Goal: Task Accomplishment & Management: Manage account settings

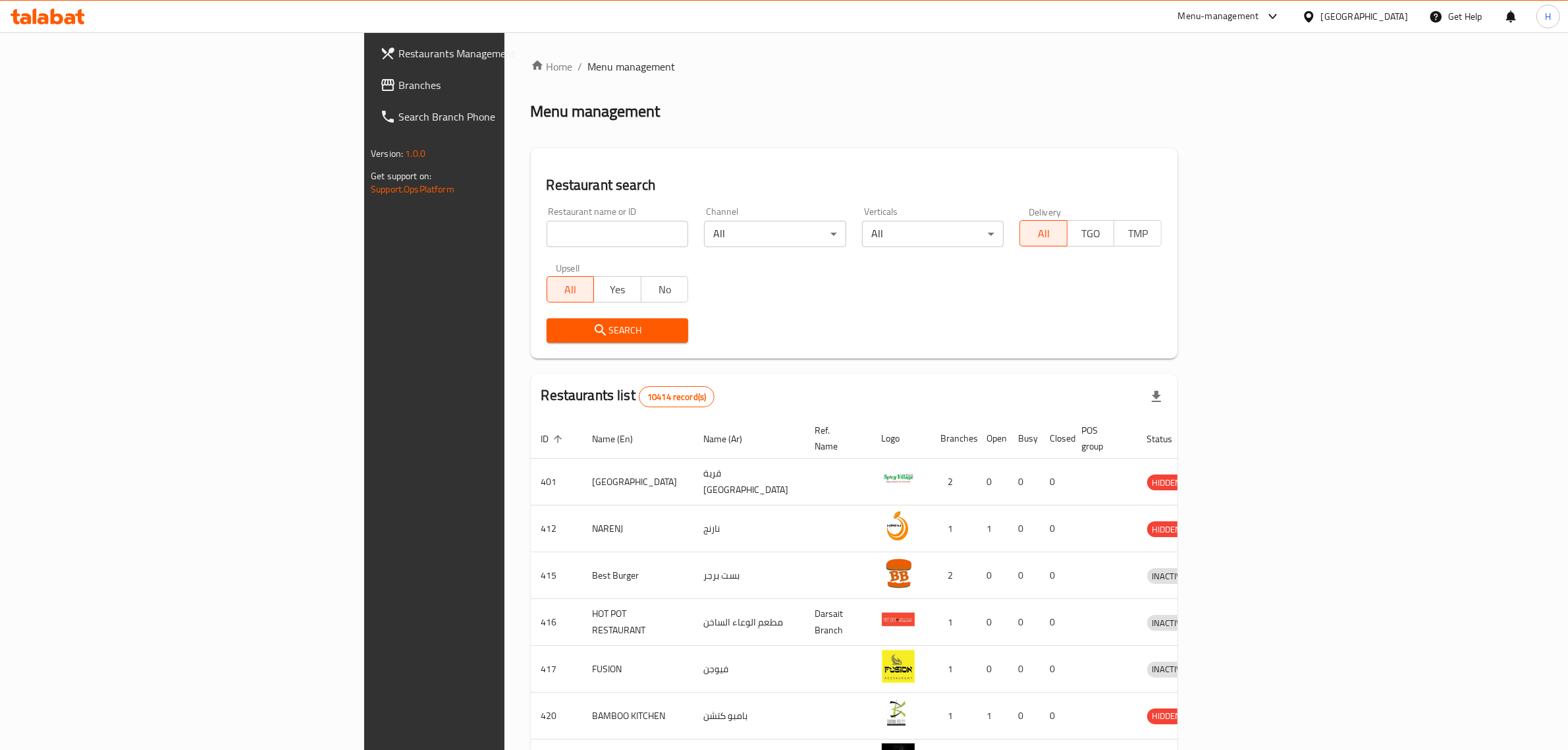
click at [398, 93] on span "Branches" at bounding box center [507, 85] width 218 height 16
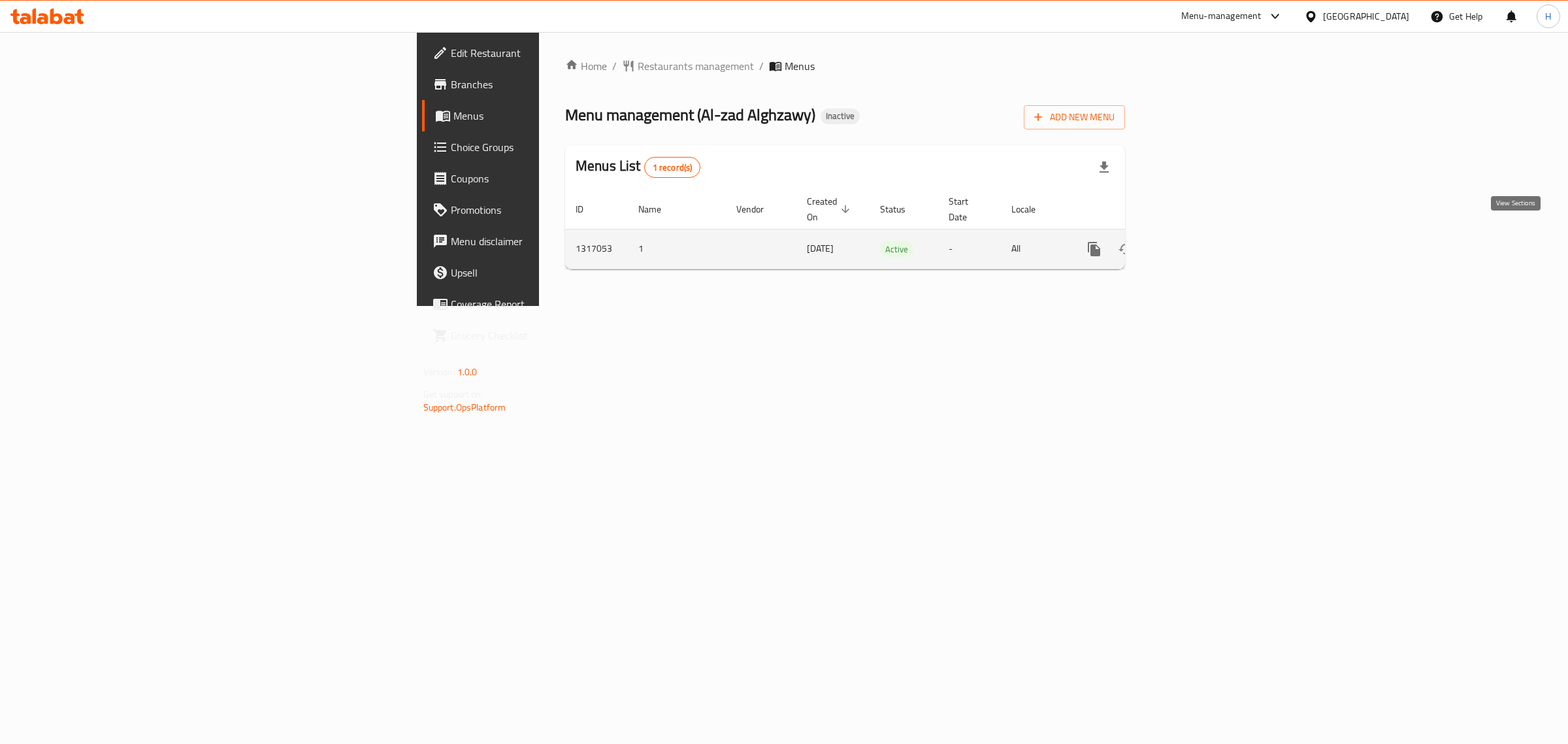
click at [1194, 243] on icon "enhanced table" at bounding box center [1188, 248] width 12 height 12
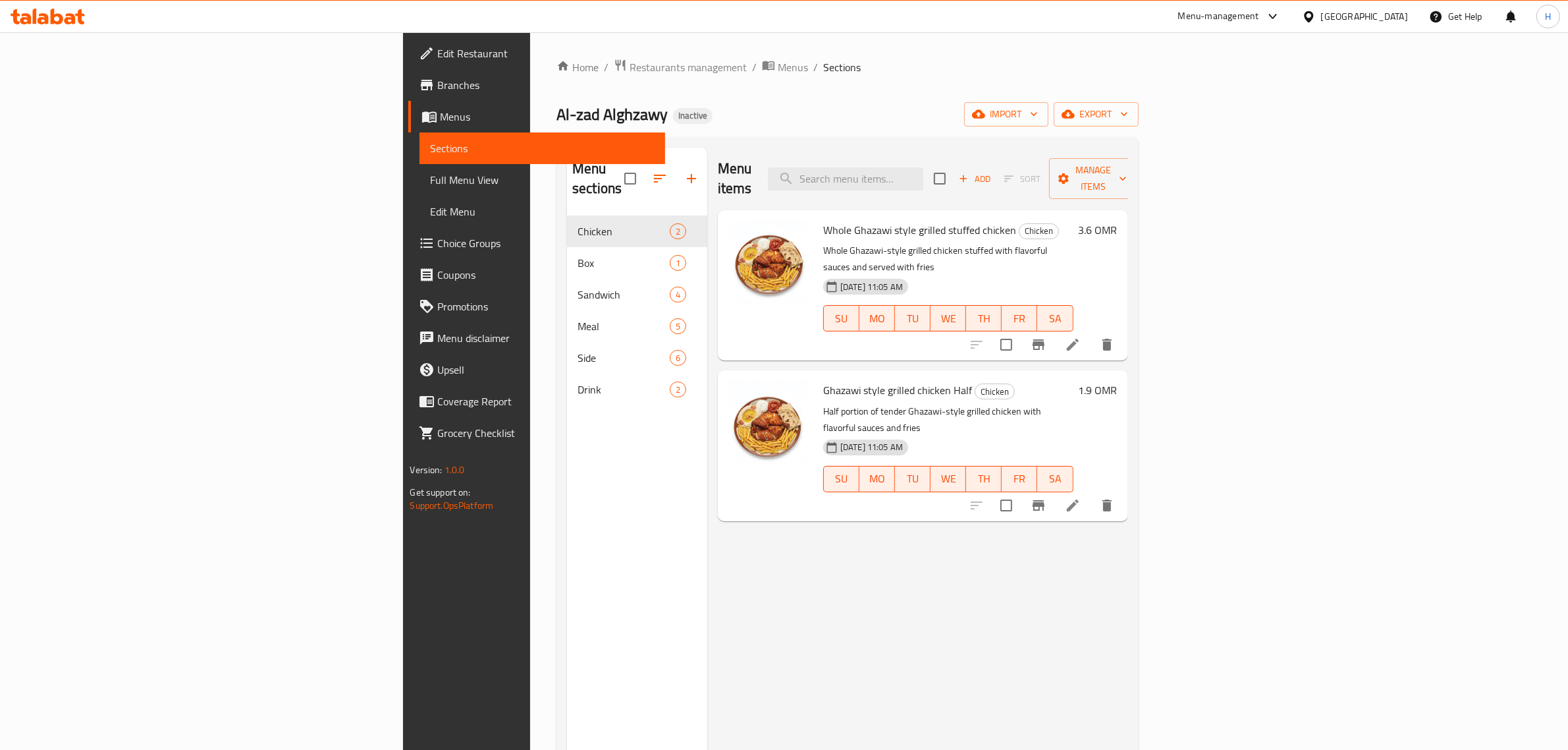
click at [430, 180] on span "Full Menu View" at bounding box center [542, 179] width 225 height 16
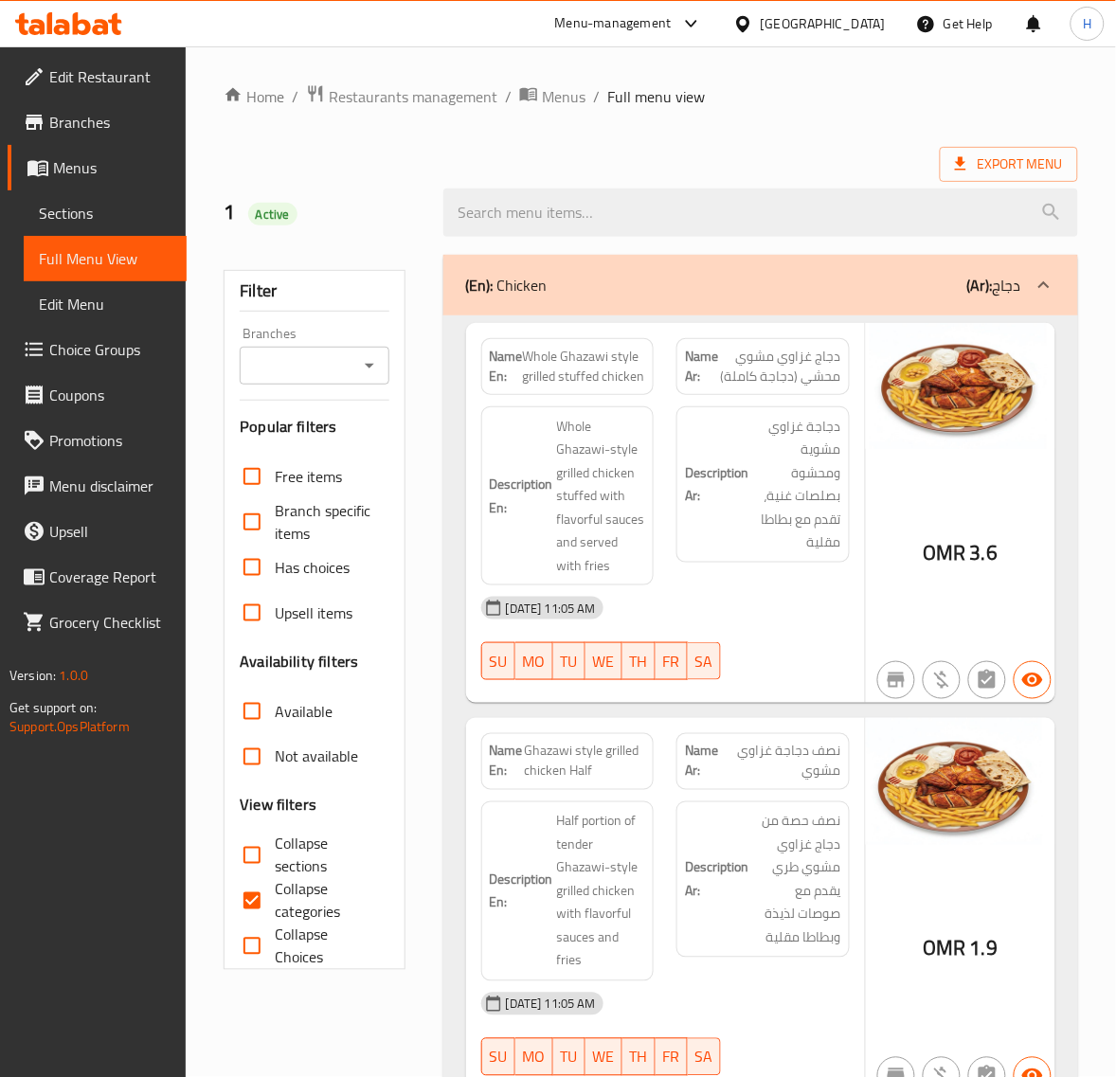
drag, startPoint x: 109, startPoint y: 209, endPoint x: 214, endPoint y: 209, distance: 105.1
click at [109, 209] on span "Sections" at bounding box center [105, 213] width 133 height 23
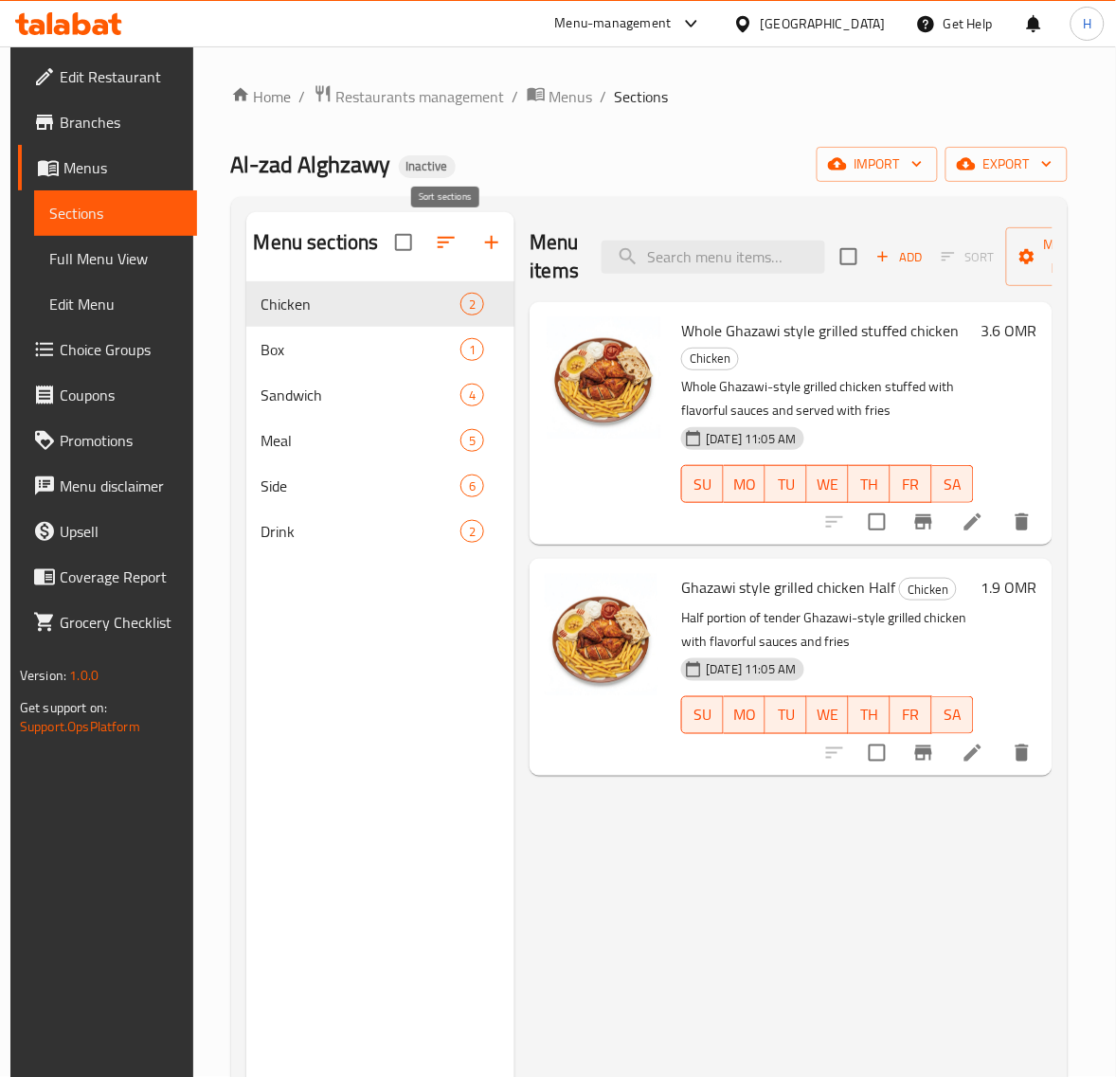
click at [440, 244] on icon "button" at bounding box center [446, 242] width 23 height 23
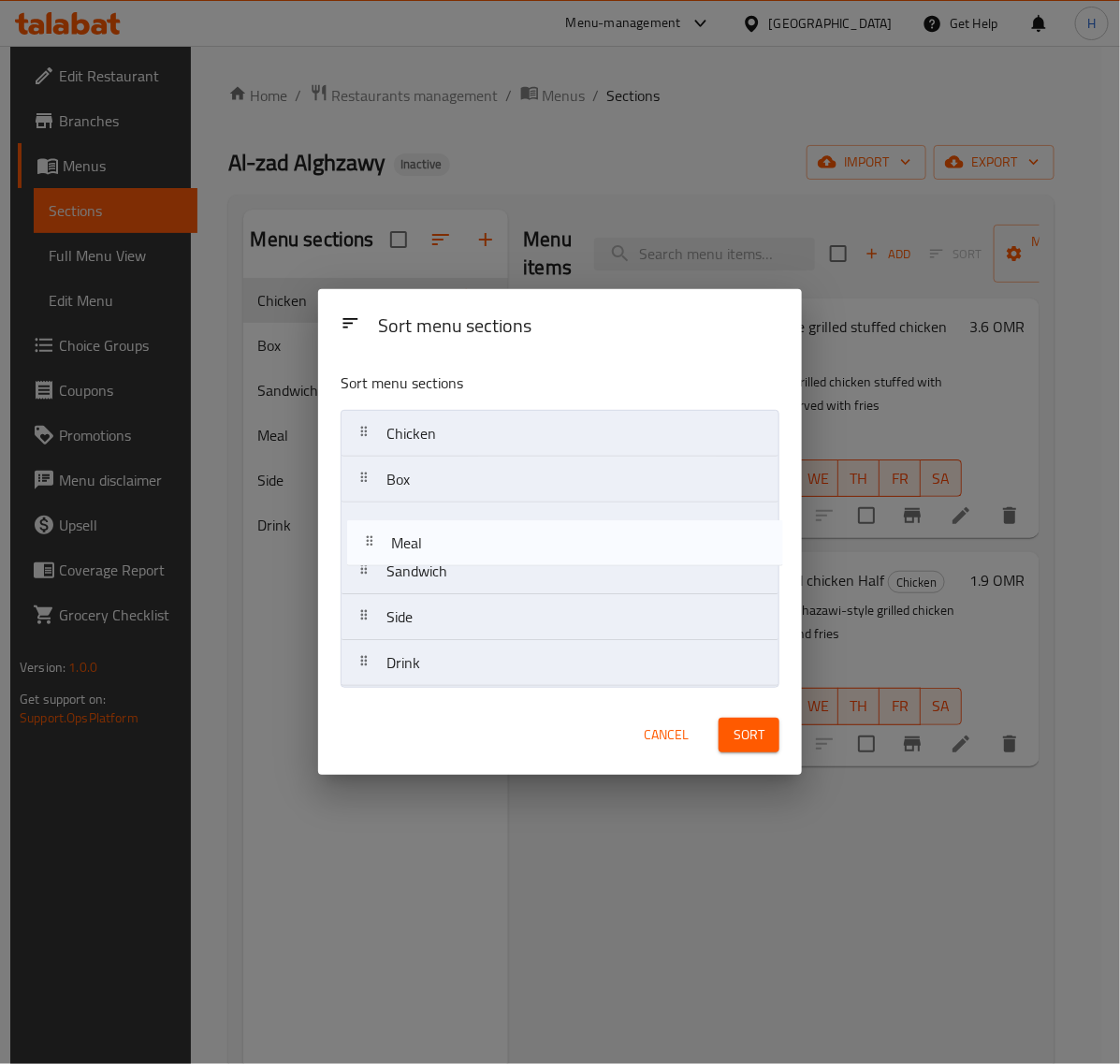
drag, startPoint x: 572, startPoint y: 569, endPoint x: 580, endPoint y: 518, distance: 51.6
click at [580, 518] on nav "Chicken Box Sandwich Meal Side Drink" at bounding box center [560, 548] width 439 height 277
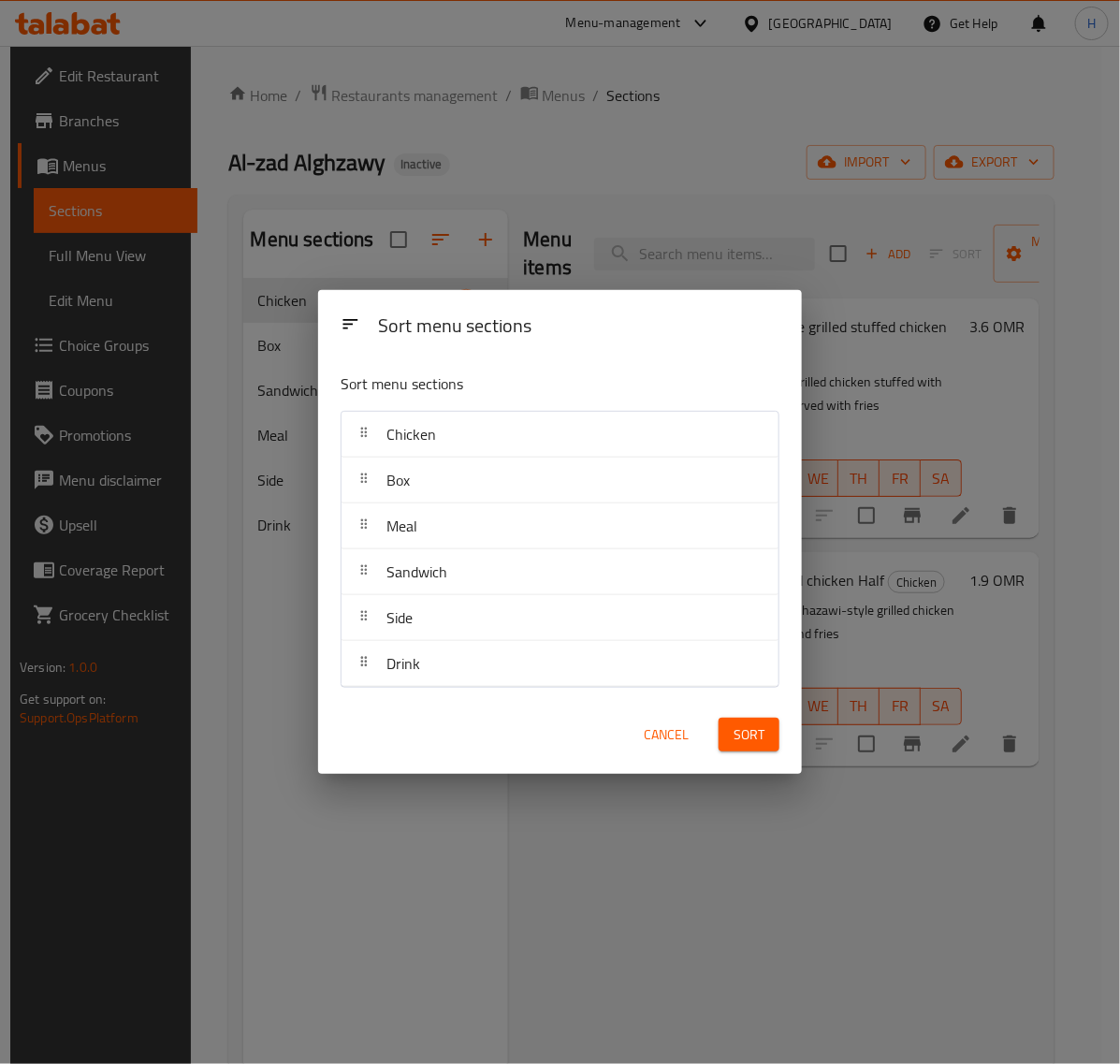
click at [747, 733] on span "Sort" at bounding box center [748, 735] width 31 height 24
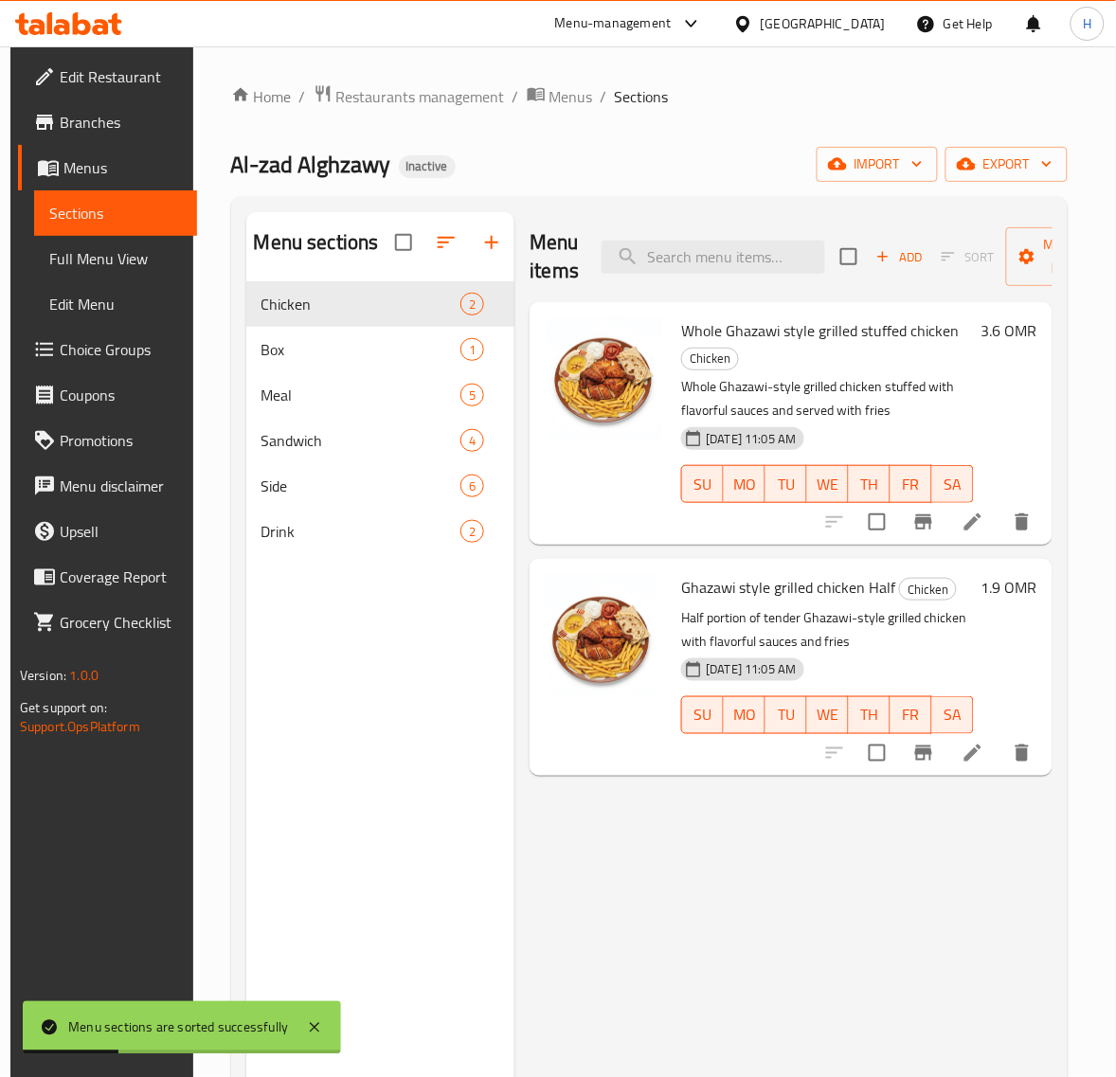
click at [144, 263] on span "Full Menu View" at bounding box center [115, 258] width 133 height 23
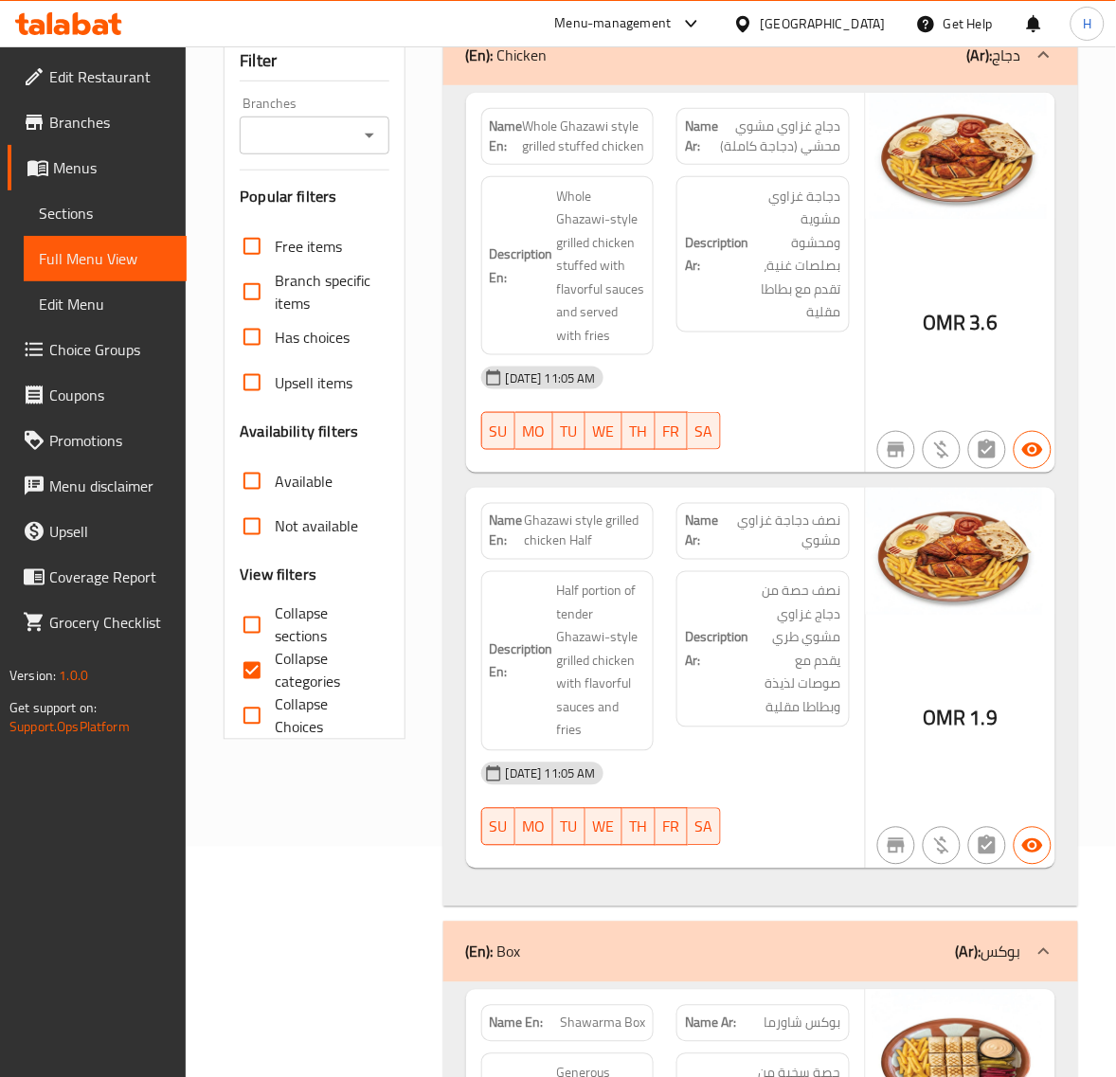
scroll to position [237, 0]
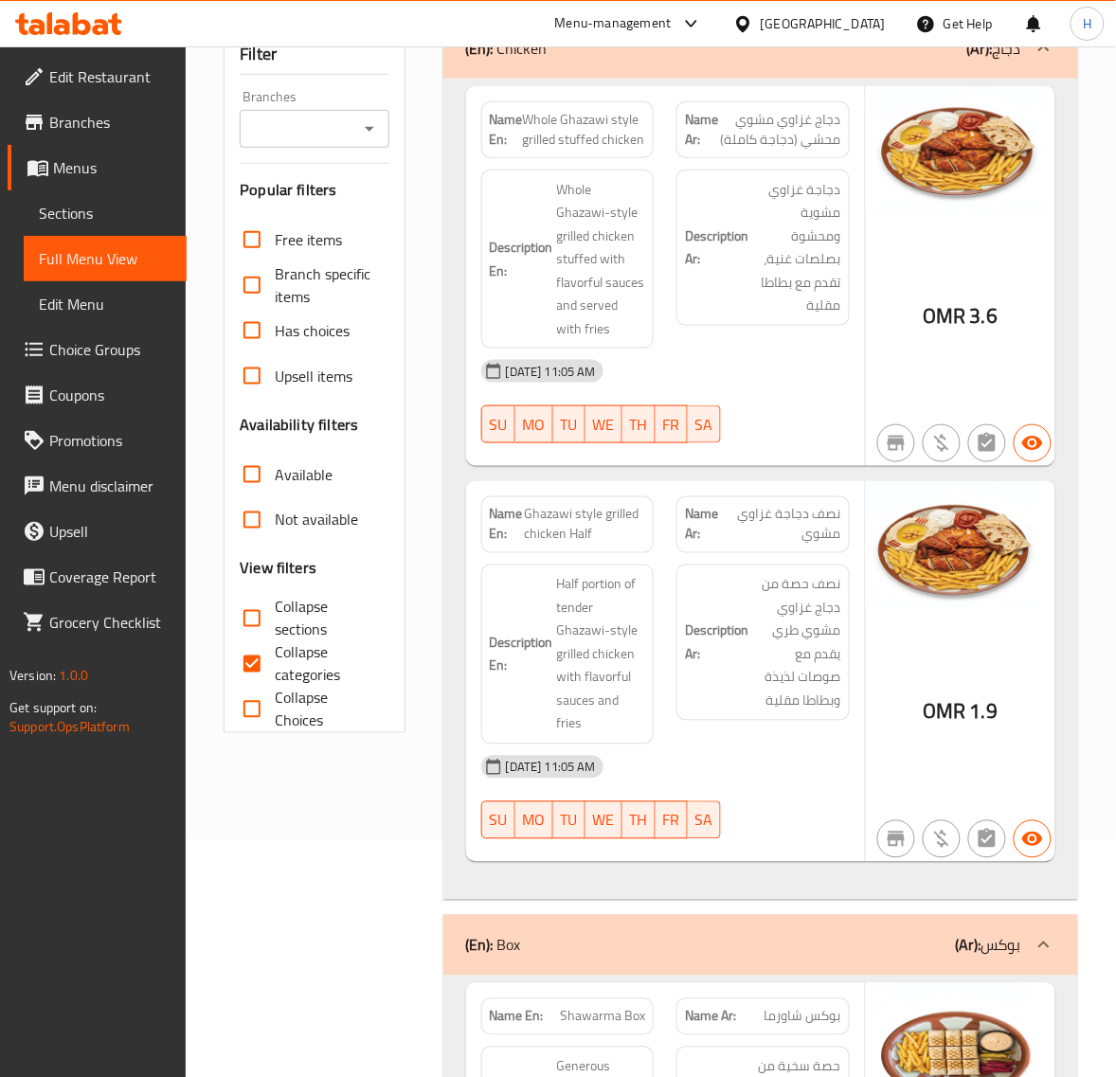
click at [564, 511] on span "Ghazawi style grilled chicken Half" at bounding box center [585, 525] width 121 height 40
copy span "Ghazawi style grilled chicken Half"
click at [254, 626] on input "Collapse sections" at bounding box center [251, 618] width 45 height 45
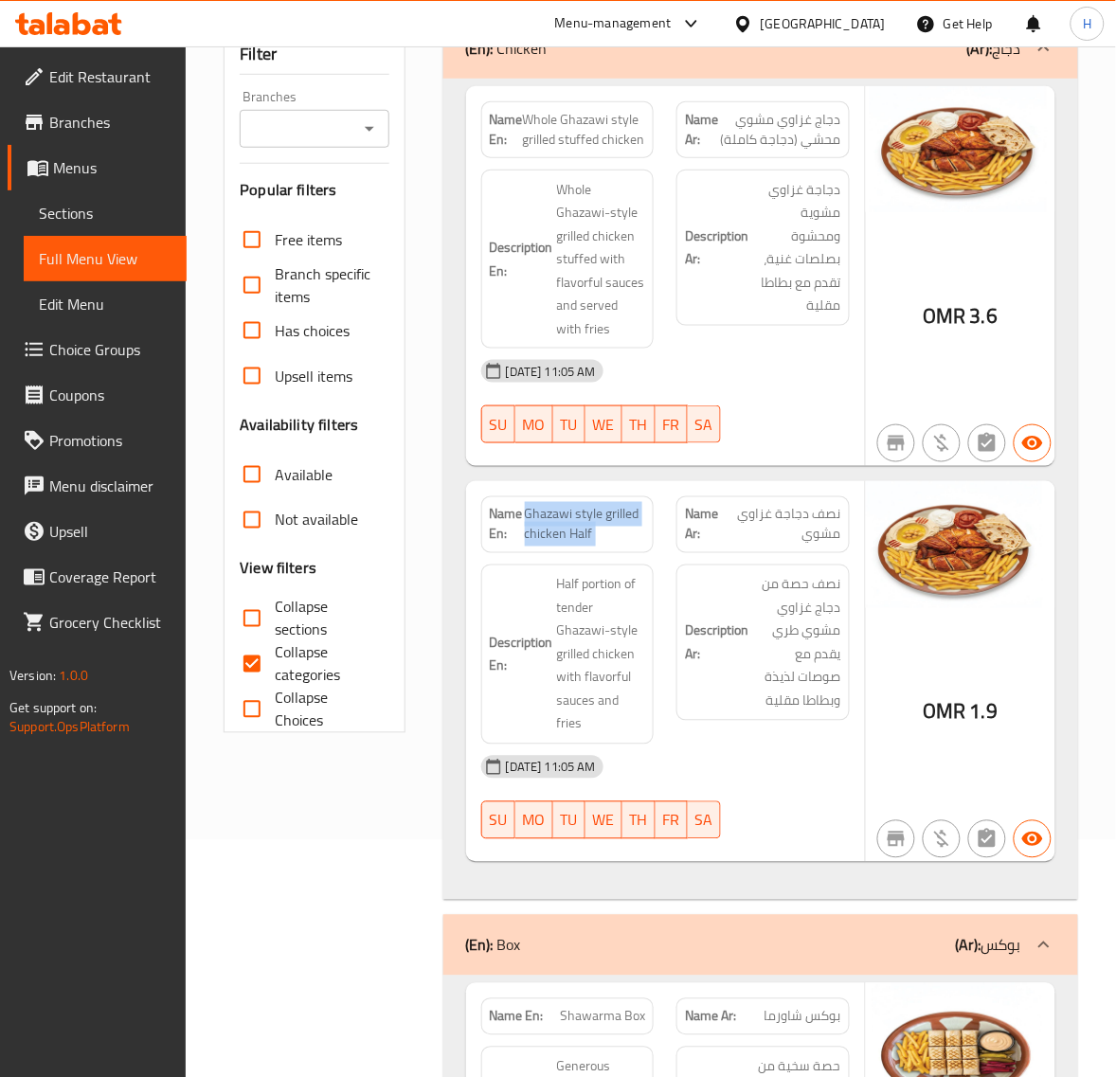
checkbox input "true"
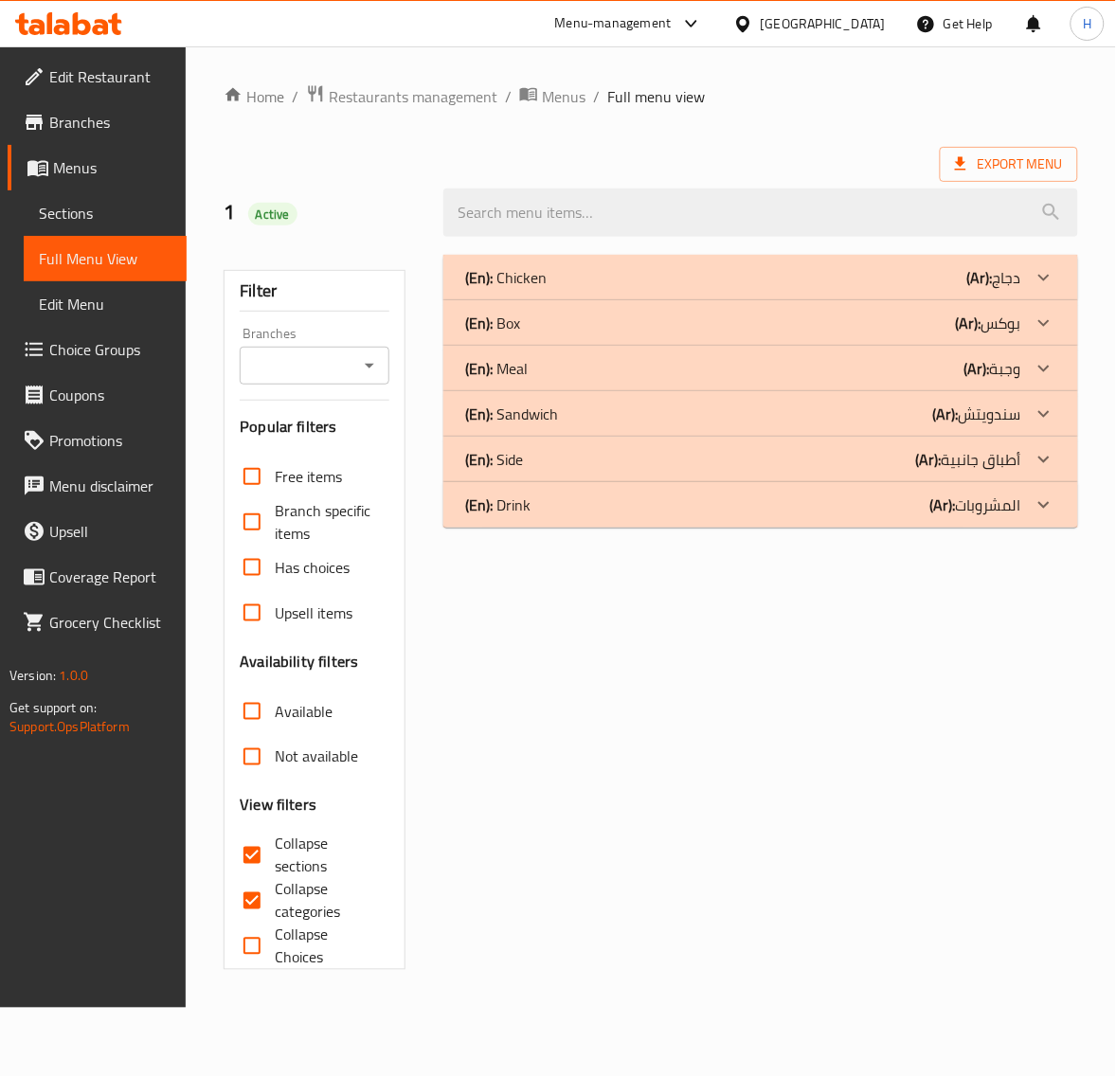
click at [263, 878] on input "Collapse categories" at bounding box center [251, 900] width 45 height 45
checkbox input "false"
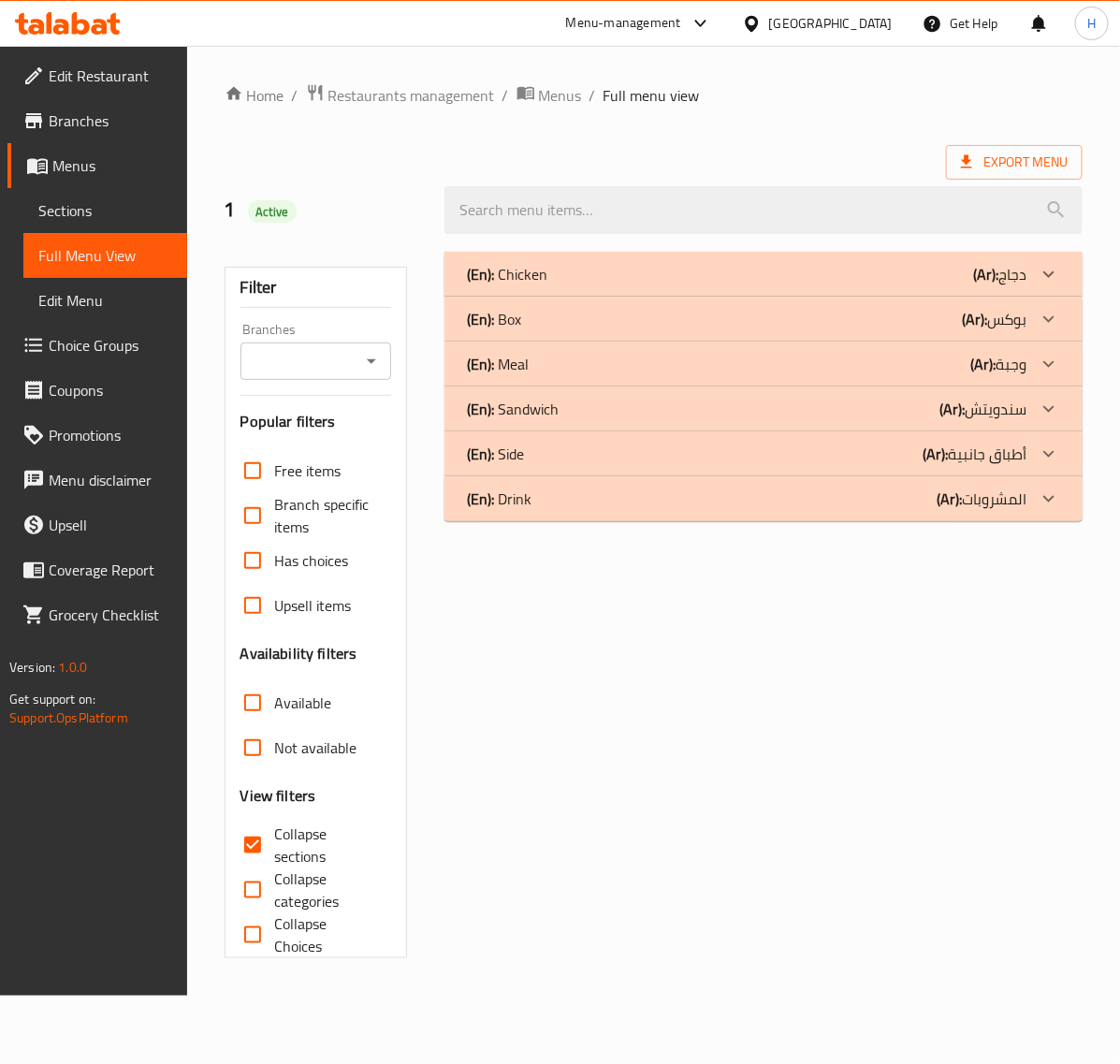
click at [278, 845] on span "Collapse sections" at bounding box center [325, 844] width 101 height 44
click at [275, 845] on input "Collapse sections" at bounding box center [252, 844] width 44 height 44
checkbox input "false"
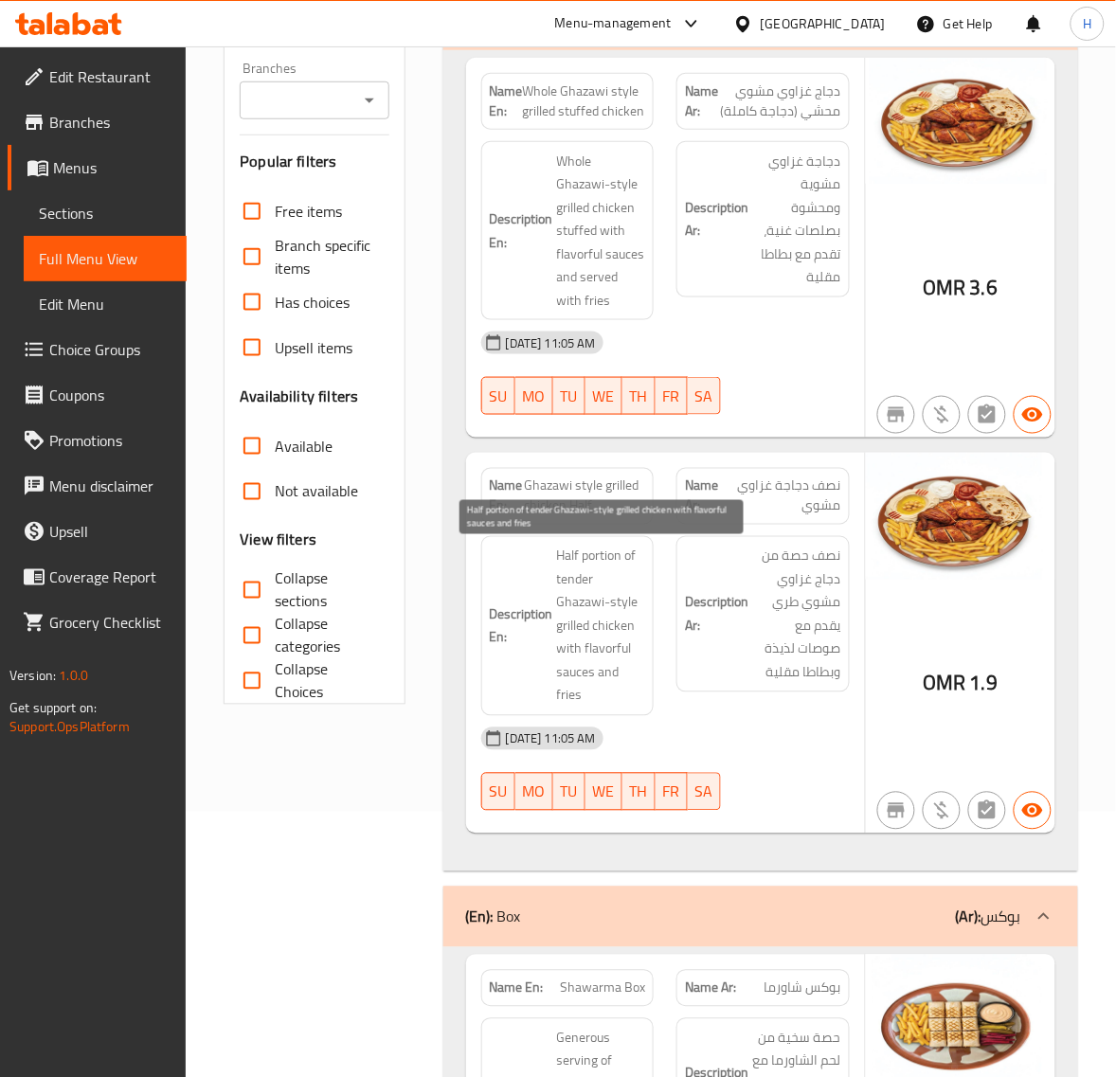
scroll to position [315, 0]
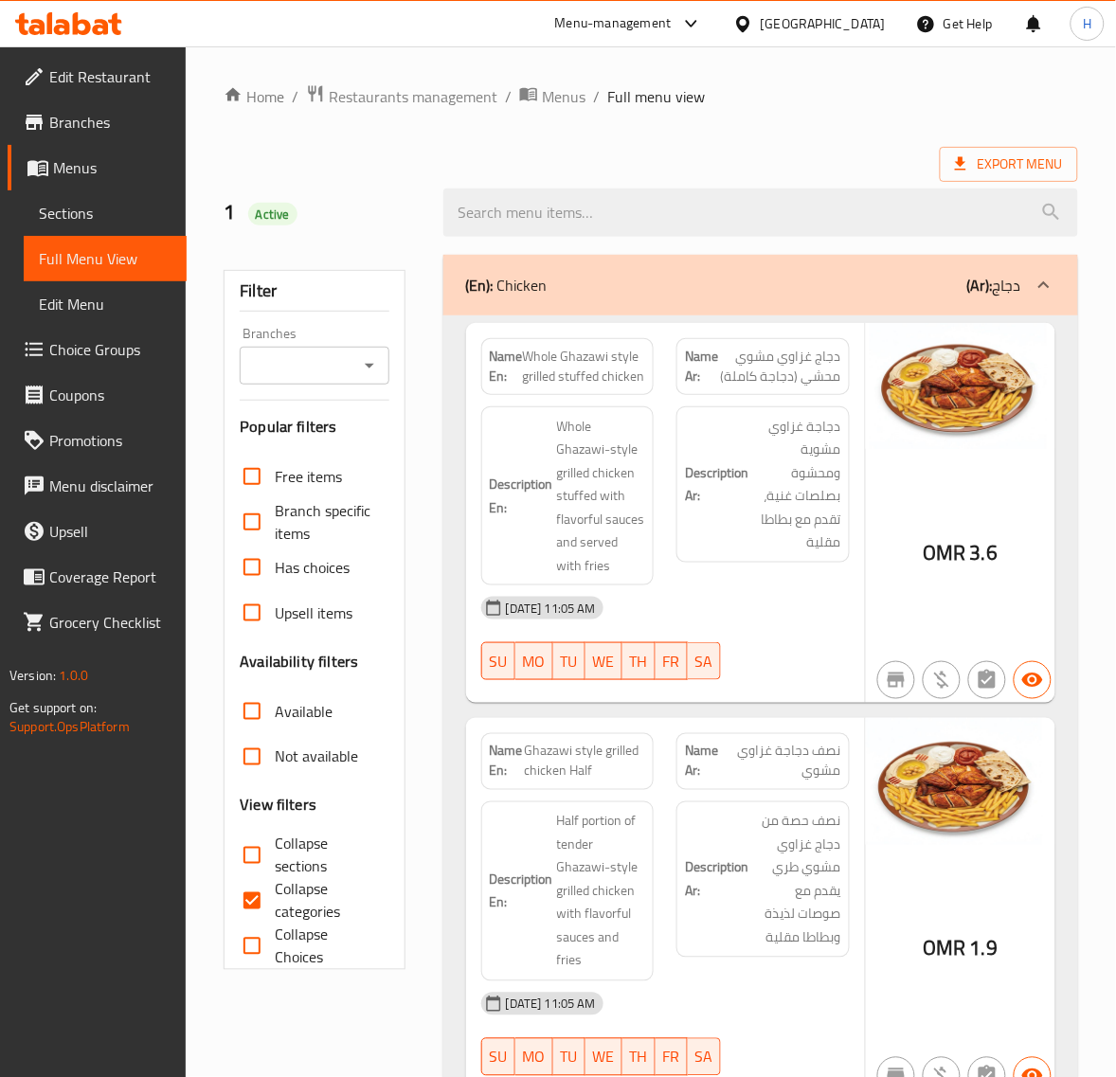
click at [81, 214] on span "Sections" at bounding box center [105, 213] width 133 height 23
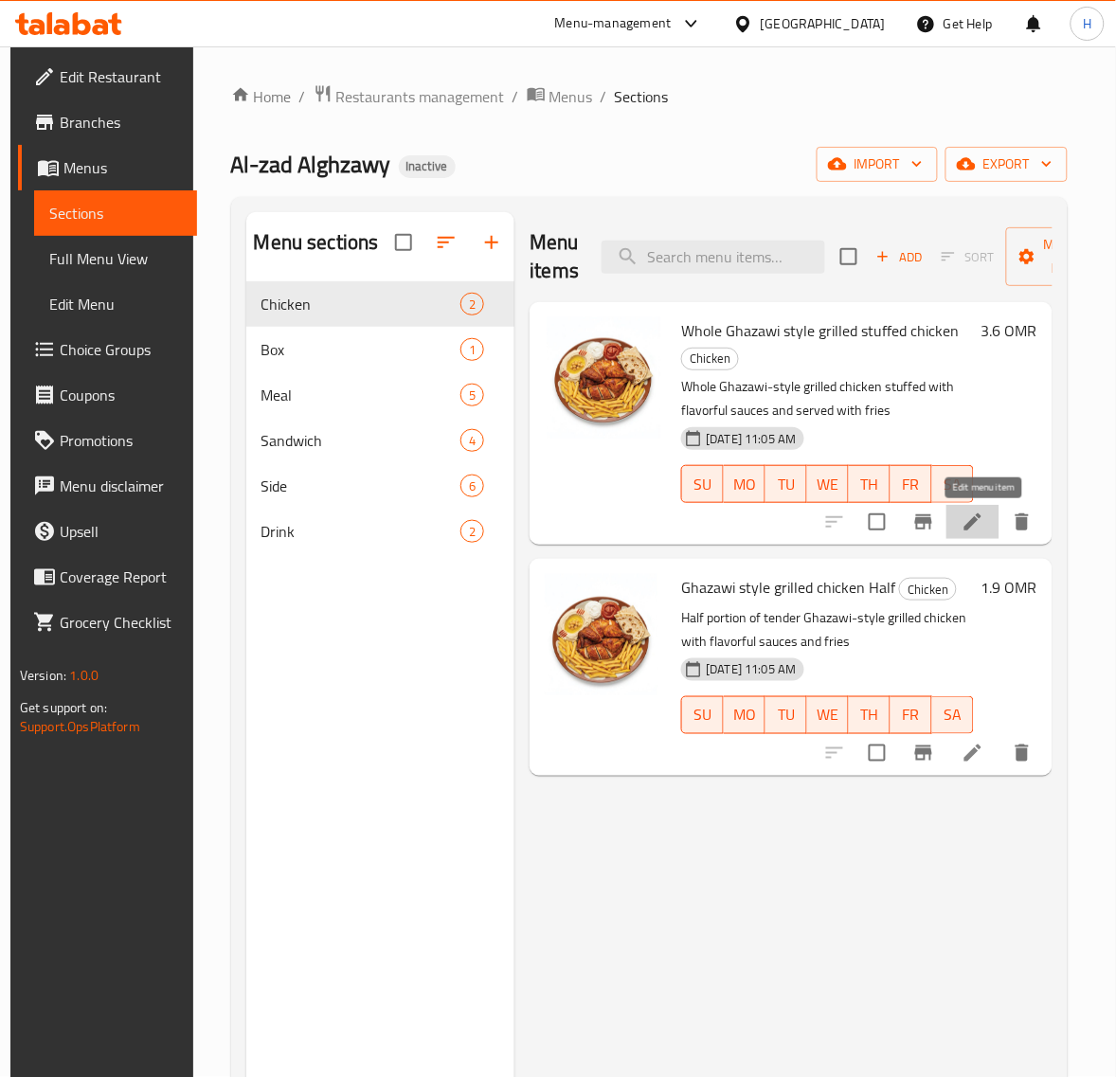
click at [978, 519] on icon at bounding box center [972, 521] width 23 height 23
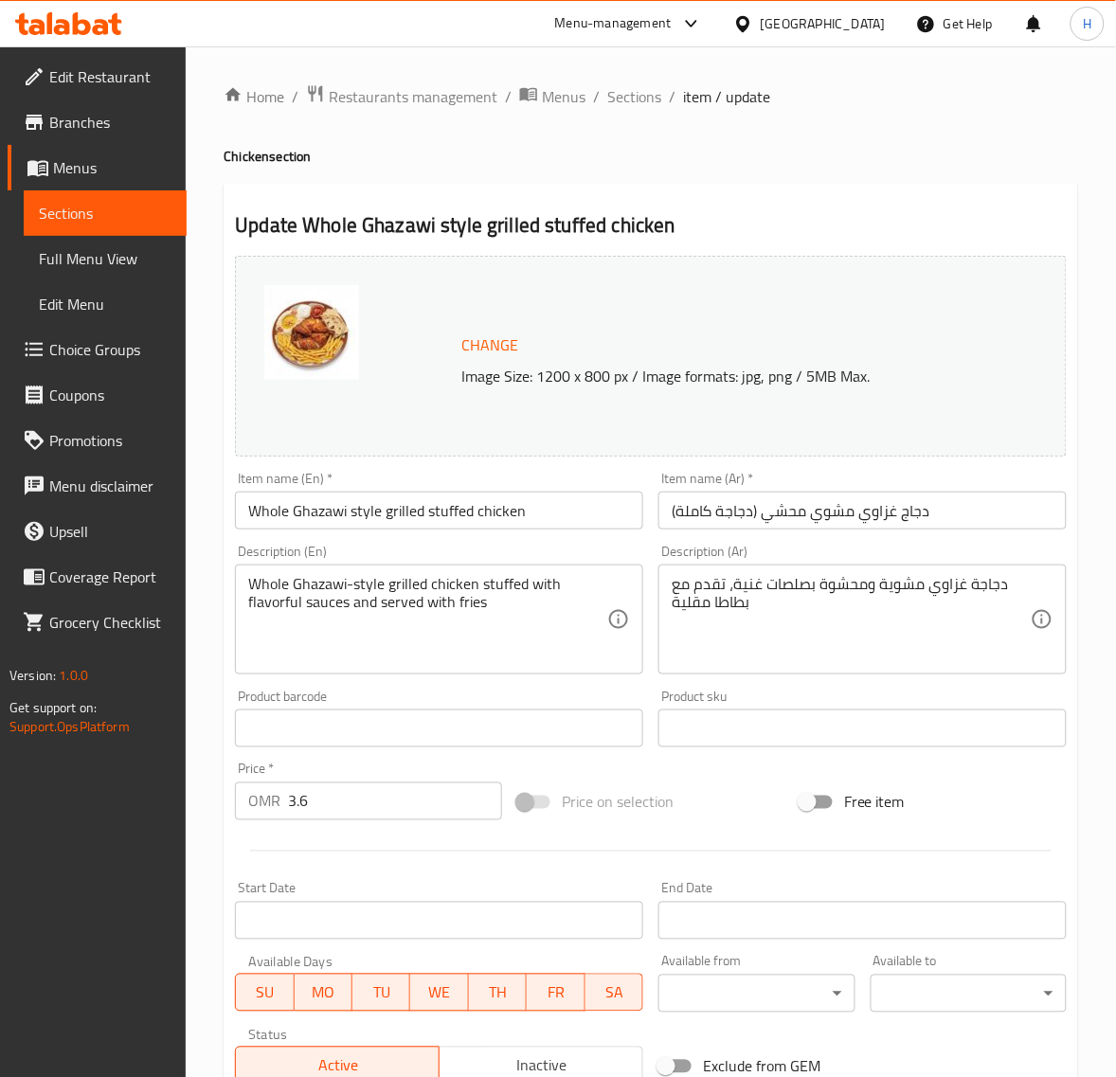
click at [862, 504] on input "دجاج غزاوي مشوي محشي (دجاجة كاملة)" at bounding box center [862, 510] width 408 height 38
paste input "وّاية غزا"
type input "دجاج شوّاية غزاوي محشي (دجاجة كاملة)"
click at [401, 509] on input "Whole Ghazawi style grilled stuffed chicken" at bounding box center [439, 510] width 408 height 38
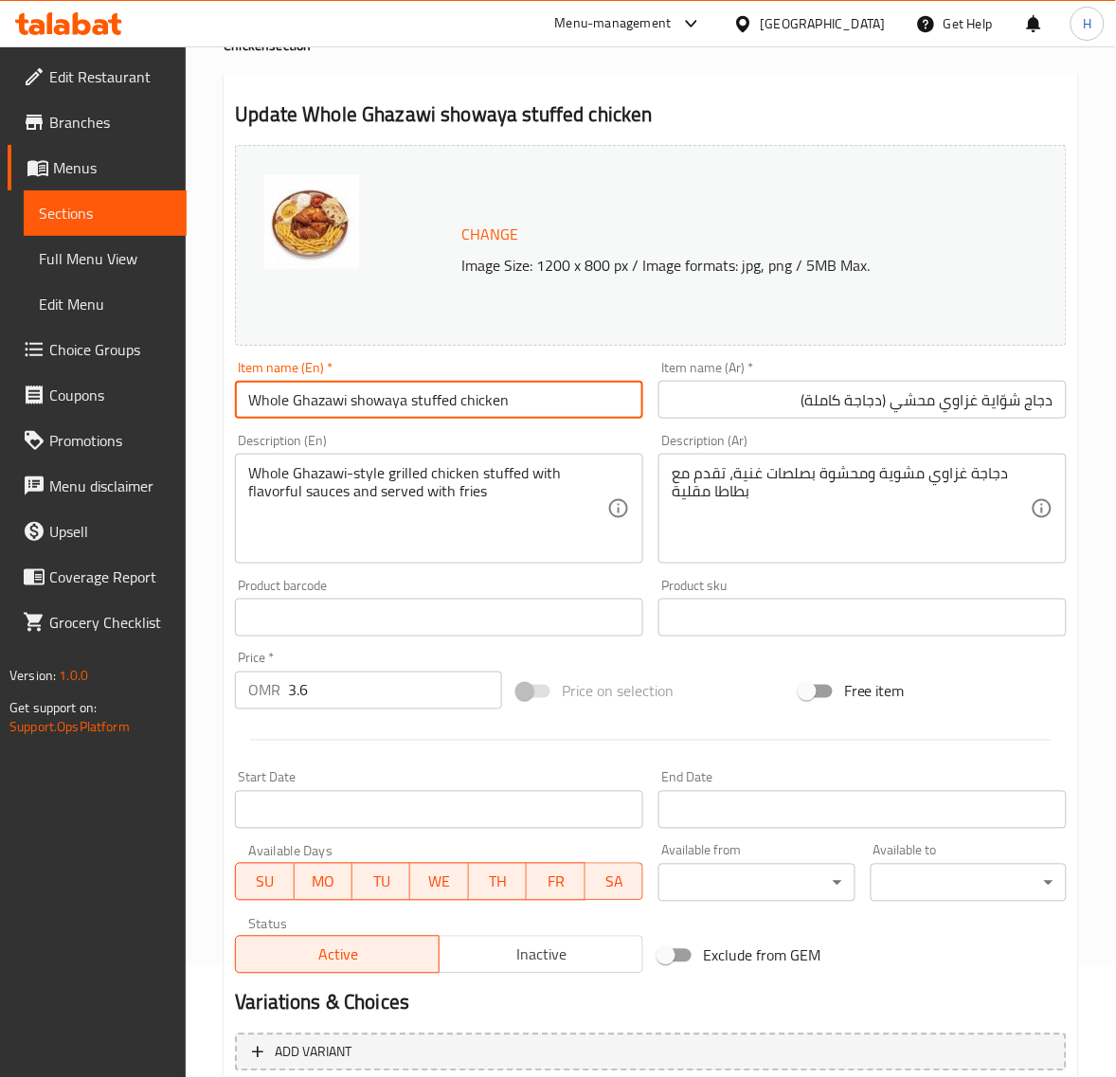
scroll to position [286, 0]
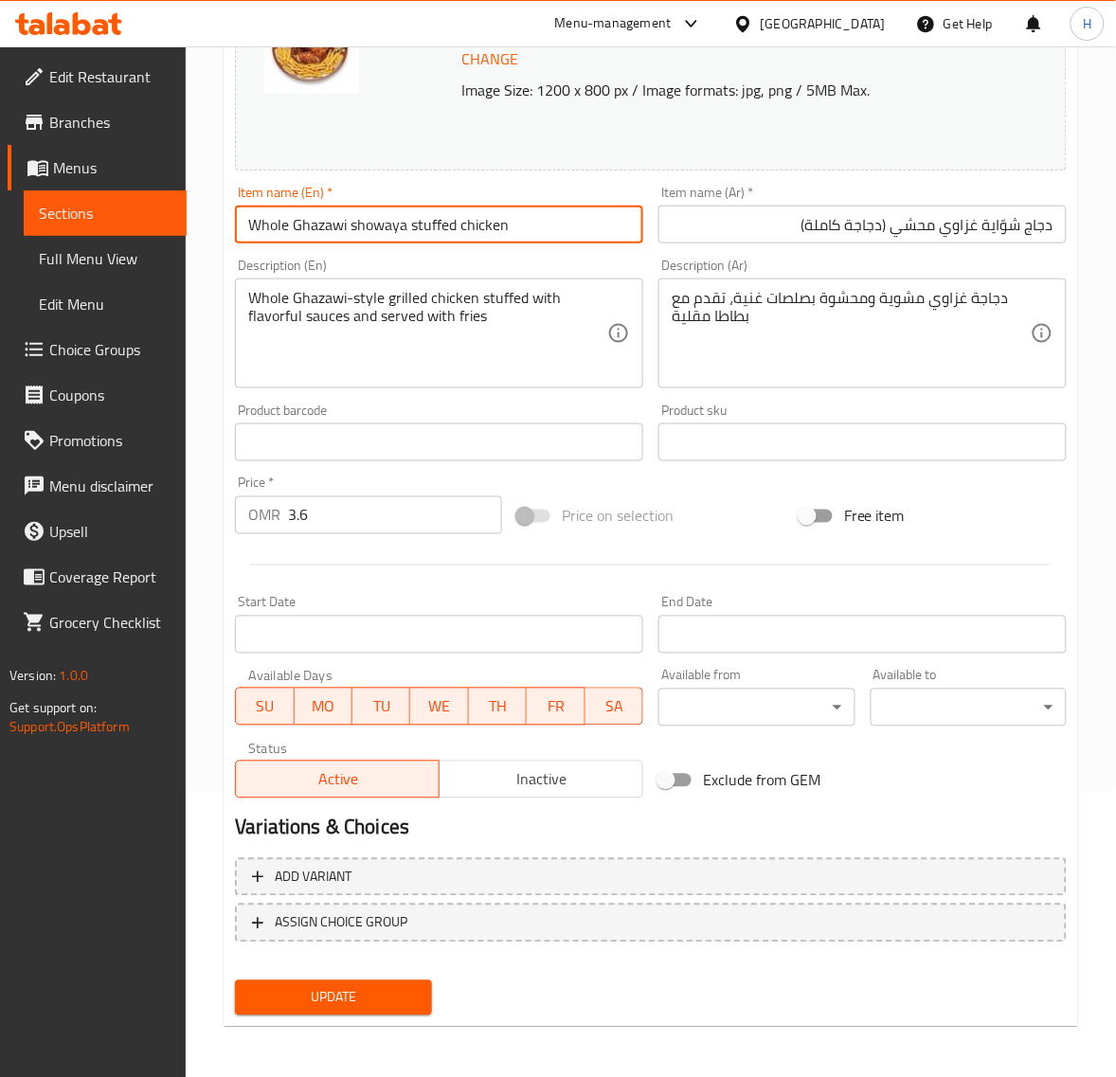
type input "Whole Ghazawi showaya stuffed chicken"
click at [347, 981] on button "Update" at bounding box center [333, 997] width 196 height 35
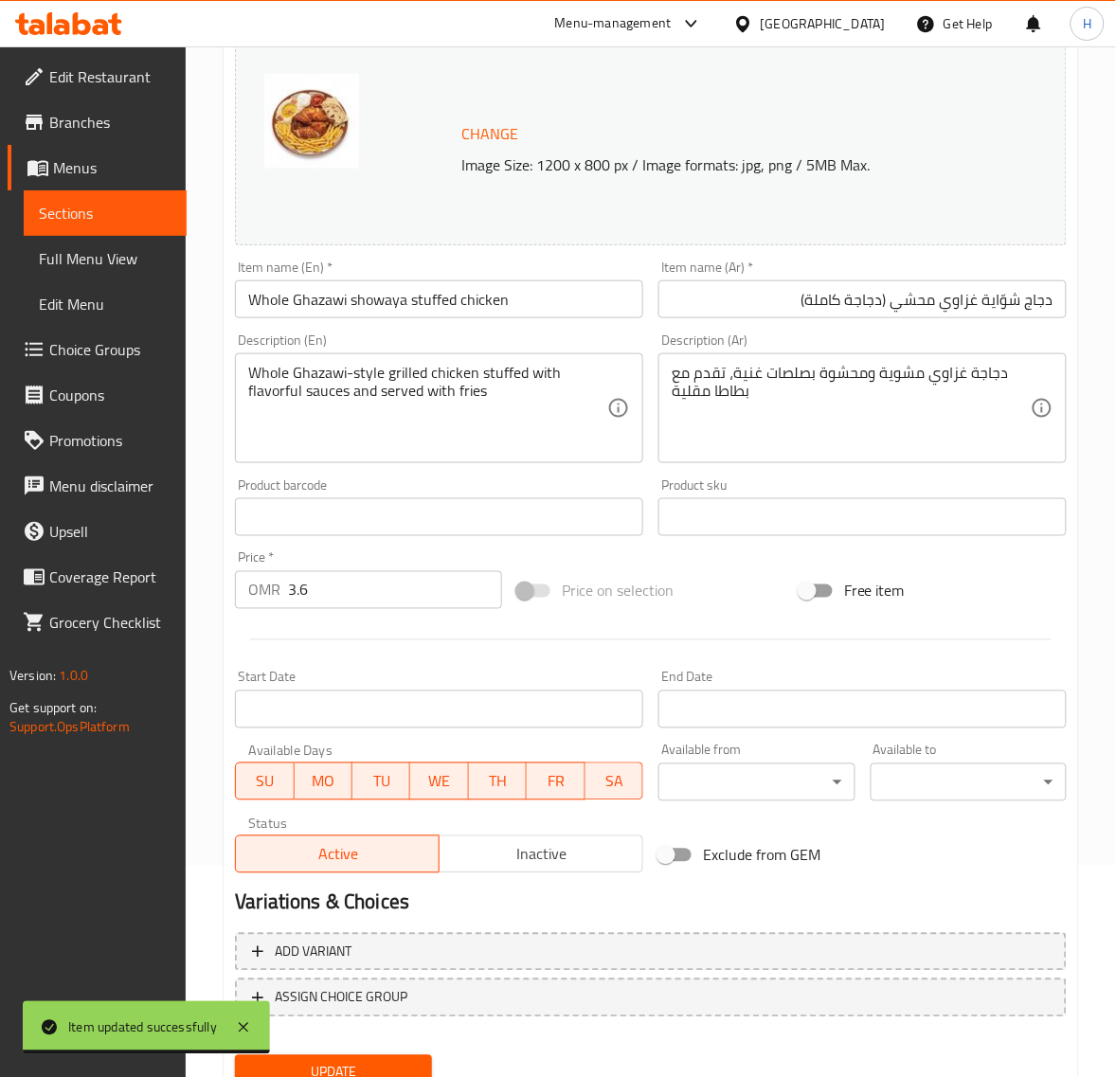
scroll to position [206, 0]
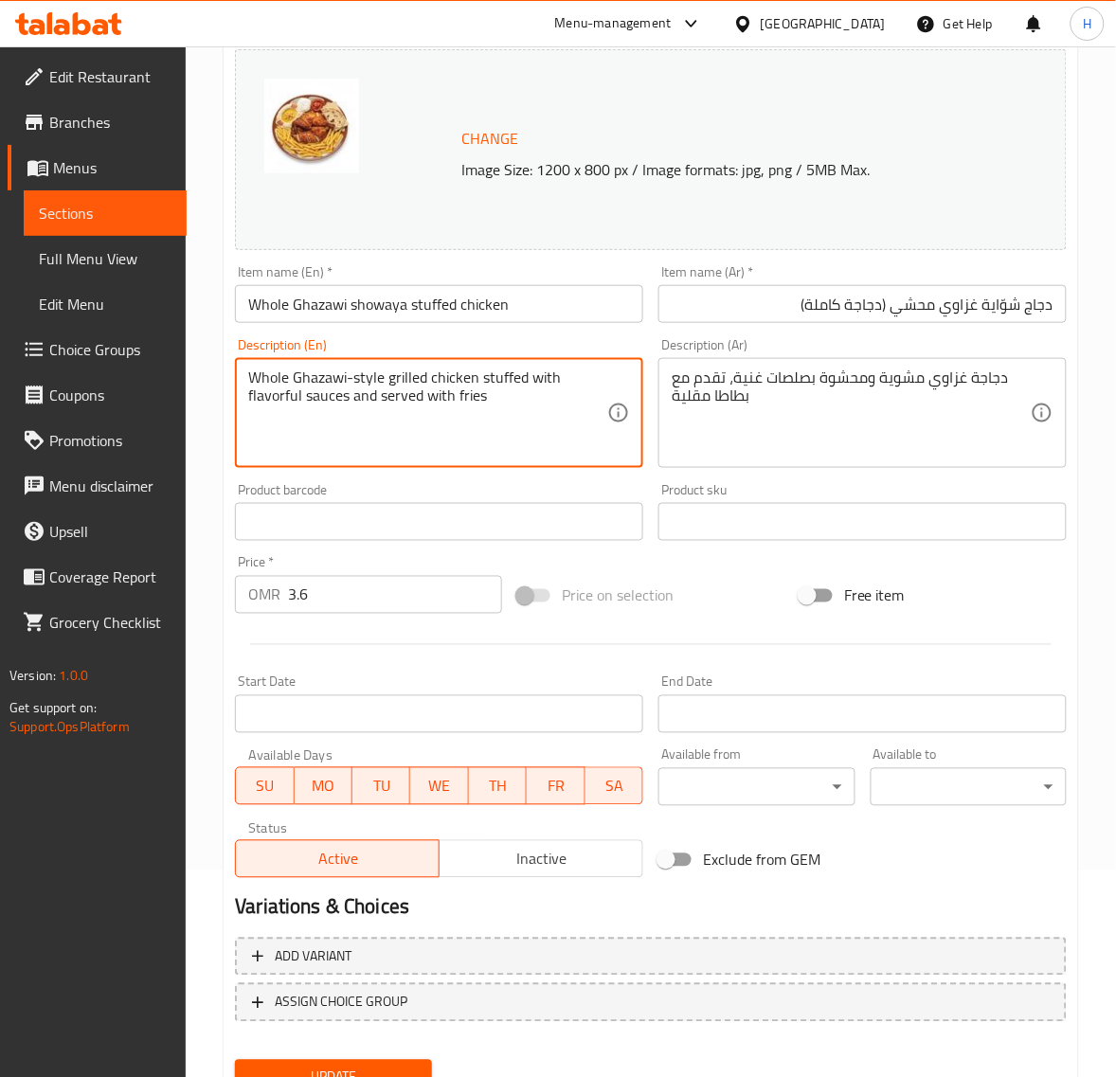
paste textarea "grilled Ghazawi-style chicken stuffed with flavorful sauces and sauces and"
type textarea "Whole grilled Ghazawi-style chicken stuffed with flavorful sauces and sauces an…"
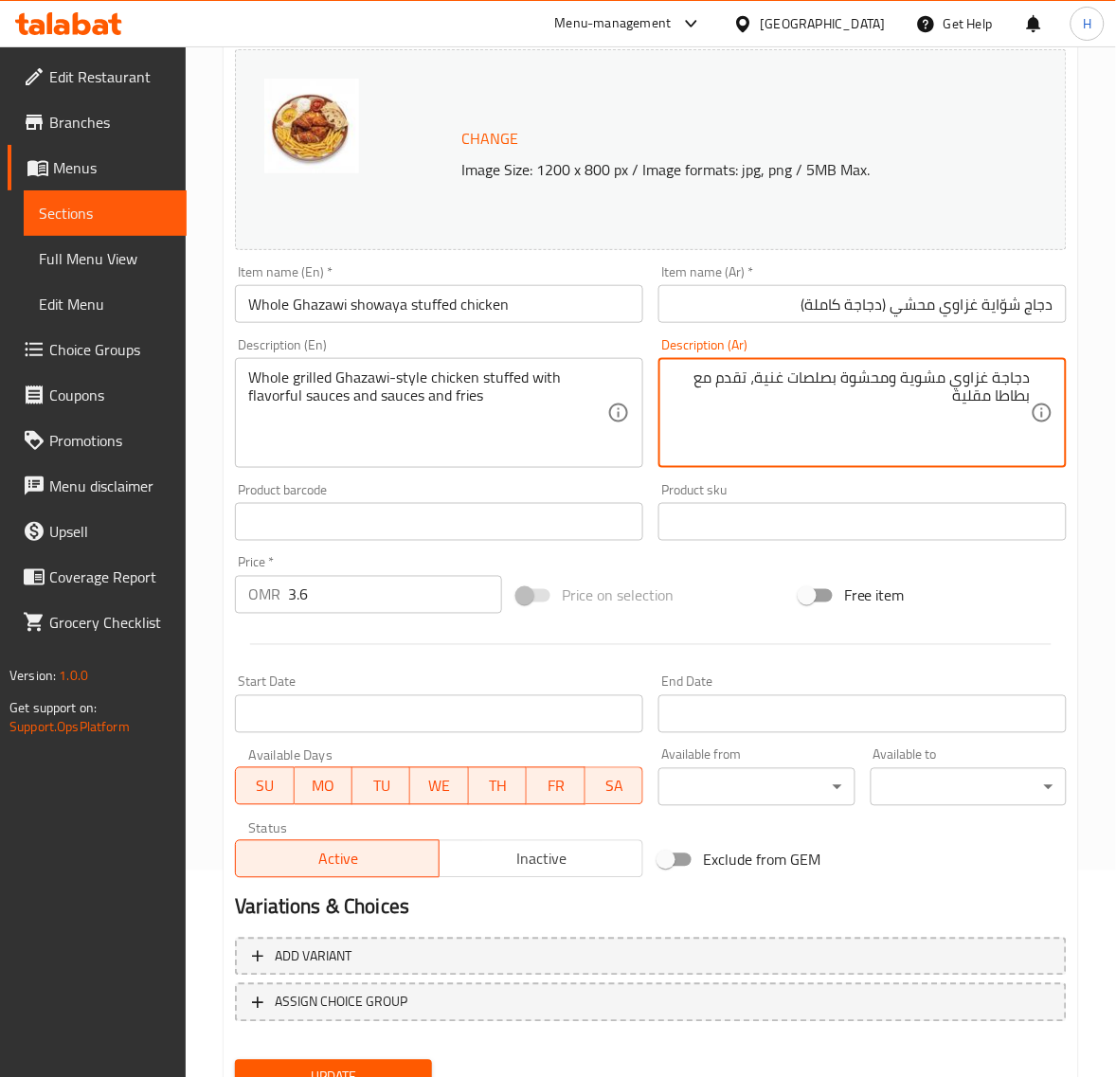
click at [395, 380] on textarea "Whole grilled Ghazawi-style chicken stuffed with flavorful sauces and sauces an…" at bounding box center [427, 413] width 359 height 90
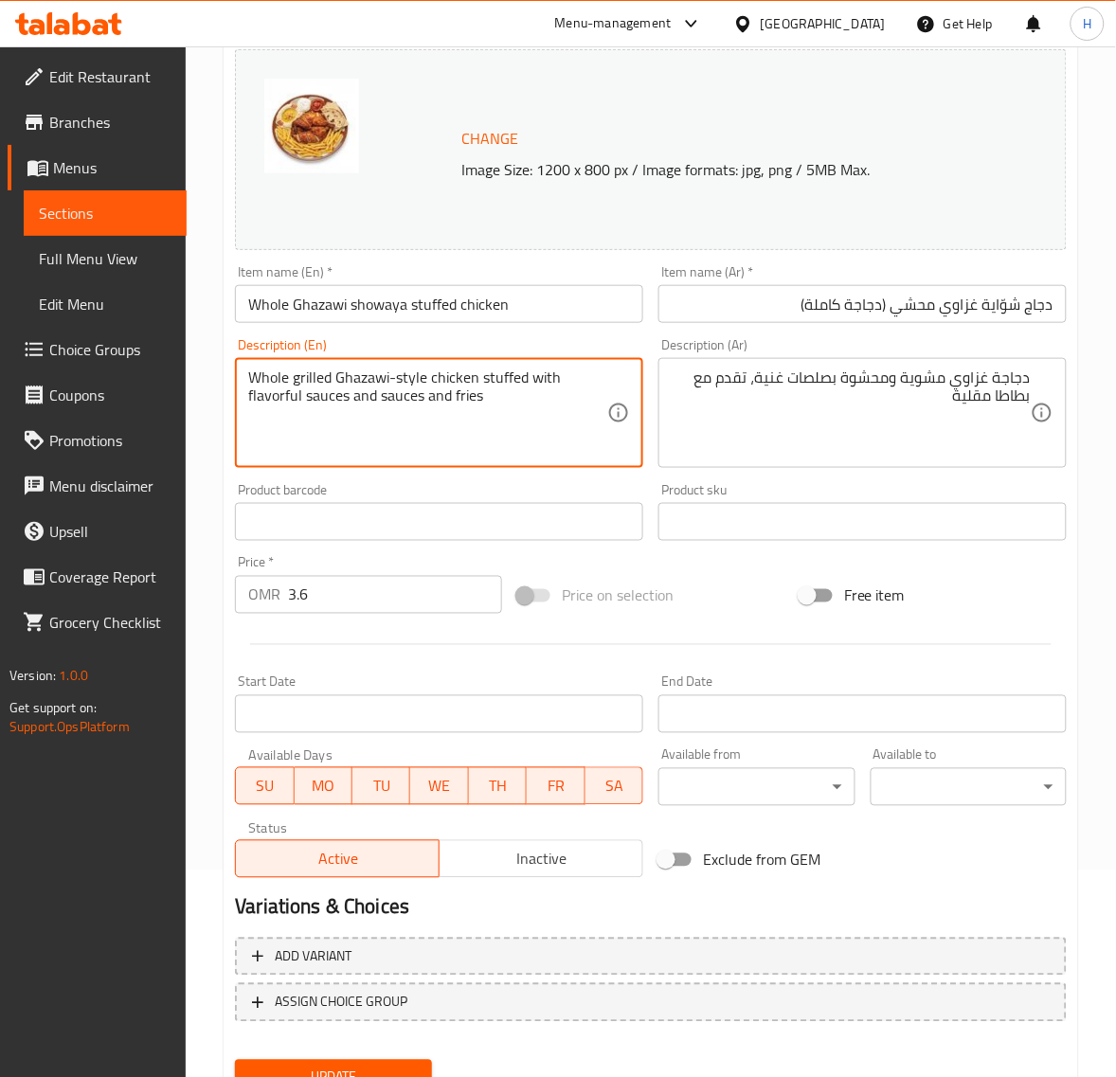
click at [395, 380] on textarea "Whole grilled Ghazawi-style chicken stuffed with flavorful sauces and sauces an…" at bounding box center [427, 413] width 359 height 90
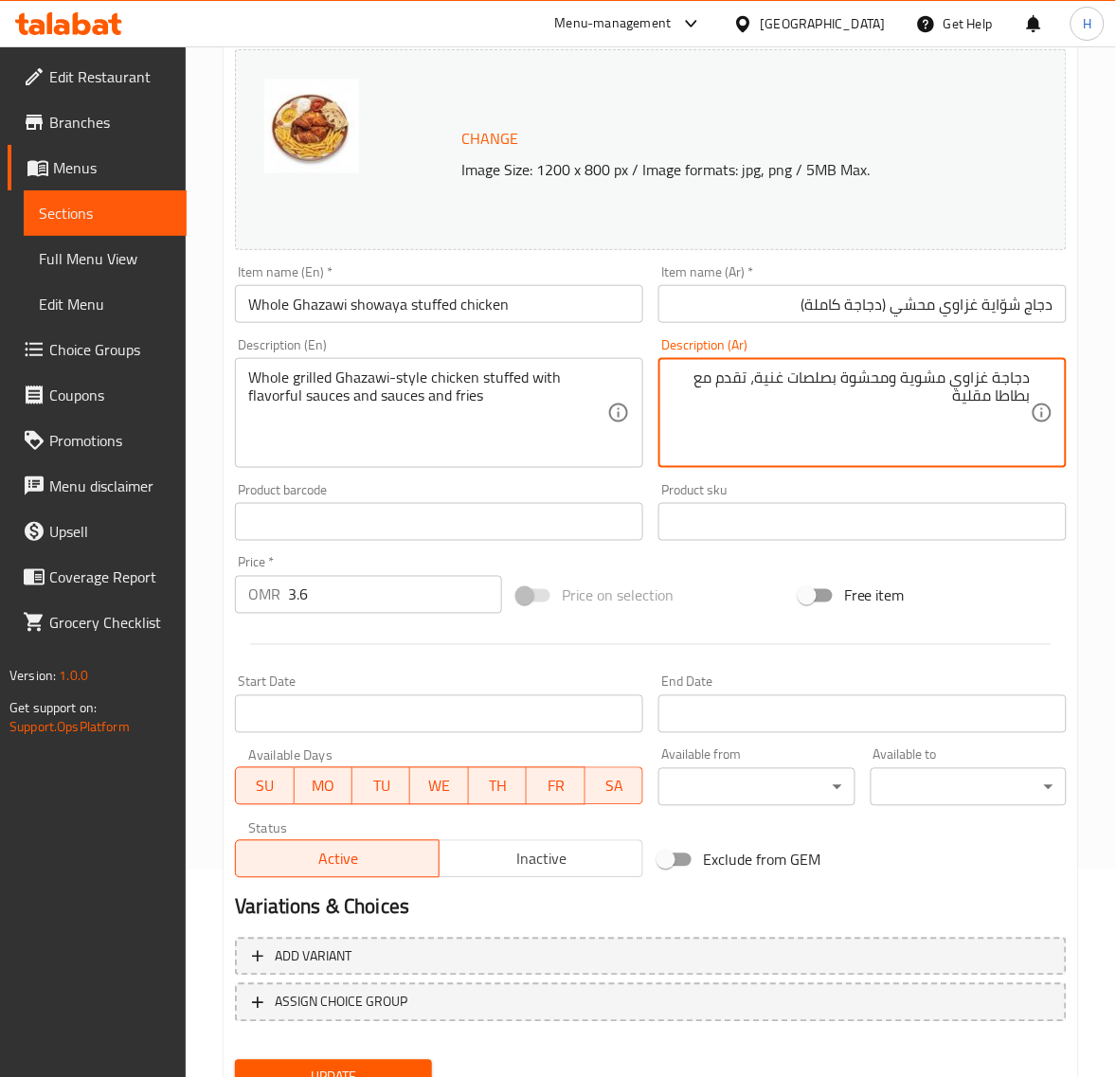
paste textarea "كاملة مشوية على الطريقة الغزاوية محشوة بصلصات لذيذة وبطاطس مقلية"
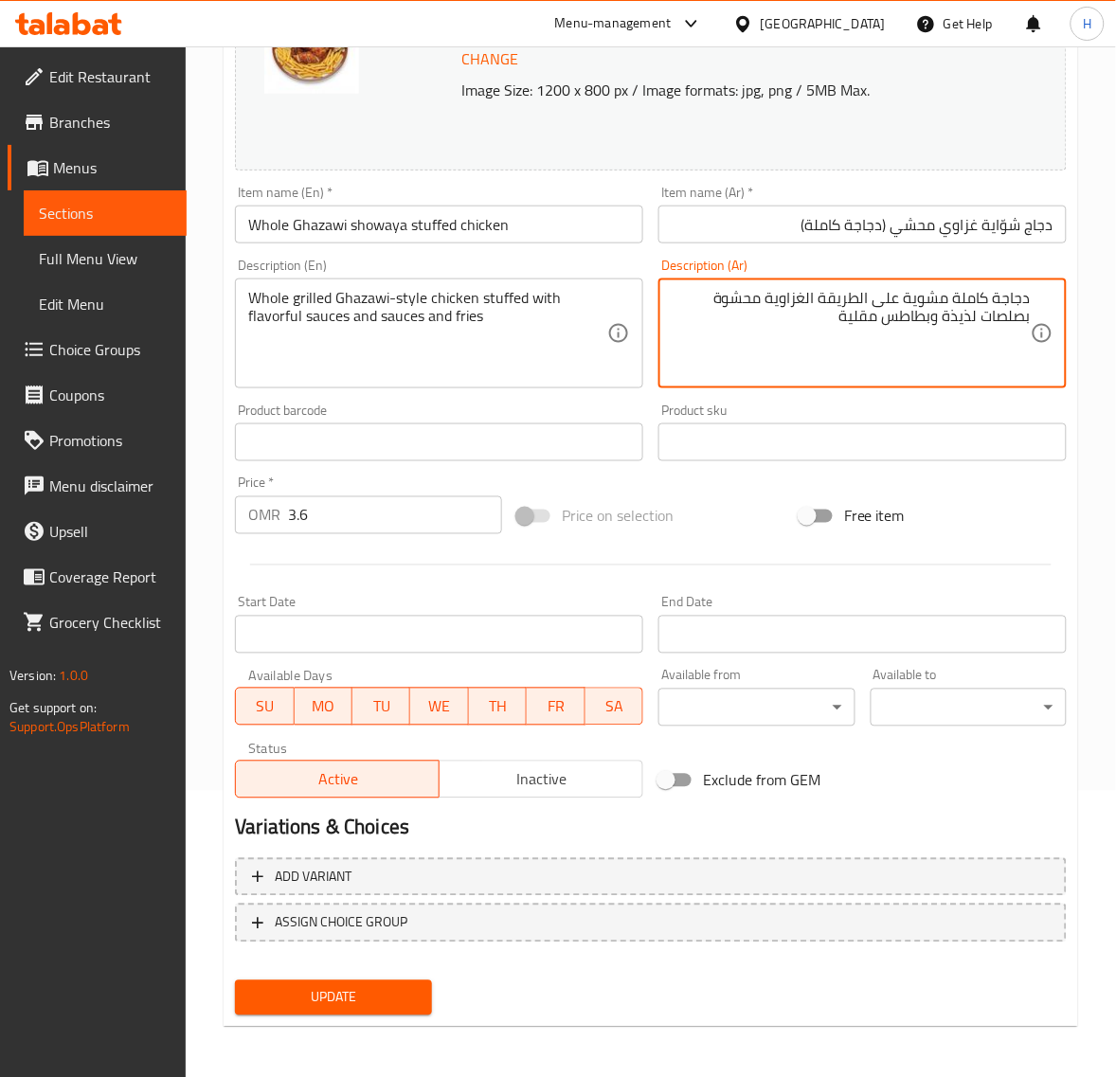
type textarea "دجاجة كاملة مشوية على الطريقة الغزاوية محشوة بصلصات لذيذة وبطاطس مقلية"
click at [394, 996] on span "Update" at bounding box center [333, 998] width 166 height 24
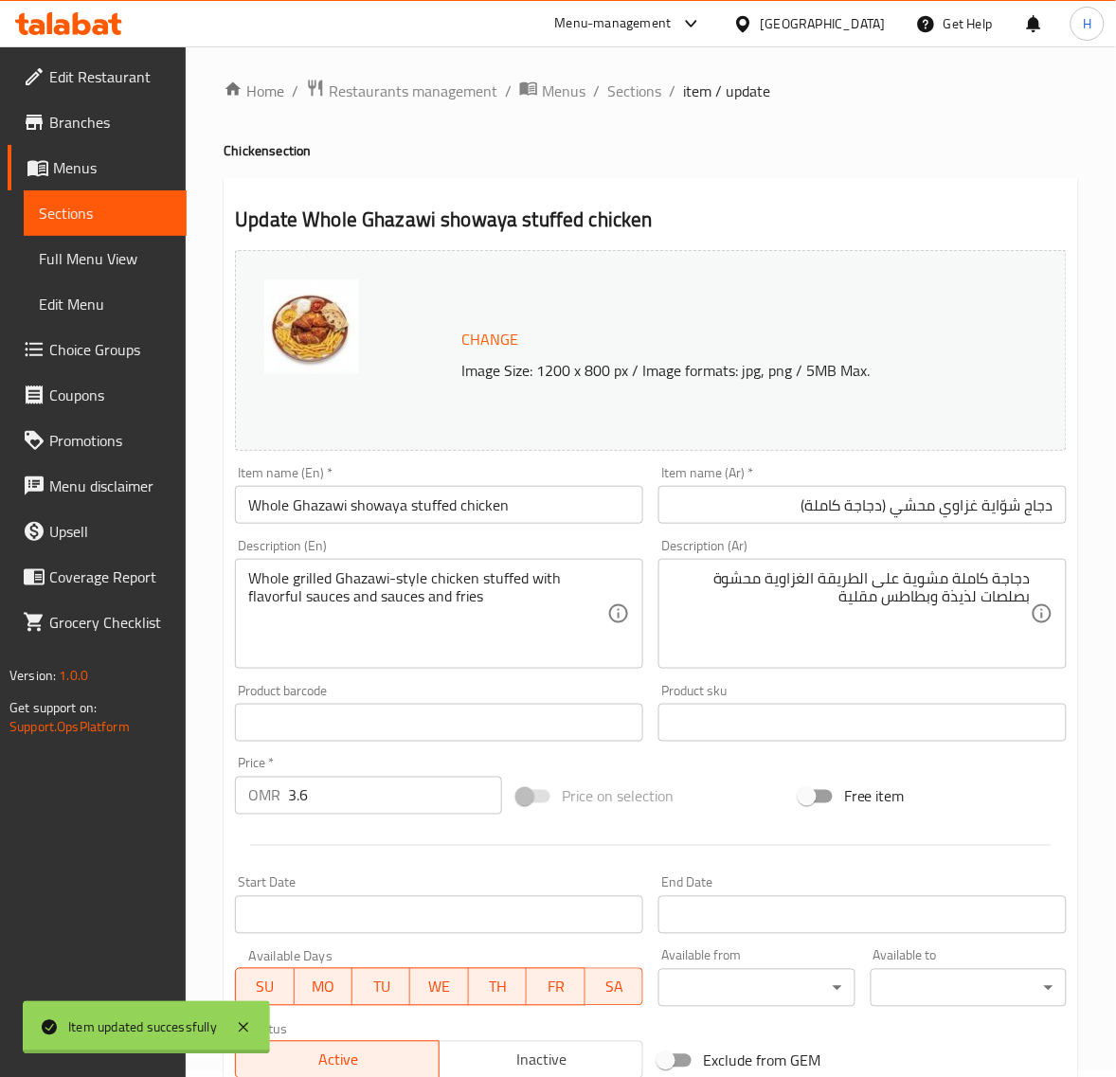
scroll to position [0, 0]
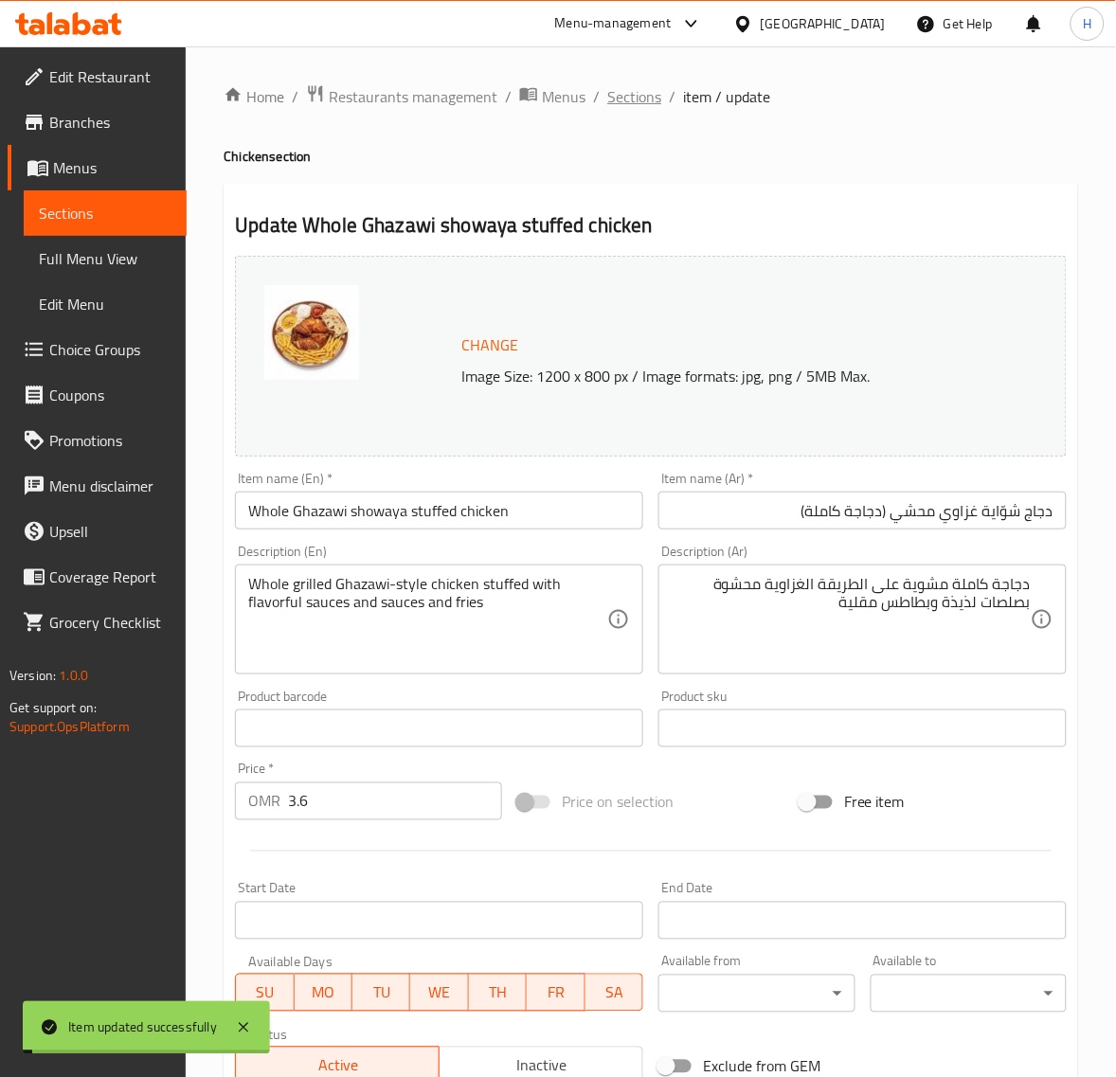
click at [636, 104] on span "Sections" at bounding box center [634, 96] width 54 height 23
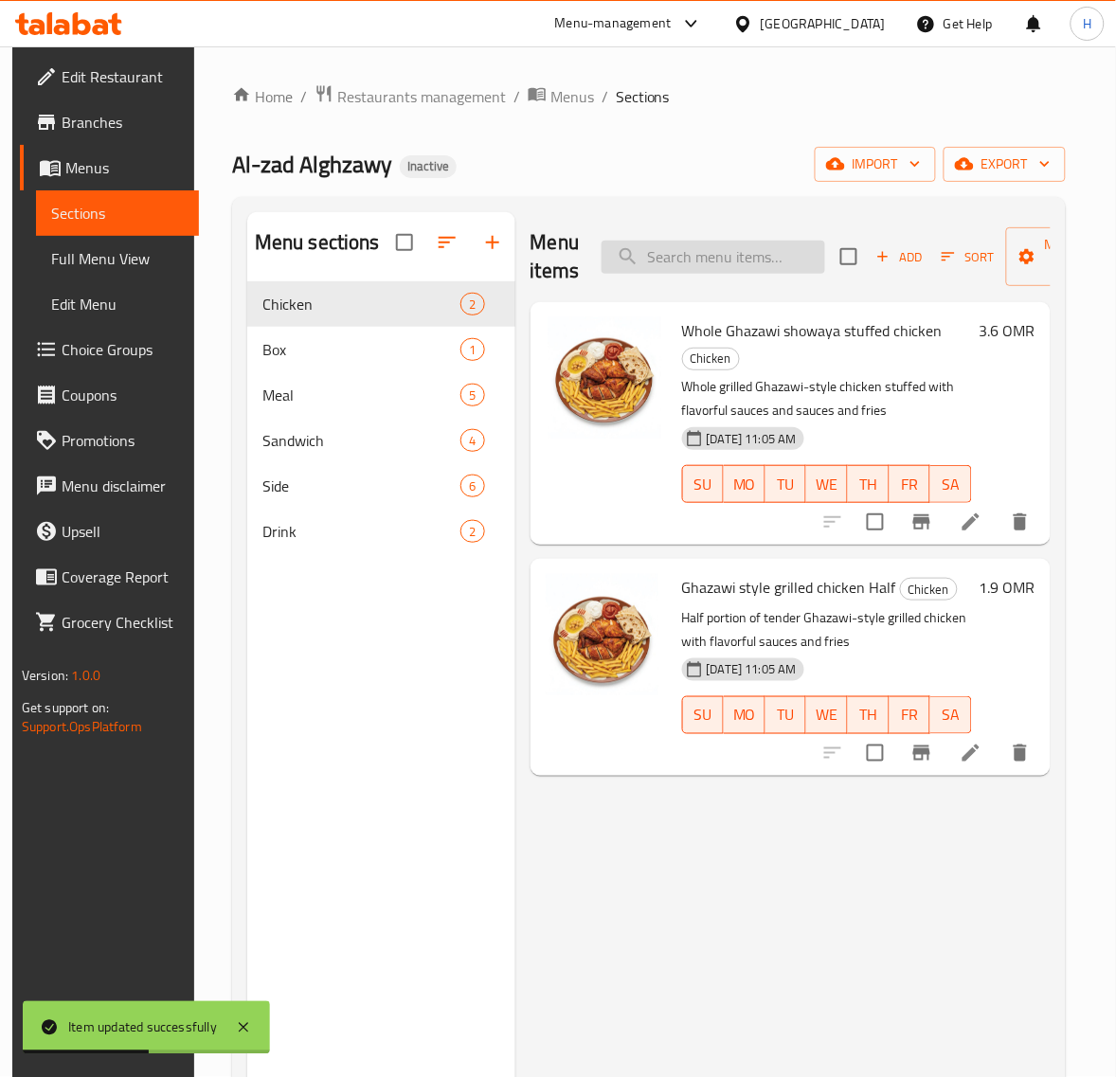
click at [707, 252] on input "search" at bounding box center [712, 257] width 223 height 33
paste input "Ghazawi style grilled chicken Half"
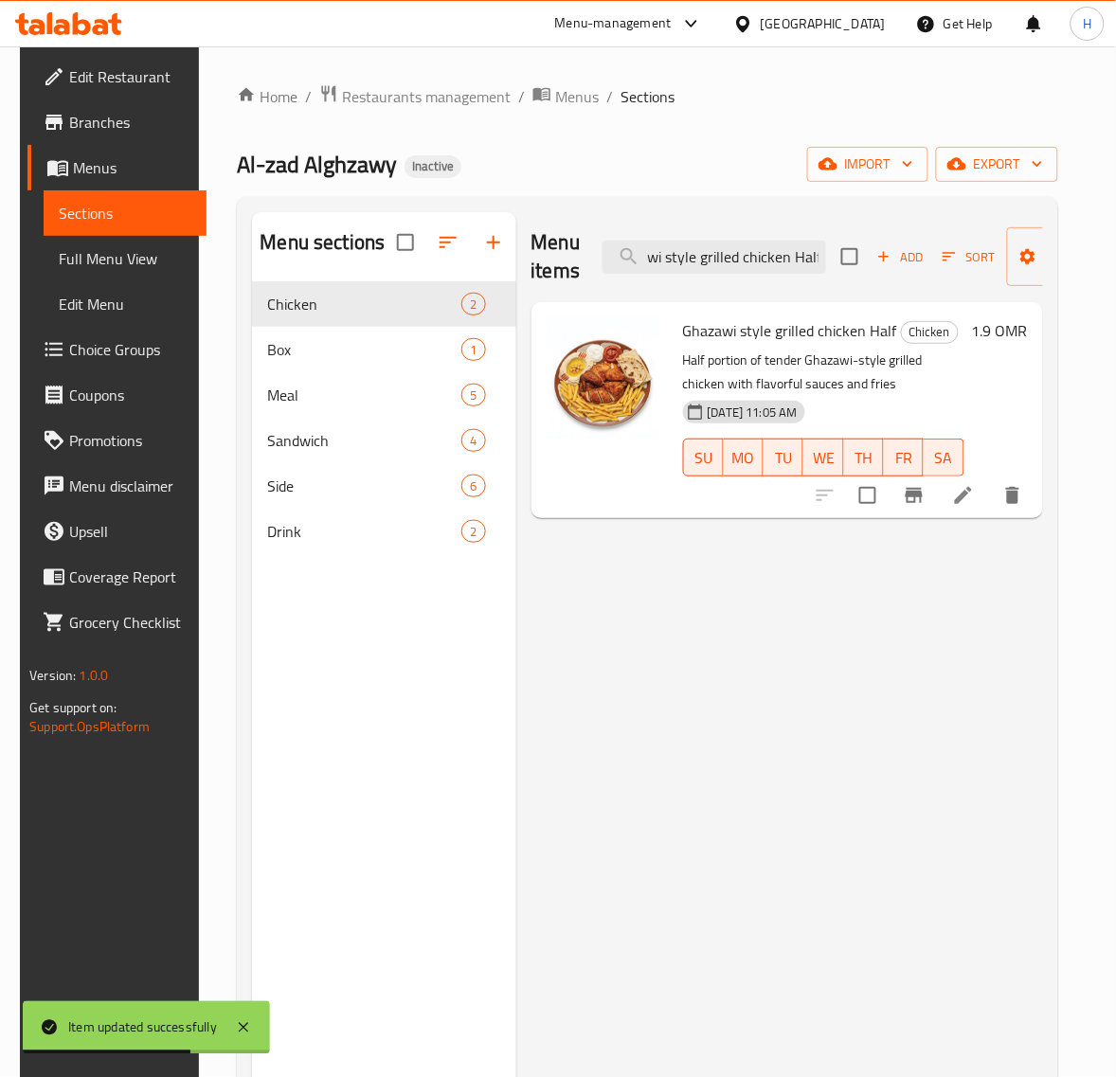
type input "Ghazawi style grilled chicken Half"
click at [971, 507] on li at bounding box center [963, 495] width 53 height 34
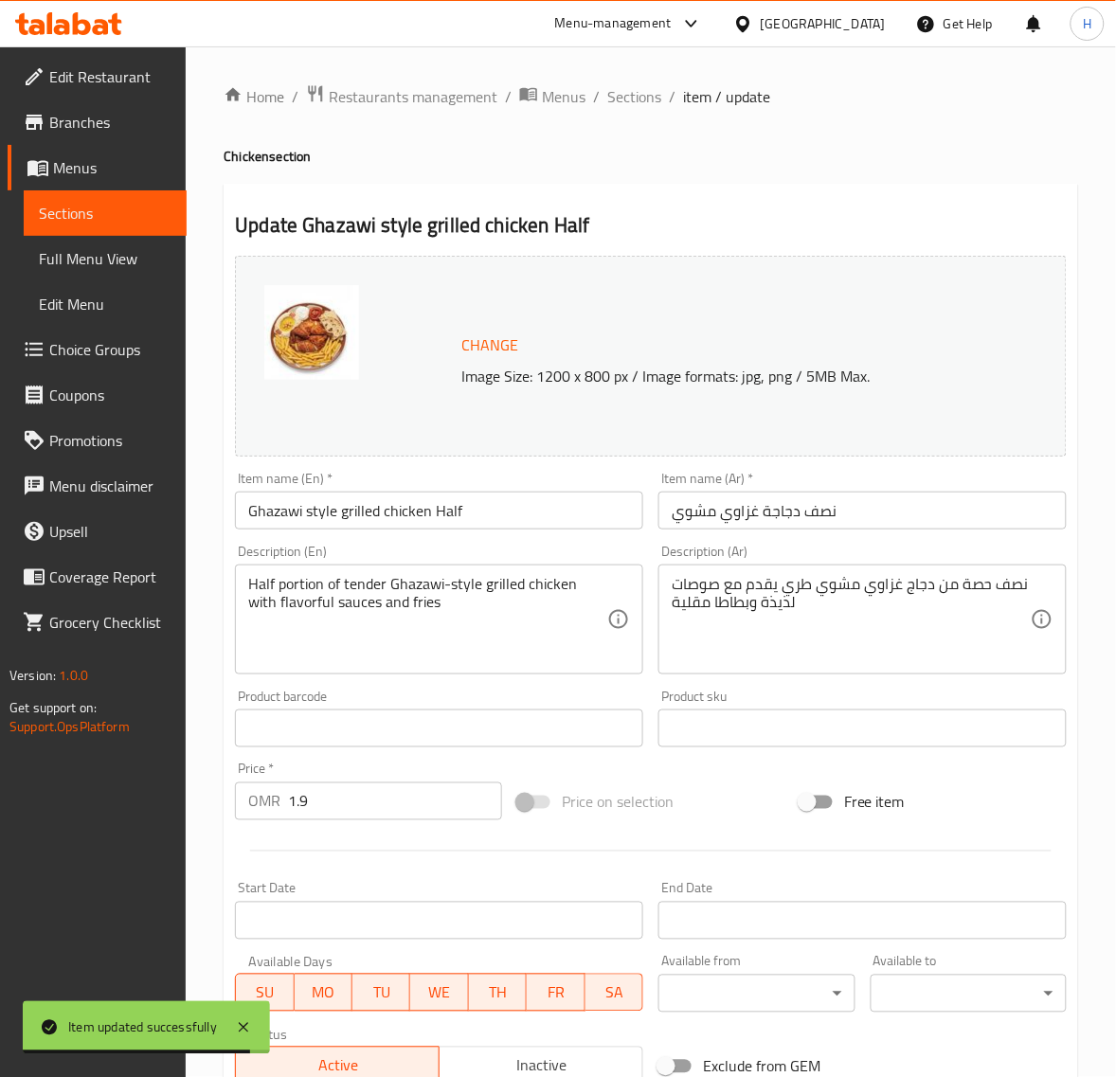
click at [949, 518] on input "نصف دجاجة غزاوي مشوي" at bounding box center [862, 510] width 408 height 38
paste input "دجاج شوّاية غزاوي (نصف دجاجة)"
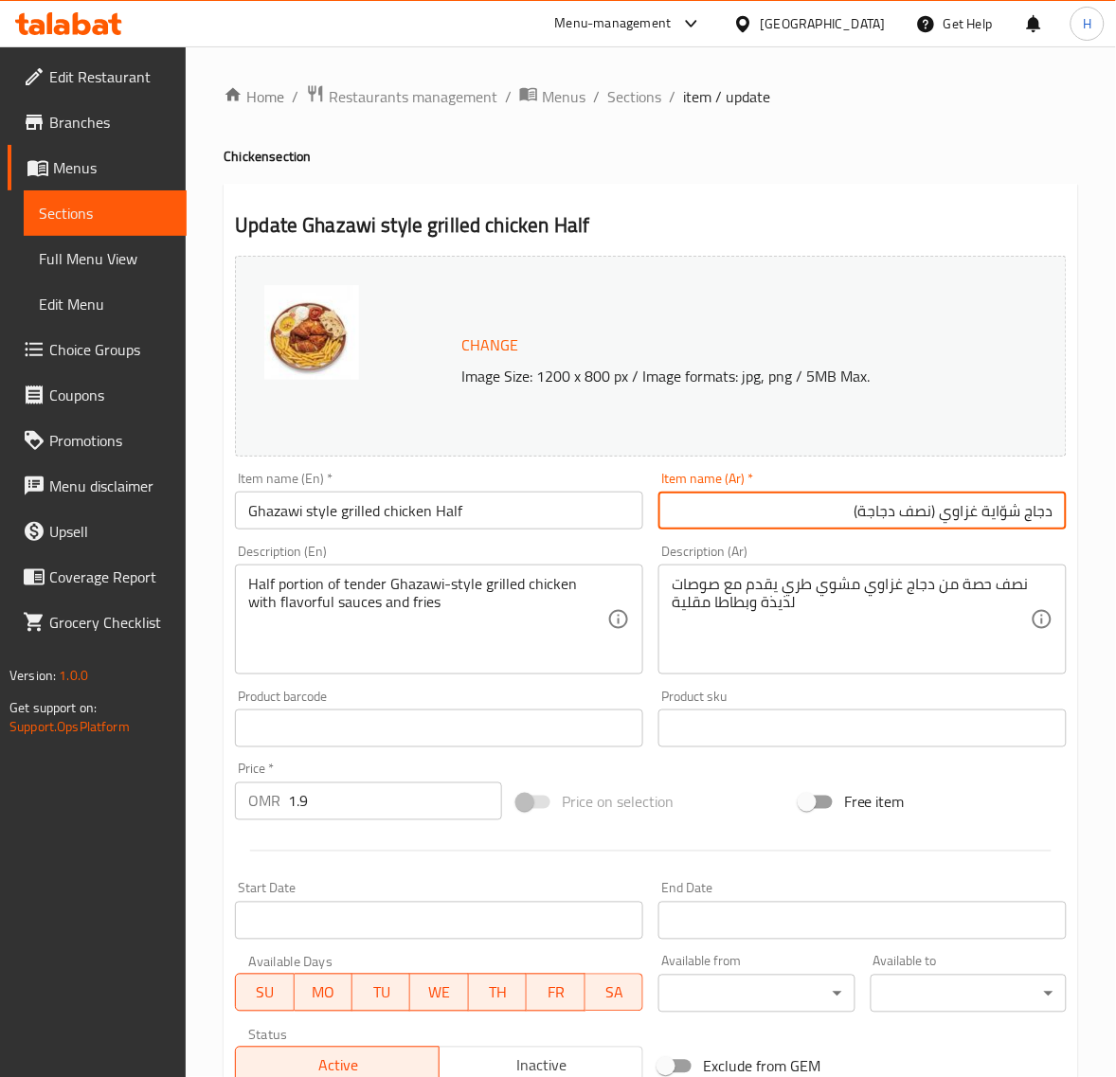
type input "دجاج شوّاية غزاوي (نصف دجاجة)"
click at [376, 509] on input "Ghazawi style grilled chicken Half" at bounding box center [439, 510] width 408 height 38
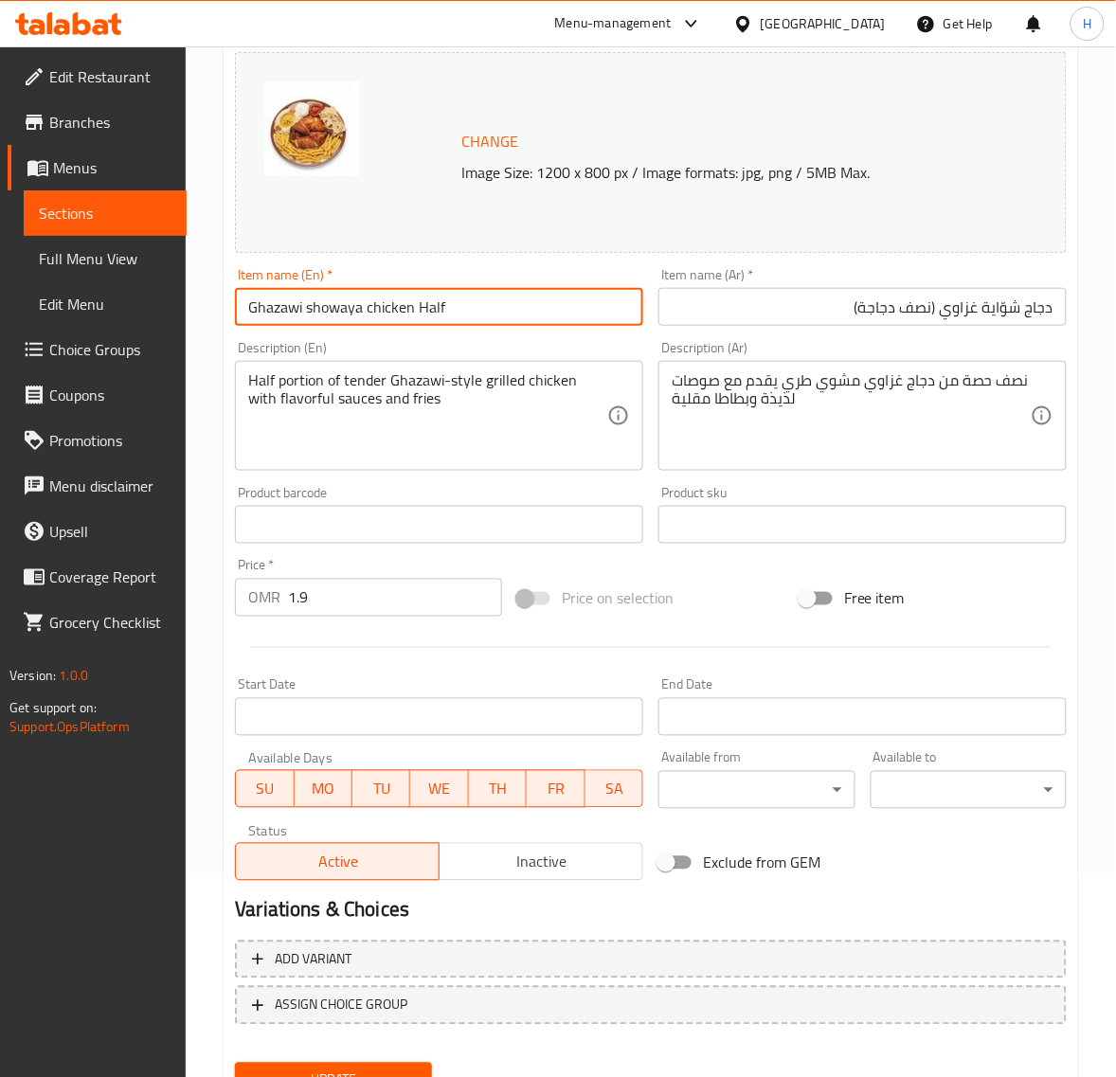
scroll to position [237, 0]
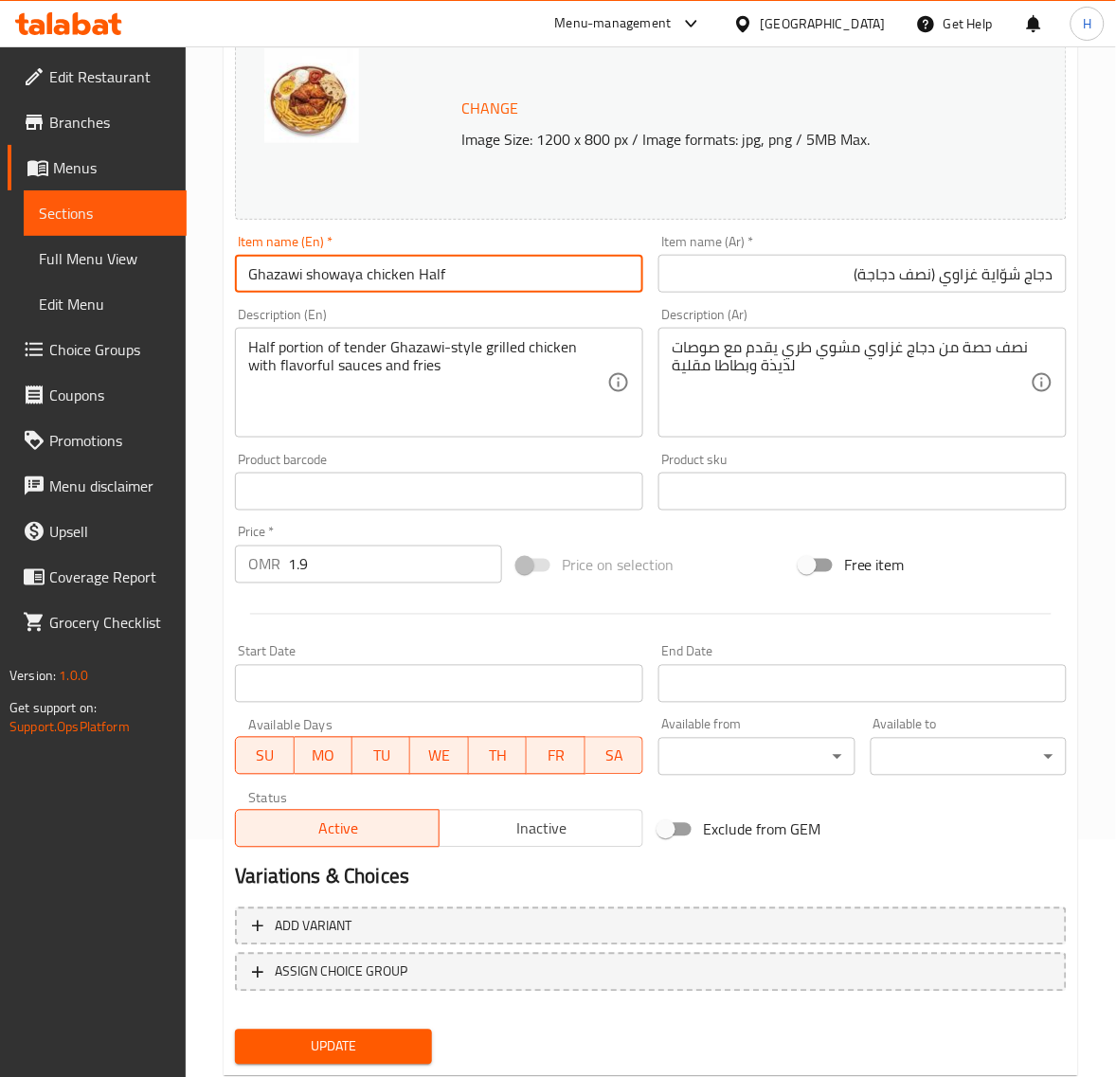
drag, startPoint x: 393, startPoint y: 1053, endPoint x: 551, endPoint y: 982, distance: 173.4
click at [393, 1049] on span "Update" at bounding box center [333, 1047] width 166 height 24
click at [408, 272] on input "Ghazawi showaya chicken Half" at bounding box center [439, 274] width 408 height 38
click at [298, 279] on input "Ghazawi showaya chicken Half" at bounding box center [439, 274] width 408 height 38
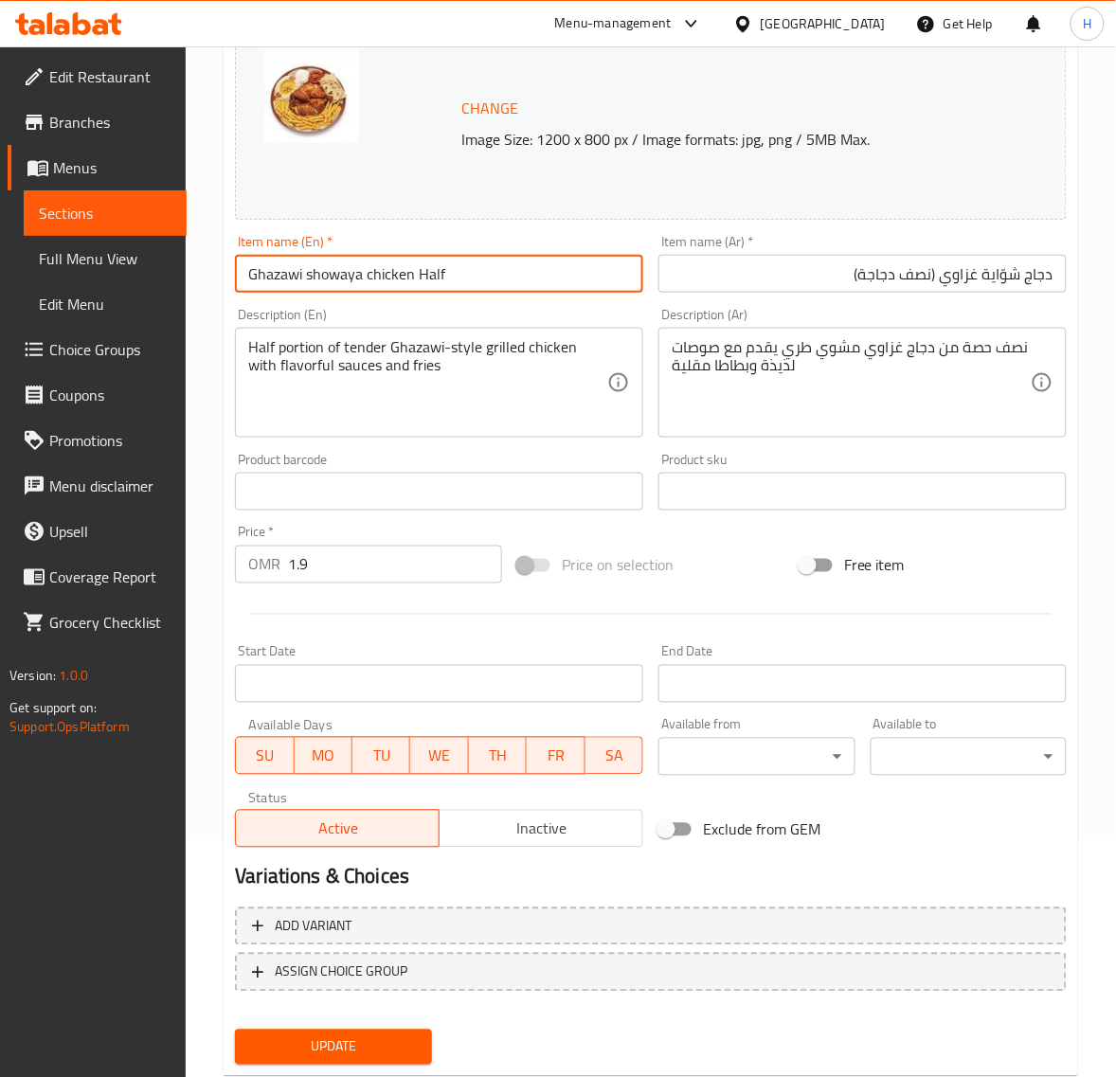
paste input "chicken"
type input "chicken Ghazawi showaya chicken Half"
click at [381, 1029] on button "Update" at bounding box center [333, 1046] width 196 height 35
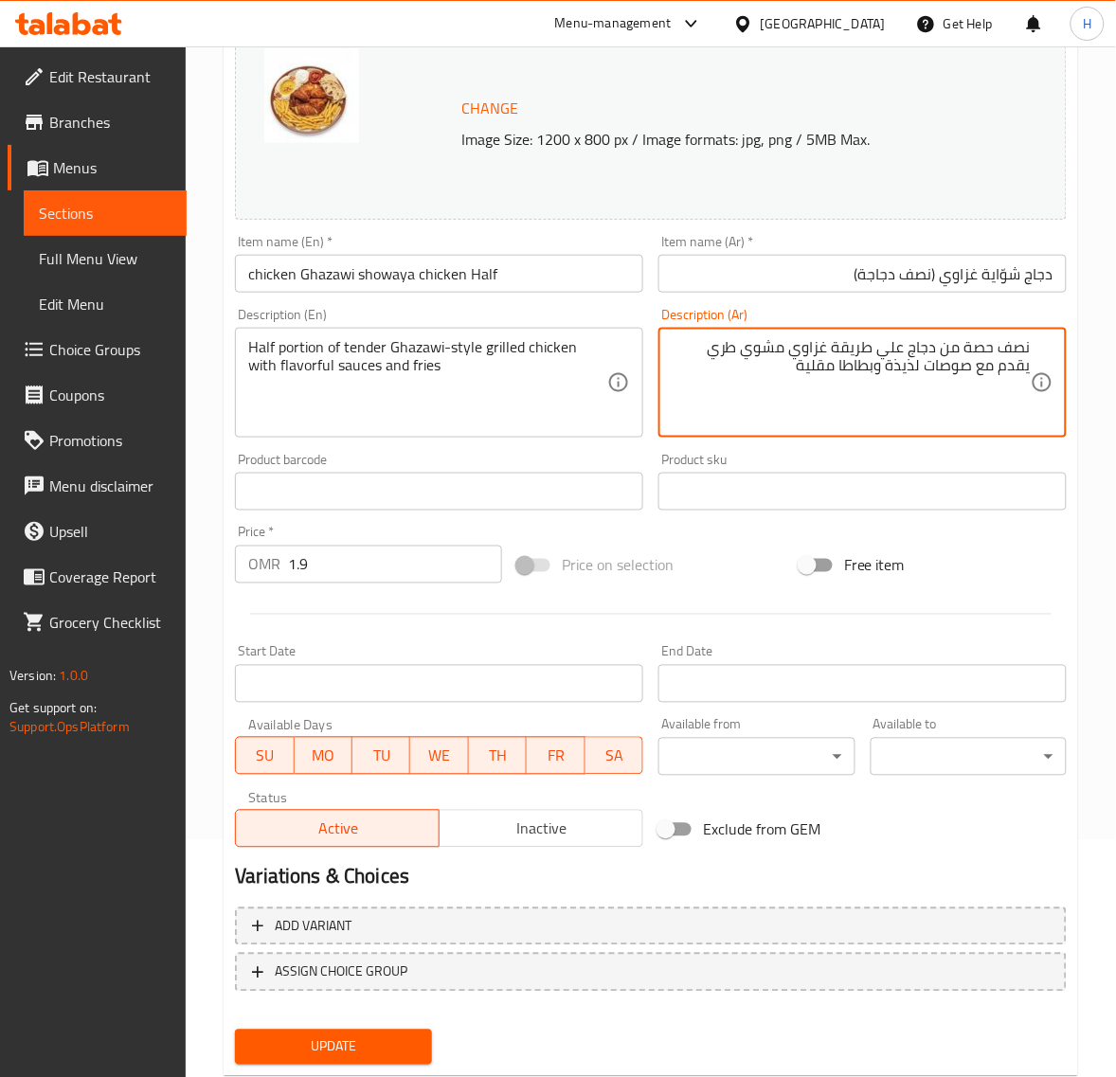
type textarea "نصف حصة من دجاج علي طريقة غزاوي مشوي طري يقدم مع صوصات لذيذة وبطاطا مقلية"
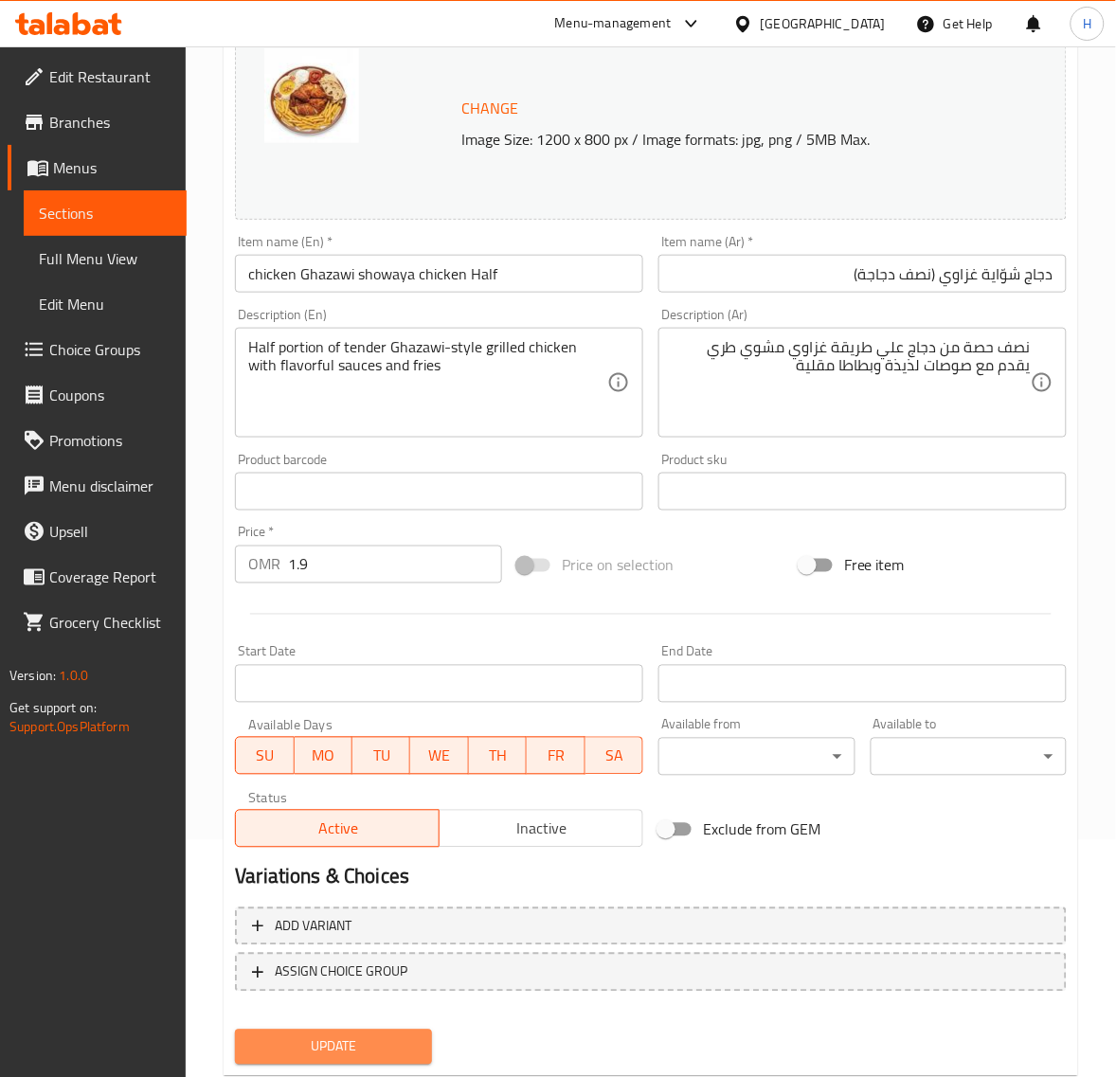
click at [396, 1058] on button "Update" at bounding box center [333, 1046] width 196 height 35
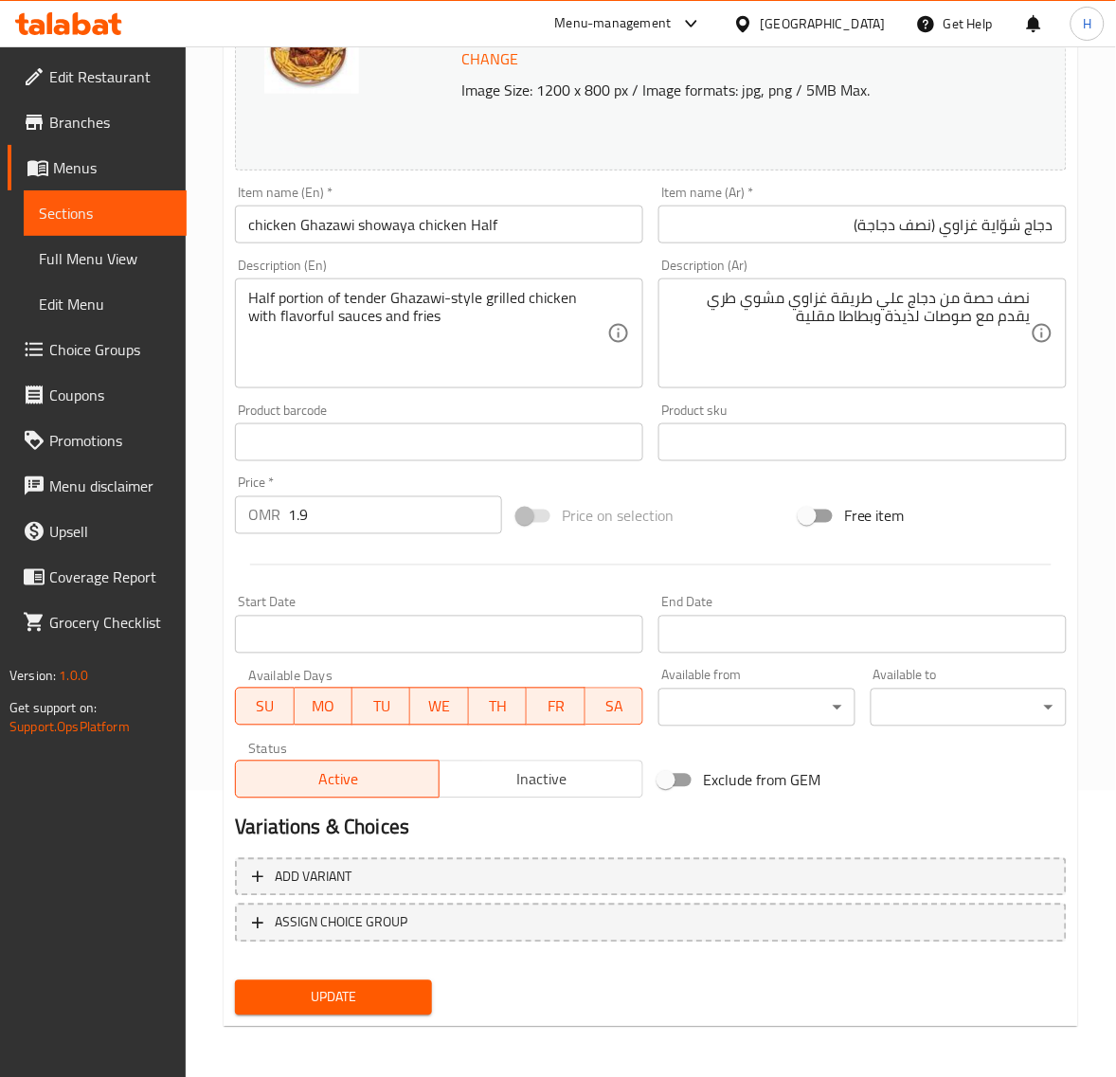
click at [412, 986] on span "Update" at bounding box center [333, 998] width 166 height 24
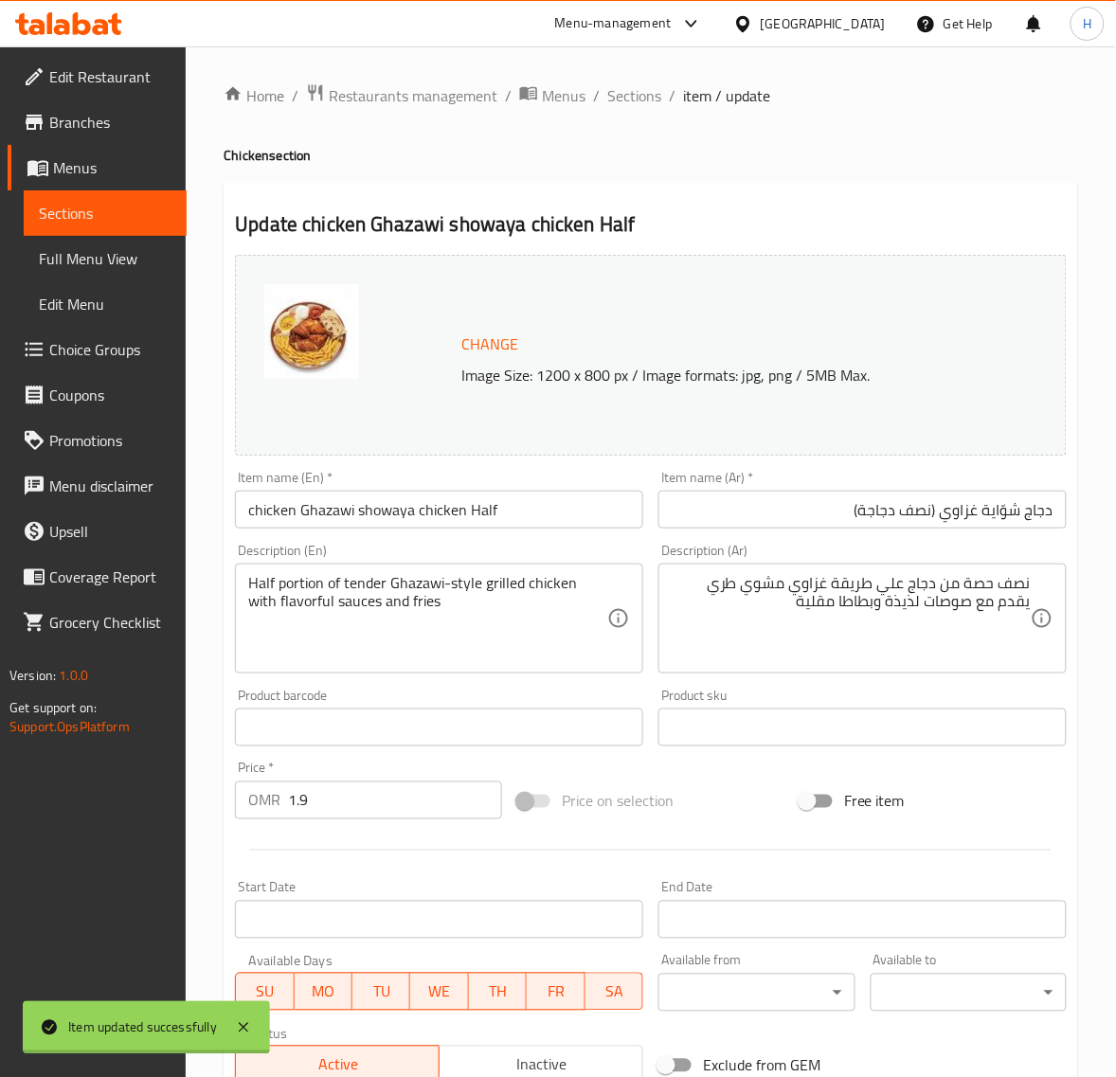
scroll to position [0, 0]
click at [637, 92] on span "Sections" at bounding box center [634, 96] width 54 height 23
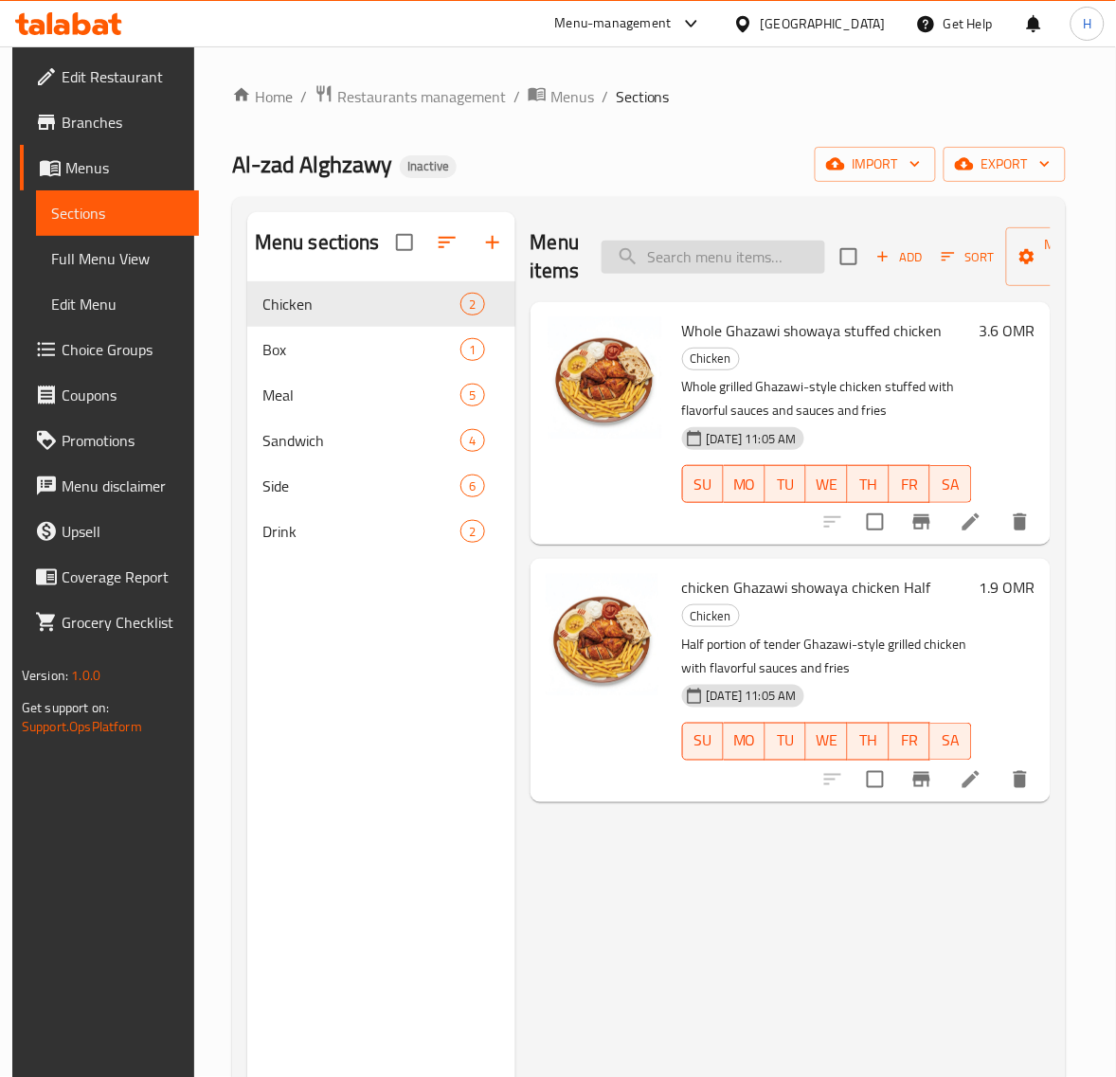
click at [704, 261] on input "search" at bounding box center [712, 257] width 223 height 33
paste input "Whole Ghazawi showaya stuffed chicken"
type input "Whole Ghazawi showaya stuffed chicken"
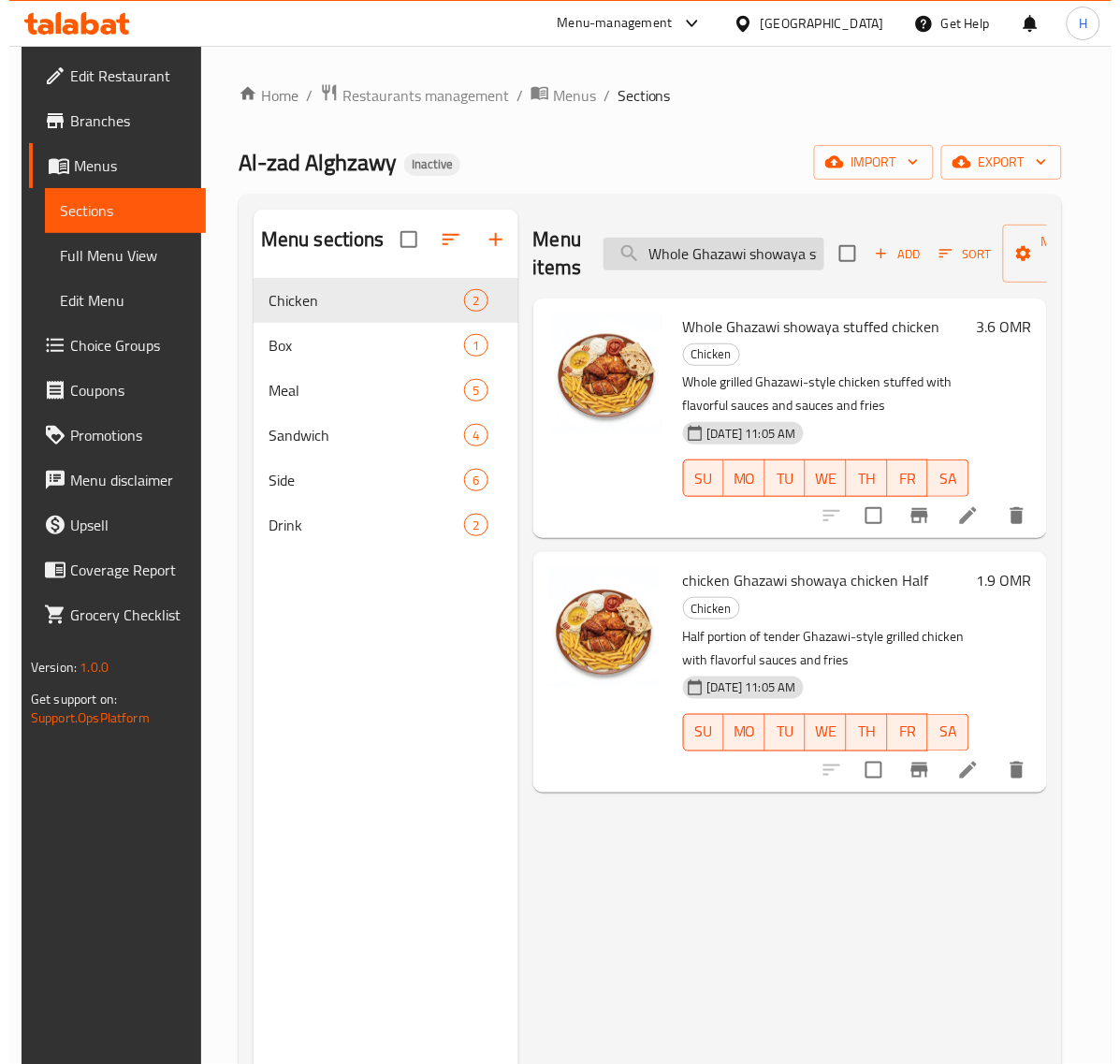
scroll to position [0, 87]
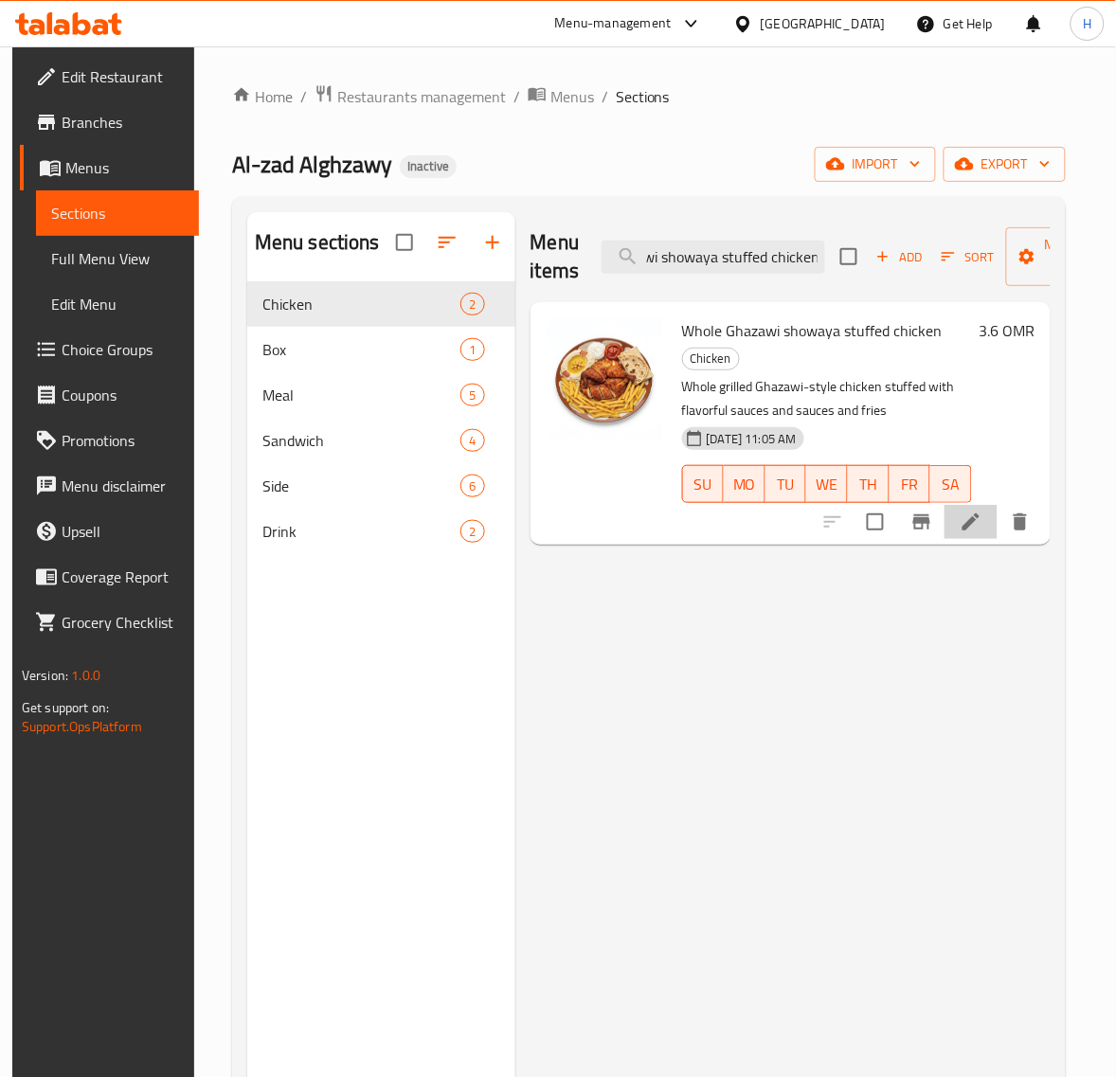
click at [975, 508] on li at bounding box center [970, 522] width 53 height 34
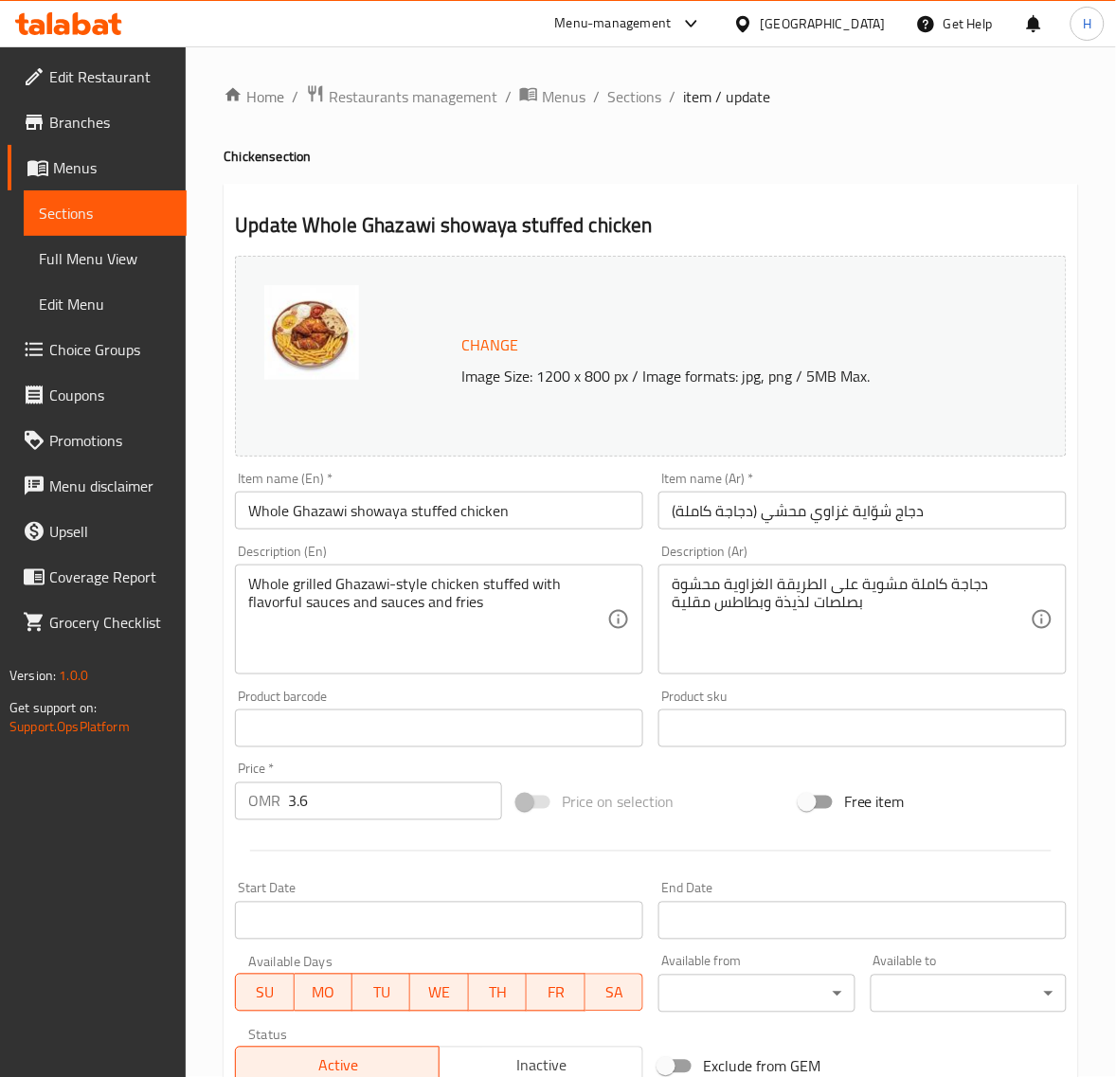
click at [537, 516] on input "Whole Ghazawi showaya stuffed chicken" at bounding box center [439, 510] width 408 height 38
paste input "chicken"
paste input "Whole"
click at [607, 505] on input "Whole chicken Ghazawi showaya stuffed chicken" at bounding box center [439, 510] width 408 height 38
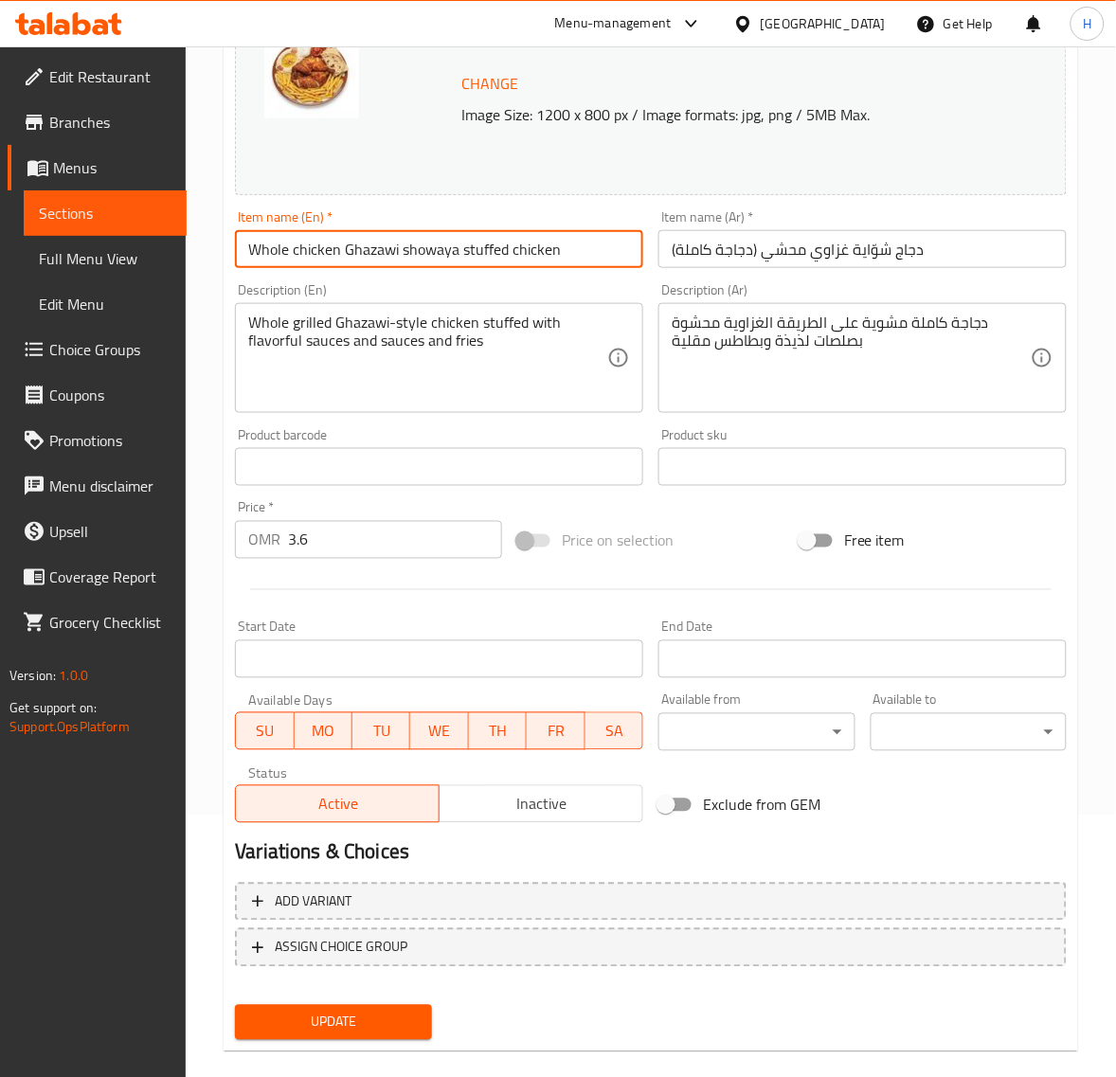
scroll to position [286, 0]
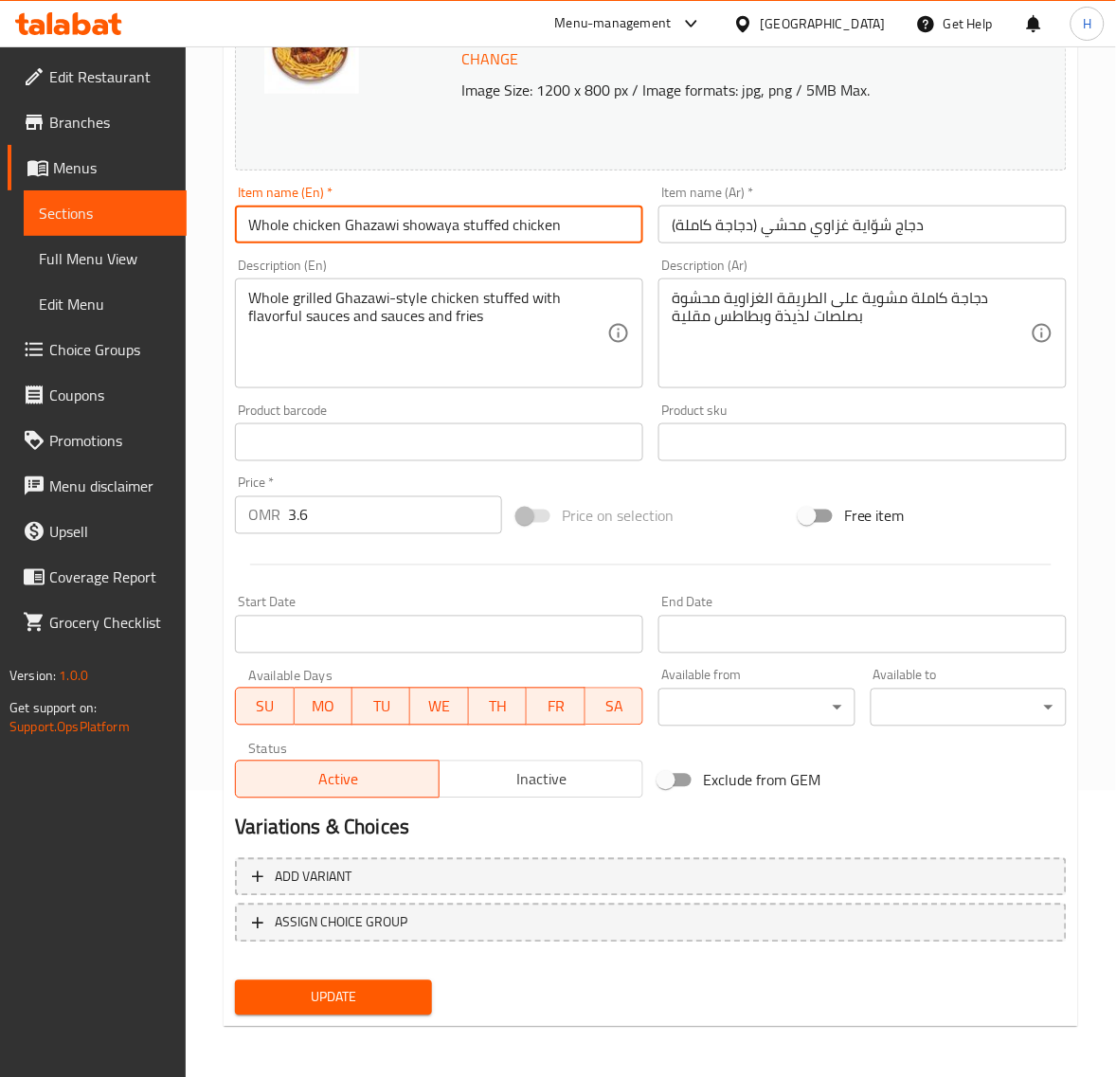
type input "Whole chicken Ghazawi showaya stuffed chicken"
click at [357, 987] on span "Update" at bounding box center [333, 998] width 166 height 24
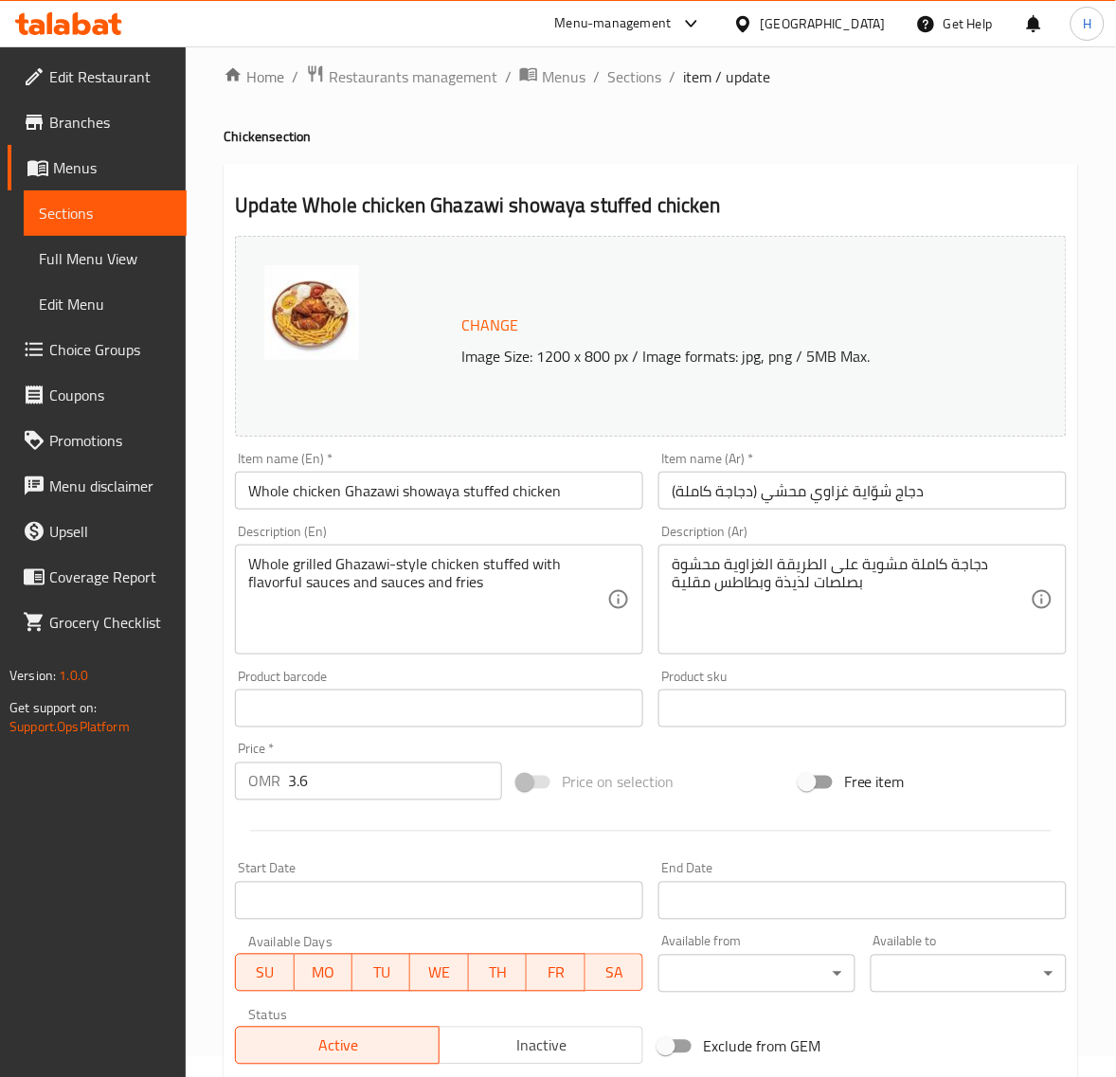
scroll to position [0, 0]
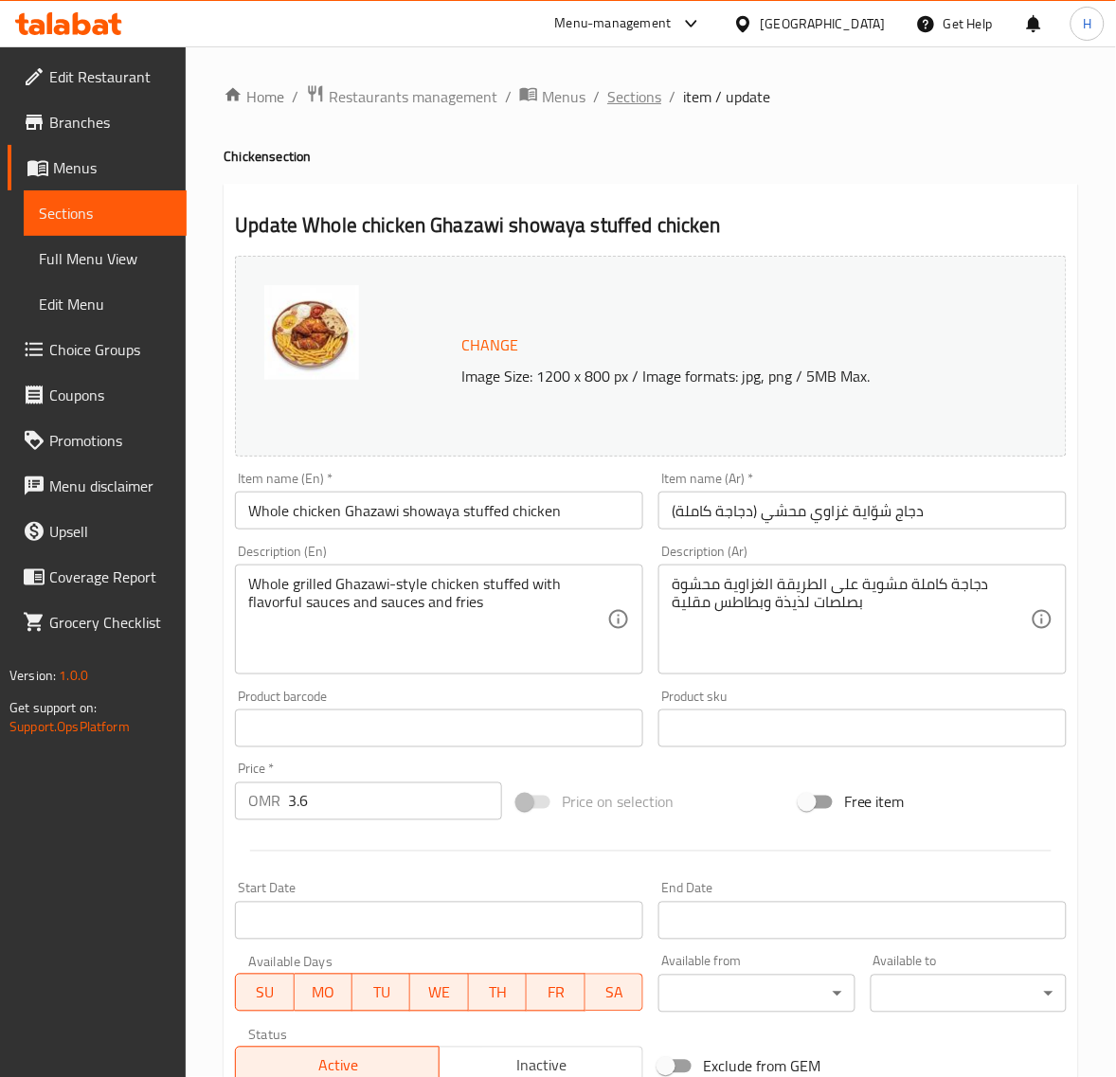
click at [612, 100] on span "Sections" at bounding box center [634, 96] width 54 height 23
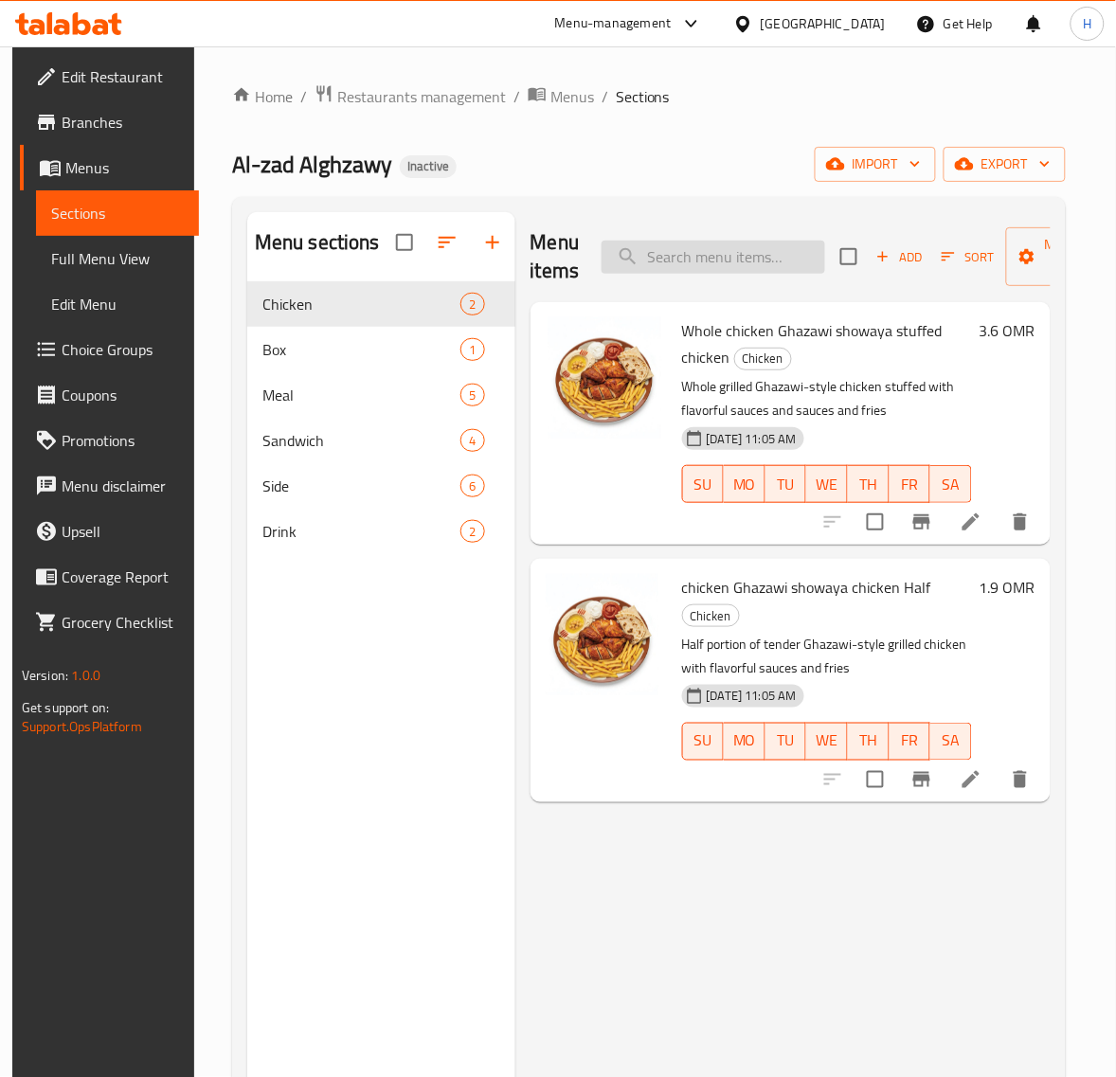
click at [687, 256] on input "search" at bounding box center [712, 257] width 223 height 33
paste input "Falafel Box and Falafel Plate (16 pcs)"
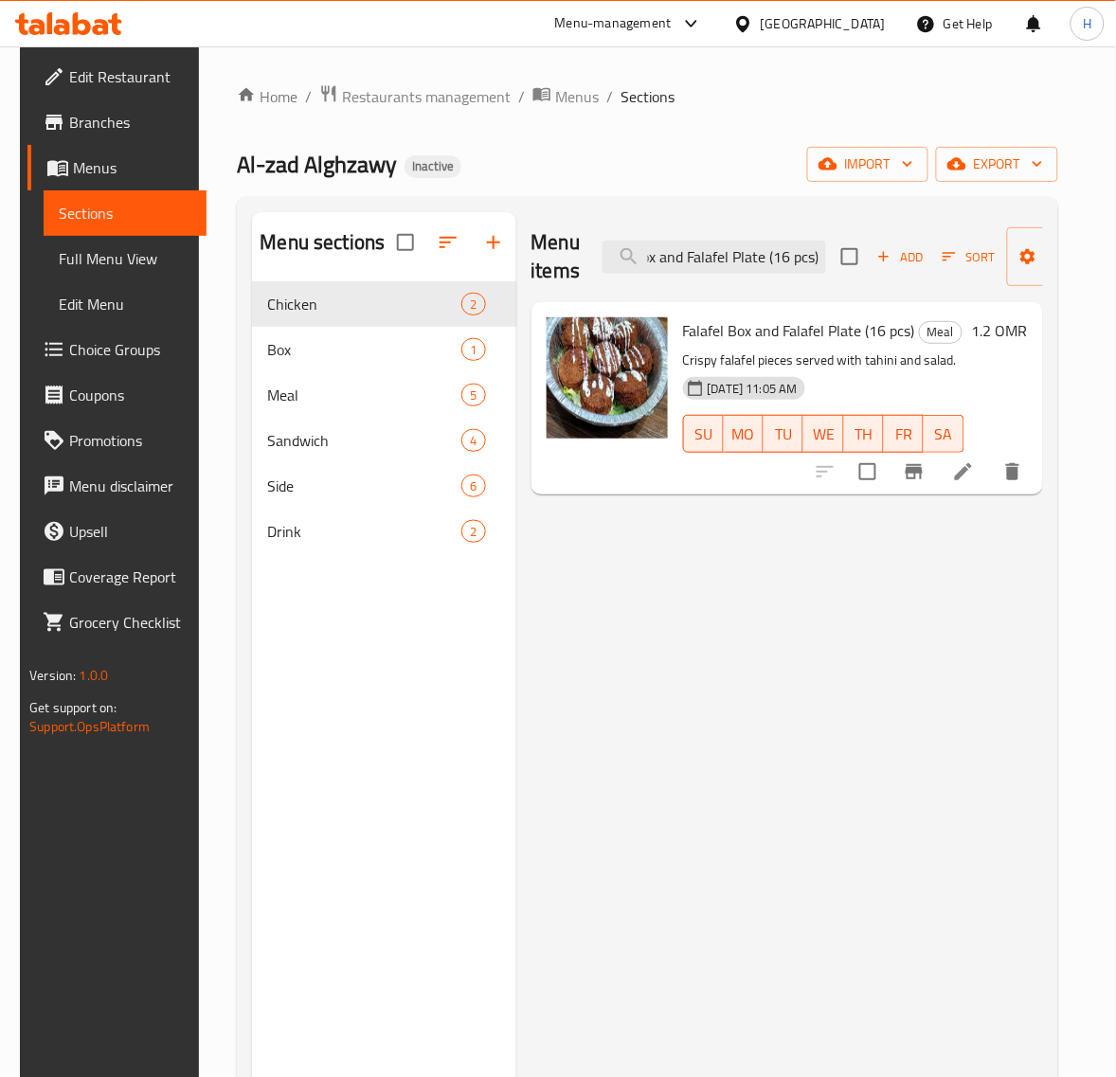
type input "Falafel Box and Falafel Plate (16 pcs)"
click at [990, 476] on li at bounding box center [963, 472] width 53 height 34
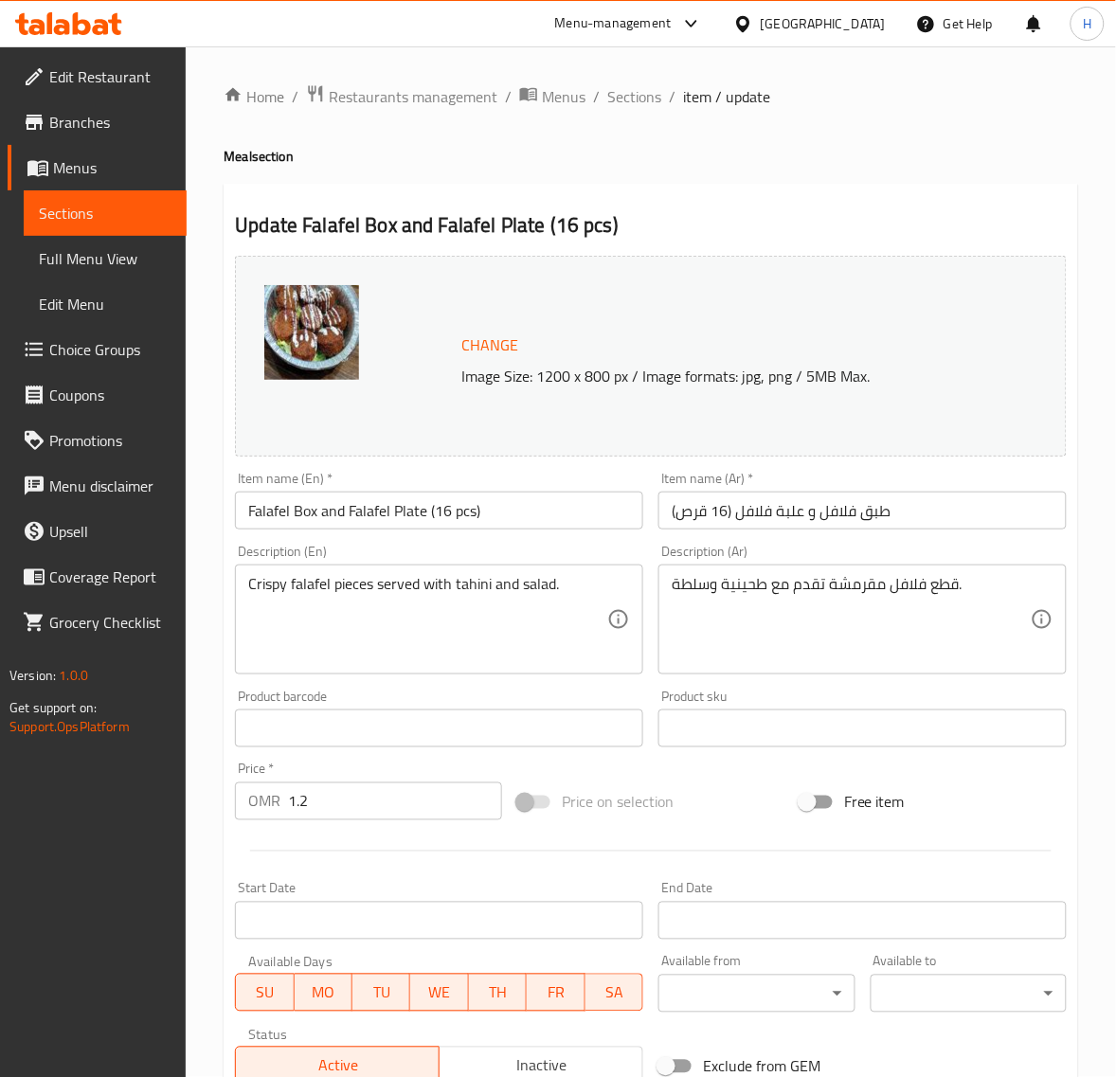
click at [549, 512] on input "Falafel Box and Falafel Plate (16 pcs)" at bounding box center [439, 510] width 408 height 38
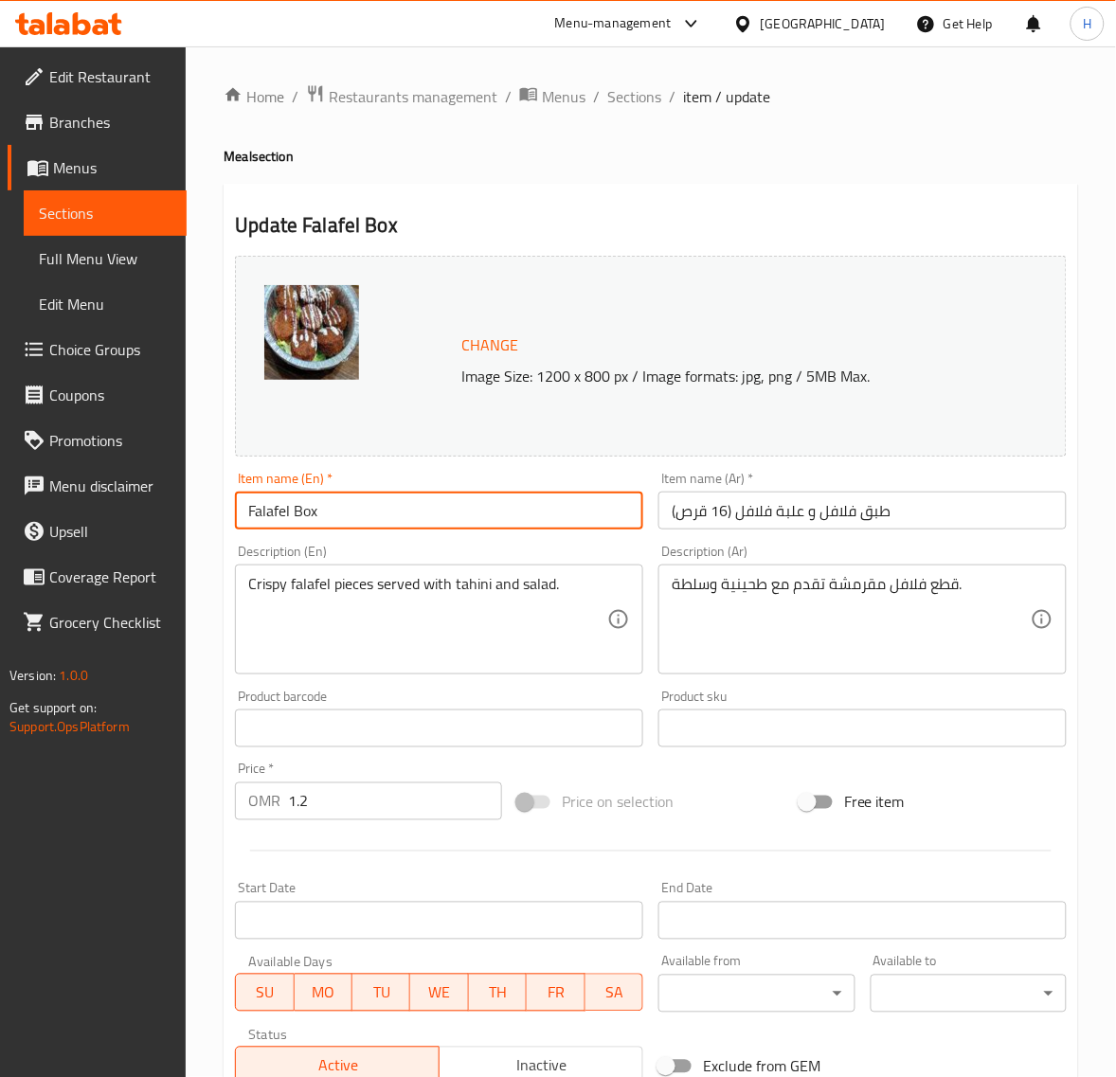
type input "Falafel Box"
click at [971, 527] on input "طبق فلافل و علبة فلافل (16 قرص)" at bounding box center [862, 510] width 408 height 38
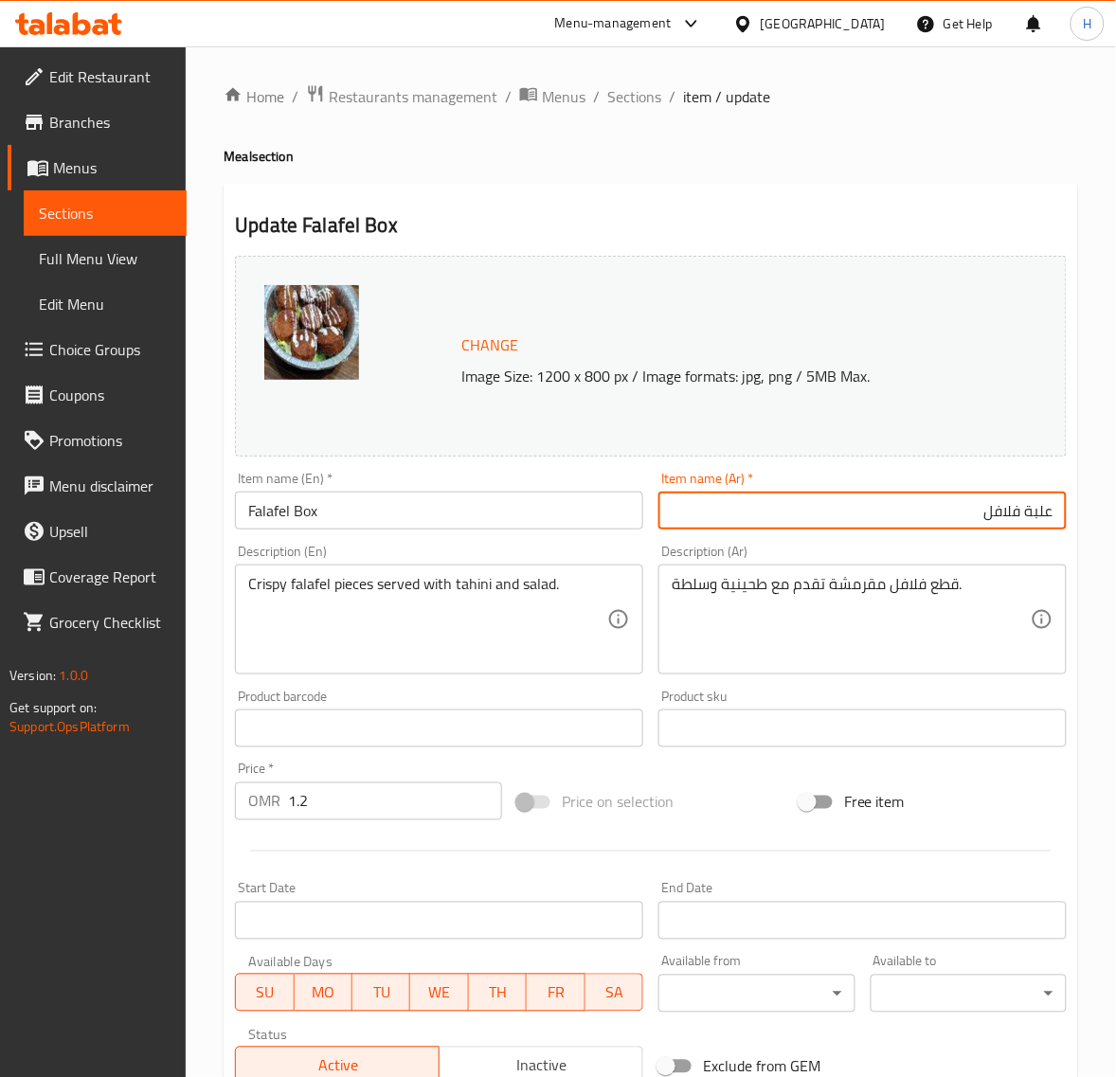
scroll to position [286, 0]
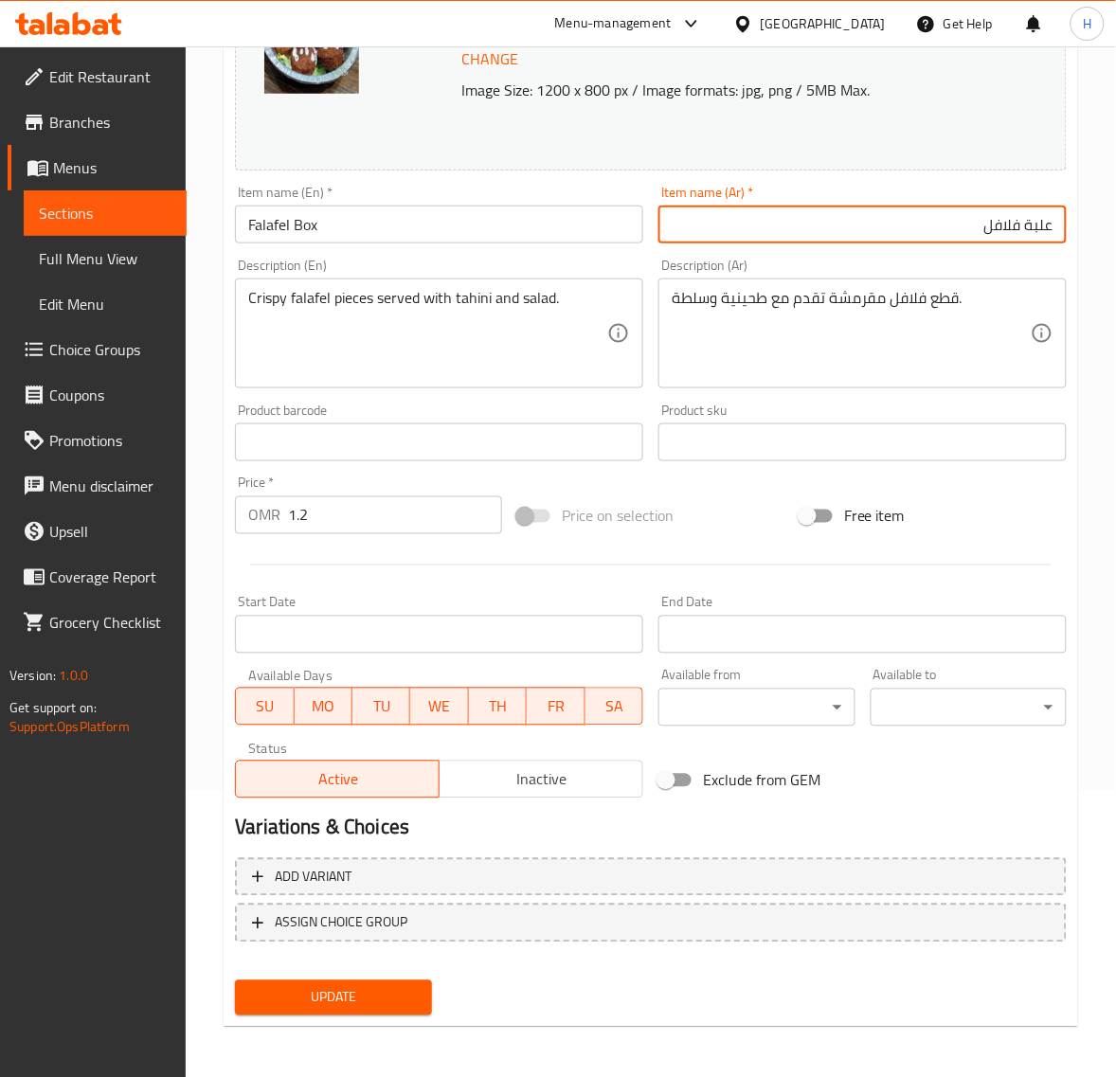
type input "علبة فلافل"
click at [409, 980] on button "Update" at bounding box center [333, 997] width 196 height 35
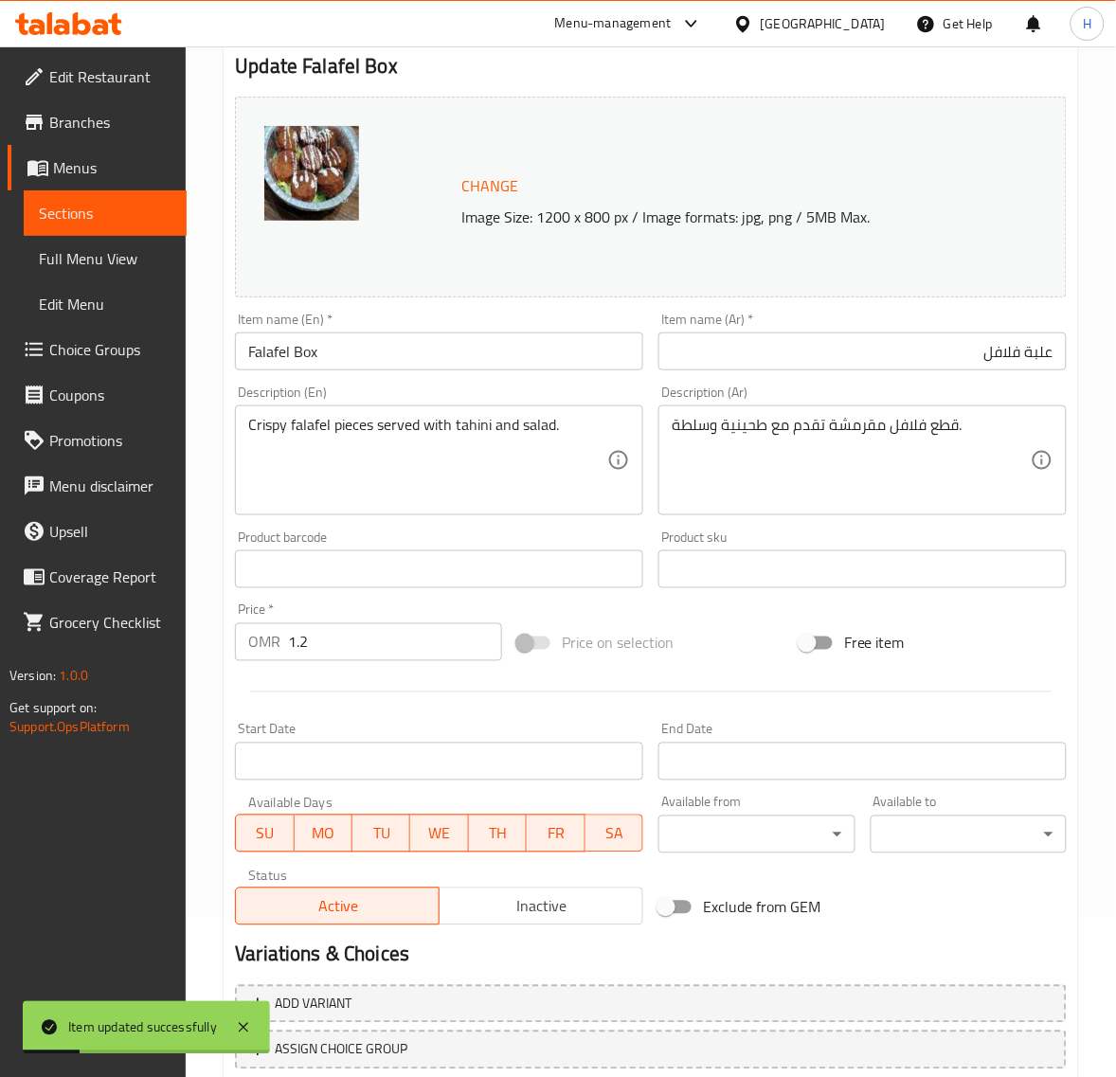
scroll to position [0, 0]
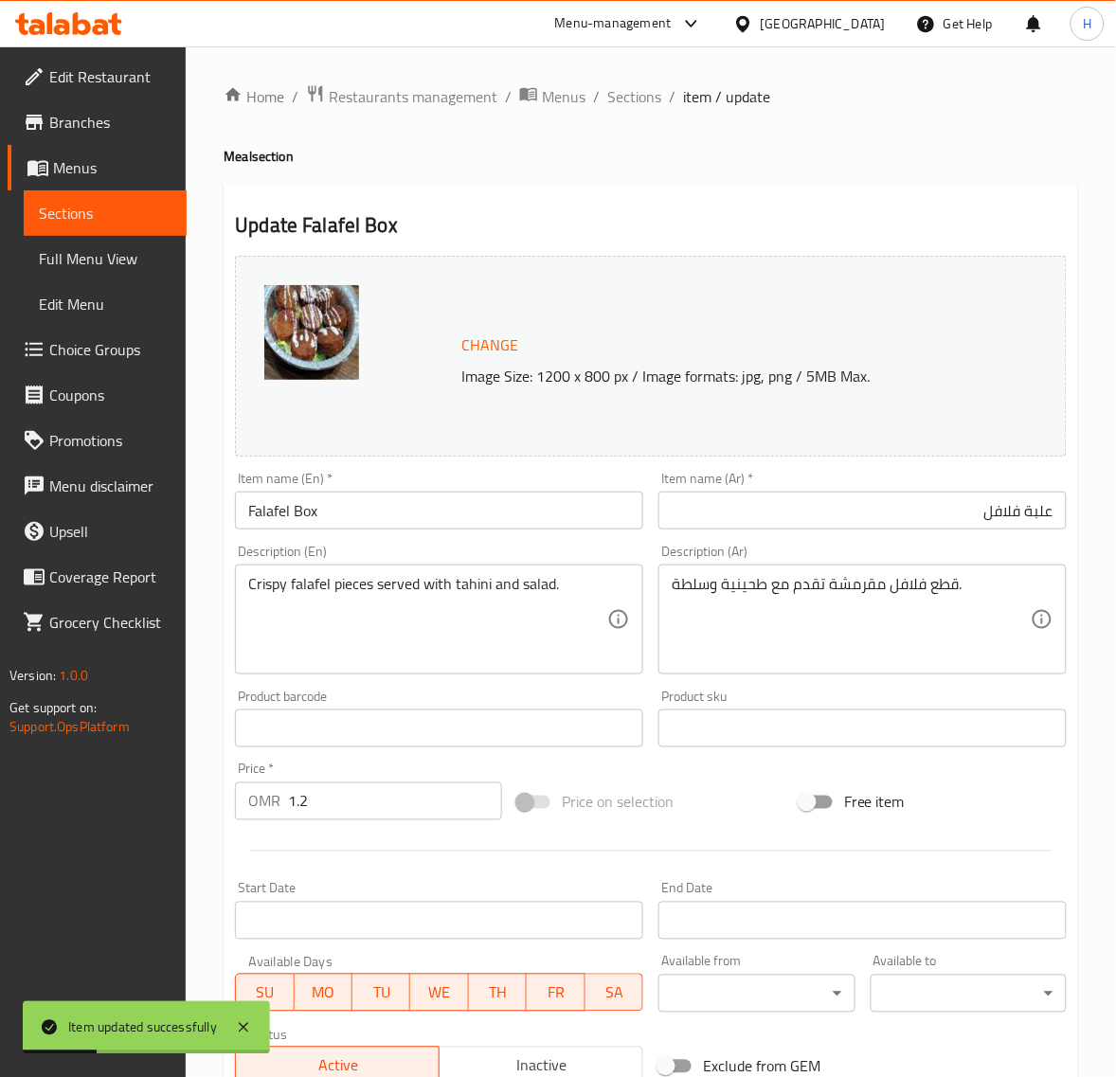
drag, startPoint x: 632, startPoint y: 87, endPoint x: 472, endPoint y: 2, distance: 181.3
click at [632, 87] on span "Sections" at bounding box center [634, 96] width 54 height 23
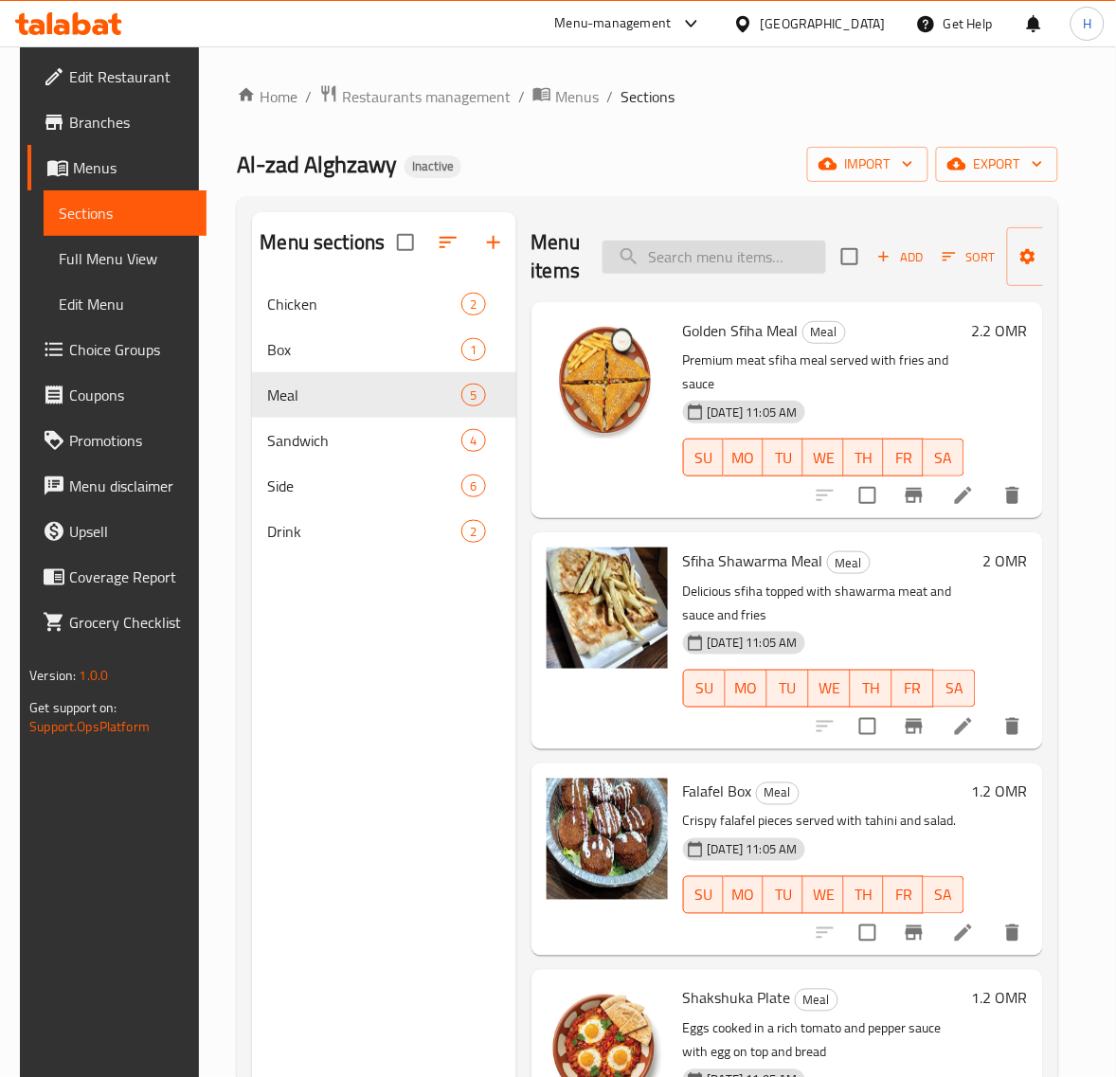
click at [688, 248] on input "search" at bounding box center [713, 257] width 223 height 33
paste input "Individual Dinner Meal"
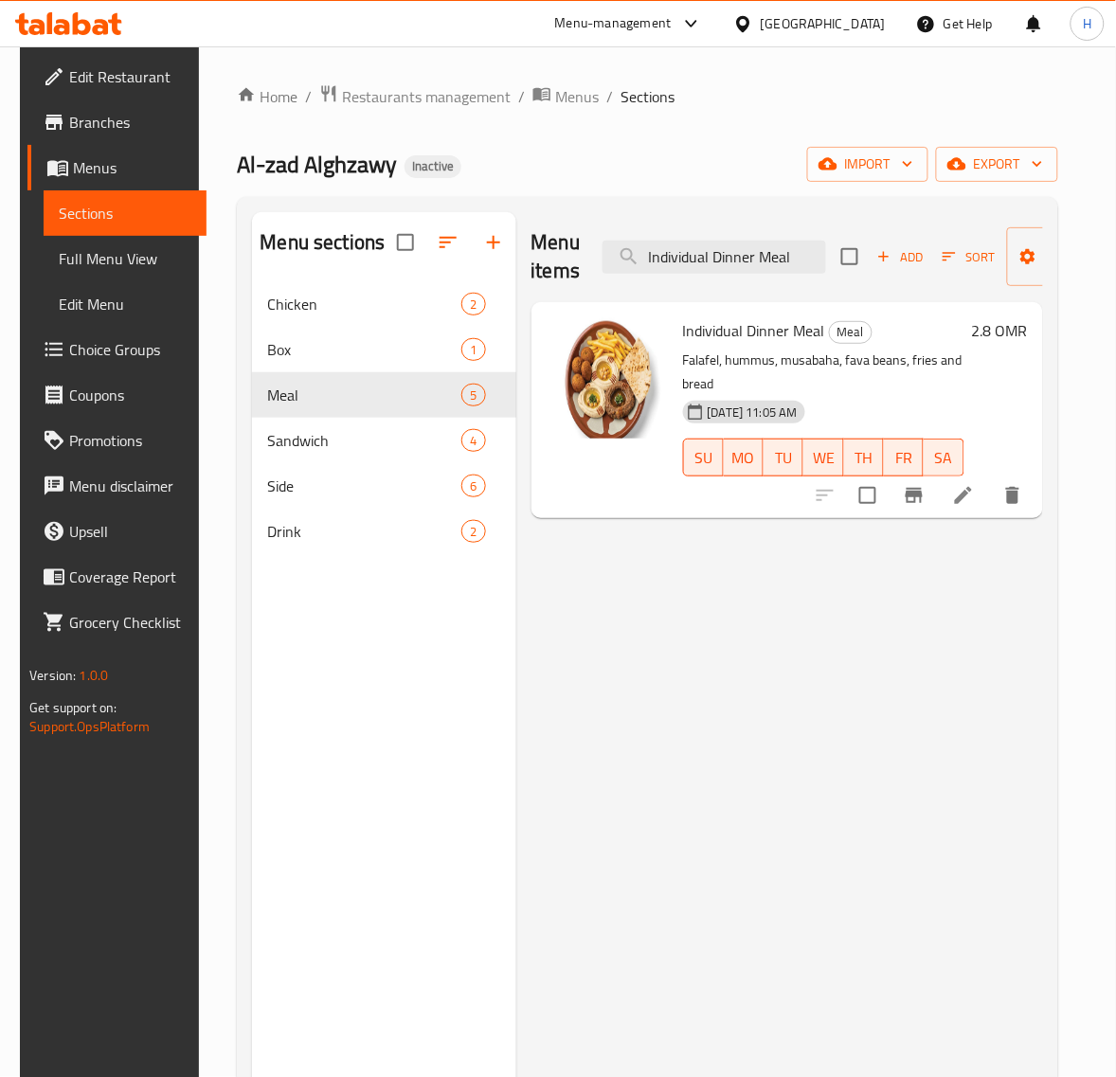
type input "Individual Dinner Meal"
click at [972, 497] on icon at bounding box center [963, 495] width 23 height 23
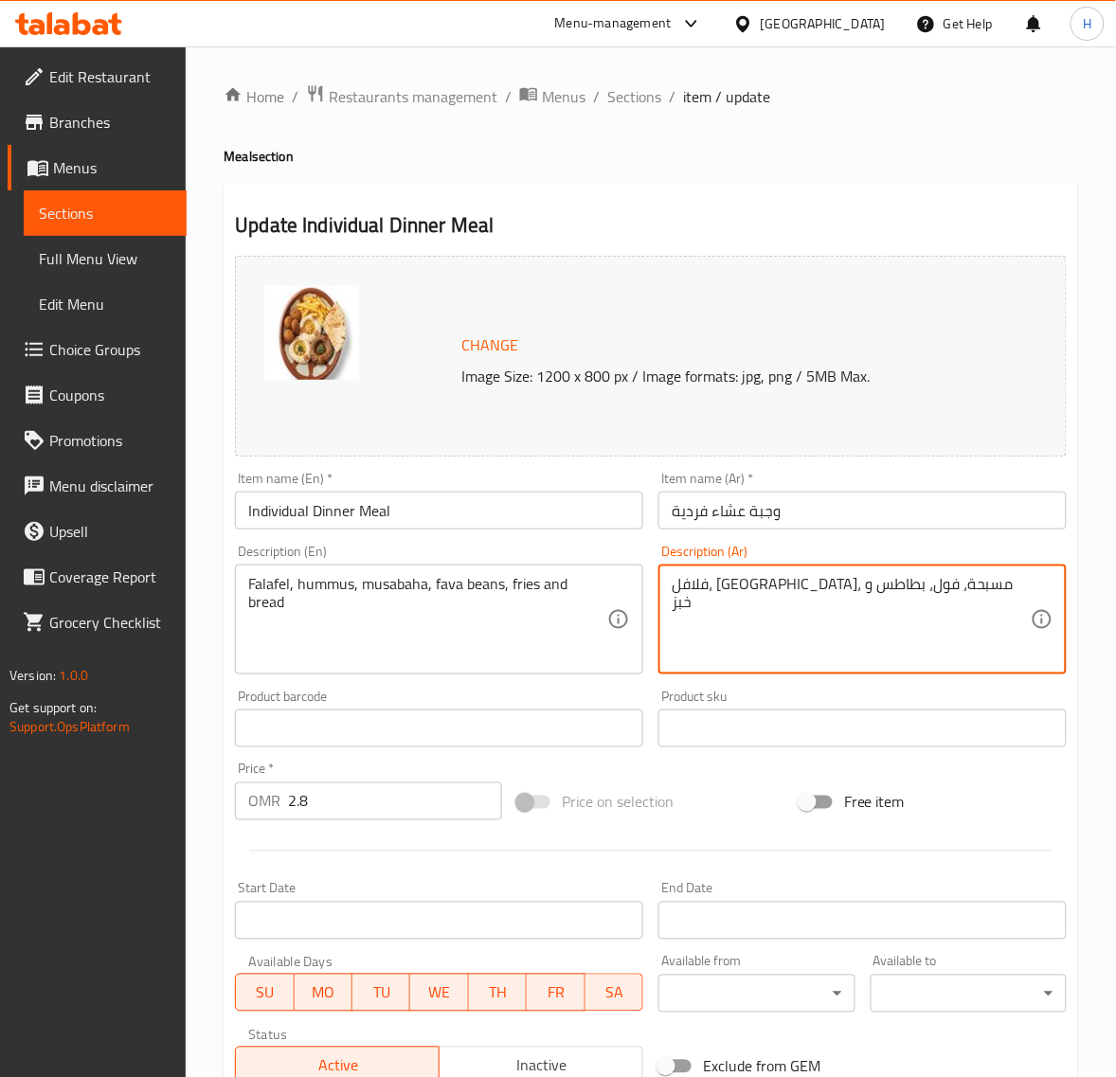
click at [779, 592] on textarea "فلافل، حمص، مسبحة، فول، بطاطس و خبز" at bounding box center [850, 620] width 359 height 90
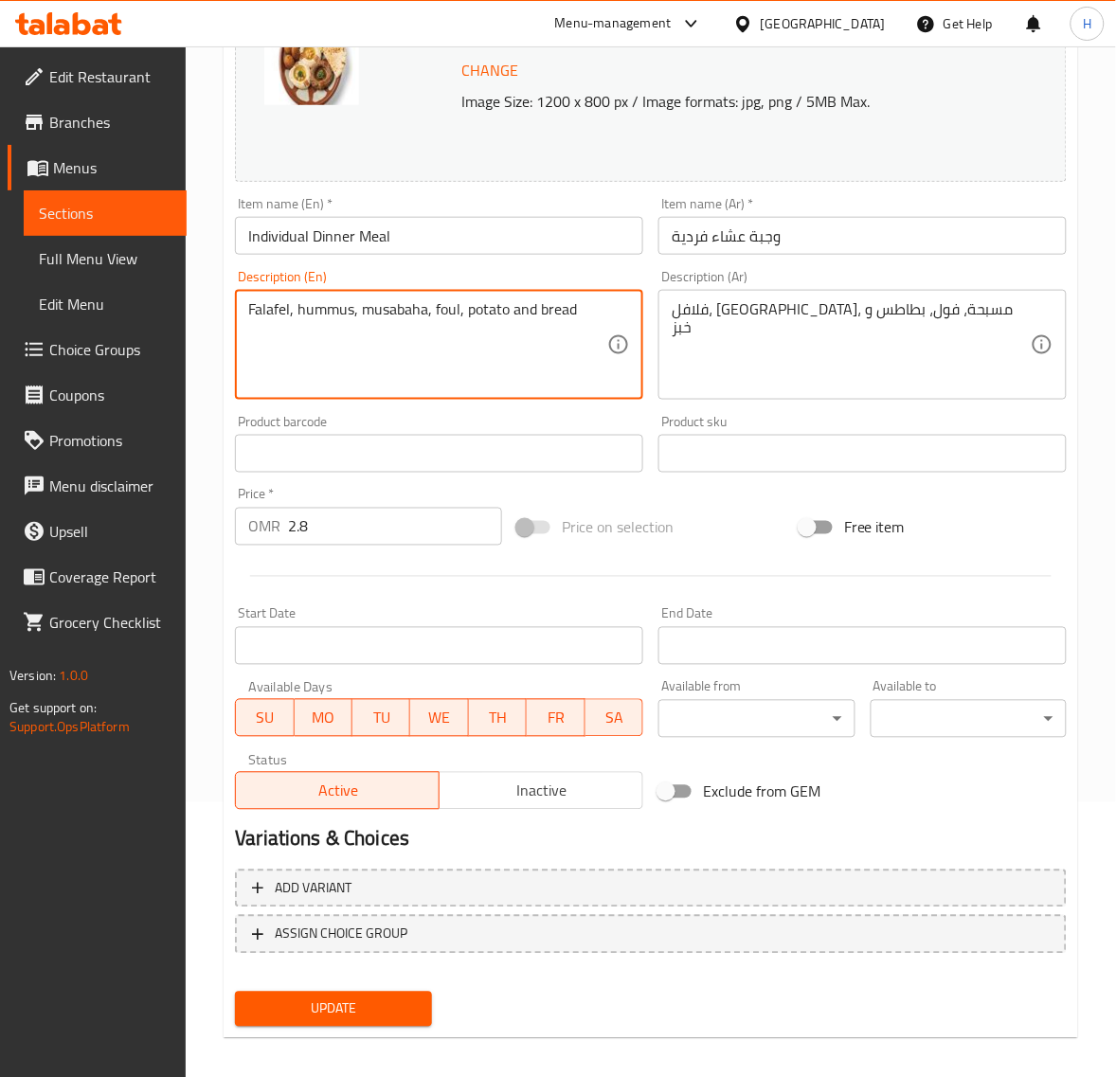
scroll to position [286, 0]
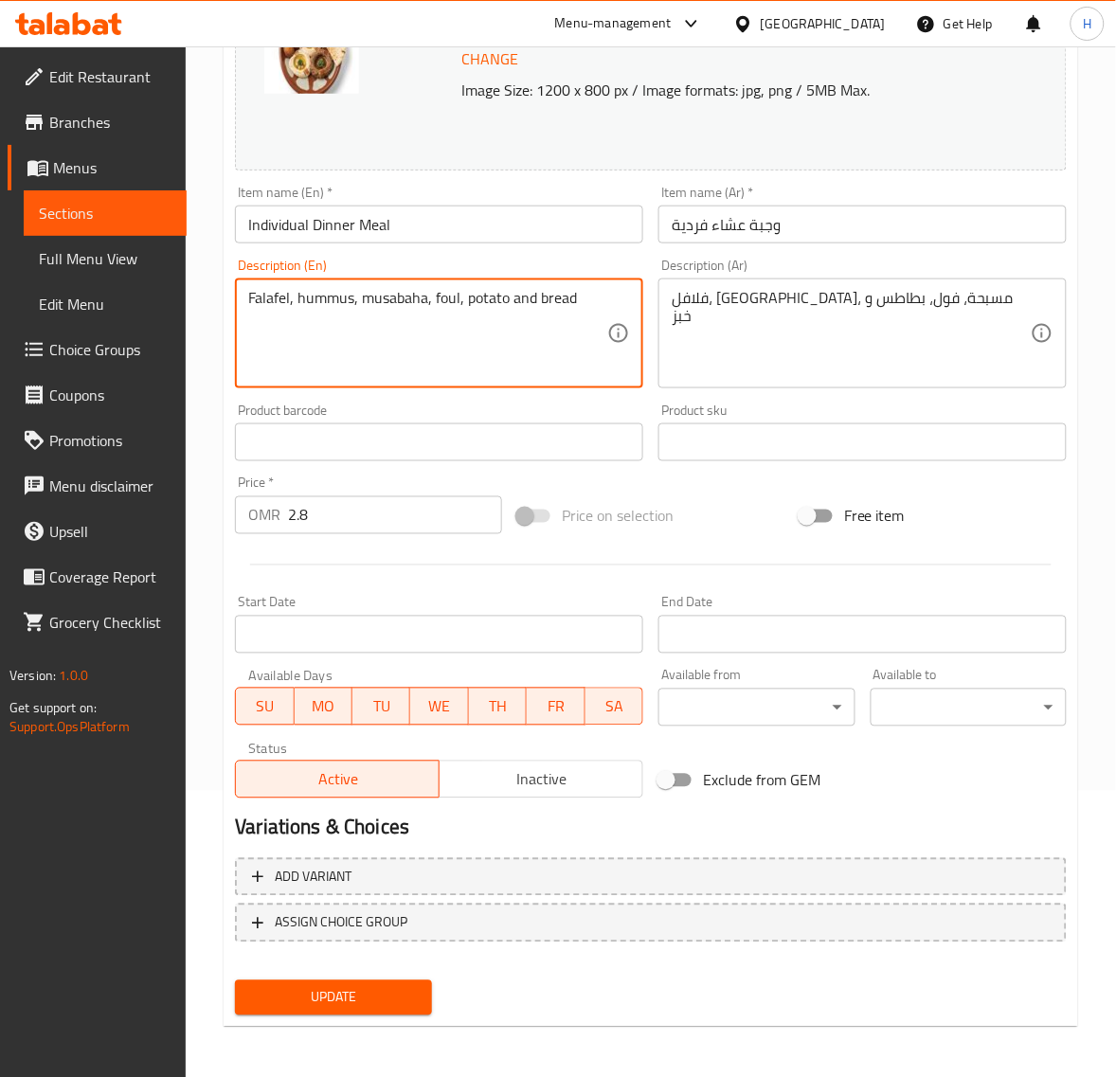
type textarea "Falafel, hummus, musabaha, foul, potato and bread"
click at [357, 992] on span "Update" at bounding box center [333, 998] width 166 height 24
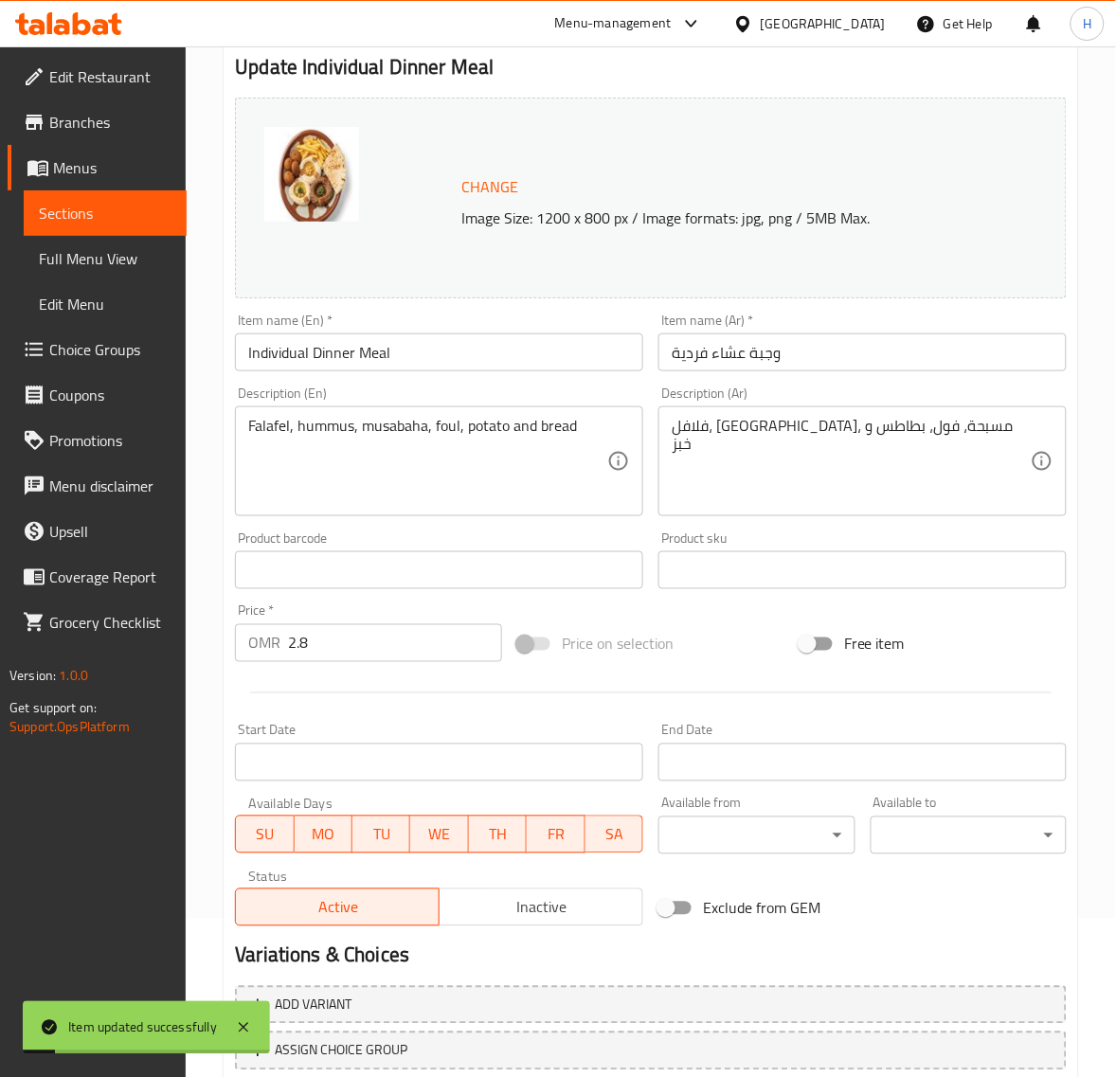
scroll to position [0, 0]
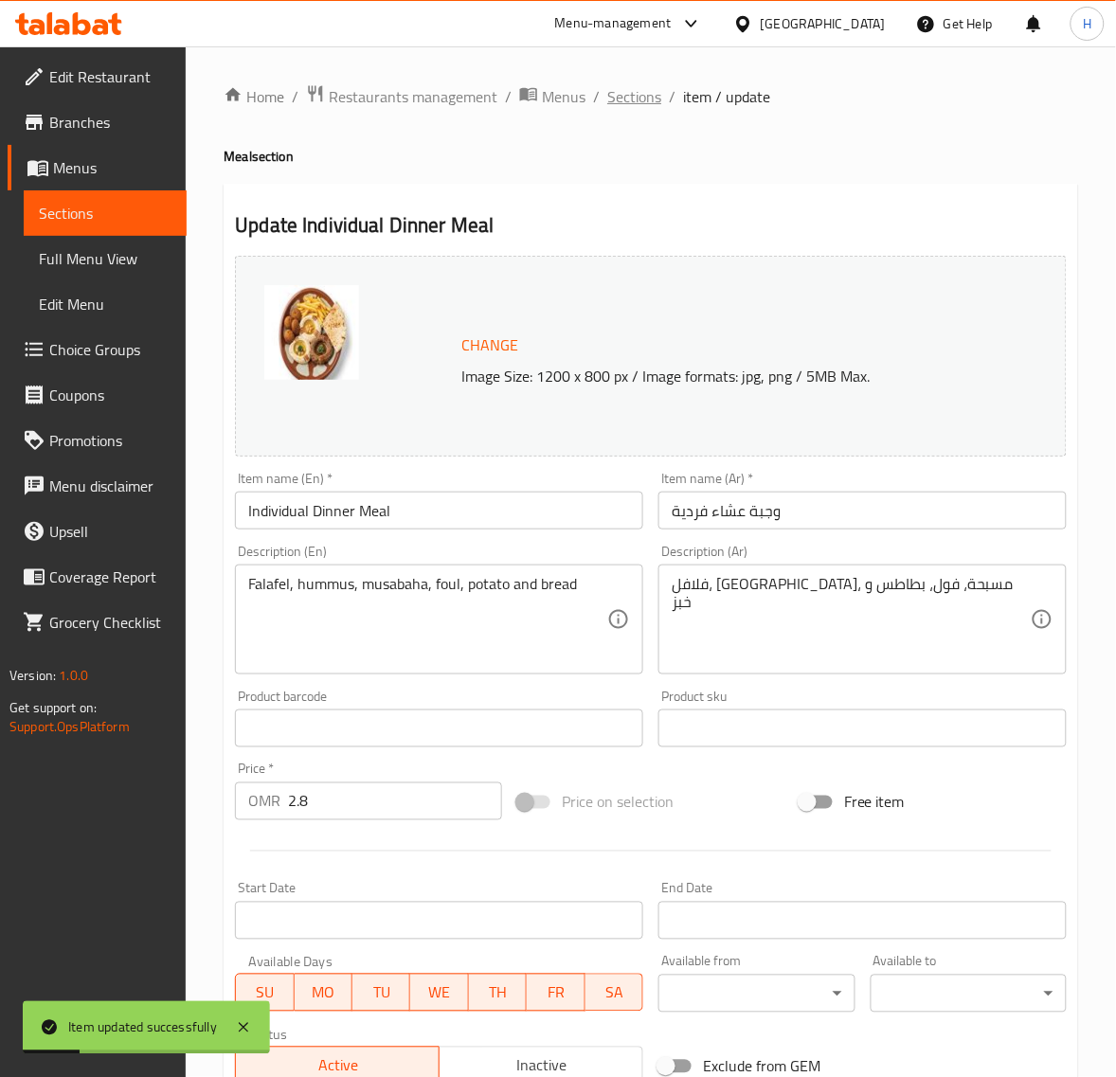
click at [628, 99] on span "Sections" at bounding box center [634, 96] width 54 height 23
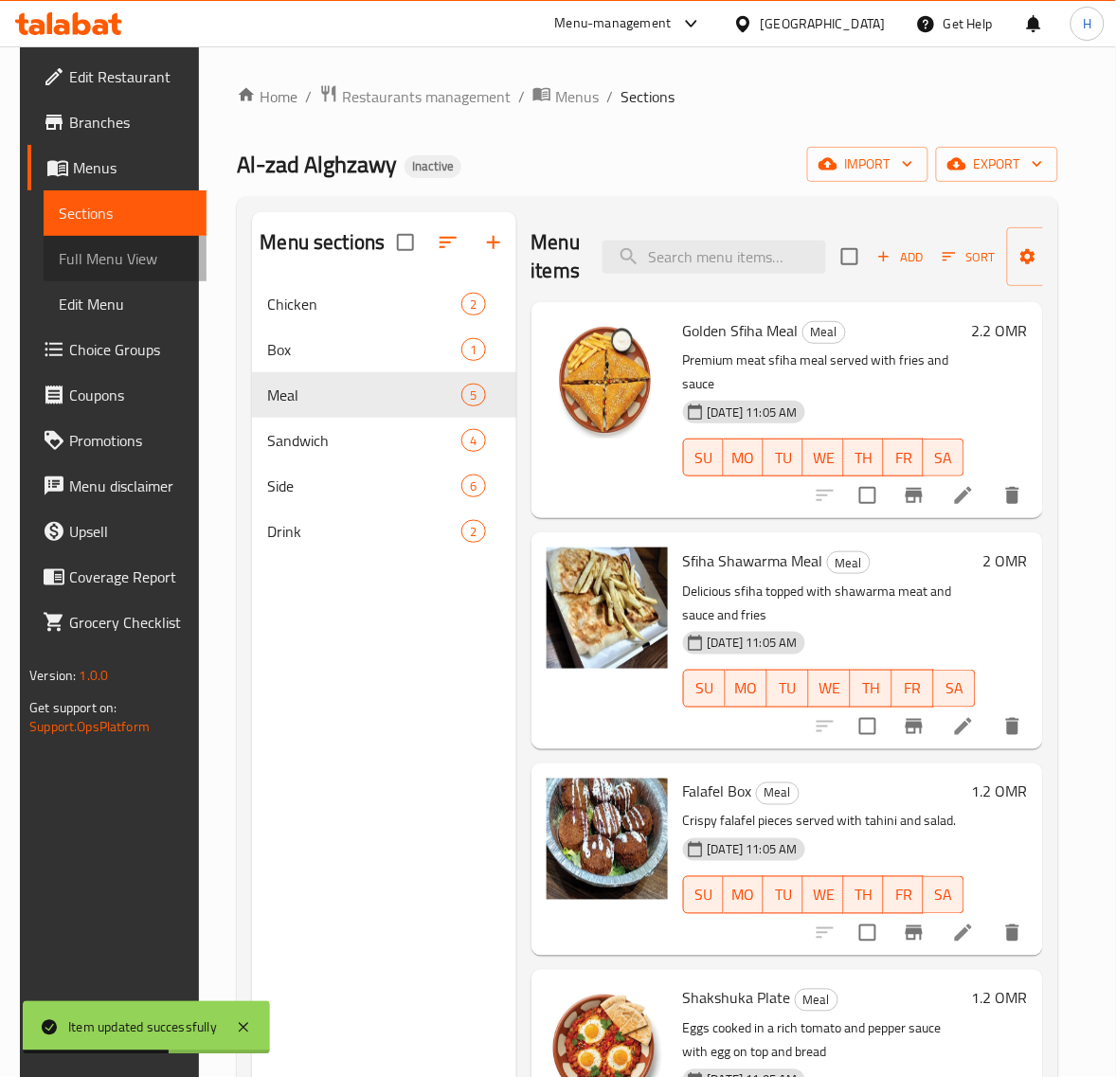
click at [105, 241] on link "Full Menu View" at bounding box center [125, 258] width 163 height 45
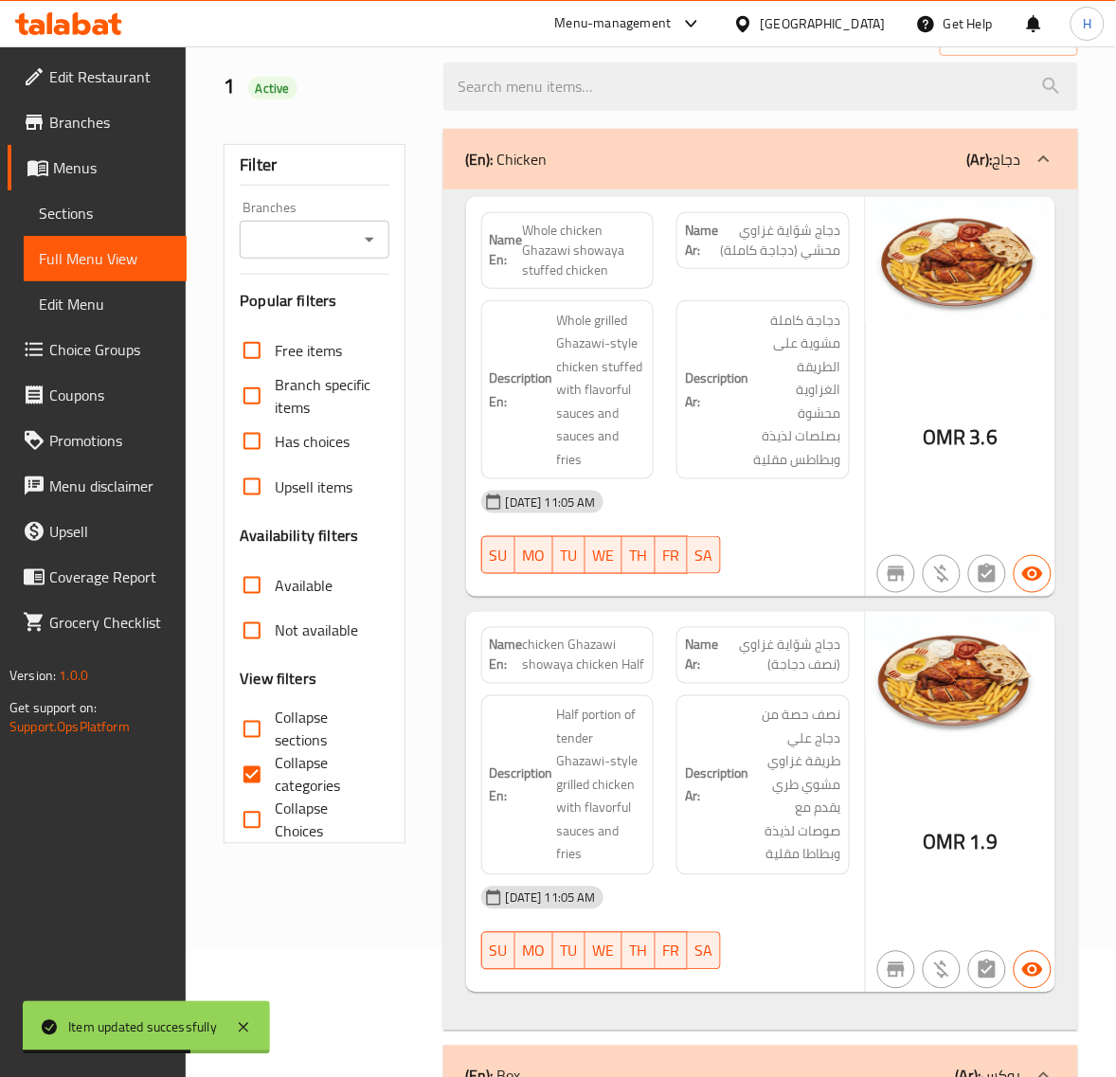
scroll to position [237, 0]
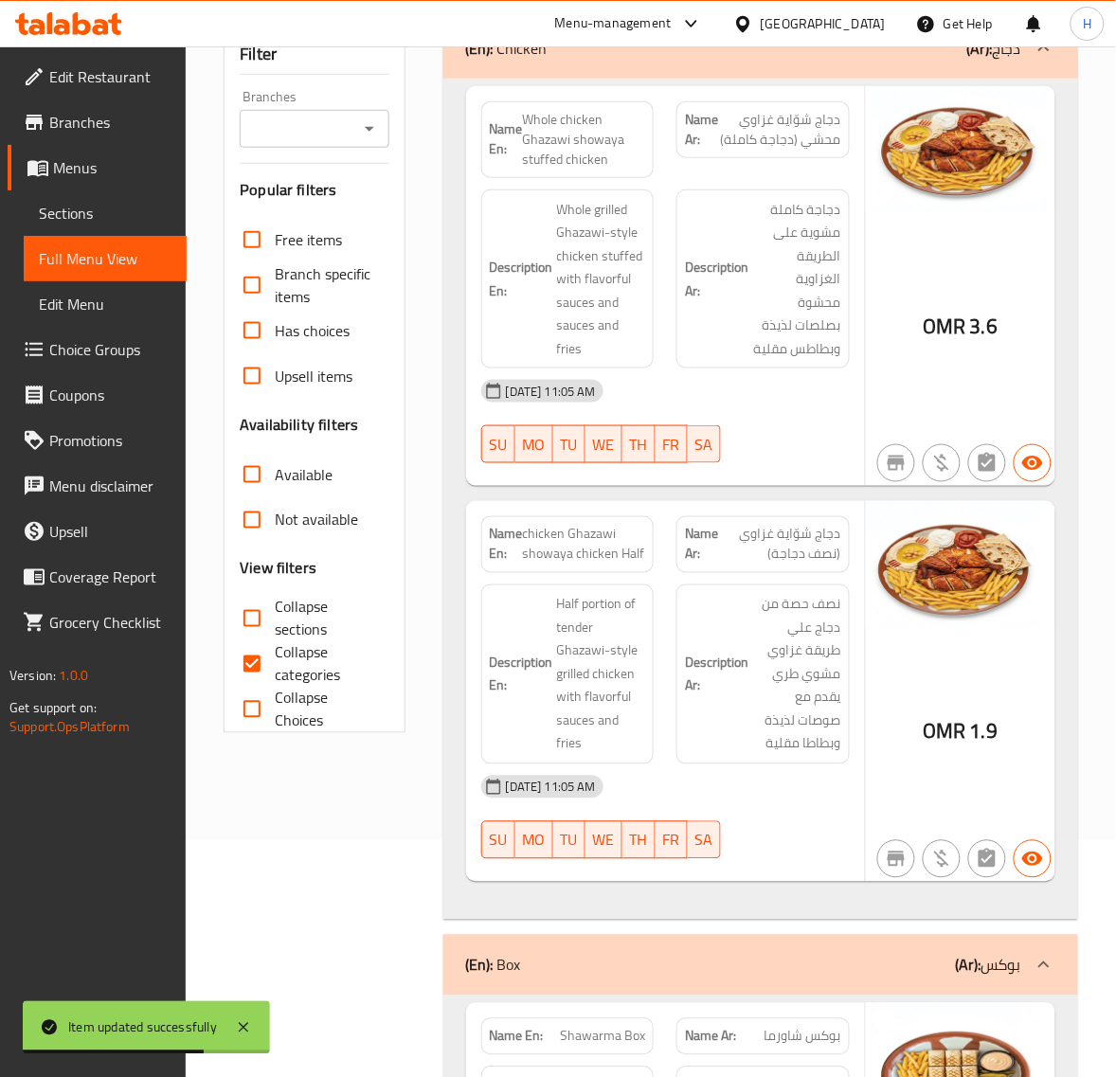
click at [287, 649] on span "Collapse categories" at bounding box center [324, 663] width 98 height 45
click at [275, 649] on input "Collapse categories" at bounding box center [251, 663] width 45 height 45
checkbox input "false"
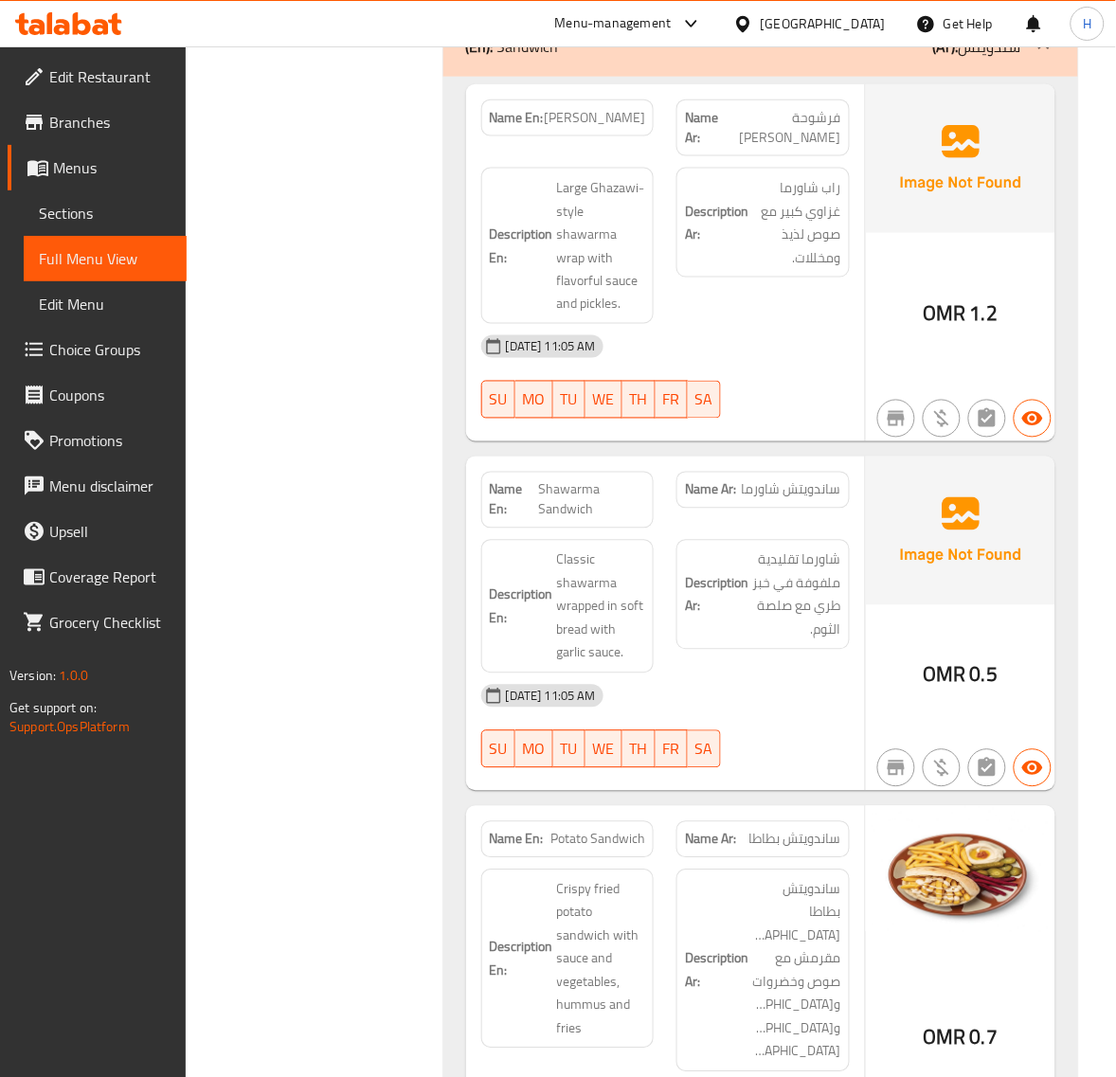
scroll to position [3459, 0]
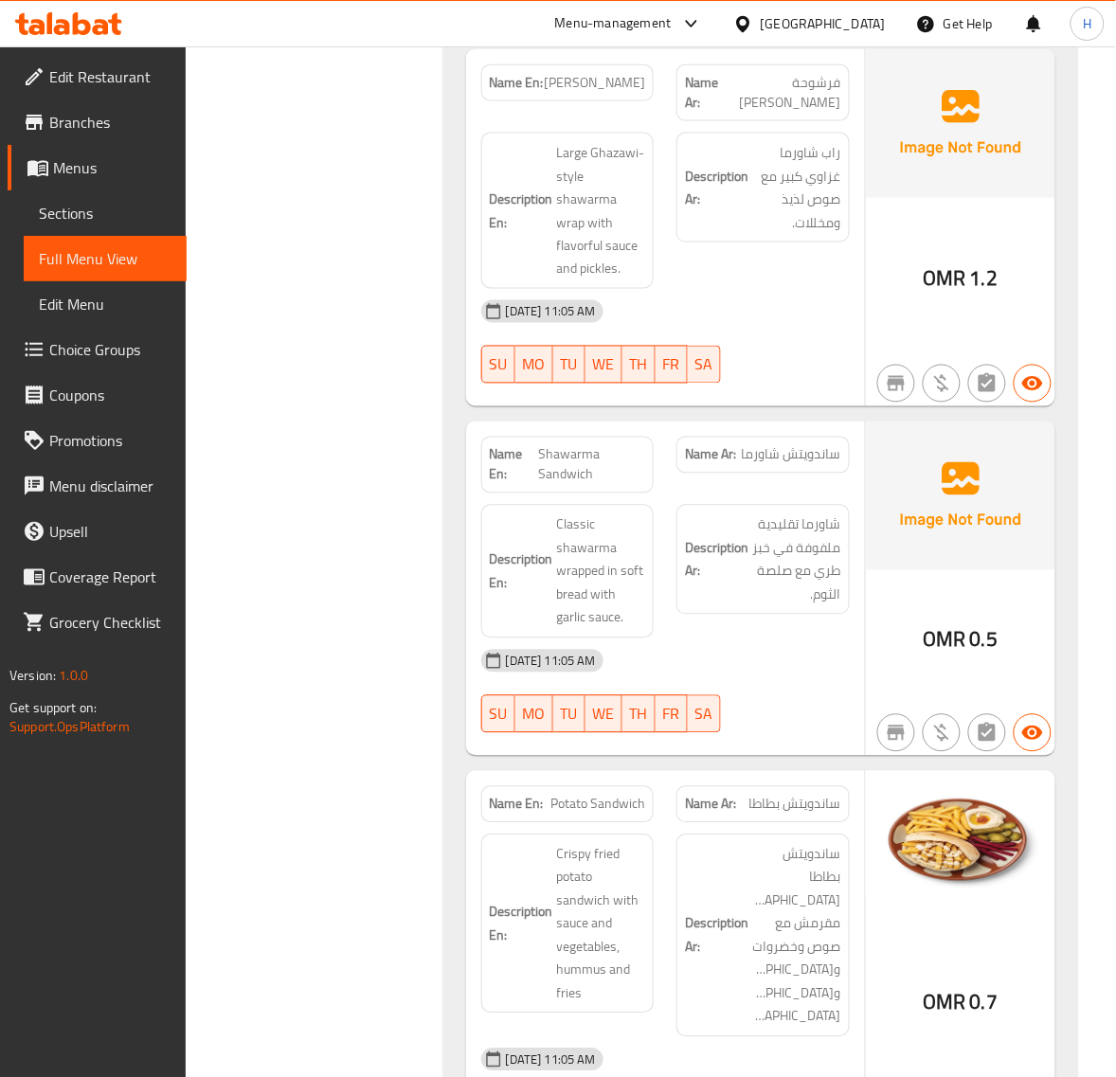
click at [554, 461] on span "Shawarma Sandwich" at bounding box center [591, 465] width 107 height 40
copy span "Shawarma Sandwich"
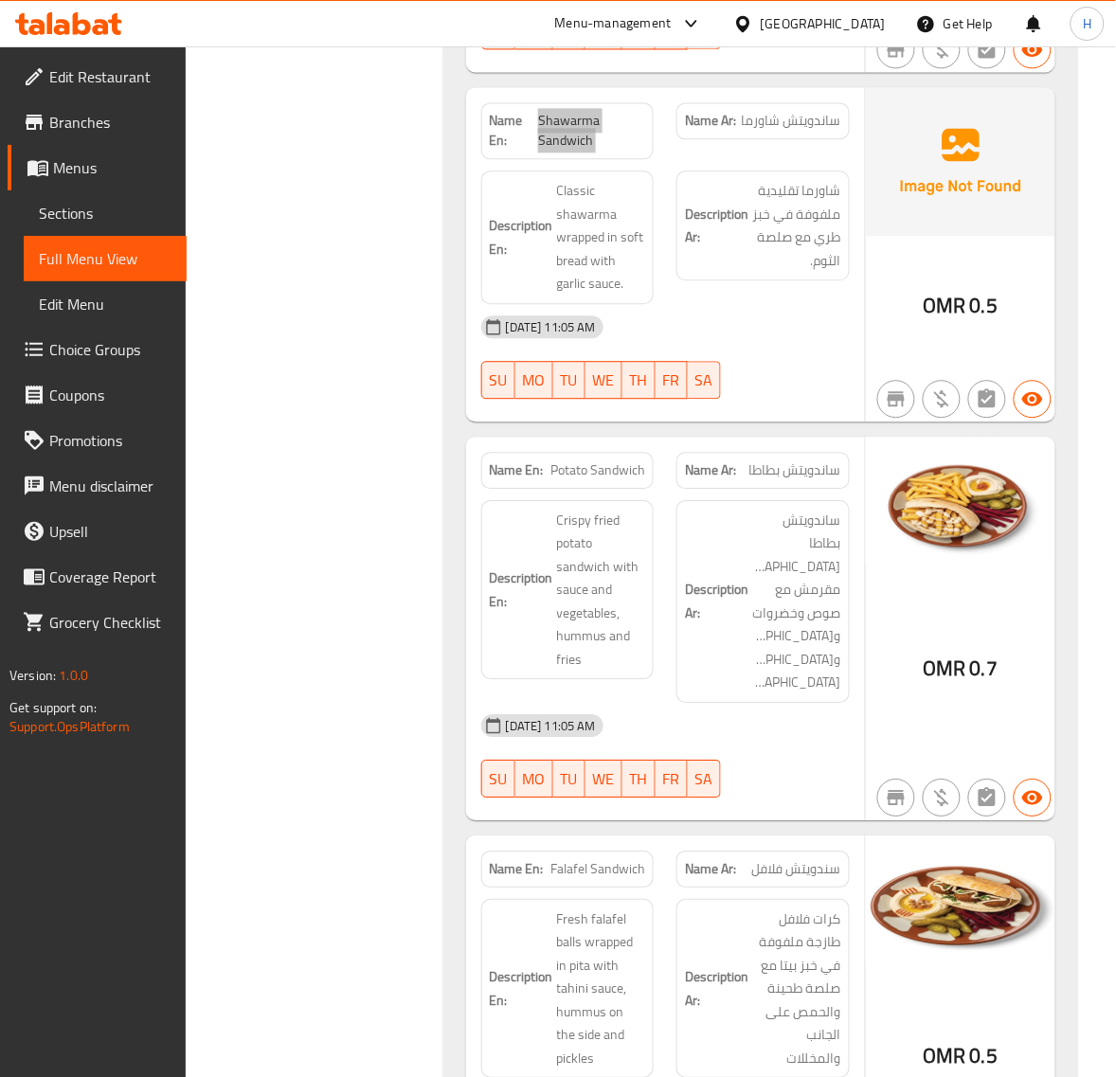
scroll to position [3854, 0]
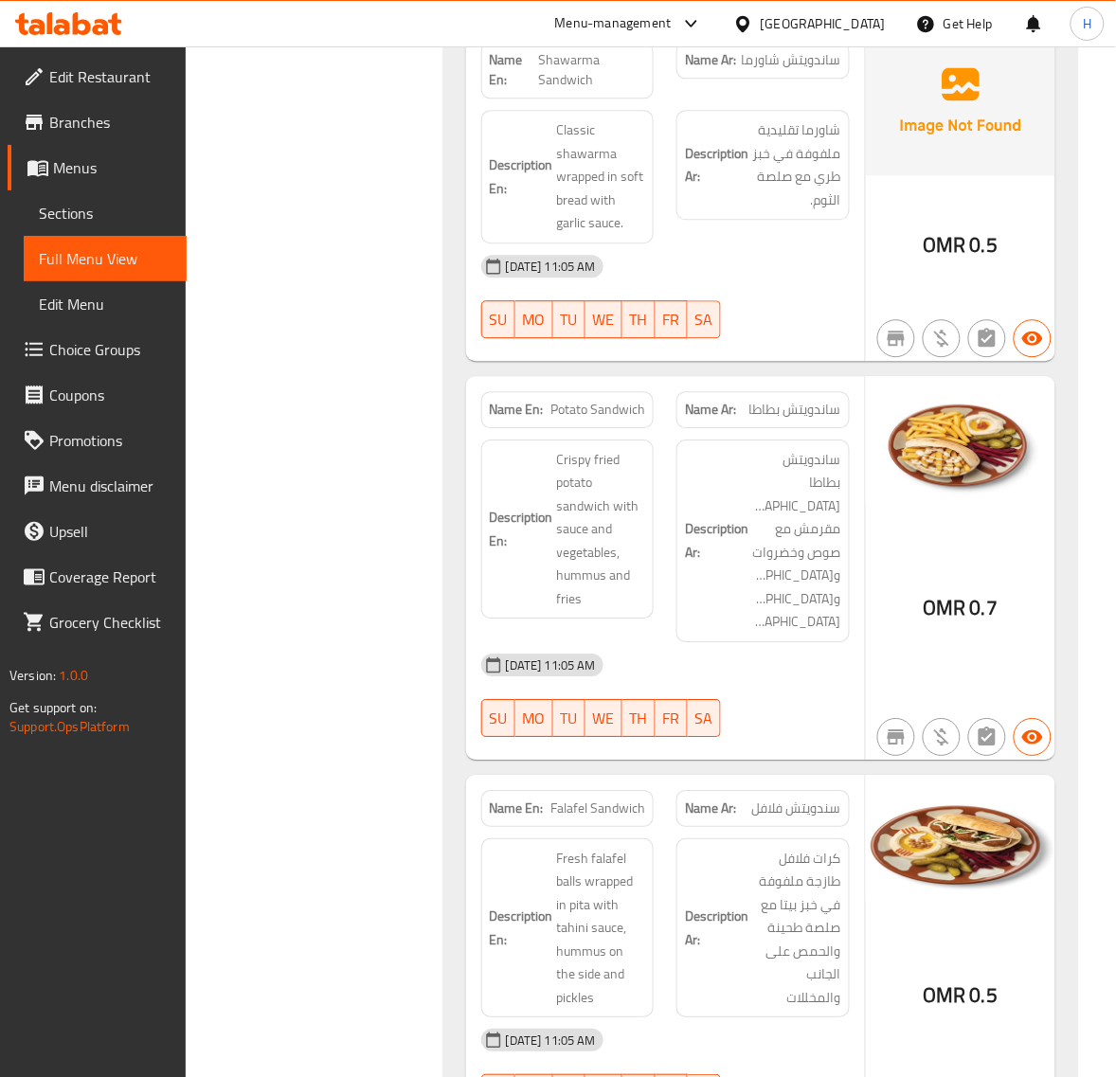
click at [641, 409] on span "Potato Sandwich" at bounding box center [597, 410] width 95 height 20
copy span "Potato Sandwich"
click at [445, 402] on div "Name En: Farshouha Ghazawi Shawarma Name Ar: فرشوحة شاورما غزاوي Description En…" at bounding box center [760, 410] width 634 height 1526
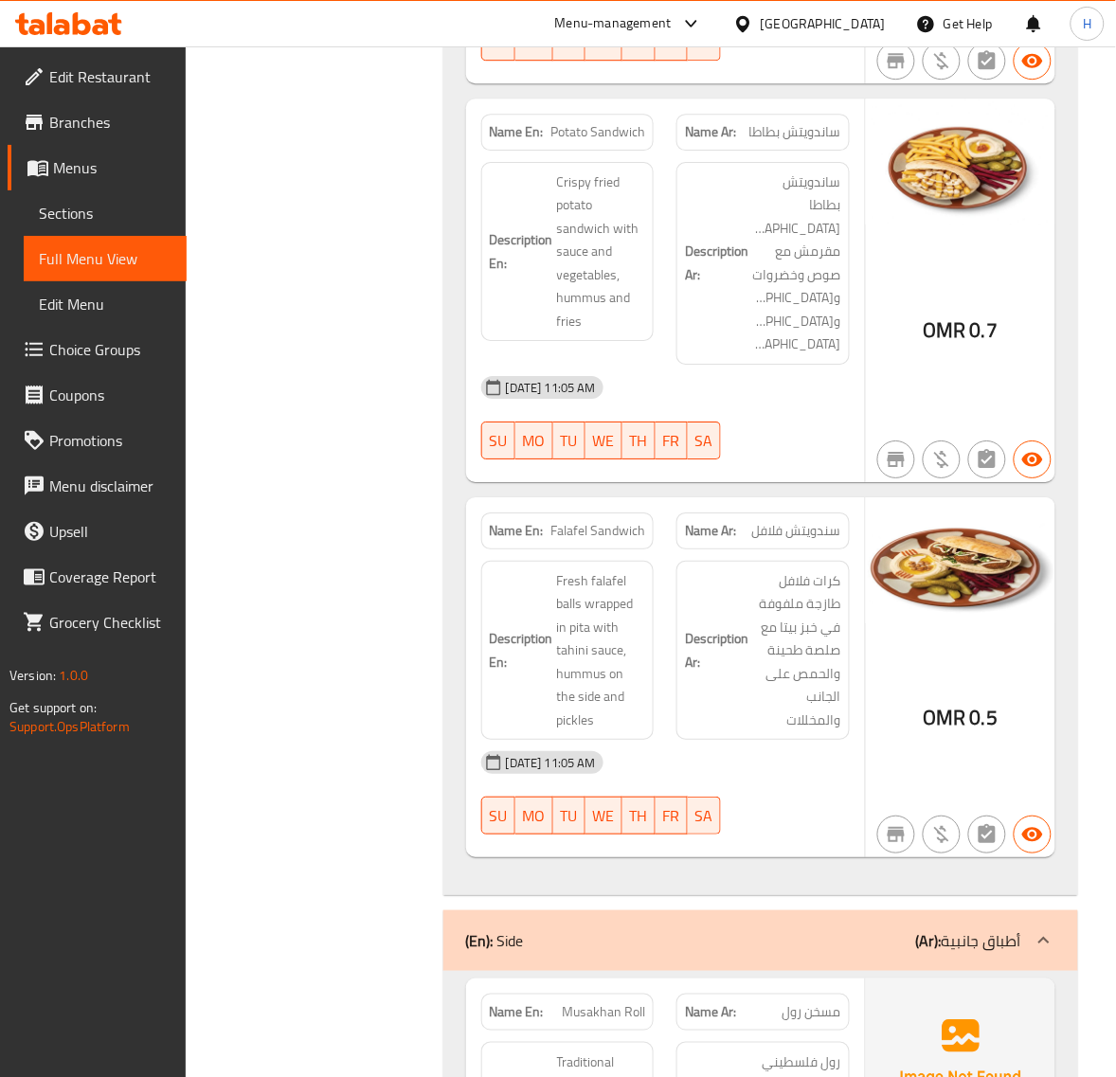
scroll to position [4170, 0]
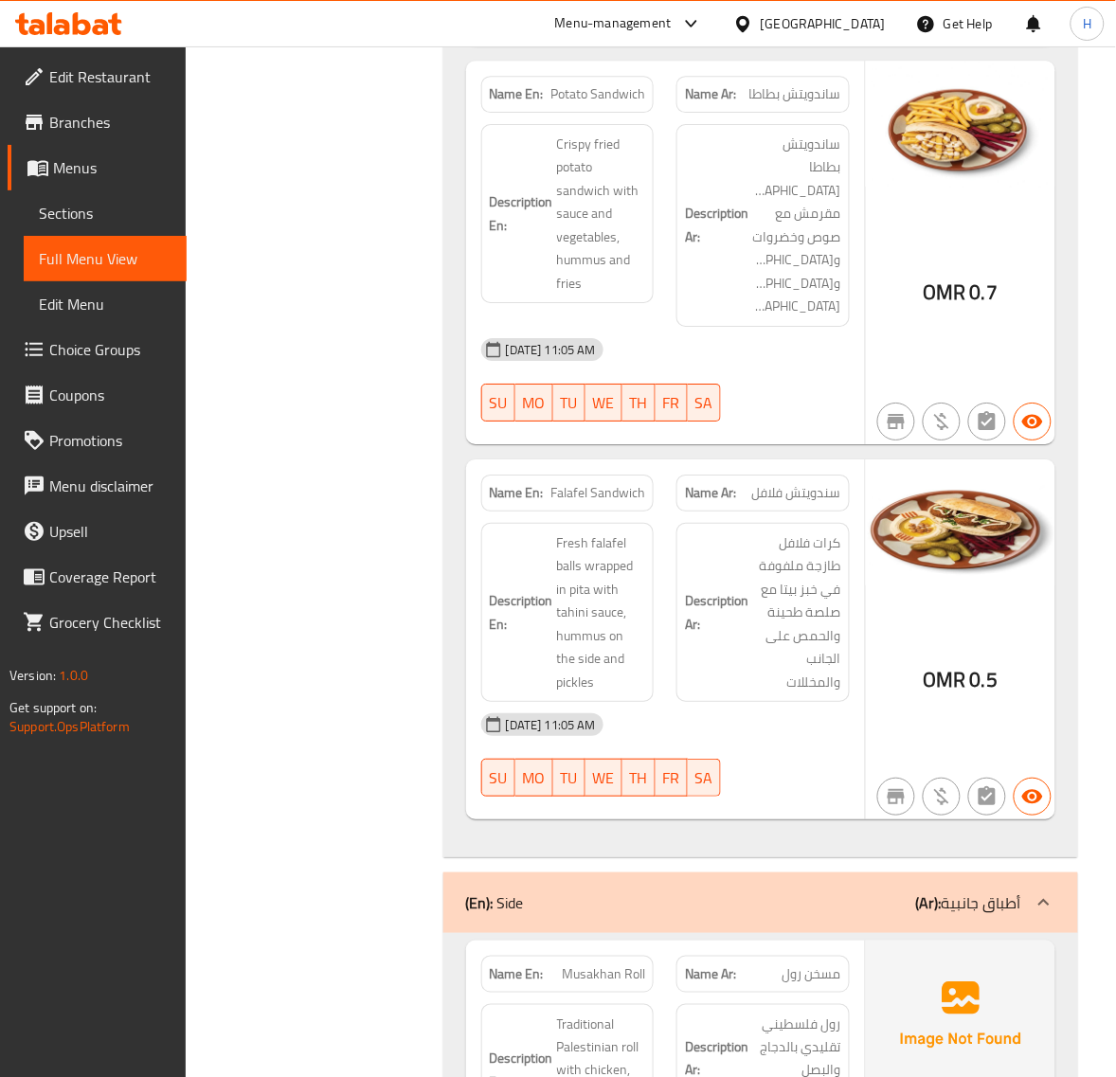
click at [813, 579] on span "كرات فلافل طازجة ملفوفة في خبز بيتا مع صلصة طحينة والحمص على الجانب والمخللات" at bounding box center [796, 612] width 89 height 163
copy span "خبز"
click at [811, 483] on span "سندويتش فلافل" at bounding box center [796, 493] width 89 height 20
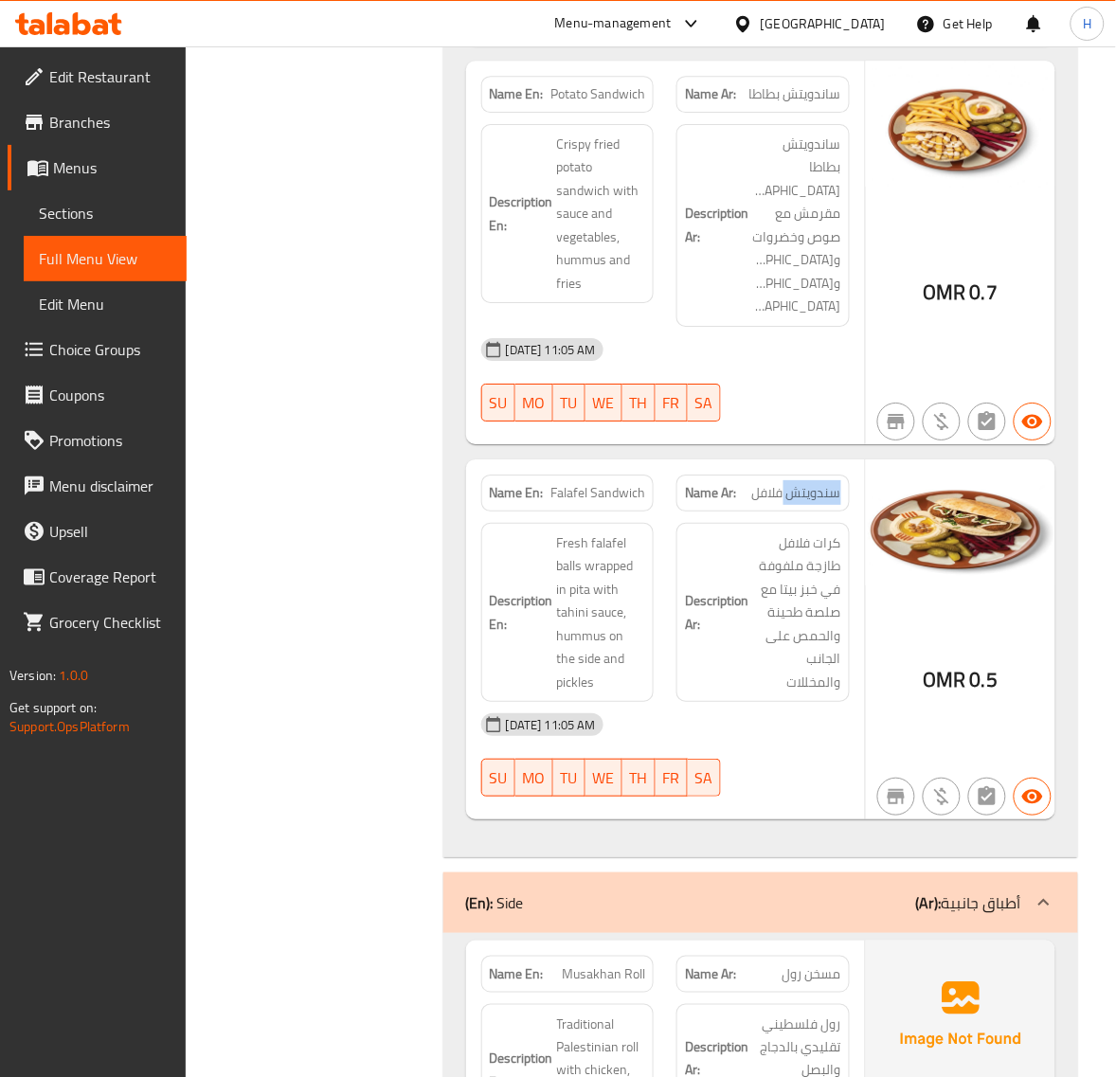
click at [811, 483] on span "سندويتش فلافل" at bounding box center [796, 493] width 89 height 20
copy span "سندويتش فلافل"
click at [623, 483] on span "Falafel Sandwich" at bounding box center [597, 493] width 95 height 20
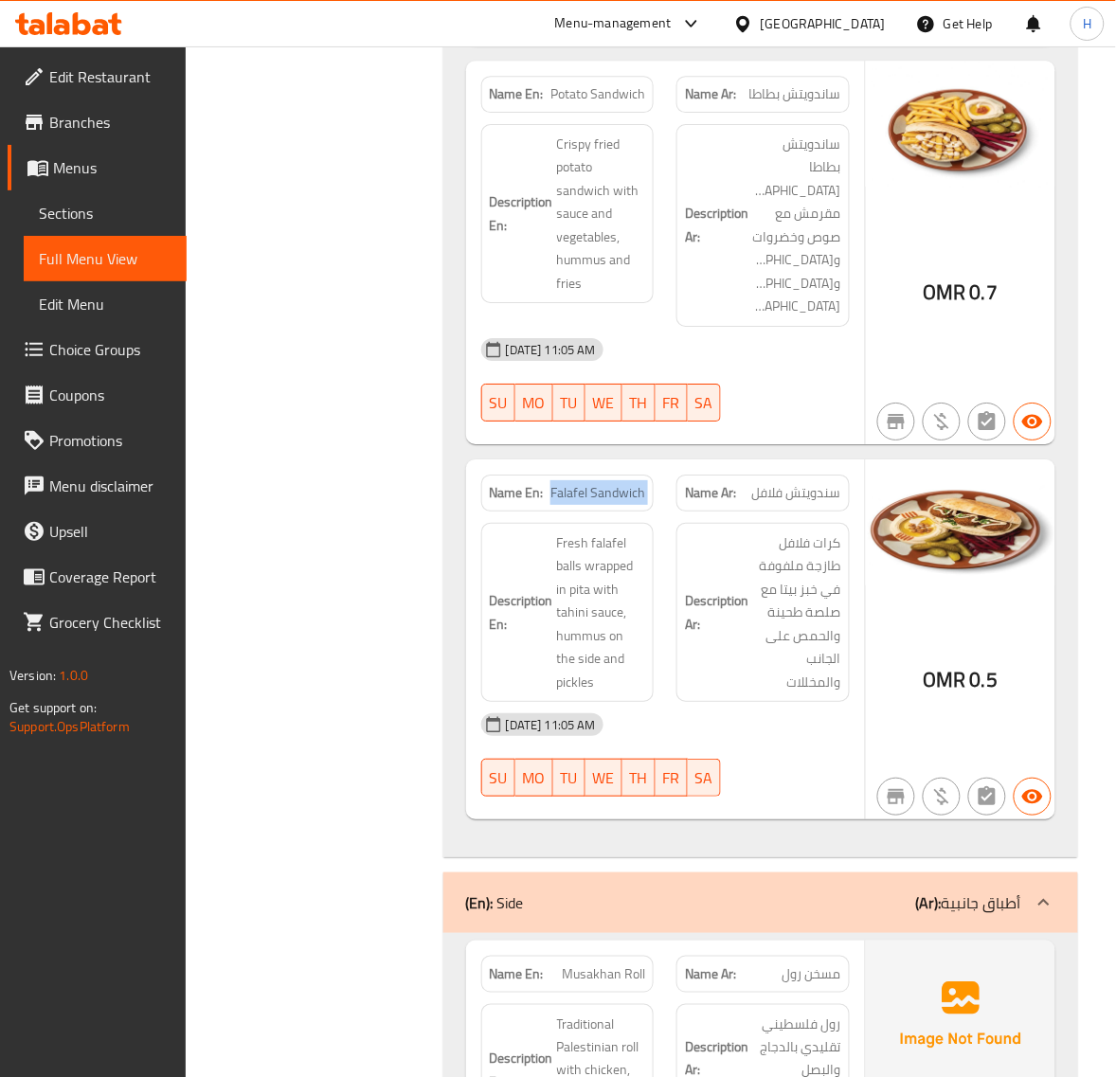
click at [623, 483] on span "Falafel Sandwich" at bounding box center [597, 493] width 95 height 20
copy span "Falafel Sandwich"
click at [114, 214] on span "Sections" at bounding box center [105, 213] width 133 height 23
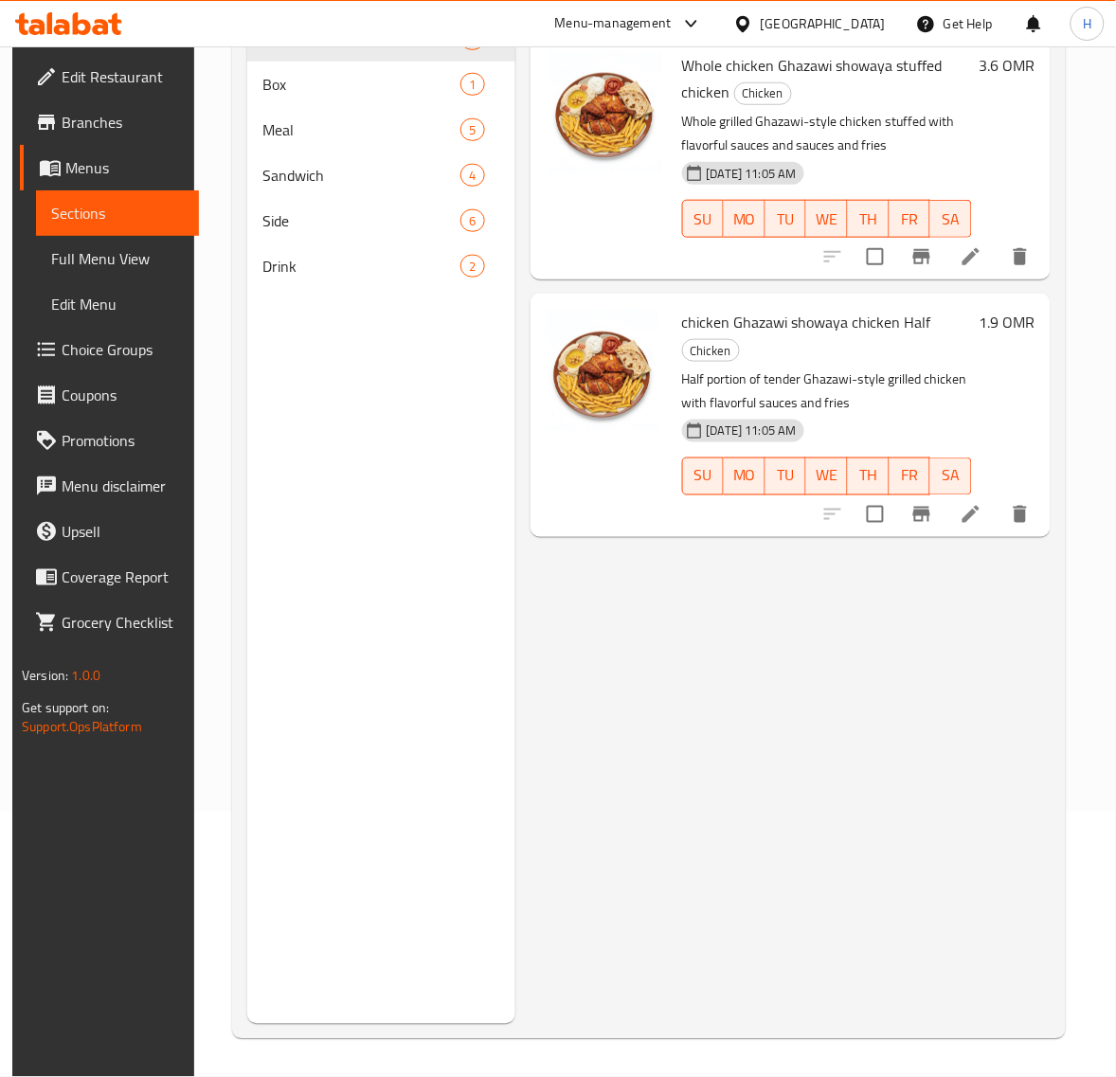
scroll to position [29, 0]
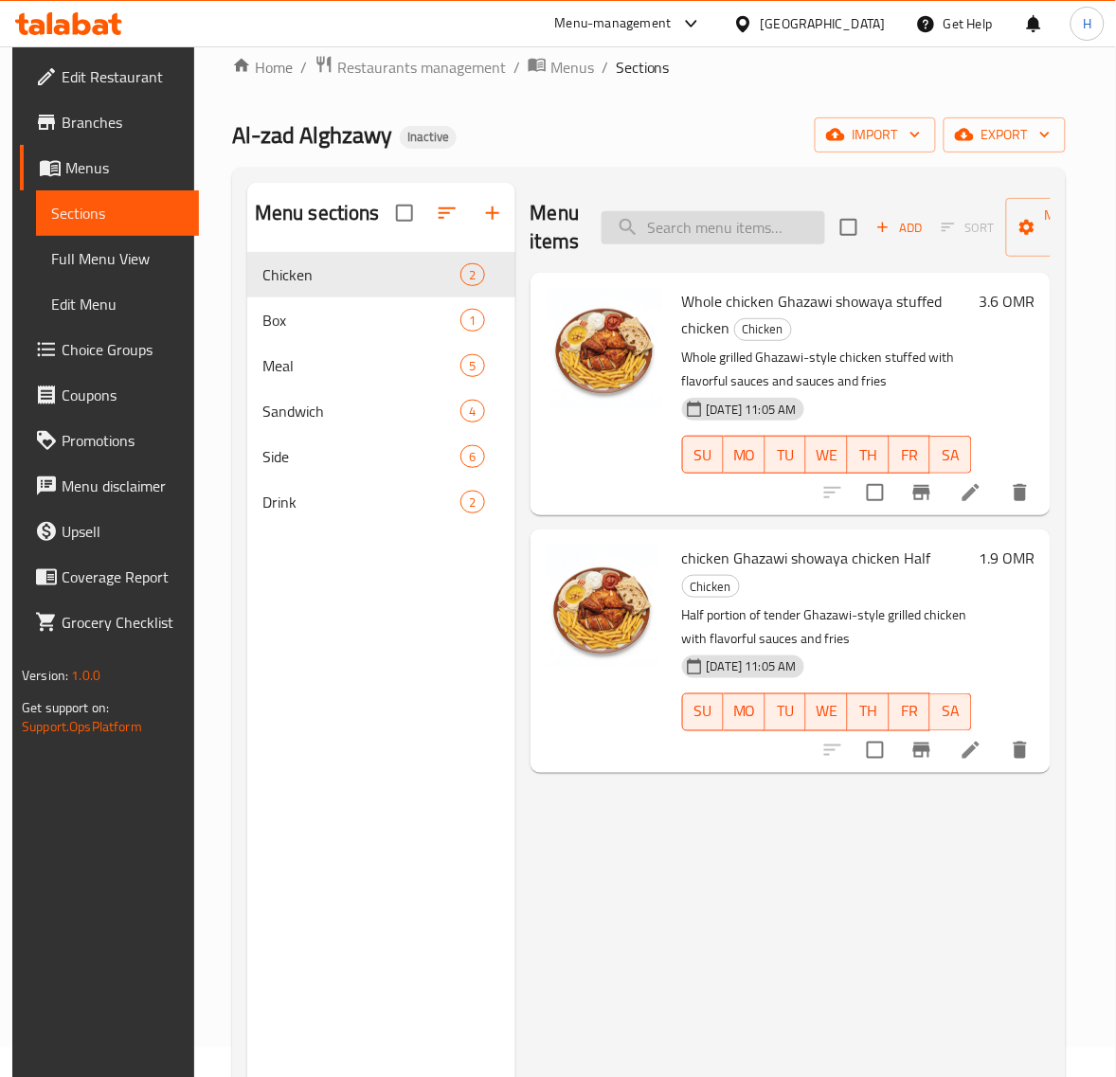
click at [773, 230] on input "search" at bounding box center [712, 227] width 223 height 33
paste input "Fava Bean Box"
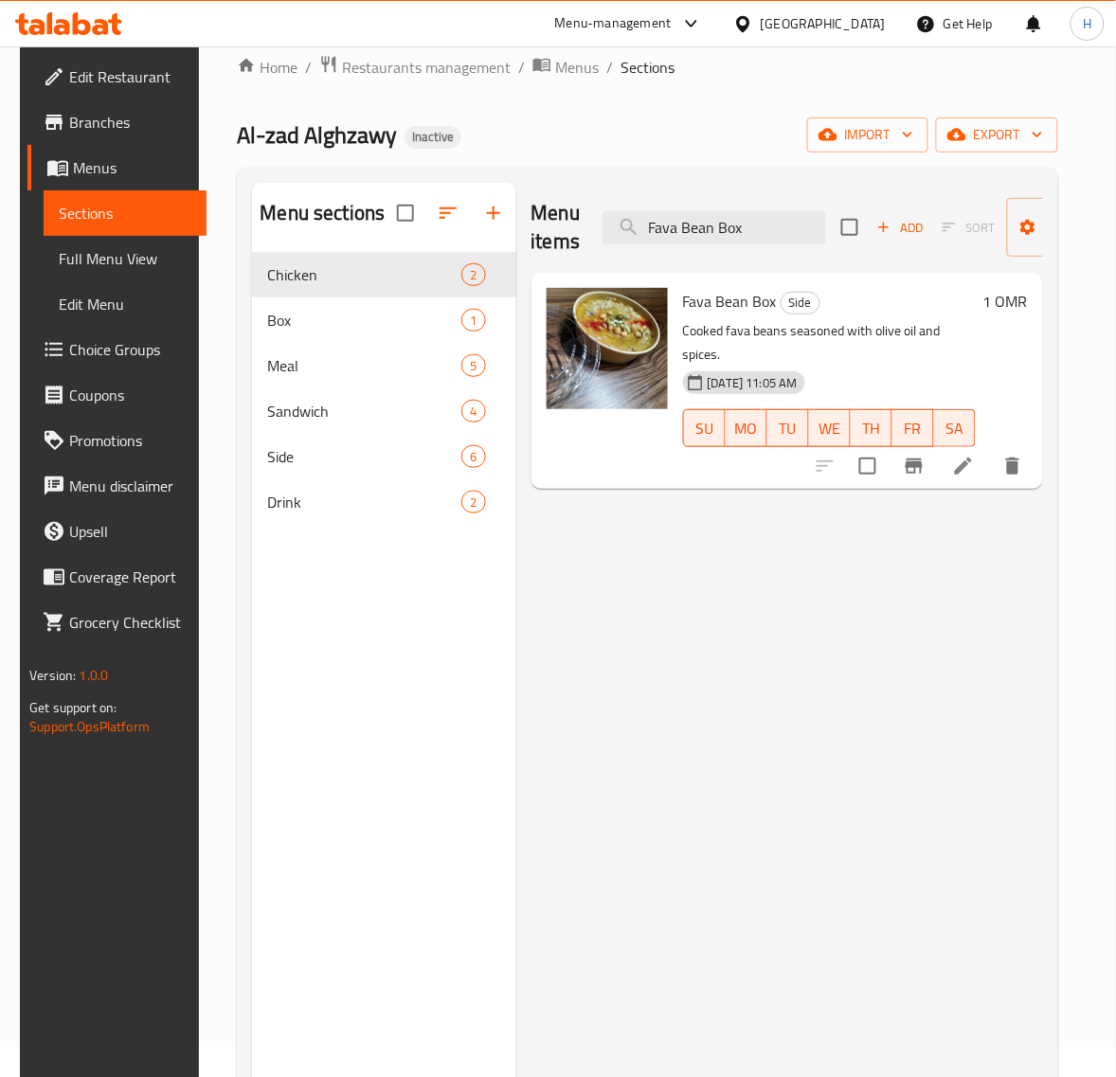
type input "Fava Bean Box"
click at [974, 455] on icon at bounding box center [963, 466] width 23 height 23
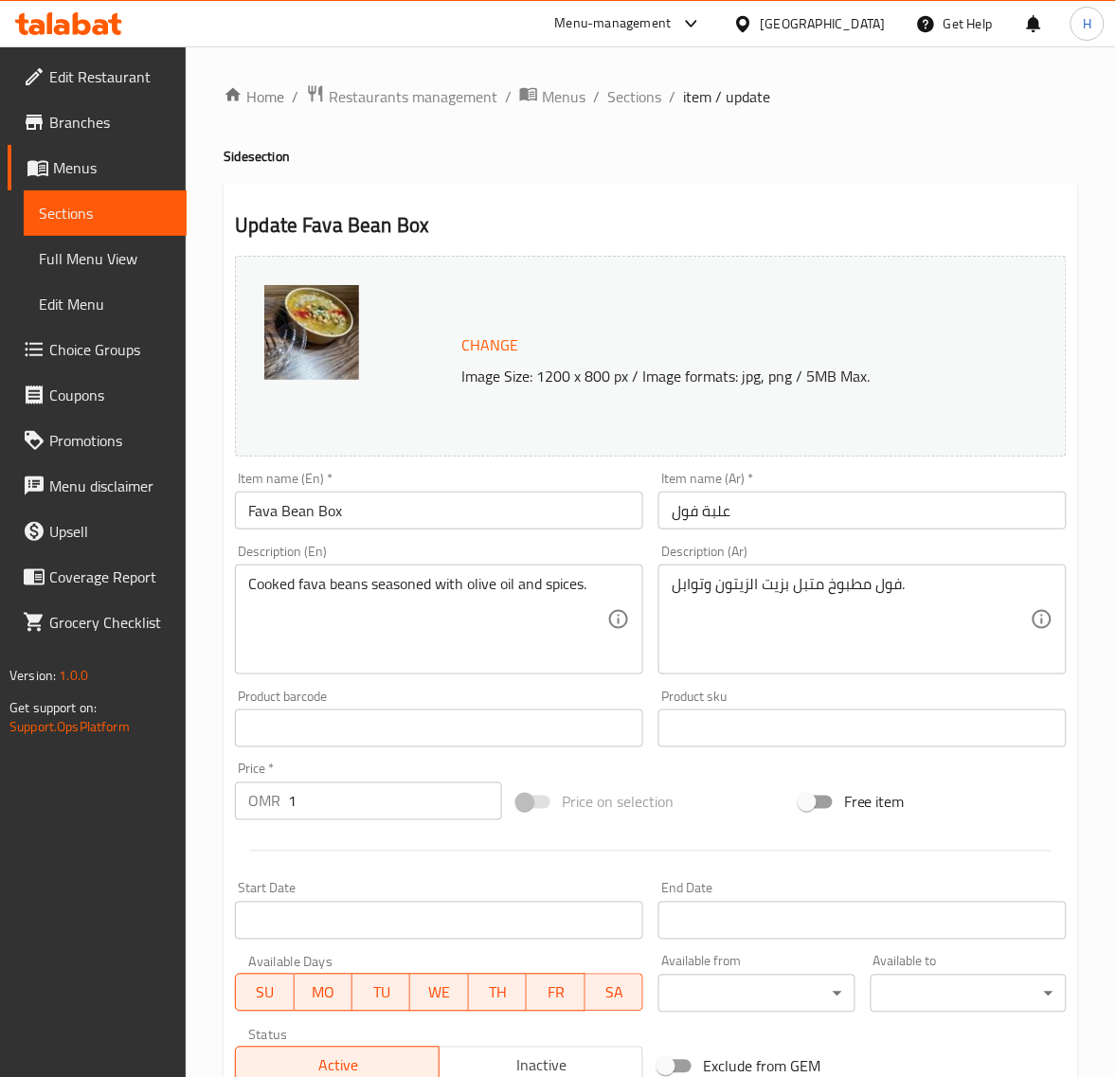
click at [805, 524] on input "علبة فول" at bounding box center [862, 510] width 408 height 38
paste input "مدمس"
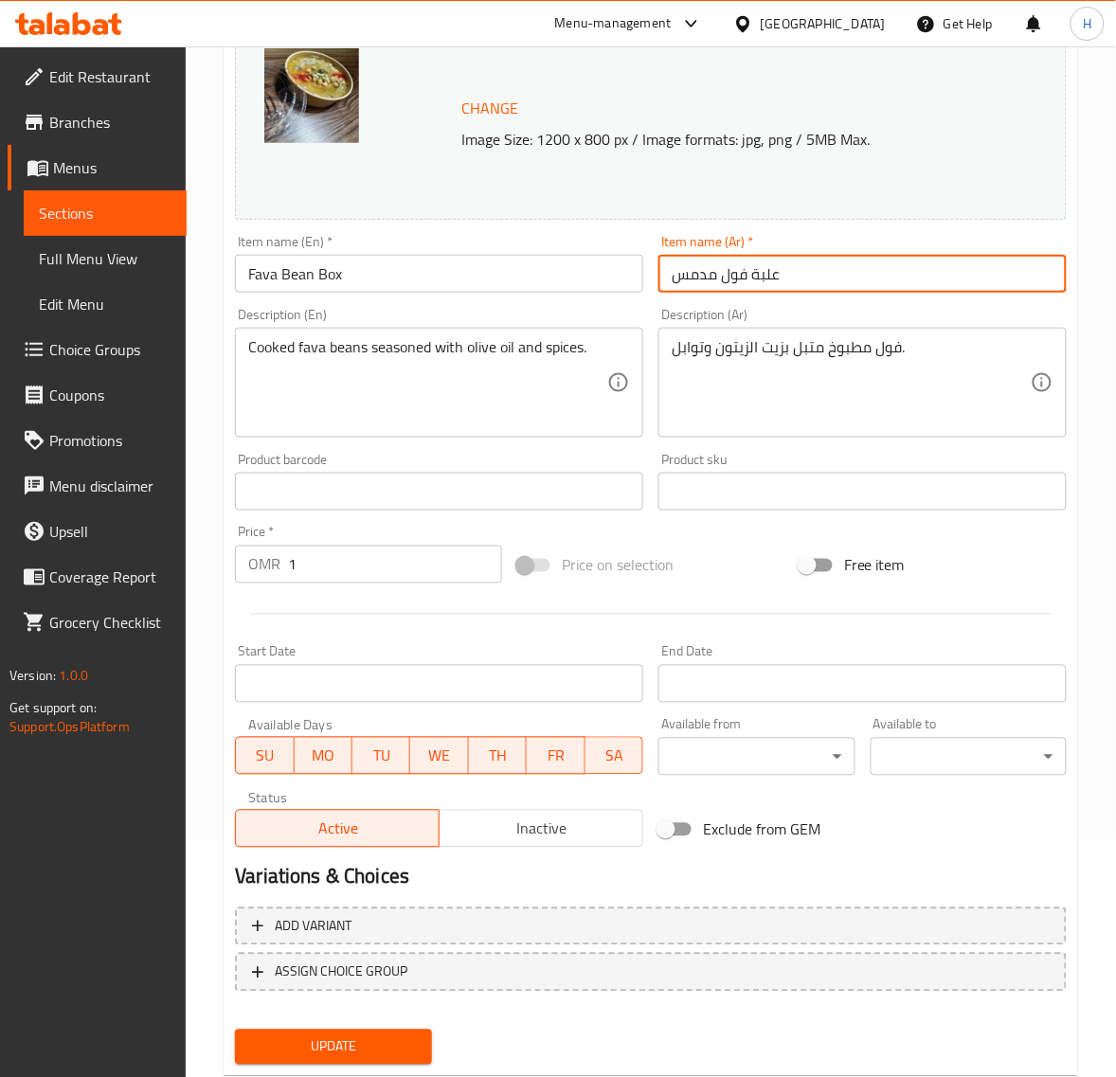
scroll to position [286, 0]
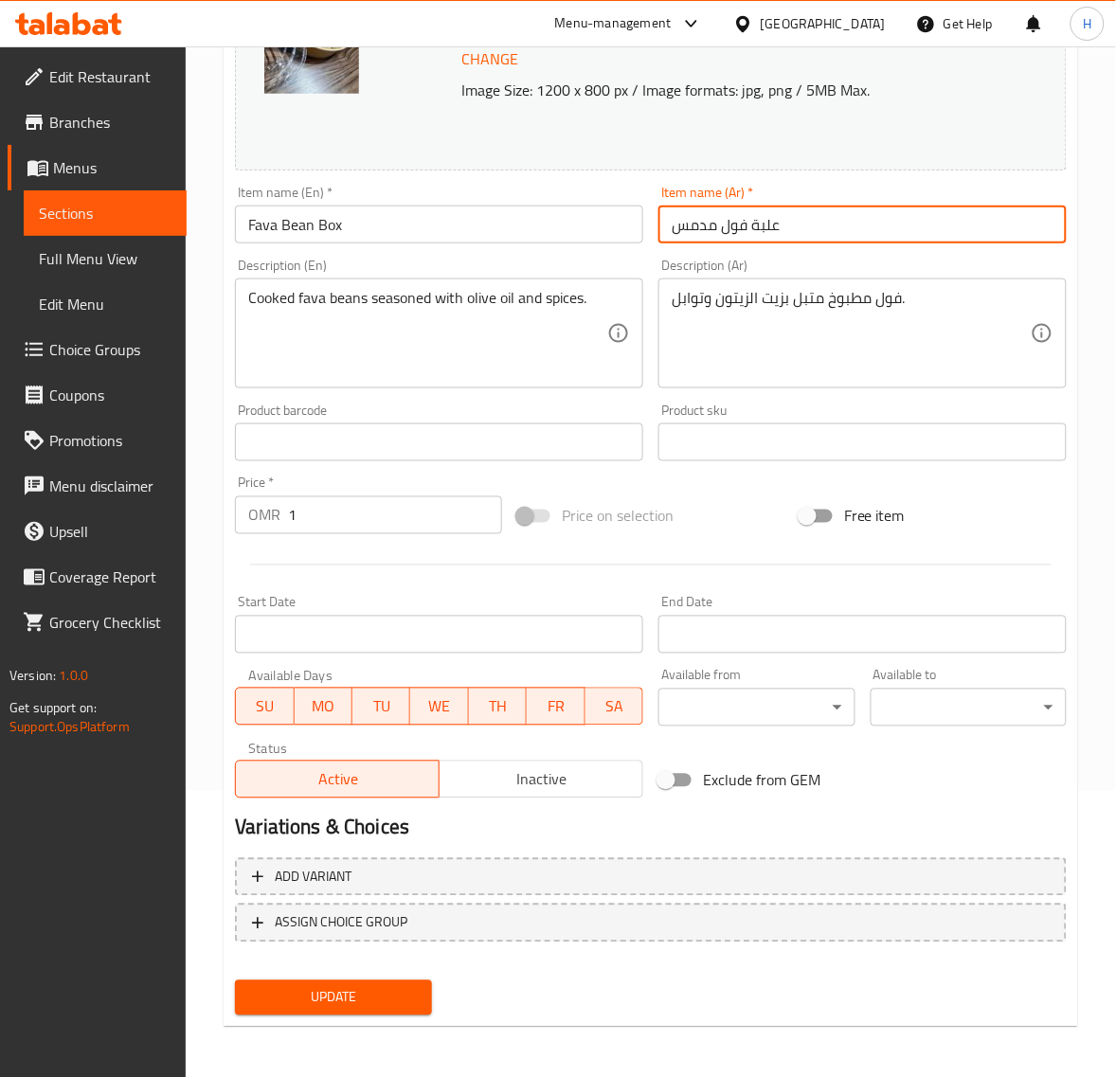
type input "علبة فول مدمس"
click at [414, 990] on span "Update" at bounding box center [333, 998] width 166 height 24
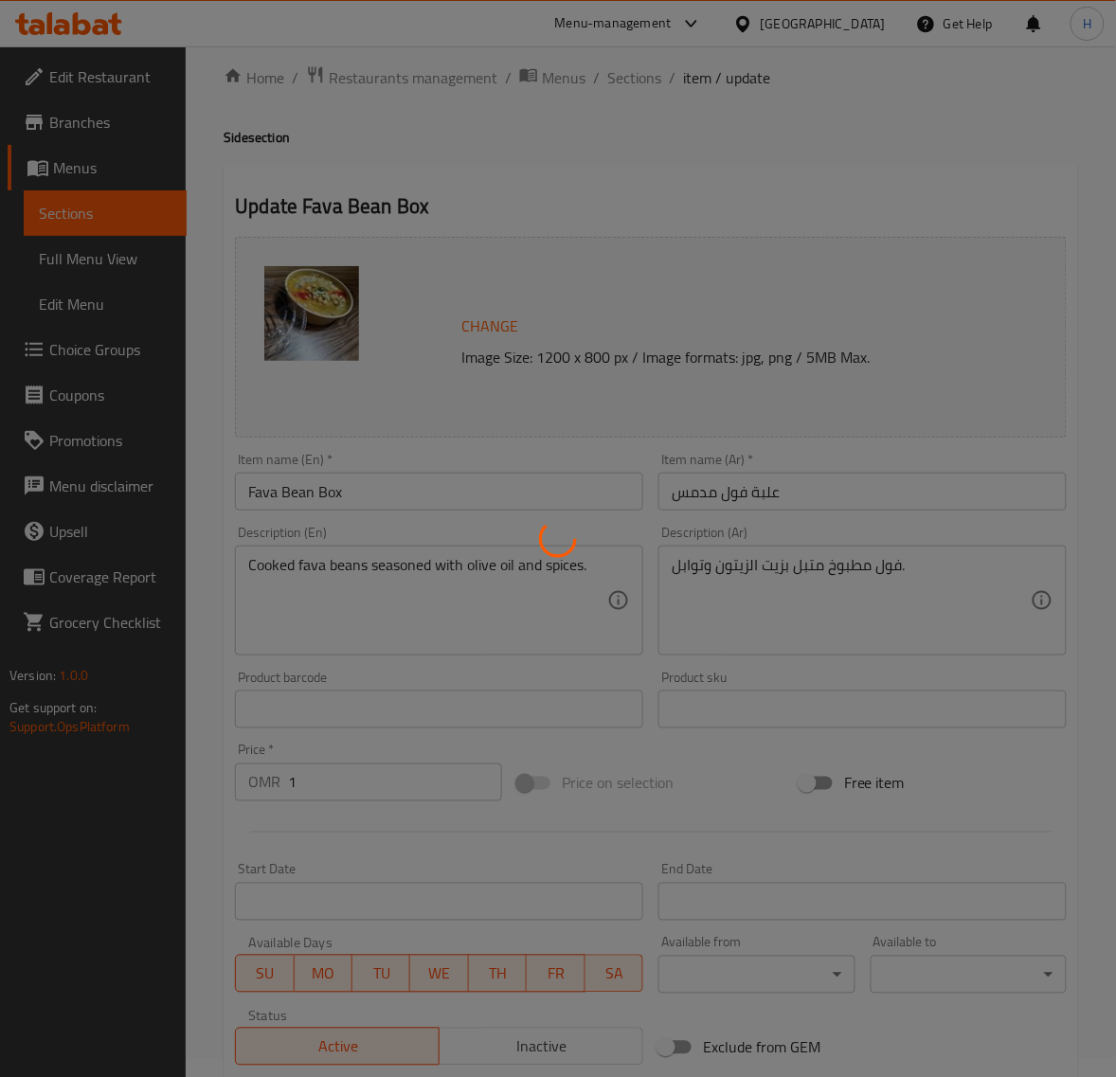
scroll to position [0, 0]
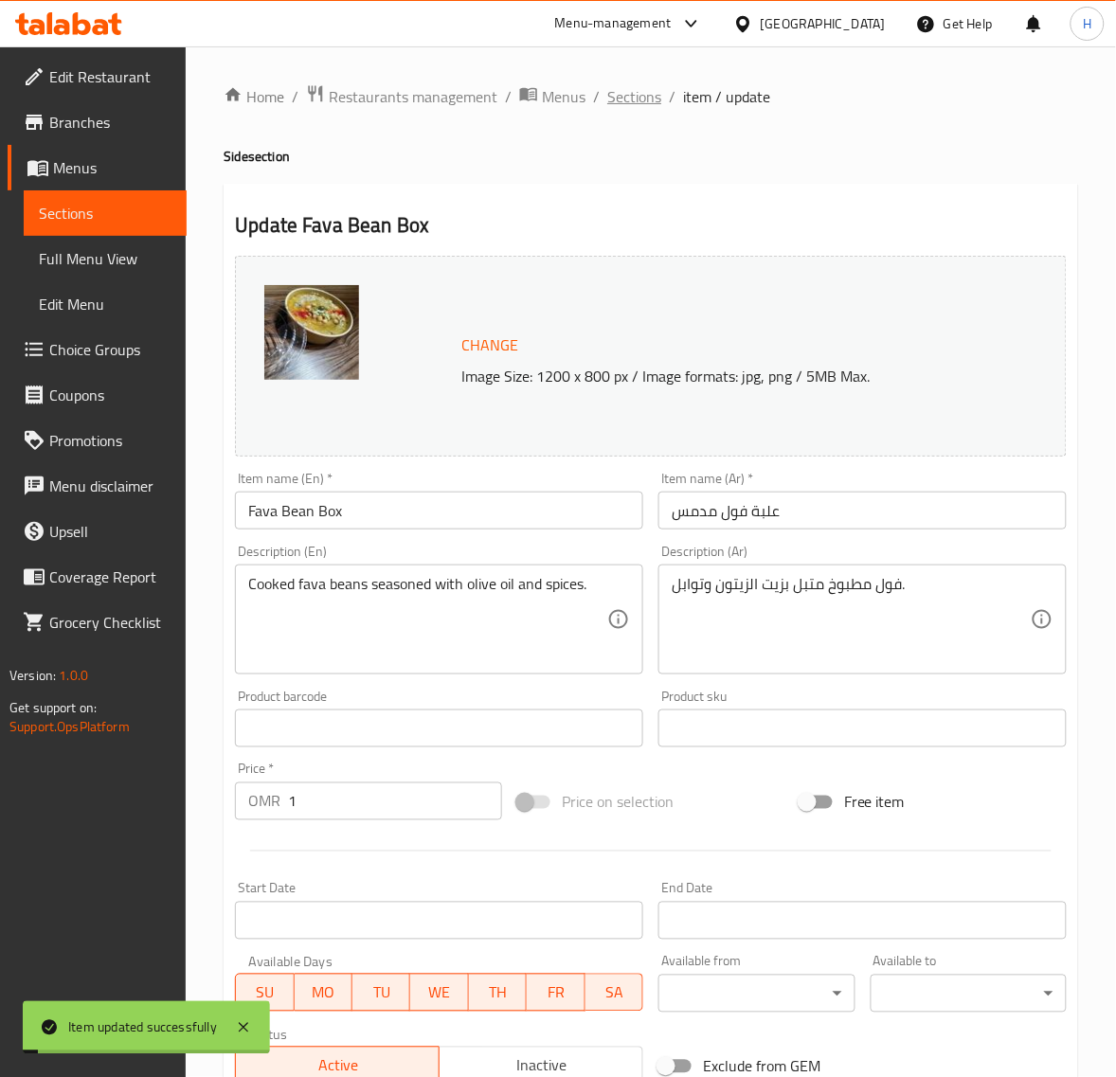
click at [625, 104] on span "Sections" at bounding box center [634, 96] width 54 height 23
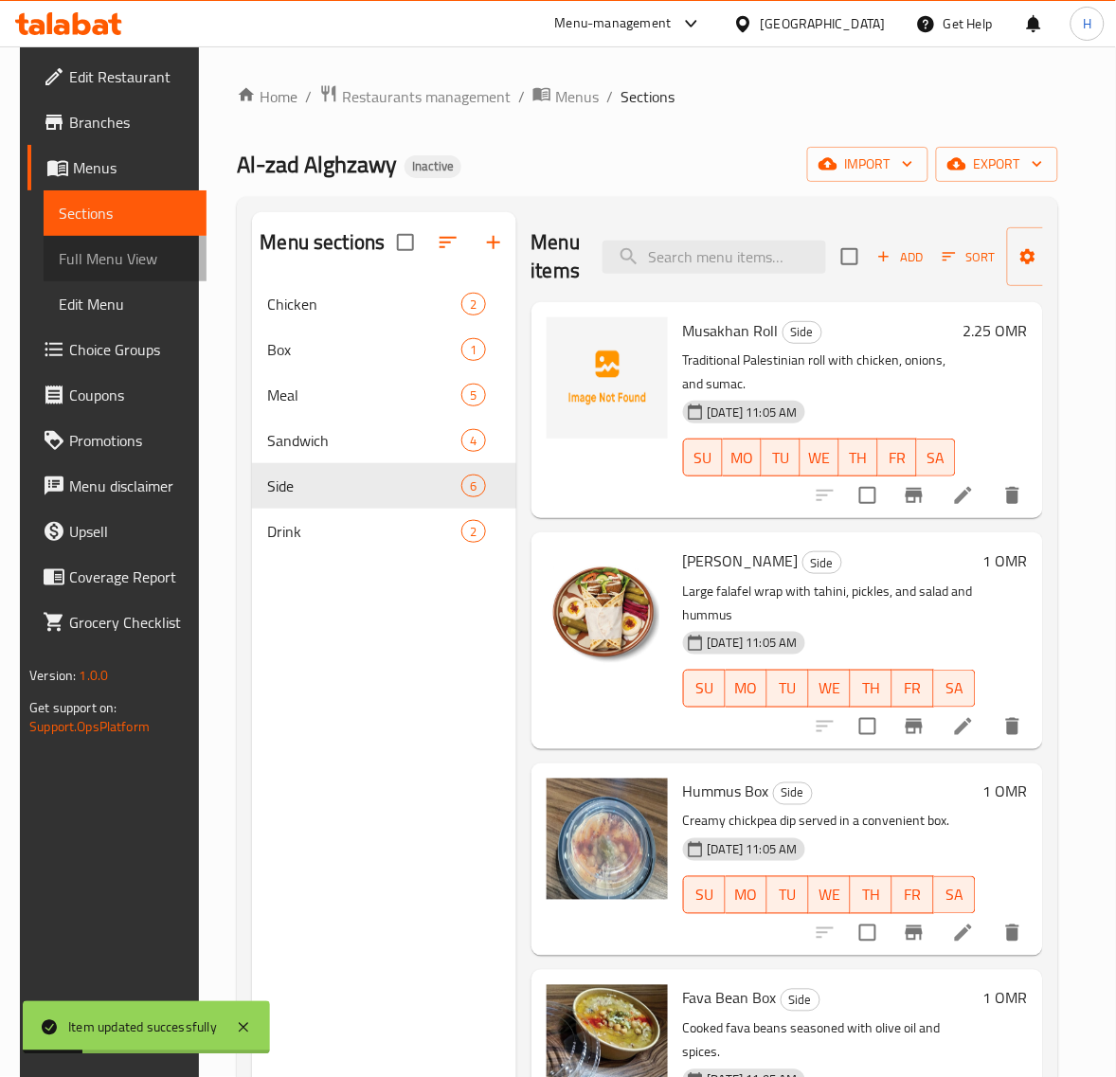
click at [114, 270] on span "Full Menu View" at bounding box center [125, 258] width 133 height 23
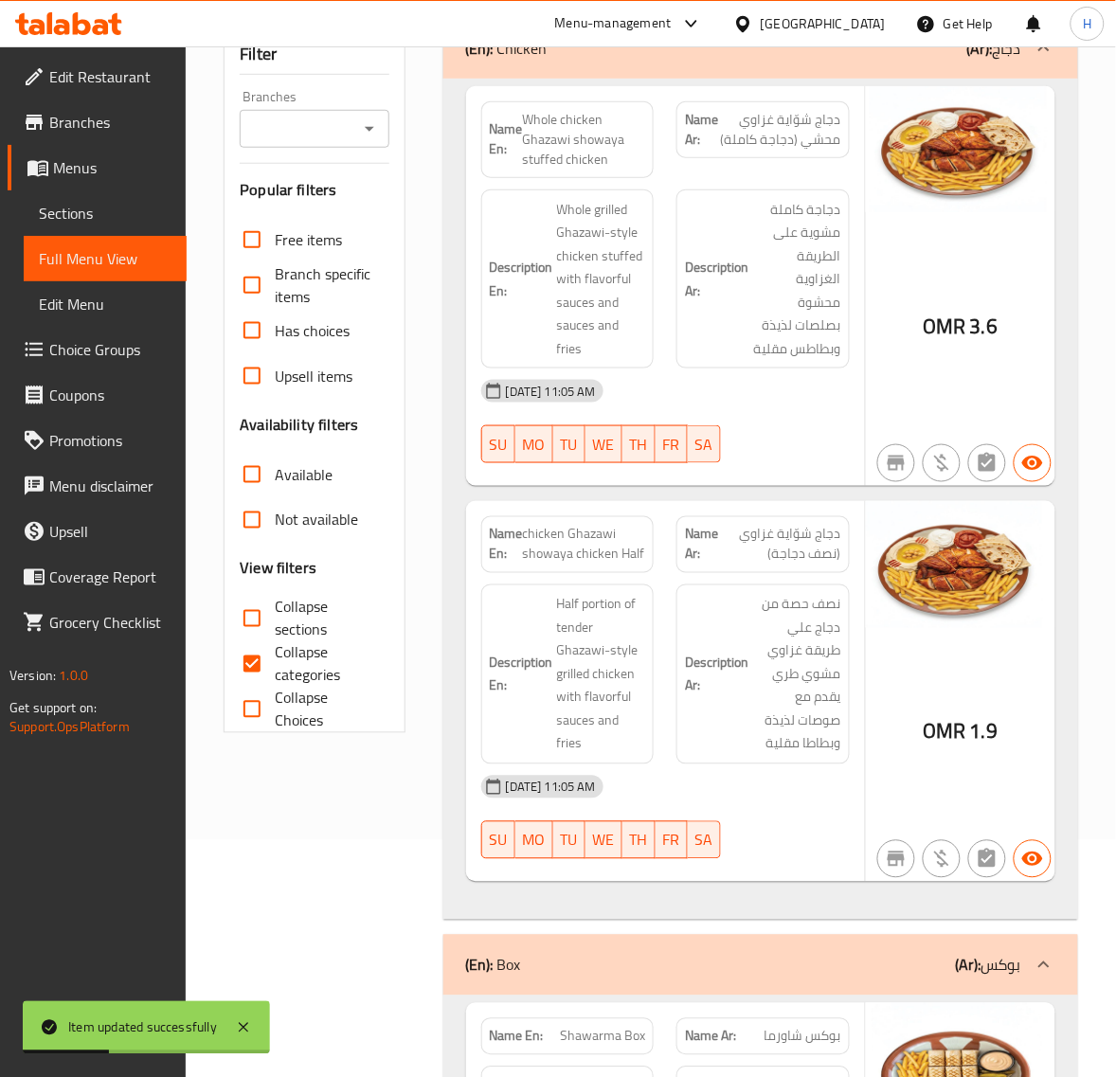
click at [284, 655] on span "Collapse categories" at bounding box center [324, 663] width 98 height 45
click at [275, 655] on input "Collapse categories" at bounding box center [251, 663] width 45 height 45
checkbox input "false"
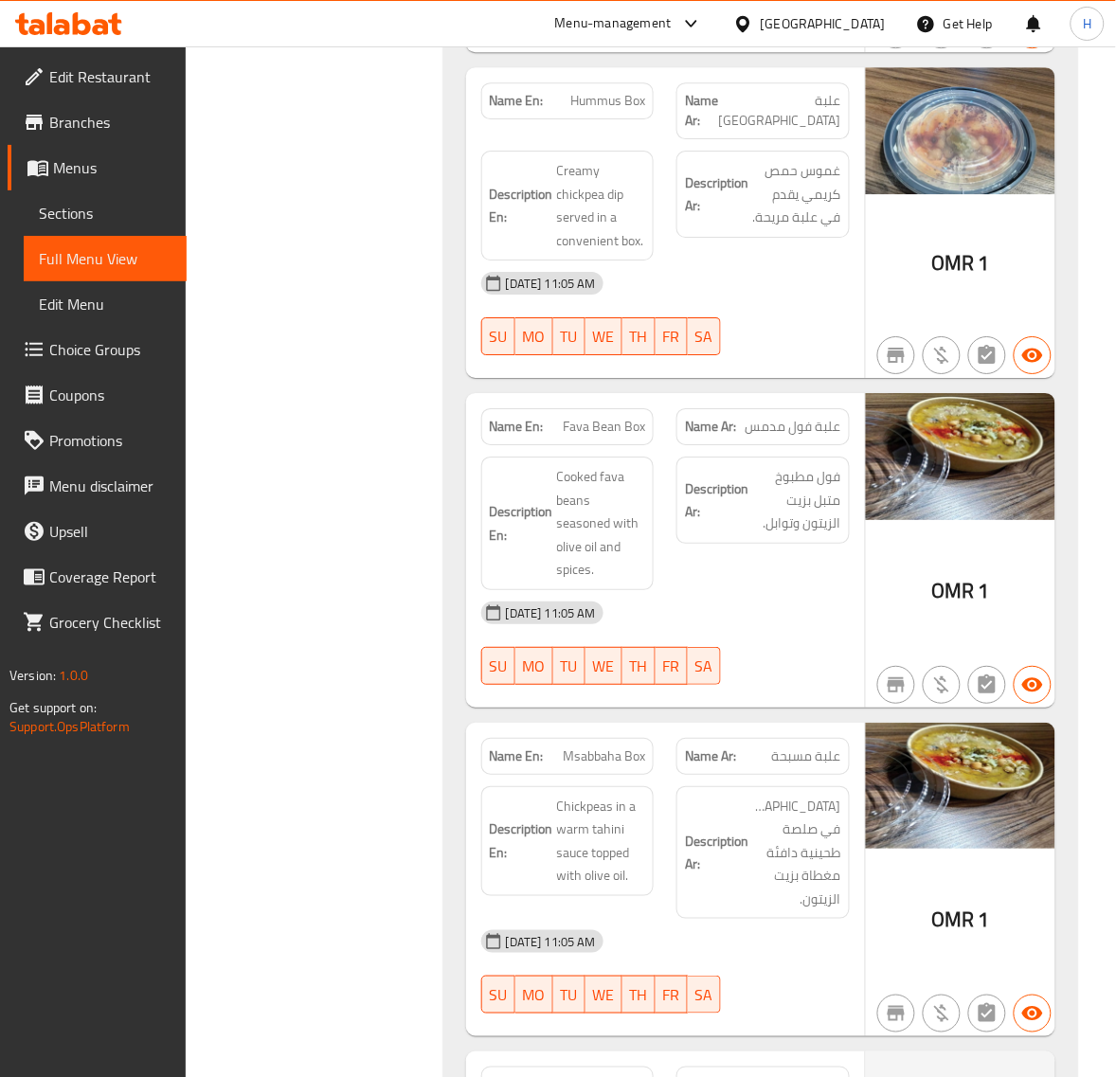
scroll to position [5739, 0]
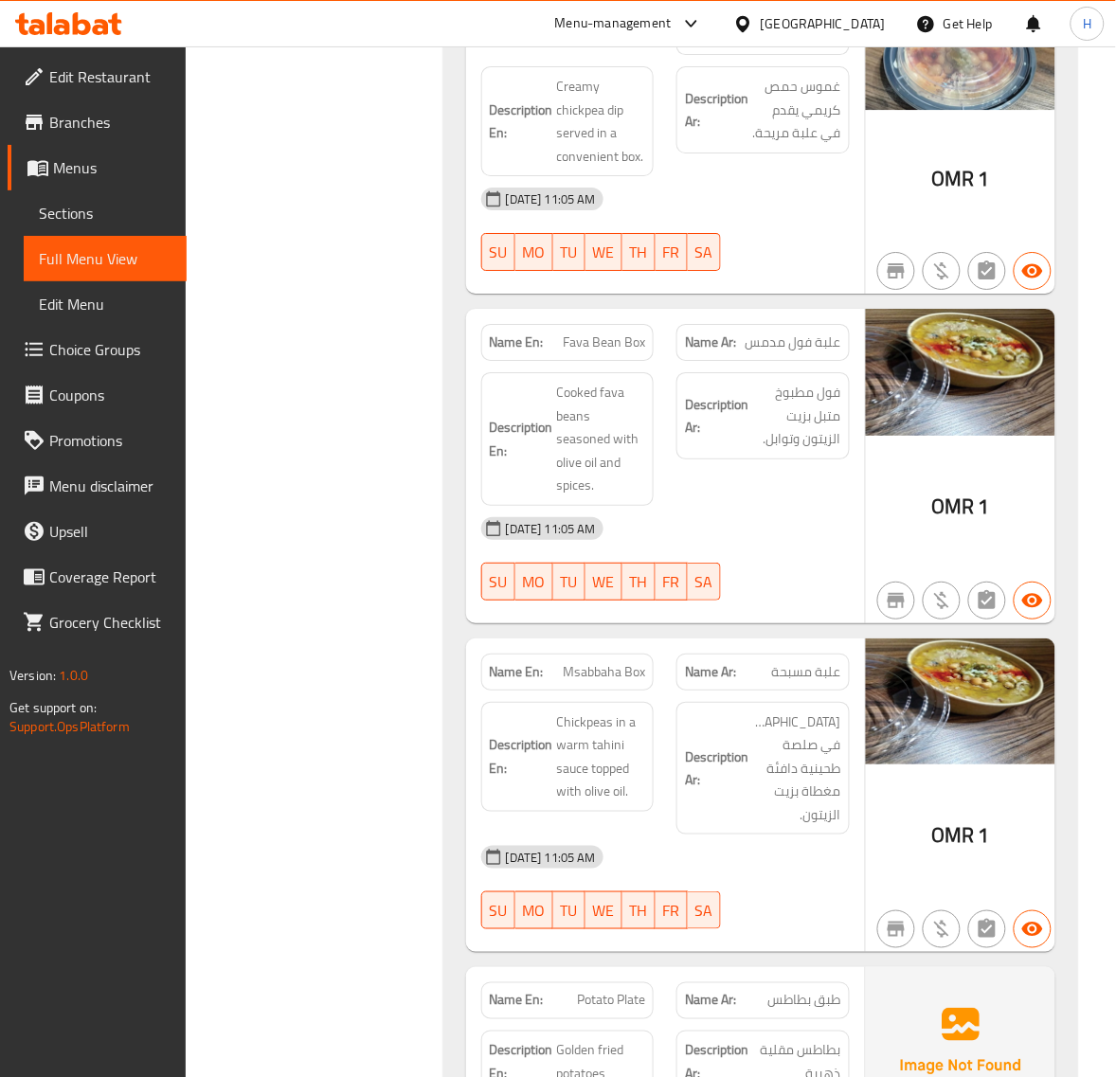
click at [604, 344] on span "Fava Bean Box" at bounding box center [604, 342] width 82 height 20
copy span "Fava Bean Box"
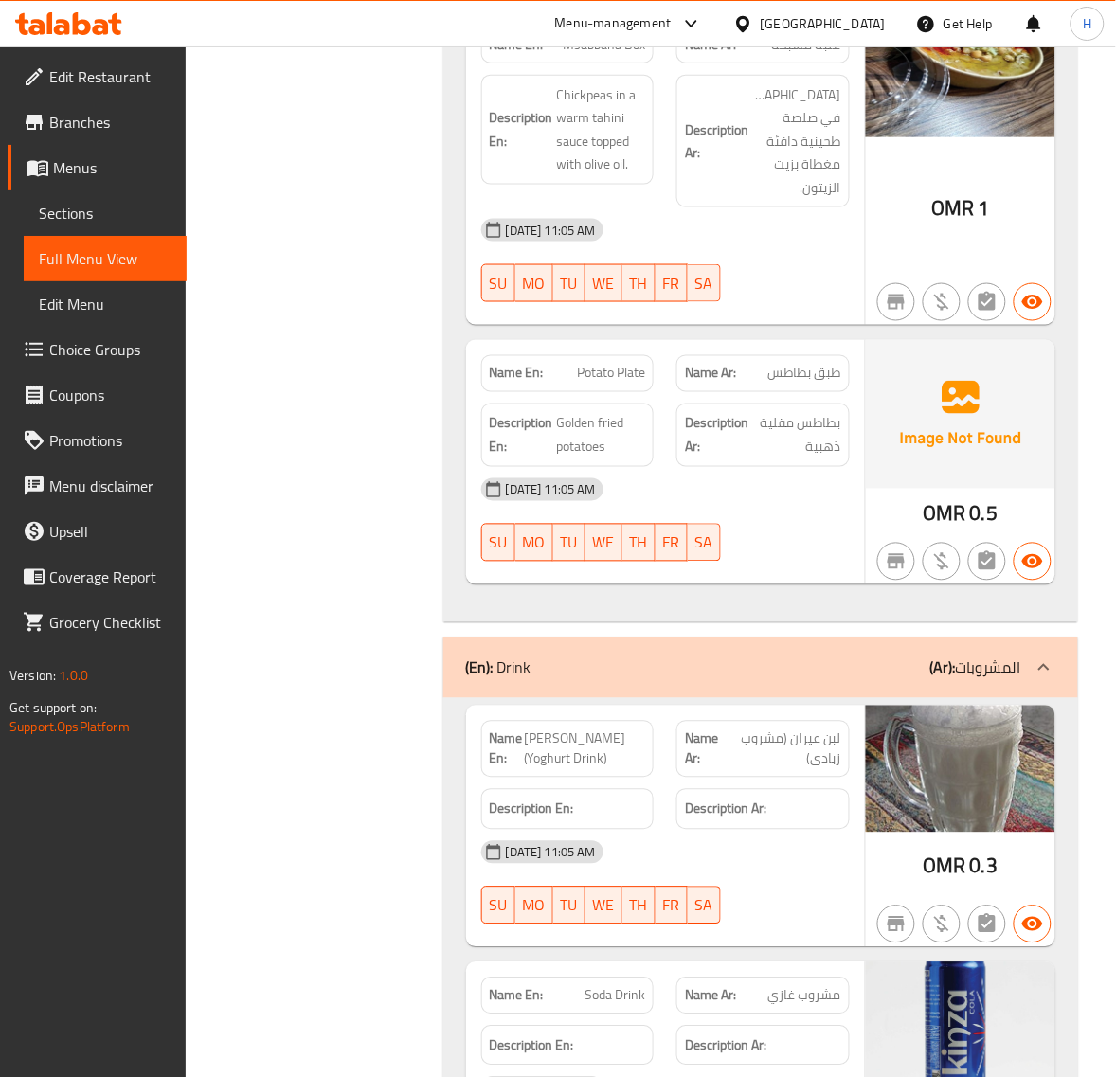
scroll to position [6370, 0]
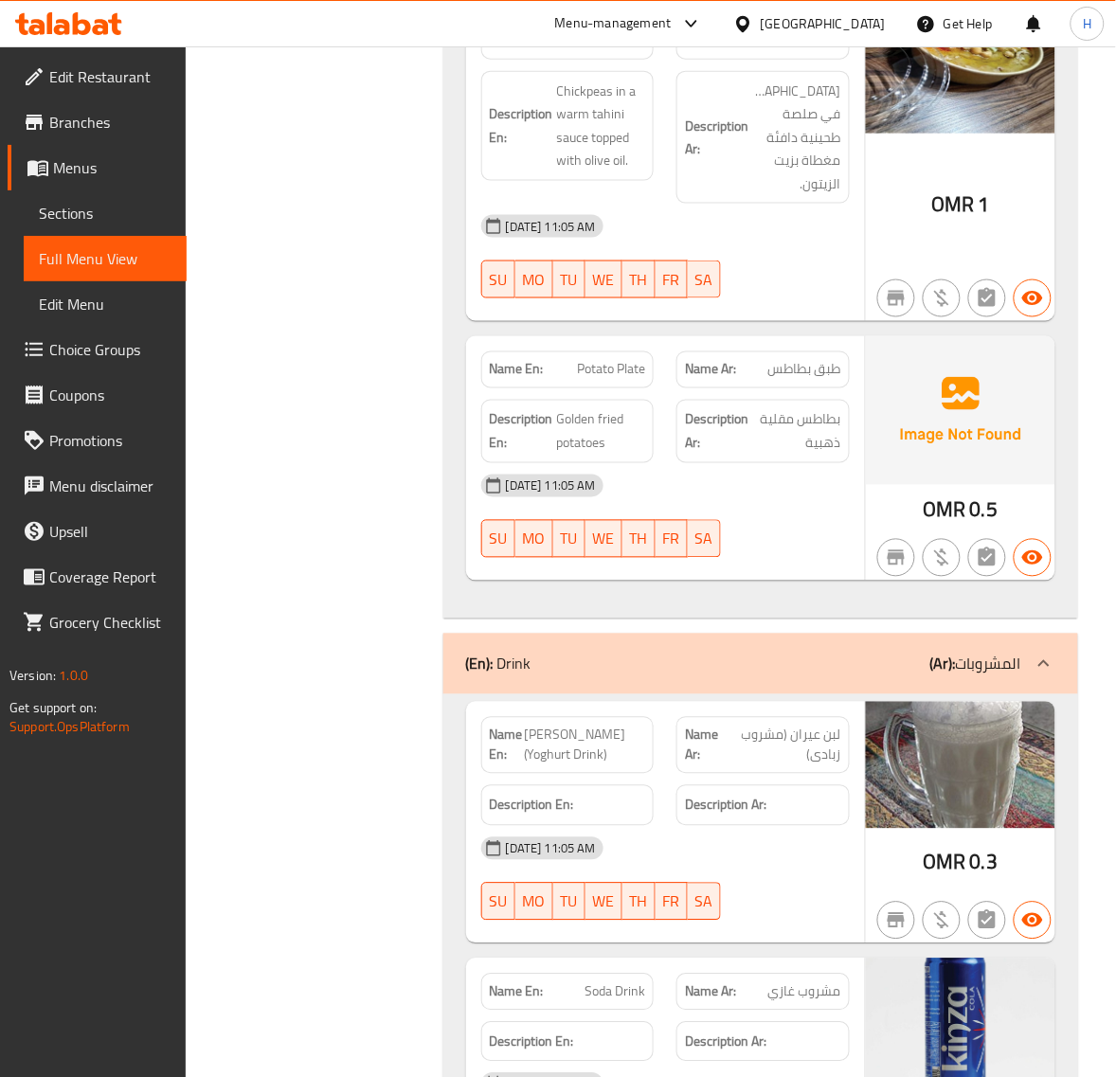
click at [589, 725] on span "Ayran (Yoghurt Drink)" at bounding box center [585, 745] width 121 height 40
copy span "Ayran (Yoghurt Drink)"
click at [595, 725] on span "Ayran (Yoghurt Drink)" at bounding box center [585, 745] width 121 height 40
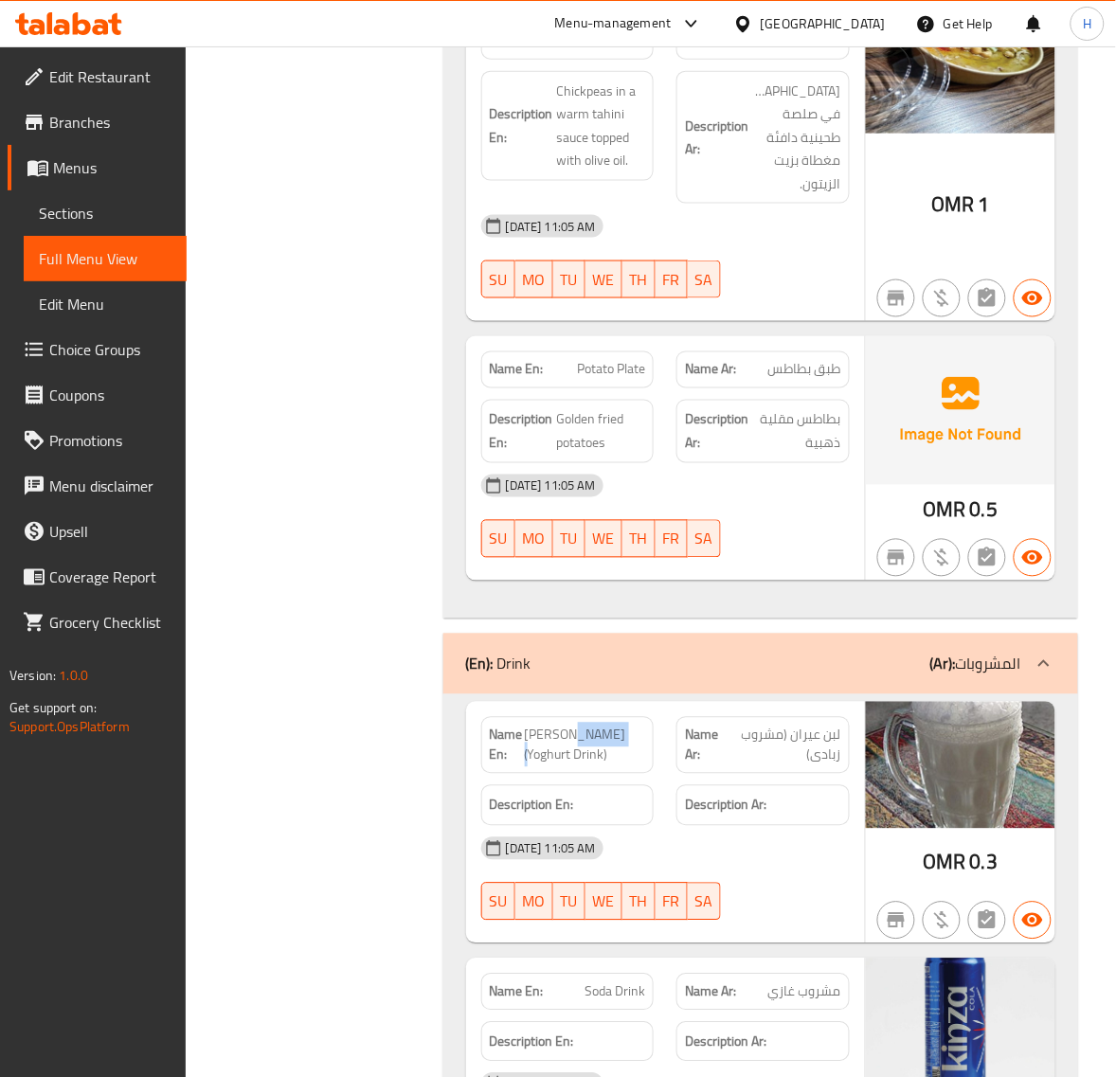
click at [595, 725] on span "Ayran (Yoghurt Drink)" at bounding box center [585, 745] width 121 height 40
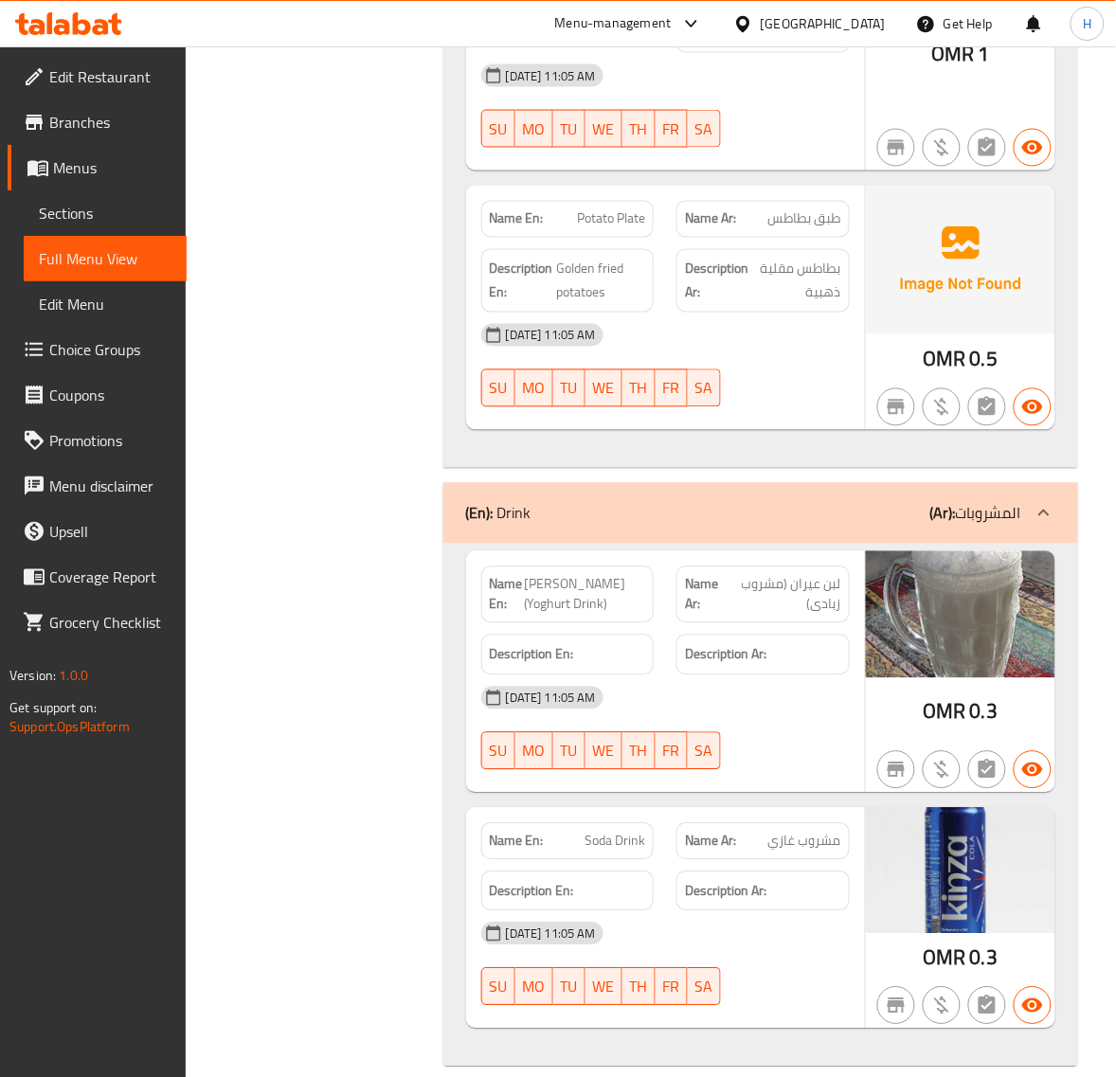
scroll to position [6521, 0]
click at [606, 831] on span "Soda Drink" at bounding box center [614, 841] width 61 height 20
drag, startPoint x: 343, startPoint y: 453, endPoint x: 343, endPoint y: 489, distance: 36.0
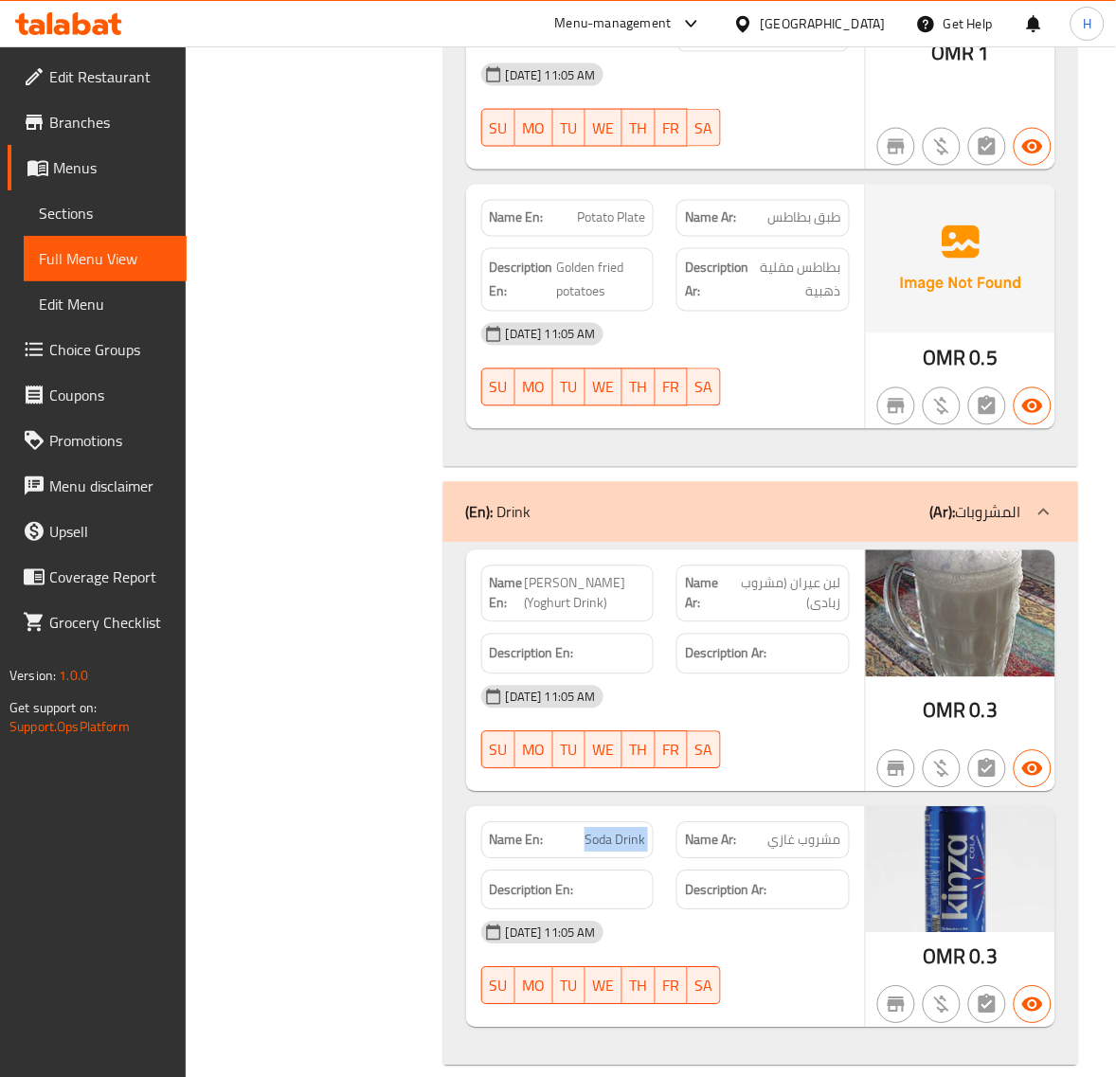
click at [612, 831] on span "Soda Drink" at bounding box center [614, 841] width 61 height 20
copy span "Soda Drink"
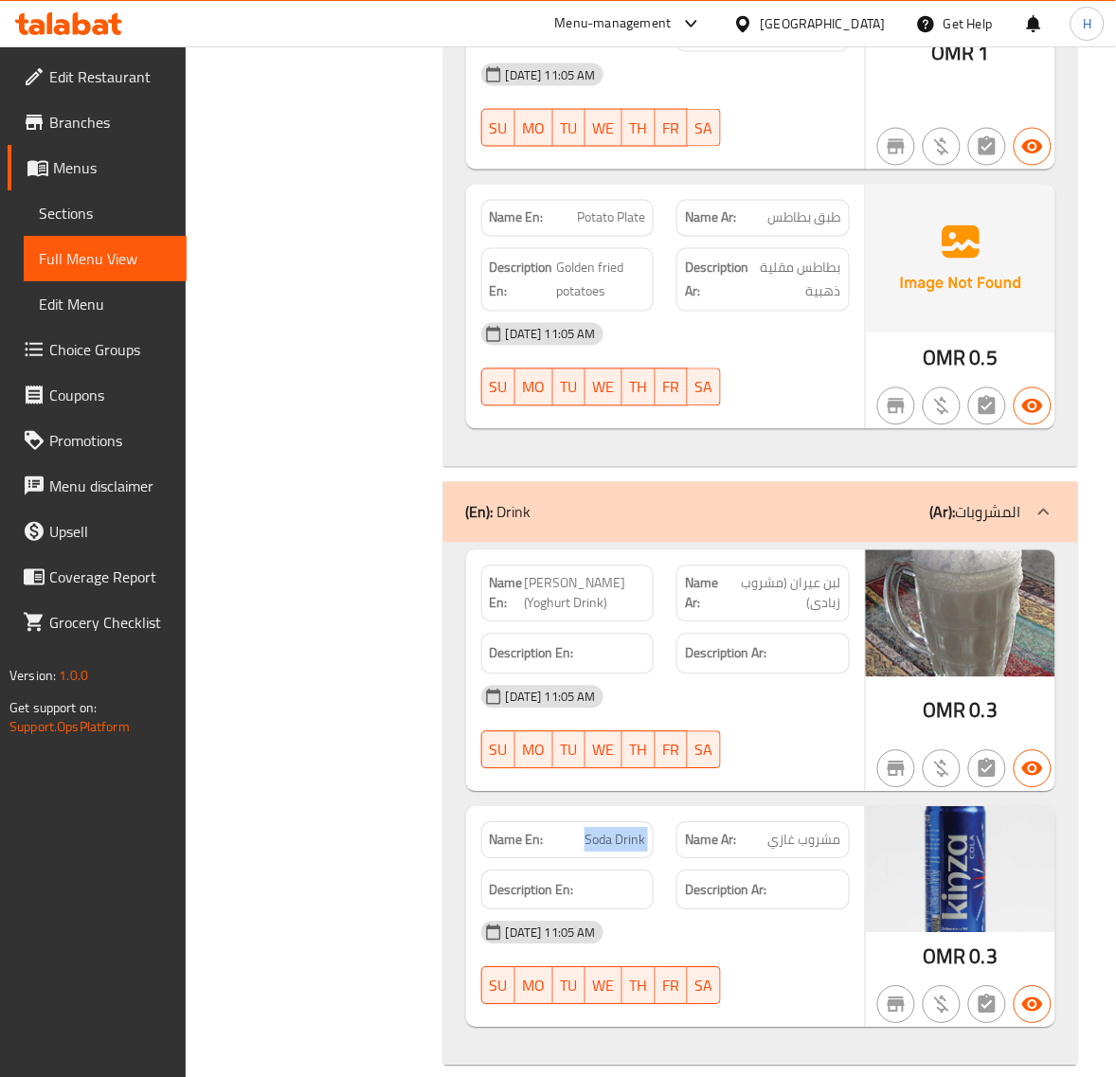
click at [613, 831] on span "Soda Drink" at bounding box center [614, 841] width 61 height 20
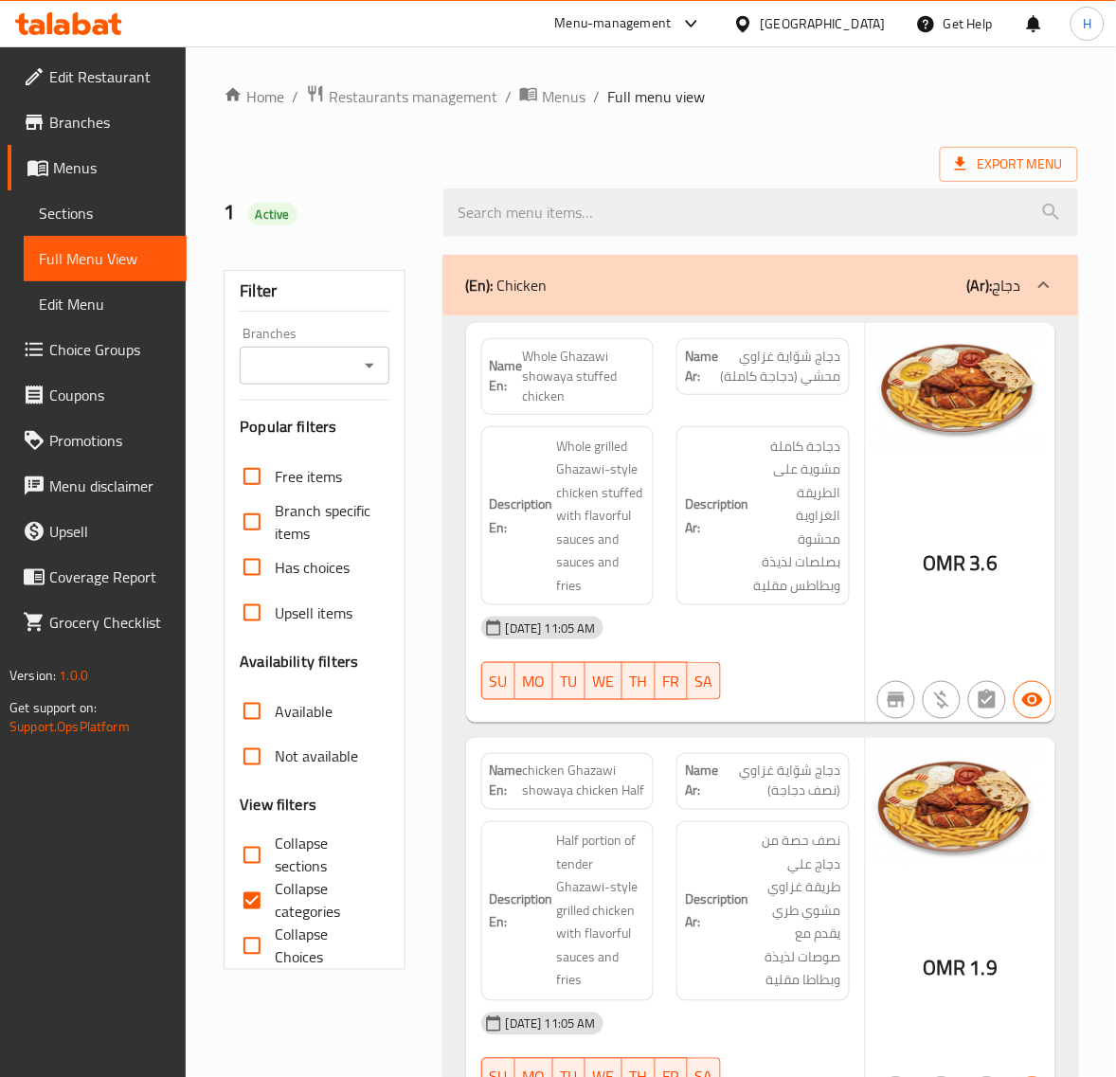
click at [298, 900] on span "Collapse categories" at bounding box center [324, 900] width 98 height 45
click at [275, 900] on input "Collapse categories" at bounding box center [251, 900] width 45 height 45
checkbox input "false"
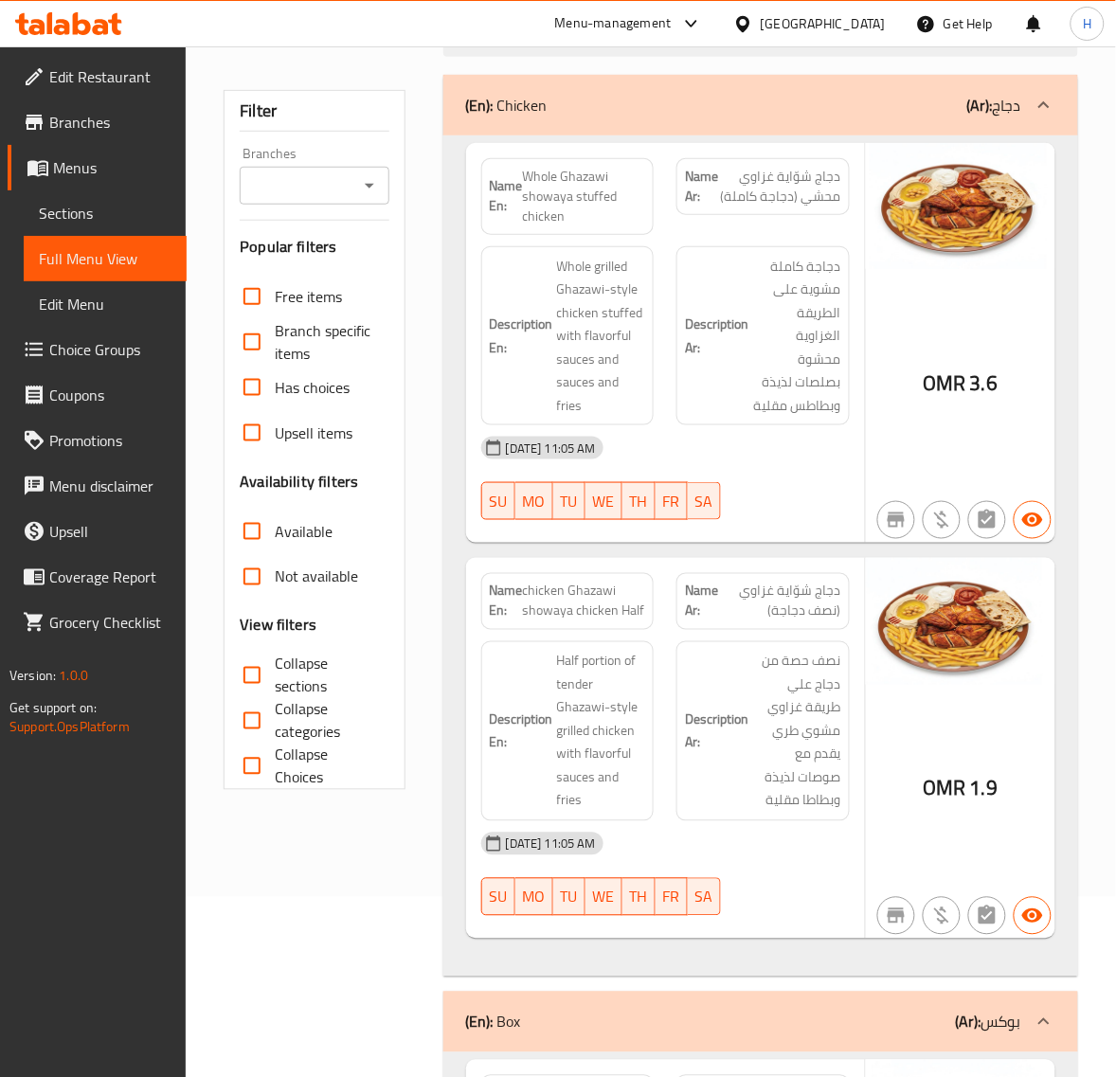
scroll to position [237, 0]
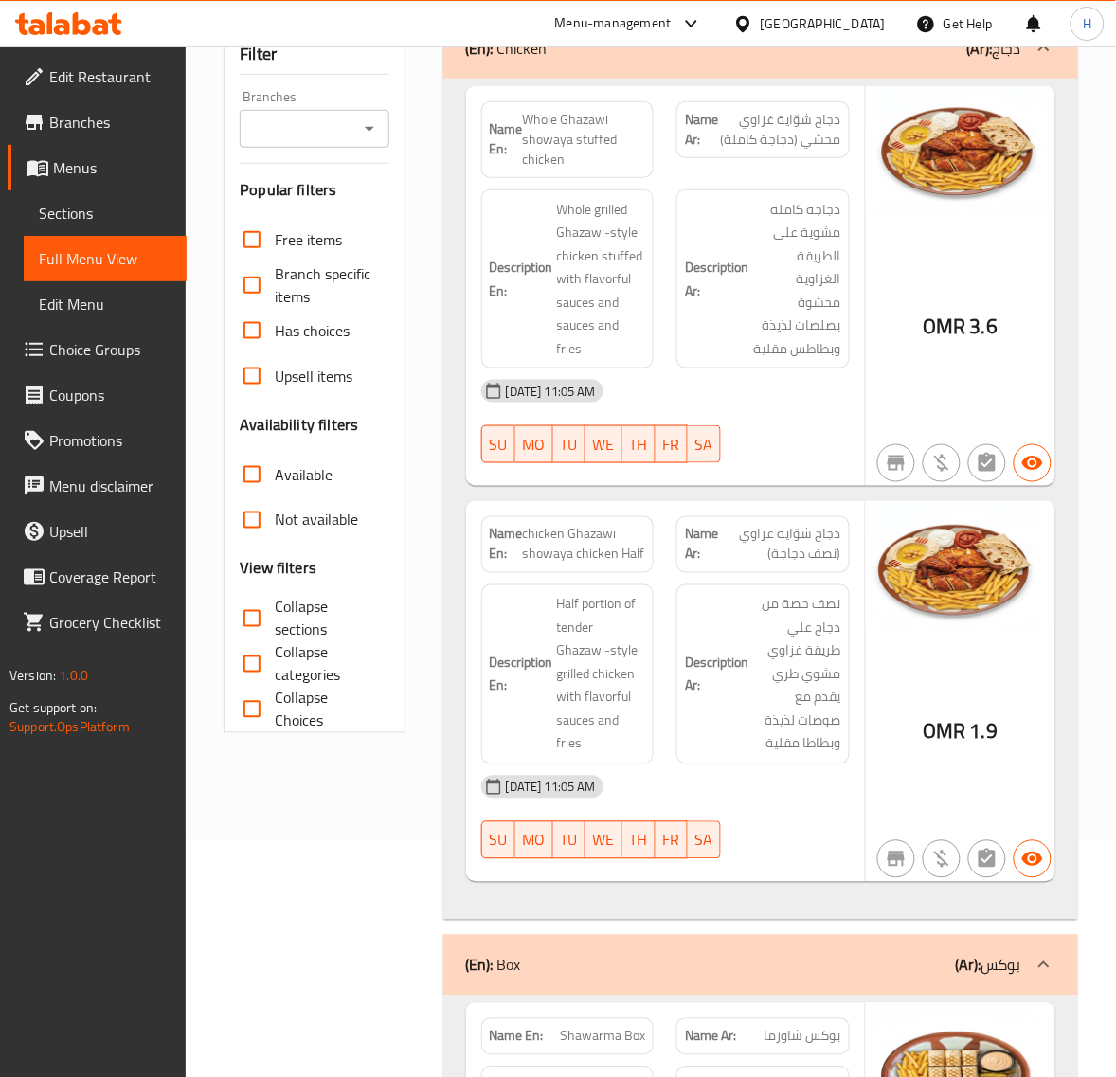
click at [569, 147] on span "Whole Ghazawi showaya stuffed chicken" at bounding box center [584, 140] width 123 height 60
copy span "Whole Ghazawi showaya stuffed chicken"
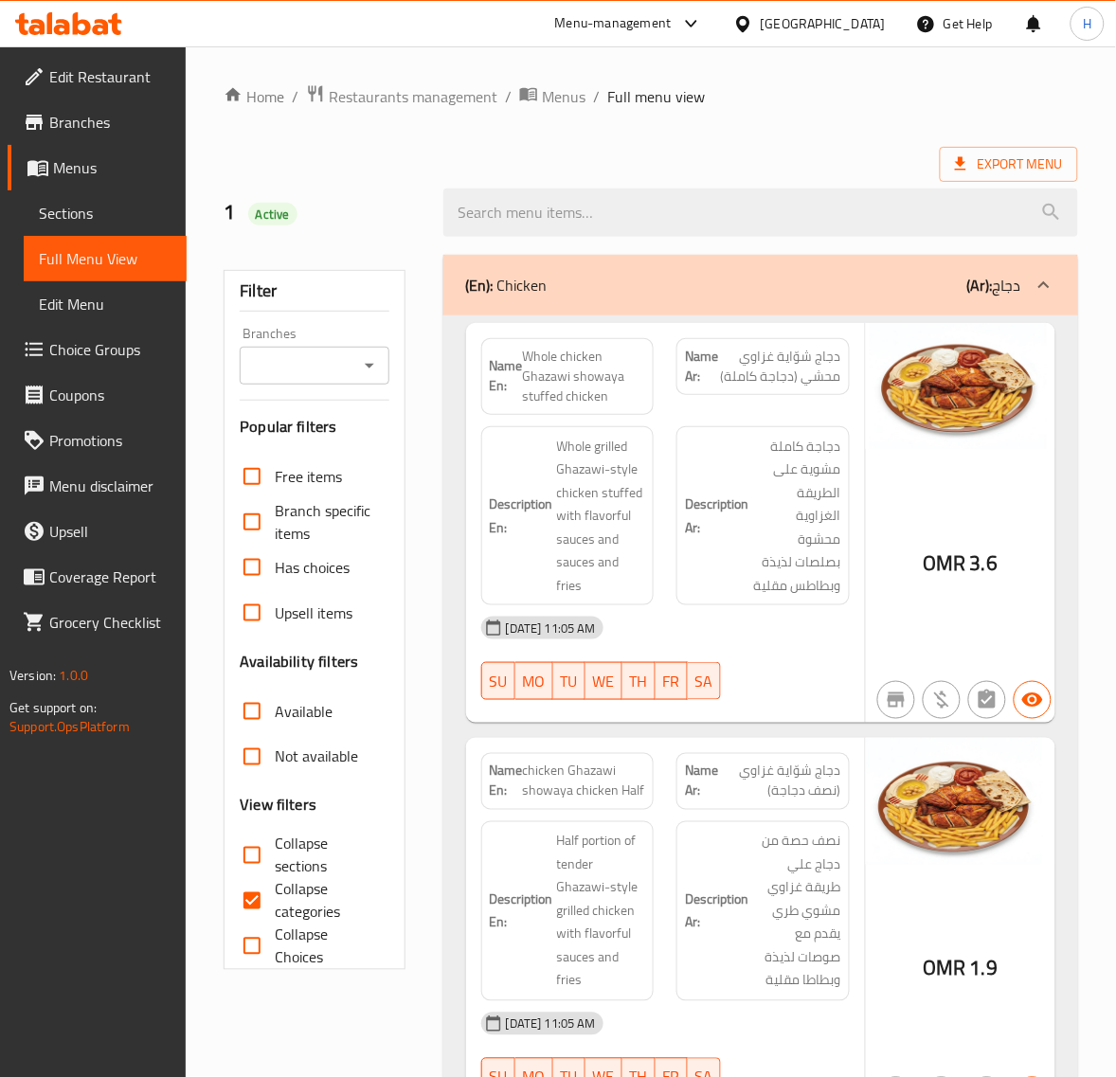
click at [277, 892] on span "Collapse categories" at bounding box center [324, 900] width 98 height 45
click at [275, 892] on input "Collapse categories" at bounding box center [251, 900] width 45 height 45
checkbox input "false"
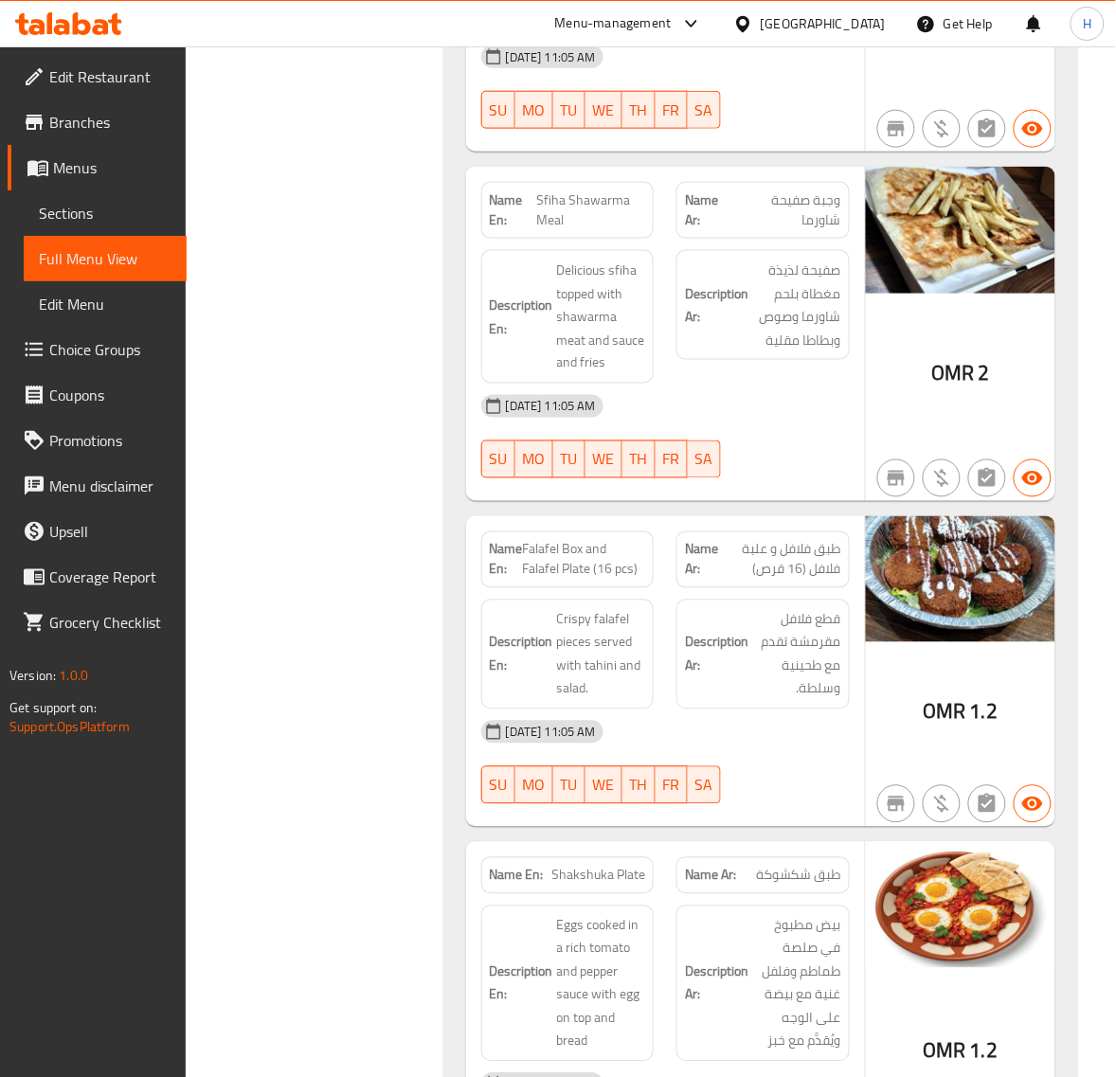
scroll to position [1894, 0]
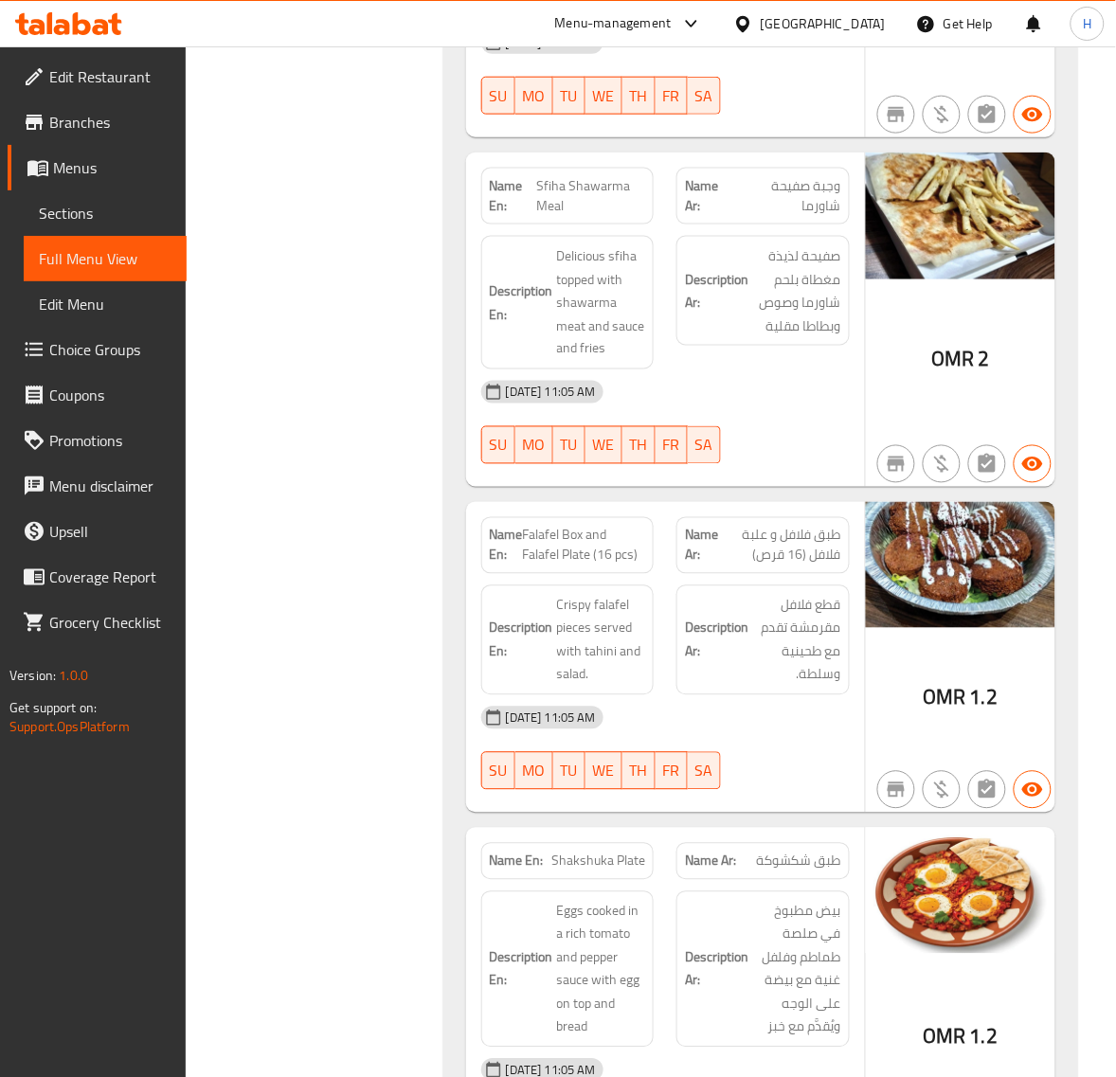
click at [571, 554] on span "Falafel Box and Falafel Plate (16 pcs)" at bounding box center [584, 546] width 123 height 40
copy span "Falafel Box and Falafel Plate (16 pcs)"
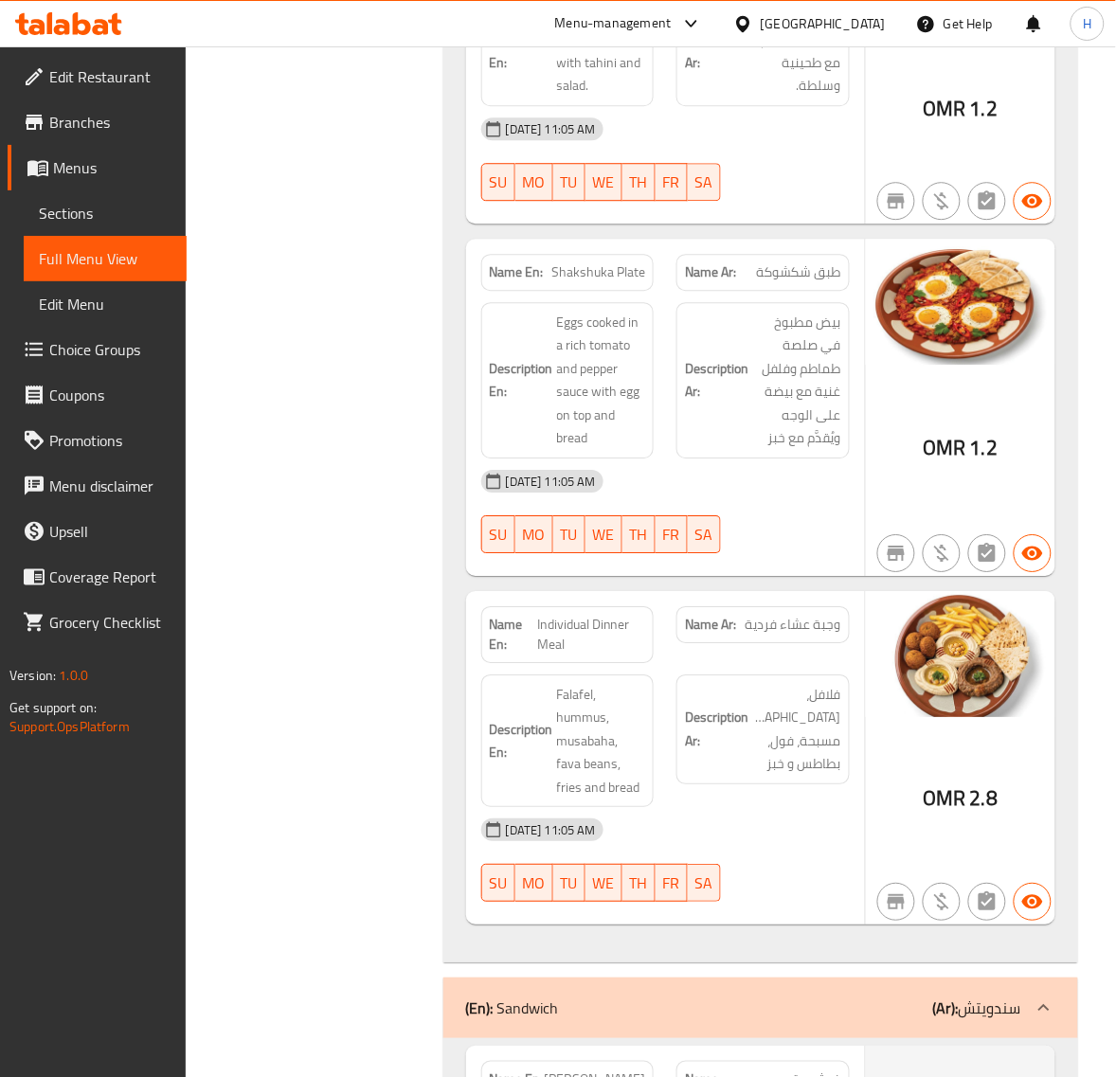
scroll to position [2525, 0]
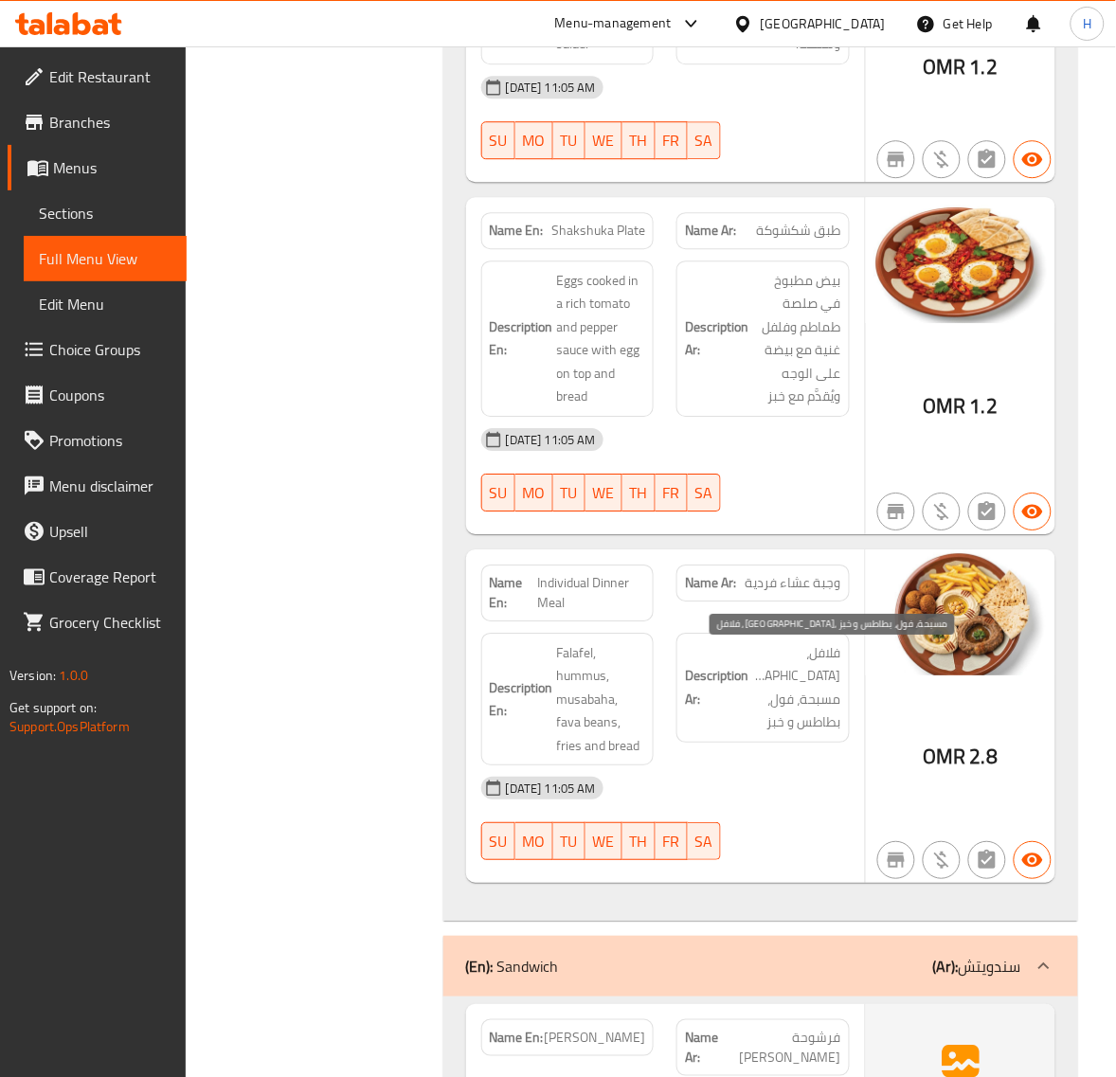
click at [819, 708] on span "فلافل، [GEOGRAPHIC_DATA]، مسبحة، فول، بطاطس و خبز" at bounding box center [796, 687] width 89 height 93
copy span "بطاطس"
click at [817, 702] on span "فلافل، حمص، مسبحة، فول، بطاطس و خبز" at bounding box center [796, 687] width 89 height 93
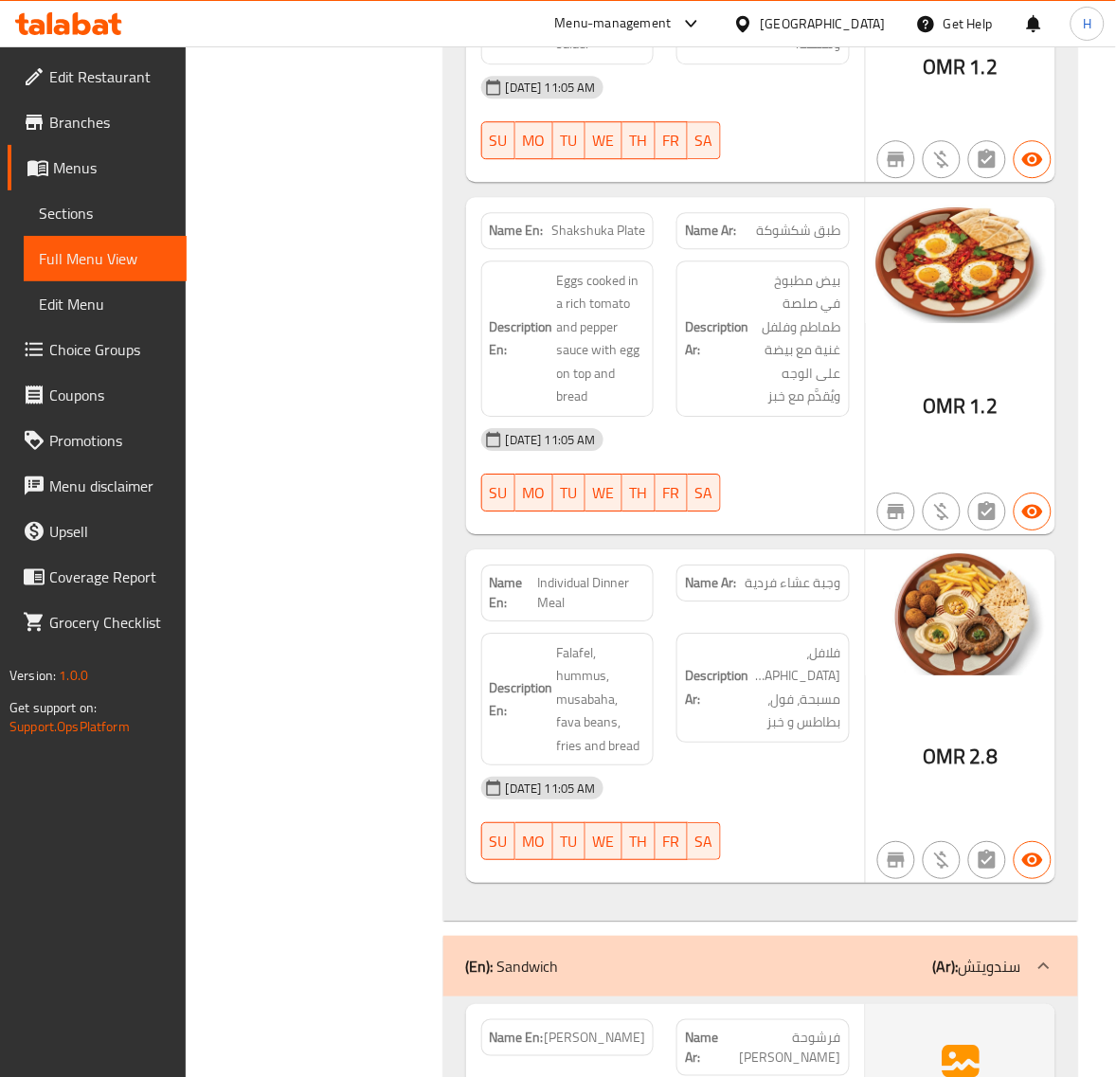
click at [595, 585] on span "Individual Dinner Meal" at bounding box center [591, 593] width 108 height 40
copy span "Individual Dinner Meal"
click at [123, 194] on link "Sections" at bounding box center [105, 212] width 163 height 45
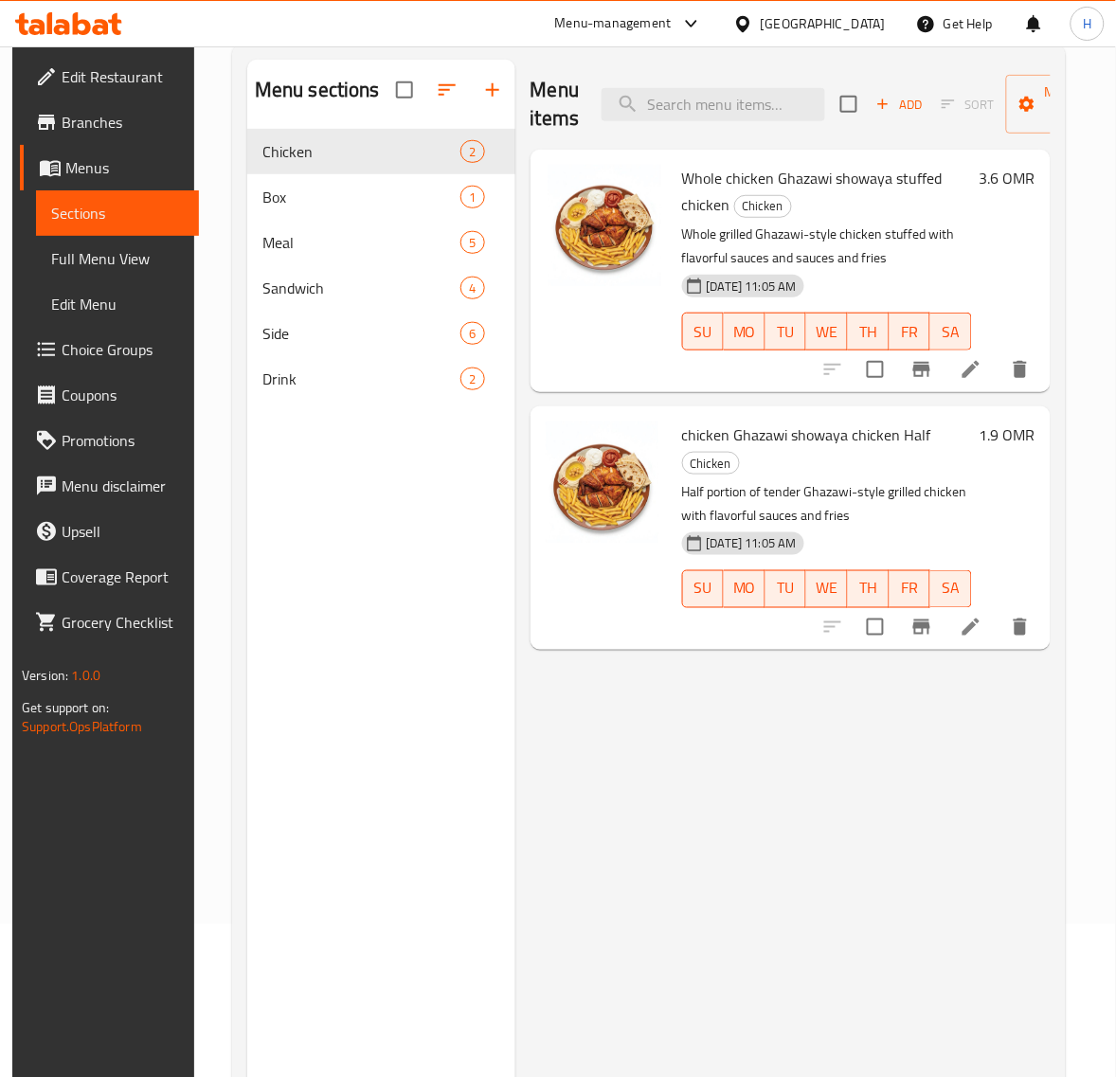
scroll to position [29, 0]
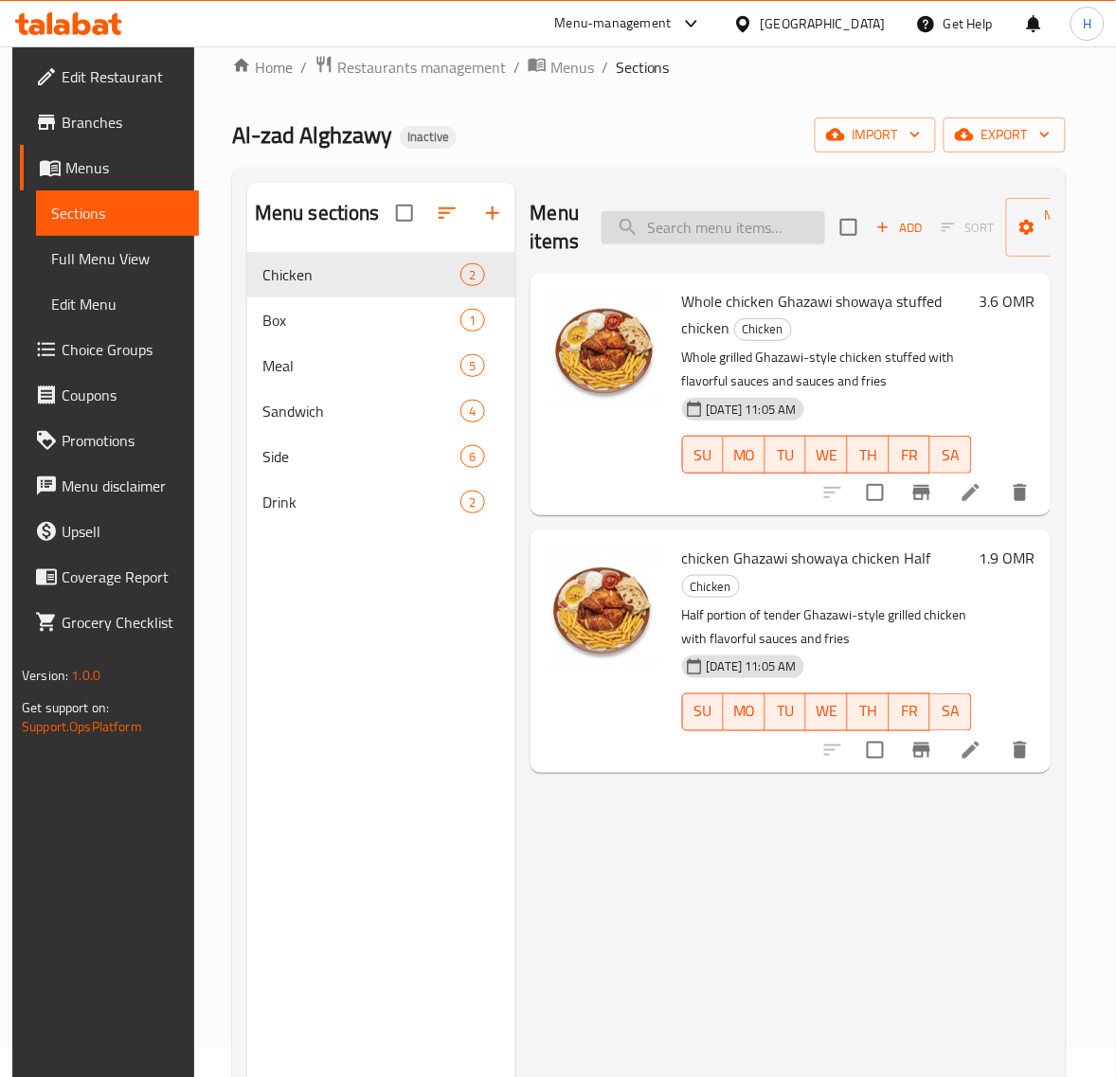
click at [732, 221] on input "search" at bounding box center [712, 227] width 223 height 33
paste input "Shawarma Sandwich"
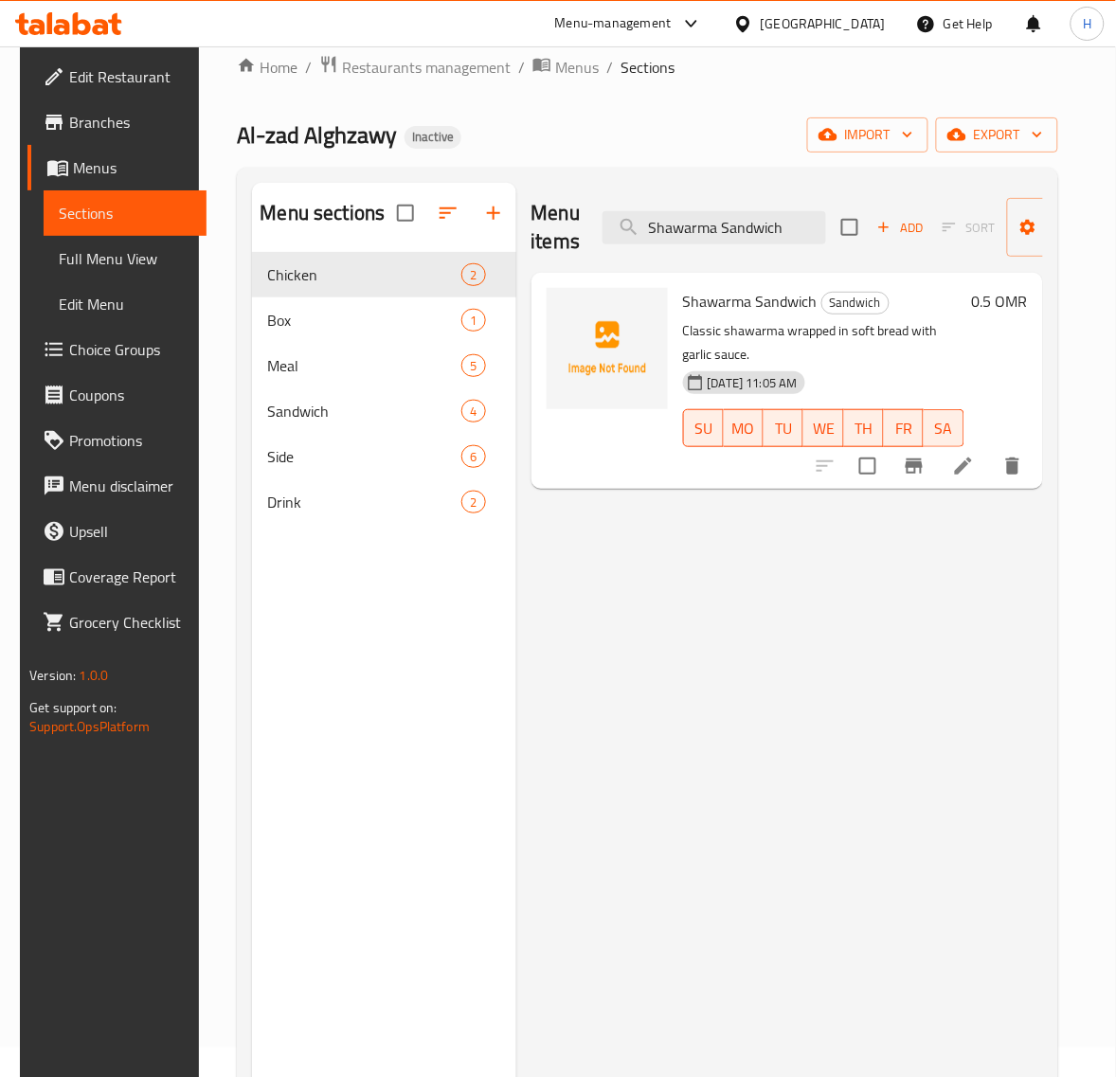
type input "Shawarma Sandwich"
click at [972, 466] on icon at bounding box center [963, 465] width 17 height 17
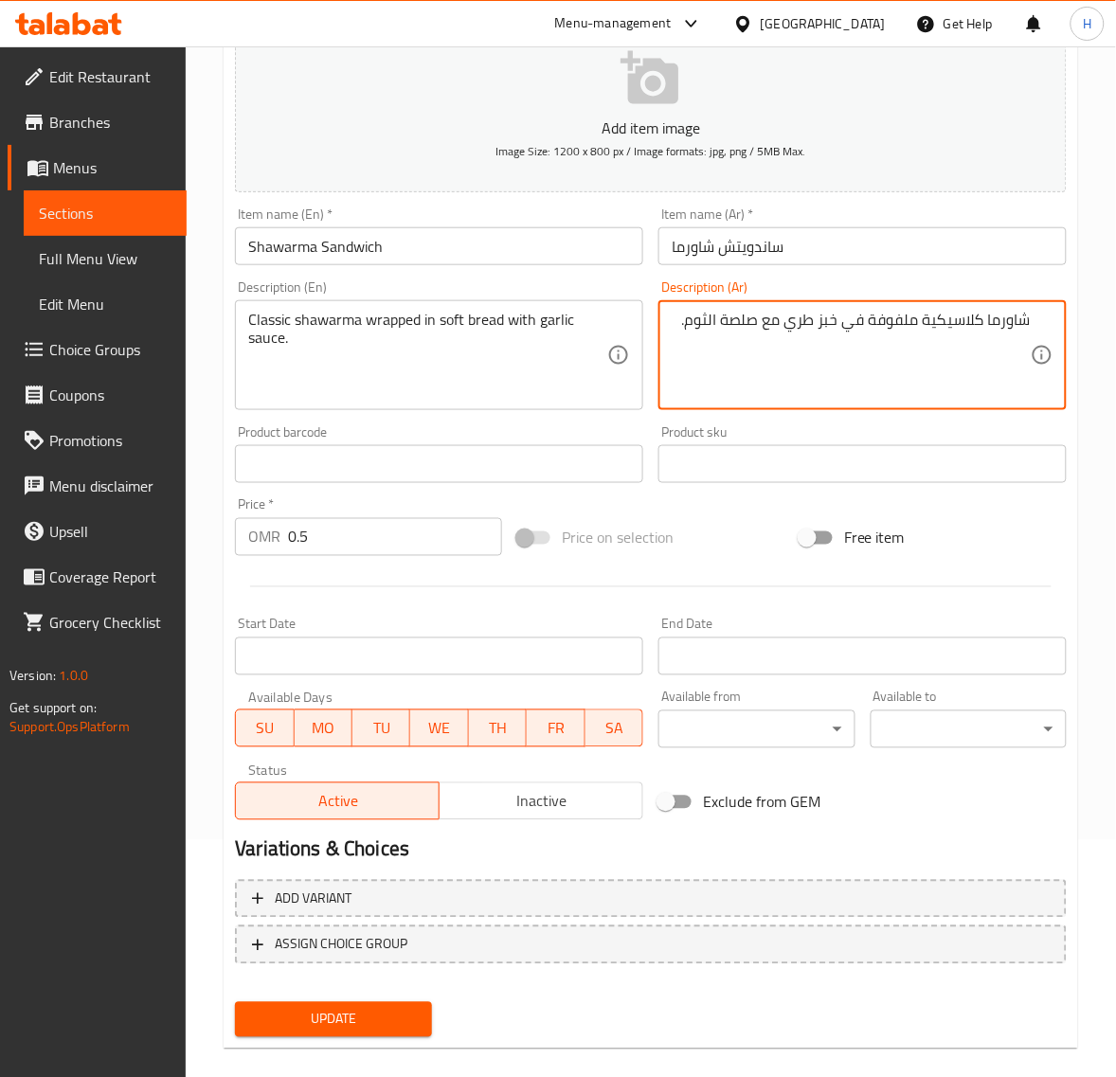
scroll to position [258, 0]
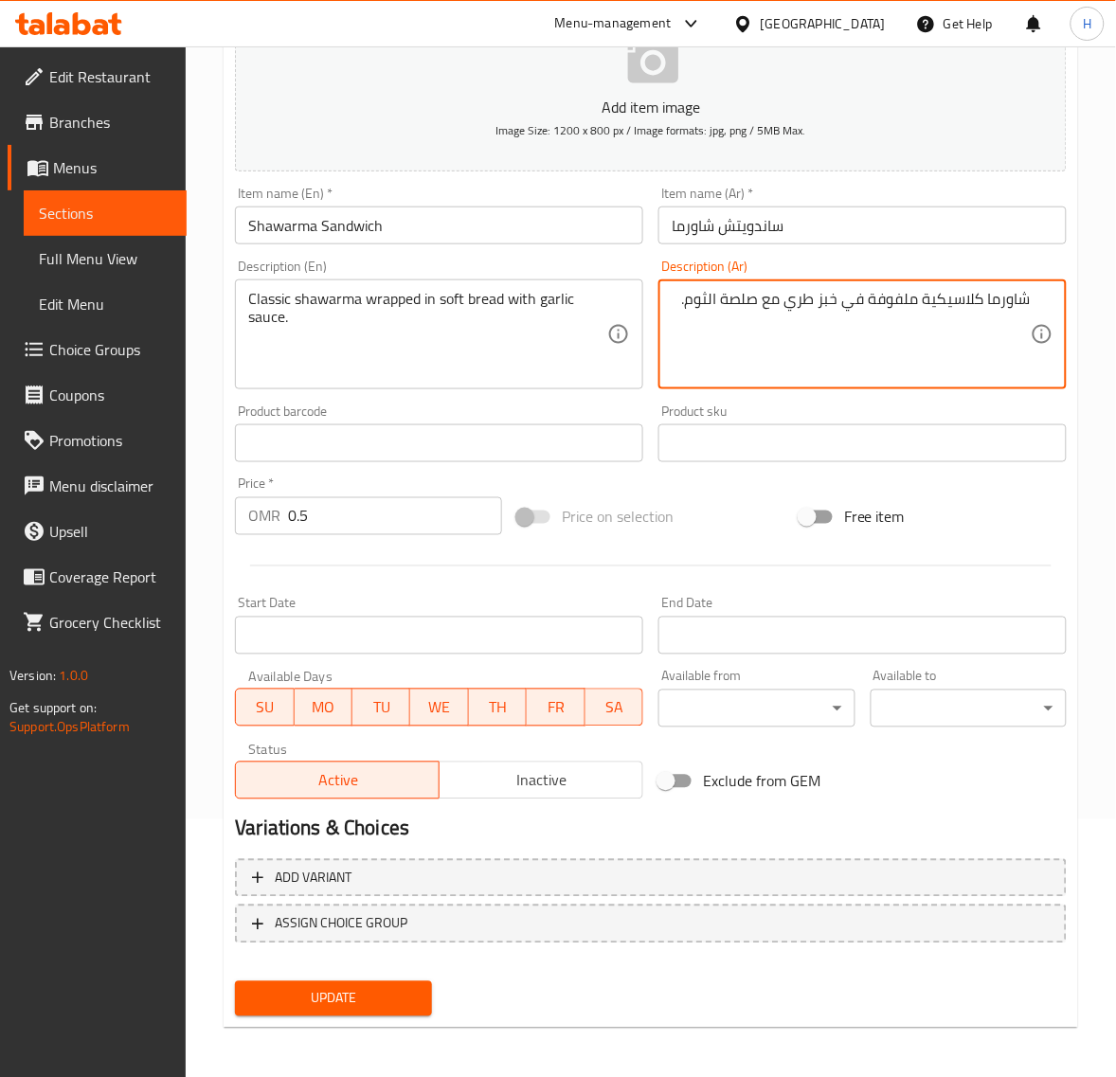
type textarea "شاورما كلاسيكية ملفوفة في خبز طري مع صلصة الثوم."
click at [375, 992] on span "Update" at bounding box center [333, 999] width 166 height 24
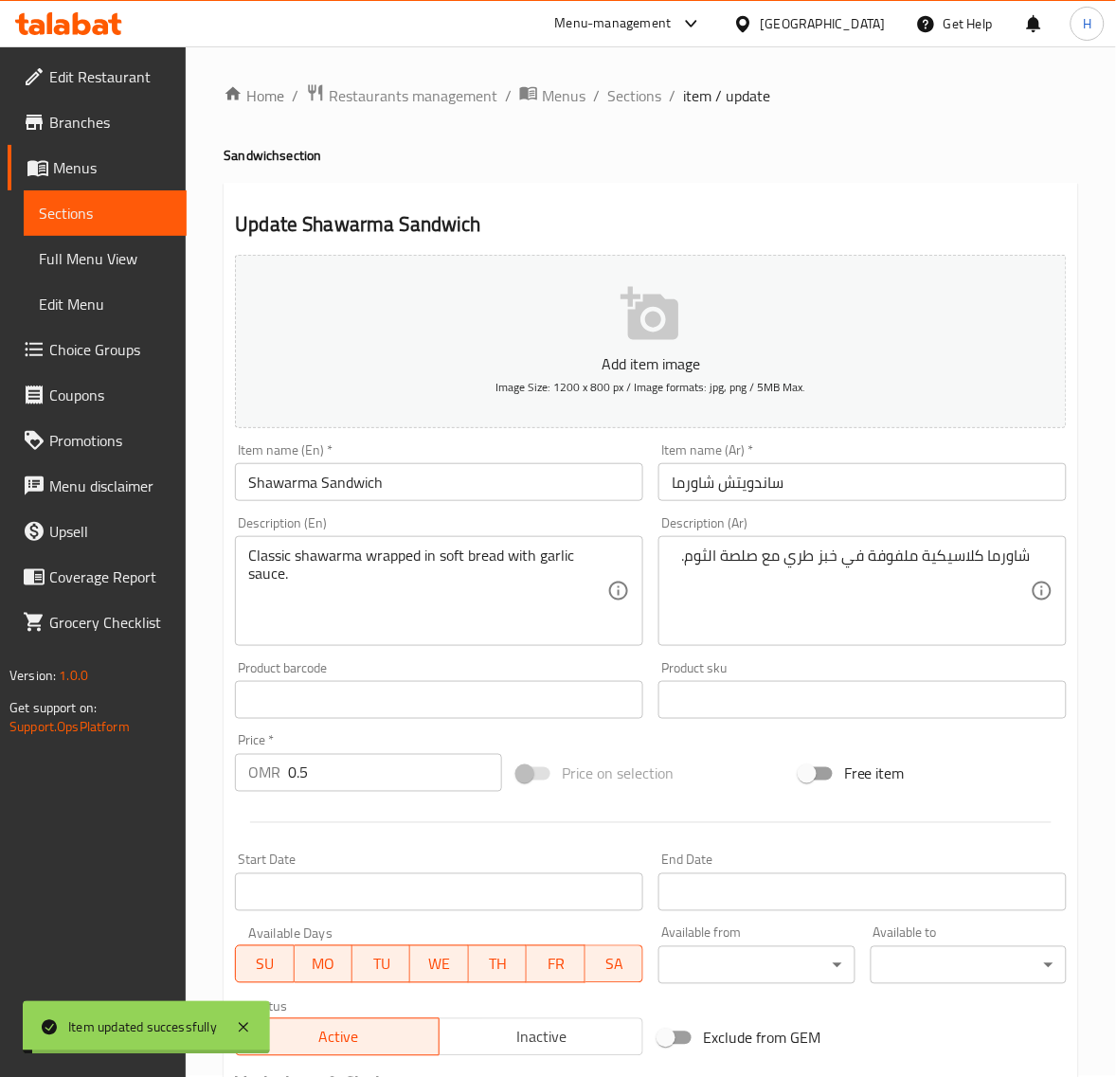
scroll to position [0, 0]
drag, startPoint x: 614, startPoint y: 99, endPoint x: 513, endPoint y: 7, distance: 136.7
click at [614, 99] on span "Sections" at bounding box center [634, 96] width 54 height 23
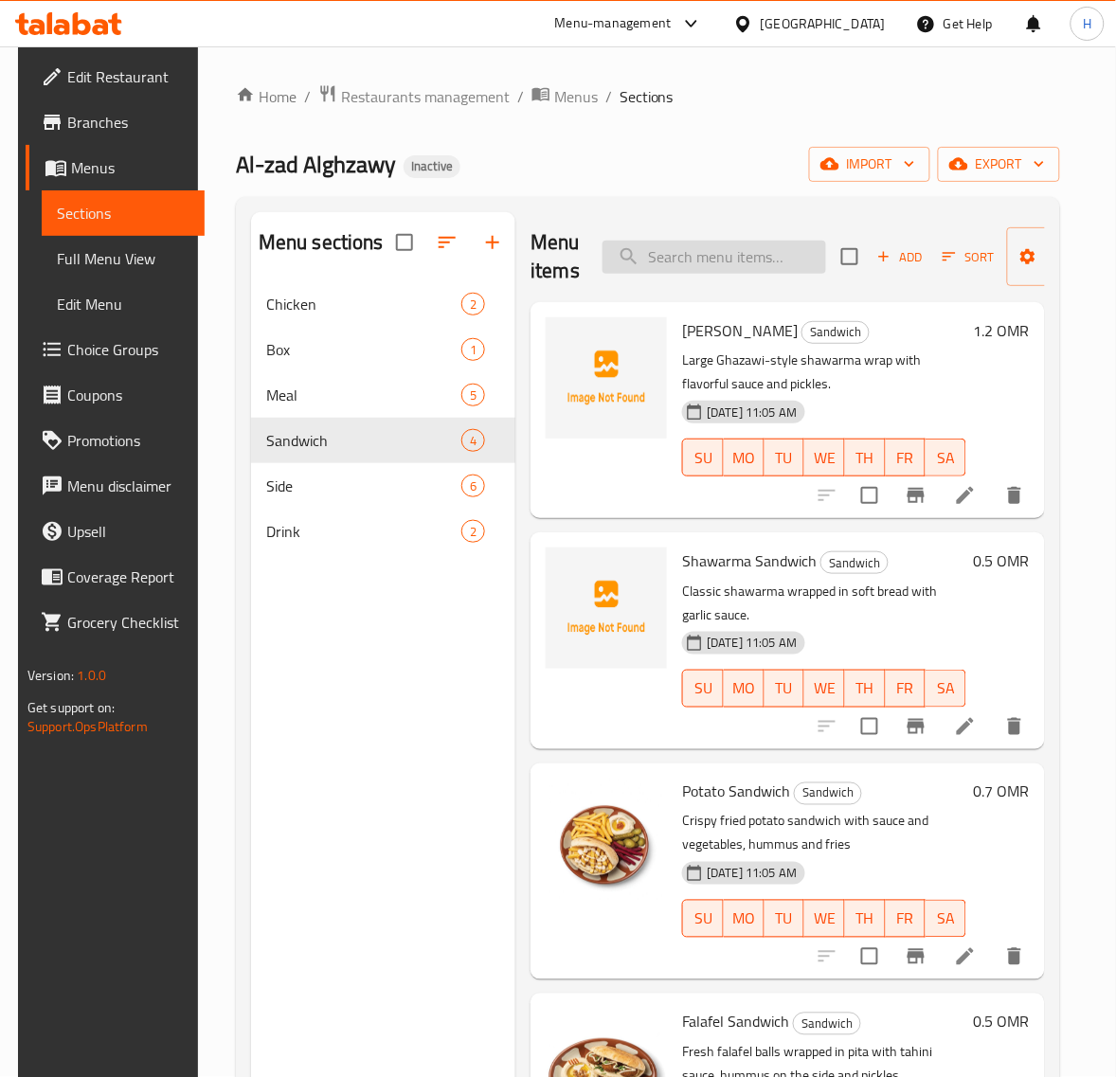
click at [717, 259] on input "search" at bounding box center [713, 257] width 223 height 33
paste input "Potato Sandwich"
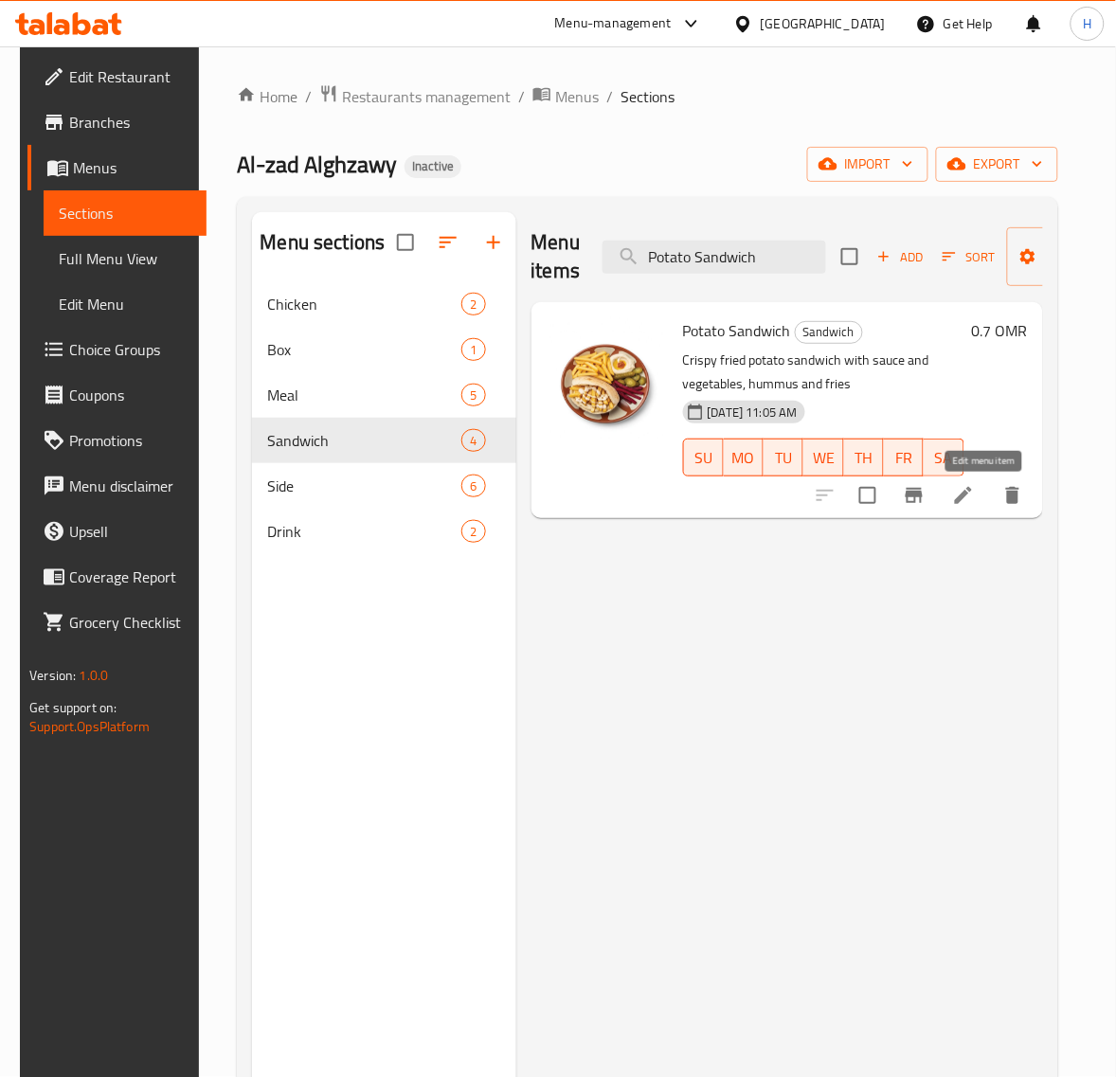
type input "Potato Sandwich"
click at [972, 504] on icon at bounding box center [963, 495] width 17 height 17
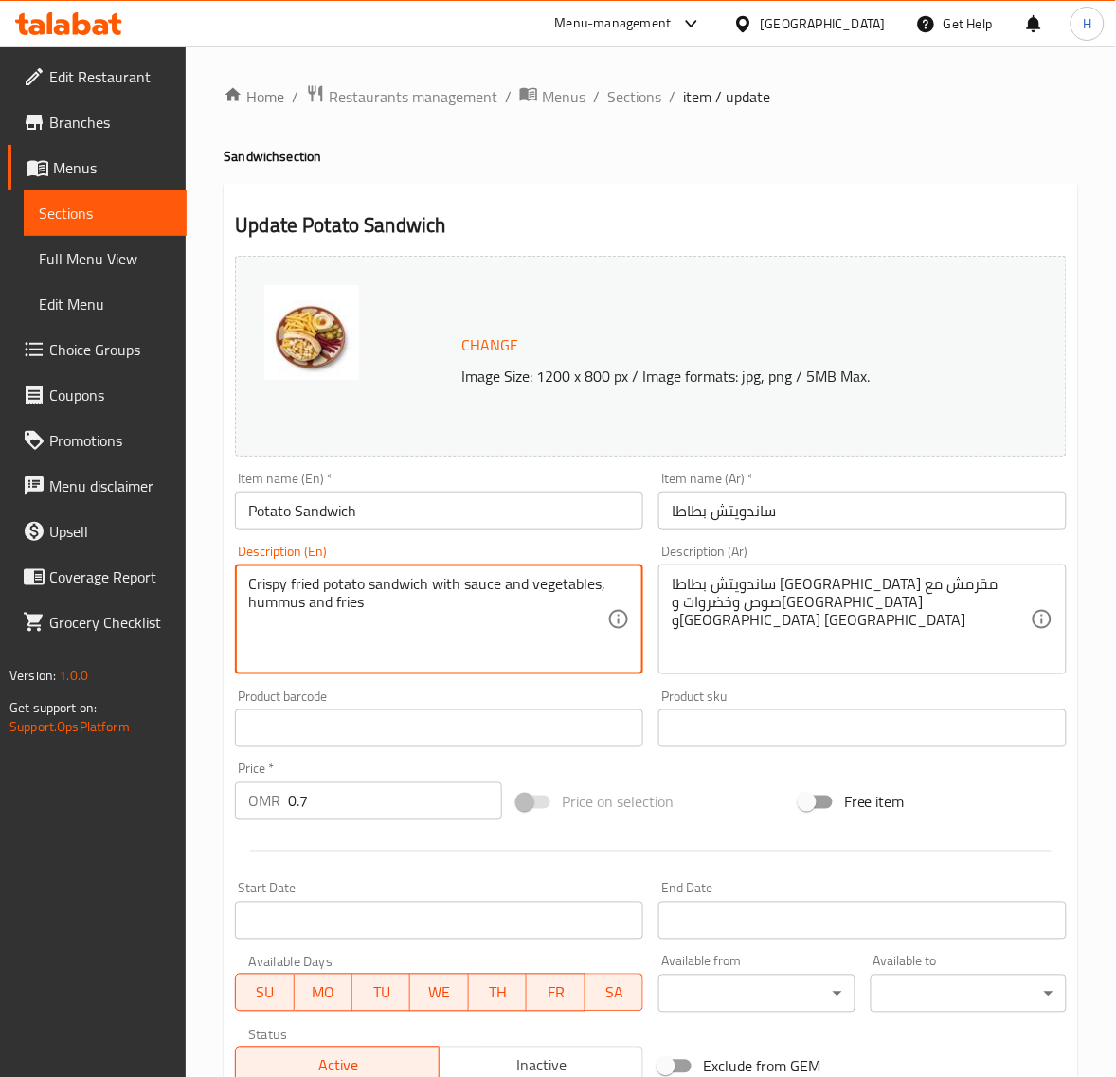
click at [353, 599] on textarea "Crispy fried potato sandwich with sauce and vegetables, hummus and fries" at bounding box center [427, 620] width 359 height 90
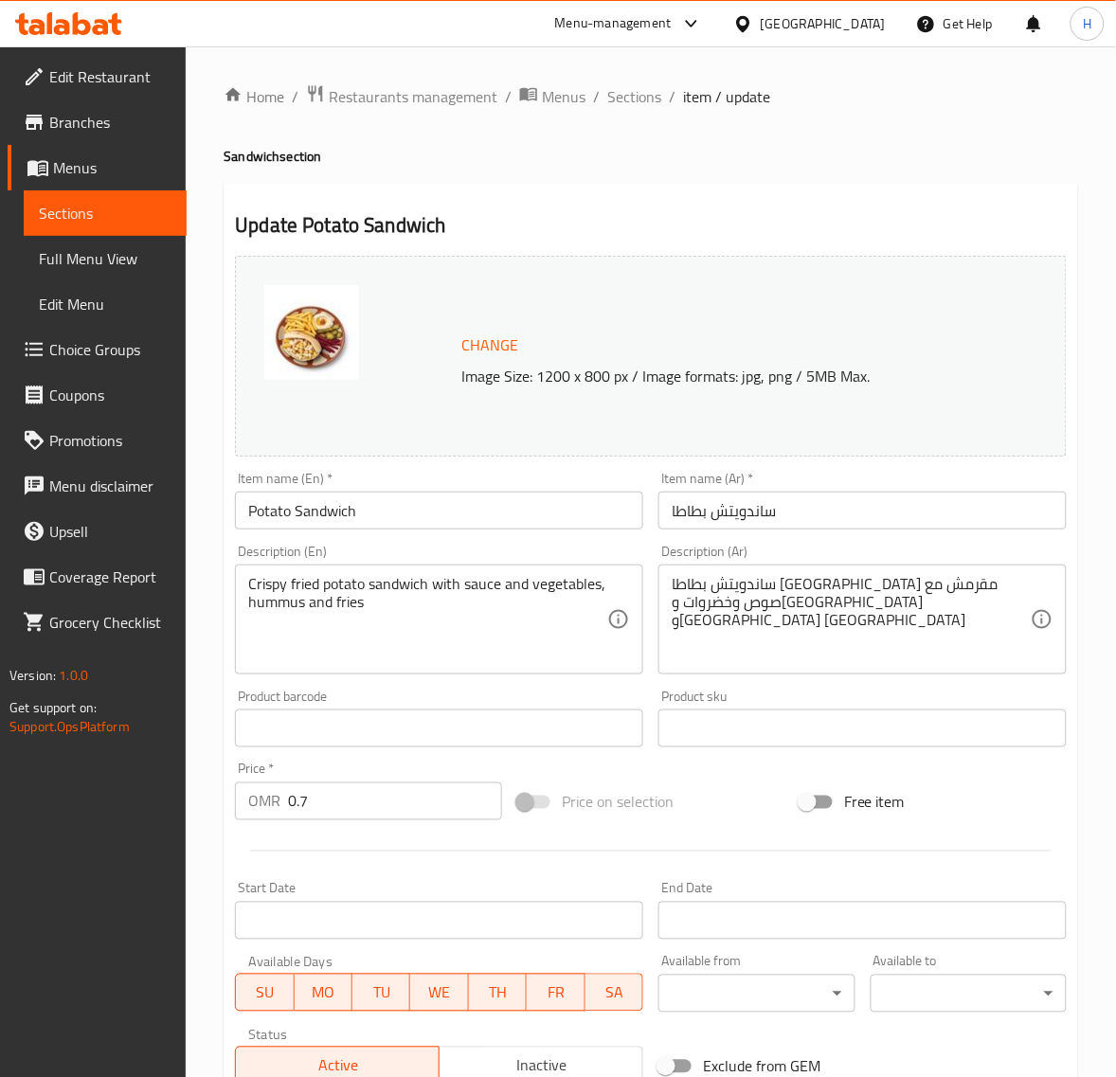
click at [386, 509] on input "Potato Sandwich" at bounding box center [439, 510] width 408 height 38
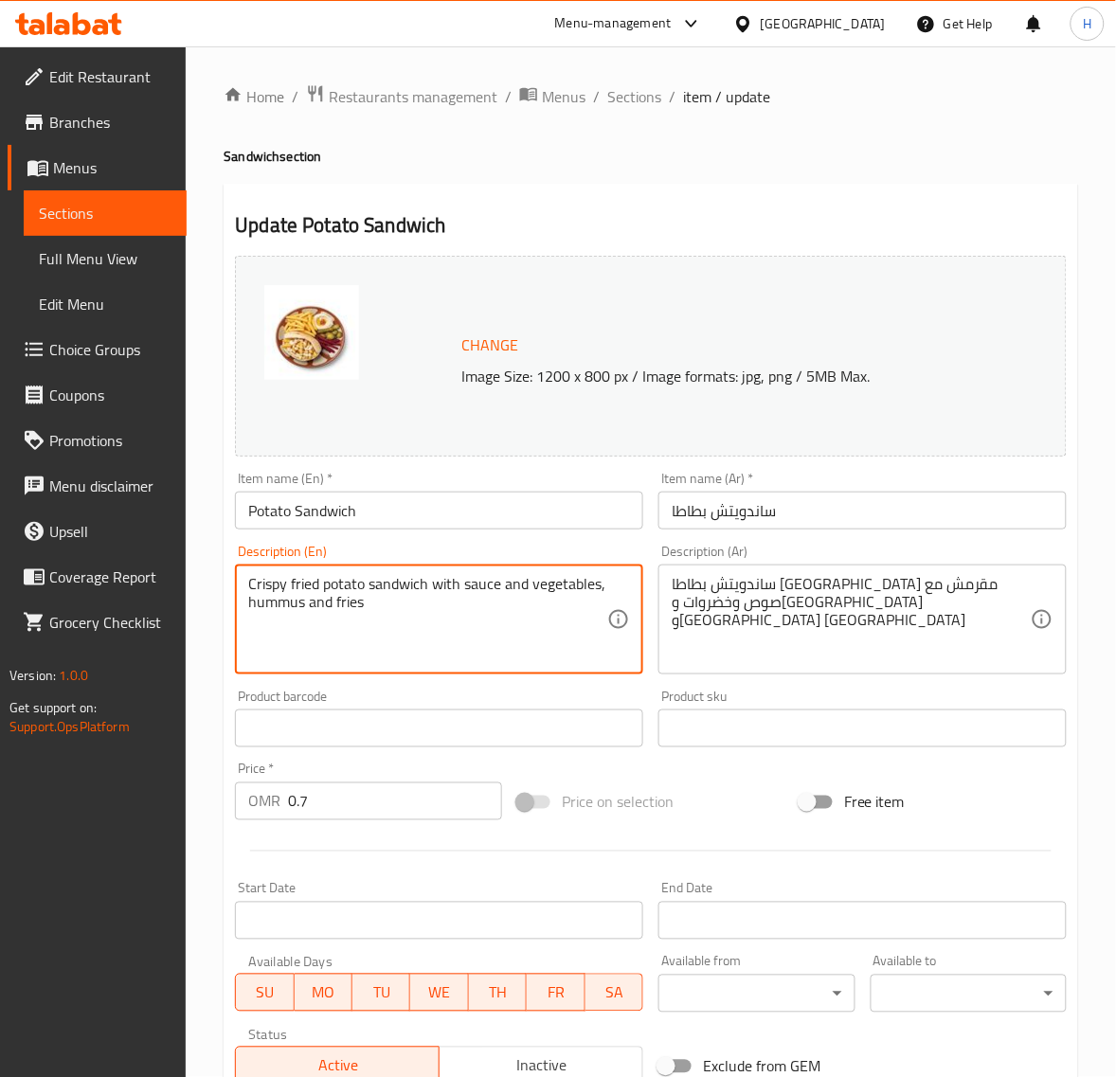
drag, startPoint x: 286, startPoint y: 585, endPoint x: 366, endPoint y: 579, distance: 79.8
click at [357, 599] on textarea "Crispy fried potato sandwich with sauce and vegetables, hummus and fries" at bounding box center [427, 620] width 359 height 90
type textarea "Crispy fried potato sandwich with sauce and vegetables, hummus"
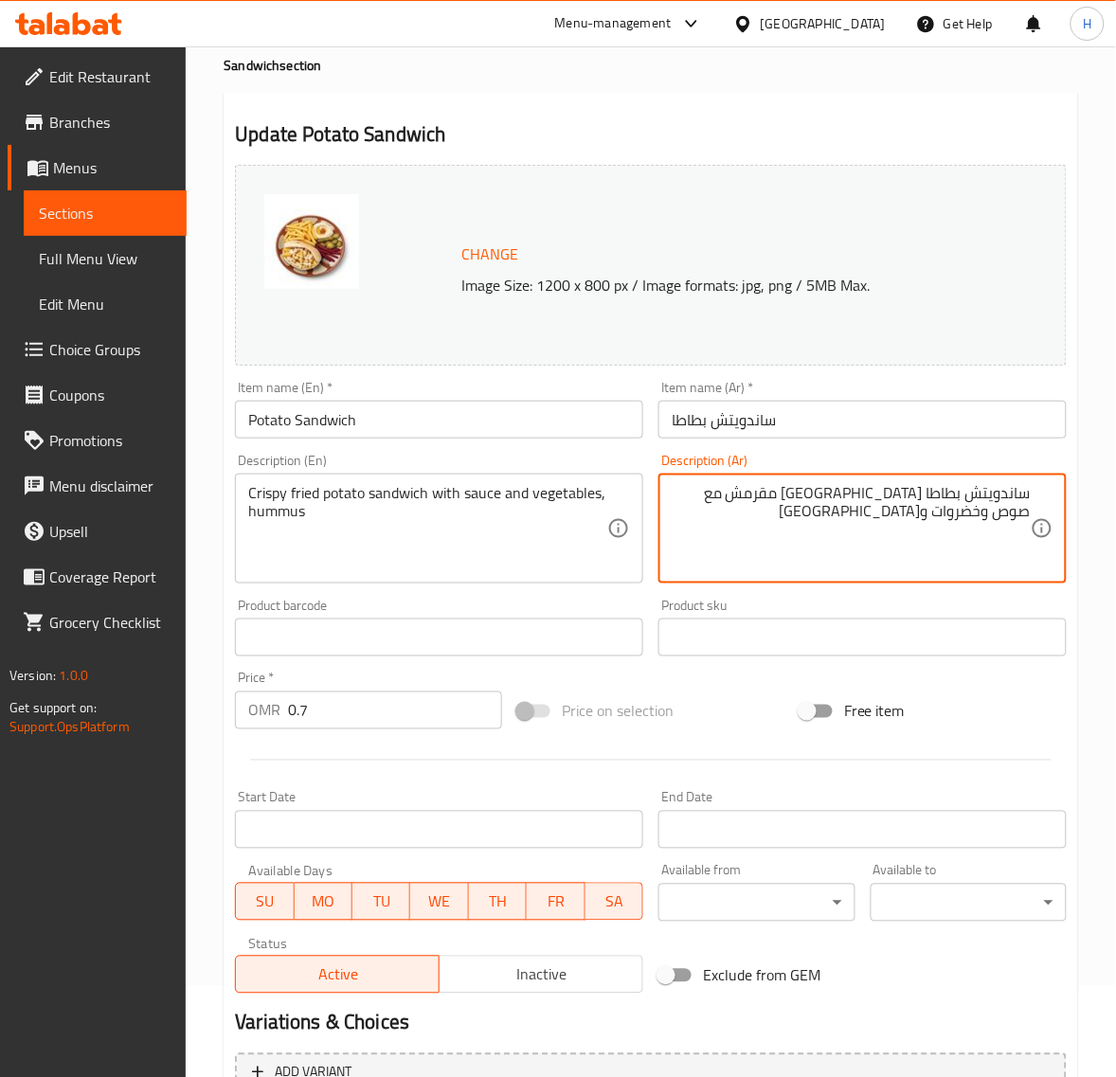
scroll to position [237, 0]
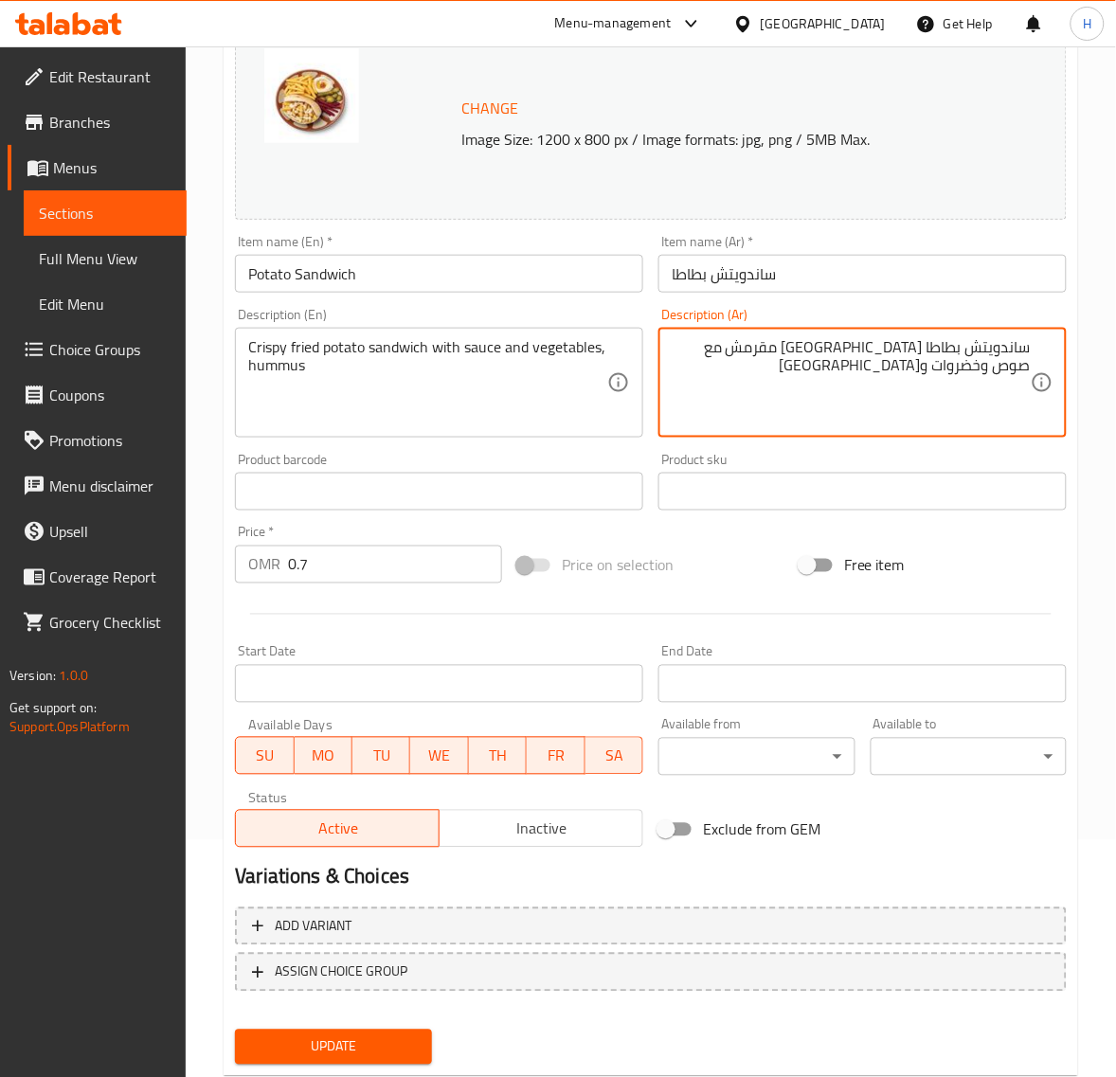
type textarea "ساندويتش بطاطا مقلية مقرمش مع صوص وخضروات وحمص"
click at [410, 1035] on span "Update" at bounding box center [333, 1047] width 166 height 24
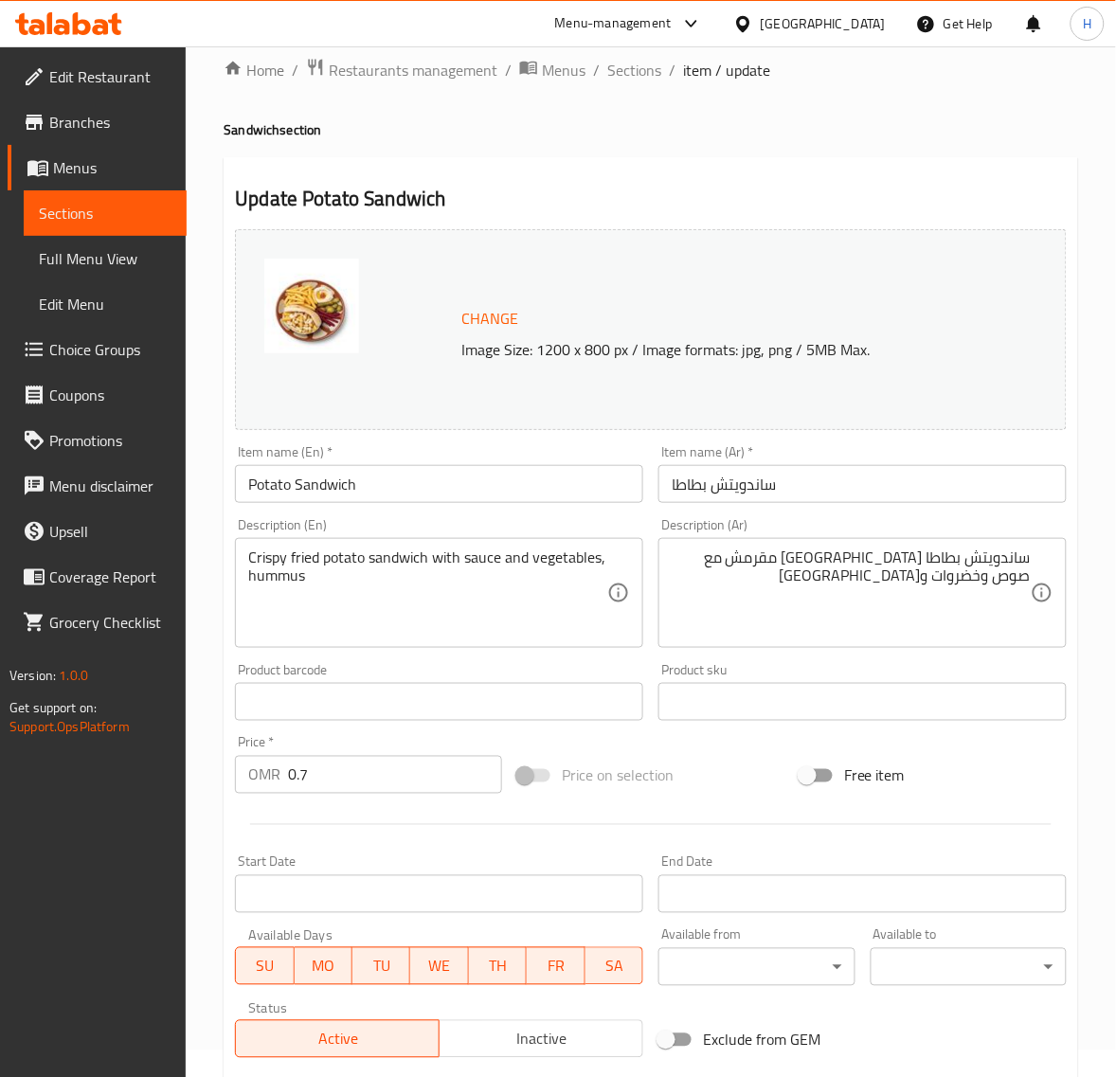
scroll to position [0, 0]
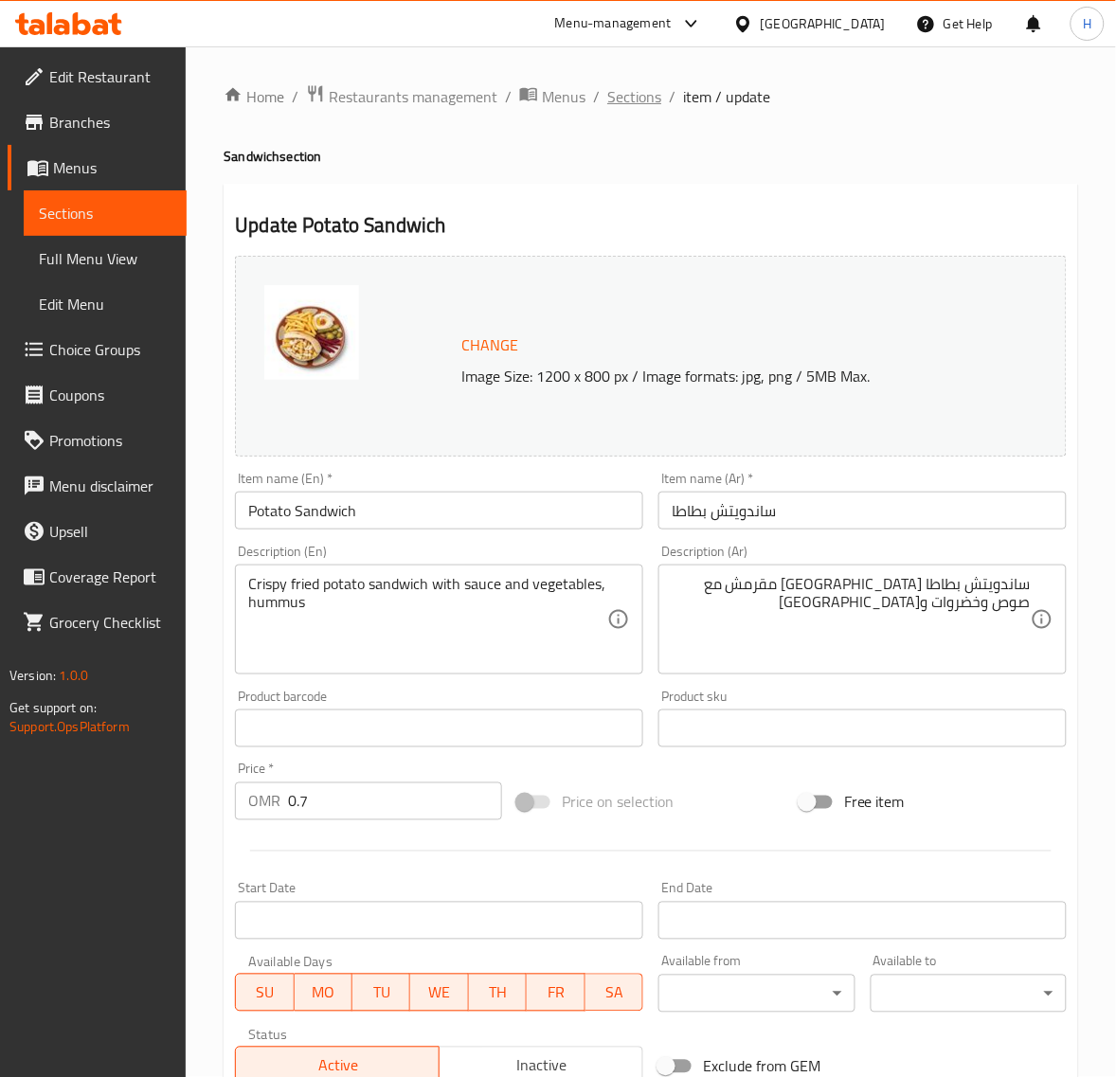
click at [650, 108] on span "Sections" at bounding box center [634, 96] width 54 height 23
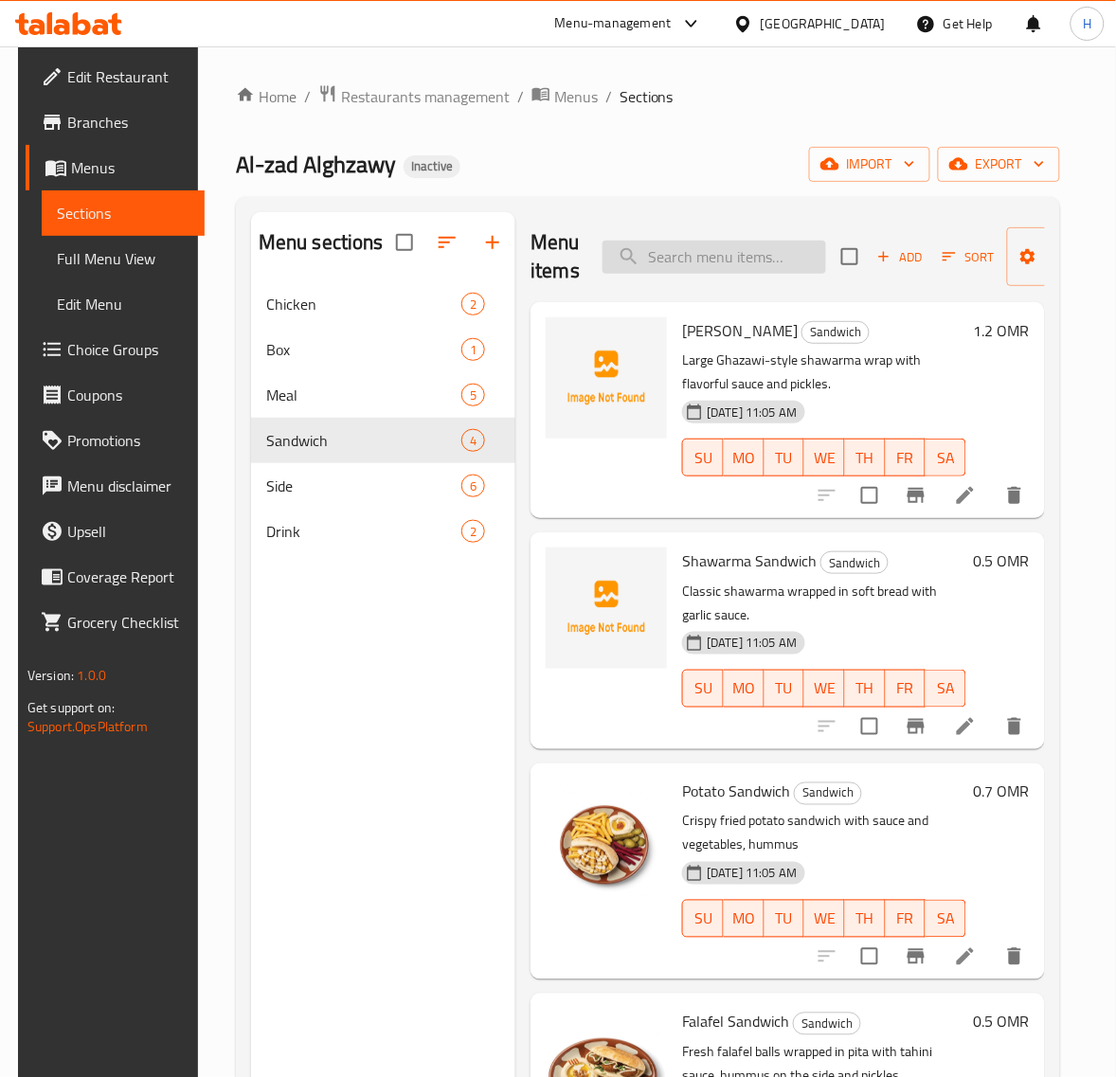
click at [729, 267] on input "search" at bounding box center [713, 257] width 223 height 33
paste input "Falafel Sandwich"
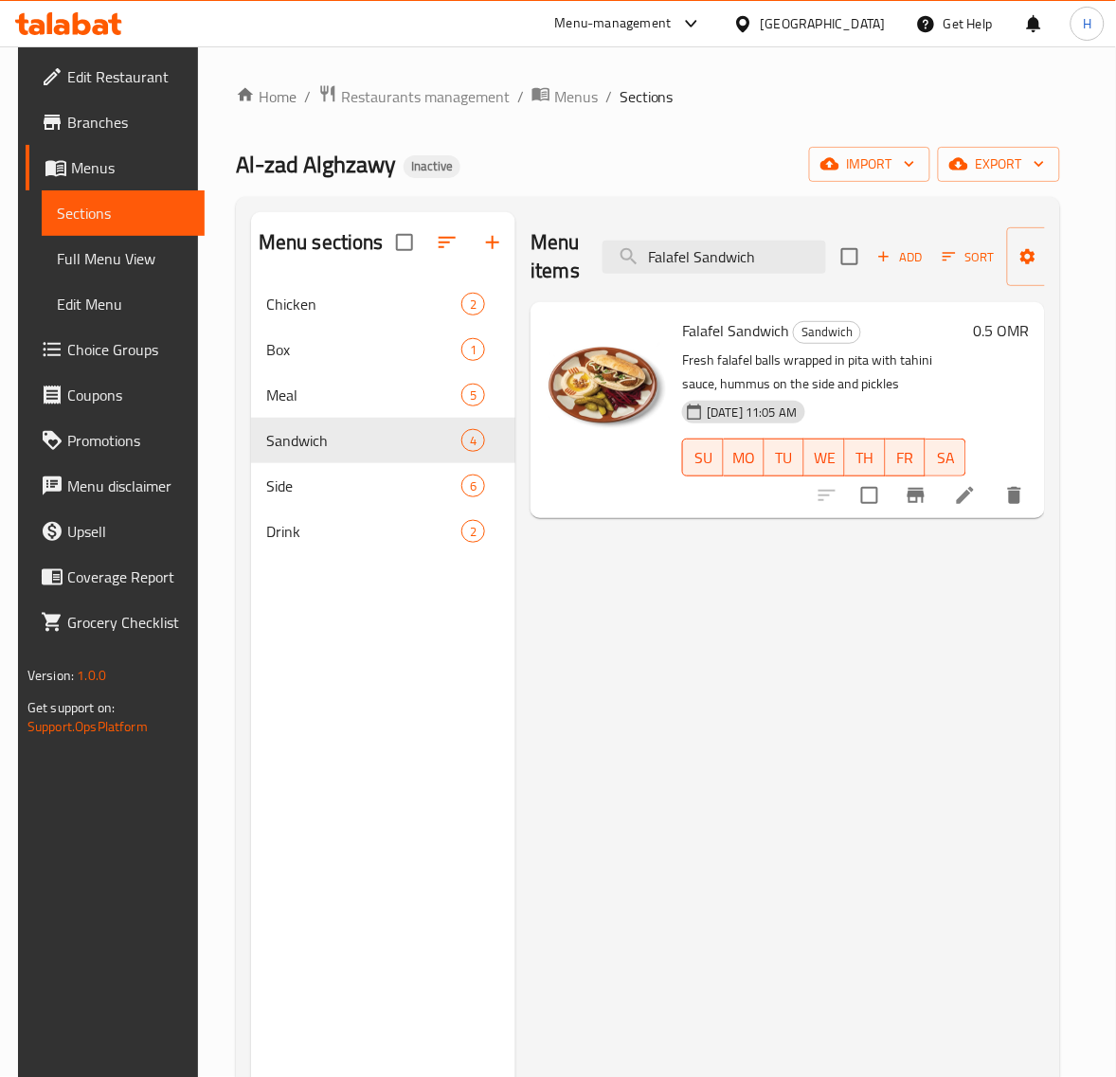
type input "Falafel Sandwich"
click at [992, 494] on li at bounding box center [964, 495] width 53 height 34
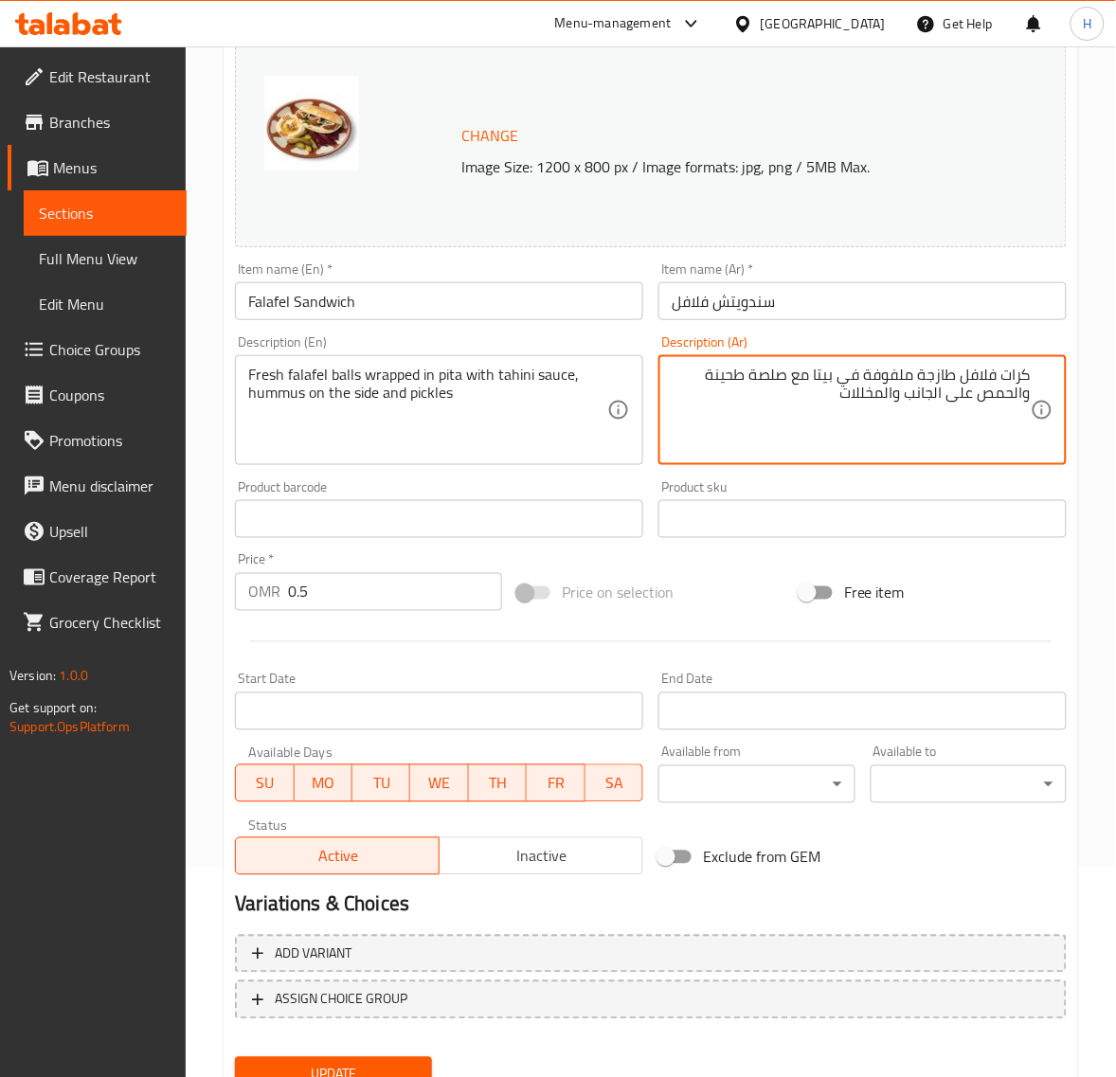
scroll to position [237, 0]
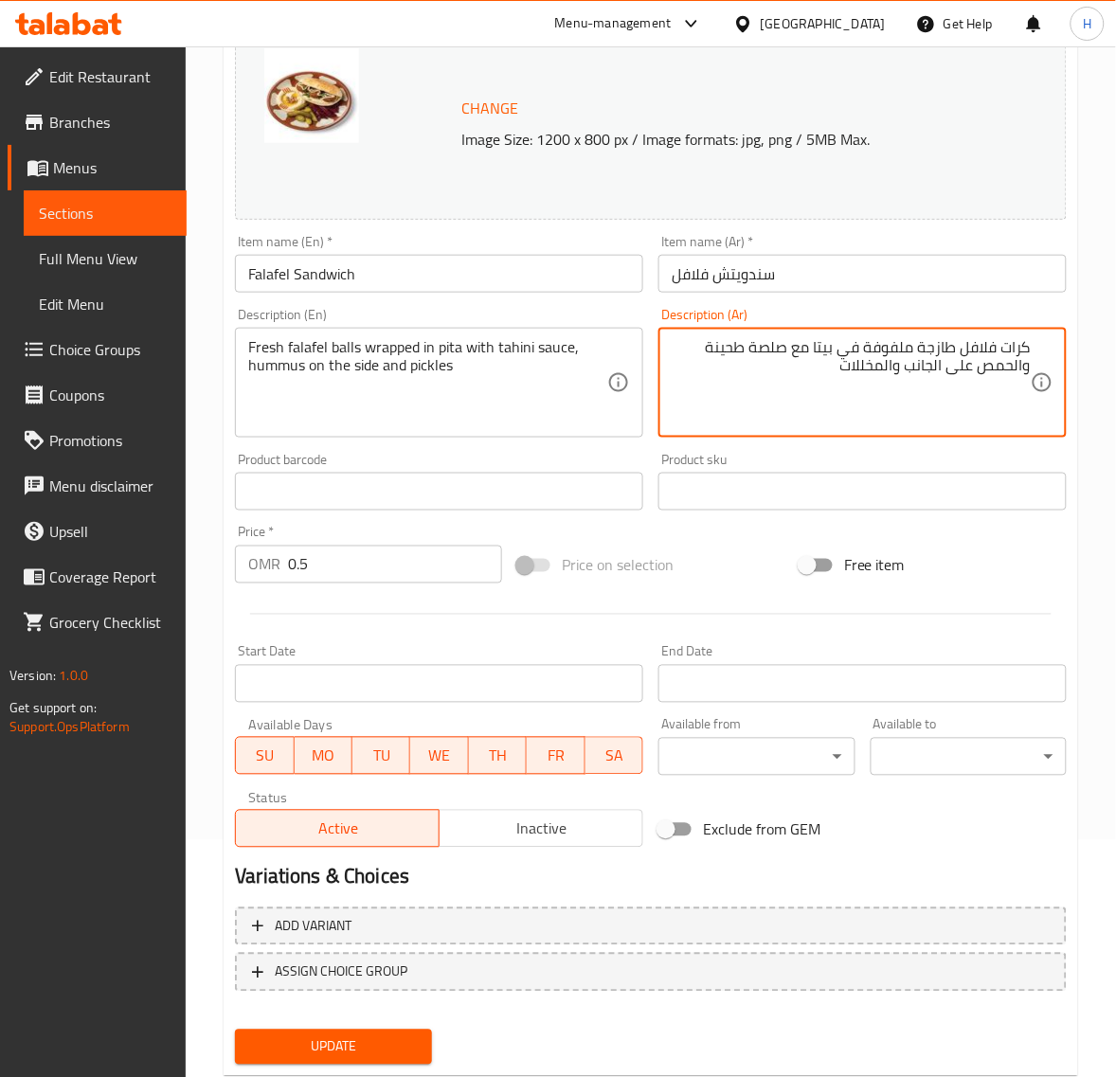
type textarea "كرات فلافل طازجة ملفوفة في بيتا مع صلصة طحينة والحمص على الجانب والمخللات"
click at [428, 1042] on button "Update" at bounding box center [333, 1046] width 196 height 35
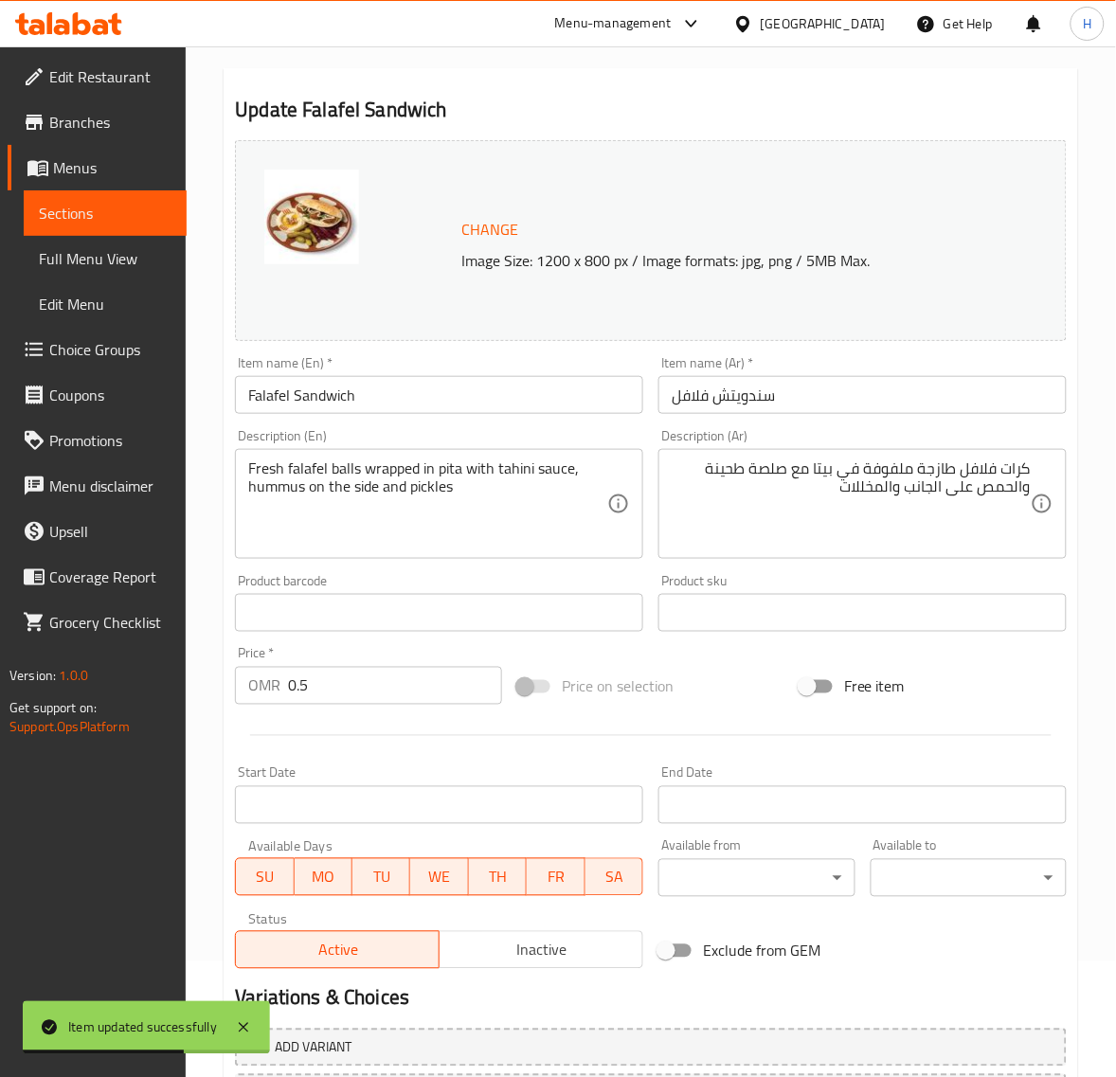
scroll to position [0, 0]
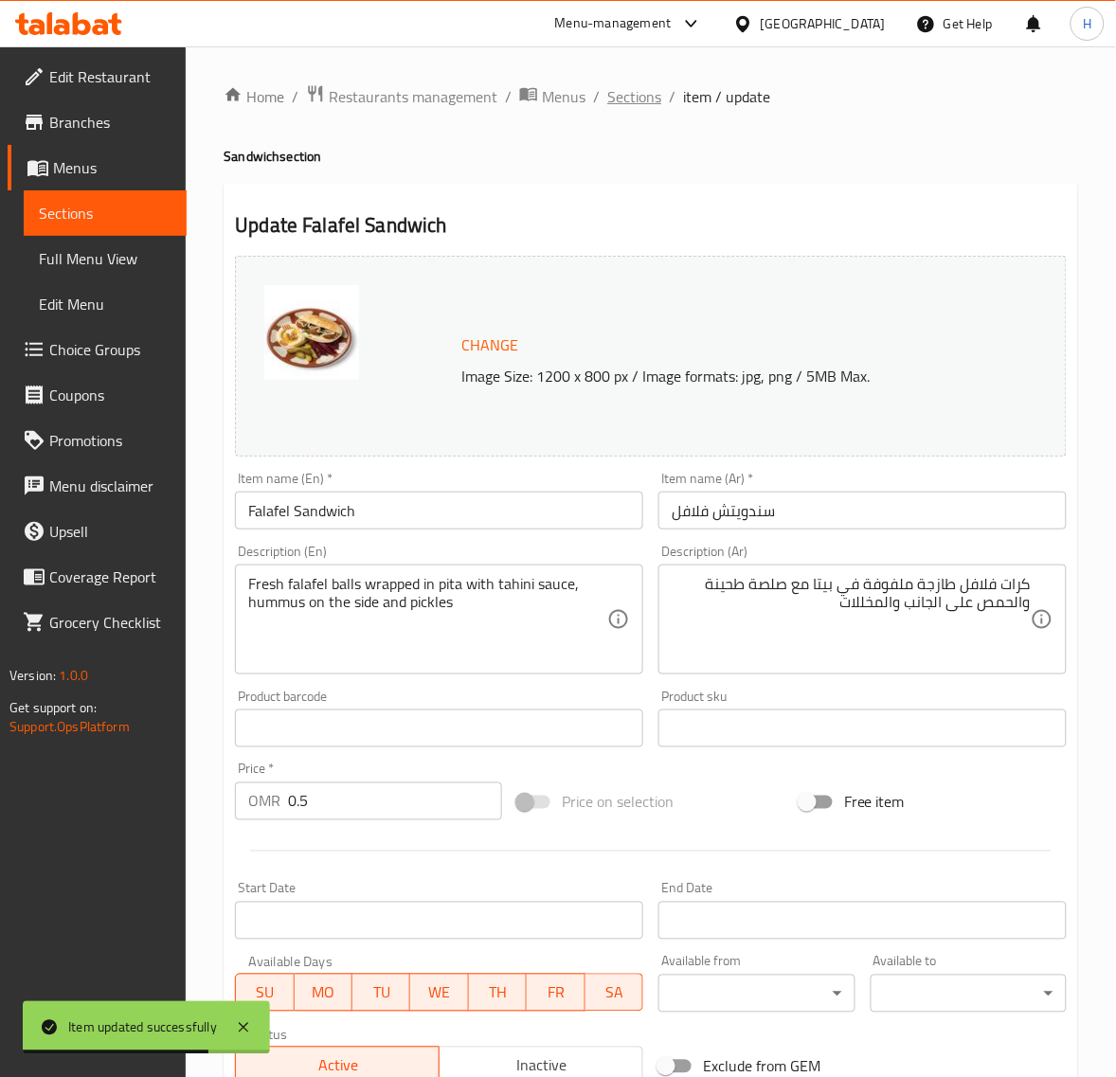
click at [632, 99] on span "Sections" at bounding box center [634, 96] width 54 height 23
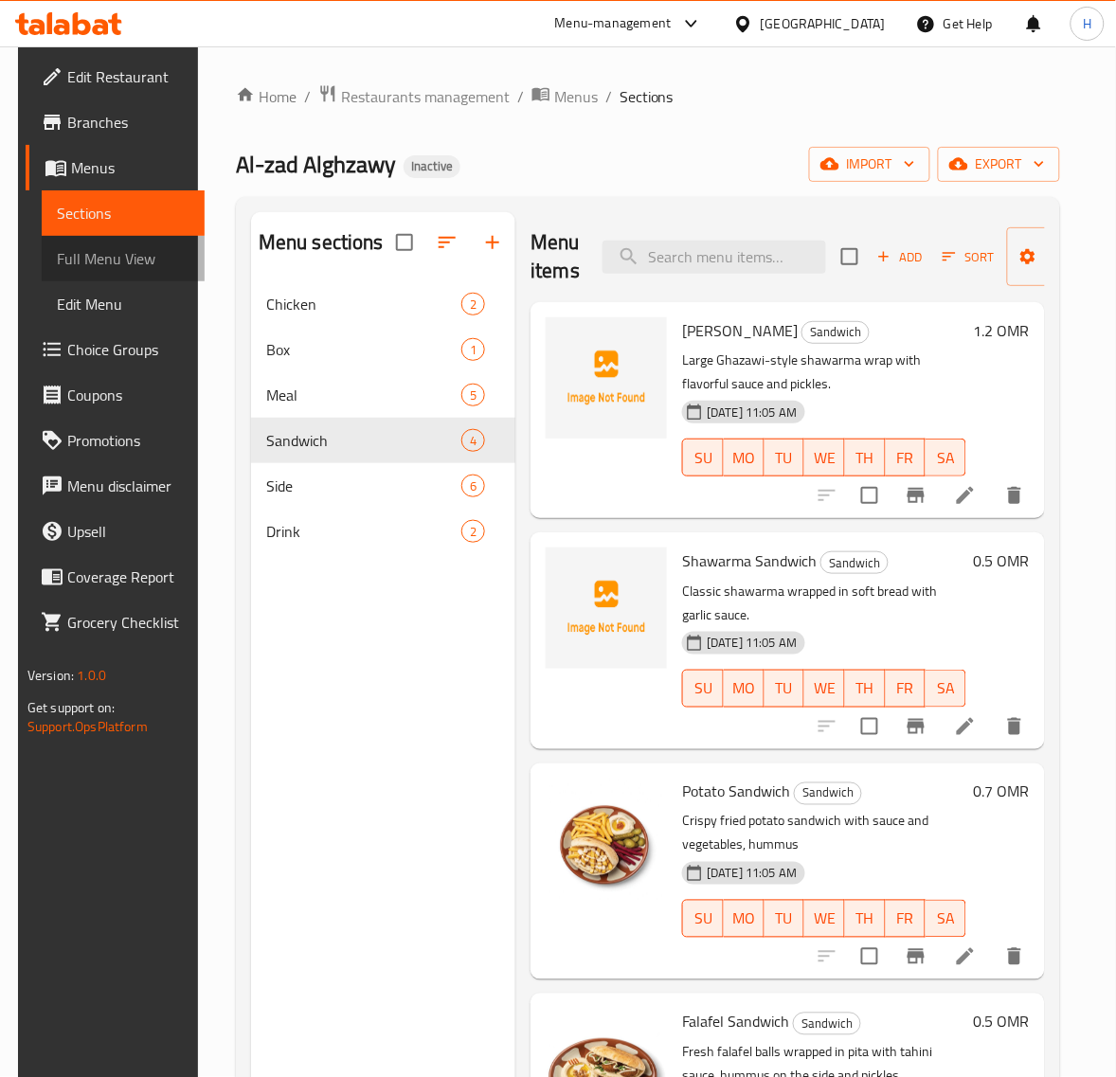
drag, startPoint x: 128, startPoint y: 252, endPoint x: 308, endPoint y: 1, distance: 308.8
click at [128, 252] on span "Full Menu View" at bounding box center [123, 258] width 133 height 23
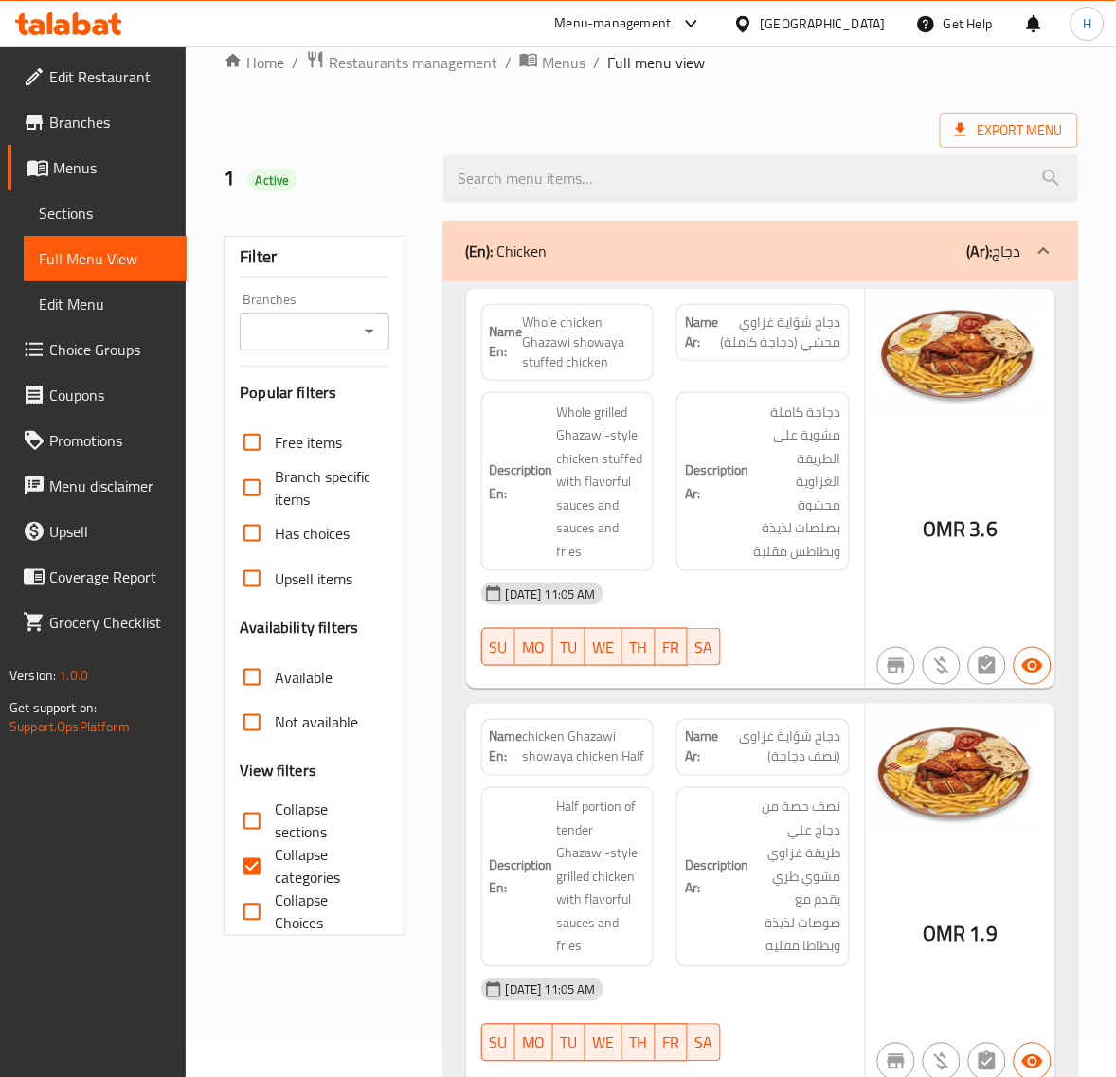
scroll to position [157, 0]
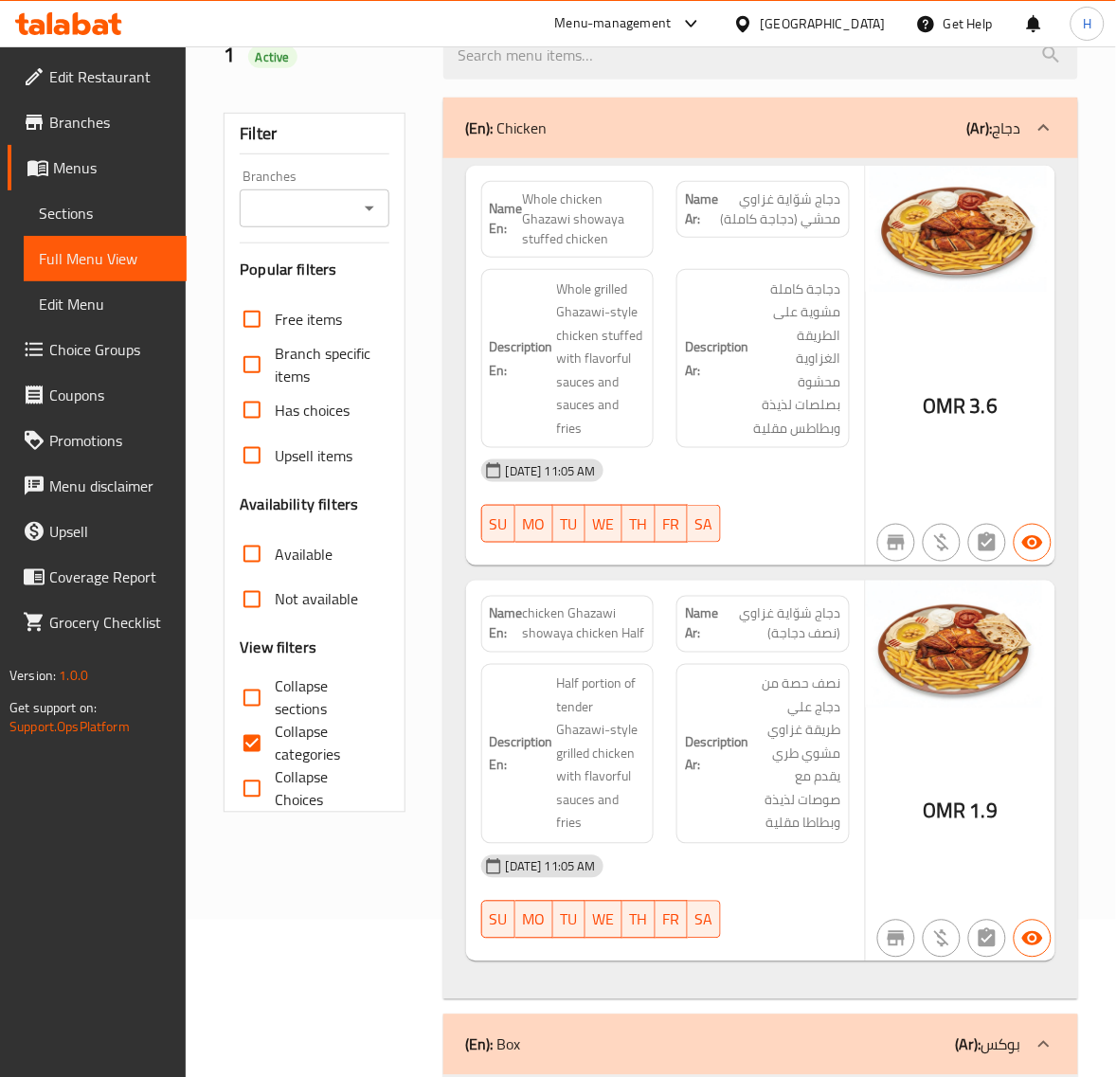
drag, startPoint x: 268, startPoint y: 732, endPoint x: 305, endPoint y: 706, distance: 44.9
click at [268, 732] on input "Collapse categories" at bounding box center [251, 743] width 45 height 45
checkbox input "false"
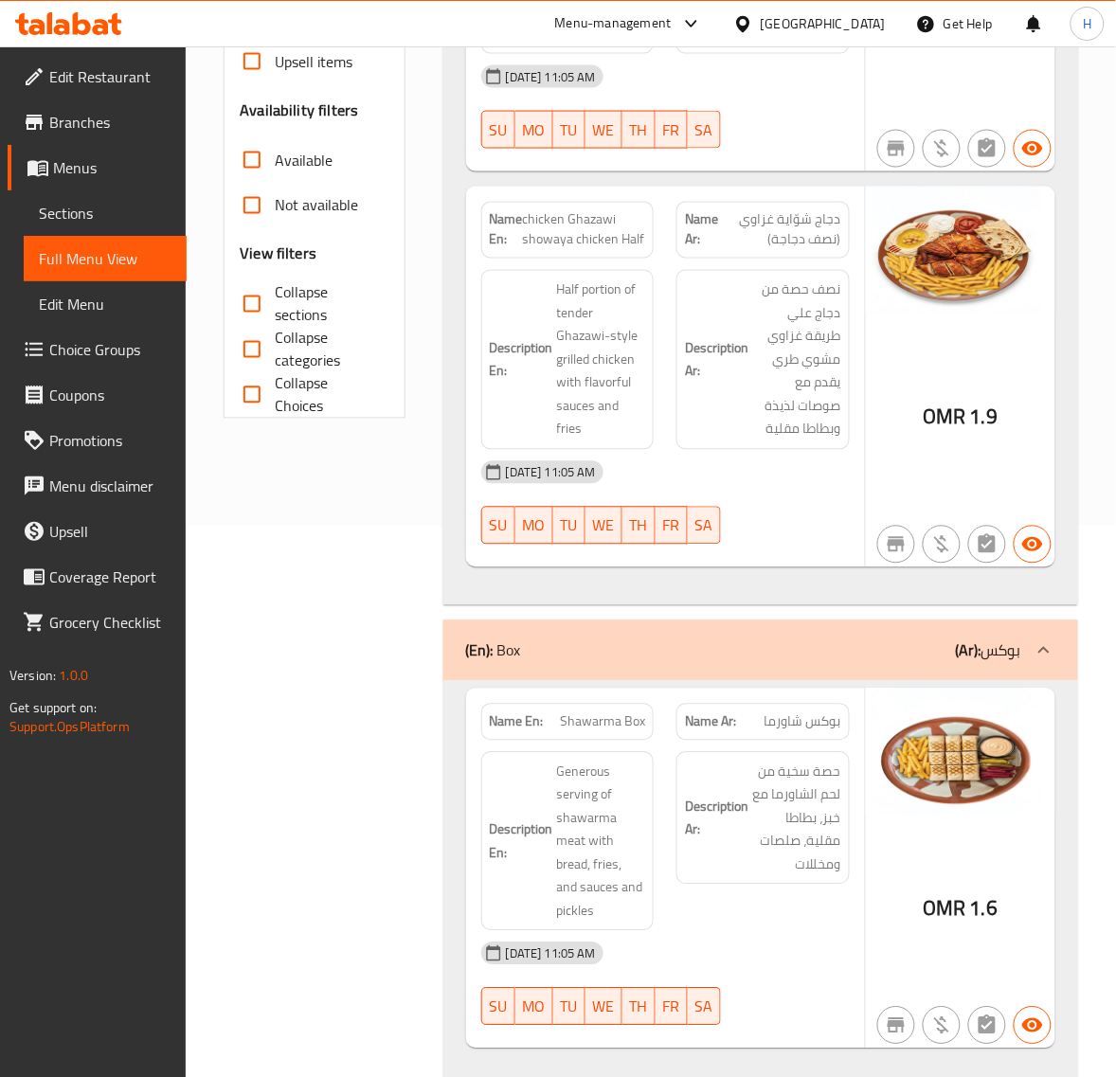
scroll to position [552, 0]
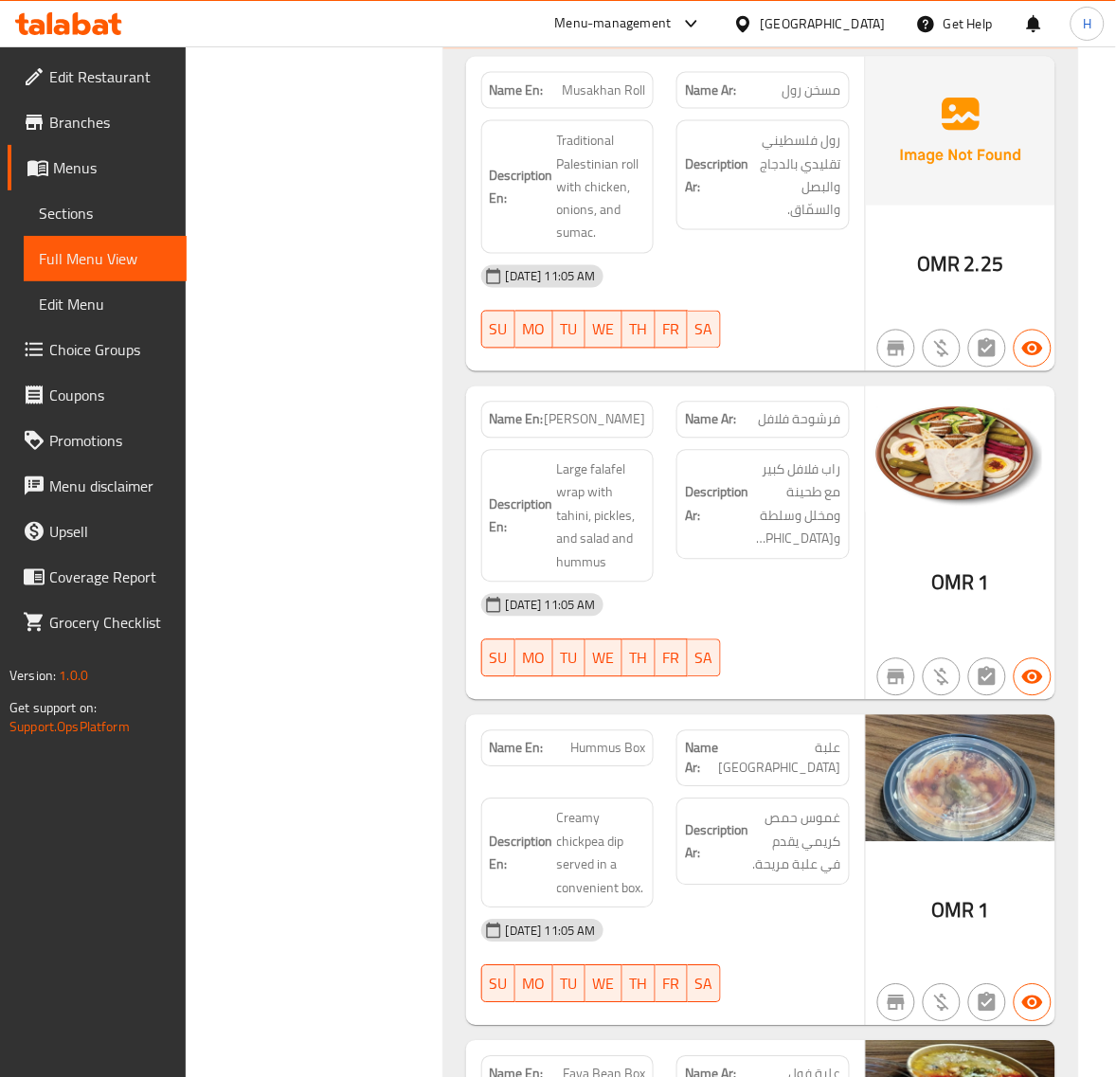
scroll to position [5024, 0]
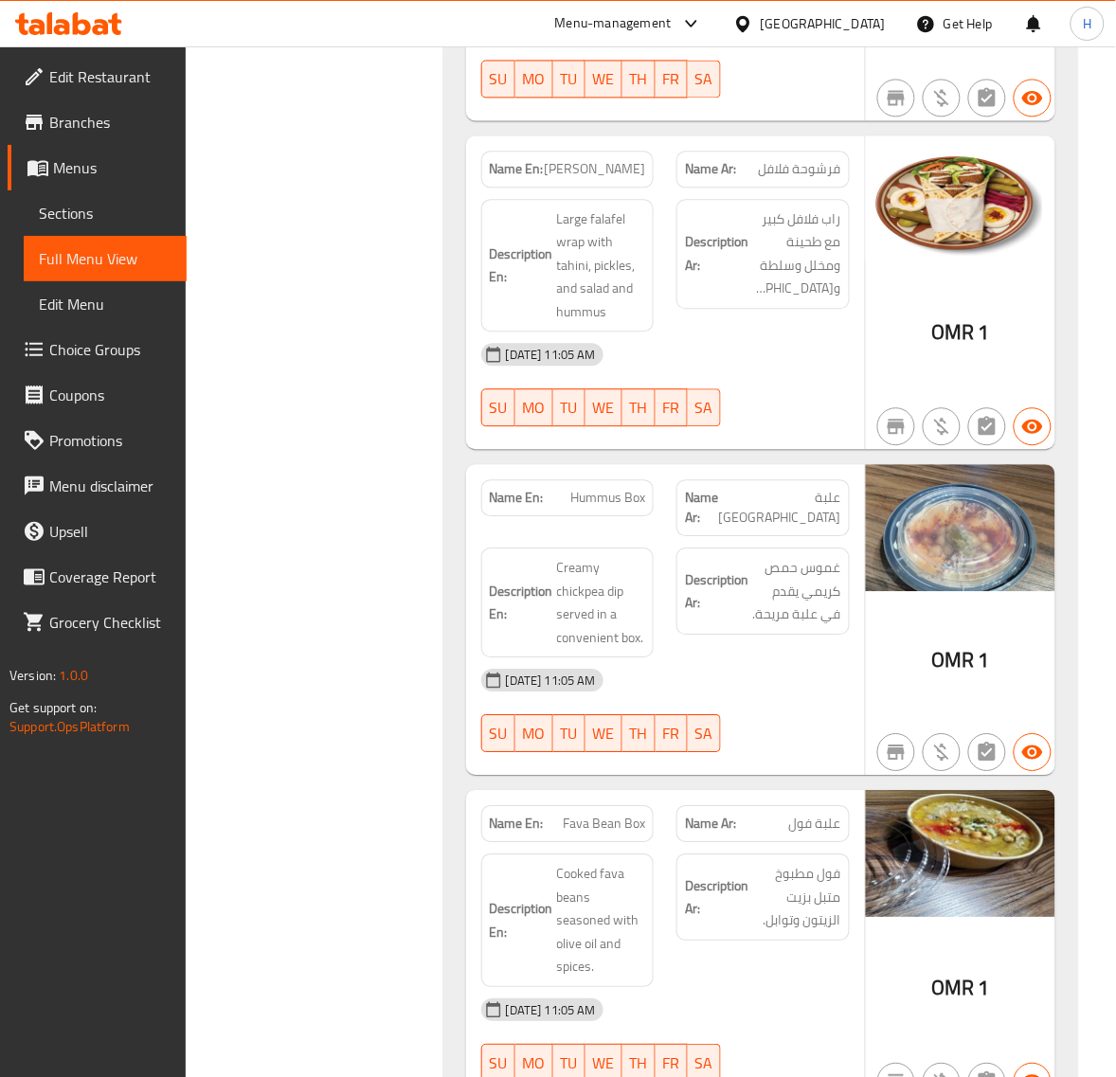
scroll to position [5261, 0]
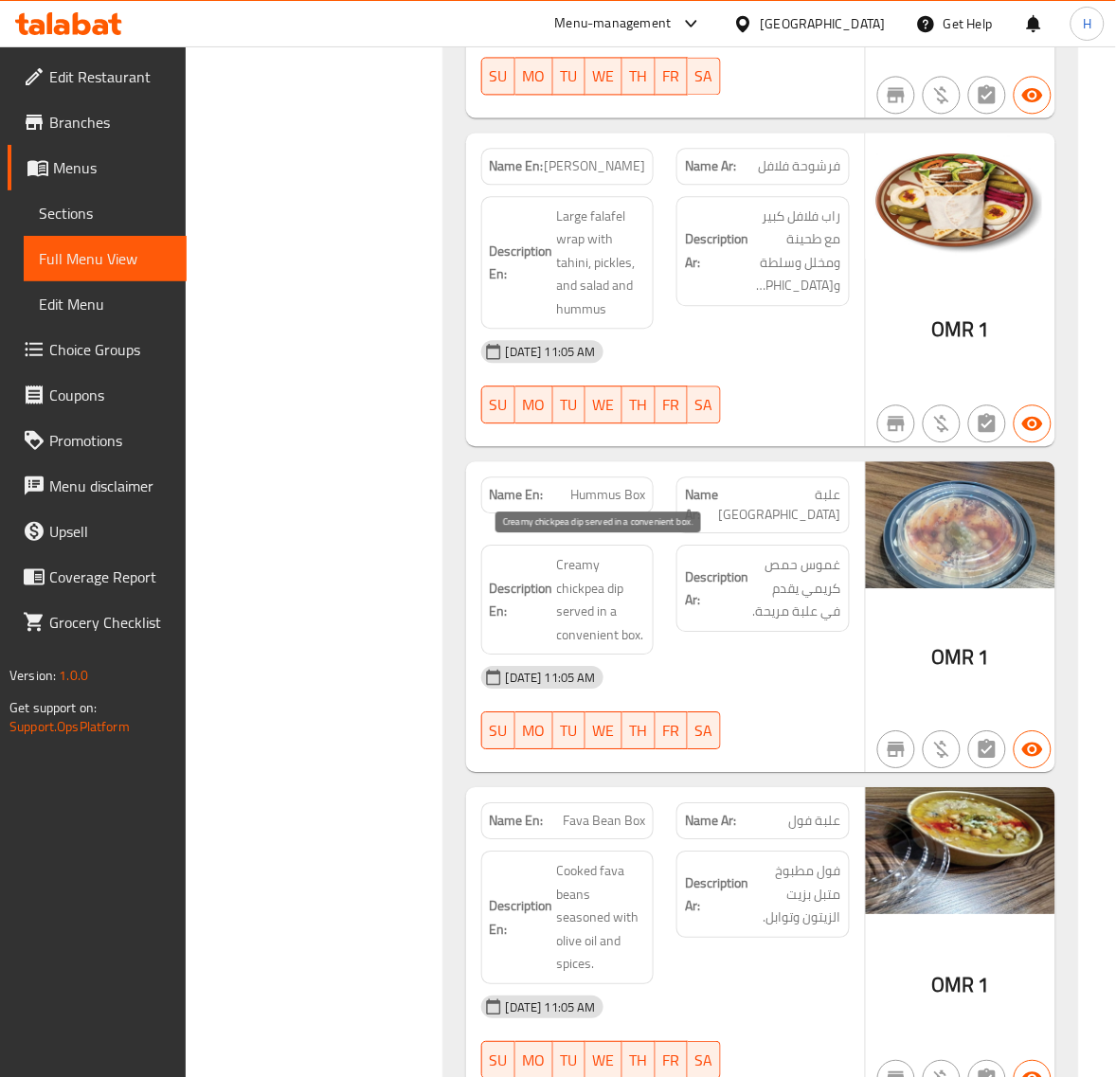
click at [576, 623] on span "Creamy chickpea dip served in a convenient box." at bounding box center [601, 599] width 89 height 93
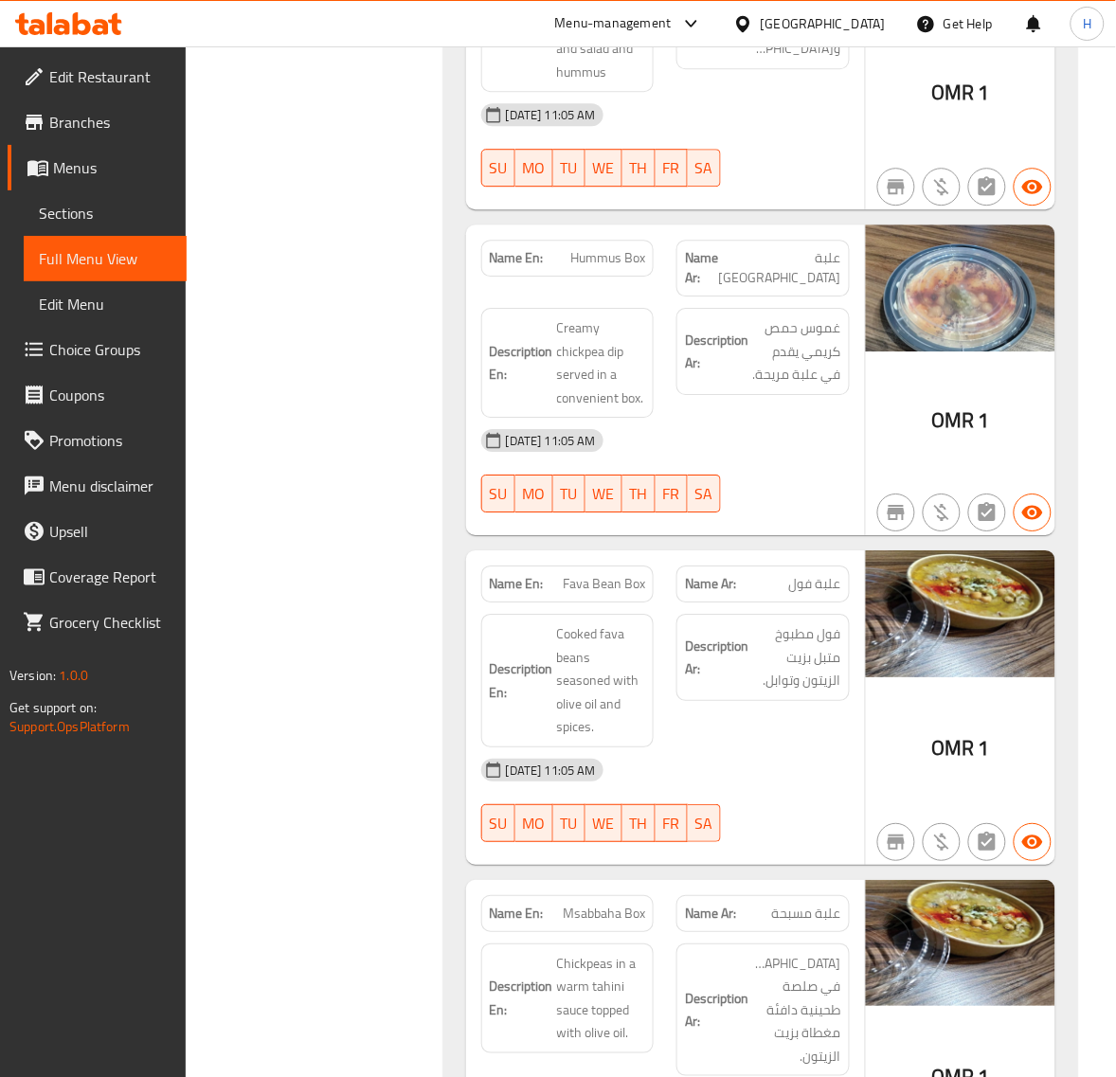
scroll to position [5656, 0]
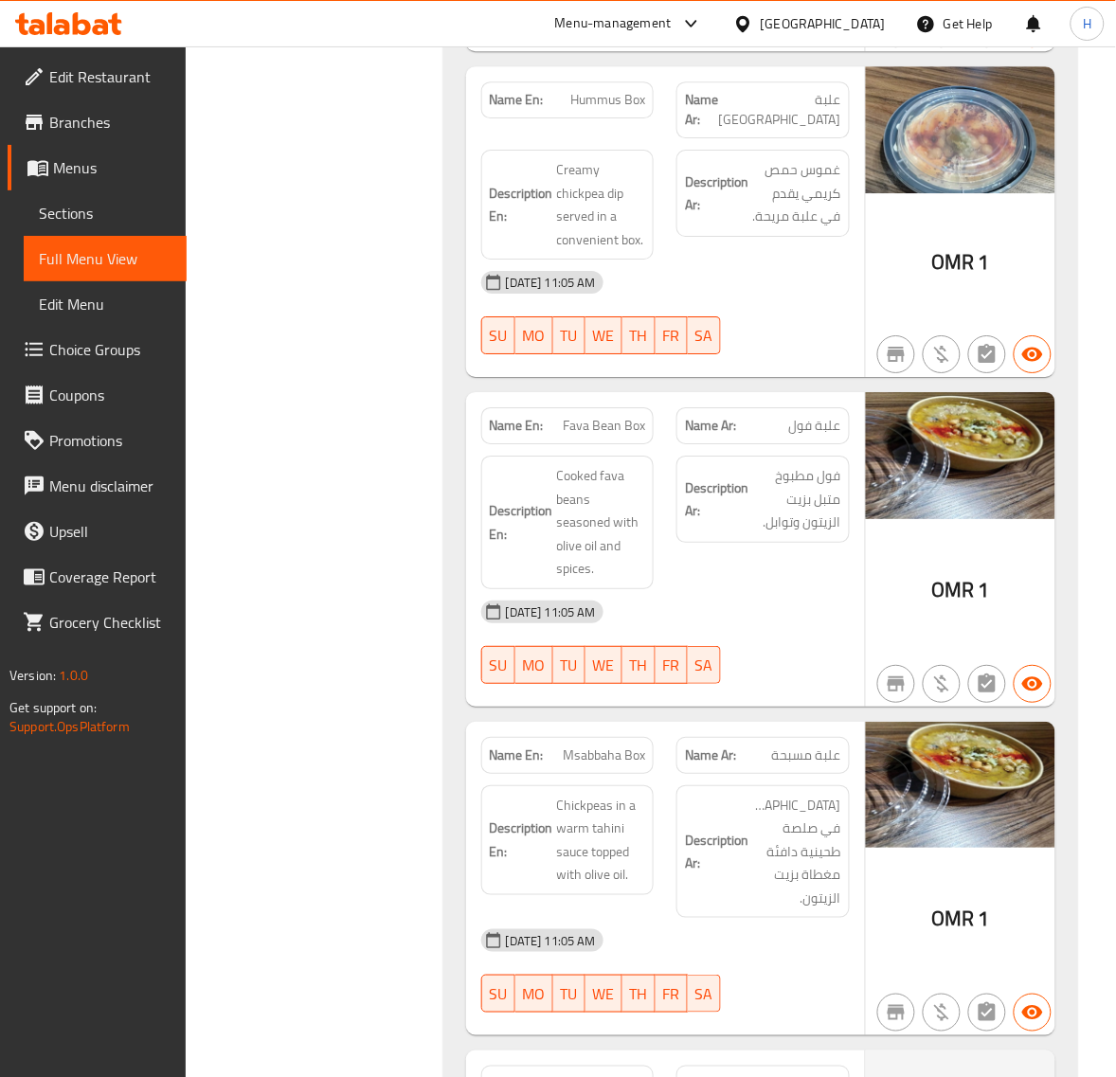
click at [614, 420] on span "Fava Bean Box" at bounding box center [604, 426] width 82 height 20
copy span "Fava Bean Box"
click at [816, 419] on span "علبة فول" at bounding box center [815, 426] width 52 height 20
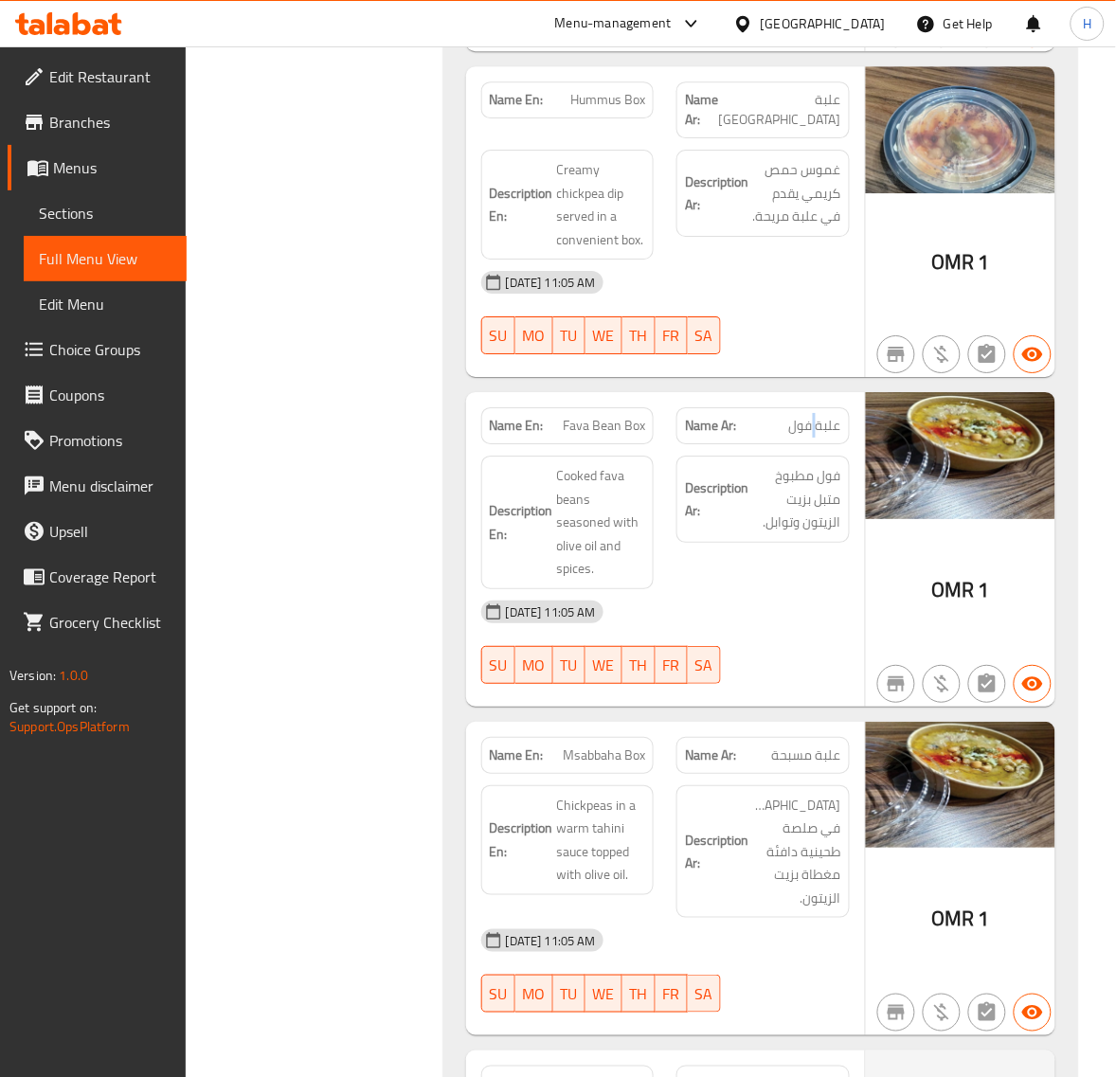
click at [816, 419] on span "علبة فول" at bounding box center [815, 426] width 52 height 20
copy span "علبة فول"
click at [584, 416] on span "Fava Bean Box" at bounding box center [604, 426] width 82 height 20
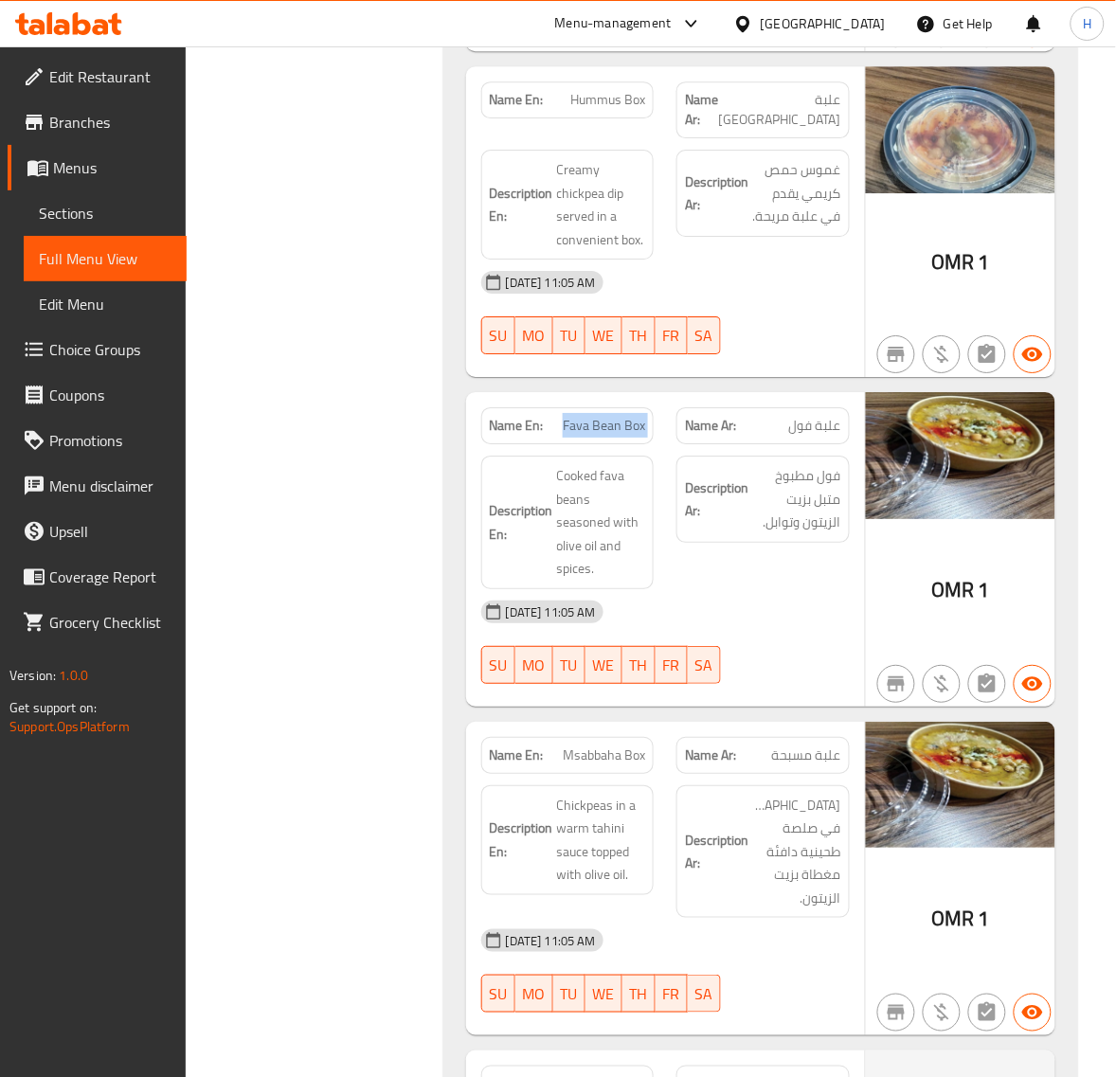
click at [584, 416] on span "Fava Bean Box" at bounding box center [604, 426] width 82 height 20
copy span "Fava Bean Box"
drag, startPoint x: 90, startPoint y: 214, endPoint x: 206, endPoint y: 183, distance: 120.6
click at [90, 214] on span "Sections" at bounding box center [105, 213] width 133 height 23
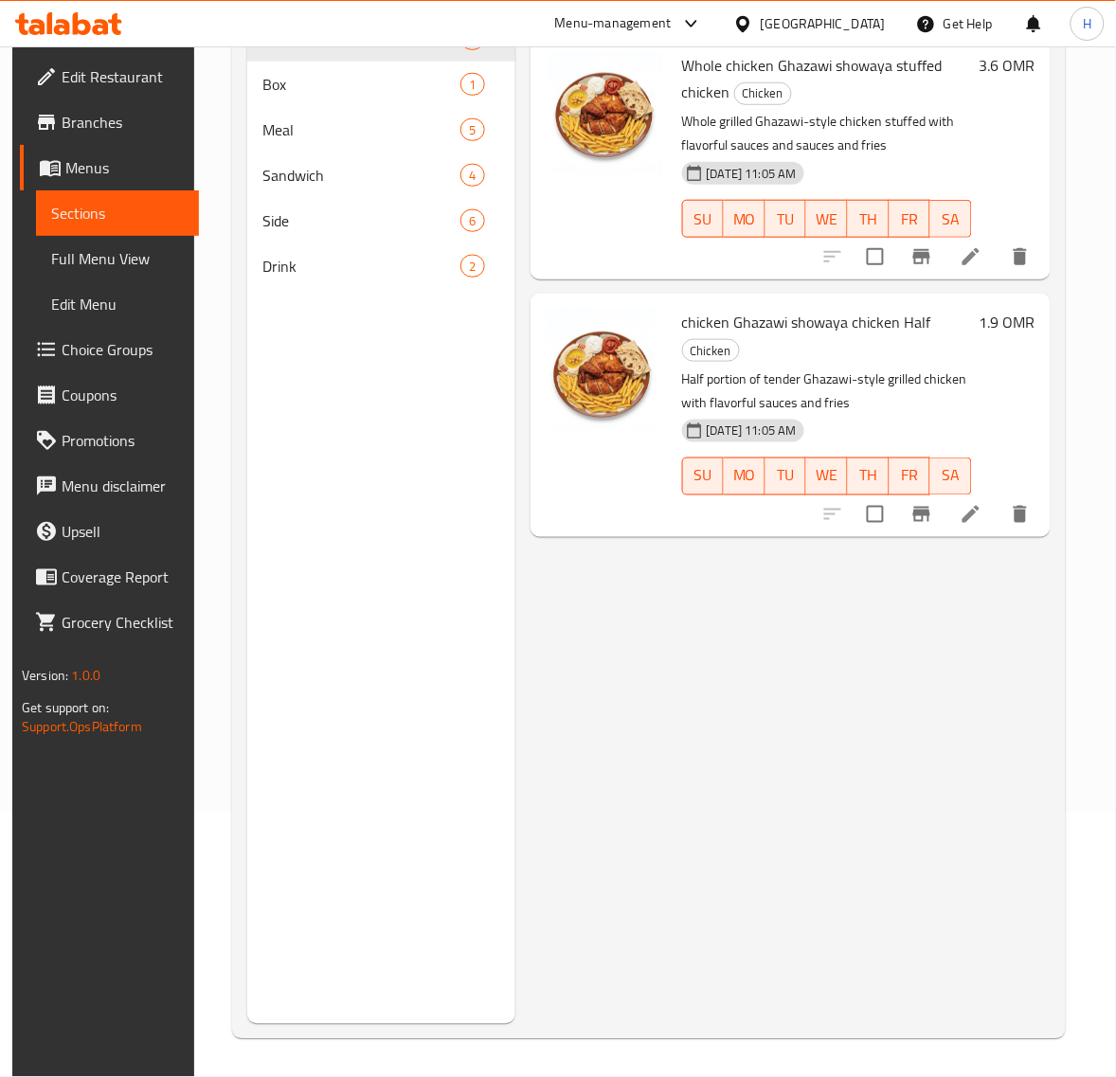
scroll to position [29, 0]
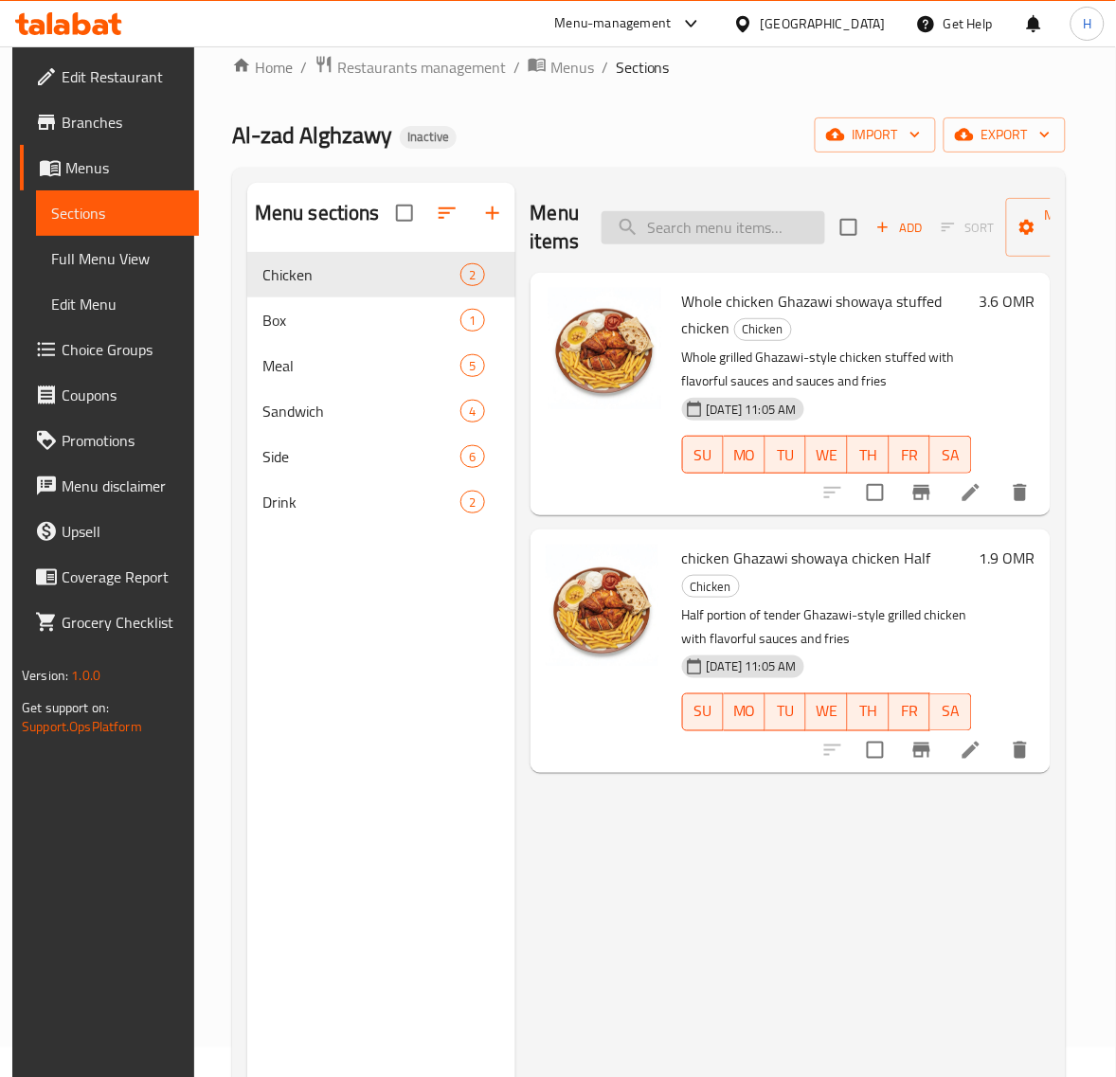
click at [713, 225] on input "search" at bounding box center [712, 227] width 223 height 33
paste input "Fava Bean Box"
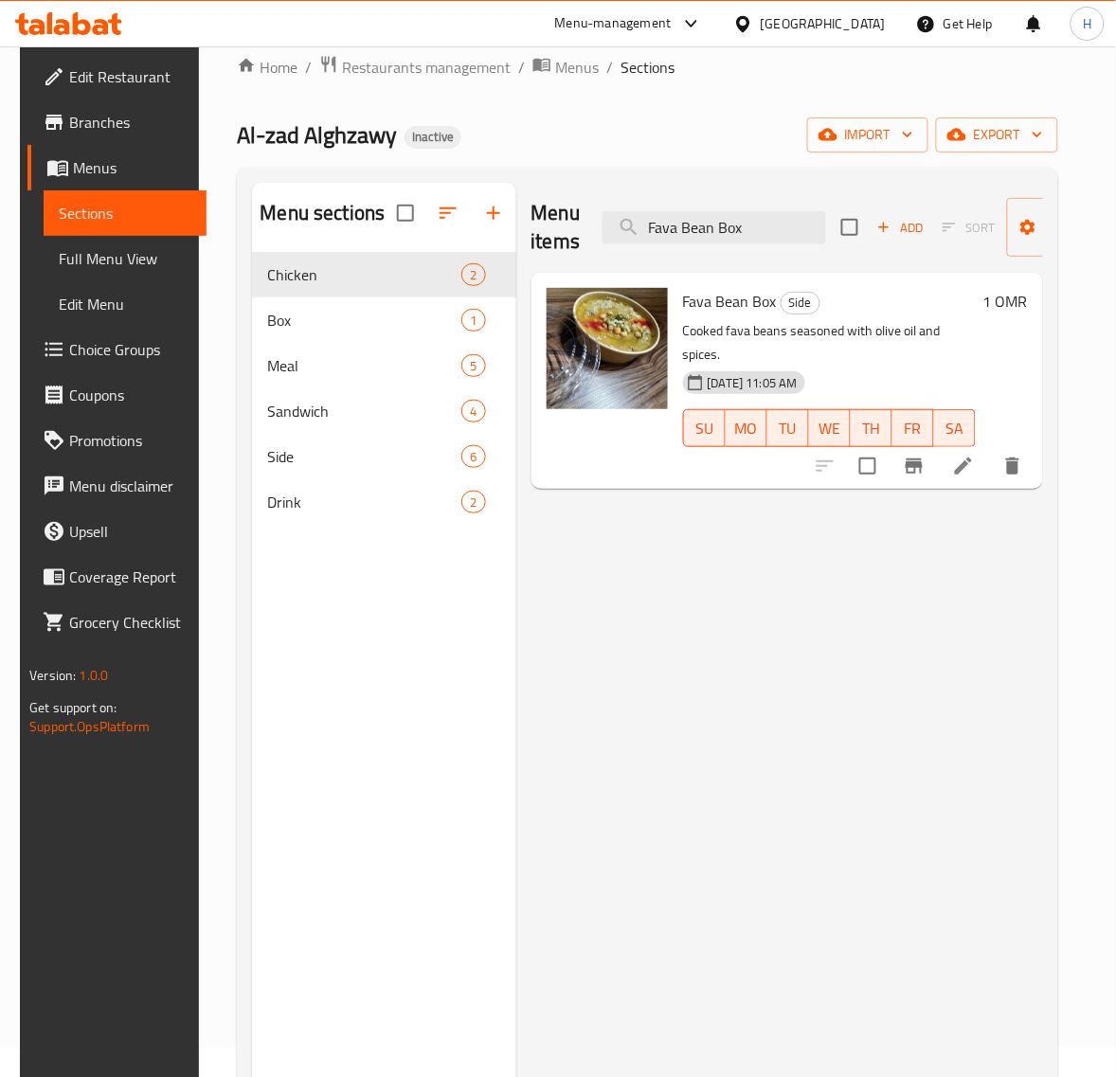
type input "Fava Bean Box"
click at [972, 457] on li at bounding box center [963, 466] width 53 height 34
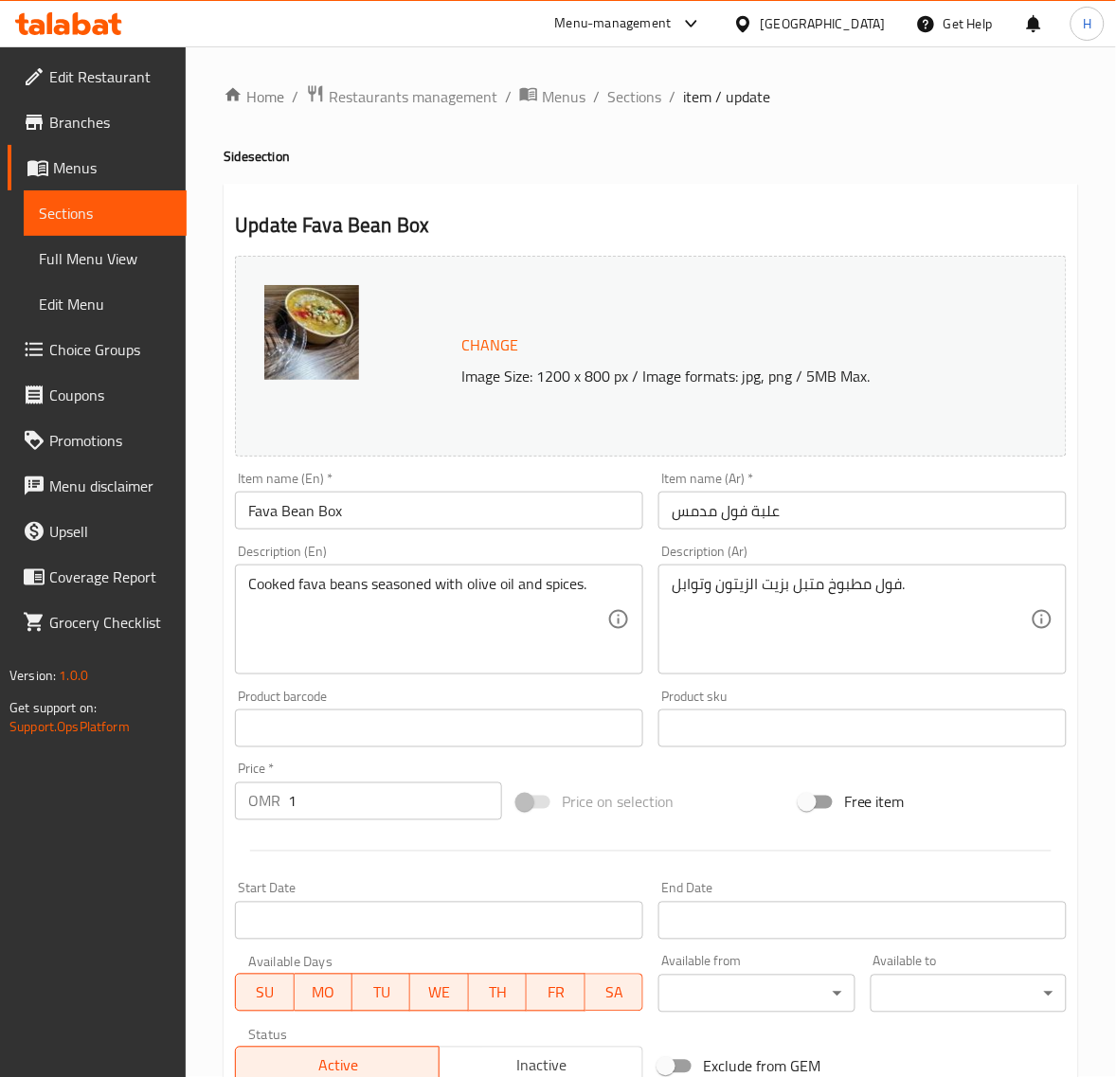
click at [940, 503] on input "علبة فول مدمس" at bounding box center [862, 510] width 408 height 38
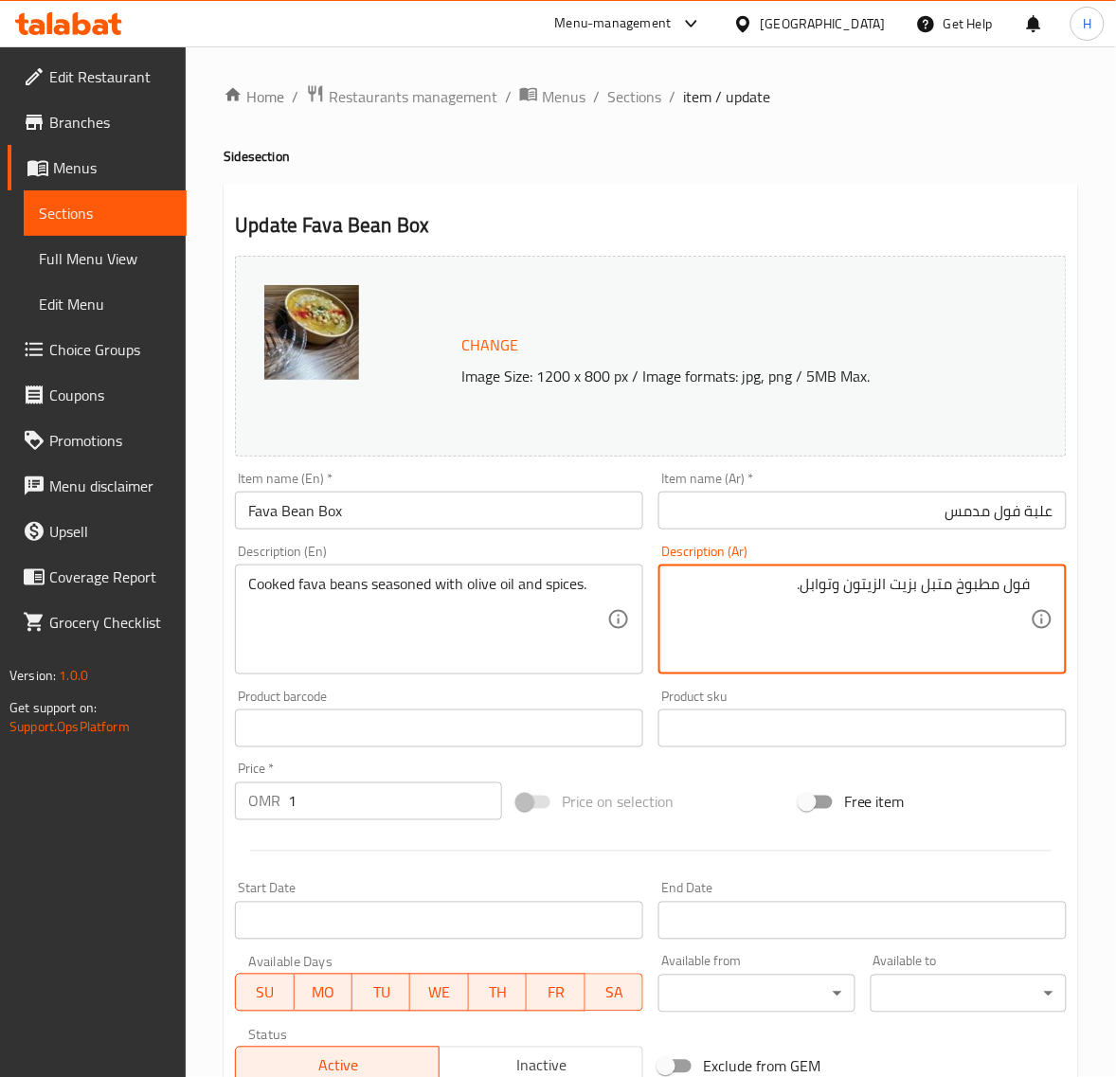
paste textarea "مسم"
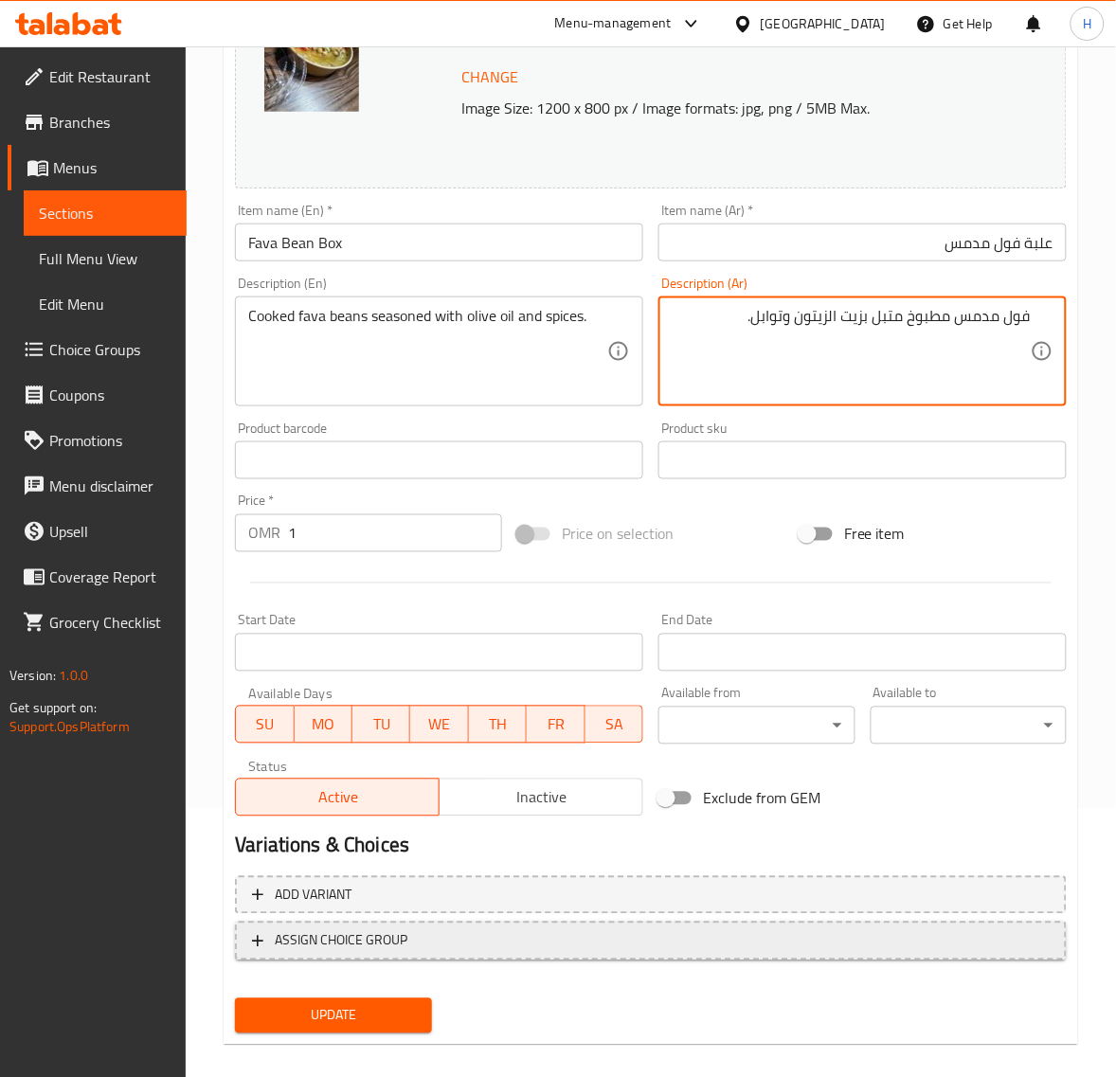
scroll to position [286, 0]
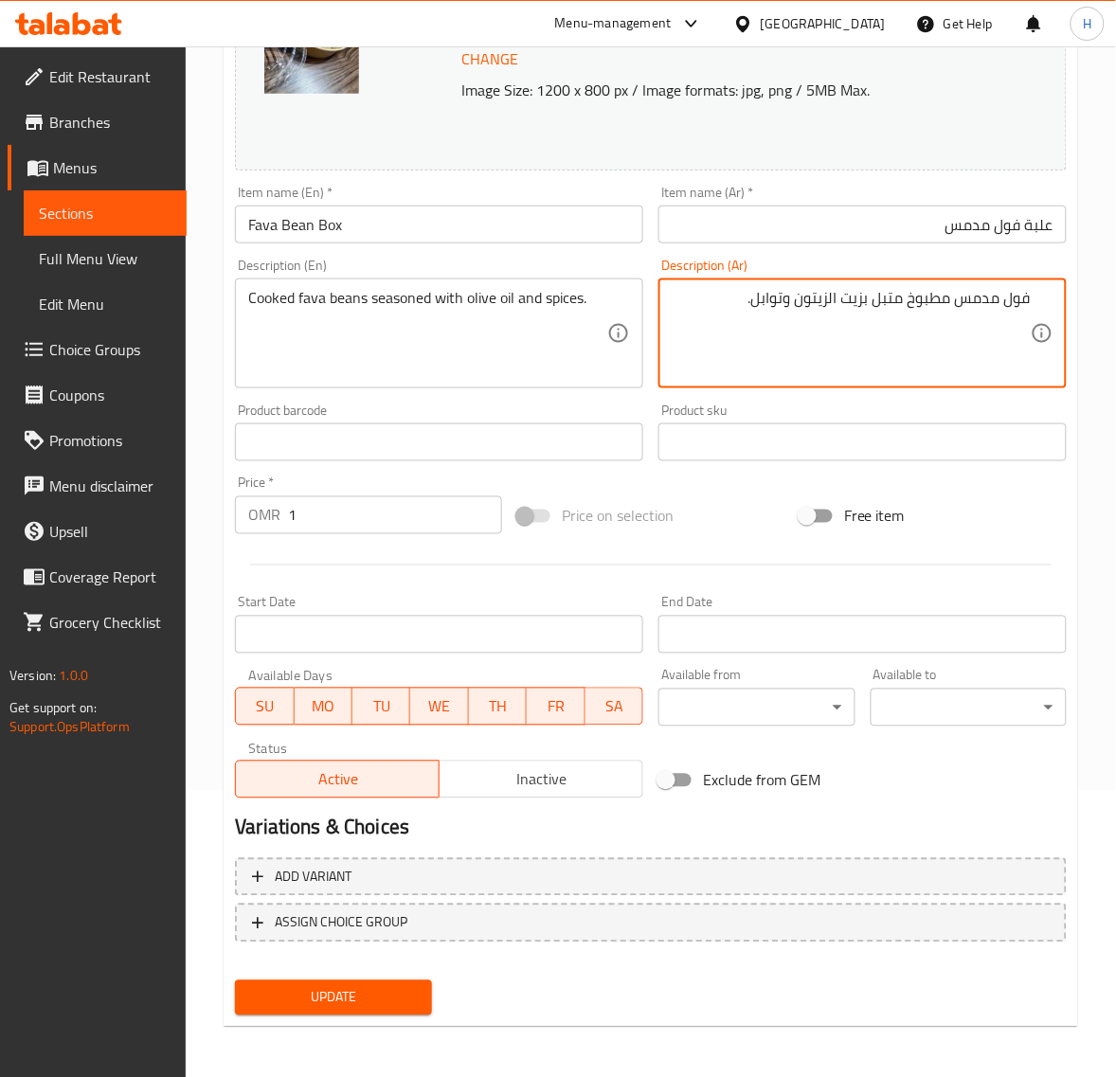
type textarea "فول مدمس مطبوخ متبل بزيت الزيتون وتوابل."
click at [422, 988] on button "Update" at bounding box center [333, 997] width 196 height 35
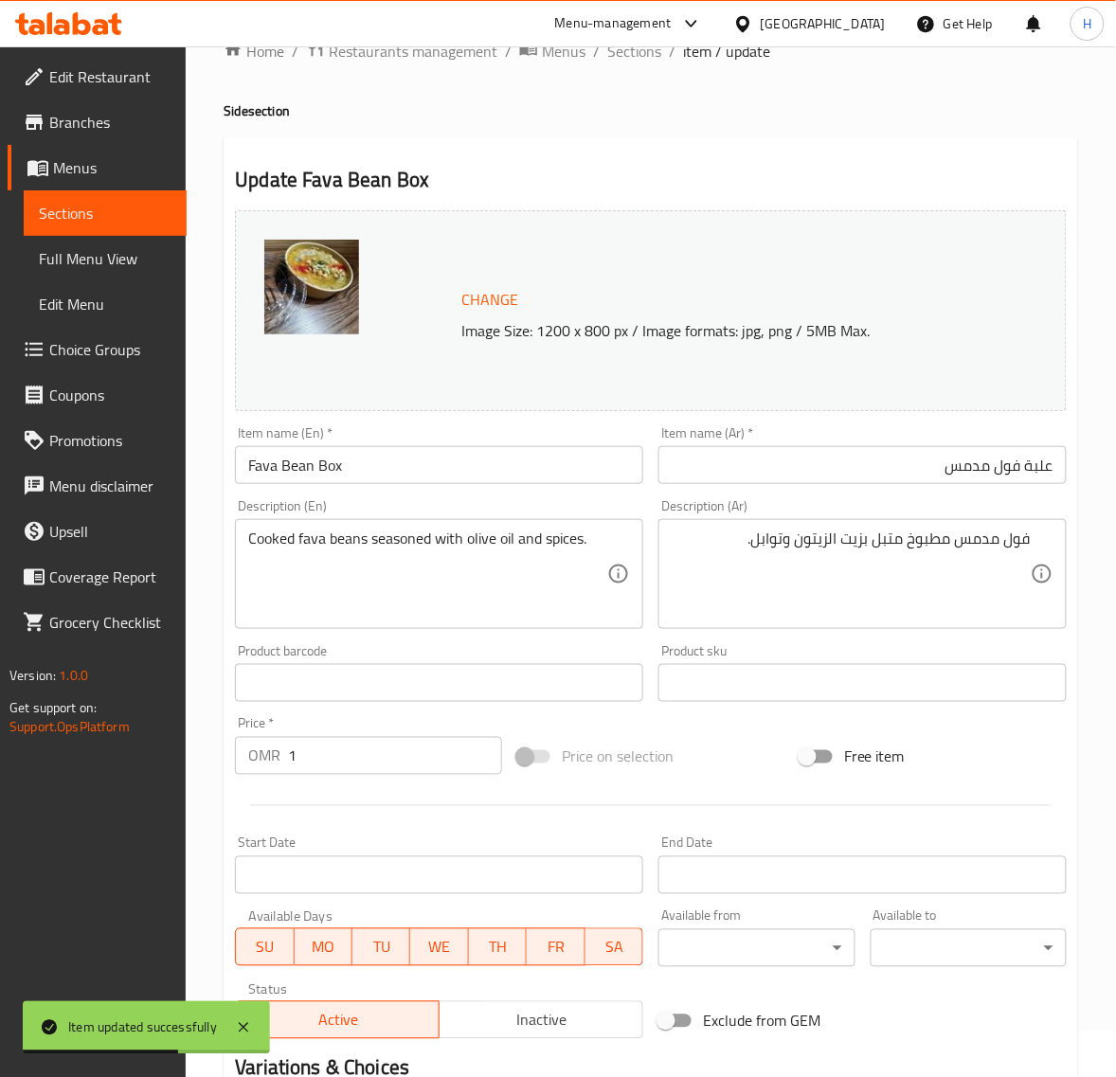
scroll to position [0, 0]
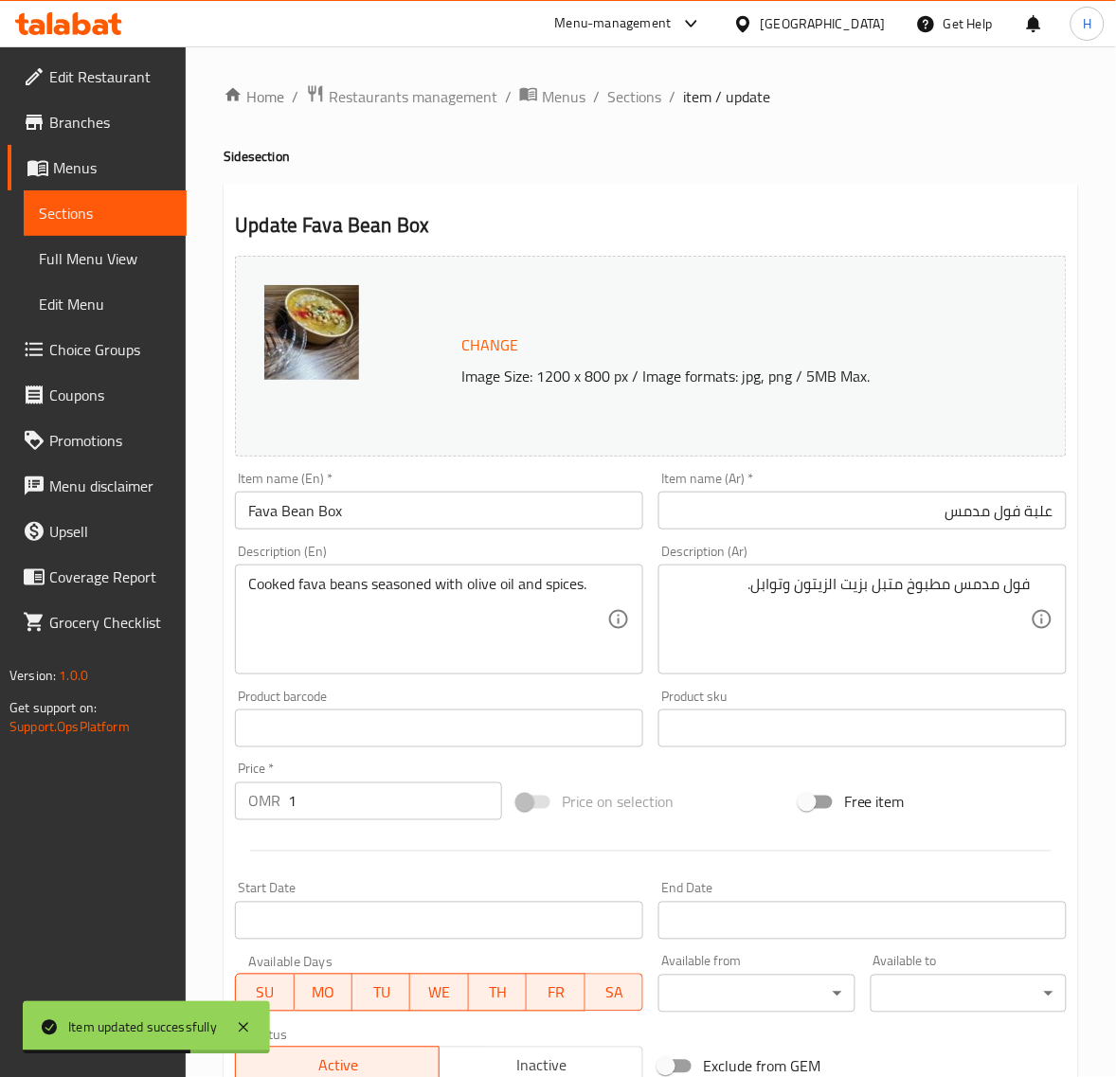
drag, startPoint x: 614, startPoint y: 104, endPoint x: 527, endPoint y: 9, distance: 128.0
click at [614, 104] on span "Sections" at bounding box center [634, 96] width 54 height 23
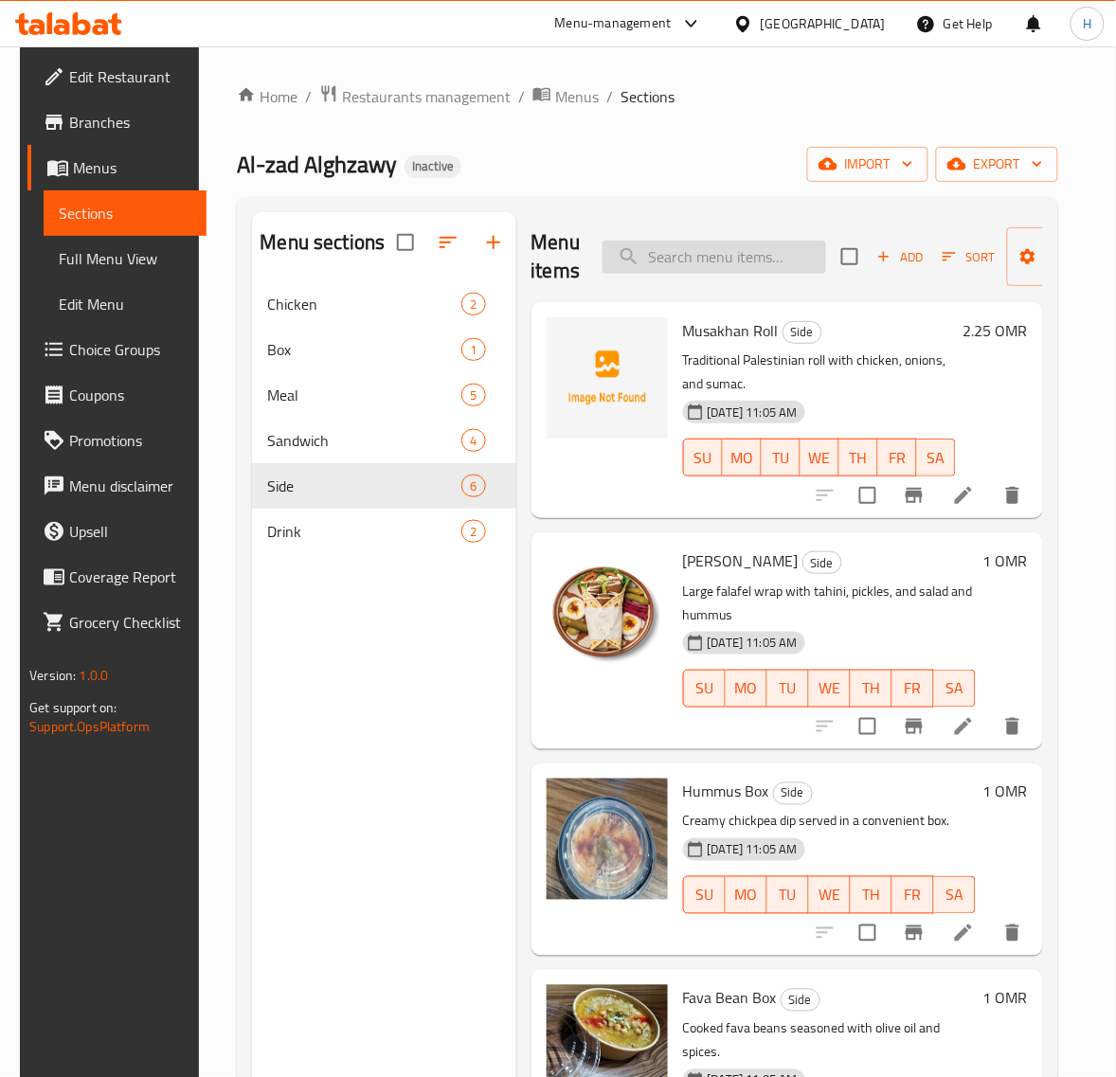
click at [740, 262] on input "search" at bounding box center [713, 257] width 223 height 33
paste input "Ayran (Yoghurt Drink)"
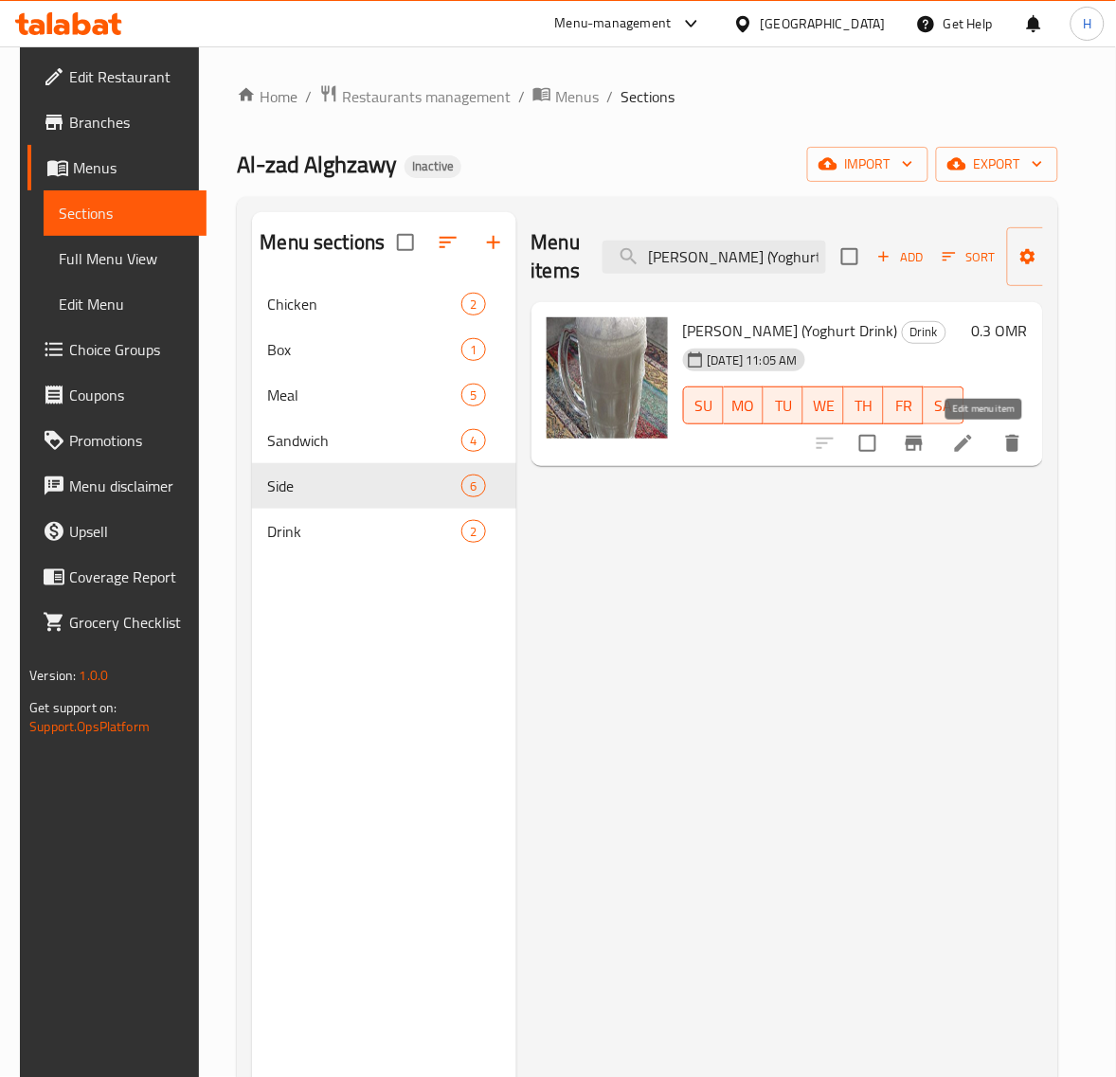
type input "Ayran (Yoghurt Drink)"
click at [974, 452] on icon at bounding box center [963, 443] width 23 height 23
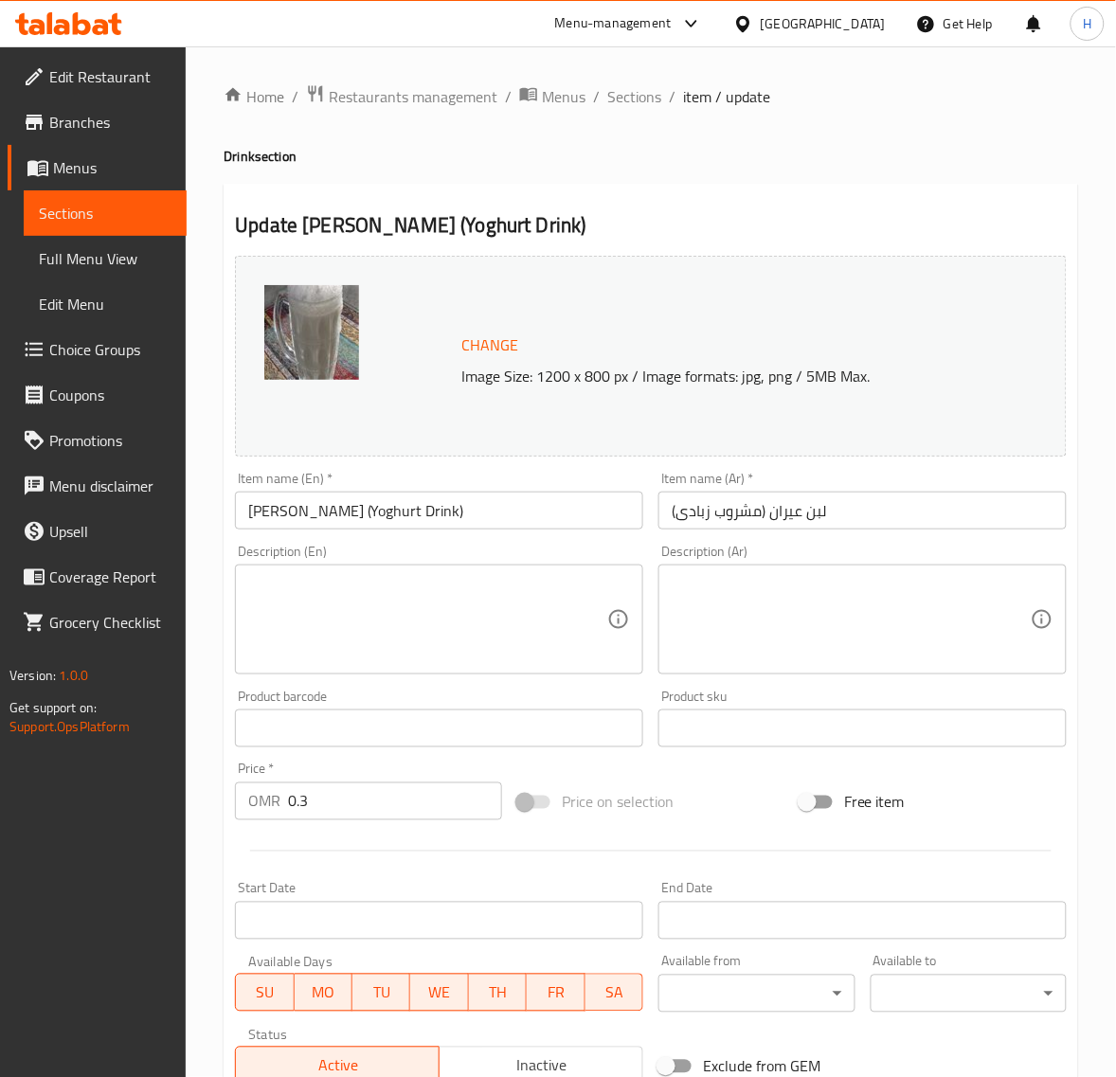
click at [822, 511] on input "لبن عيران (مشروب زبادى)" at bounding box center [862, 510] width 408 height 38
click at [418, 502] on input "Ayran (Yoghurt Drink)" at bounding box center [439, 510] width 408 height 38
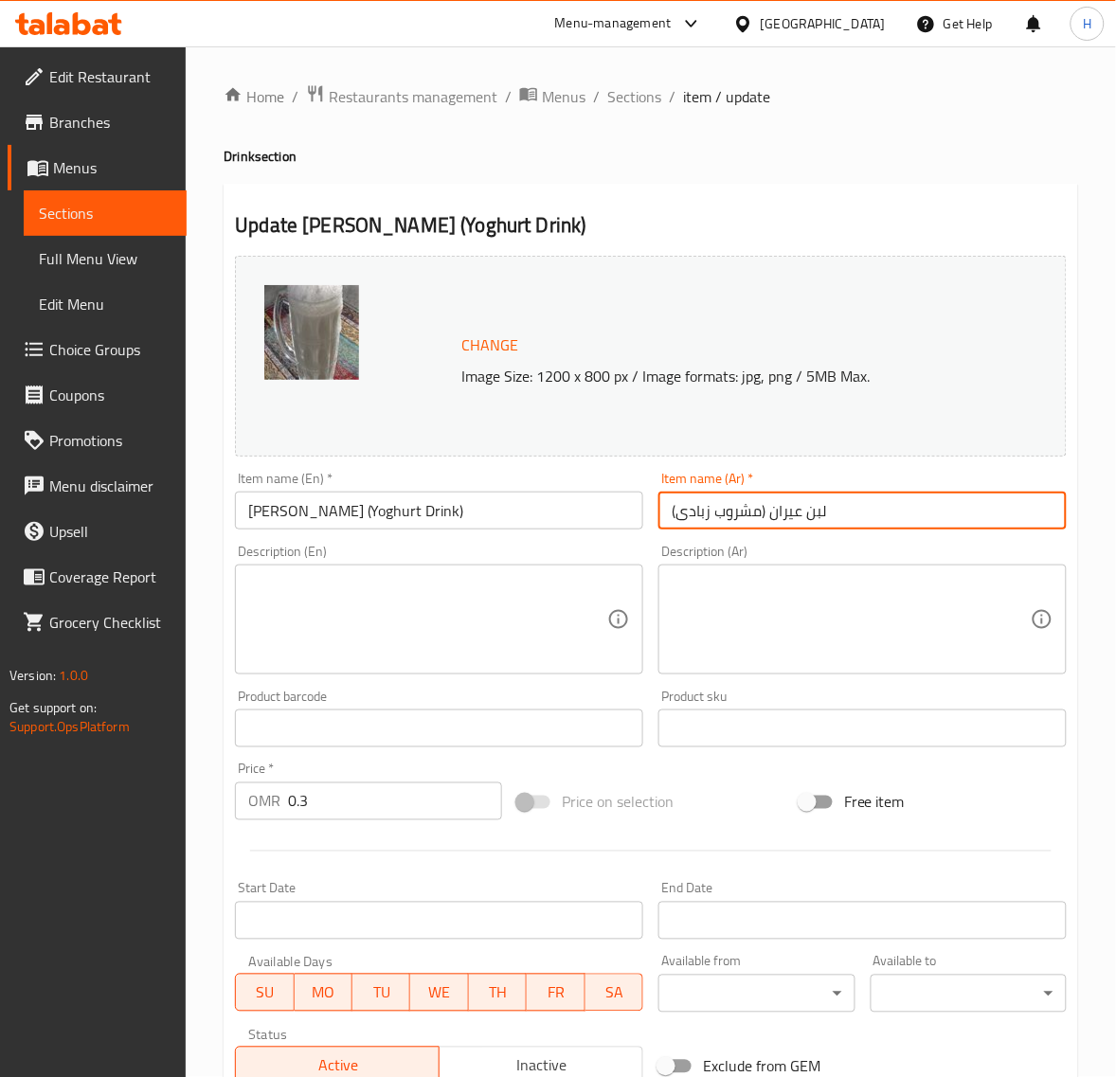
click at [865, 517] on input "لبن عيران (مشروب زبادى)" at bounding box center [862, 510] width 408 height 38
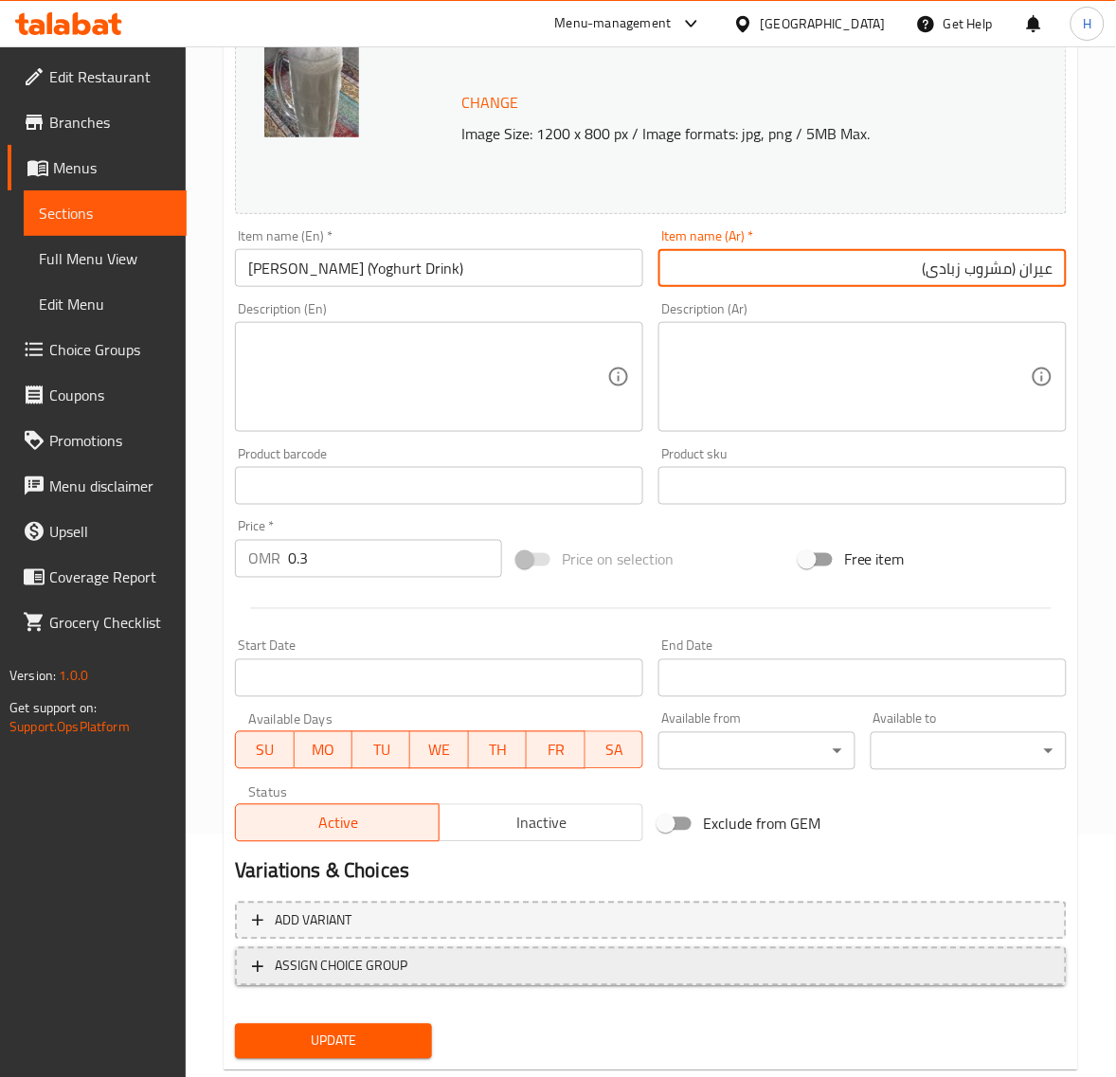
scroll to position [286, 0]
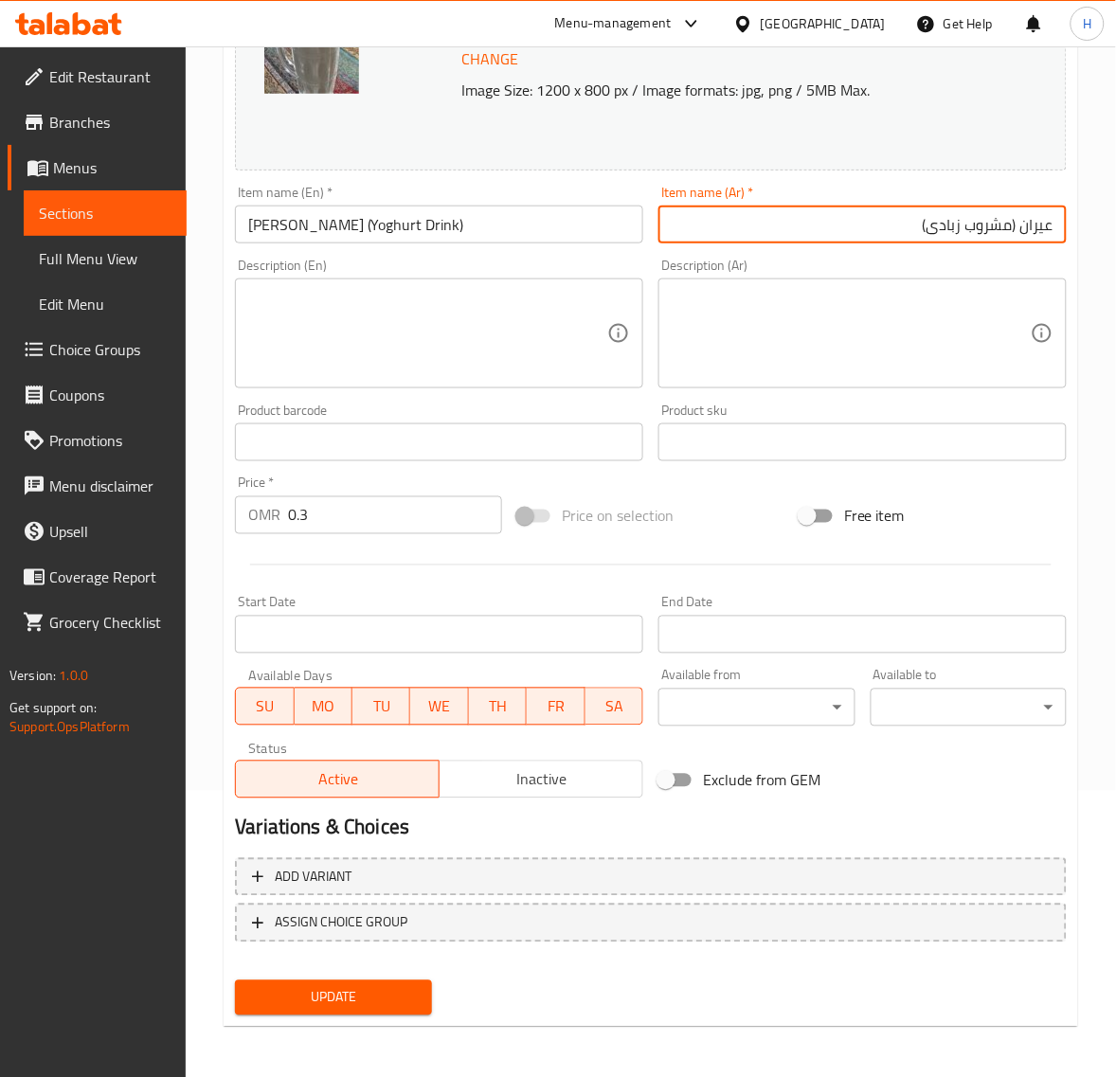
type input "عيران (مشروب زبادى)"
click at [408, 1001] on span "Update" at bounding box center [333, 998] width 166 height 24
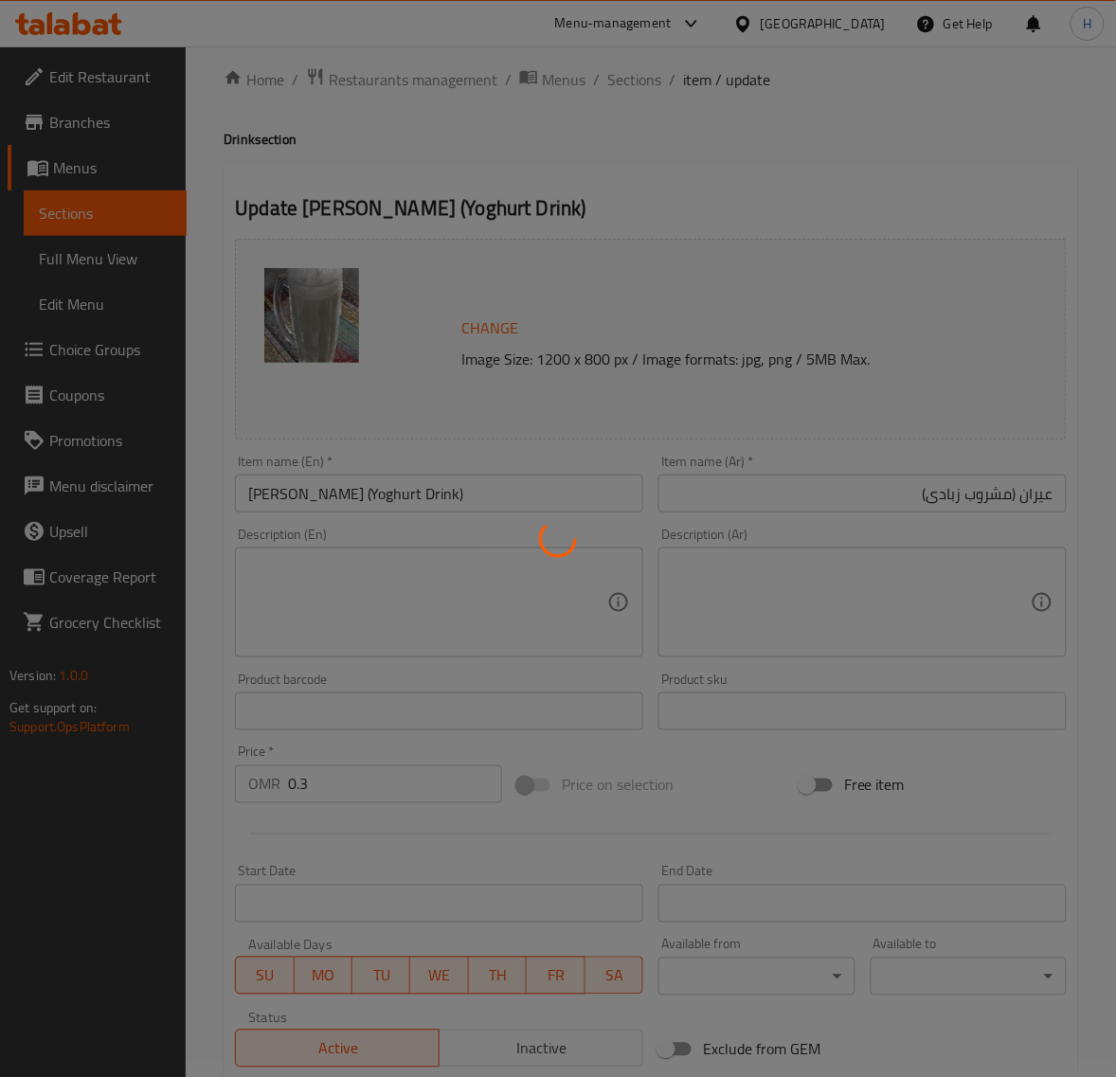
scroll to position [0, 0]
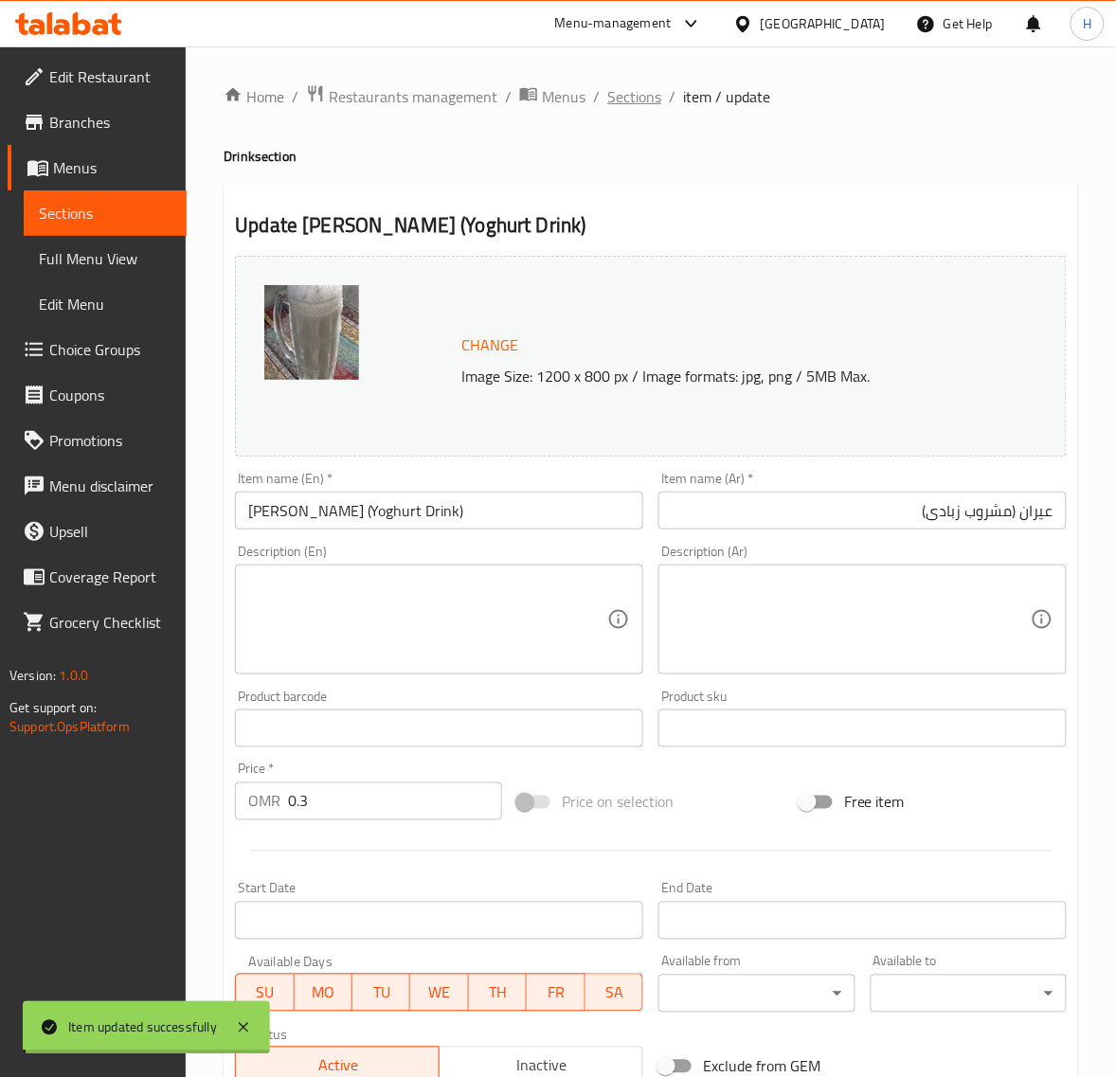
click at [621, 102] on span "Sections" at bounding box center [634, 96] width 54 height 23
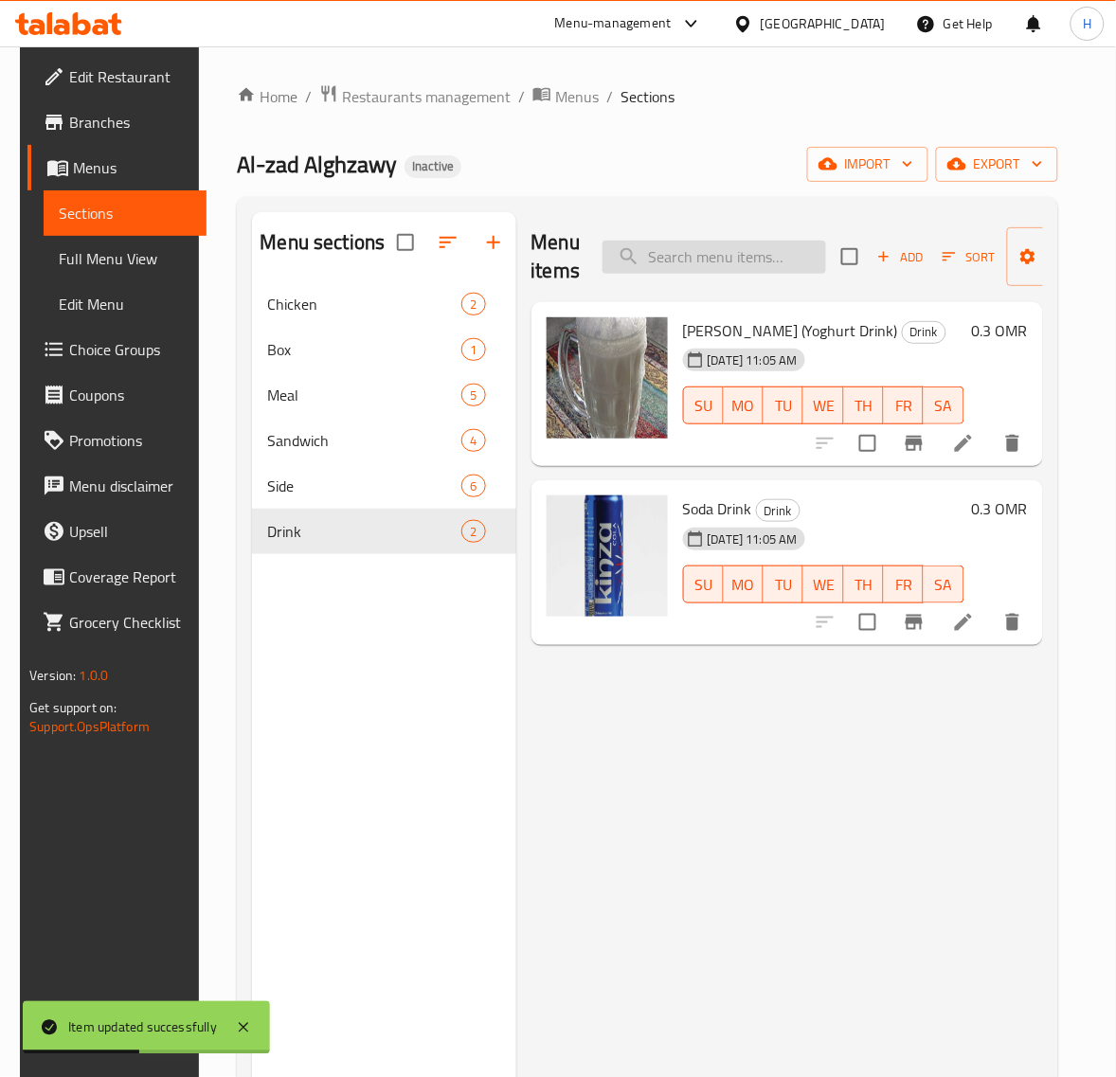
click at [734, 265] on input "search" at bounding box center [713, 257] width 223 height 33
paste input "Soda Drink"
type input "Soda Drink"
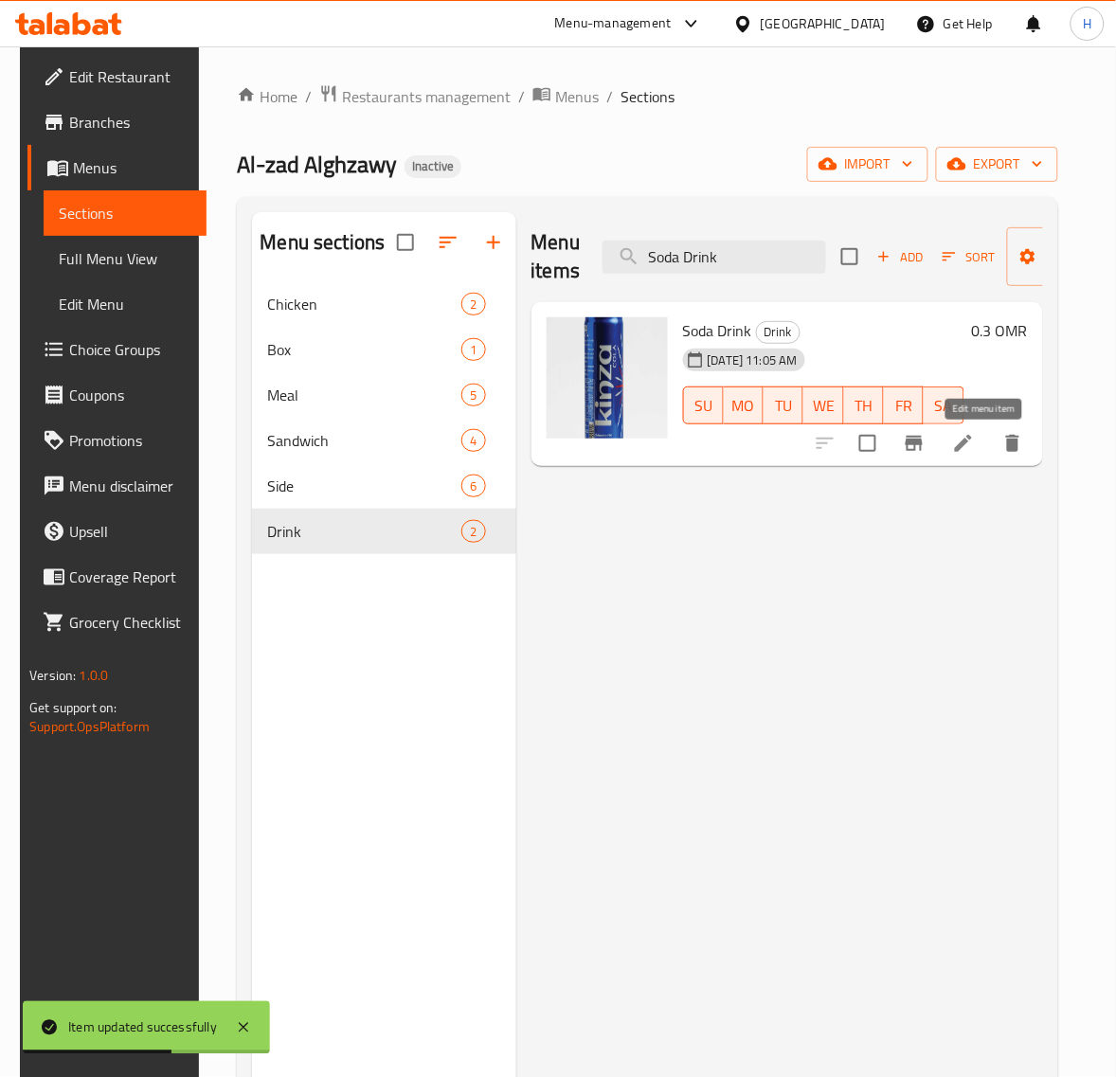
click at [974, 441] on icon at bounding box center [963, 443] width 23 height 23
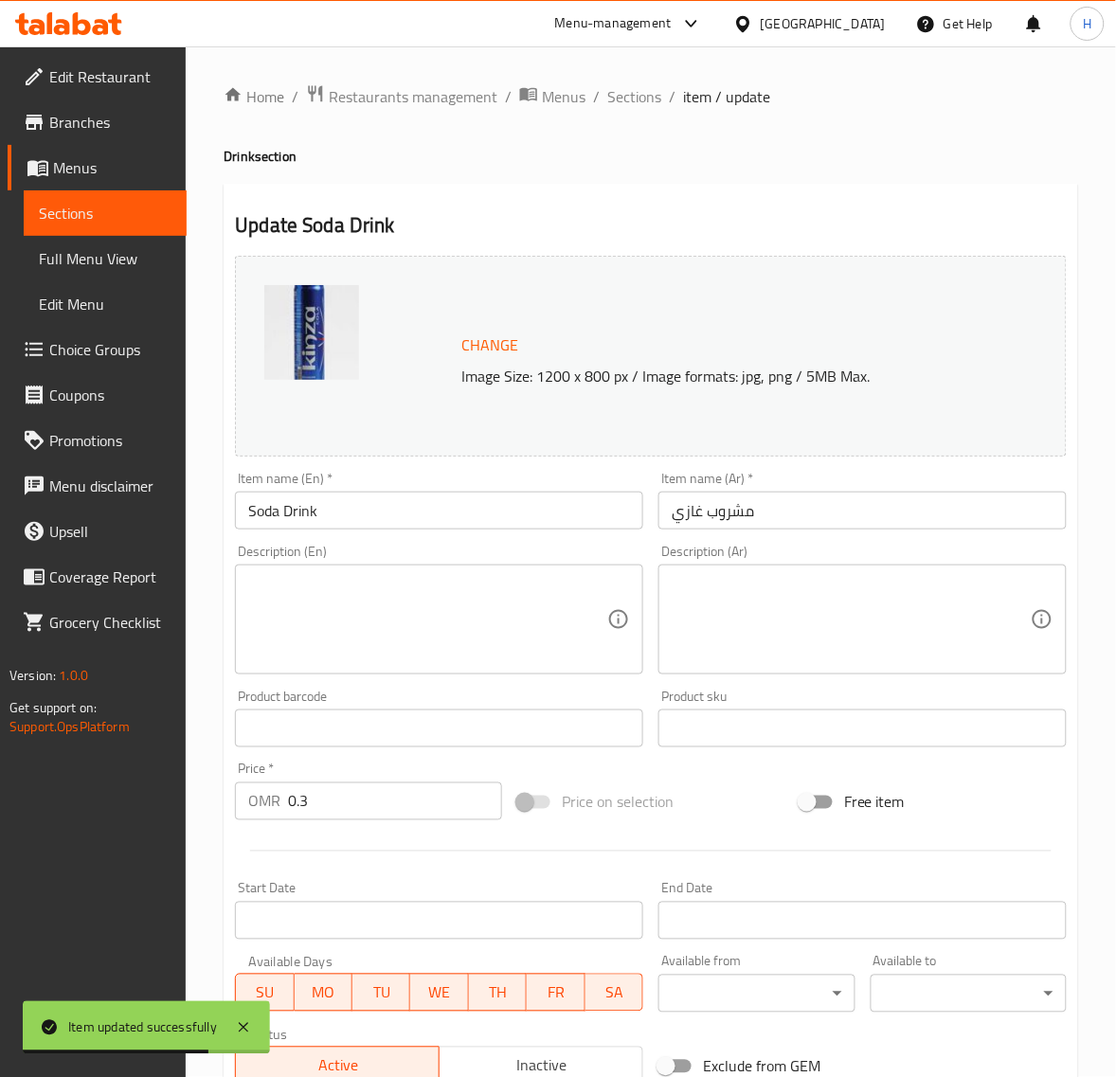
click at [820, 503] on input "مشروب غازي" at bounding box center [862, 510] width 408 height 38
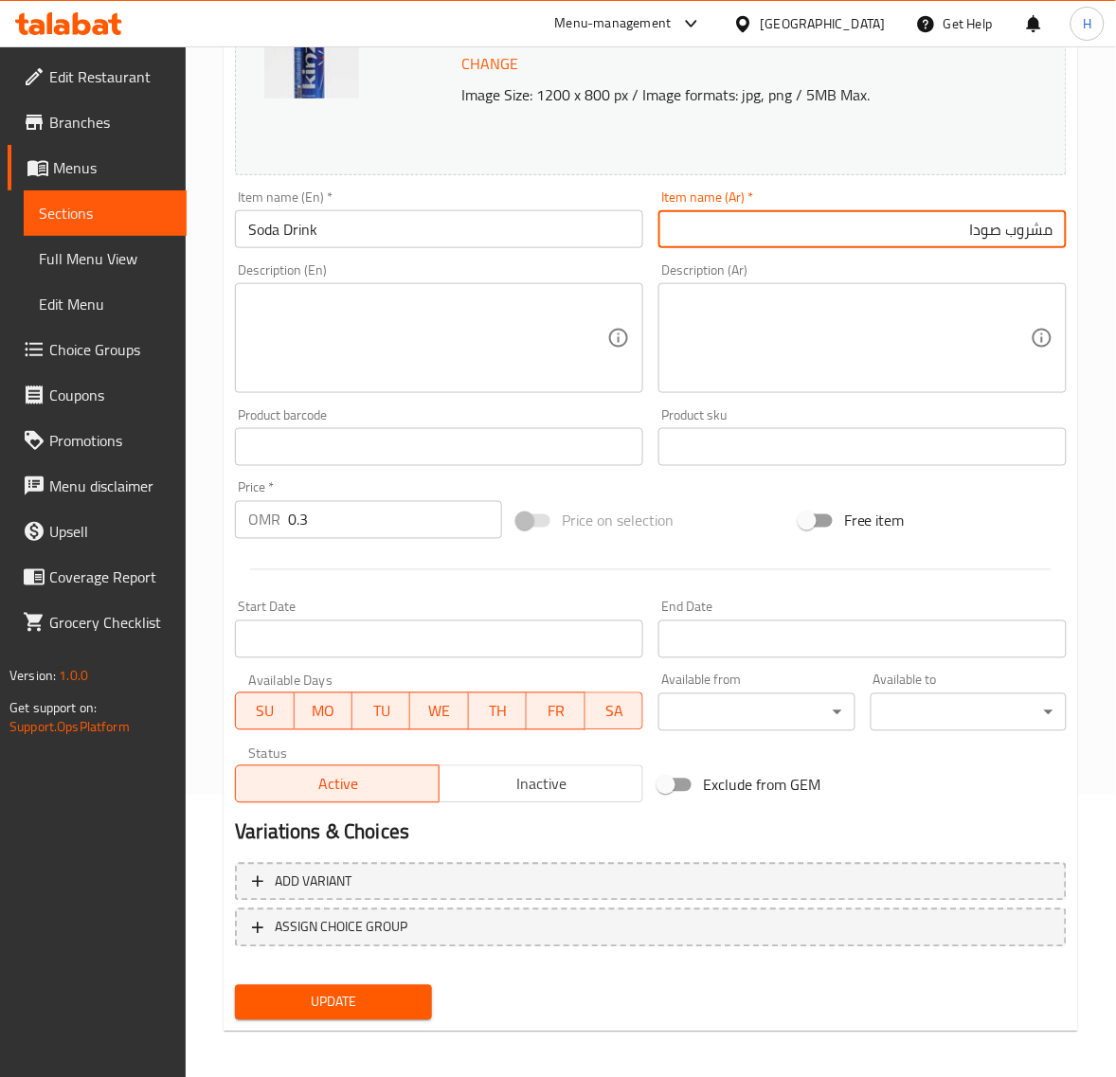
scroll to position [286, 0]
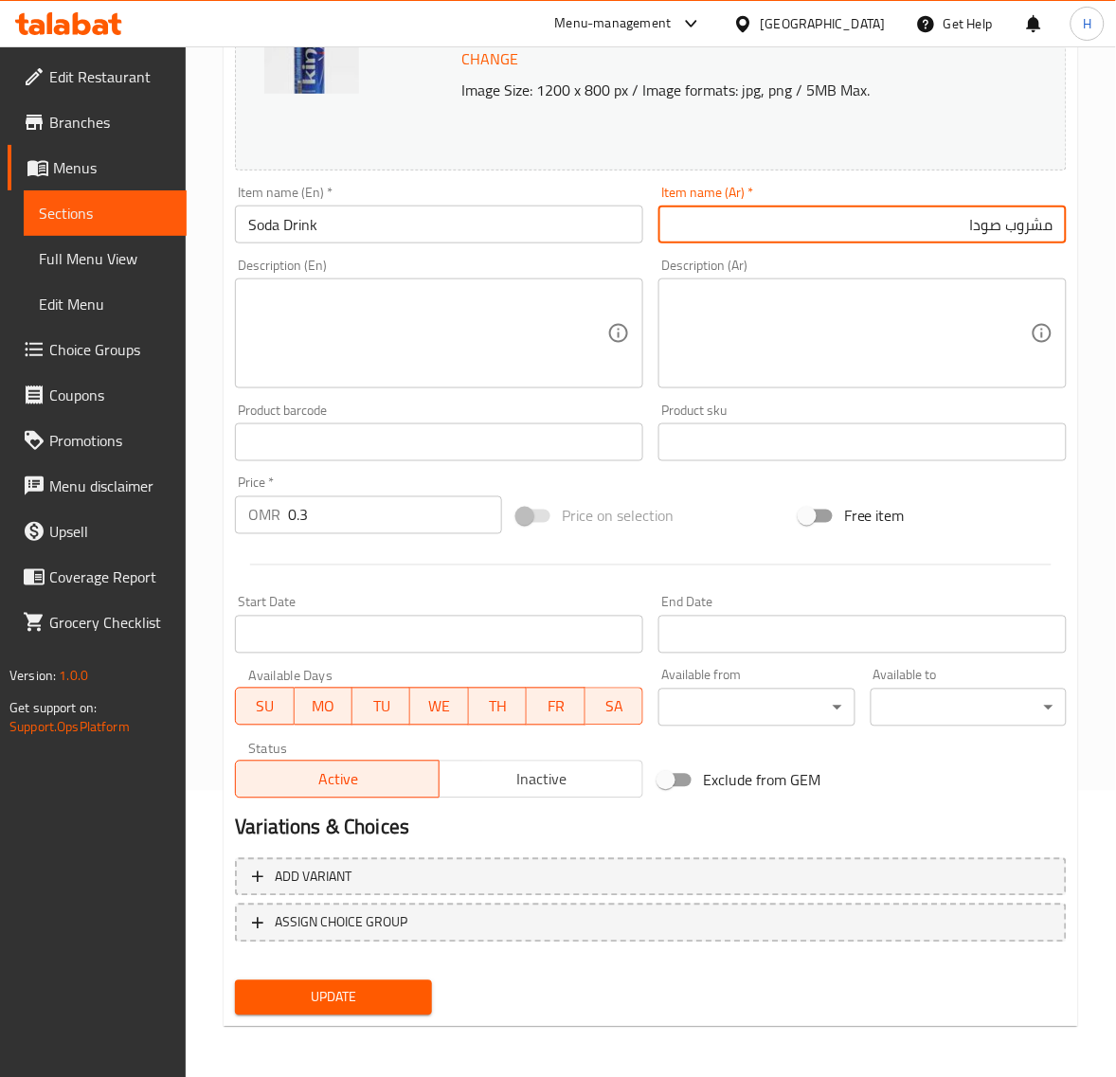
type input "مشروب صودا"
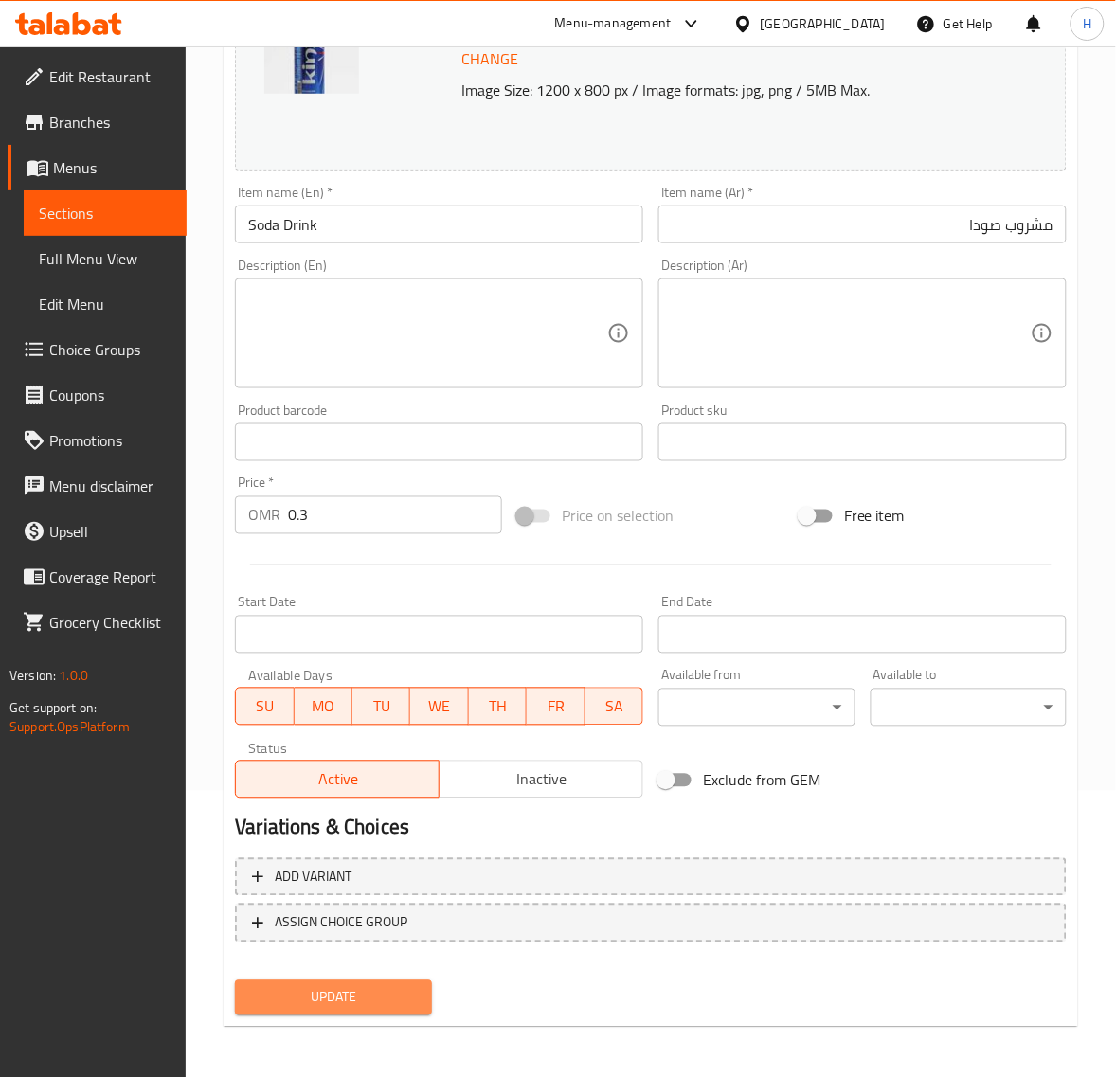
click at [407, 980] on button "Update" at bounding box center [333, 997] width 196 height 35
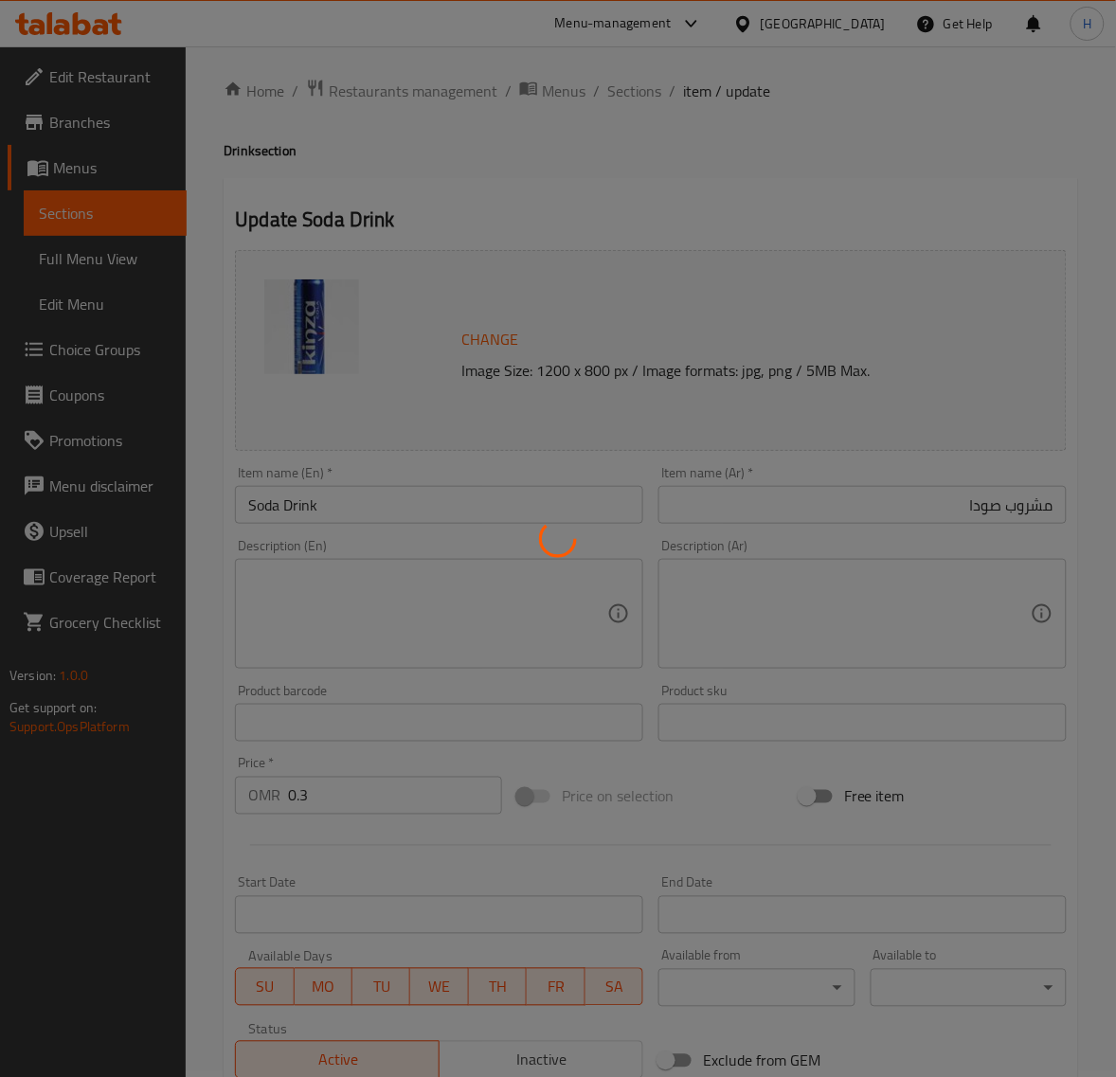
scroll to position [0, 0]
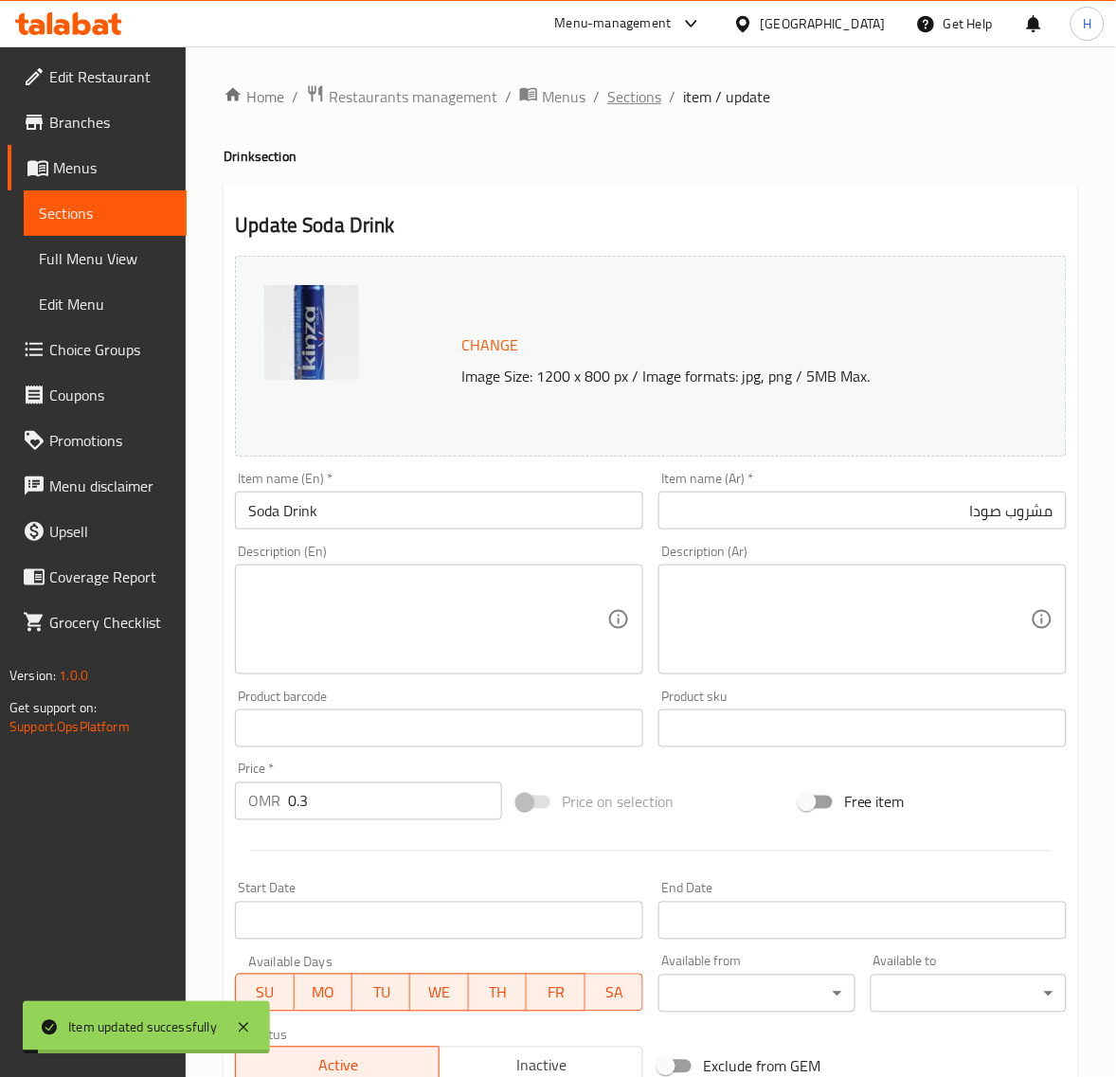
click at [632, 100] on span "Sections" at bounding box center [634, 96] width 54 height 23
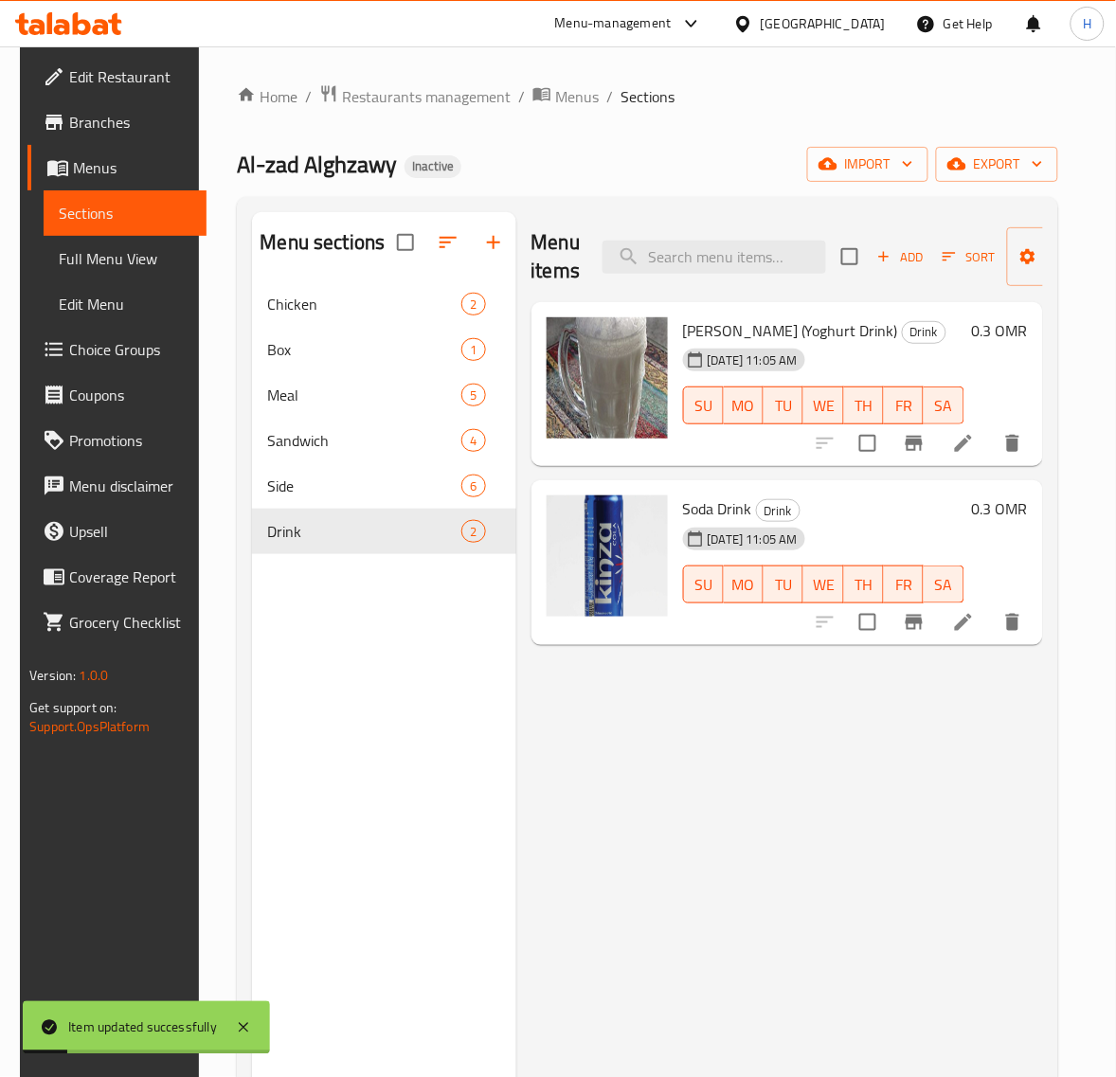
click at [59, 252] on span "Full Menu View" at bounding box center [125, 258] width 133 height 23
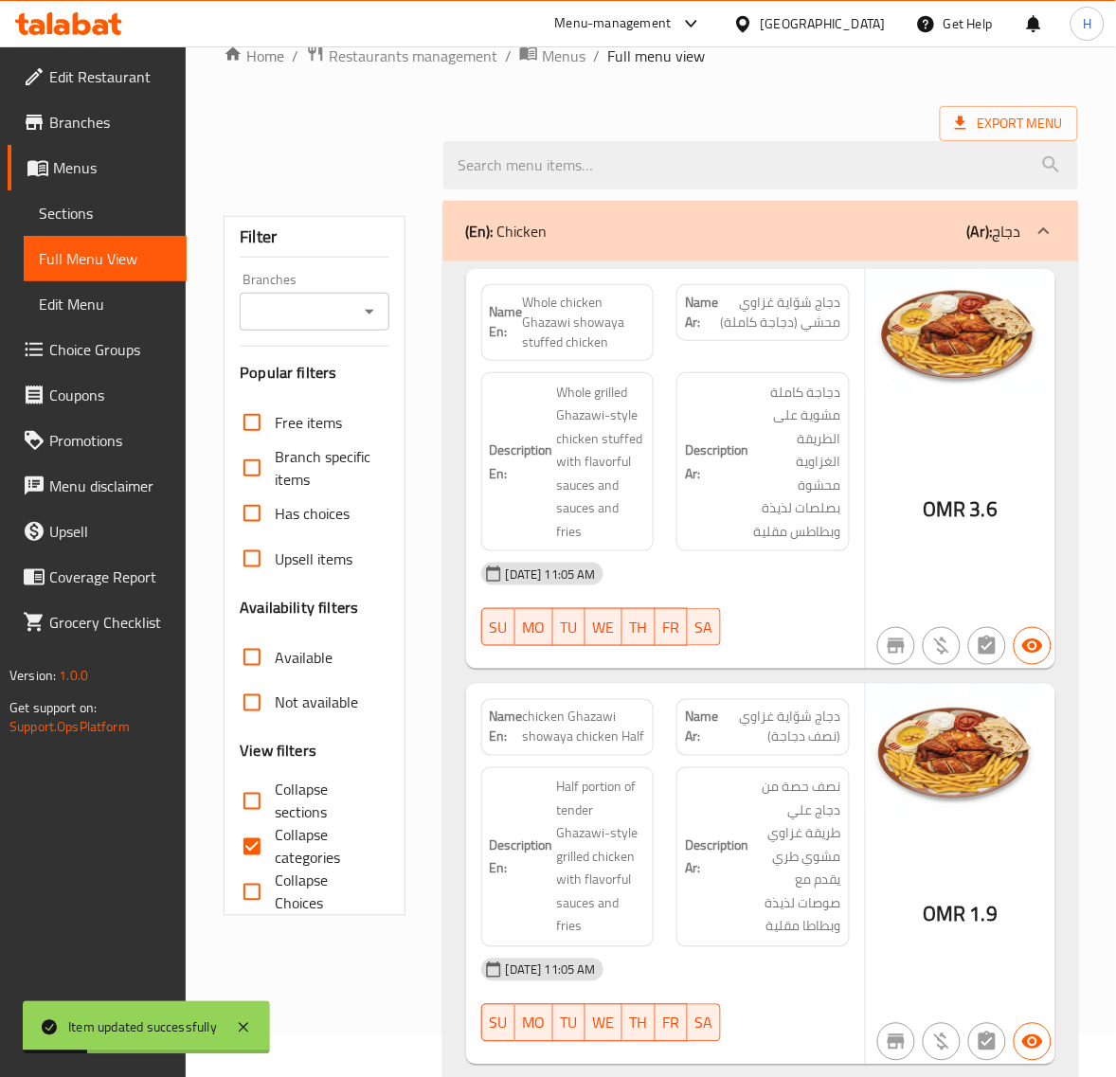
scroll to position [79, 0]
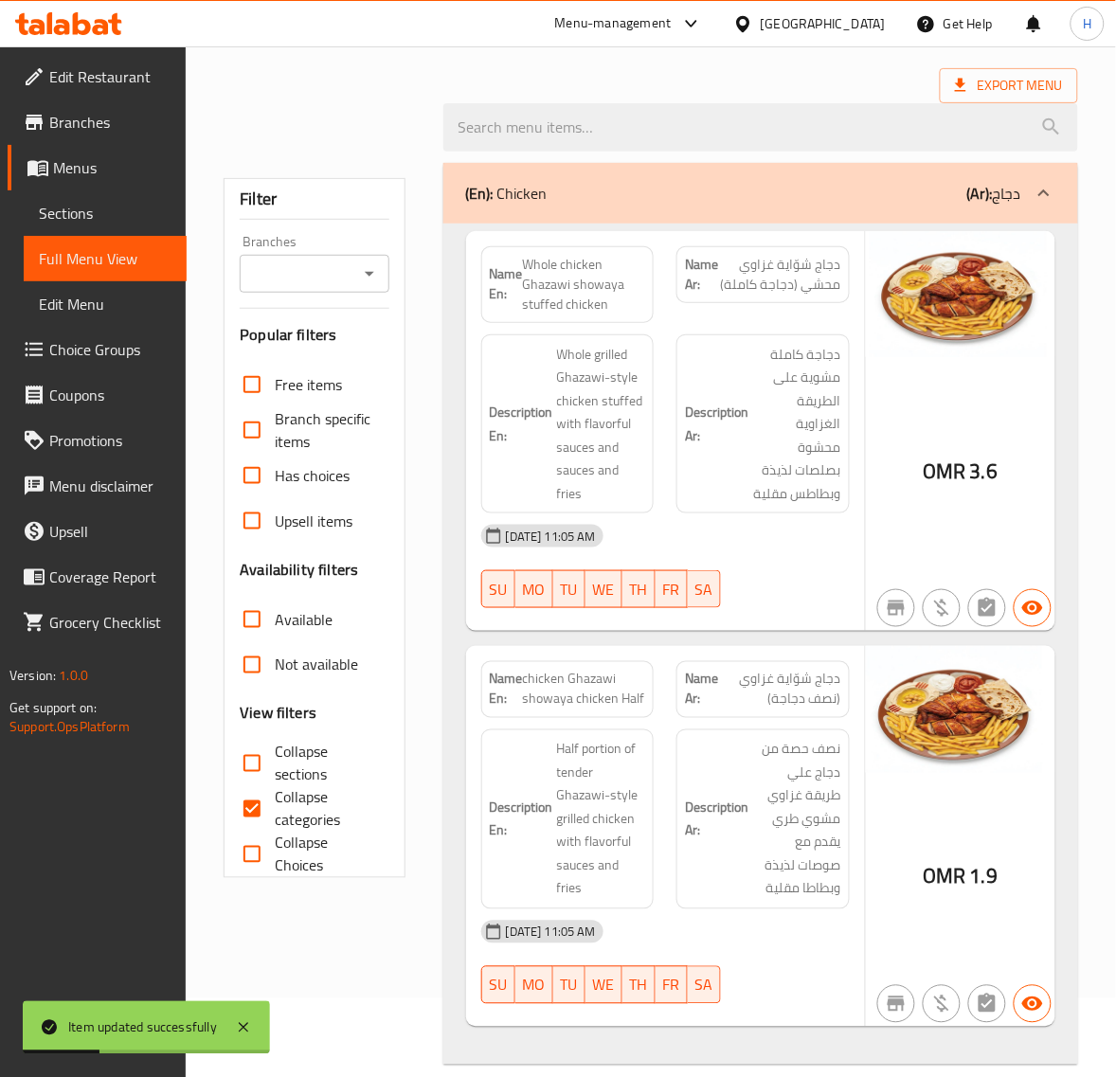
click at [247, 807] on input "Collapse categories" at bounding box center [251, 808] width 45 height 45
checkbox input "false"
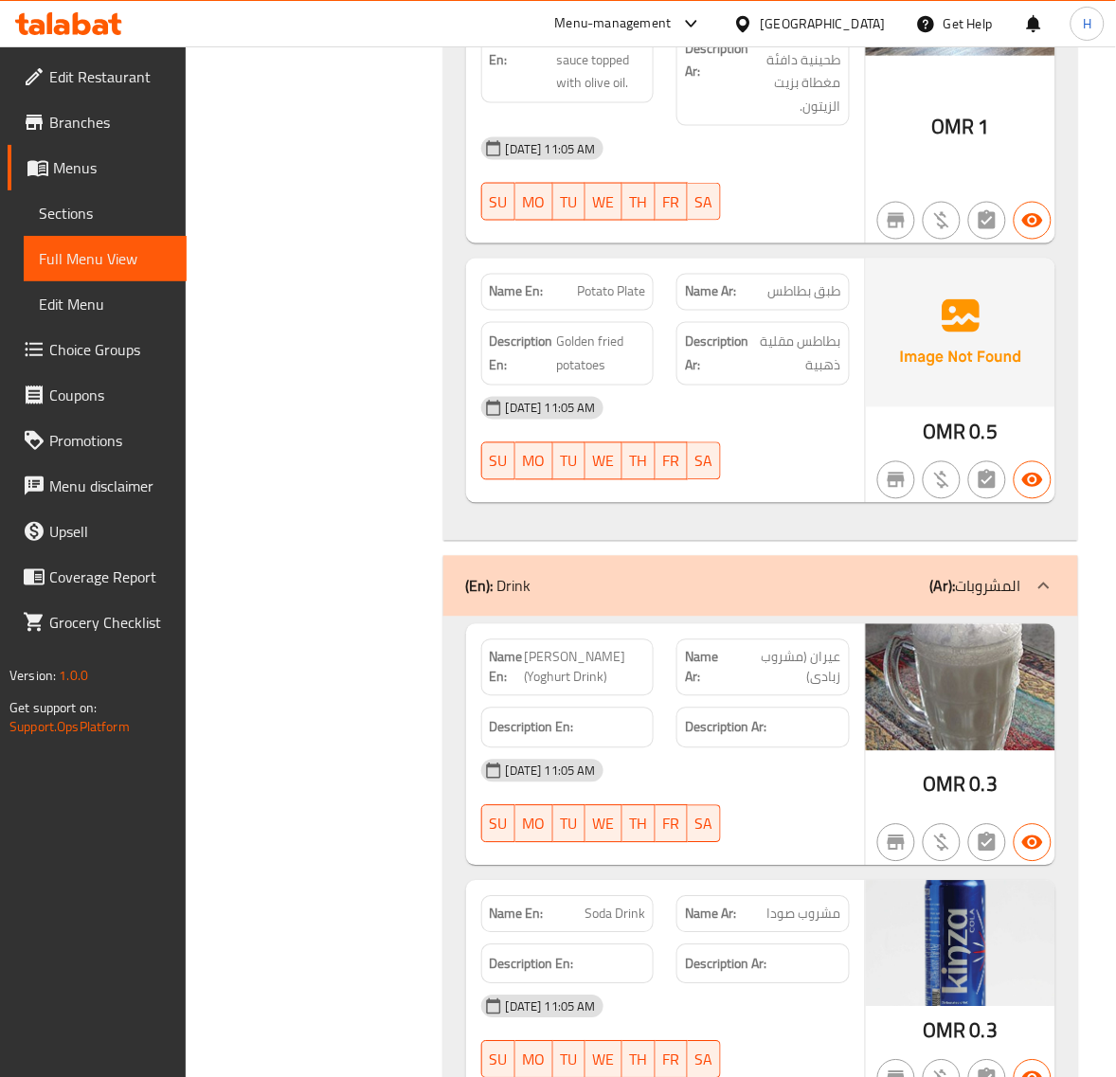
scroll to position [6521, 0]
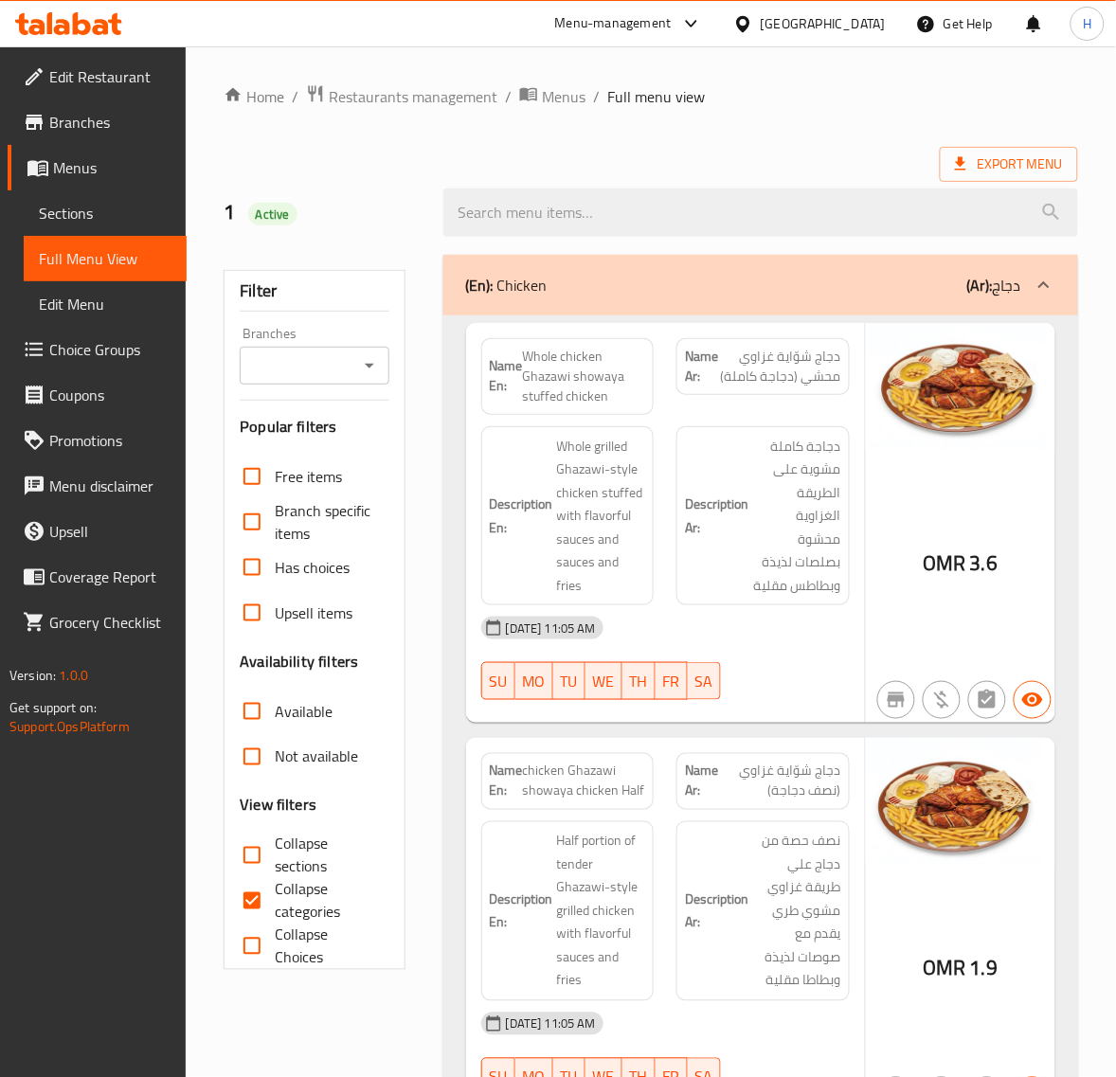
click at [291, 898] on span "Collapse categories" at bounding box center [324, 900] width 98 height 45
click at [275, 898] on input "Collapse categories" at bounding box center [251, 900] width 45 height 45
checkbox input "false"
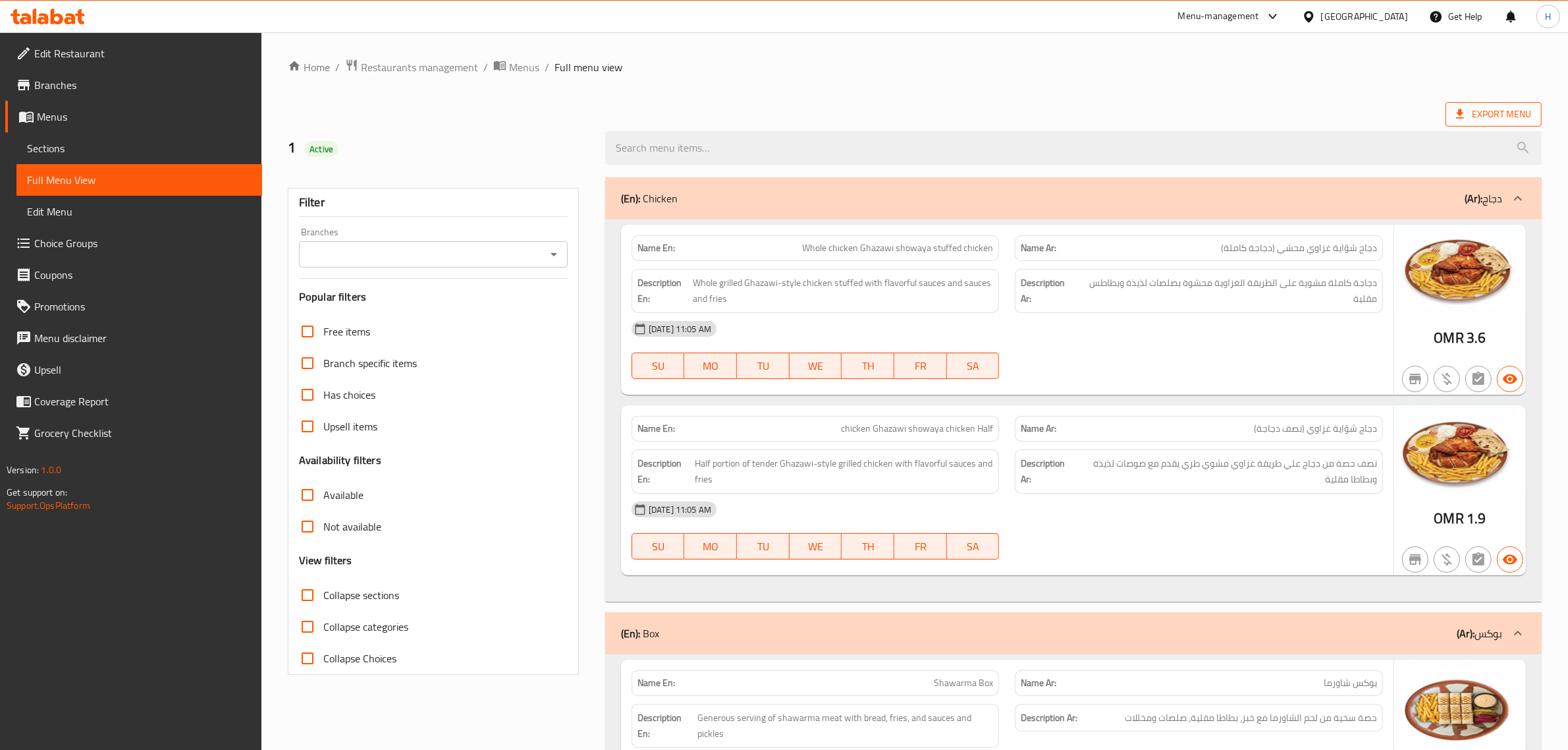
click at [788, 110] on span "Export Menu" at bounding box center [1494, 114] width 75 height 17
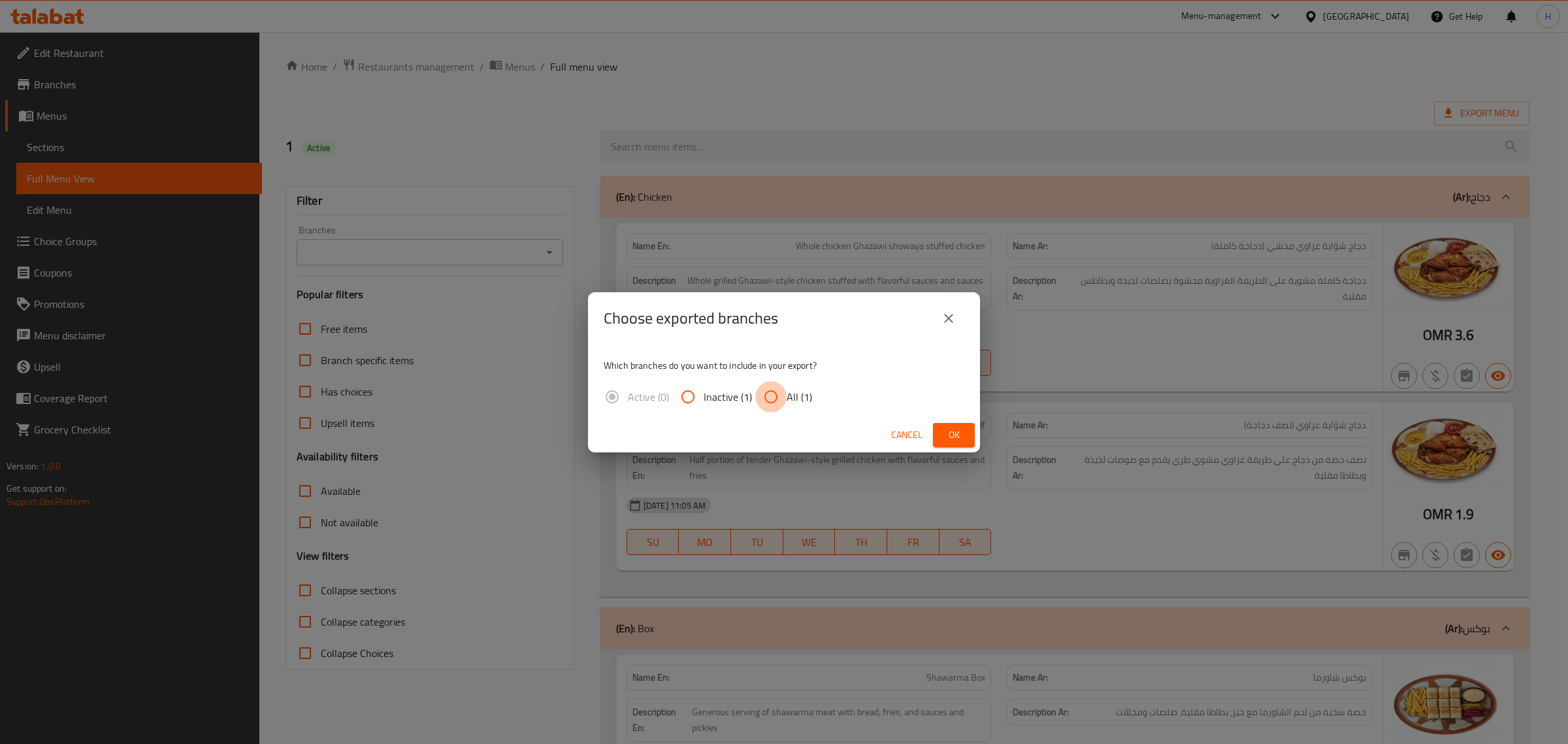
click at [776, 391] on input "All (1)" at bounding box center [771, 396] width 31 height 31
radio input "true"
click at [782, 437] on span "Ok" at bounding box center [953, 435] width 21 height 17
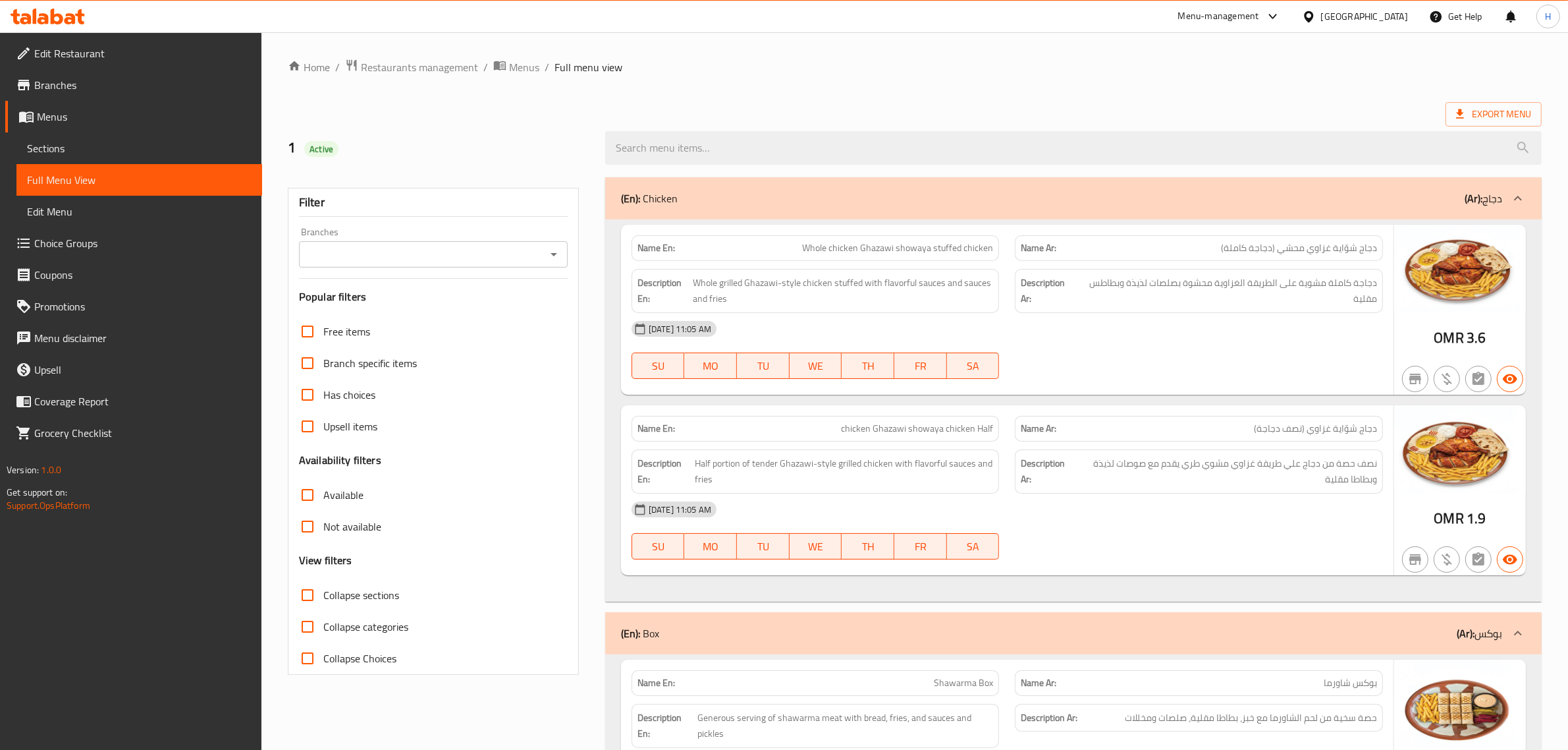
click at [331, 621] on span "Collapse categories" at bounding box center [366, 626] width 85 height 16
click at [323, 621] on input "Collapse categories" at bounding box center [307, 626] width 31 height 31
checkbox input "false"
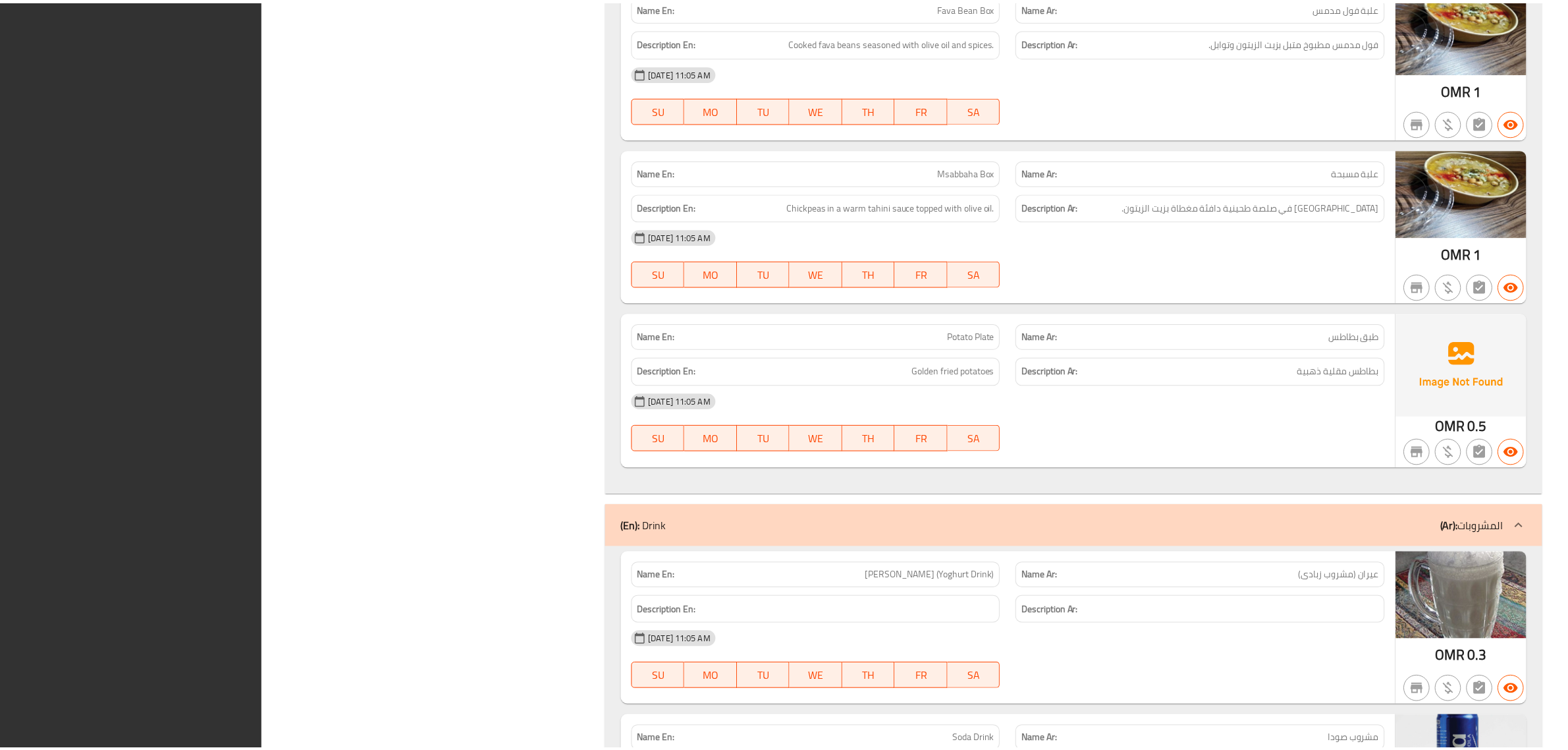
scroll to position [3250, 0]
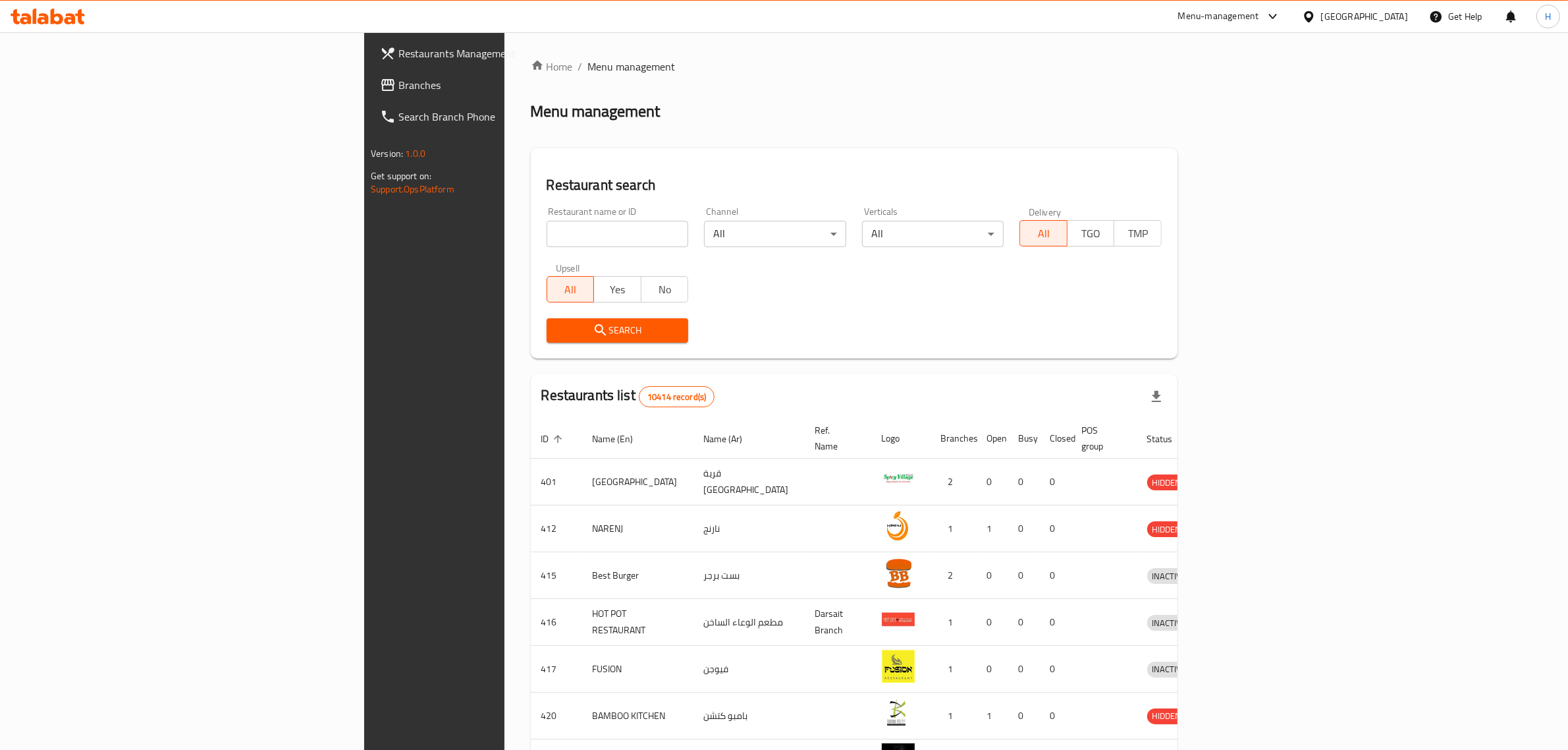
click at [398, 79] on span "Branches" at bounding box center [507, 85] width 218 height 16
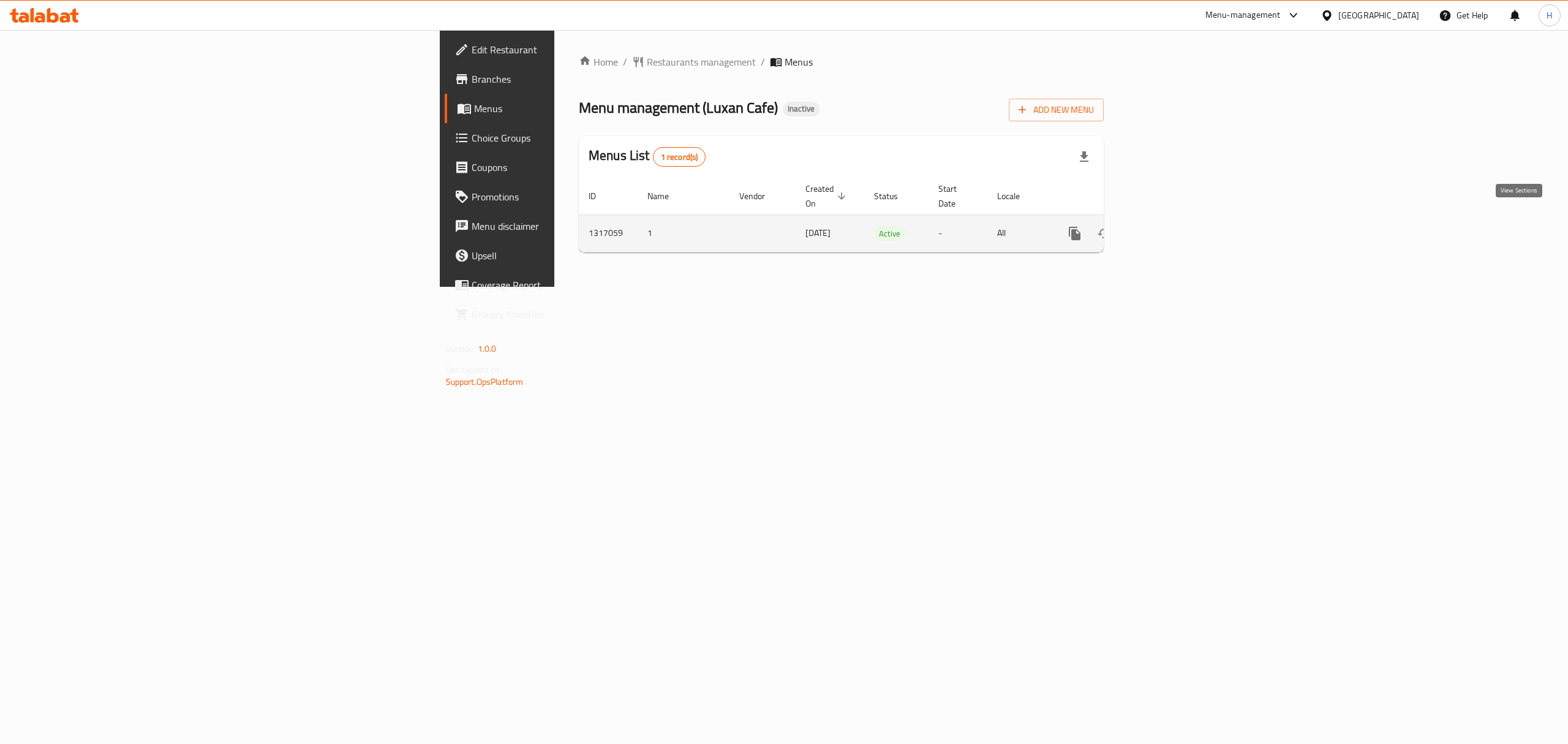
click at [1169, 228] on icon "enhanced table" at bounding box center [1163, 233] width 11 height 11
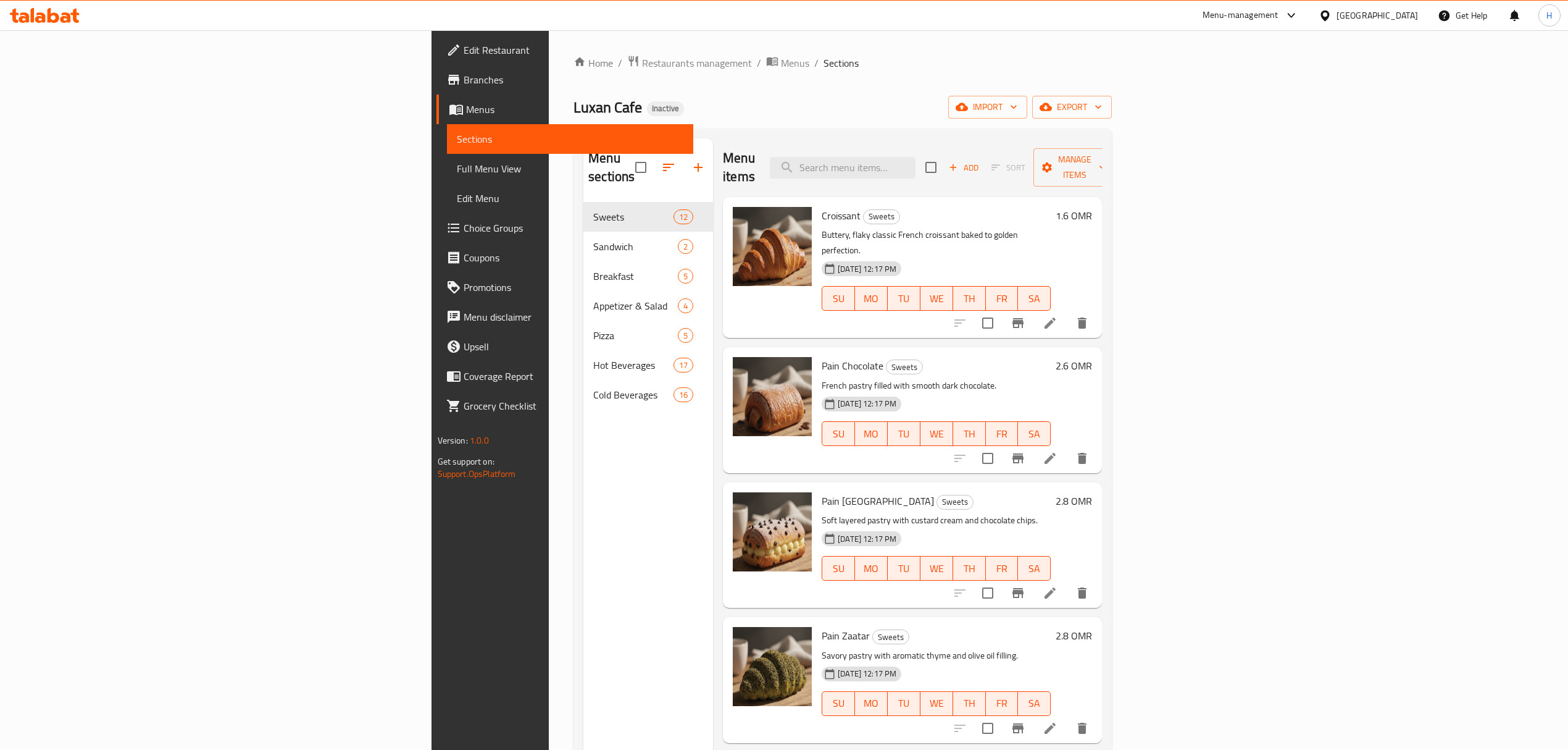
click at [457, 169] on span "Full Menu View" at bounding box center [570, 168] width 227 height 15
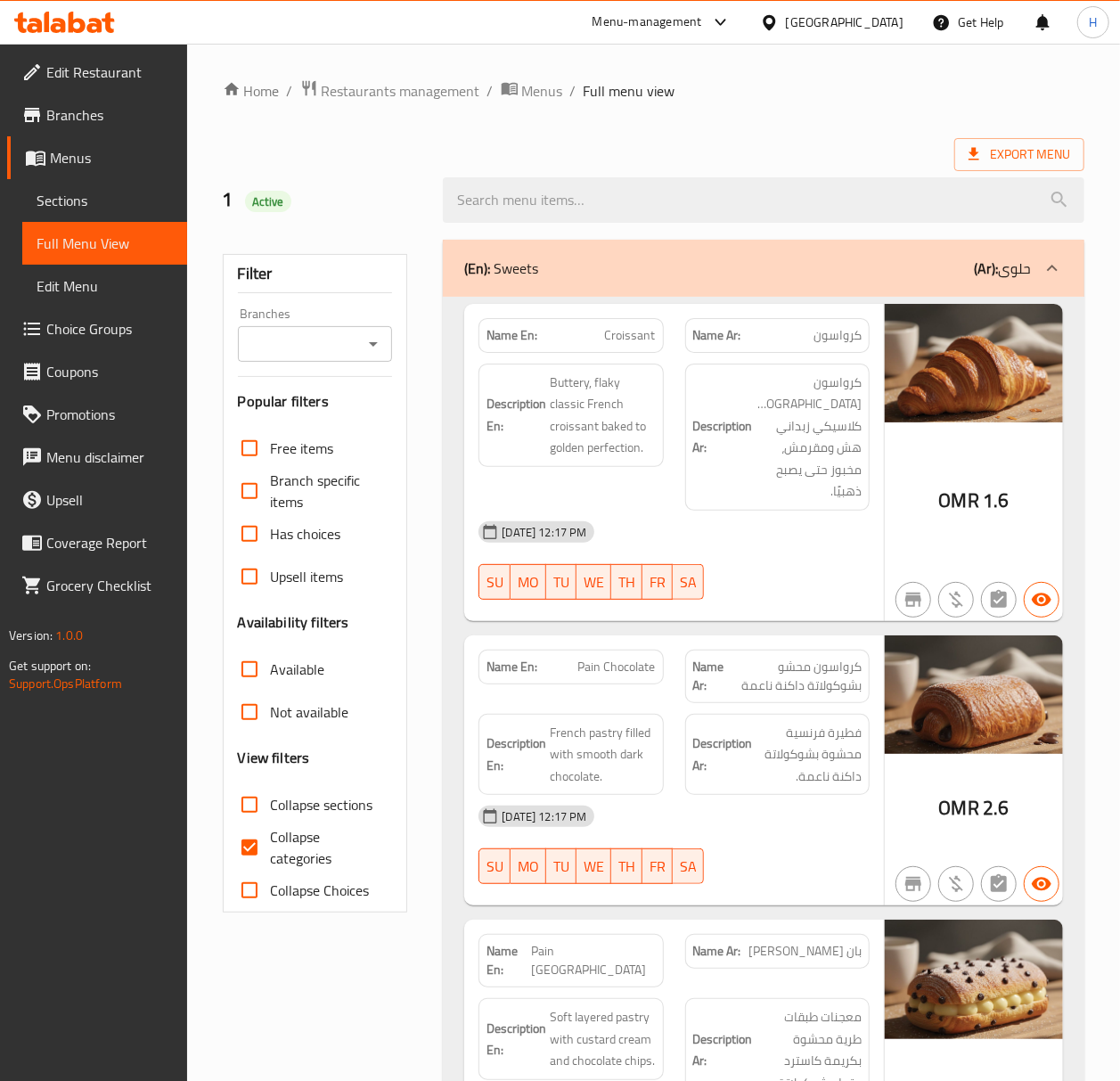
drag, startPoint x: 289, startPoint y: 813, endPoint x: 414, endPoint y: 739, distance: 145.3
click at [289, 813] on span "Collapse sections" at bounding box center [322, 804] width 103 height 22
click at [271, 813] on input "Collapse sections" at bounding box center [248, 803] width 42 height 42
checkbox input "true"
click at [287, 835] on span "Collapse categories" at bounding box center [325, 847] width 108 height 42
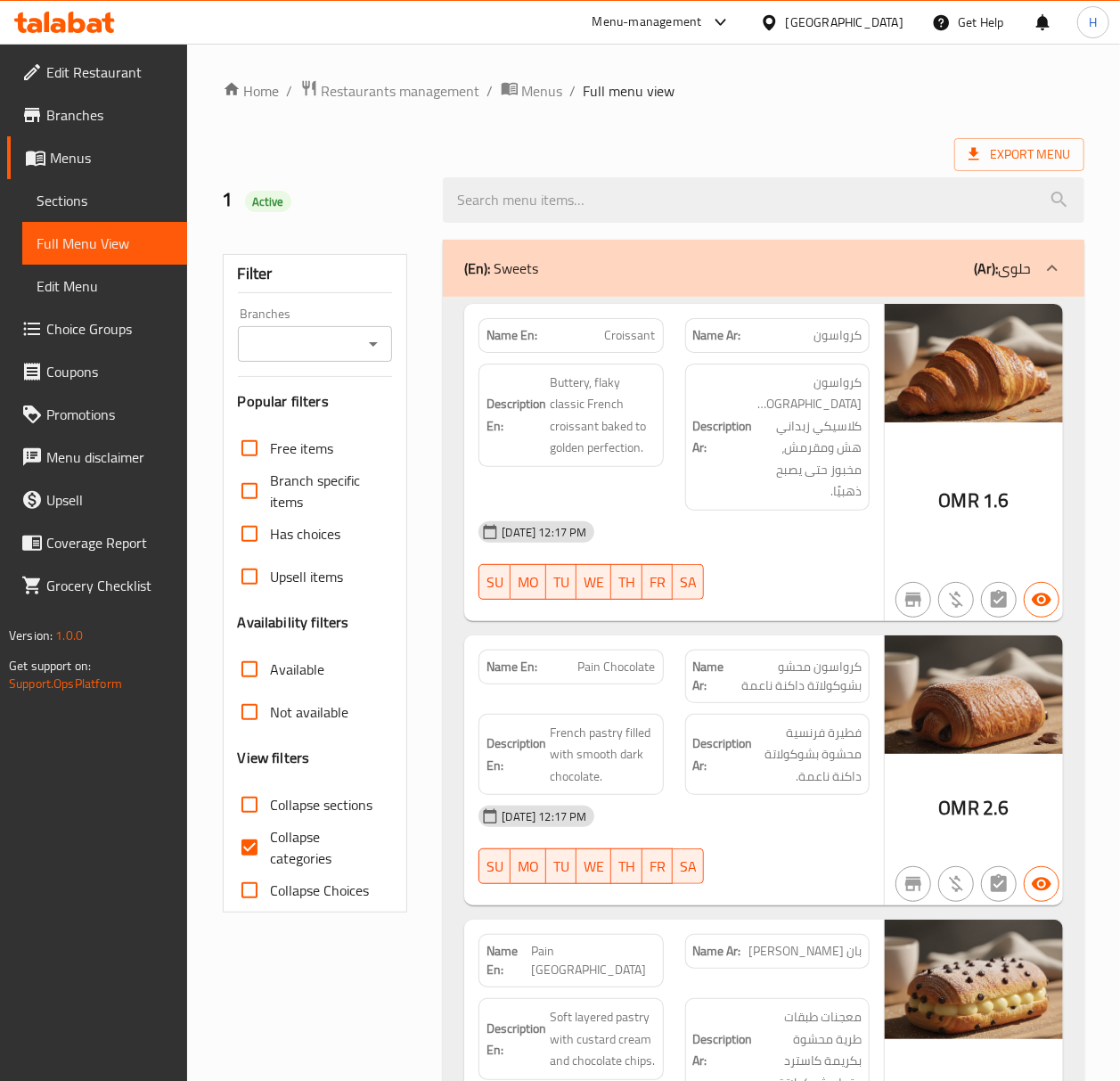
click at [271, 835] on input "Collapse categories" at bounding box center [248, 847] width 42 height 42
checkbox input "false"
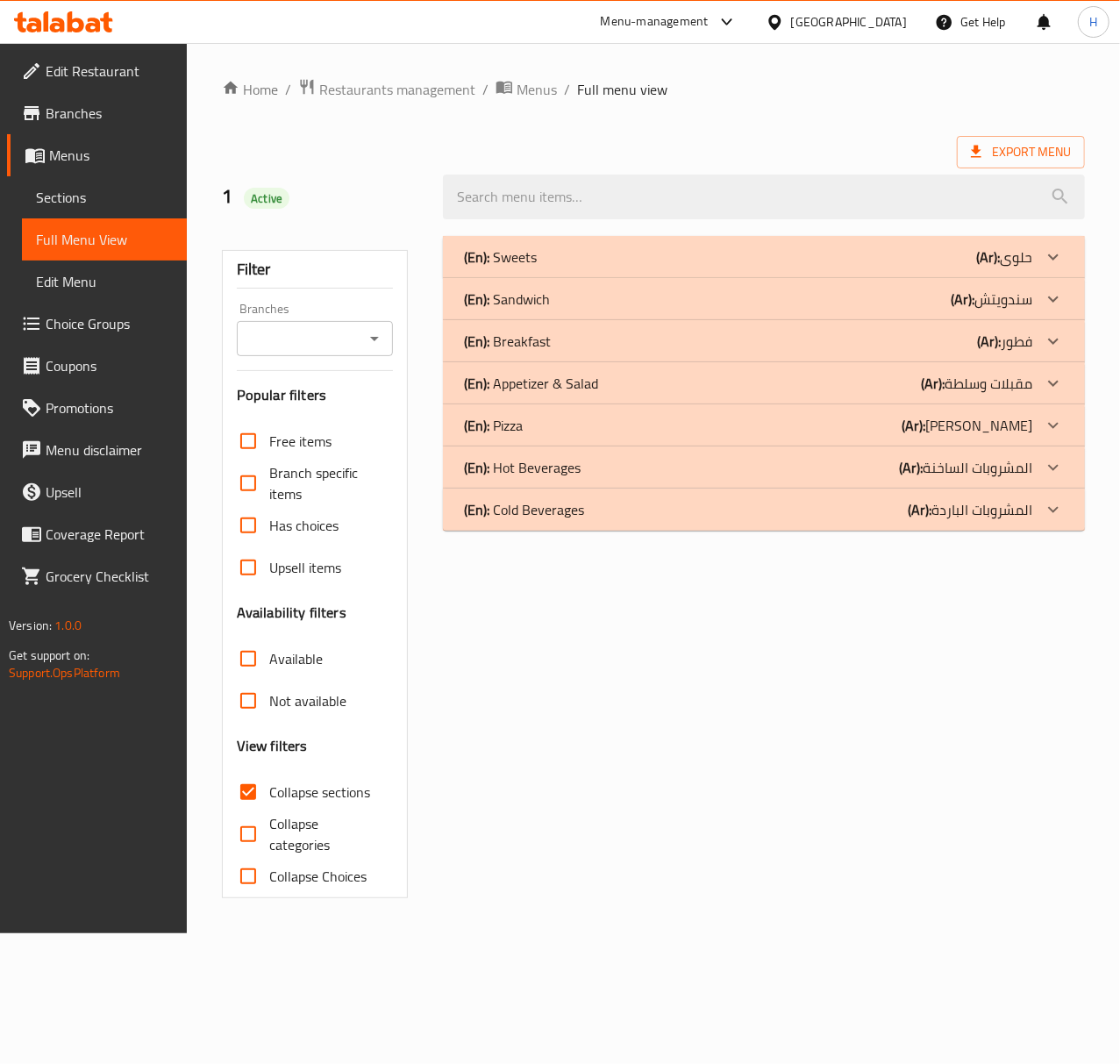
click at [887, 614] on div "(En): Sweets (Ar): حلوى Name En: Croissant Name Ar: كرواسون Description En: But…" at bounding box center [764, 567] width 663 height 683
click at [293, 786] on span "Collapse sections" at bounding box center [320, 792] width 101 height 21
click at [270, 786] on input "Collapse sections" at bounding box center [247, 791] width 42 height 42
checkbox input "false"
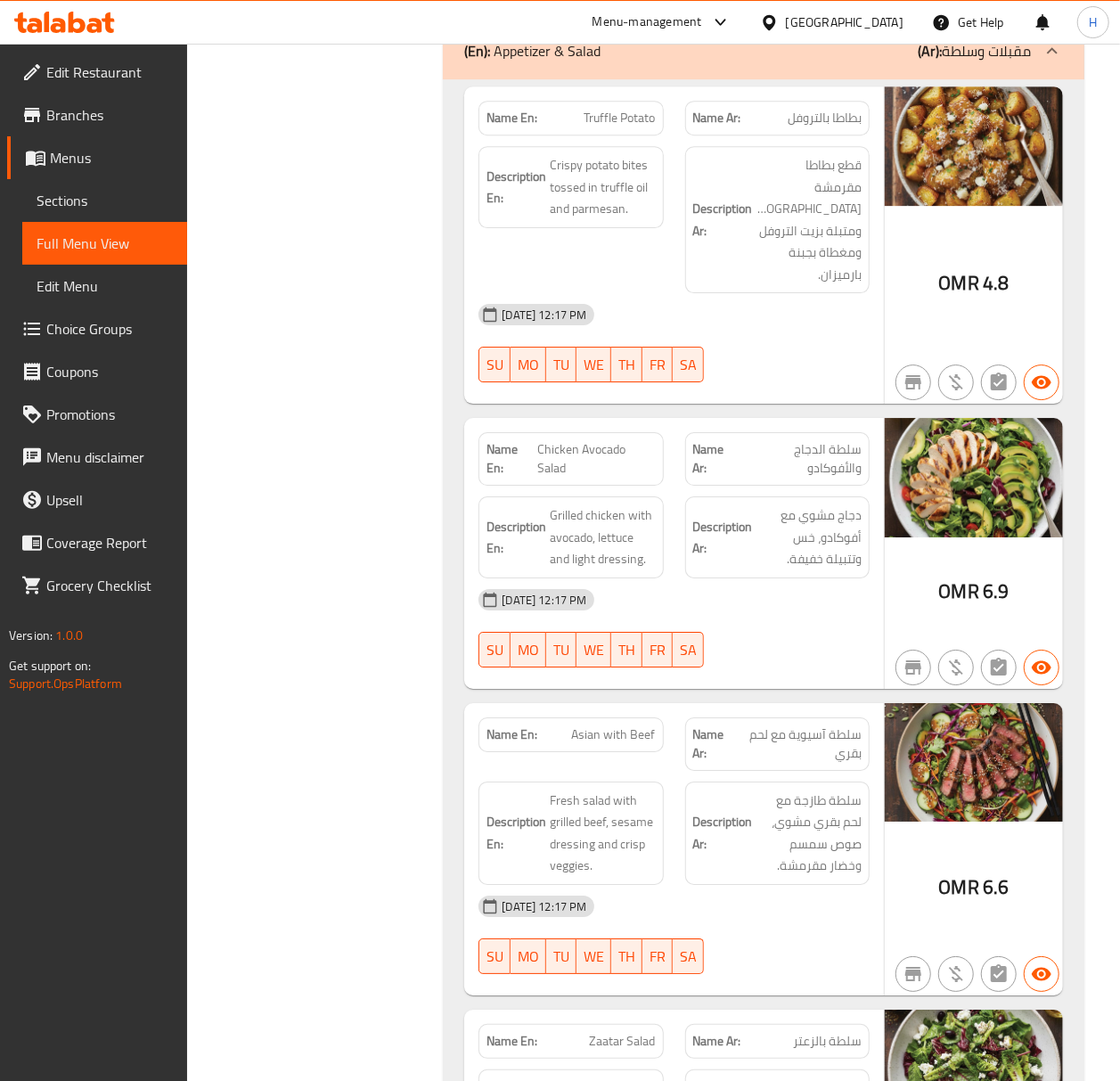
scroll to position [6335, 0]
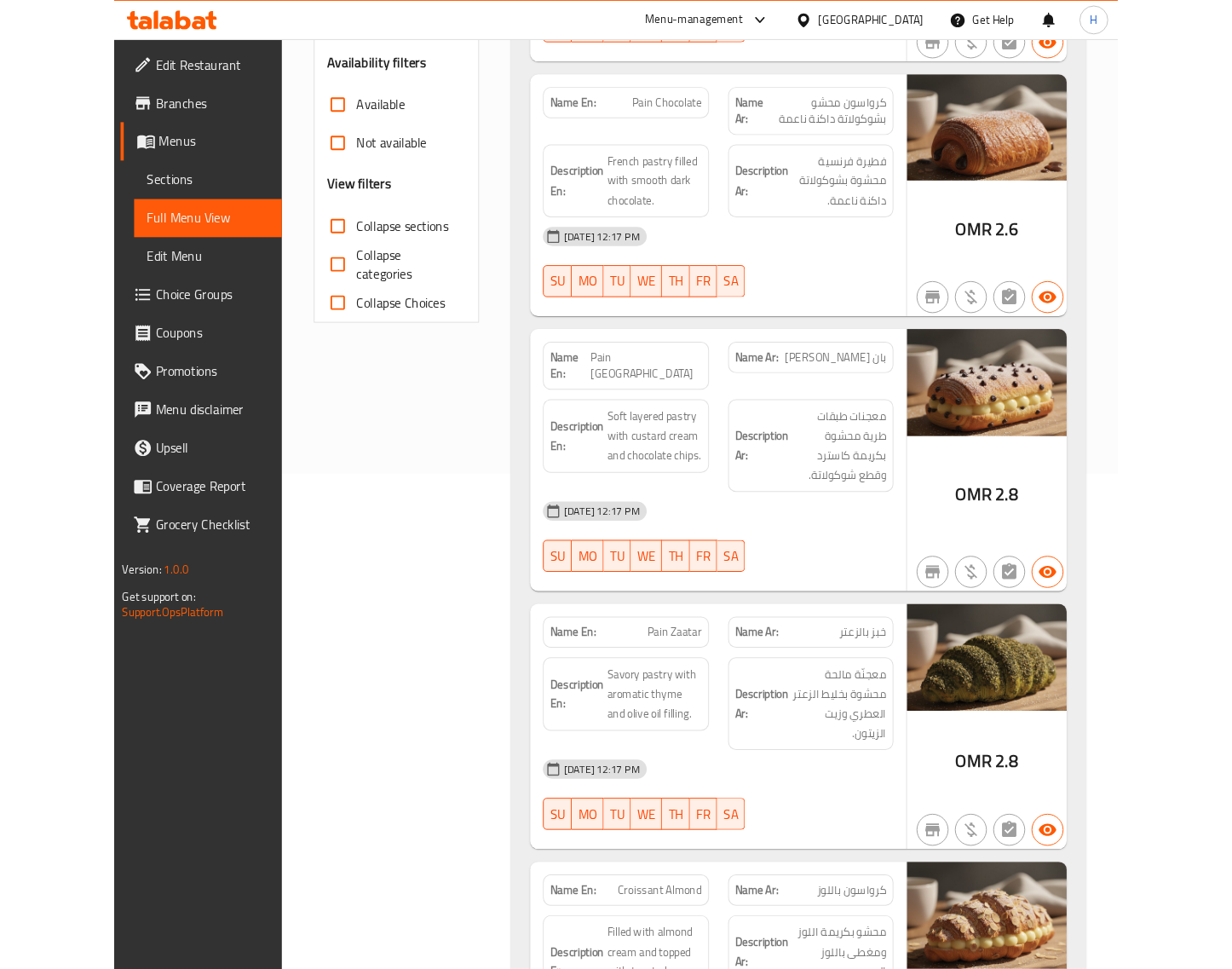
scroll to position [0, 0]
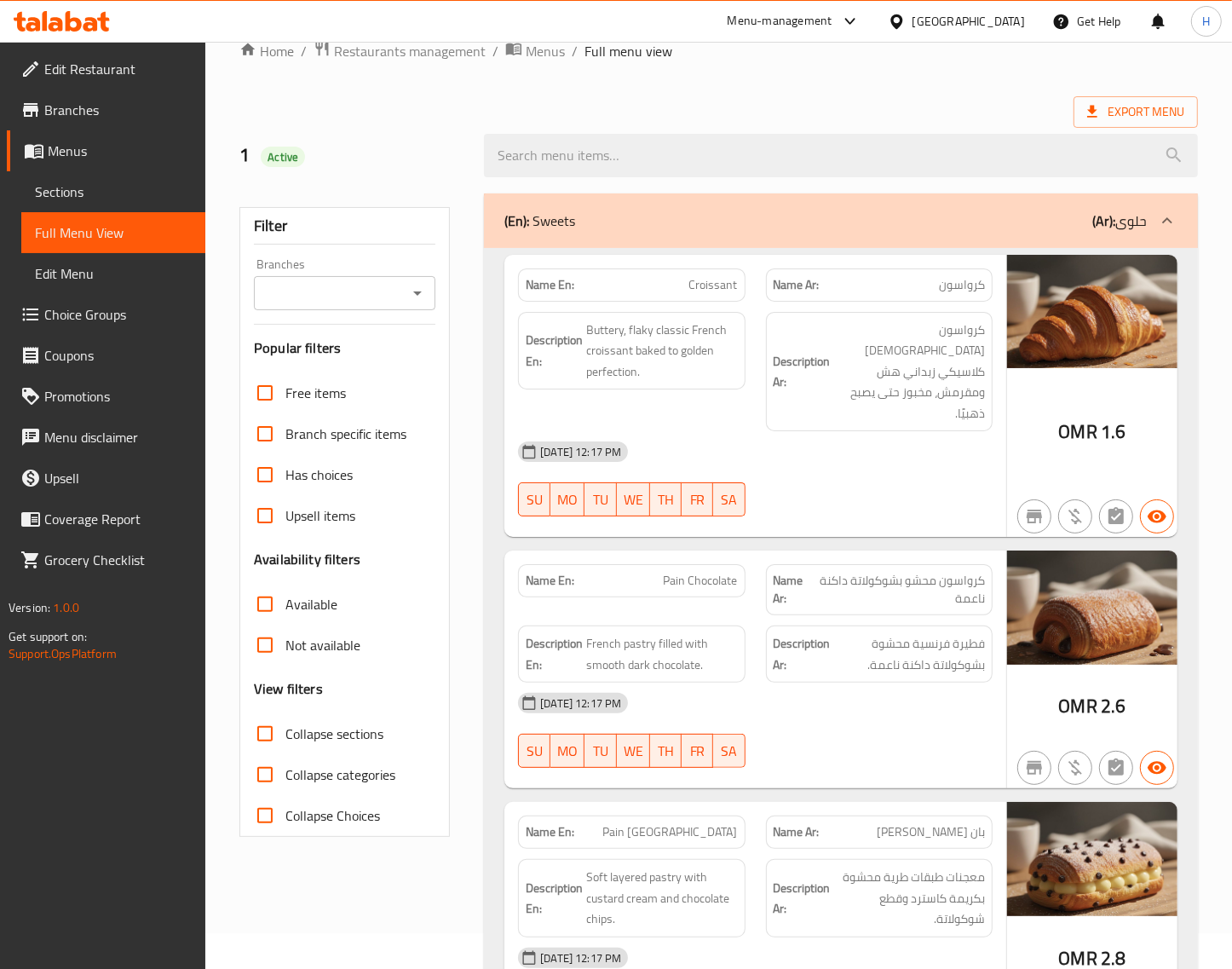
scroll to position [71, 0]
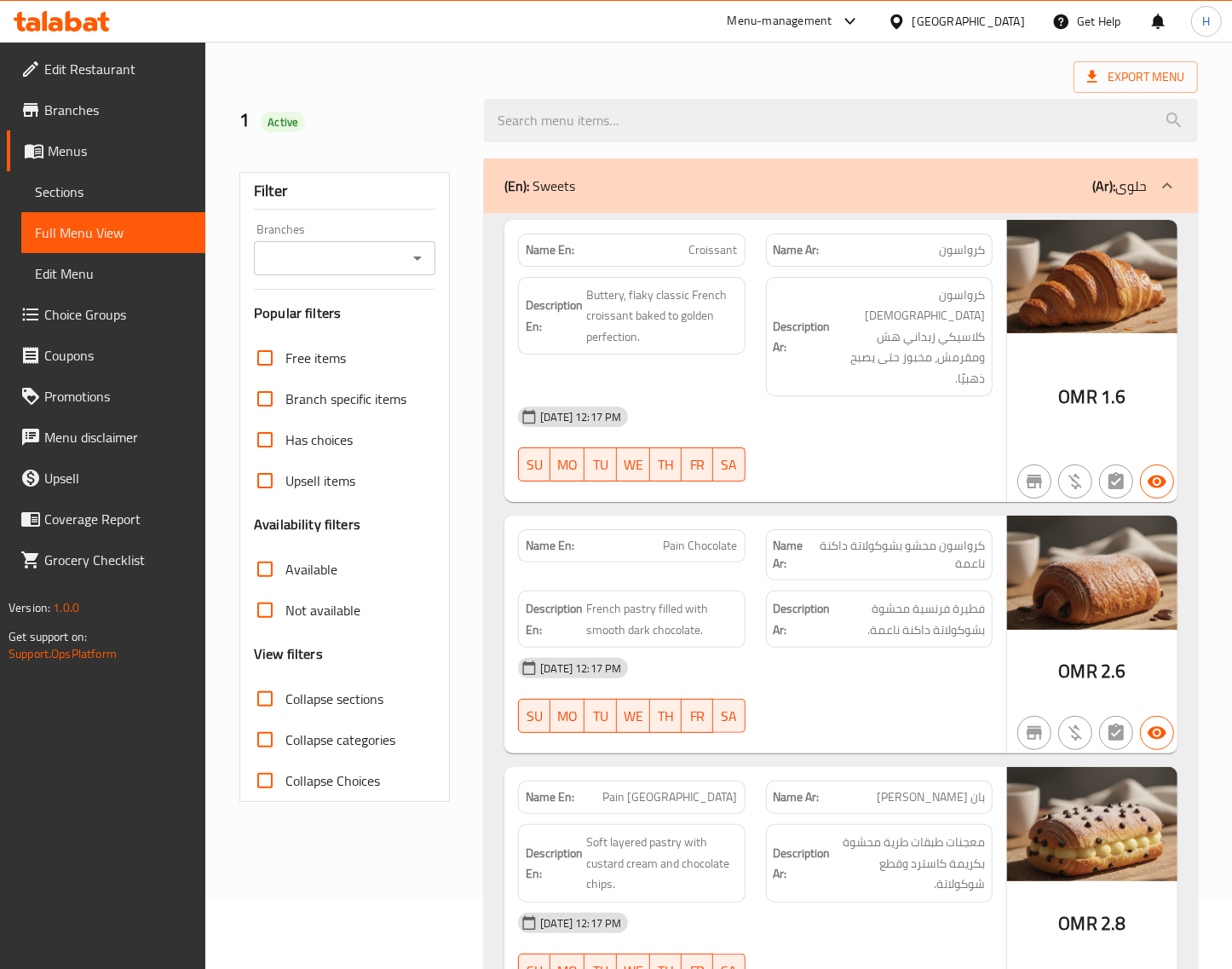
click at [723, 244] on span "Croissant" at bounding box center [714, 250] width 49 height 18
click at [909, 317] on span "كرواسون [DEMOGRAPHIC_DATA] كلاسيكي زبداني هش ومقرمش، مخبوز حتى يصبح ذهبيًا." at bounding box center [910, 336] width 151 height 104
copy span "ومقرمش"
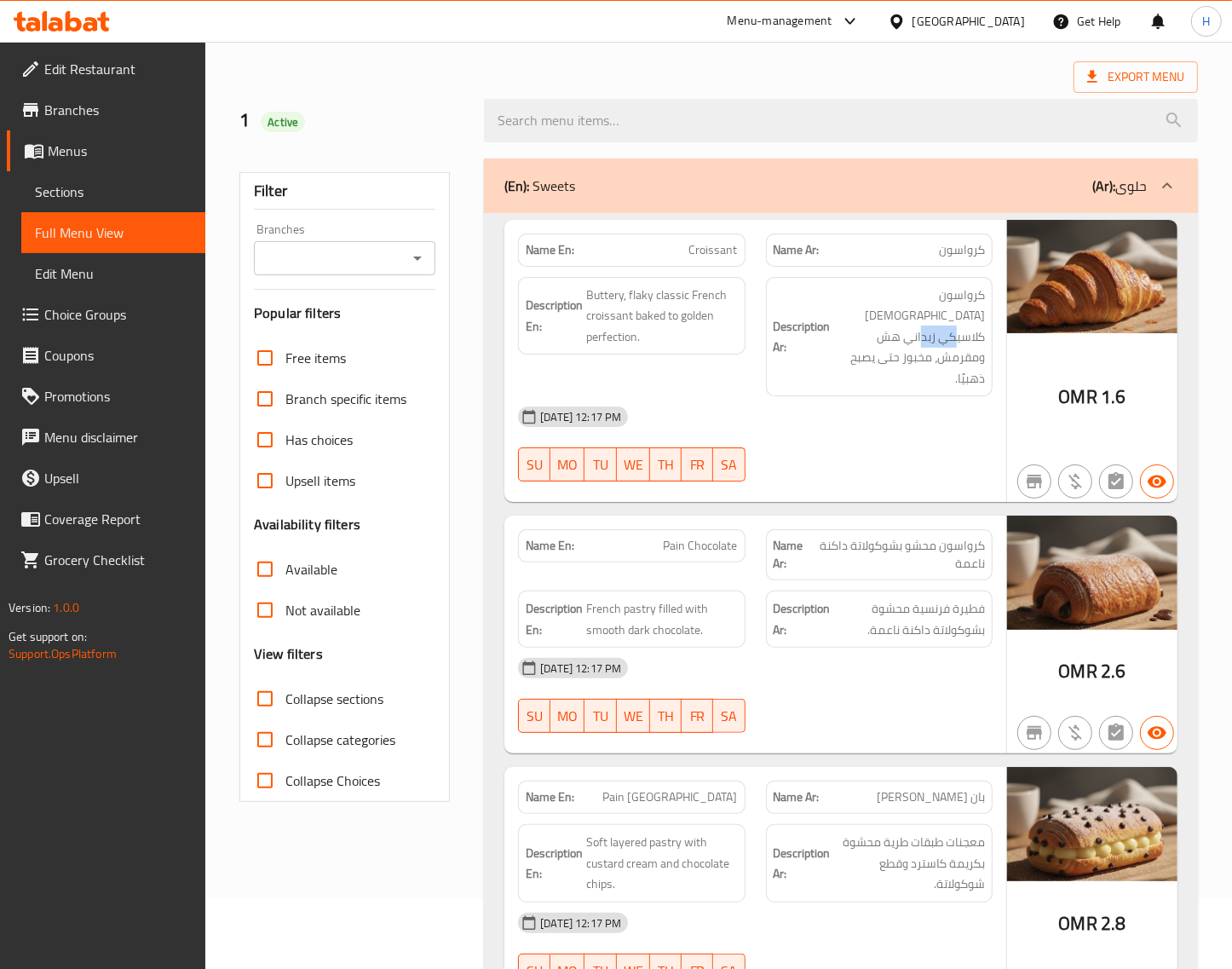
click at [718, 249] on span "Croissant" at bounding box center [714, 250] width 49 height 18
copy span "Croissant"
click at [705, 249] on span "Croissant" at bounding box center [714, 250] width 49 height 18
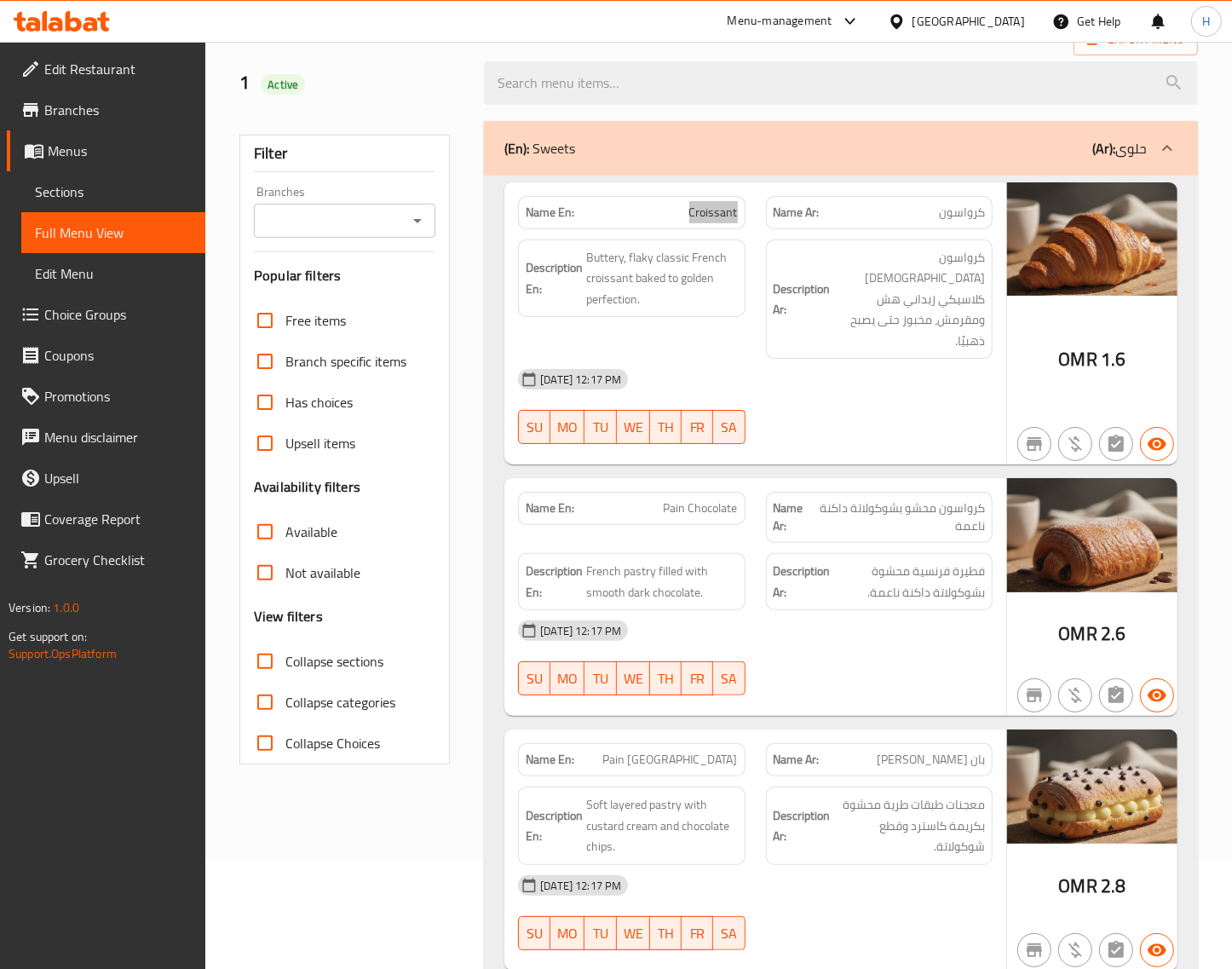
scroll to position [141, 0]
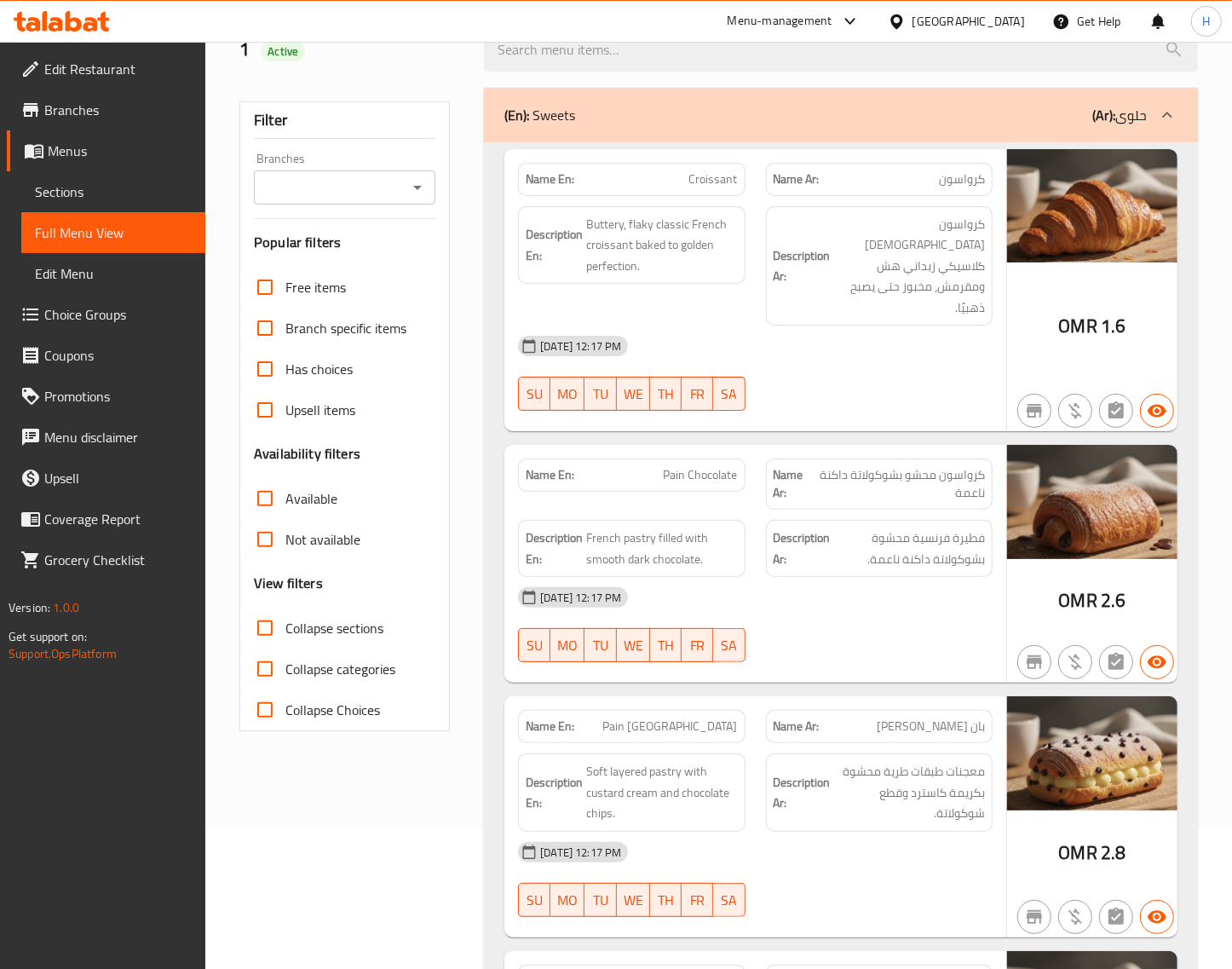
click at [725, 466] on span "Pain Chocolate" at bounding box center [701, 475] width 74 height 18
copy span "Pain Chocolate"
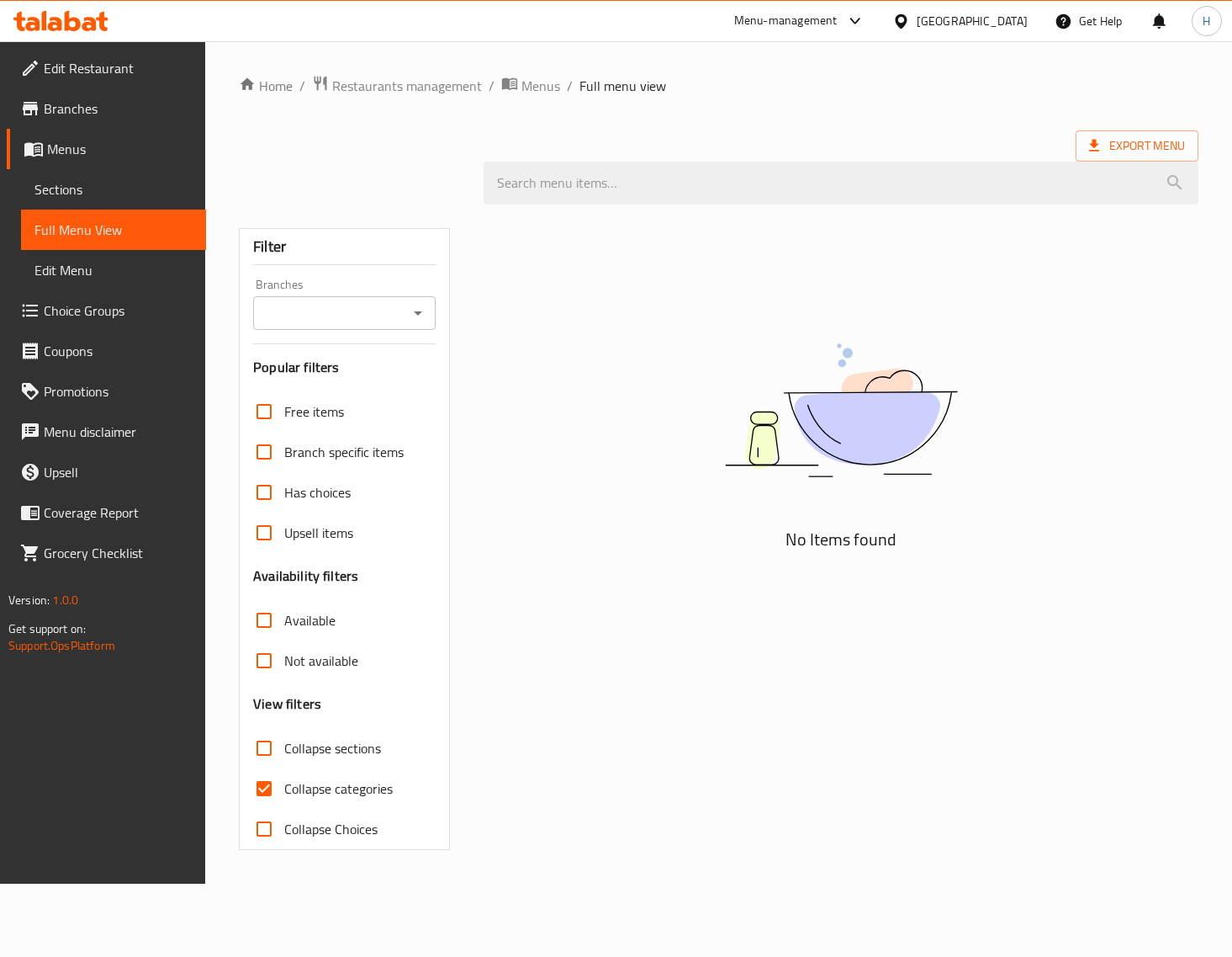
click at [141, 187] on span "Sections" at bounding box center [114, 189] width 158 height 20
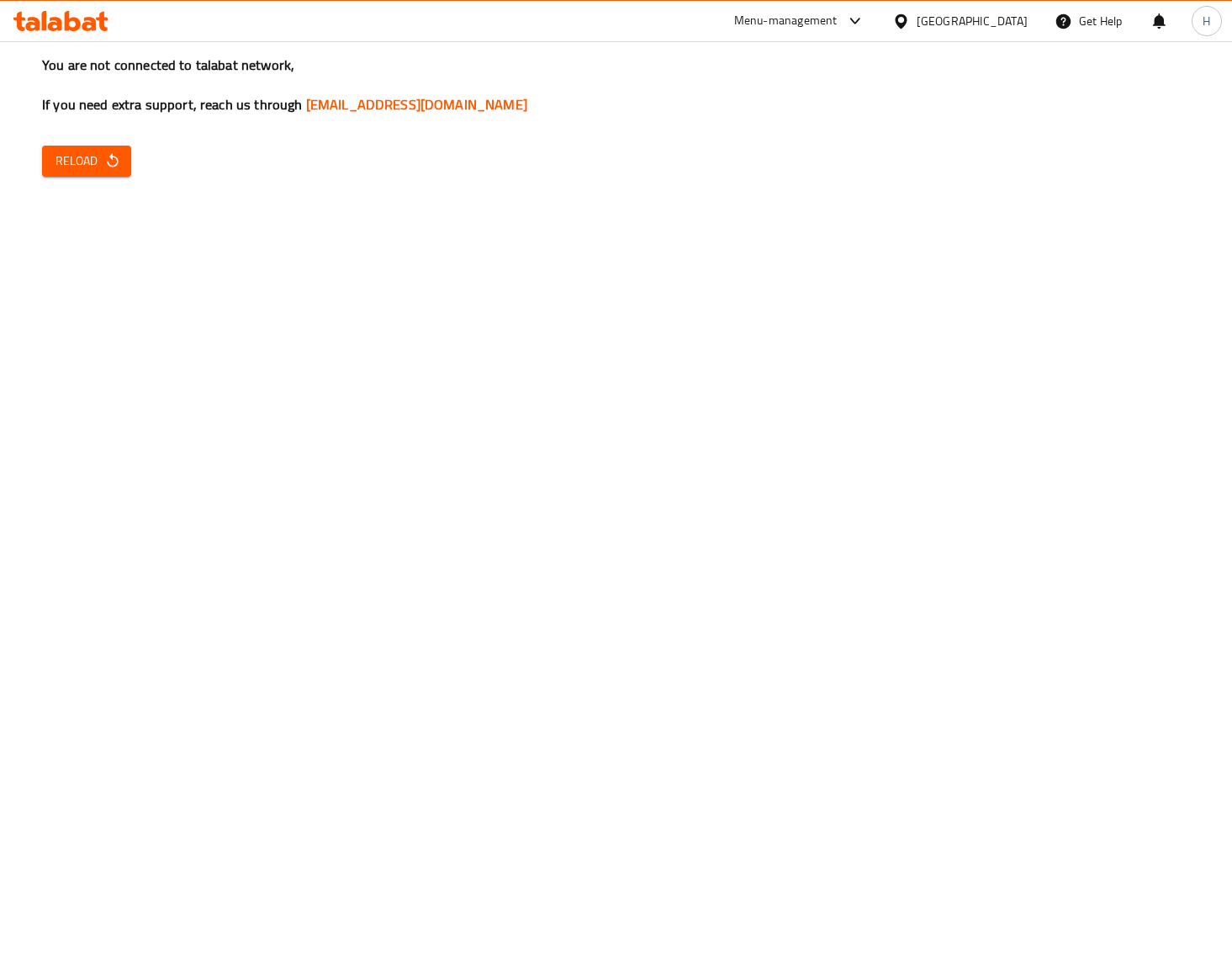
click at [61, 152] on span "Reload" at bounding box center [87, 162] width 62 height 21
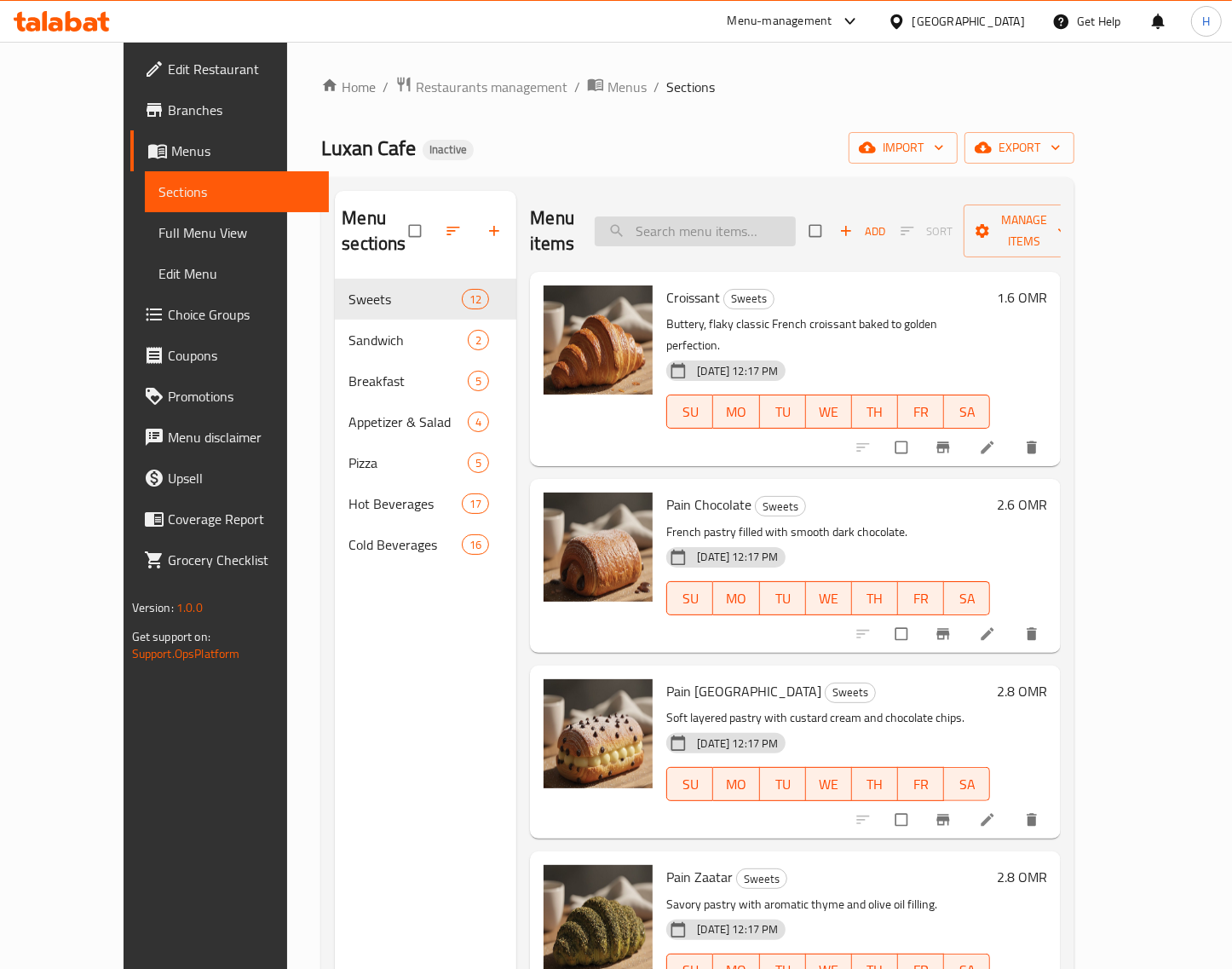
click at [733, 217] on input "search" at bounding box center [695, 231] width 201 height 30
paste input "Croissant"
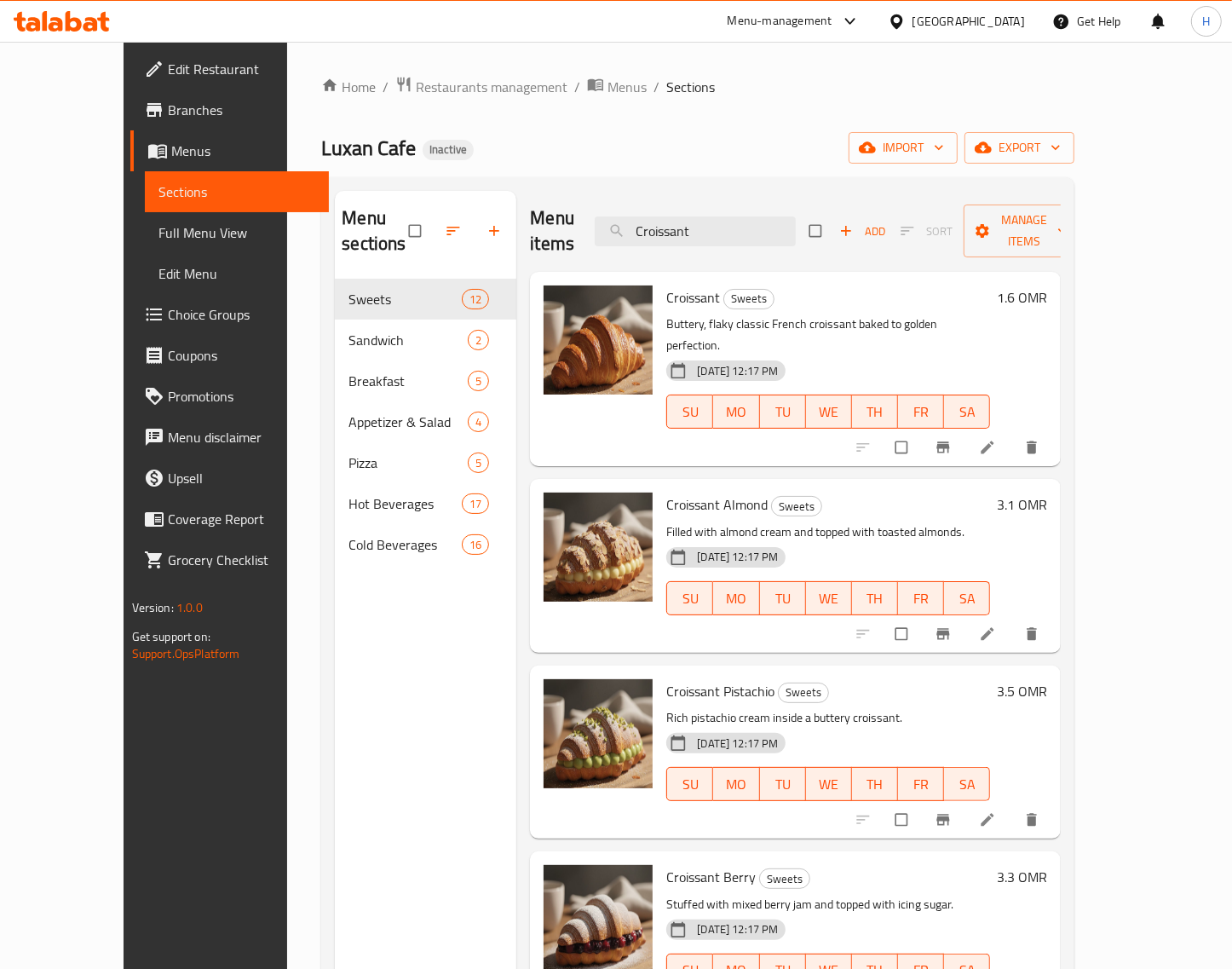
type input "Croissant"
click at [996, 439] on icon at bounding box center [987, 447] width 17 height 17
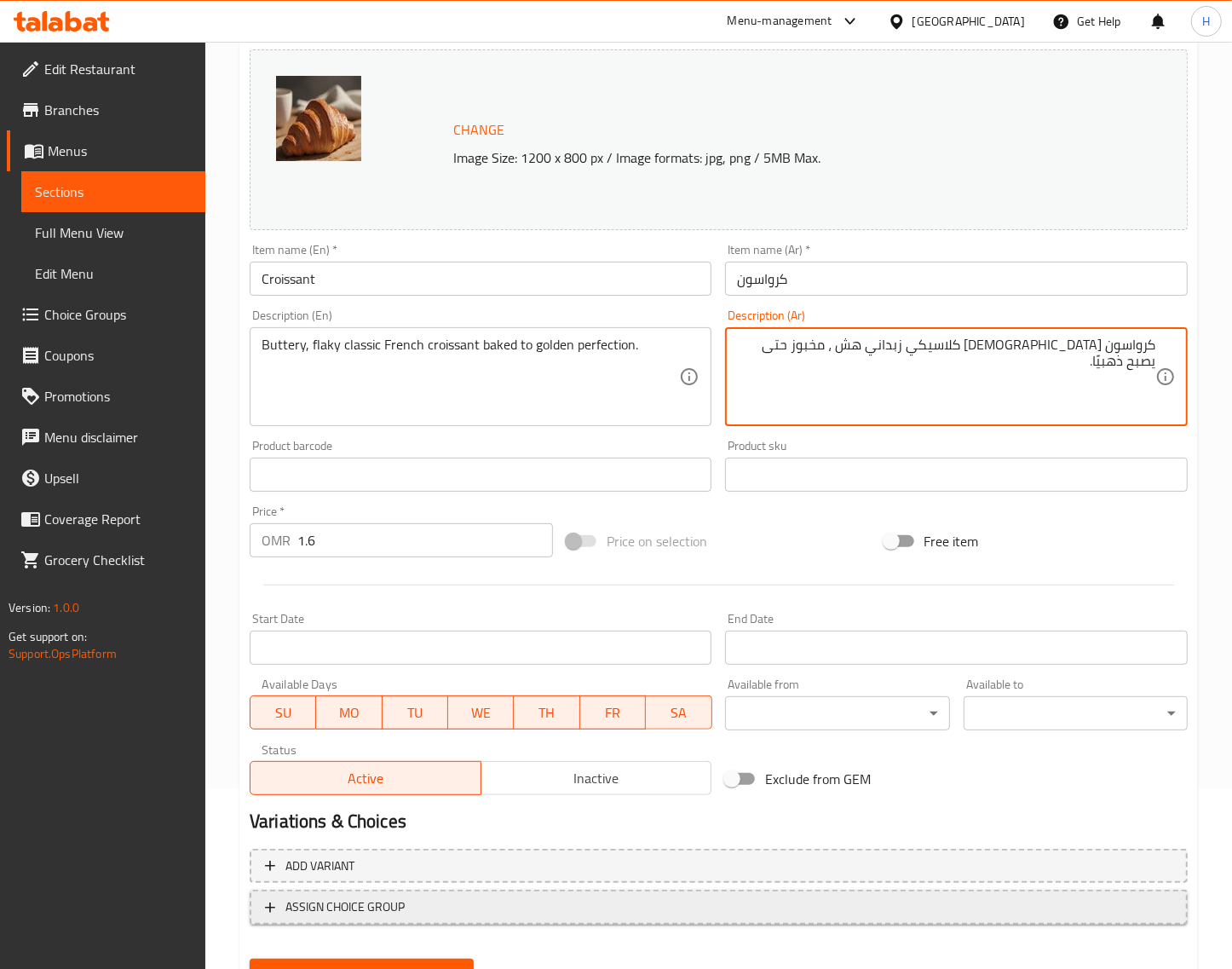
scroll to position [257, 0]
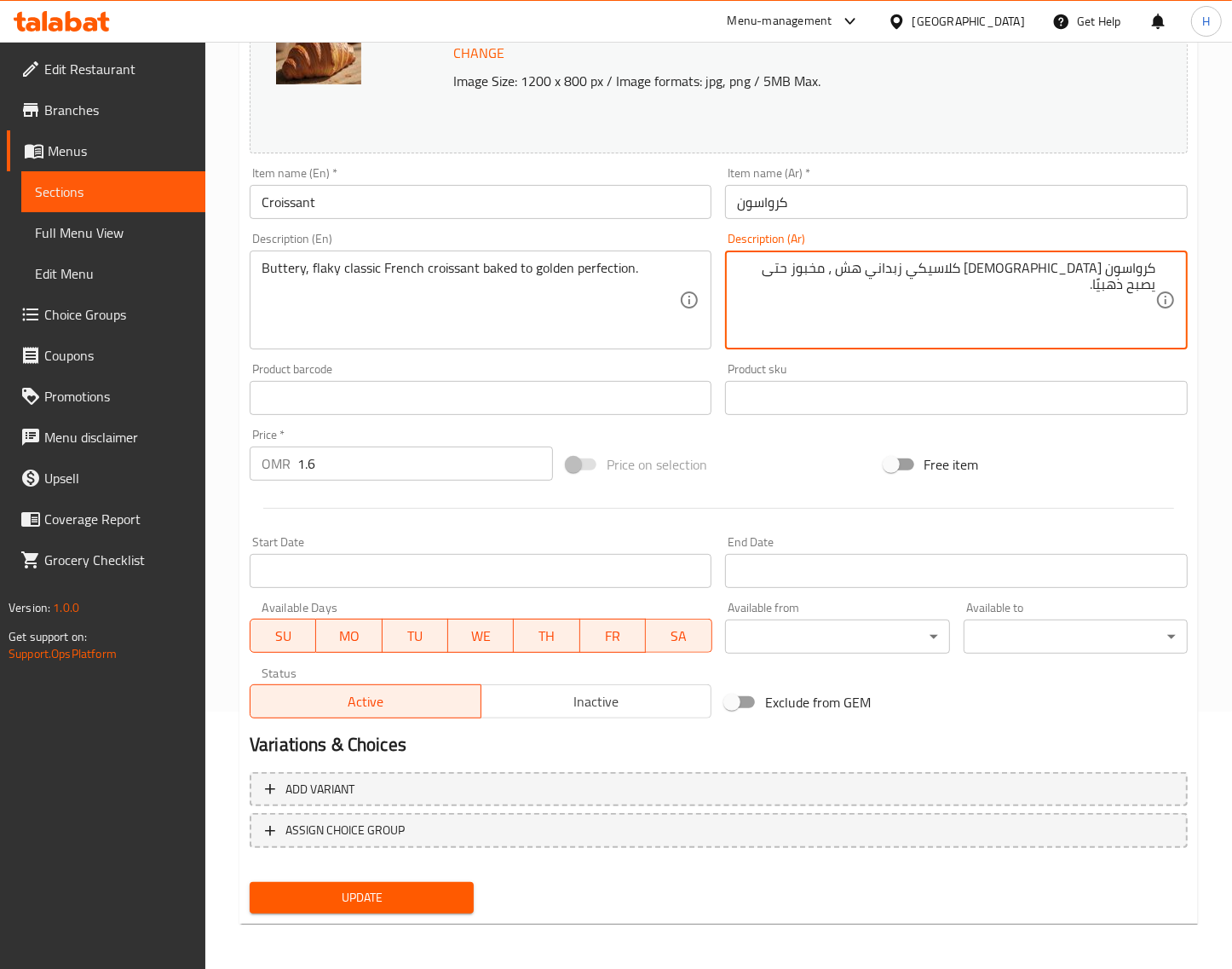
click at [442, 884] on button "Update" at bounding box center [361, 897] width 224 height 31
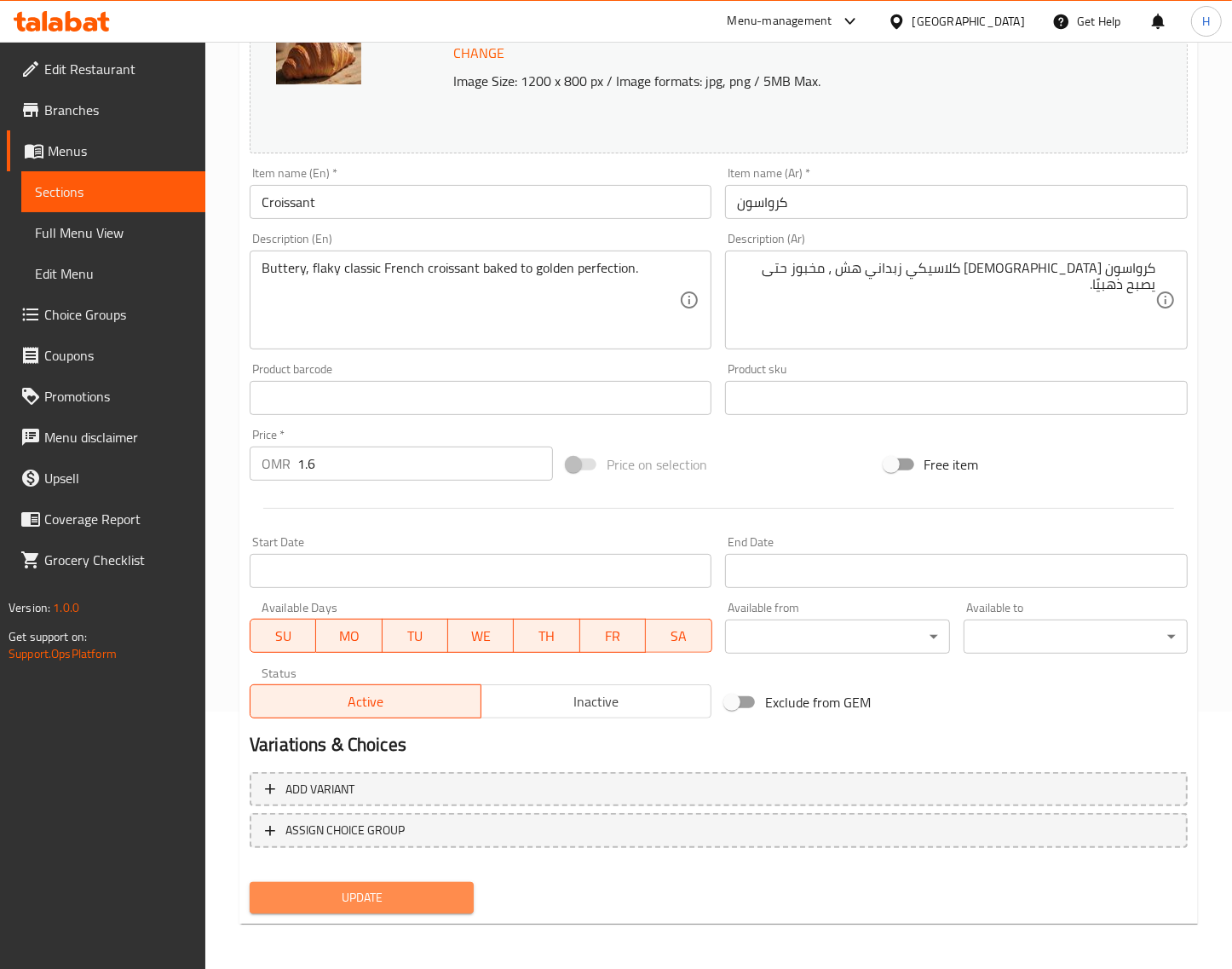
click at [437, 887] on span "Update" at bounding box center [362, 898] width 197 height 22
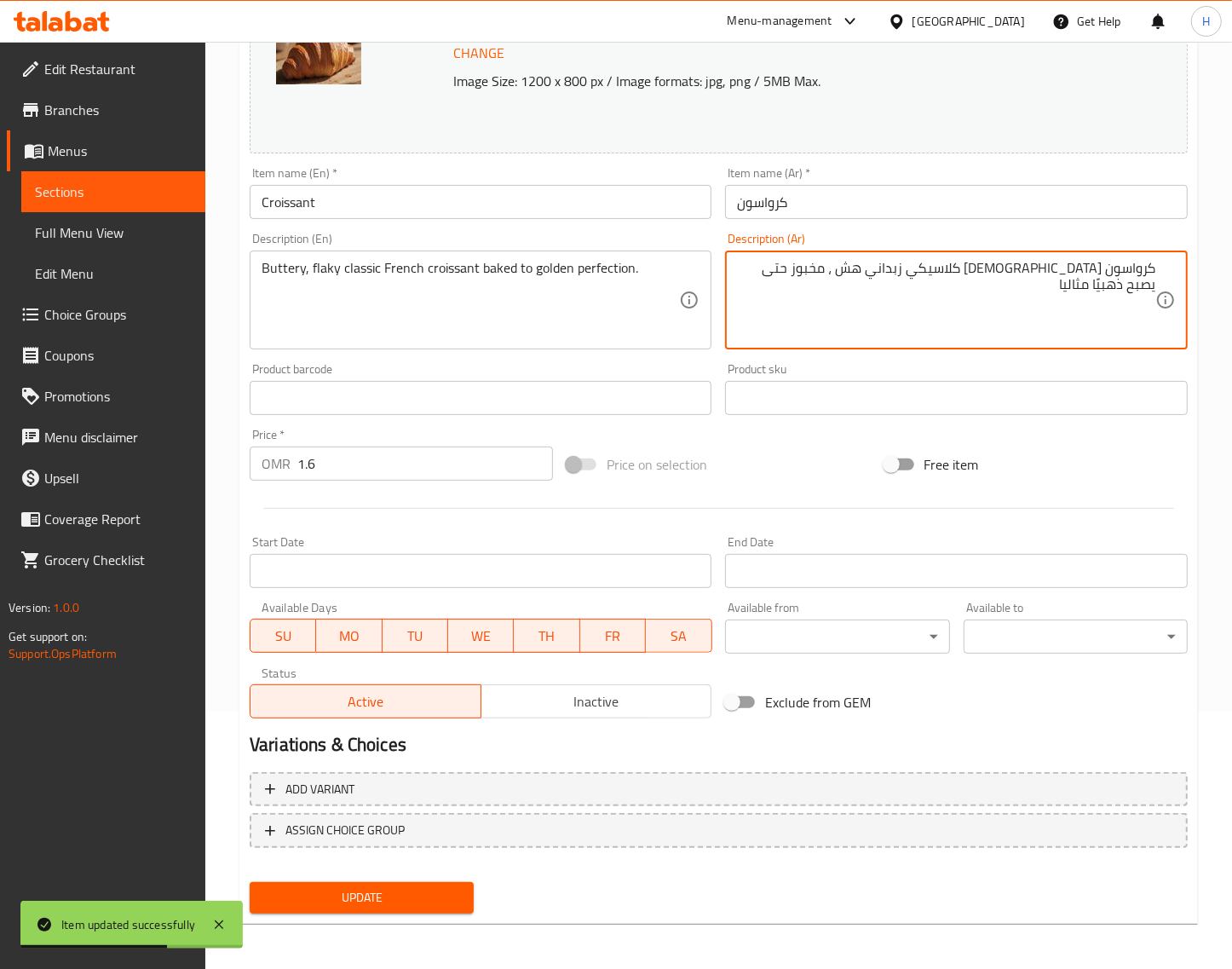
type textarea "كرواسون [DEMOGRAPHIC_DATA] كلاسيكي زبداني هش ، مخبوز حتى يصبح ذهبيًا مثاليا"
click at [427, 895] on span "Update" at bounding box center [362, 898] width 197 height 22
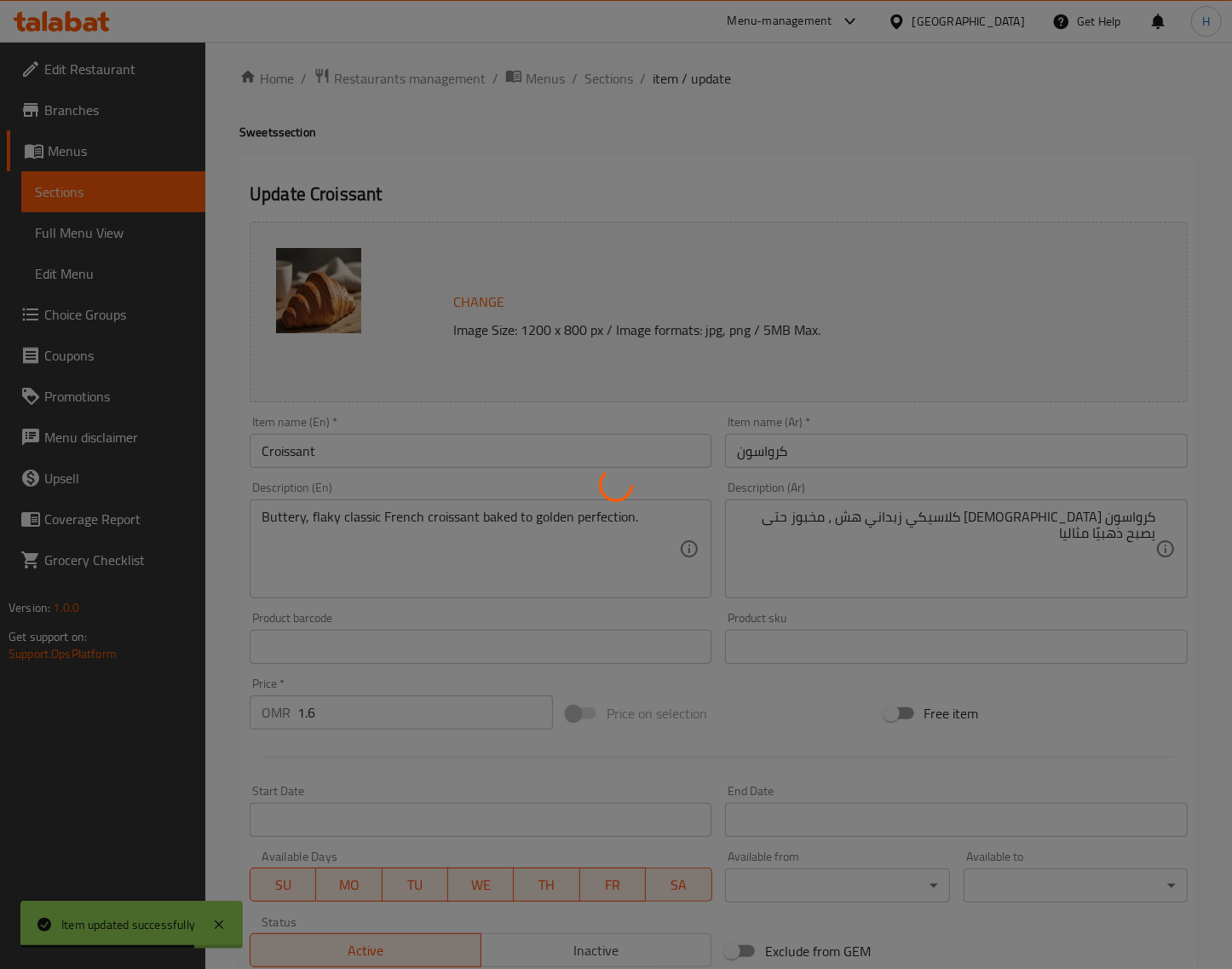
scroll to position [0, 0]
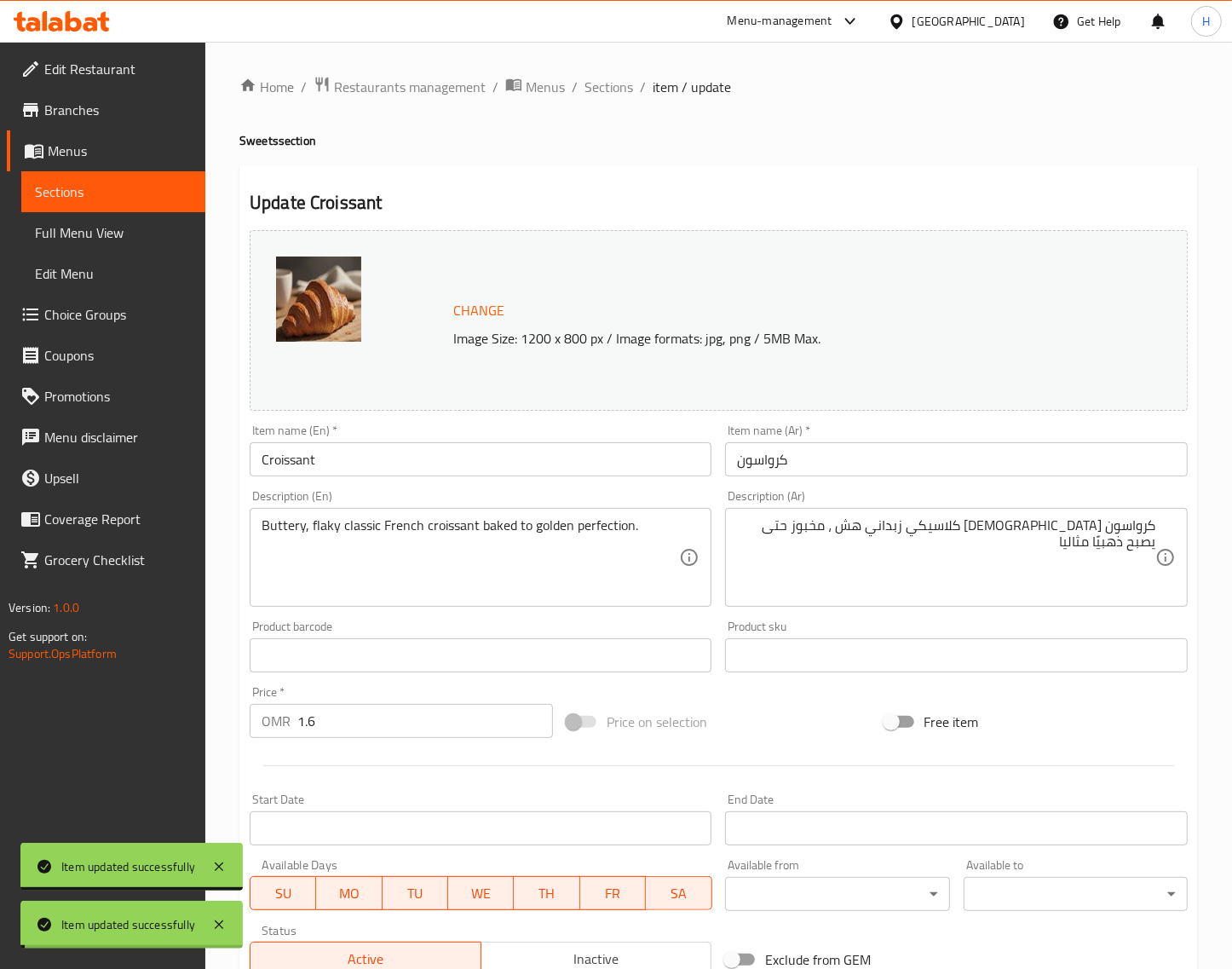
drag, startPoint x: 616, startPoint y: 86, endPoint x: 529, endPoint y: 4, distance: 119.6
click at [616, 86] on span "Sections" at bounding box center [609, 86] width 49 height 21
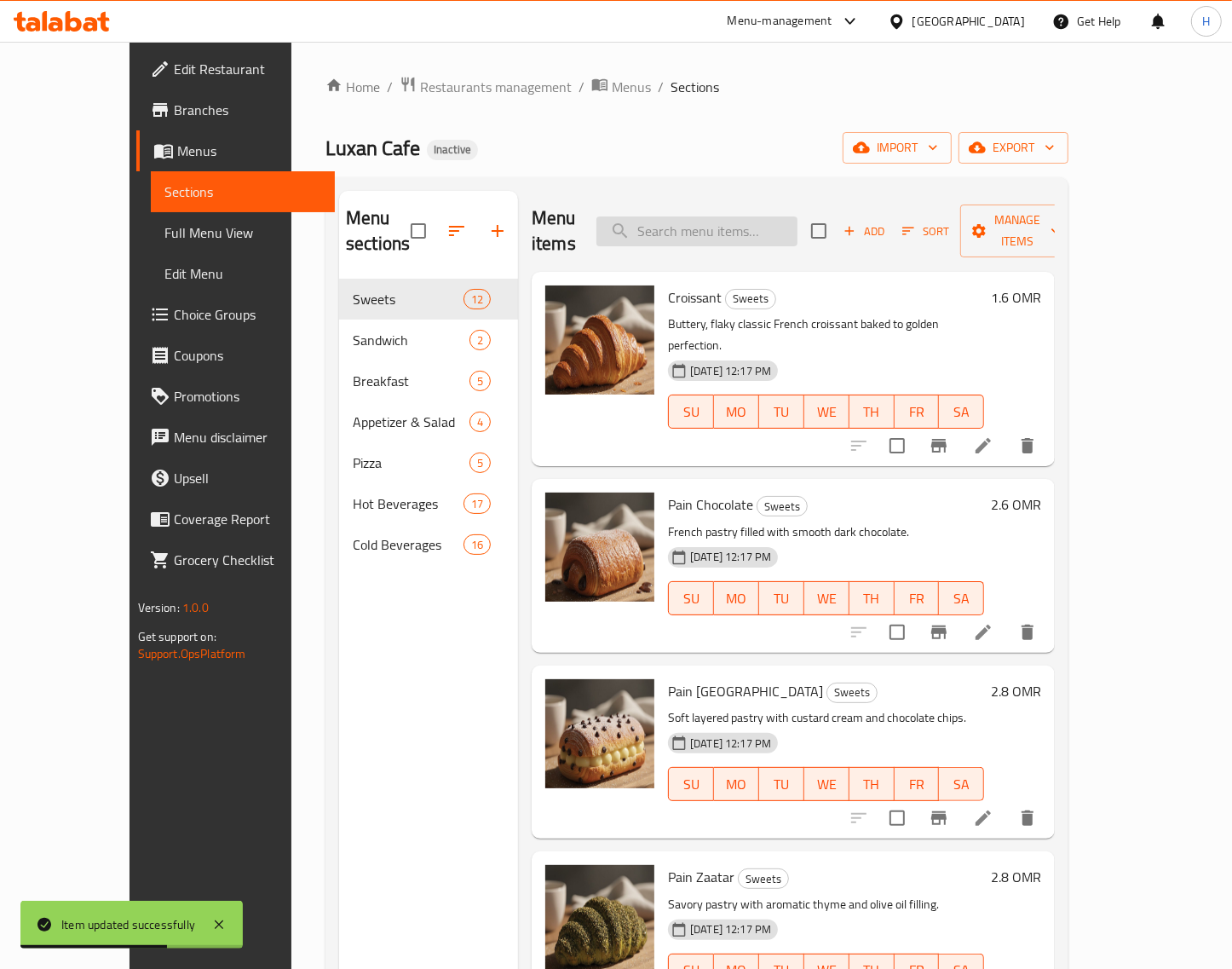
click at [761, 217] on input "search" at bounding box center [697, 231] width 201 height 30
paste input "Pain Chocolate"
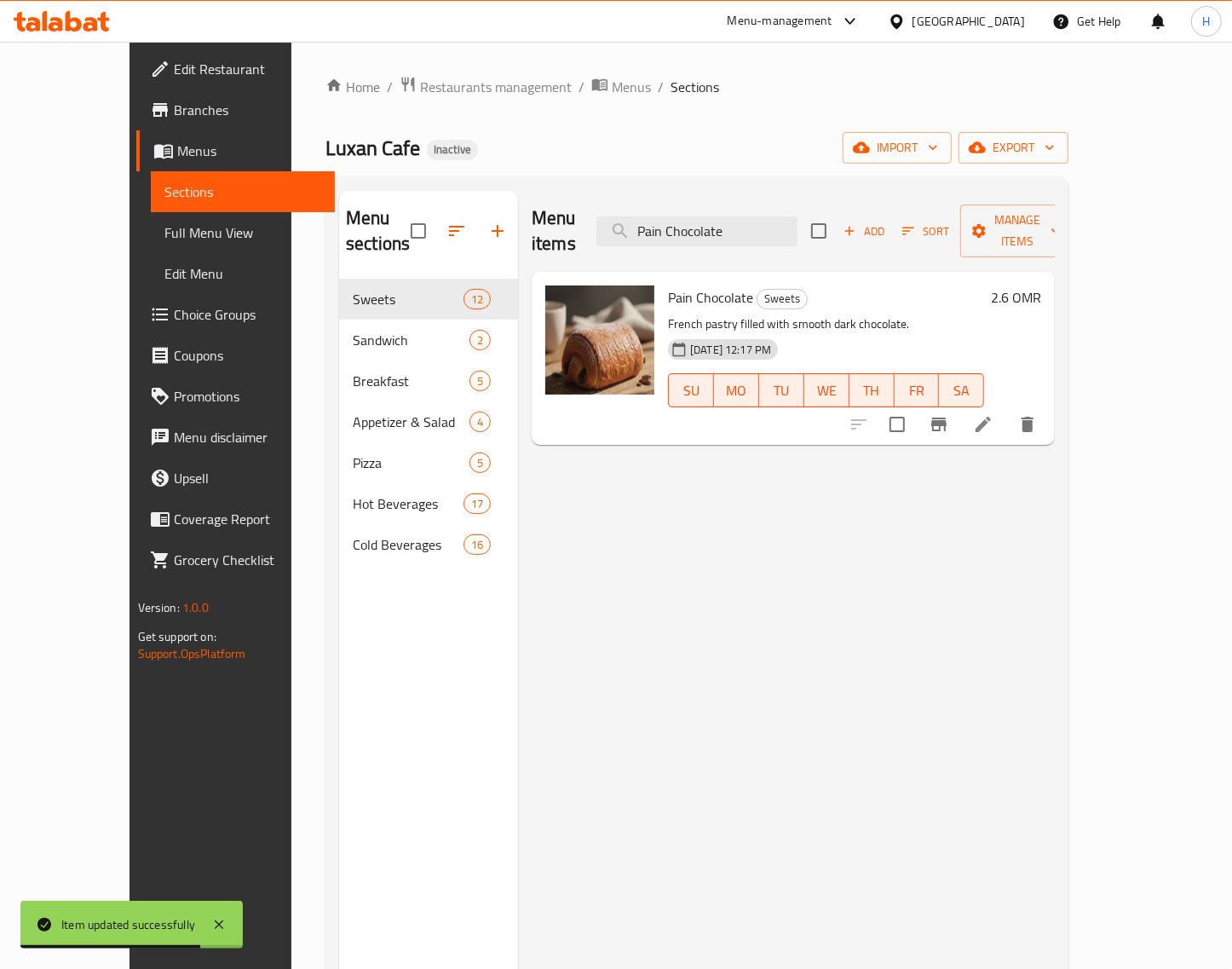
type input "Pain Chocolate"
click at [1007, 409] on li at bounding box center [983, 425] width 48 height 31
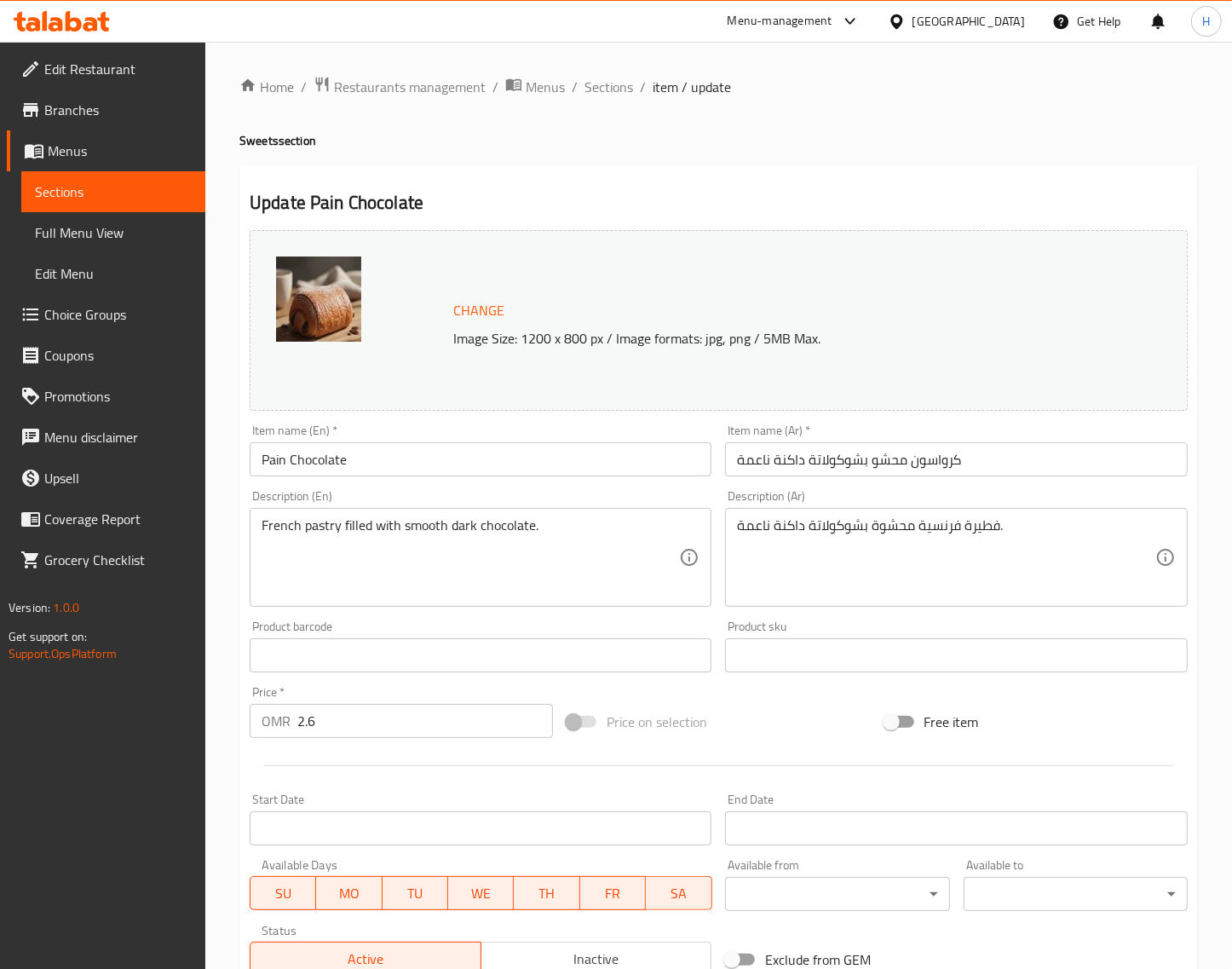
click at [344, 454] on input "Pain Chocolate" at bounding box center [480, 459] width 462 height 34
click at [895, 445] on input "كرواسون محشو بشوكولاتة داكنة ناعمة" at bounding box center [956, 459] width 462 height 34
paste input "شوكولاتة الألم"
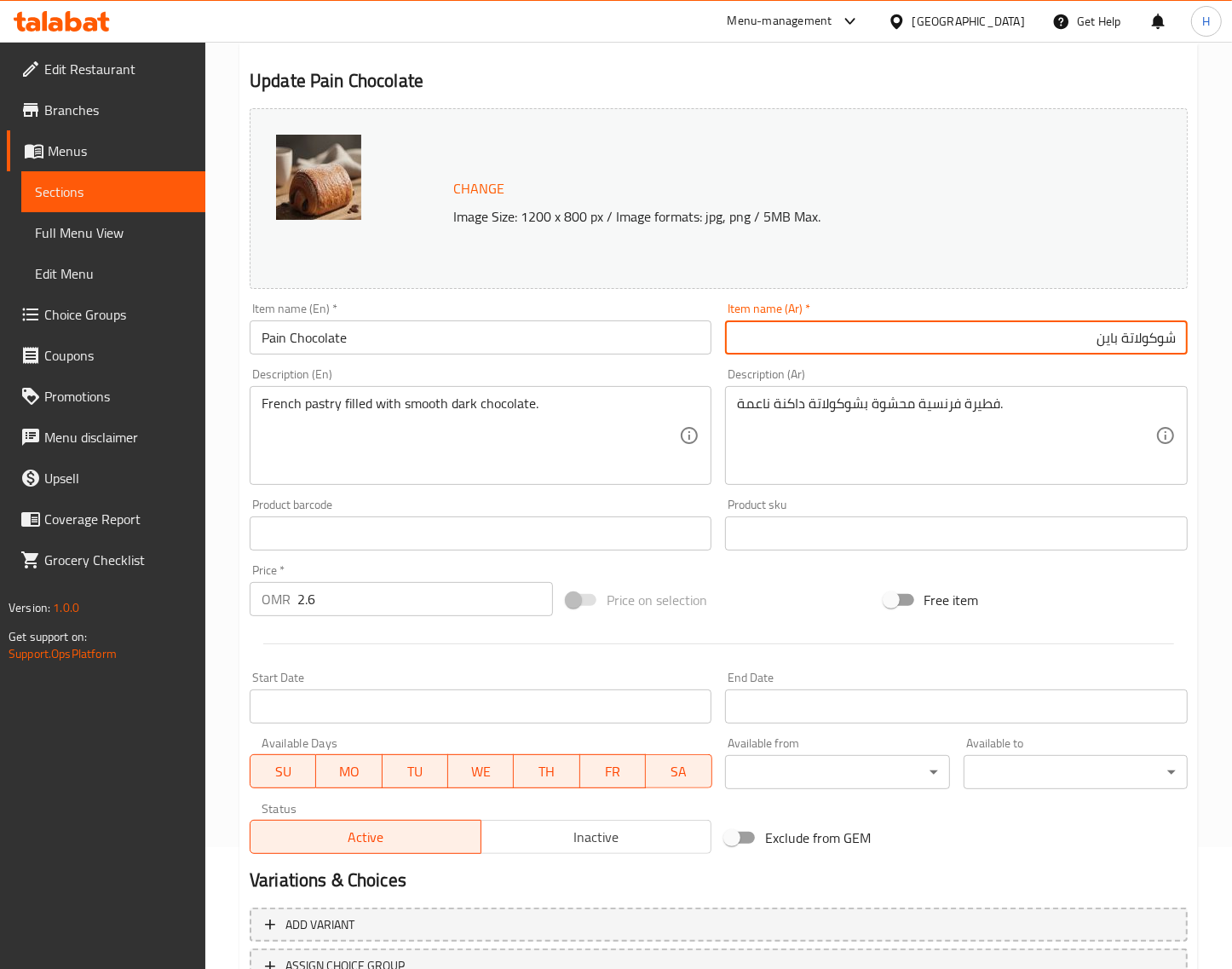
scroll to position [213, 0]
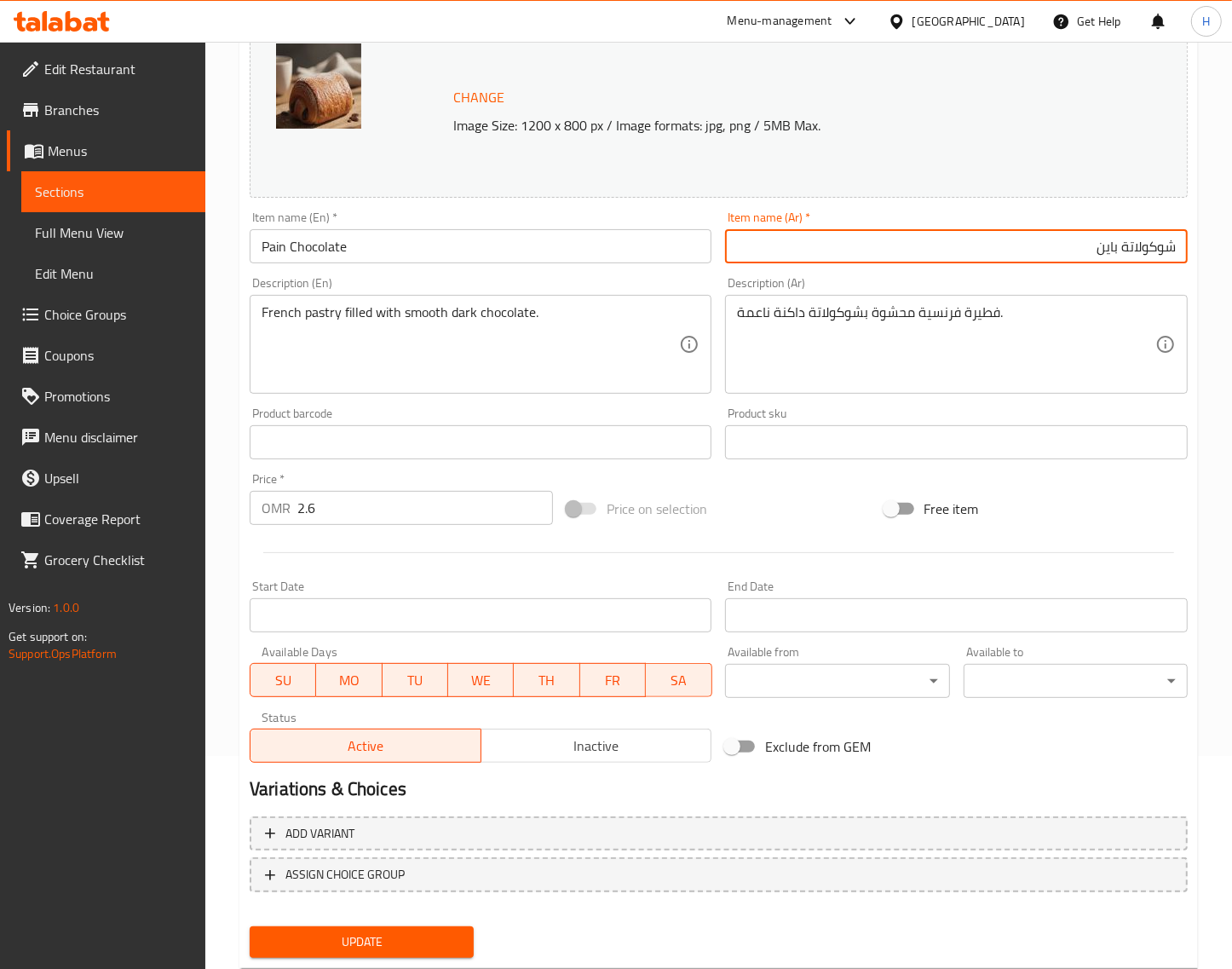
type input "شوكولاتة باين"
click at [444, 926] on button "Update" at bounding box center [361, 941] width 224 height 31
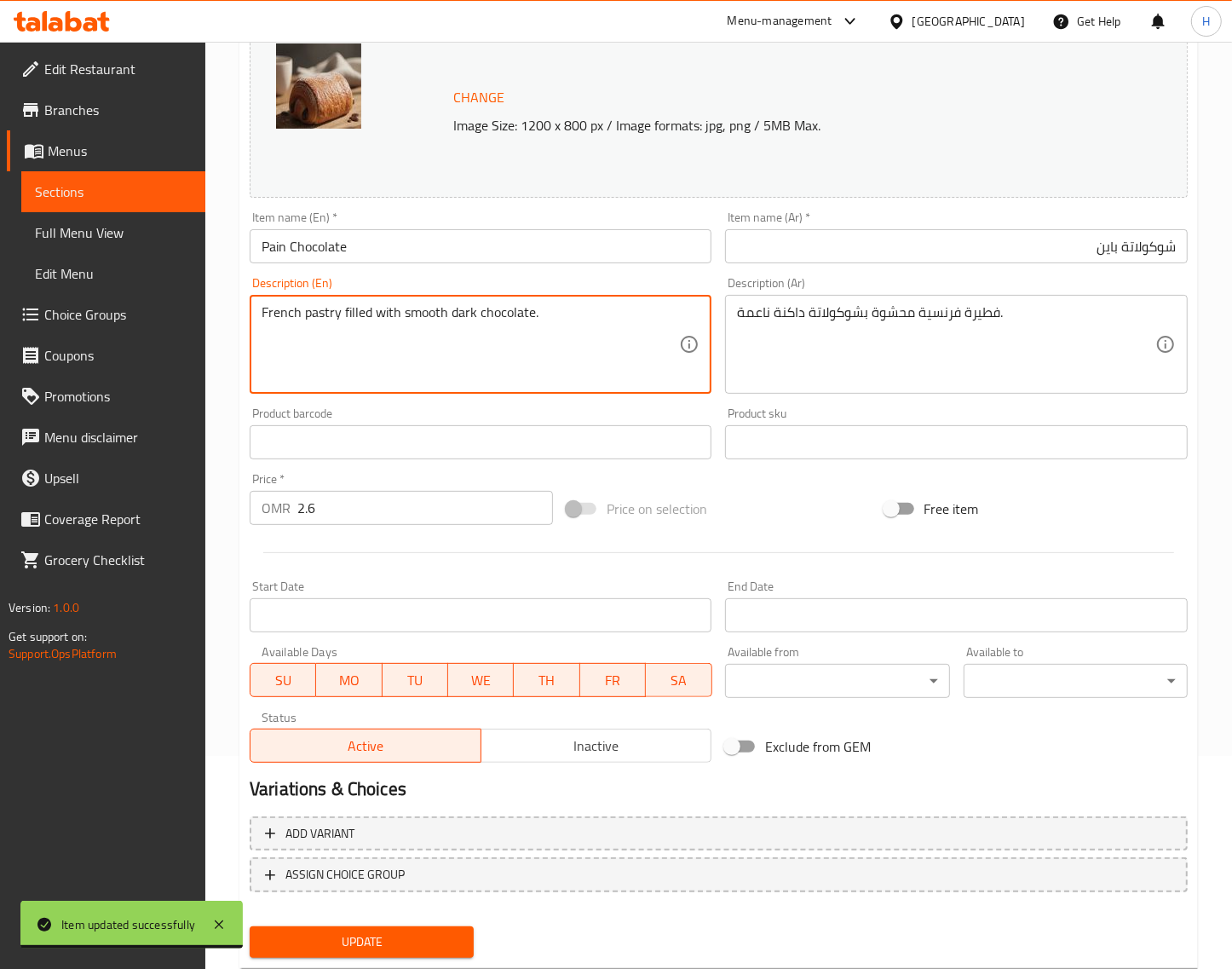
click at [407, 311] on textarea "French pastry filled with smooth dark chocolate." at bounding box center [471, 345] width 418 height 81
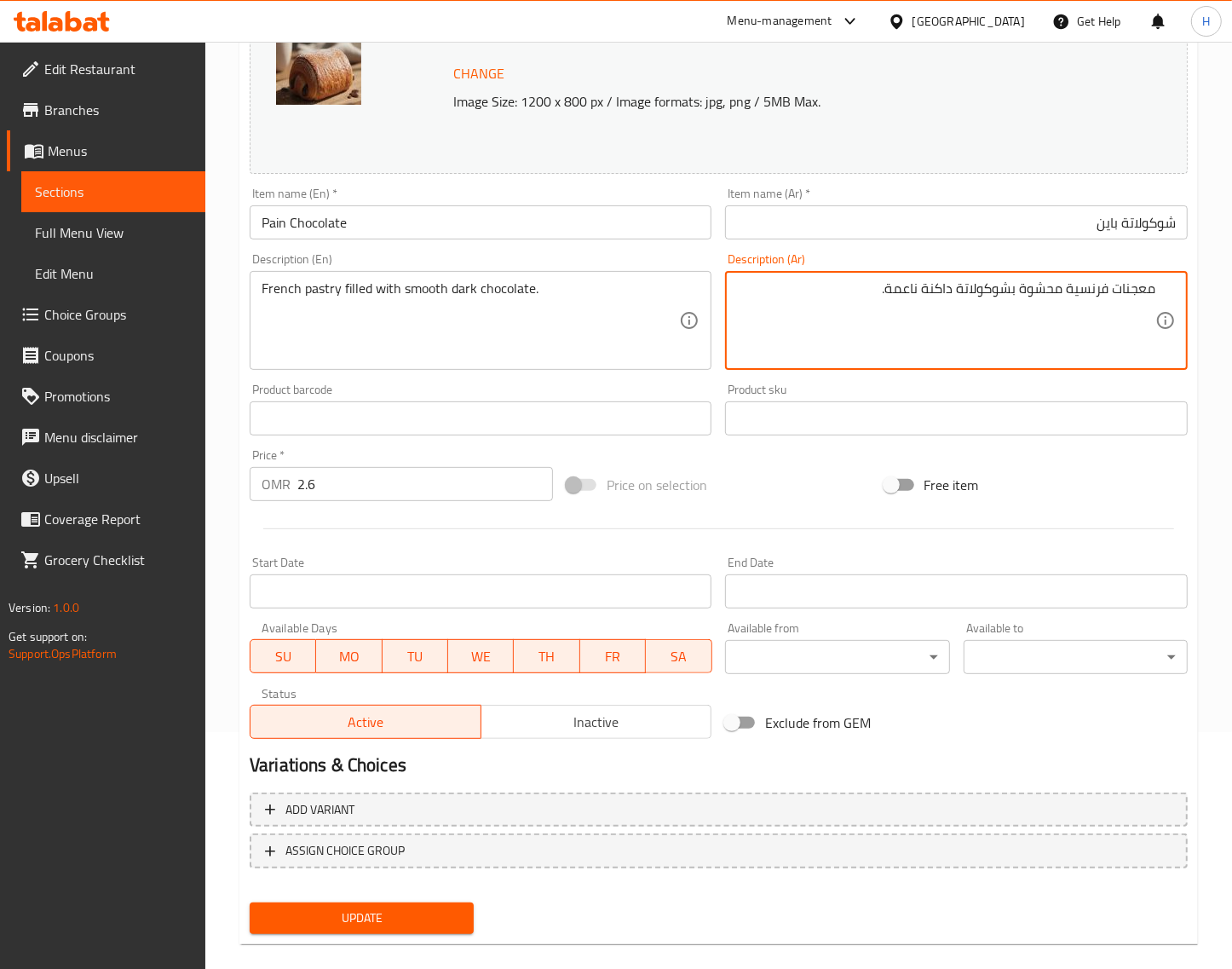
scroll to position [257, 0]
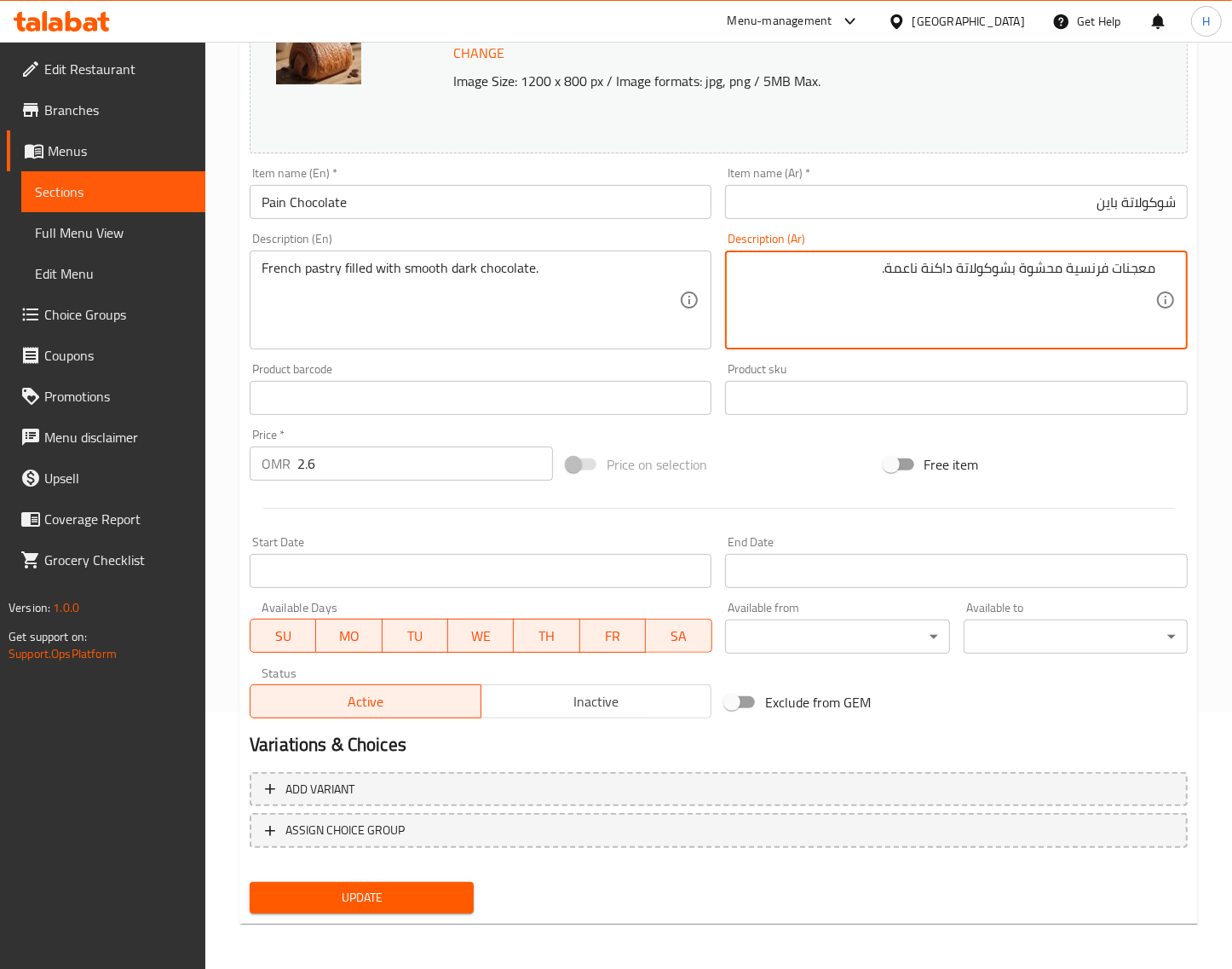
type textarea "معجنات فرنسية محشوة بشوكولاتة داكنة ناعمة."
click at [450, 887] on span "Update" at bounding box center [362, 898] width 197 height 22
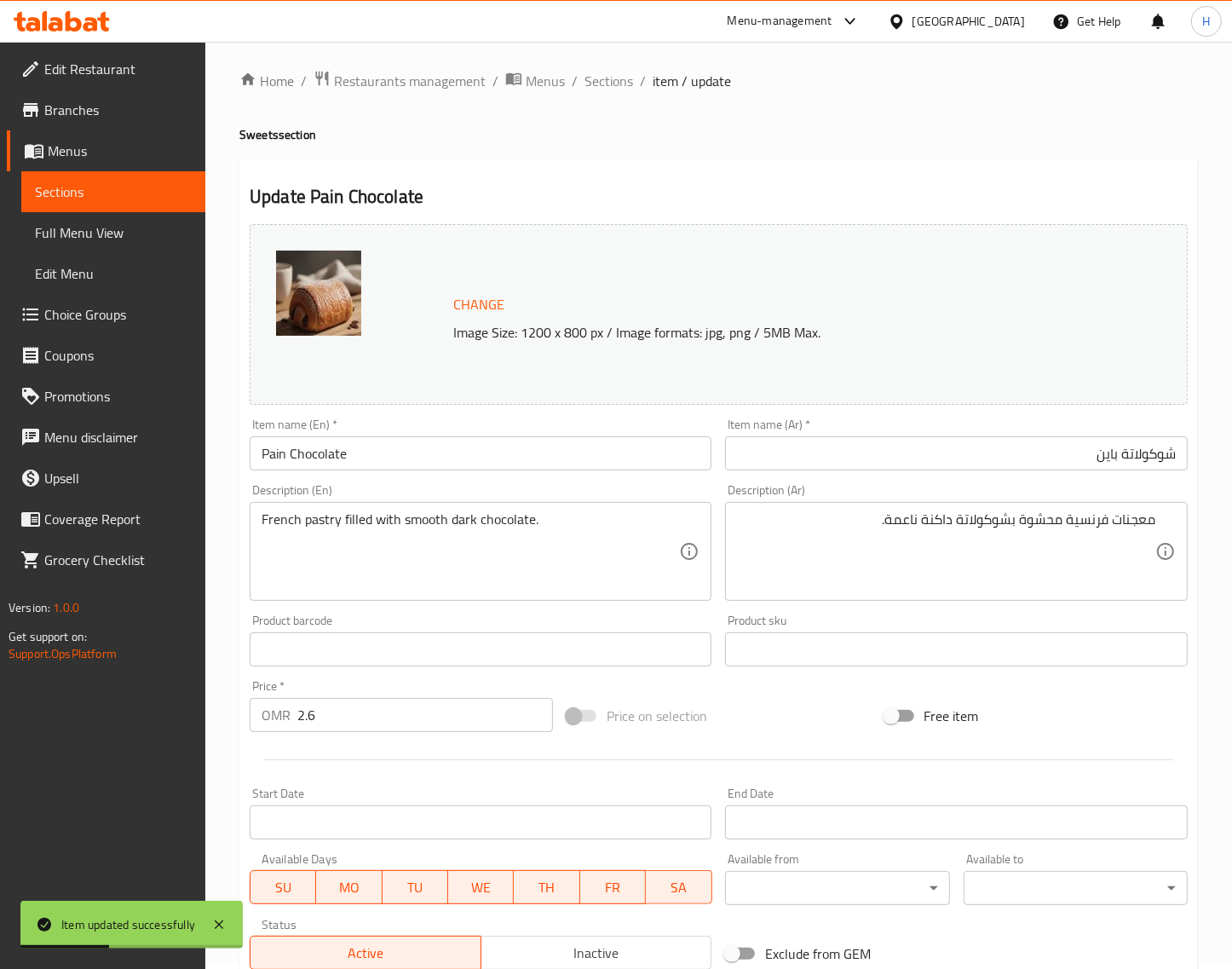
scroll to position [0, 0]
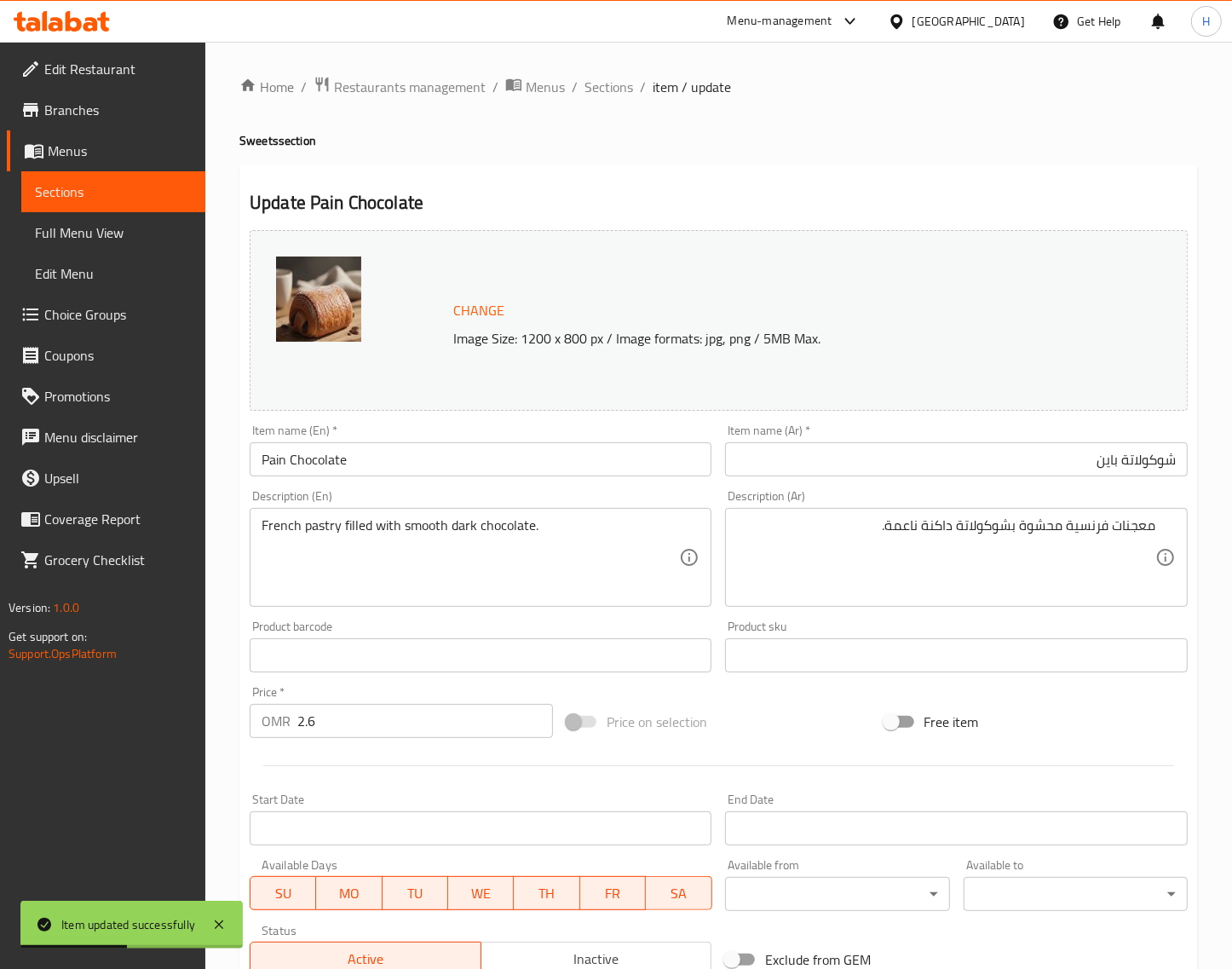
drag, startPoint x: 589, startPoint y: 95, endPoint x: 523, endPoint y: 2, distance: 114.0
click at [589, 95] on span "Sections" at bounding box center [609, 86] width 49 height 21
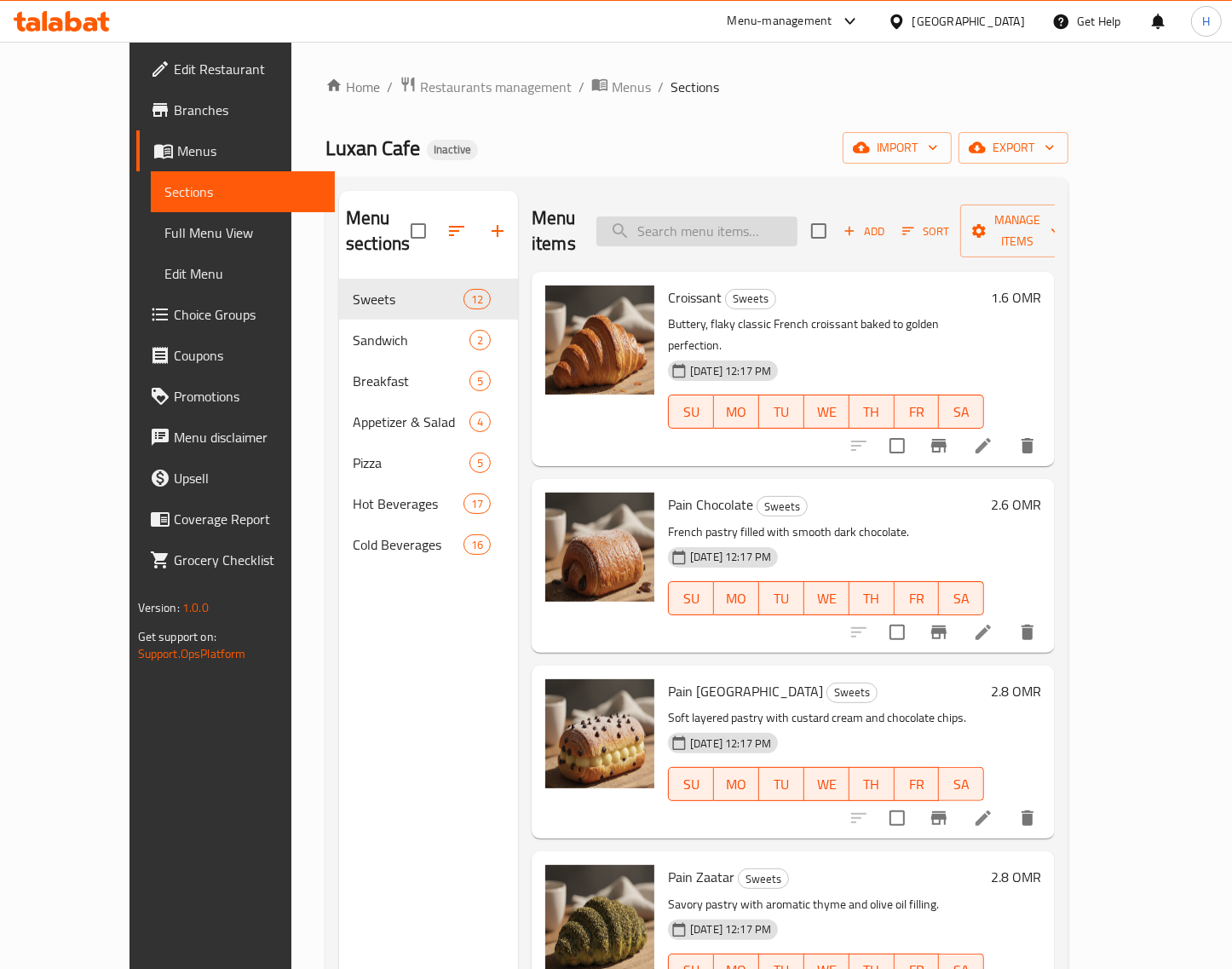
click at [767, 217] on input "search" at bounding box center [697, 231] width 201 height 30
paste input "Pain [GEOGRAPHIC_DATA]"
type input "Pain [GEOGRAPHIC_DATA]"
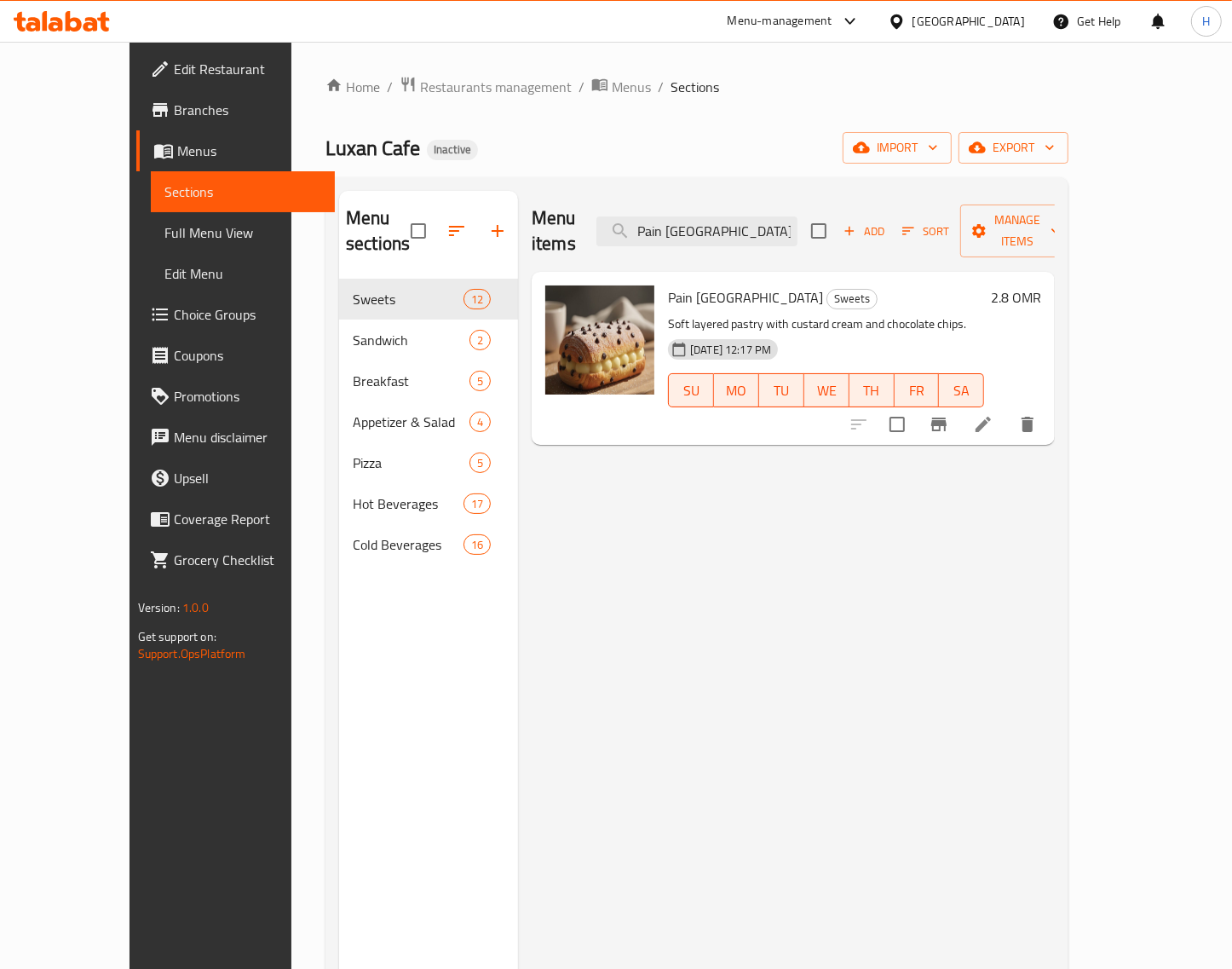
click at [994, 414] on icon at bounding box center [983, 424] width 21 height 21
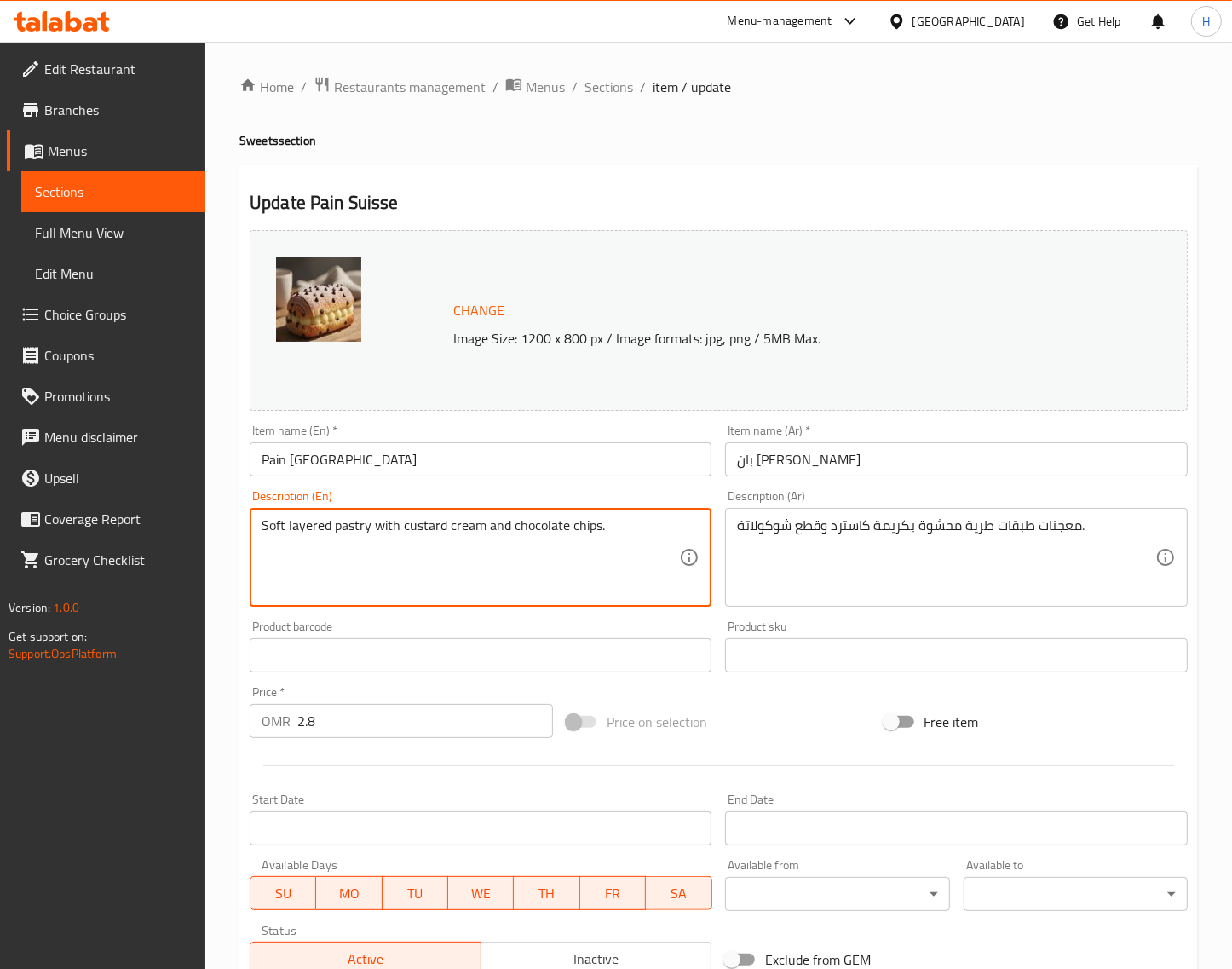
click at [383, 521] on textarea "Soft layered pastry with custard cream and chocolate chips." at bounding box center [471, 558] width 418 height 81
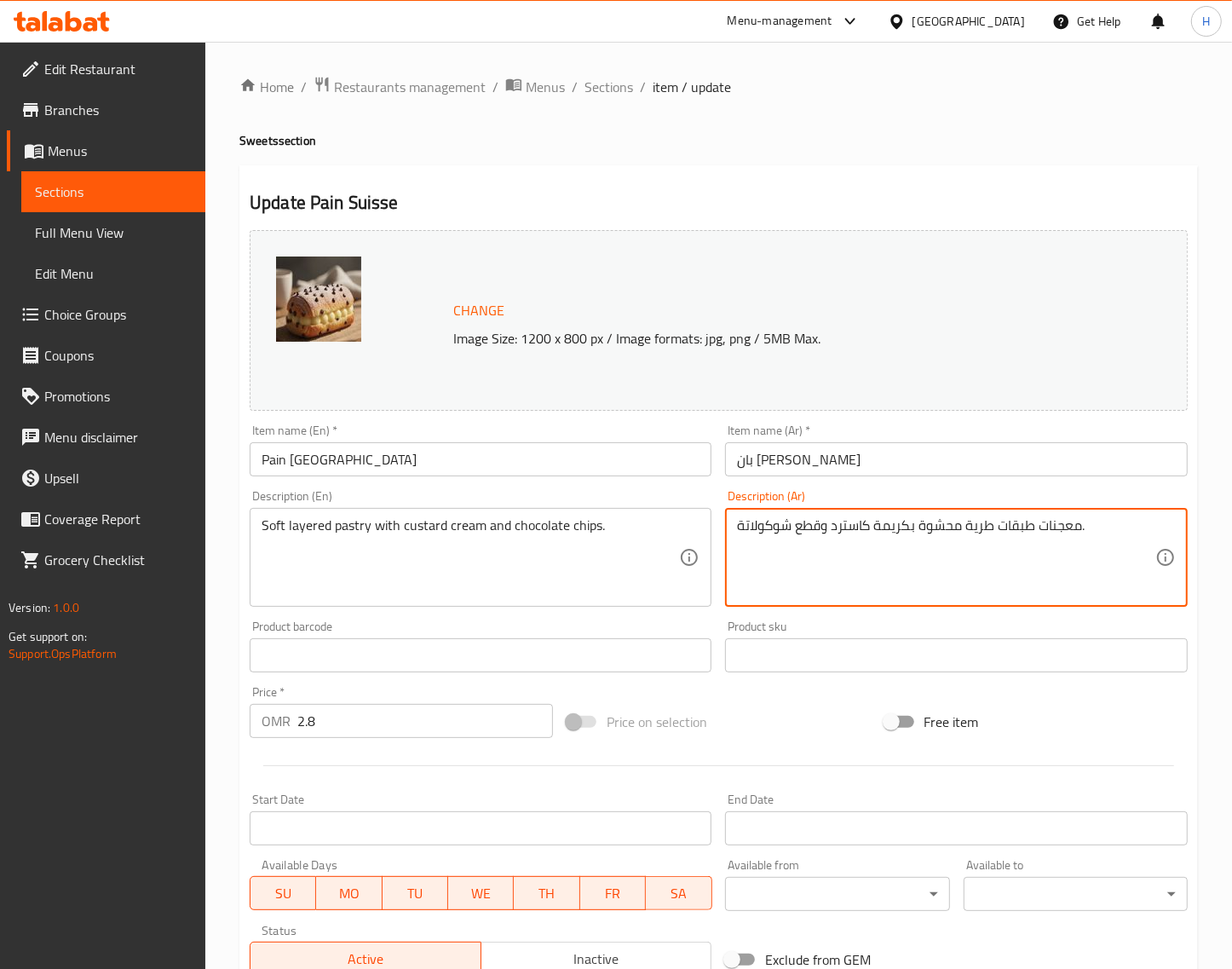
paste textarea "ناعمة متعددة الطبقات مع كريمة الكاسترد ورقائق الشوكولاتة."
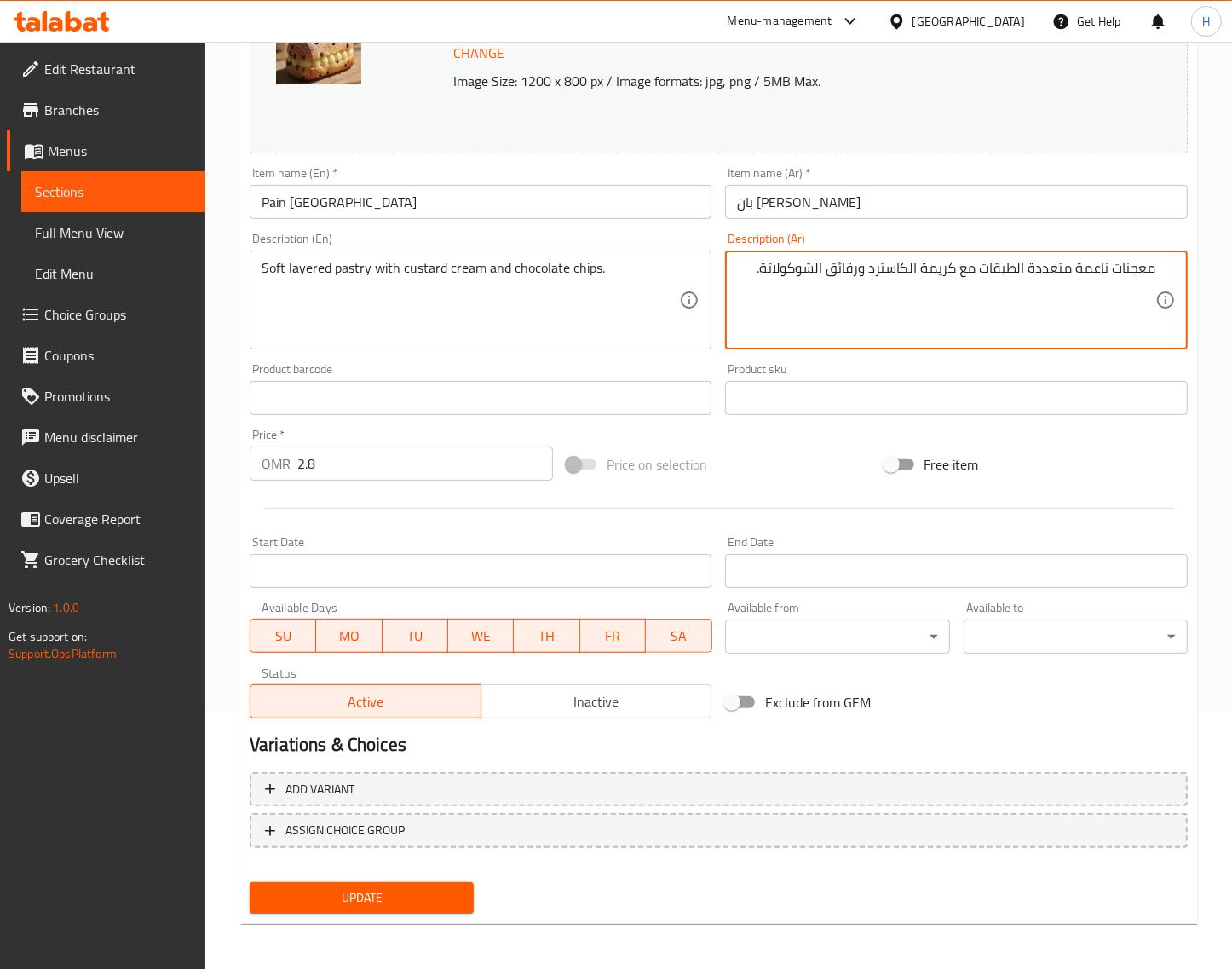
type textarea "معجنات ناعمة متعددة الطبقات مع كريمة الكاسترد ورقائق الشوكولاتة."
click at [352, 895] on span "Update" at bounding box center [362, 898] width 197 height 22
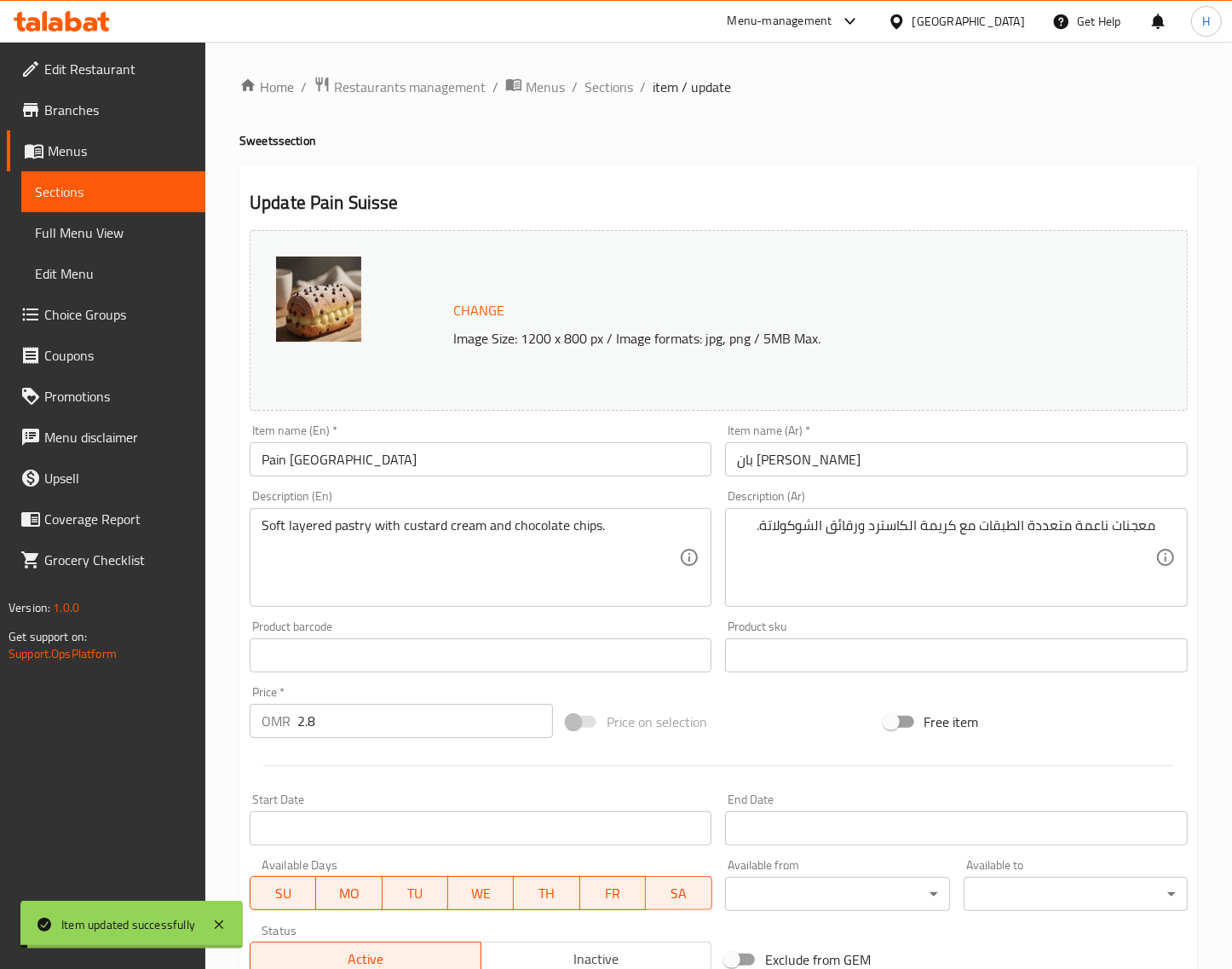
click at [634, 90] on ol "Home / Restaurants management / Menus / Sections / item / update" at bounding box center [718, 86] width 958 height 22
drag, startPoint x: 624, startPoint y: 88, endPoint x: 565, endPoint y: 8, distance: 99.4
click at [624, 88] on span "Sections" at bounding box center [609, 86] width 49 height 21
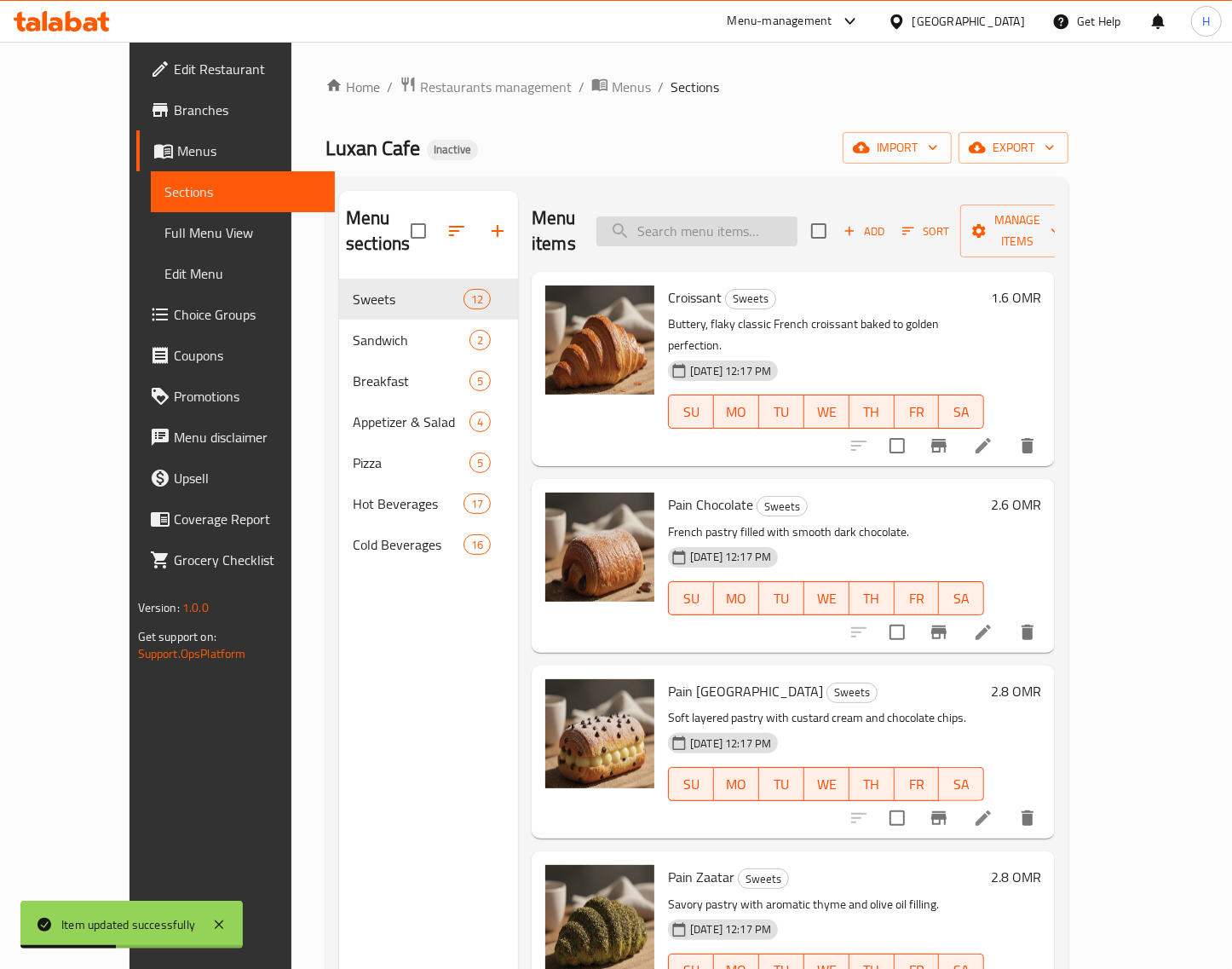
click at [763, 217] on input "search" at bounding box center [697, 231] width 201 height 30
paste input "Pain Zaatar"
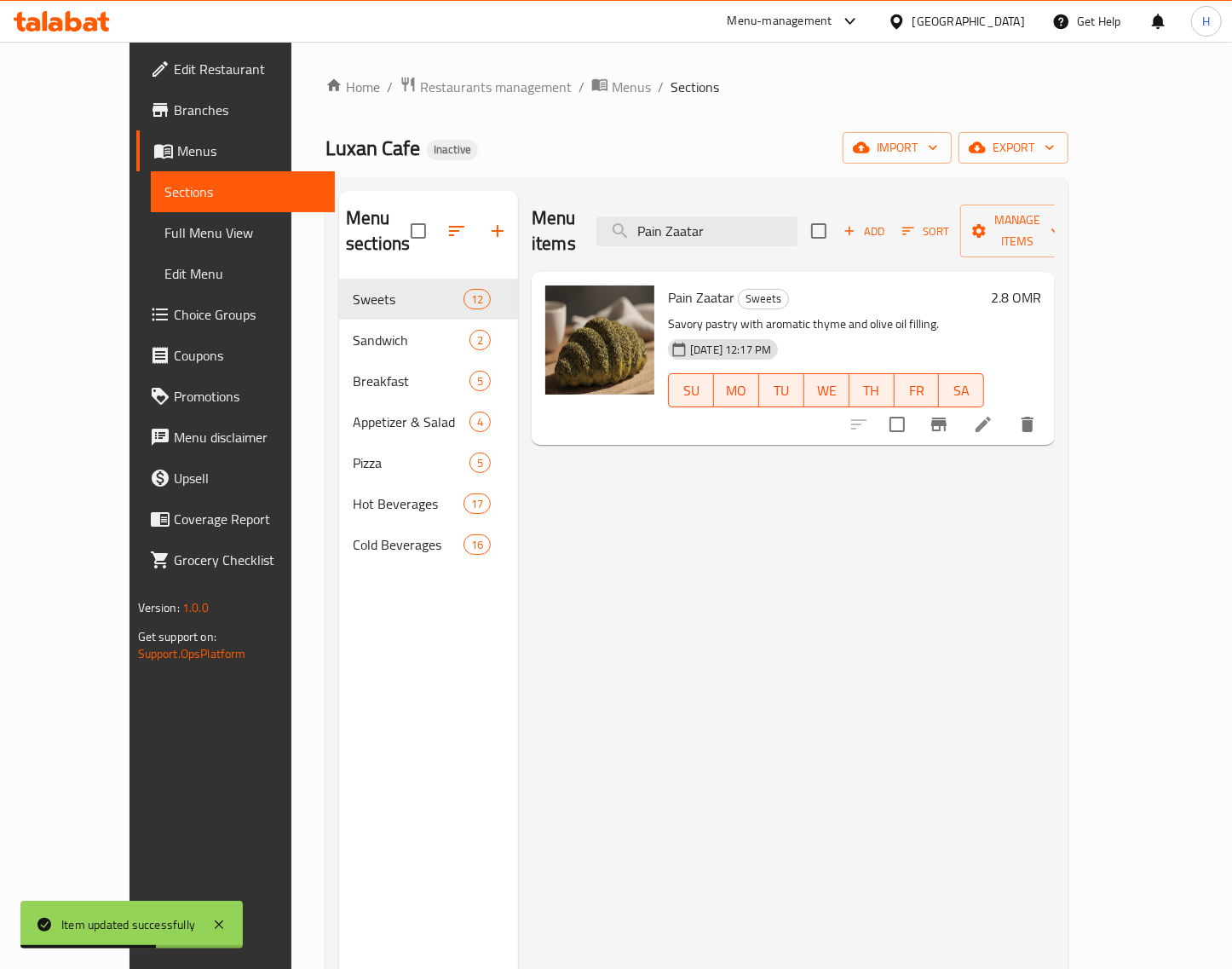
type input "Pain Zaatar"
click at [994, 414] on icon at bounding box center [983, 424] width 21 height 21
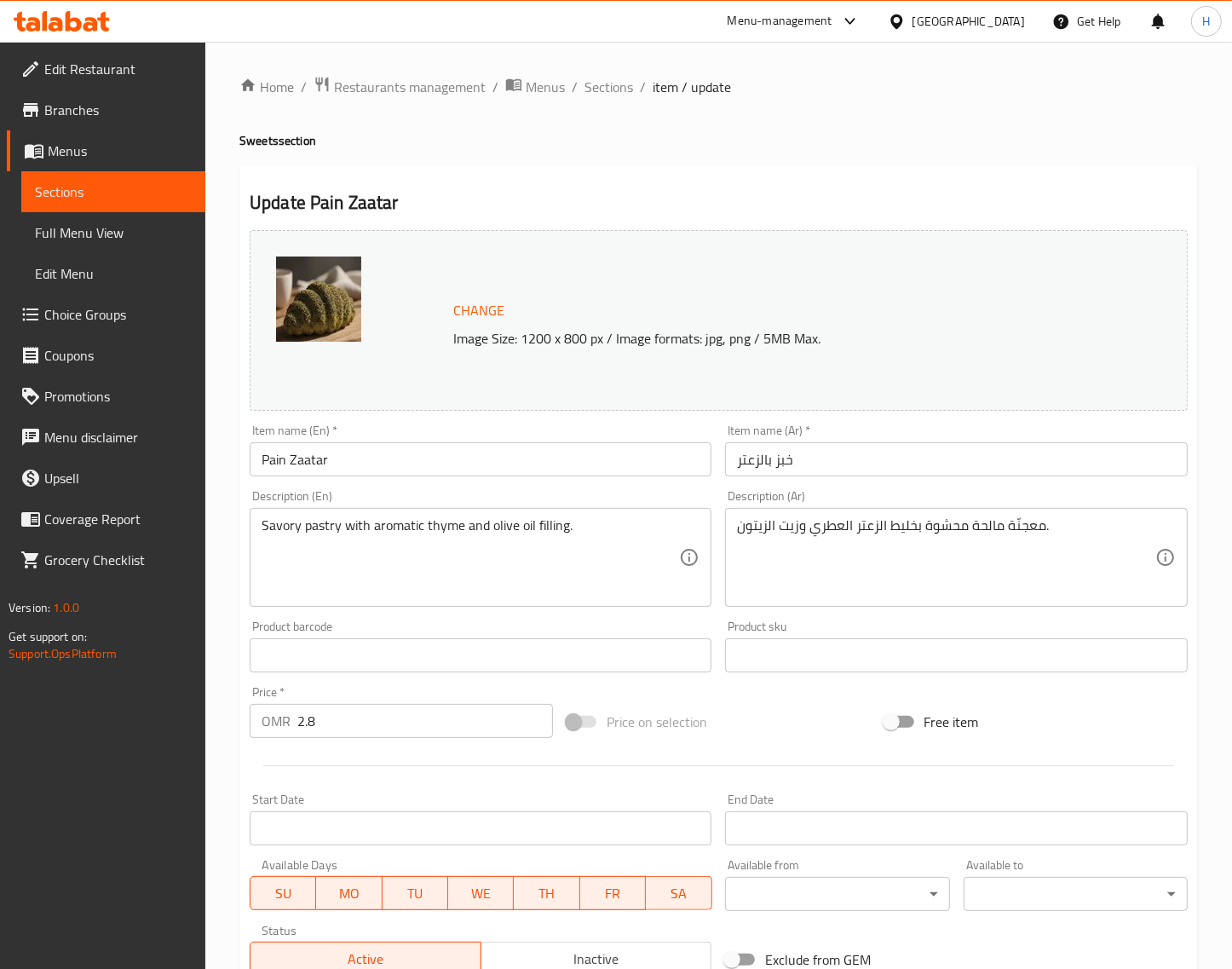
click at [431, 435] on div "Item name (En)   * Pain Zaatar Item name (En) *" at bounding box center [480, 451] width 462 height 52
click at [418, 447] on input "Pain Zaatar" at bounding box center [480, 459] width 462 height 34
click at [430, 448] on input "Pain Zaatar" at bounding box center [480, 459] width 462 height 34
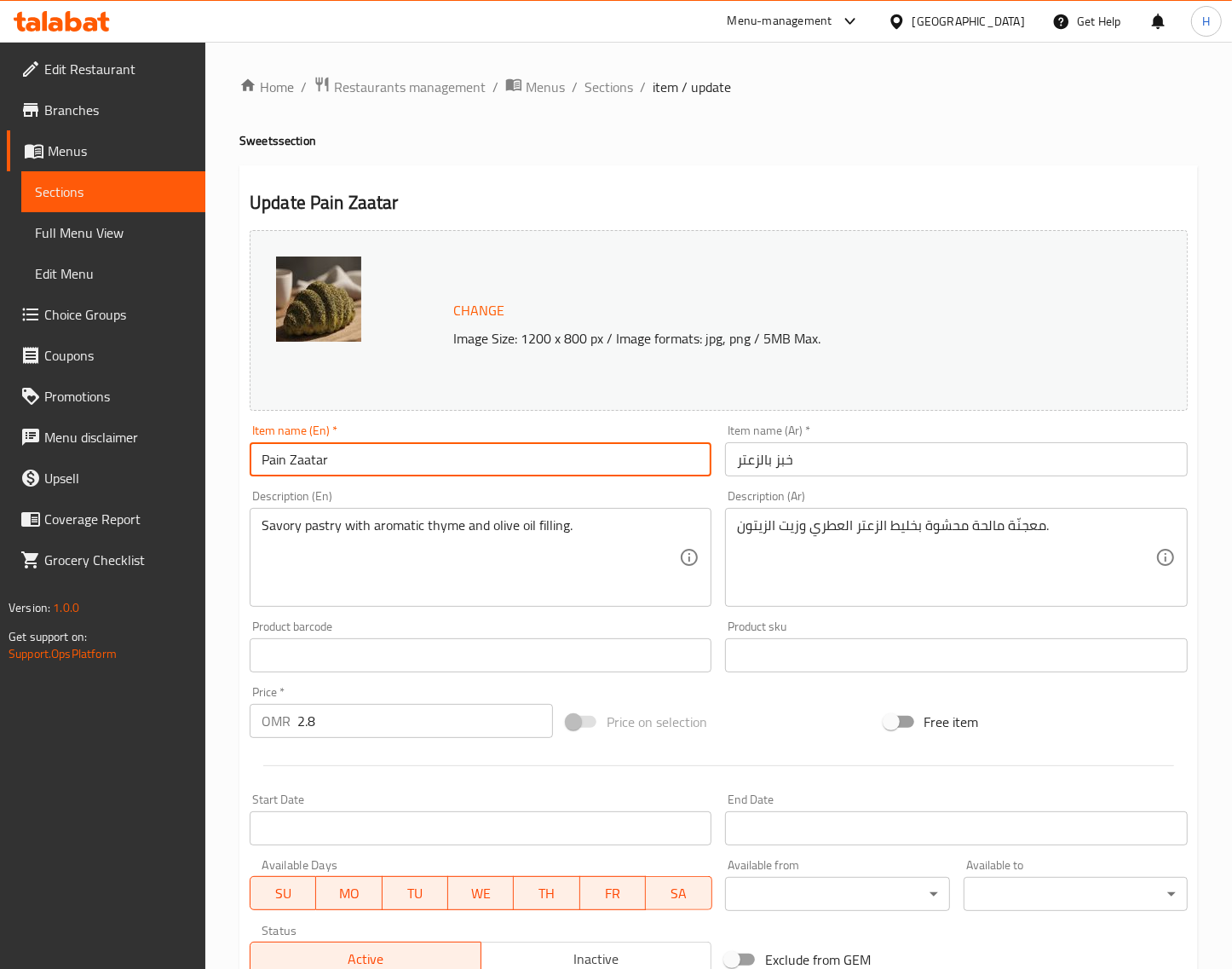
click at [430, 448] on input "Pain Zaatar" at bounding box center [480, 459] width 462 height 34
click at [794, 466] on input "خبز بالزعتر" at bounding box center [956, 459] width 462 height 34
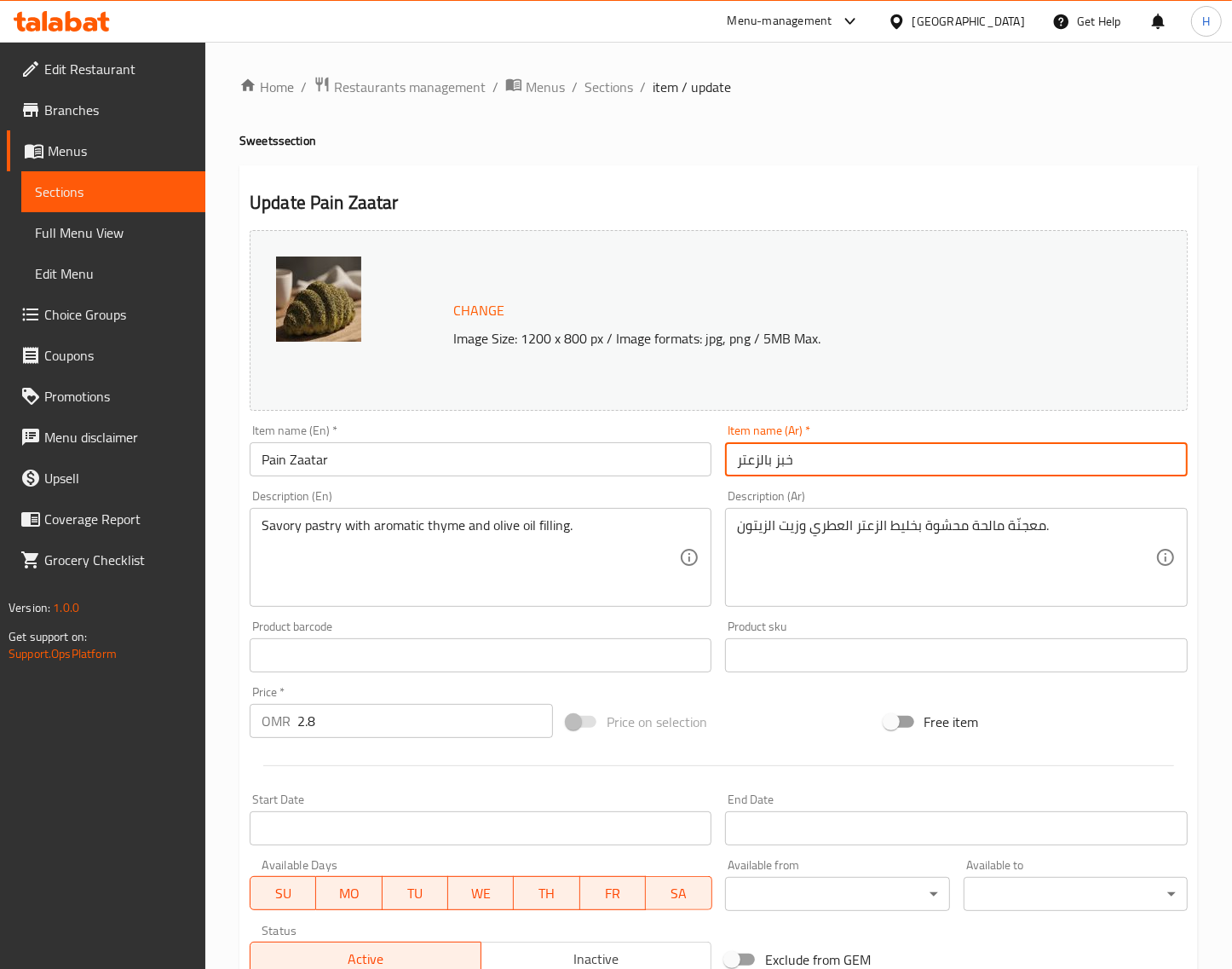
paste input "اين"
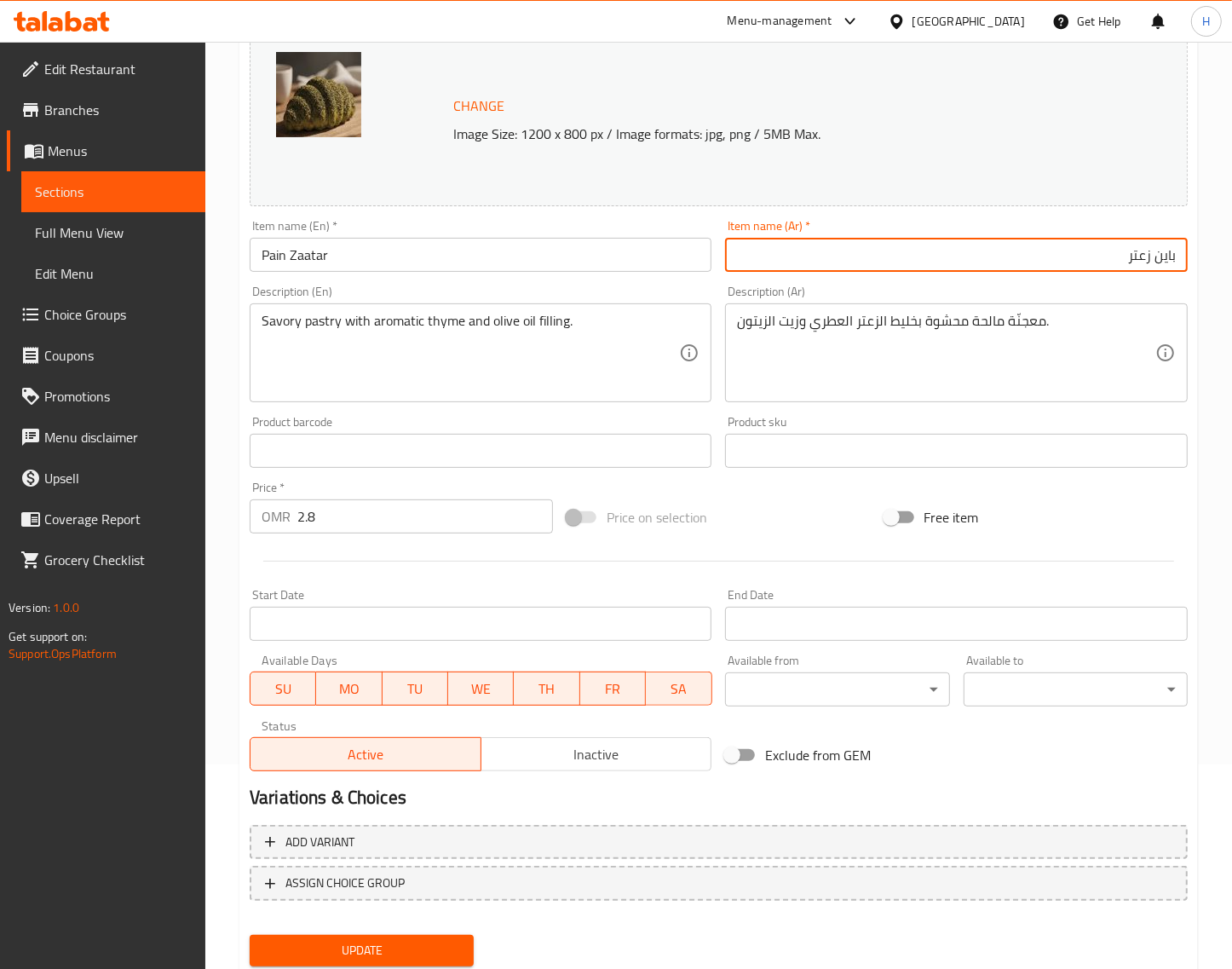
scroll to position [257, 0]
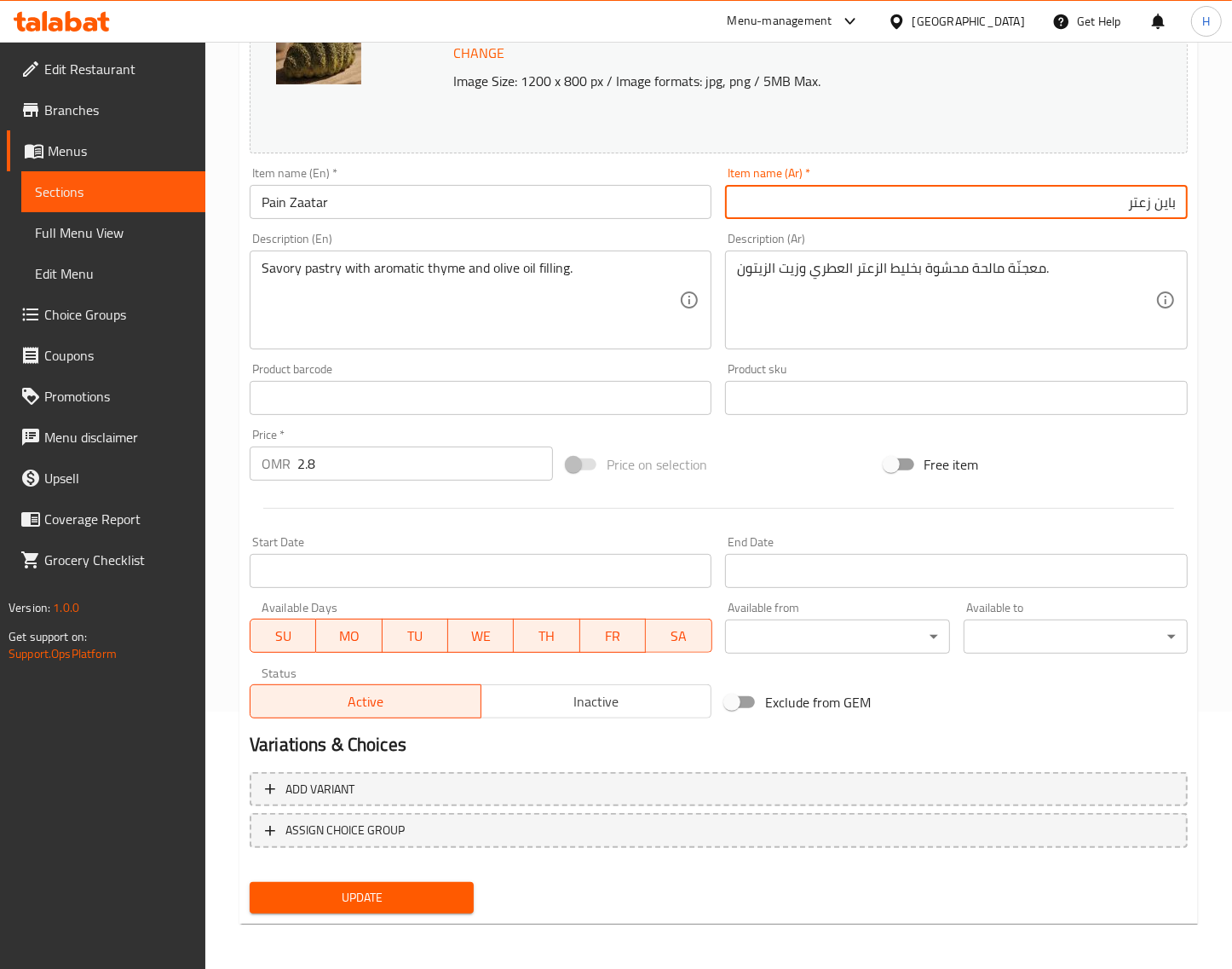
type input "باين زعتر"
click at [420, 882] on button "Update" at bounding box center [361, 897] width 224 height 31
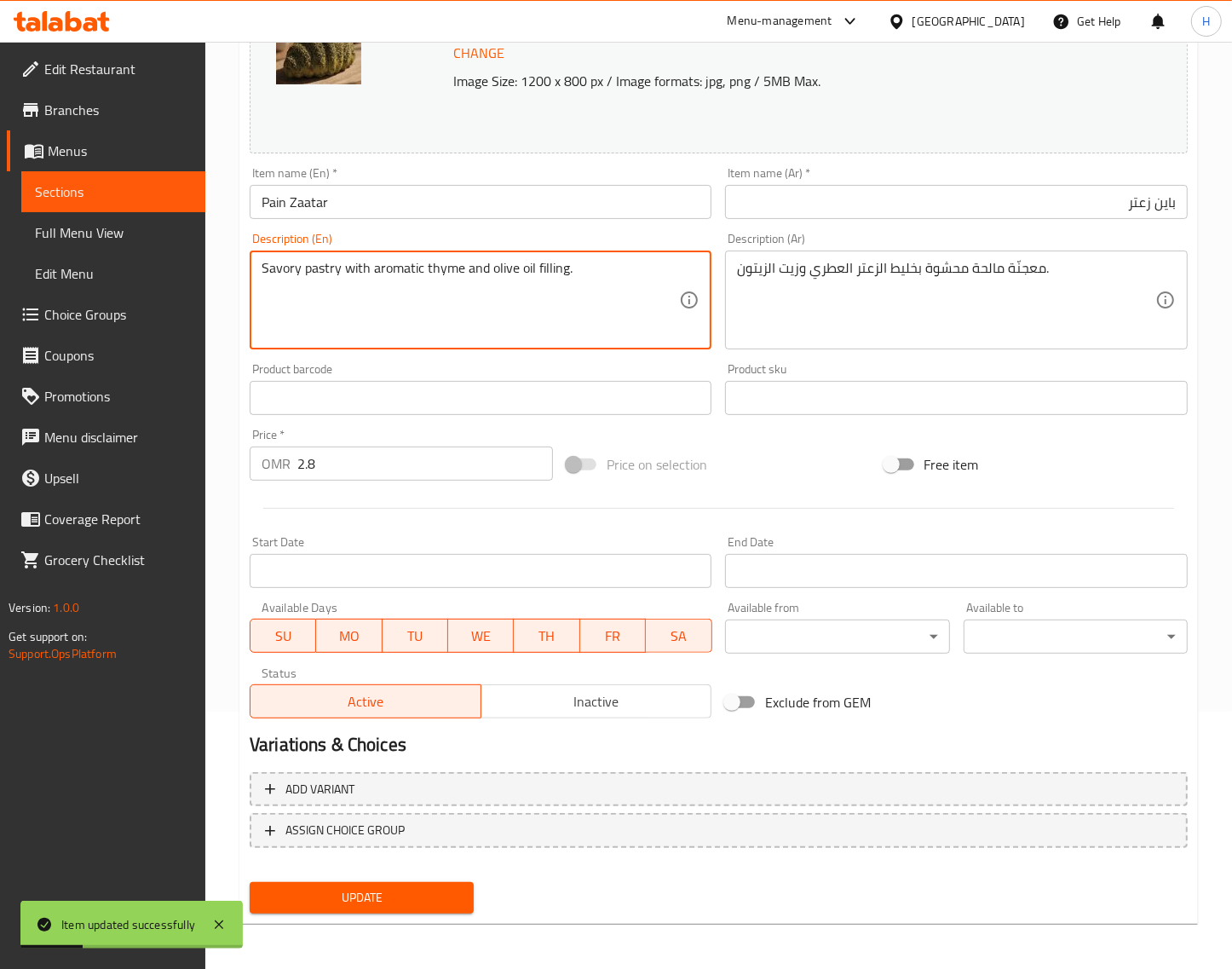
click at [526, 265] on textarea "Savory pastry with aromatic thyme and olive oil filling." at bounding box center [471, 301] width 418 height 81
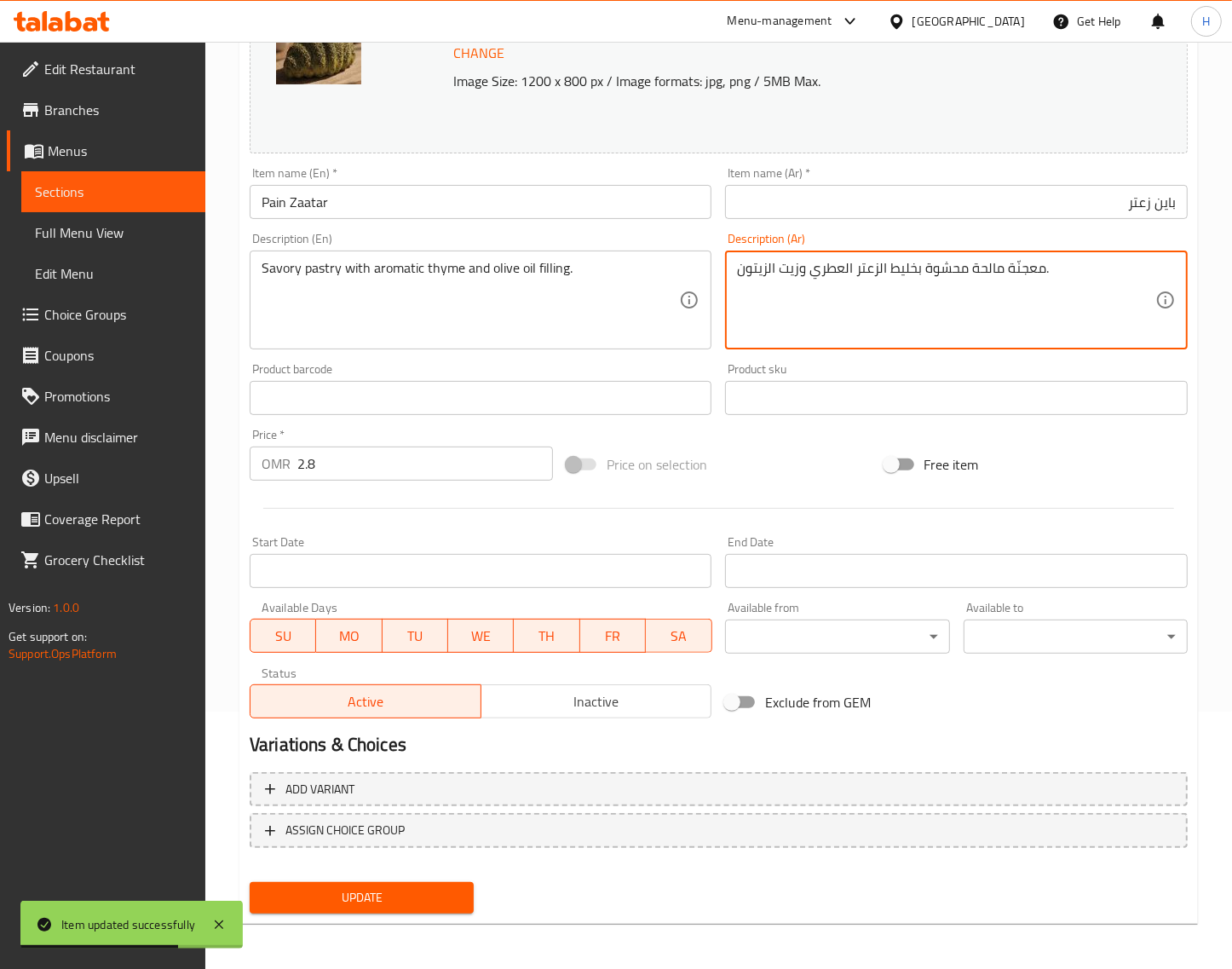
paste textarea "ات لذيذة محشوة بالزعتر العطري وزيت الزيتون."
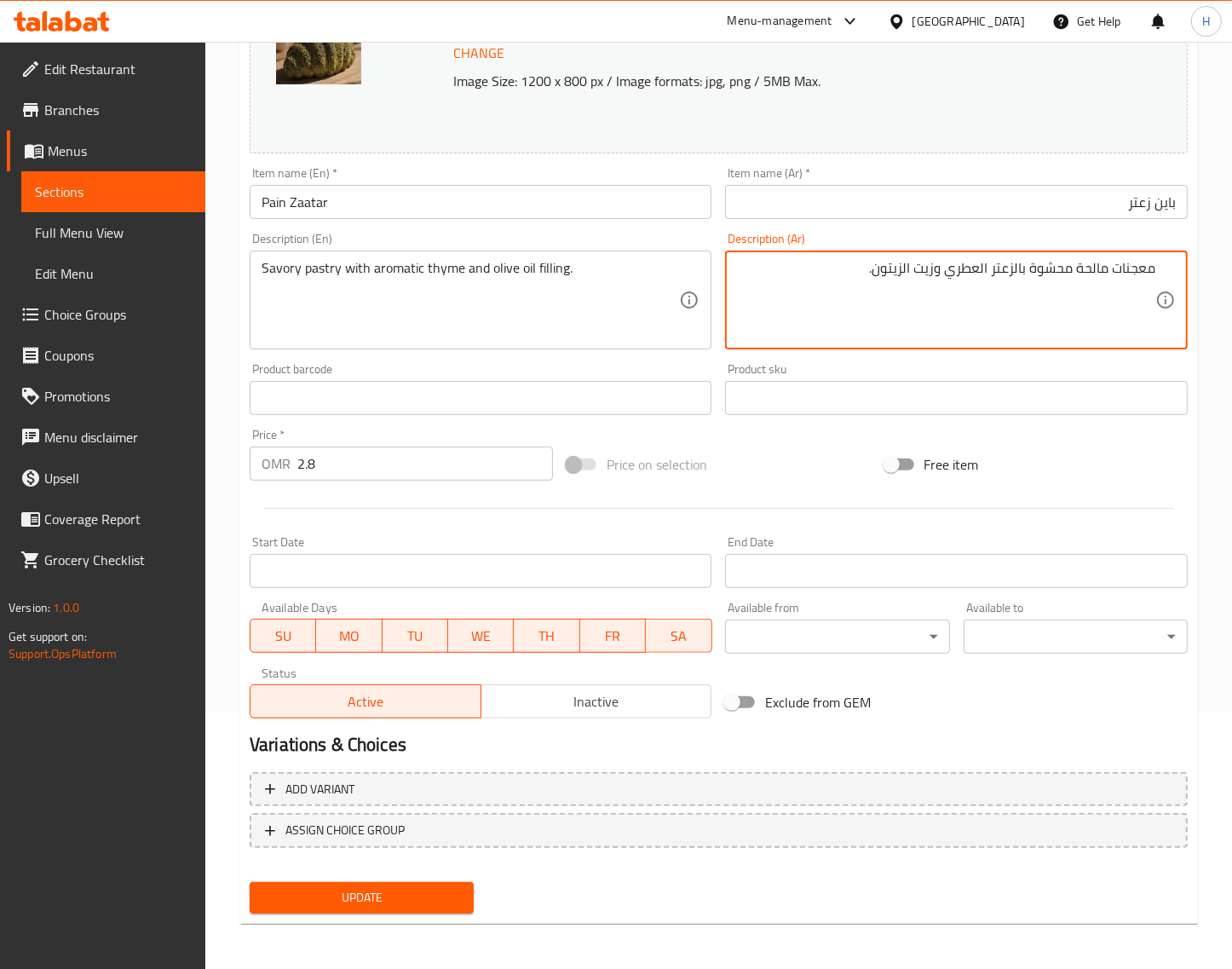
click at [432, 896] on span "Update" at bounding box center [362, 898] width 197 height 22
click at [953, 316] on textarea "معجنّة مالحة محشوة بخليط الزعتر العطري وزيت الزيتون." at bounding box center [946, 301] width 418 height 81
click at [1019, 266] on textarea "معجنّة مالحة محشوة بخليط الزعتر العطري وزيت الزيتون." at bounding box center [946, 301] width 418 height 81
type textarea "معجنّة مالحة محشوة بالزعتر العطري وزيت الزيتون."
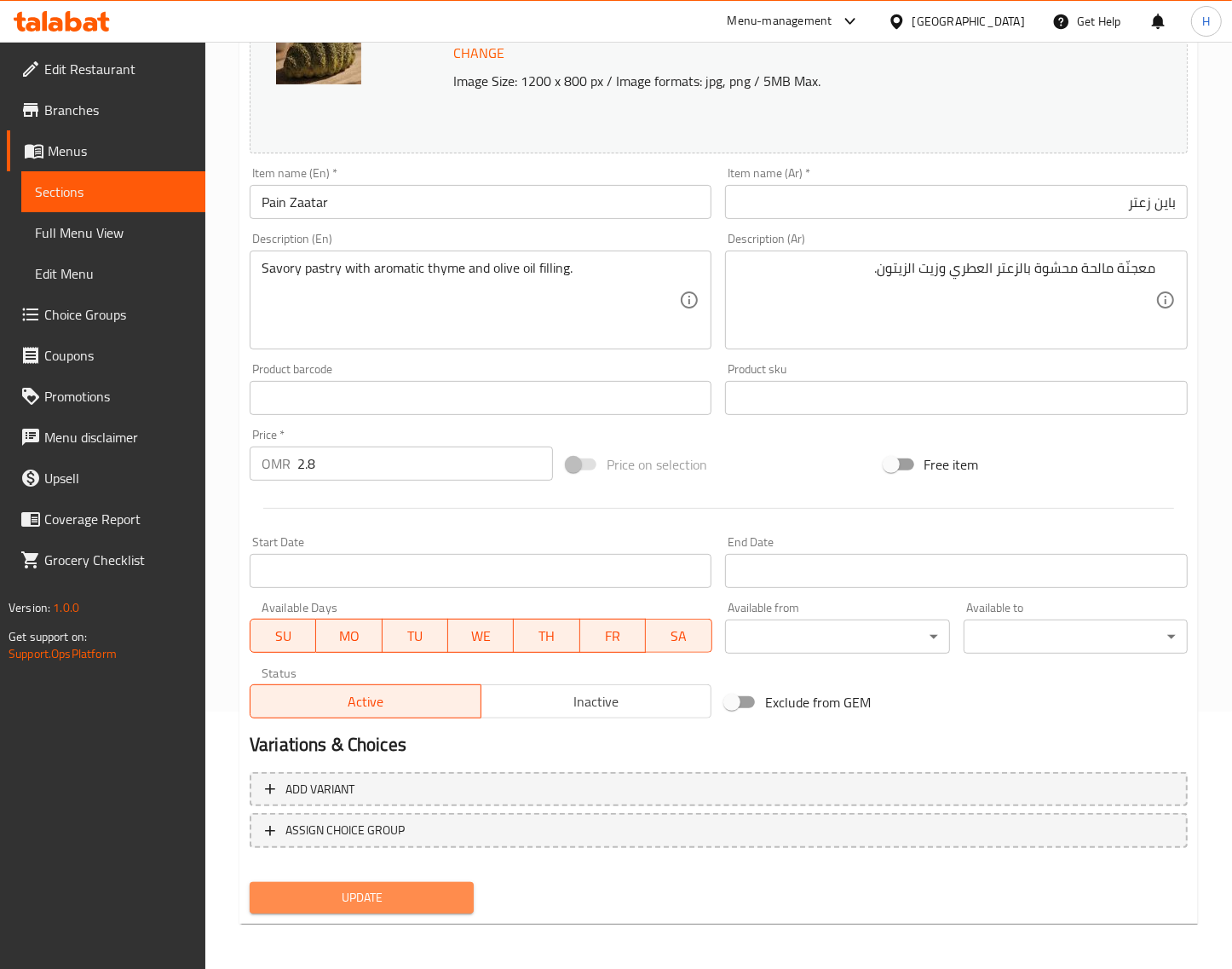
click at [342, 882] on button "Update" at bounding box center [361, 897] width 224 height 31
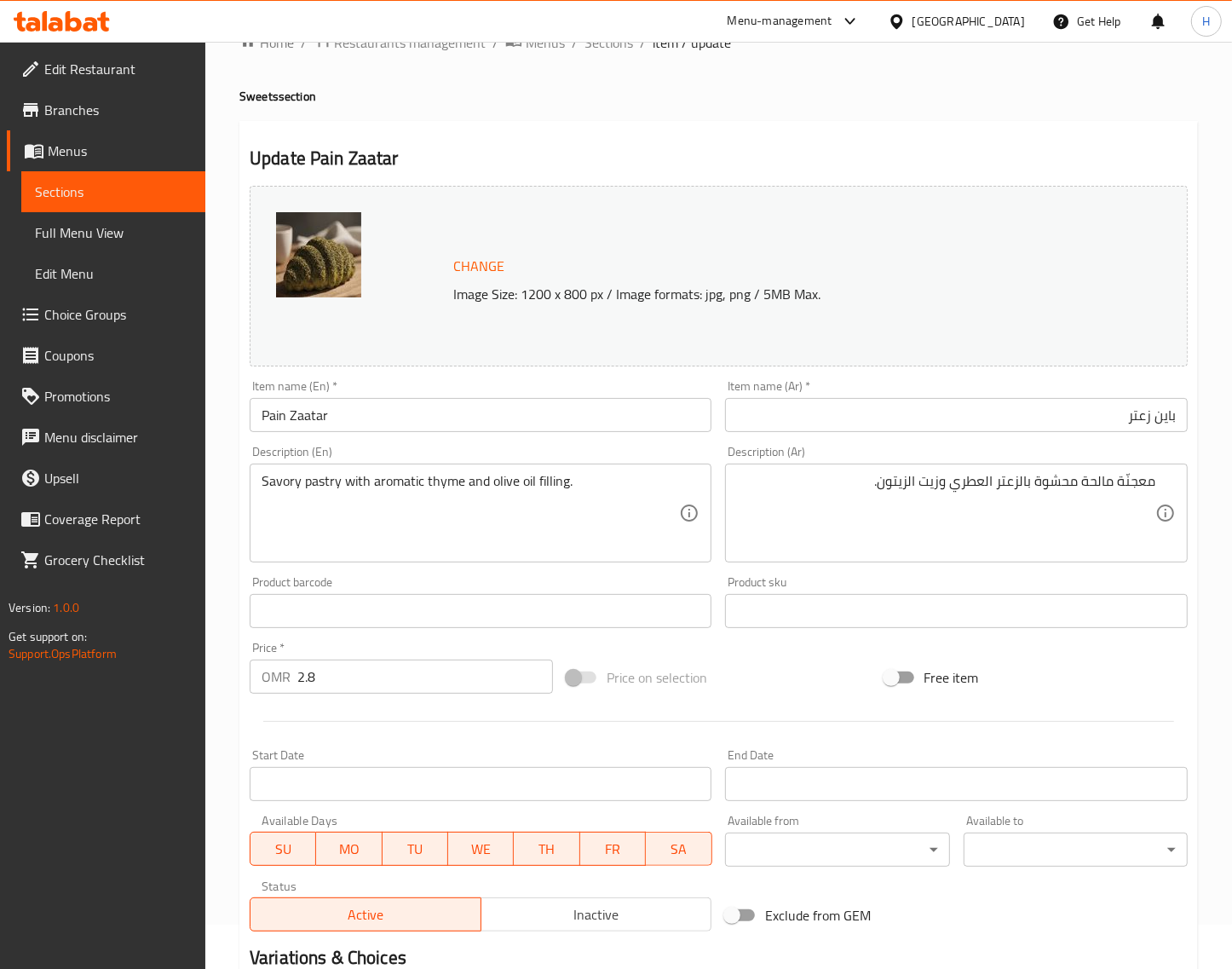
scroll to position [0, 0]
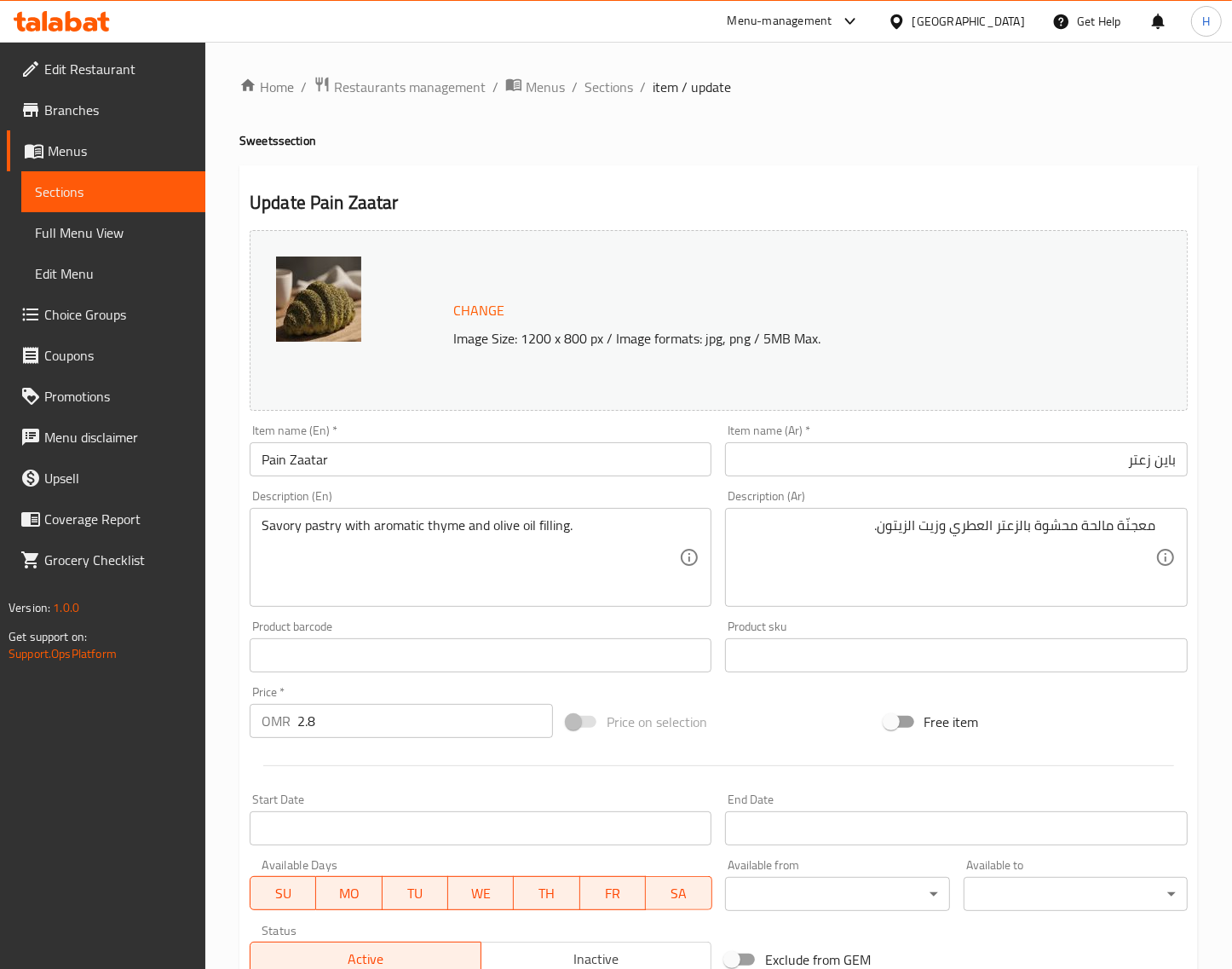
drag, startPoint x: 605, startPoint y: 94, endPoint x: 538, endPoint y: 2, distance: 113.8
click at [605, 94] on span "Sections" at bounding box center [609, 86] width 49 height 21
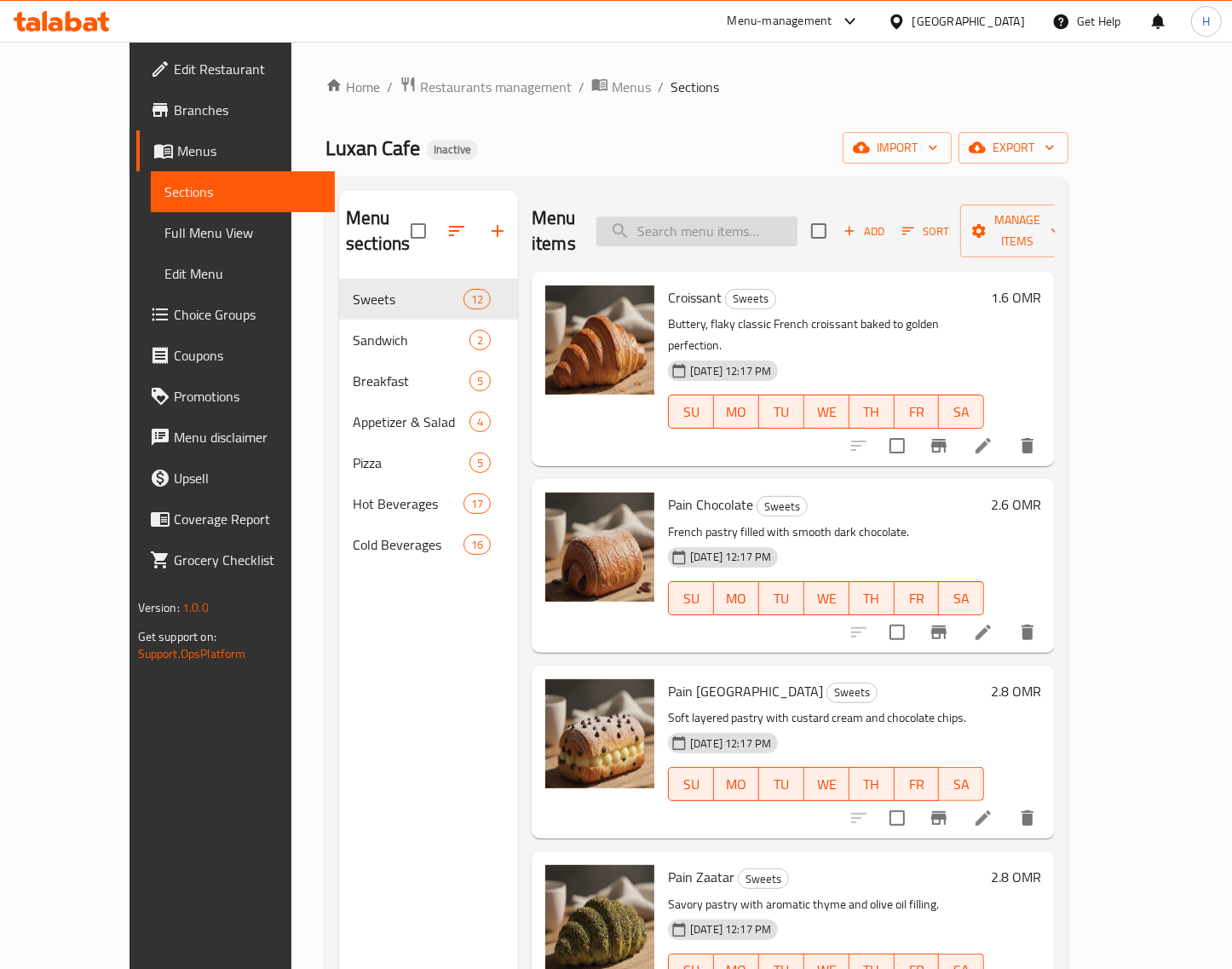
click at [691, 217] on input "search" at bounding box center [697, 231] width 201 height 30
paste input "Croissant Berry"
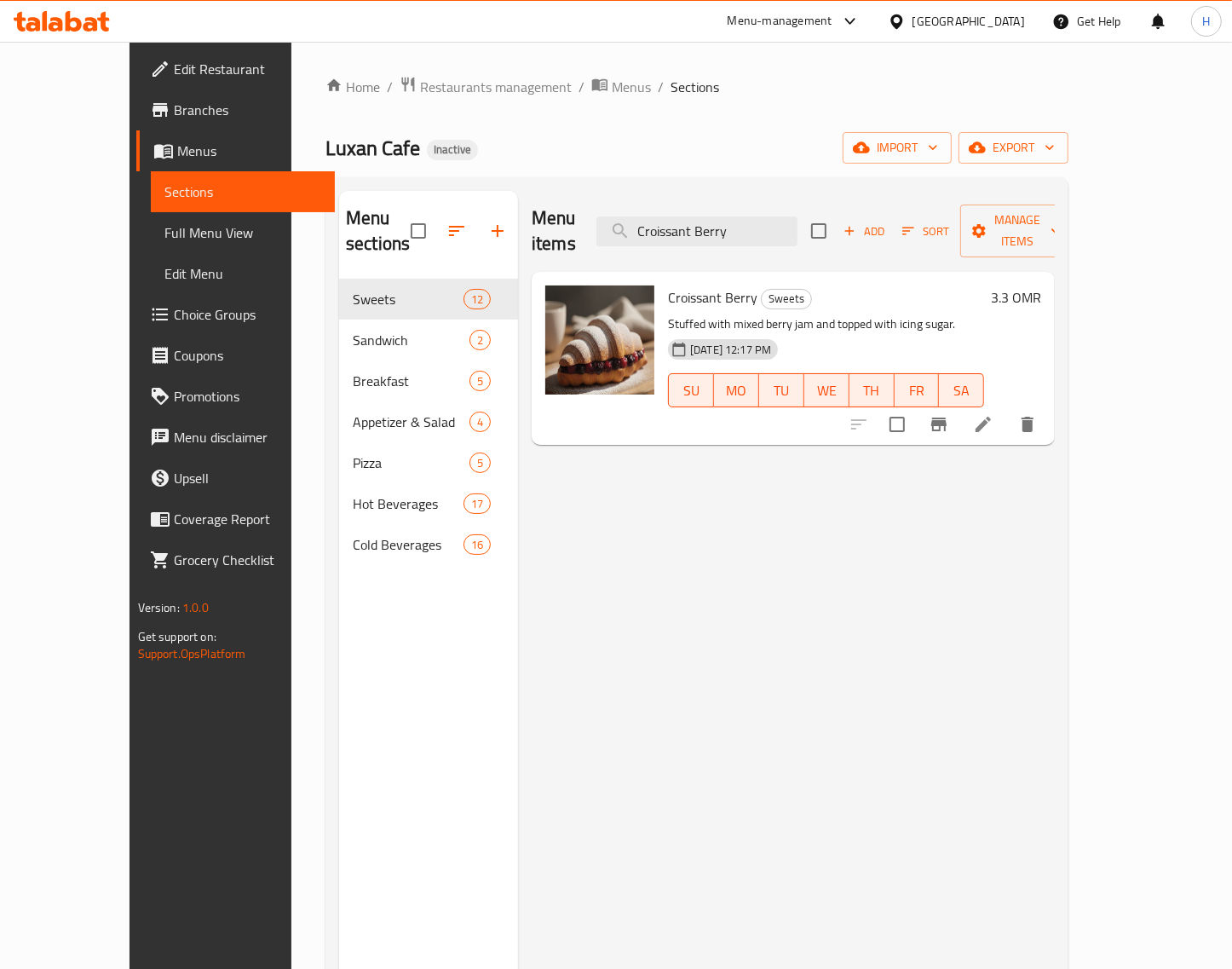
type input "Croissant Berry"
click at [1007, 413] on li at bounding box center [983, 425] width 48 height 31
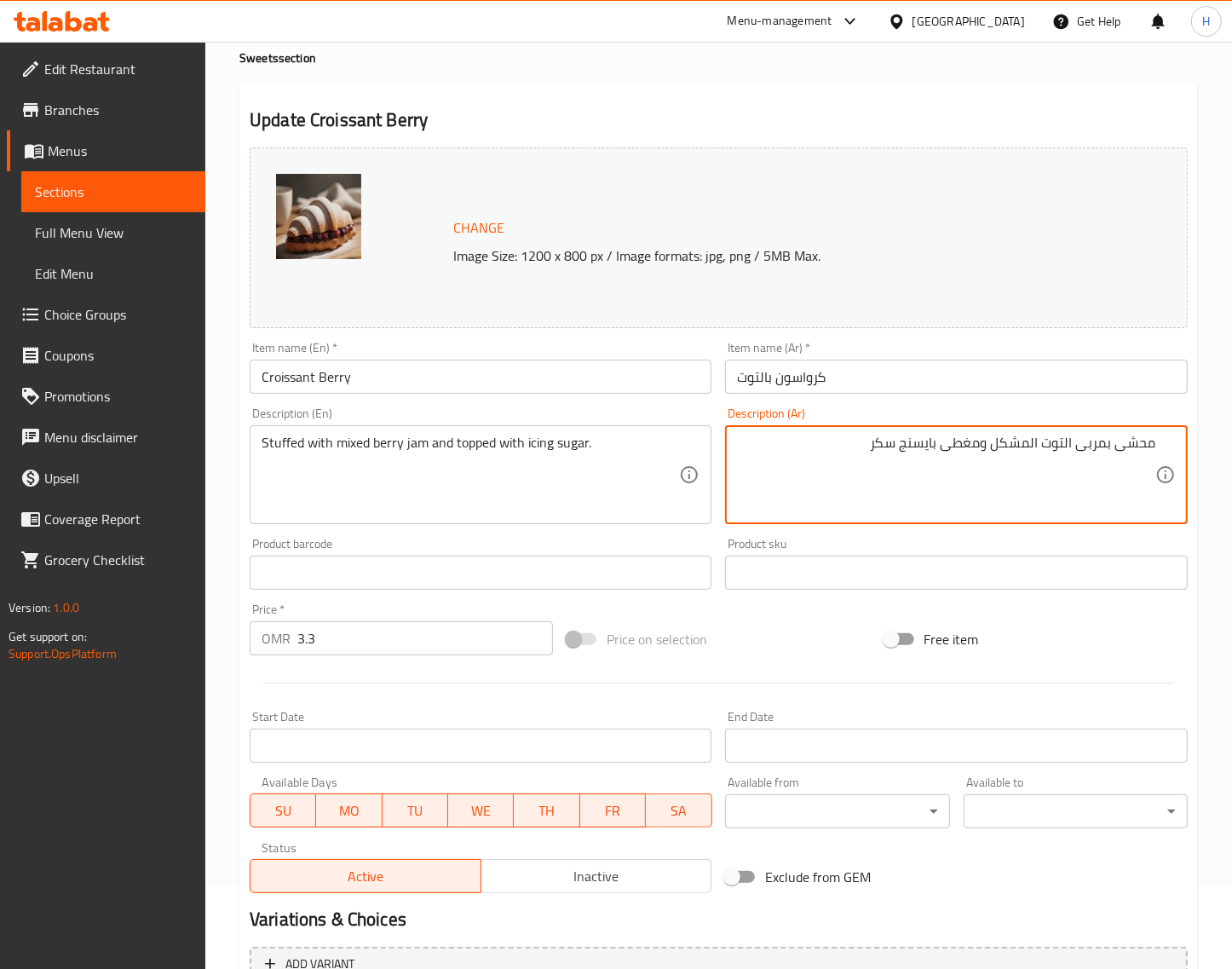
scroll to position [213, 0]
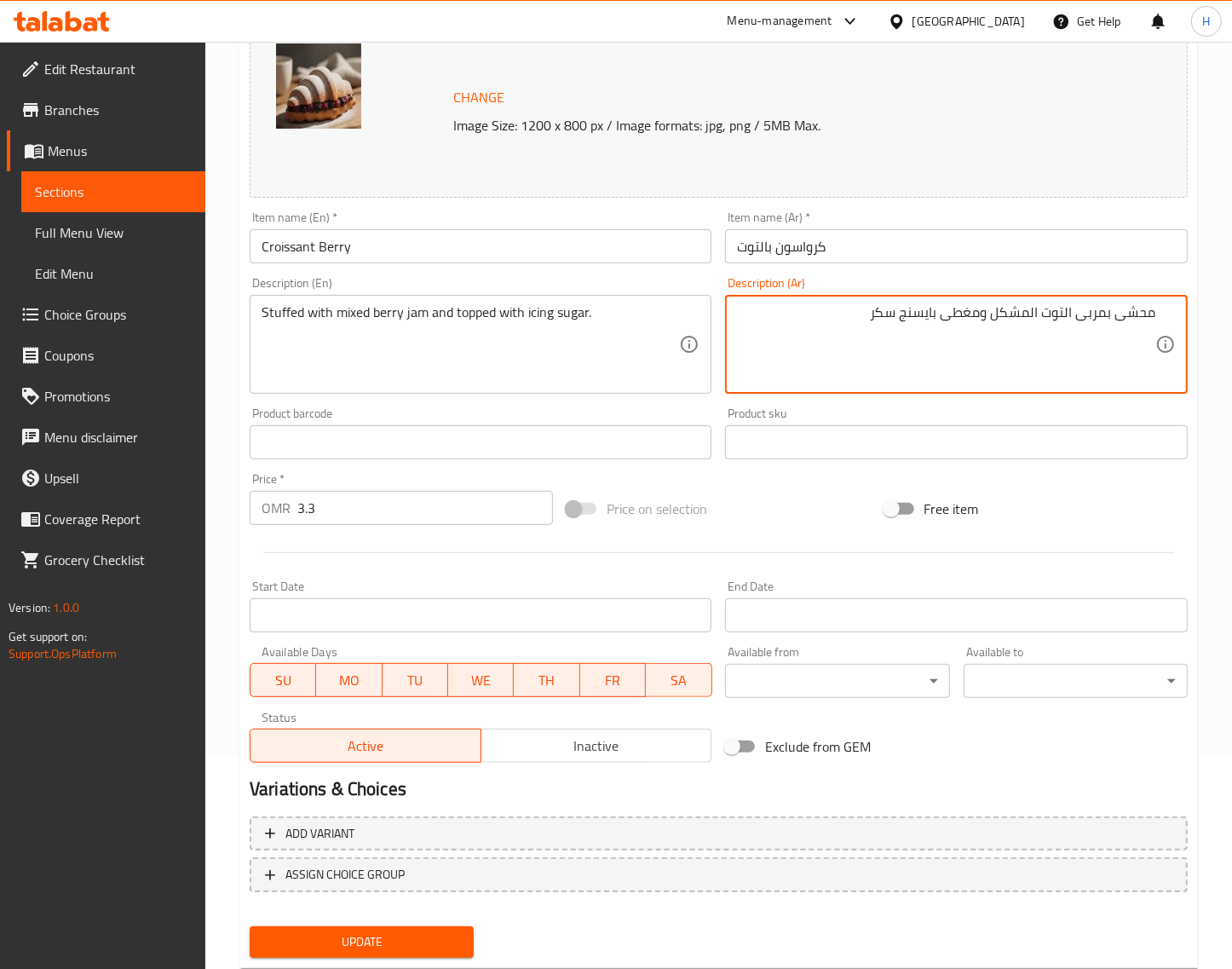
type textarea "محشى بمربى التوت المشكل ومغطى بايسنج سكر"
click at [437, 946] on span "Update" at bounding box center [362, 942] width 197 height 22
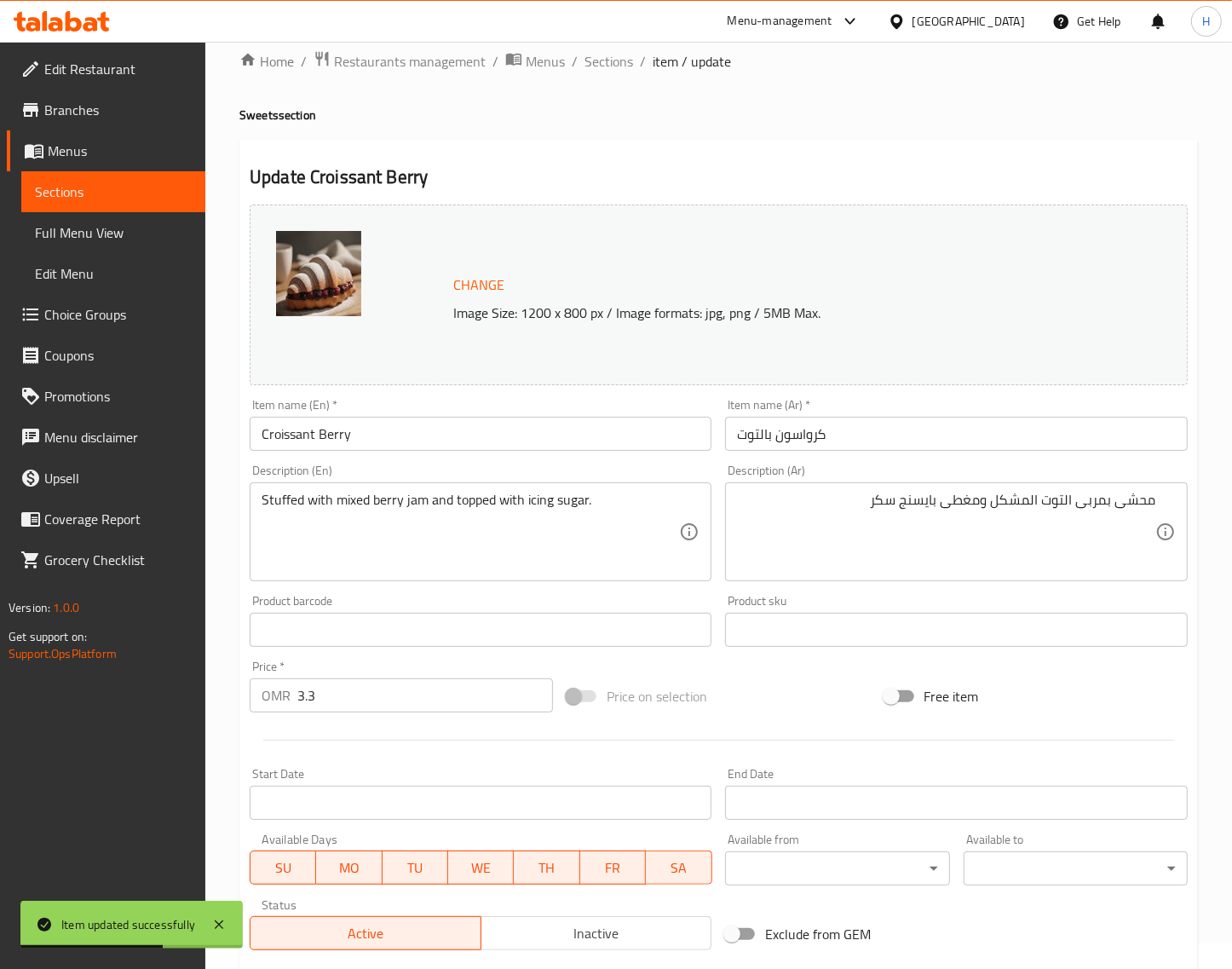
scroll to position [0, 0]
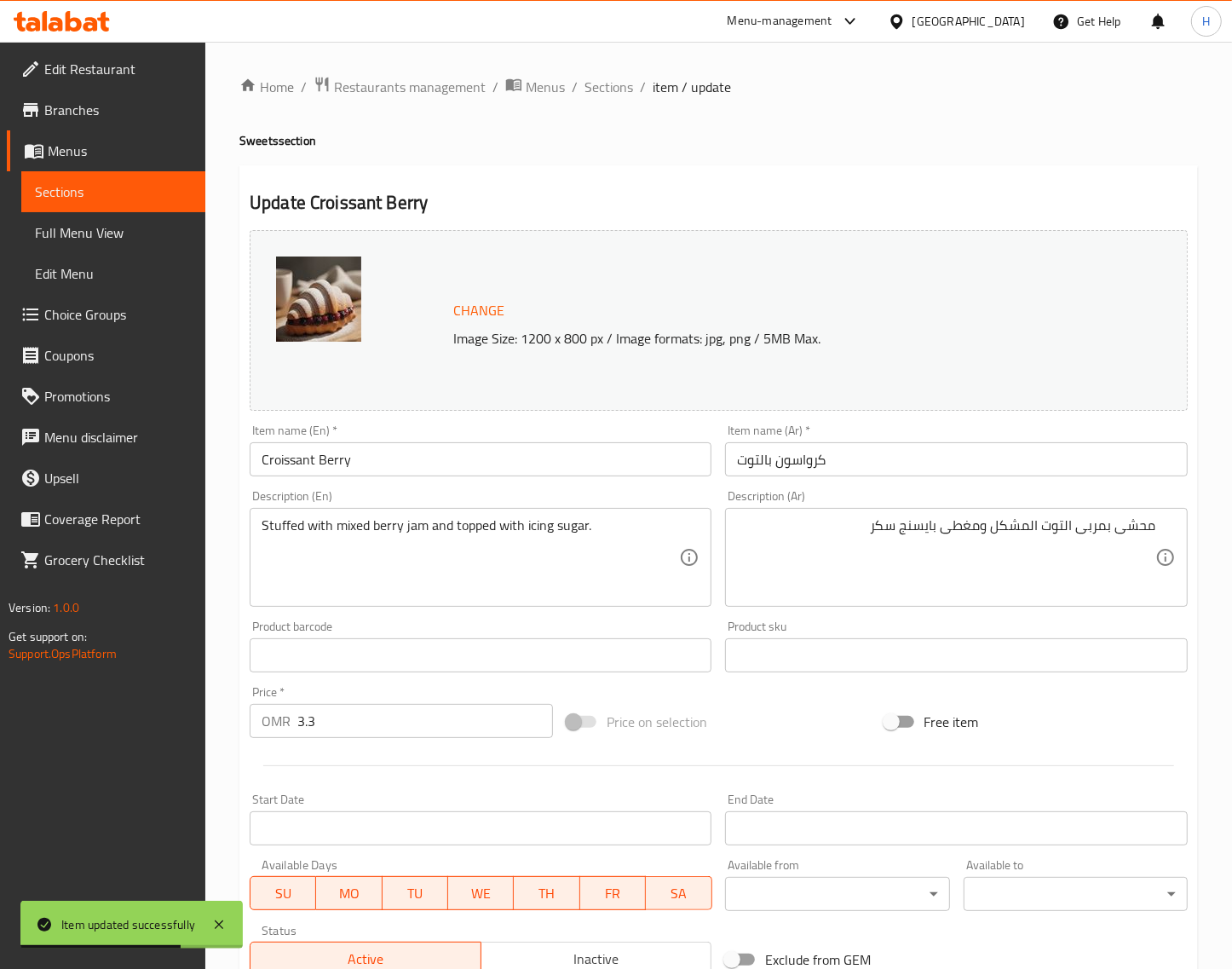
drag, startPoint x: 623, startPoint y: 94, endPoint x: 535, endPoint y: 2, distance: 127.3
click at [623, 94] on span "Sections" at bounding box center [609, 86] width 49 height 21
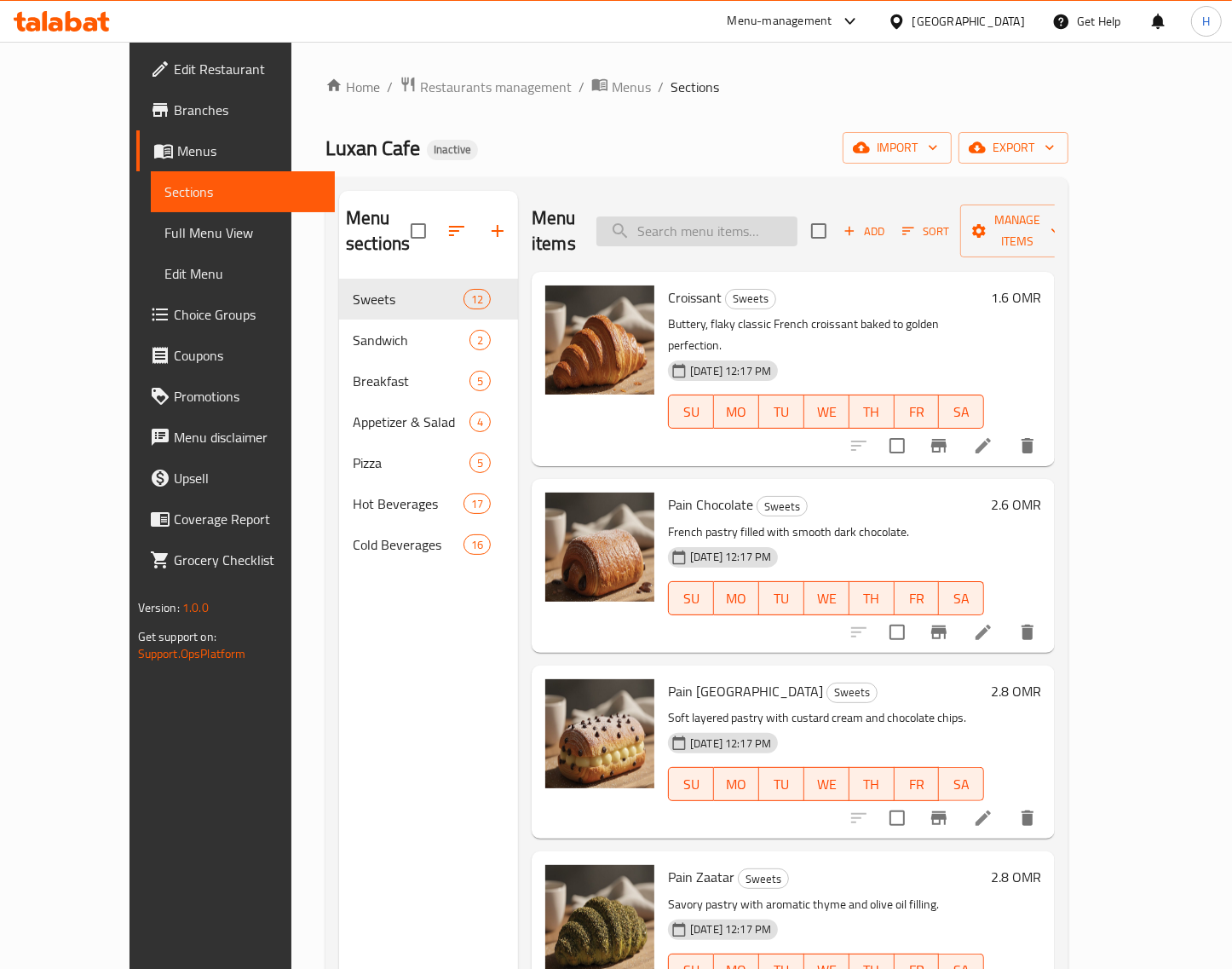
click at [769, 219] on input "search" at bounding box center [697, 231] width 201 height 30
paste input "San Sebastian Chocolate"
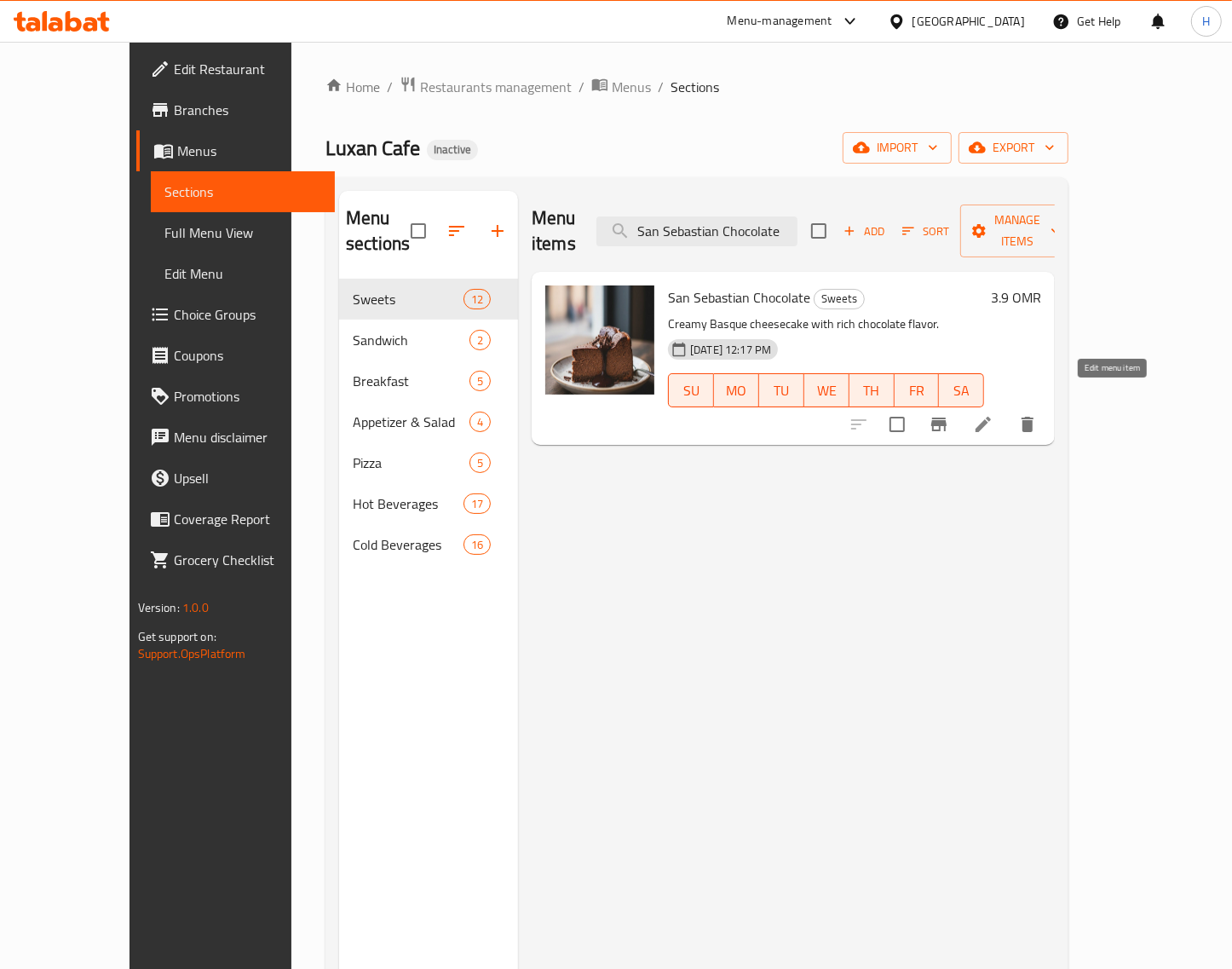
type input "San Sebastian Chocolate"
click at [994, 414] on icon at bounding box center [983, 424] width 21 height 21
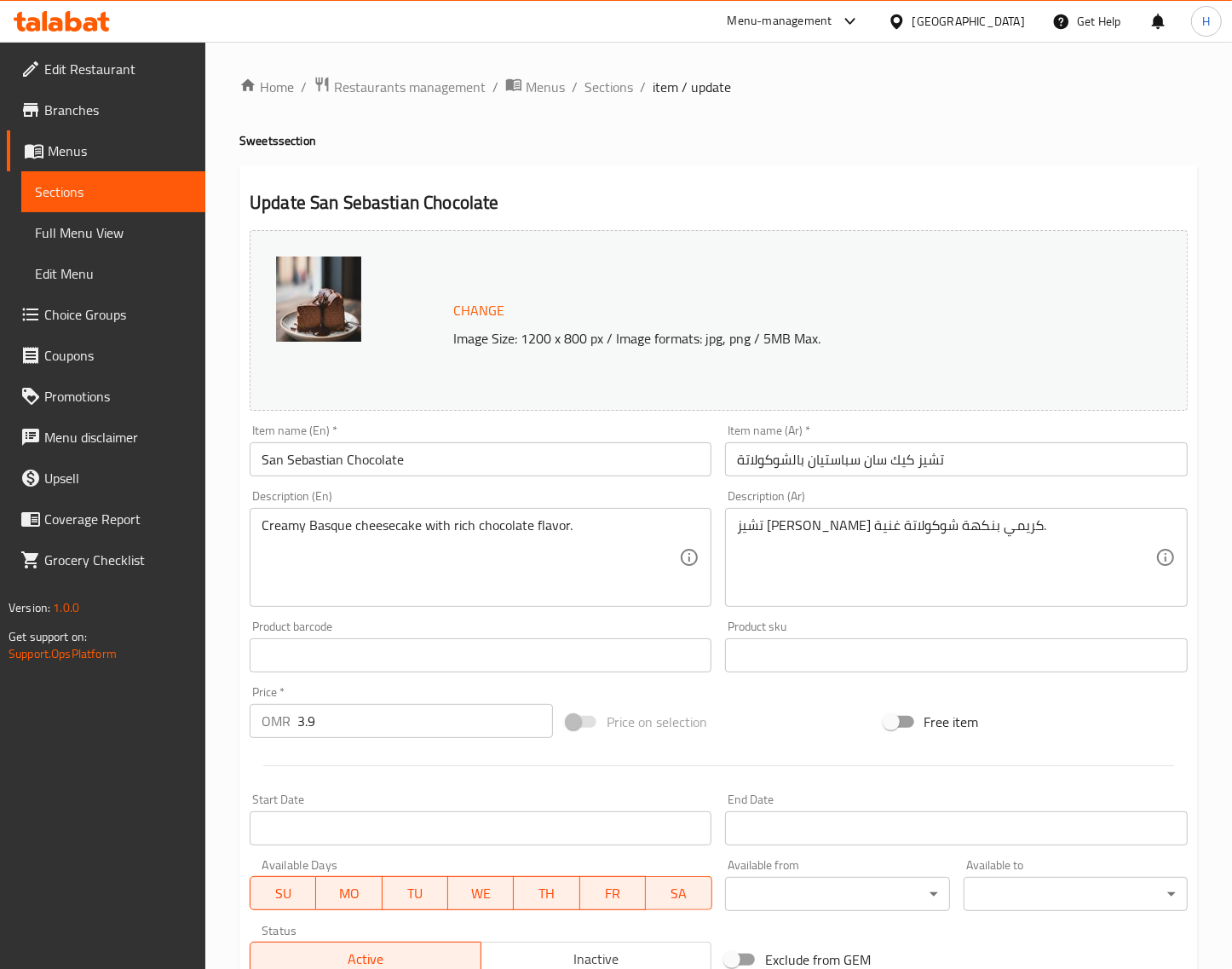
click at [1029, 474] on input "تشيز كيك سان سباستيان بالشوكولاتة" at bounding box center [956, 459] width 462 height 34
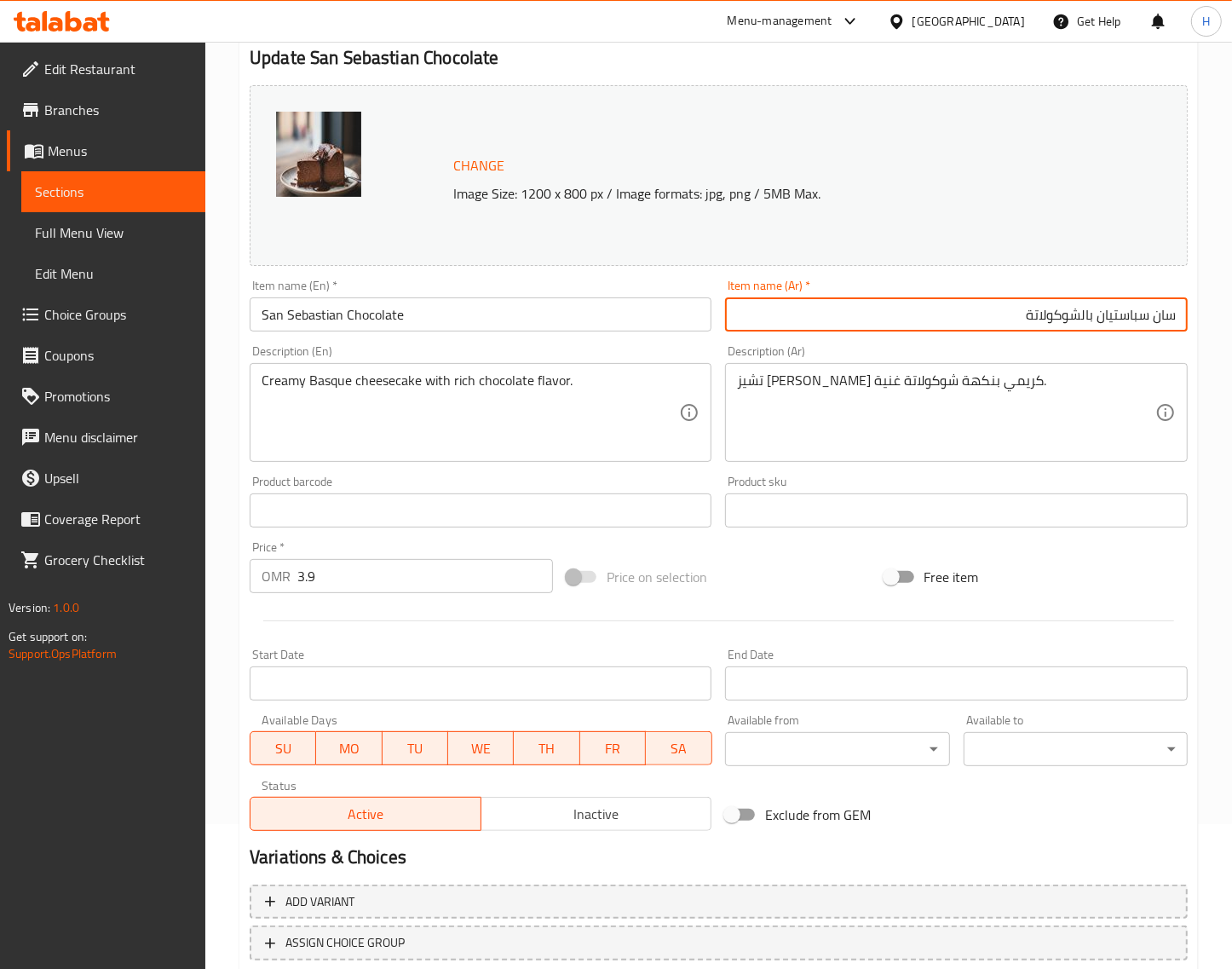
scroll to position [257, 0]
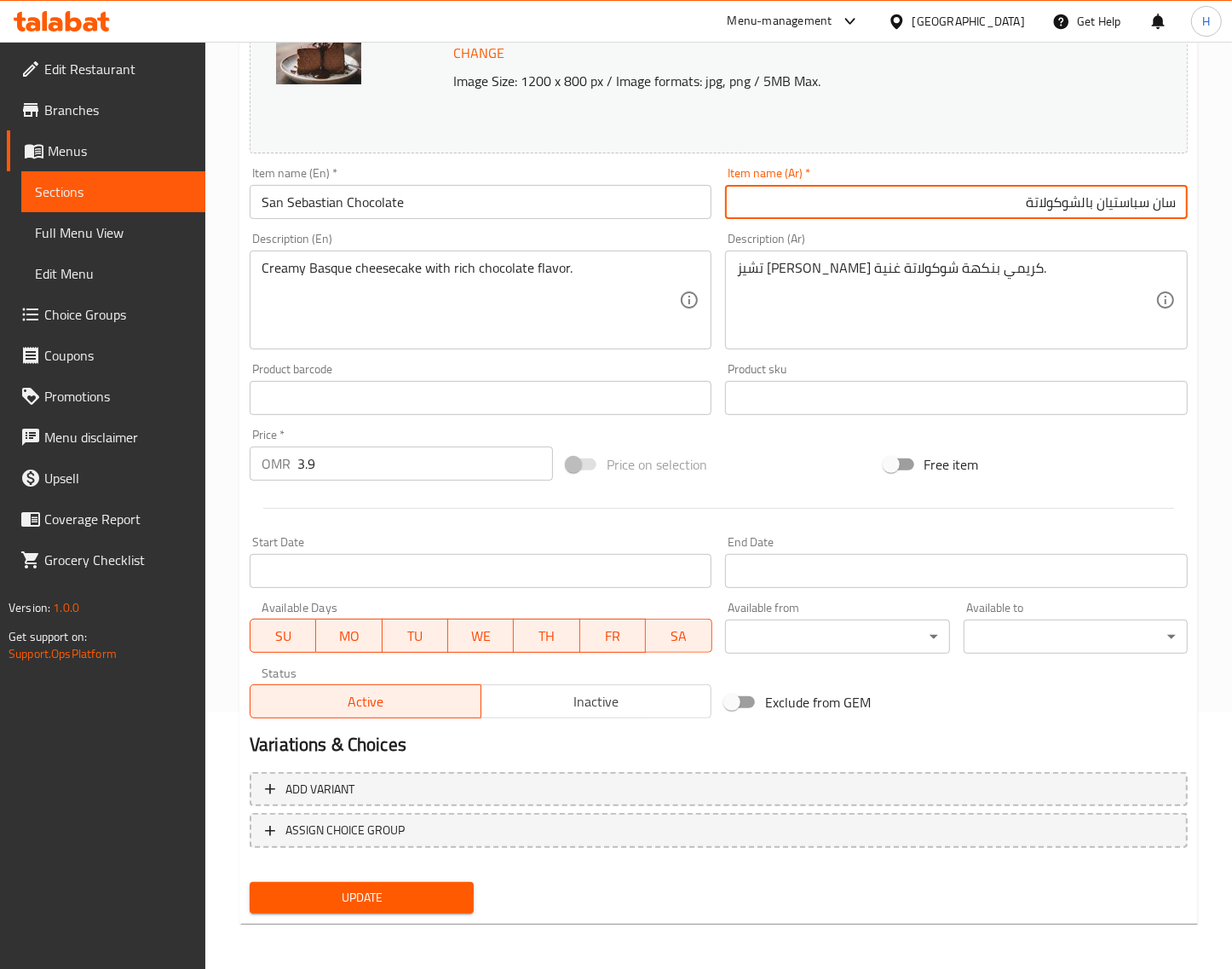
type input "سان سباستيان بالشوكولاتة"
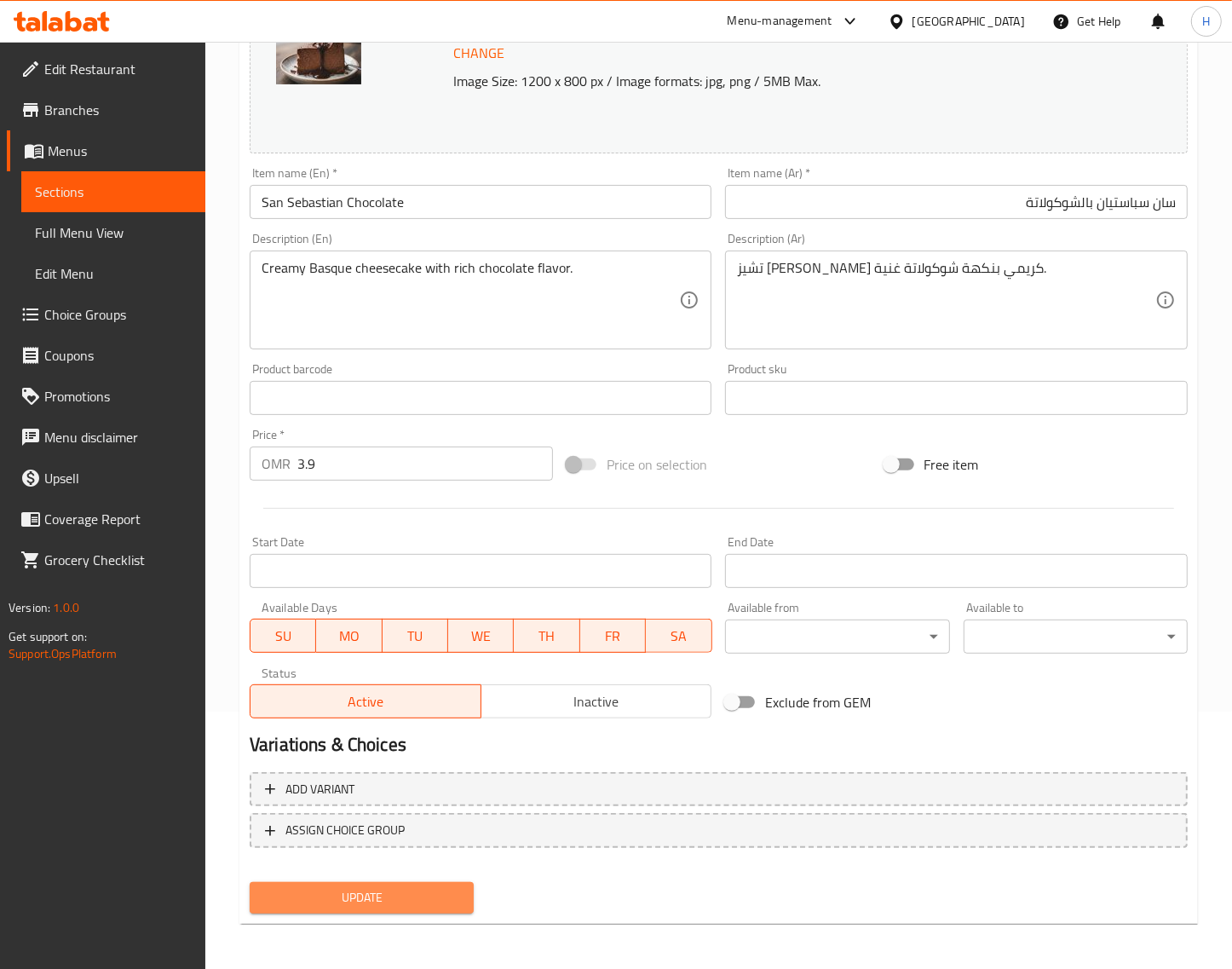
click at [436, 905] on span "Update" at bounding box center [362, 898] width 197 height 22
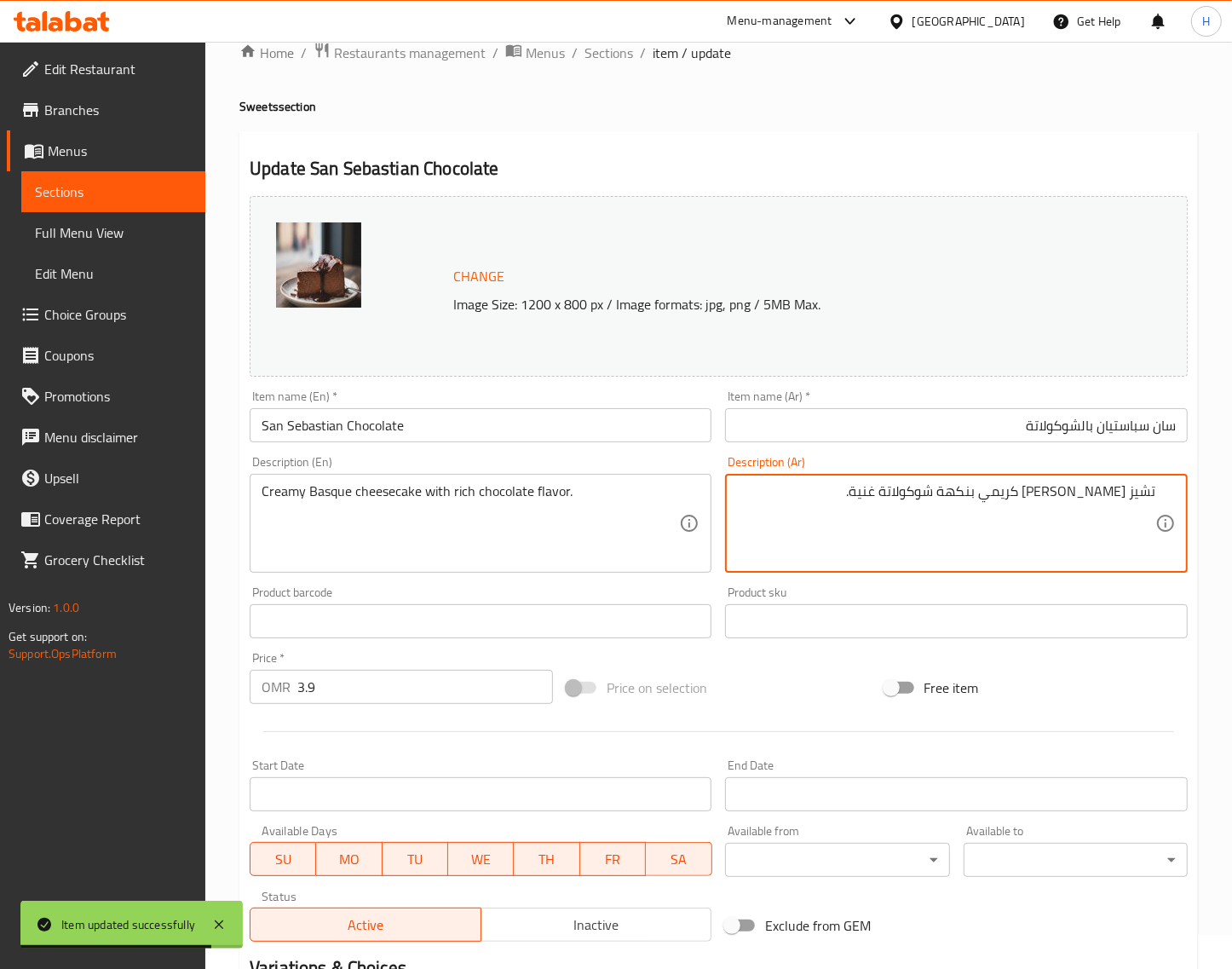
scroll to position [0, 0]
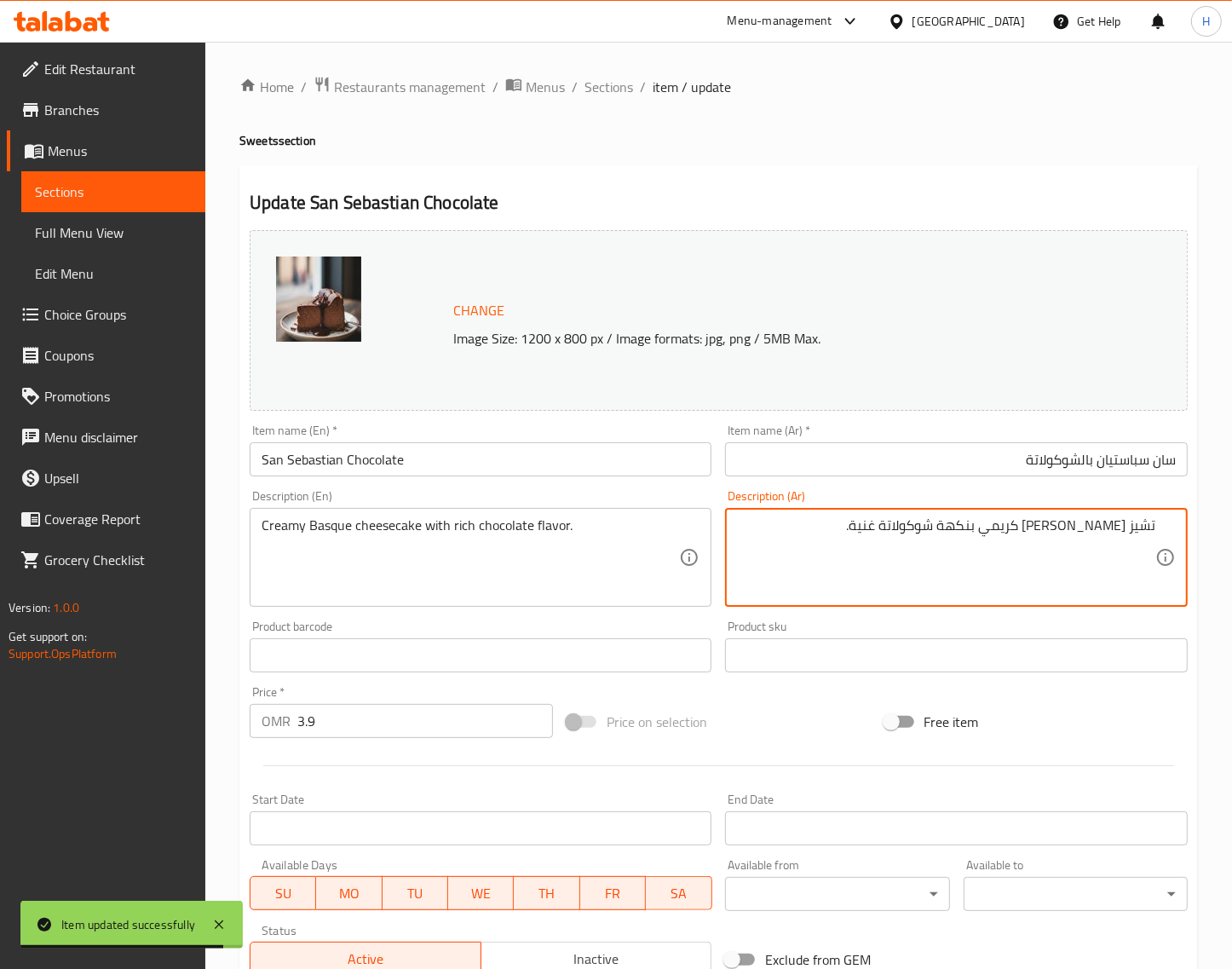
drag, startPoint x: 589, startPoint y: 87, endPoint x: 528, endPoint y: 0, distance: 106.3
click at [589, 87] on span "Sections" at bounding box center [609, 86] width 49 height 21
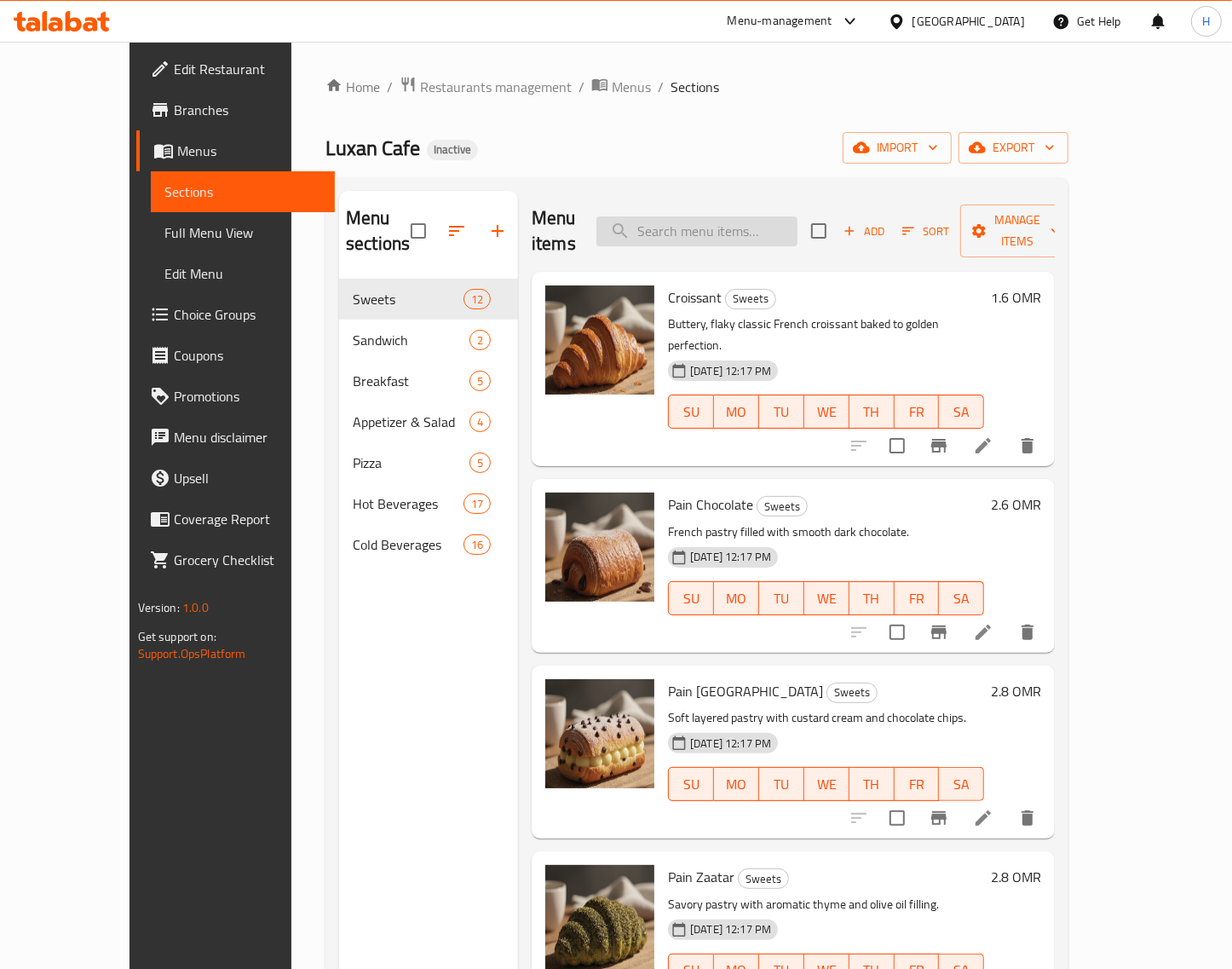
click at [746, 217] on input "search" at bounding box center [697, 231] width 201 height 30
paste input "San Sebastian Mix Berry"
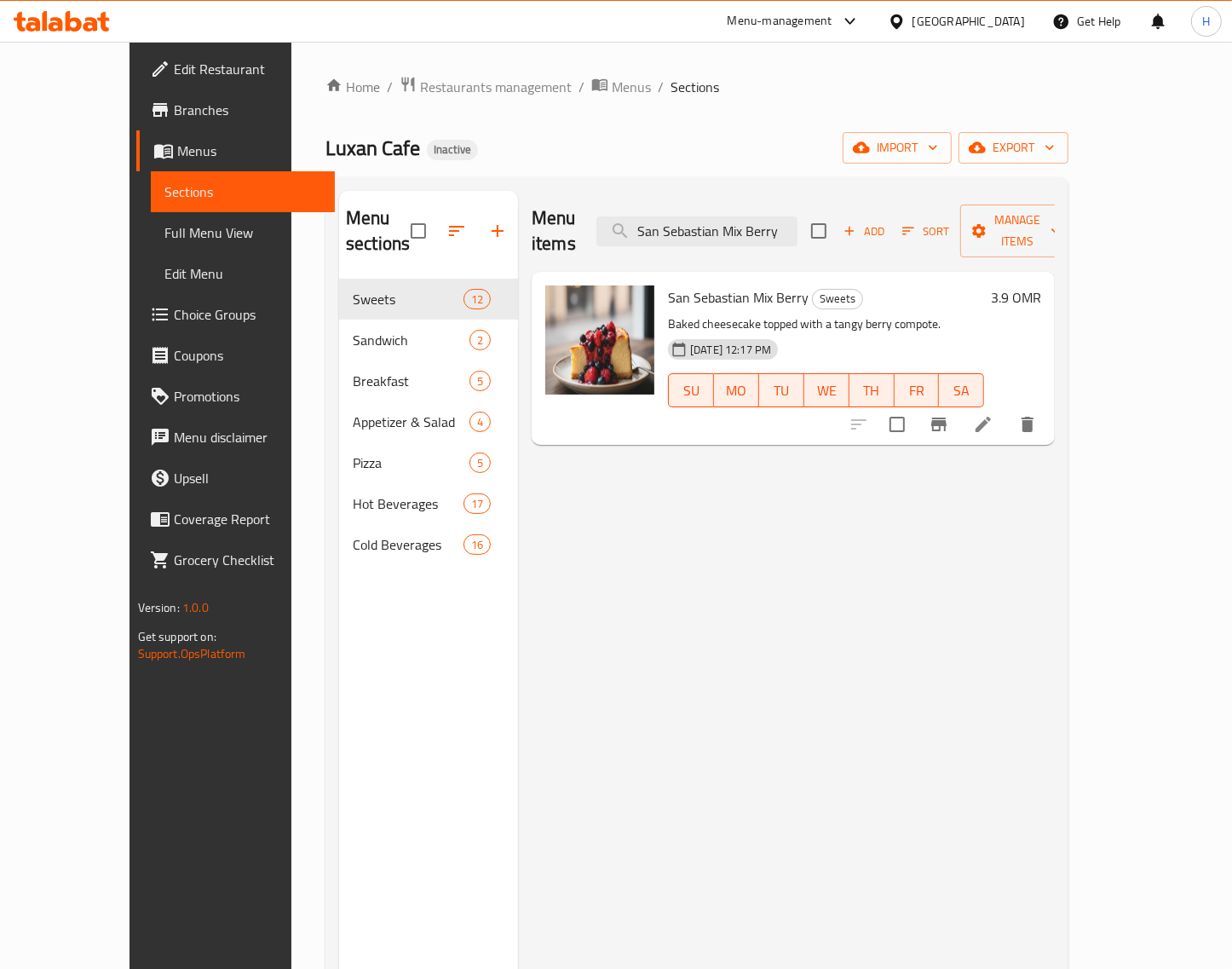
type input "San Sebastian Mix Berry"
click at [991, 417] on icon at bounding box center [983, 424] width 15 height 15
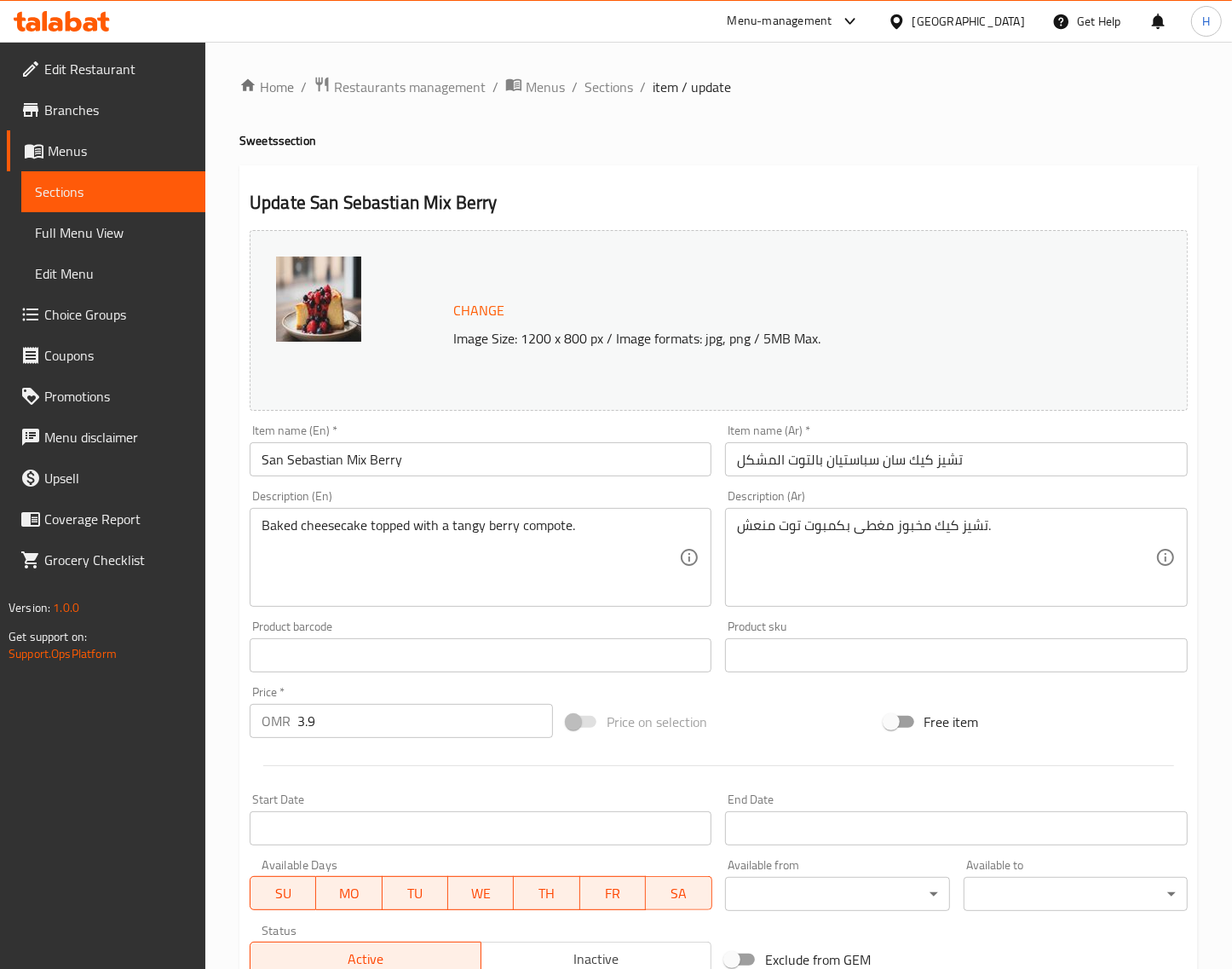
click at [1118, 443] on input "تشيز كيك سان سباستيان بالتوت المشكل" at bounding box center [956, 459] width 462 height 34
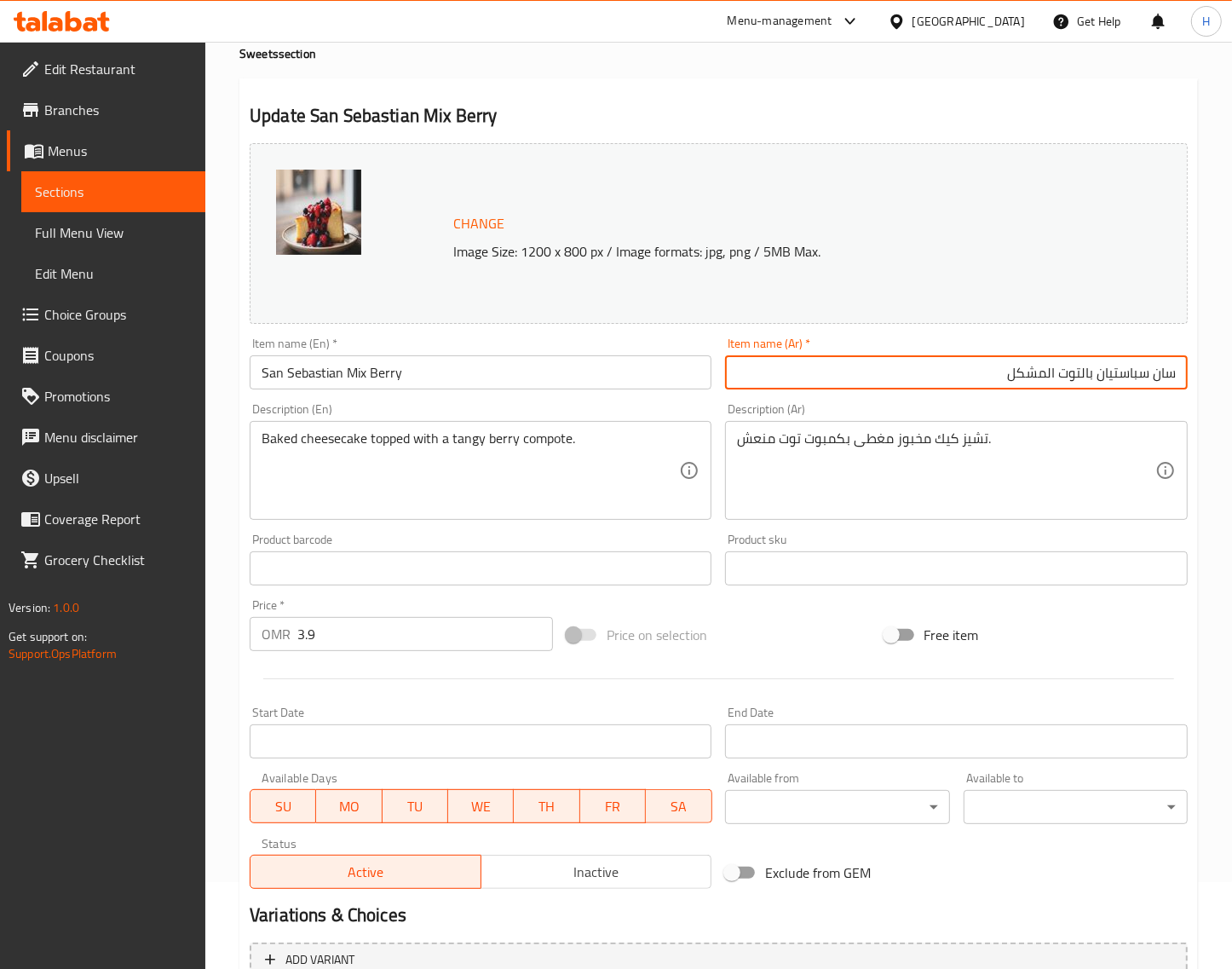
scroll to position [257, 0]
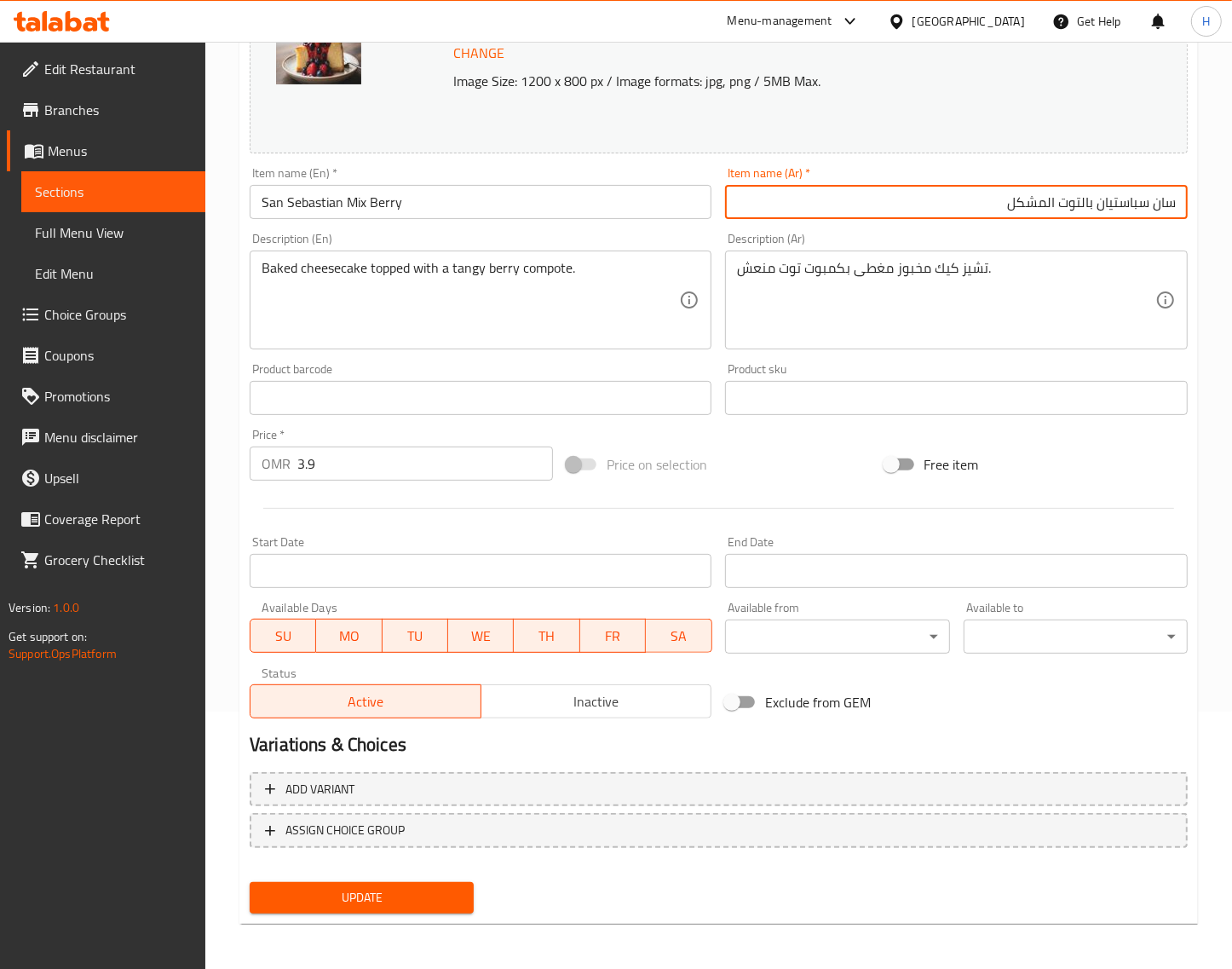
type input "سان سباستيان بالتوت المشكل"
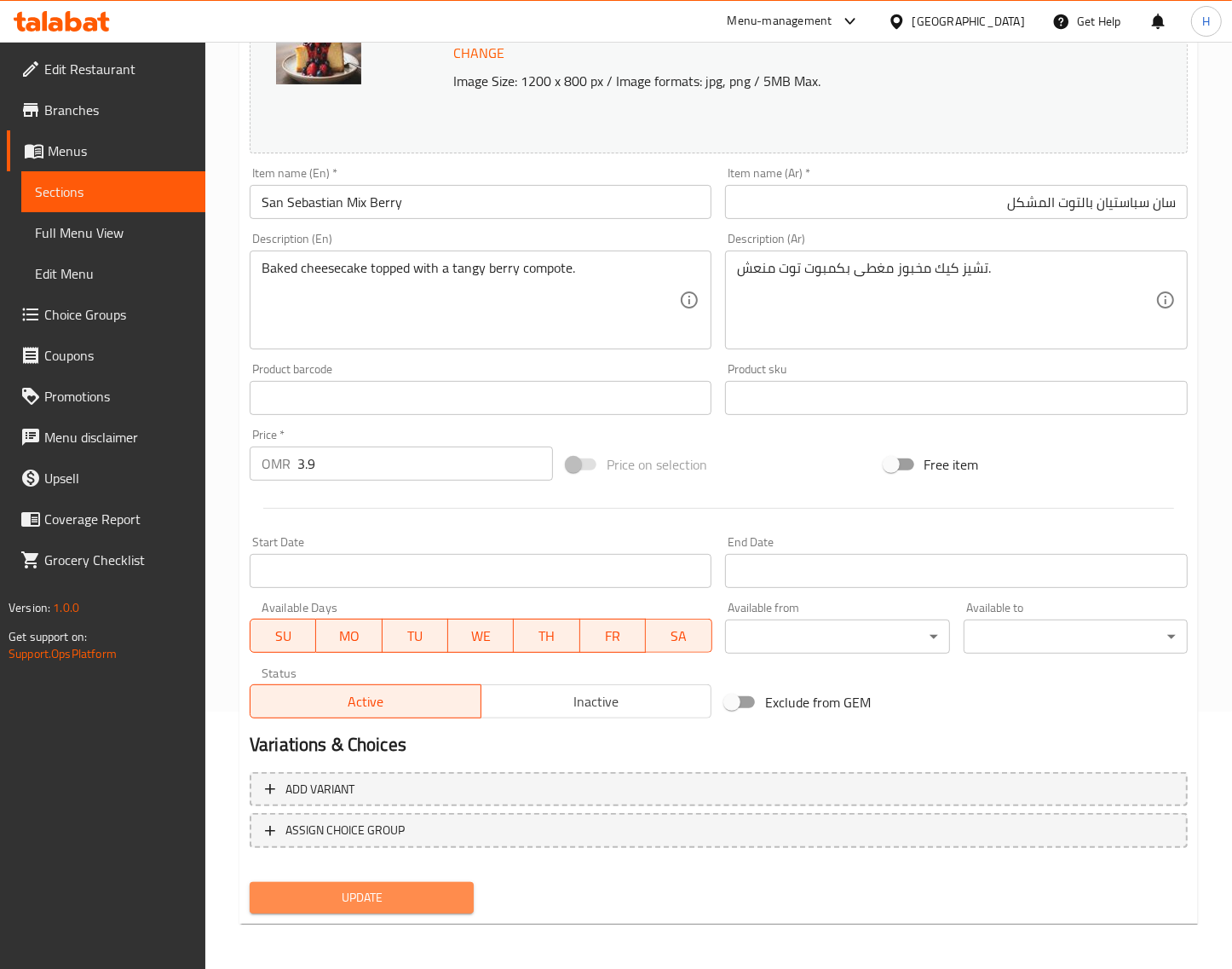
click at [410, 897] on span "Update" at bounding box center [362, 898] width 197 height 22
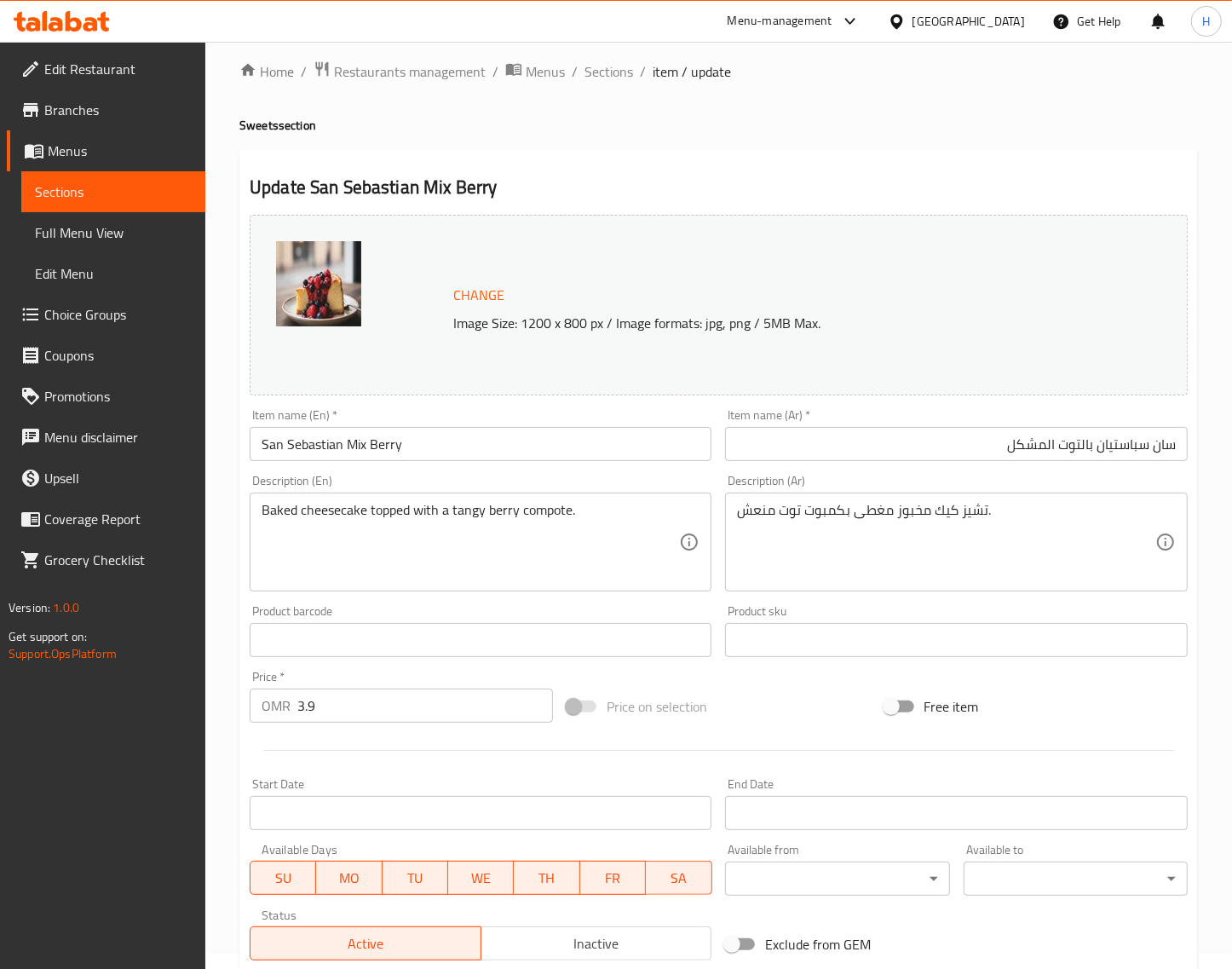
scroll to position [0, 0]
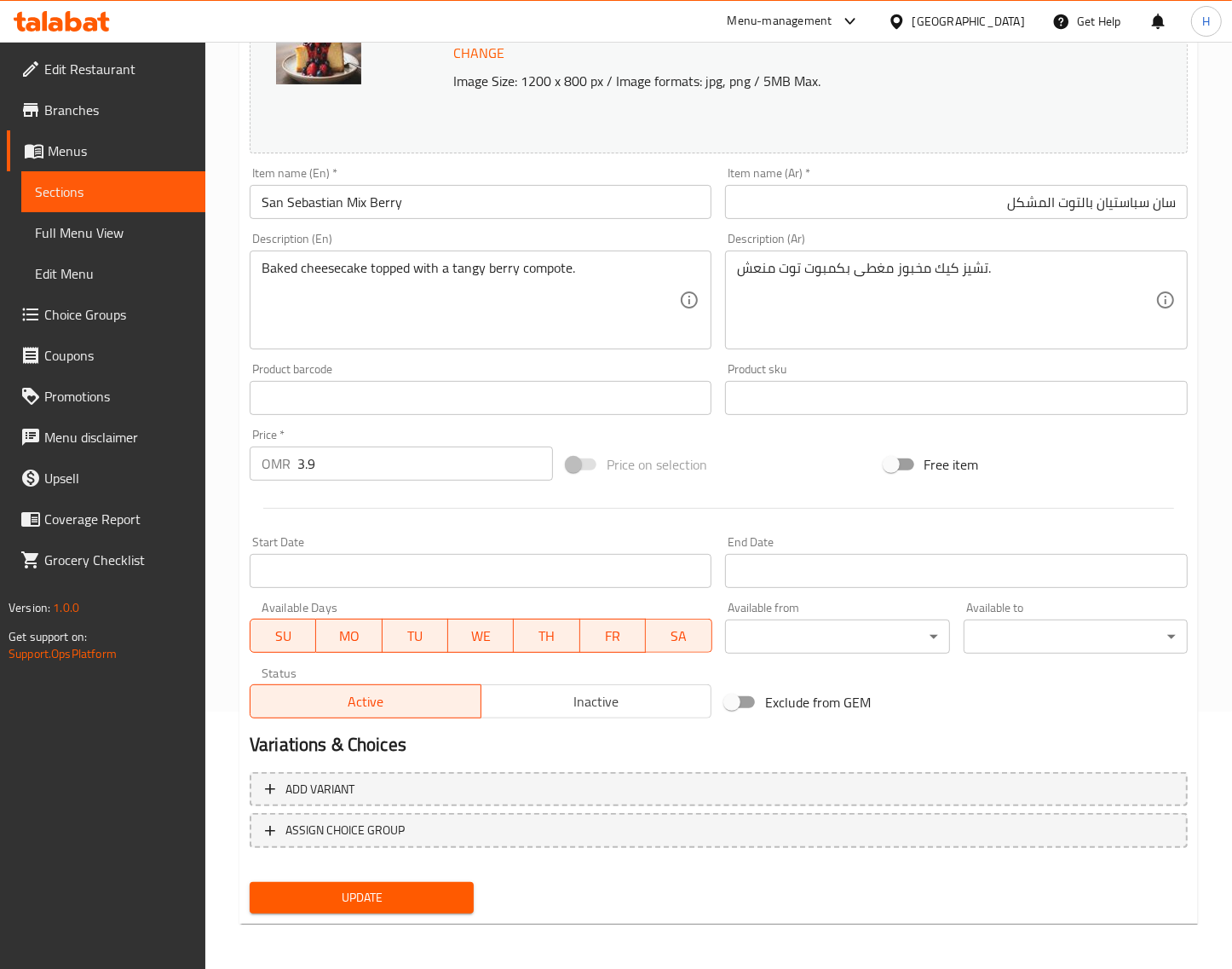
click at [436, 896] on span "Update" at bounding box center [362, 898] width 197 height 22
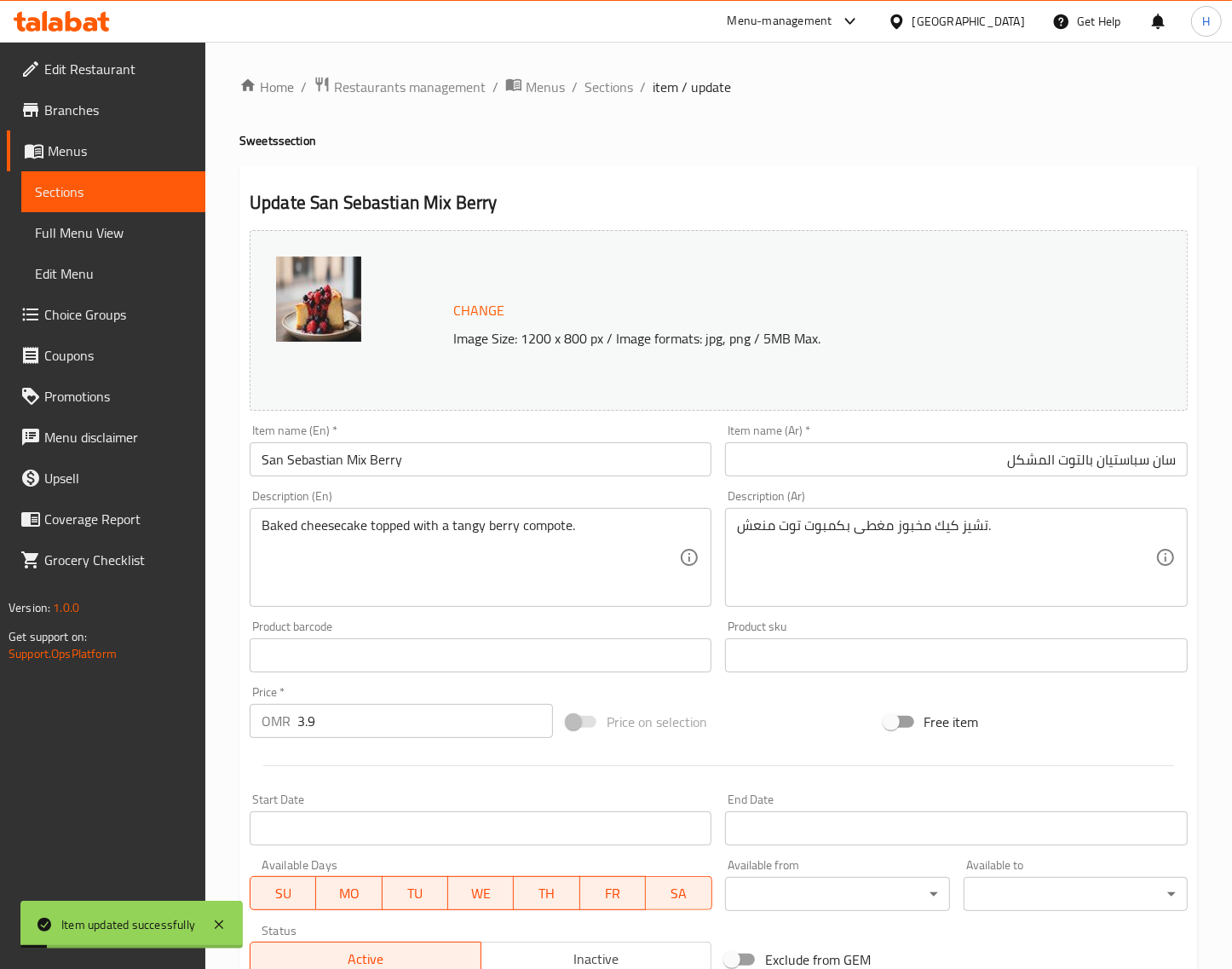
click at [618, 77] on span "Sections" at bounding box center [609, 86] width 49 height 21
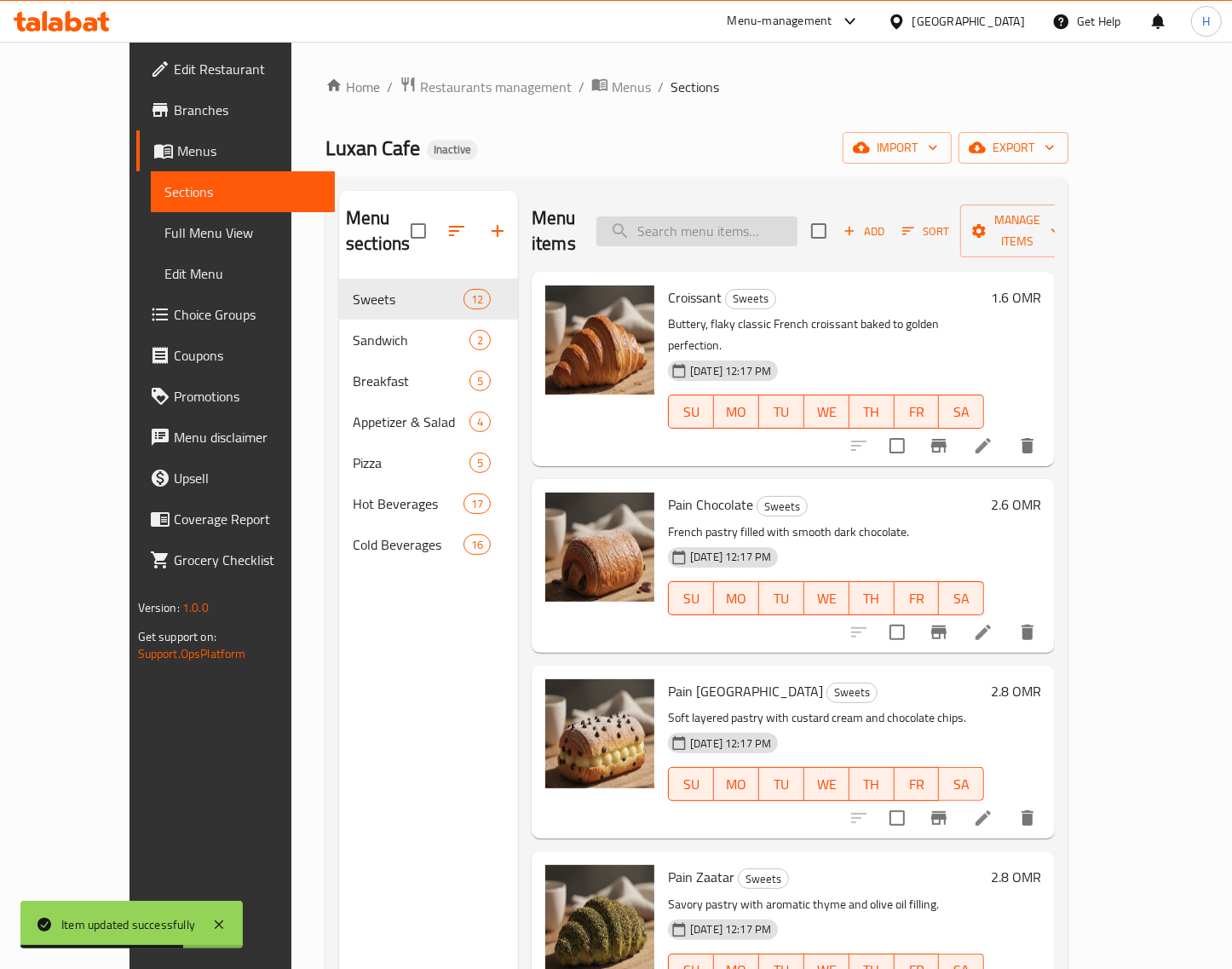
click at [739, 227] on input "search" at bounding box center [697, 231] width 201 height 30
paste input "Tres Leches Saffron"
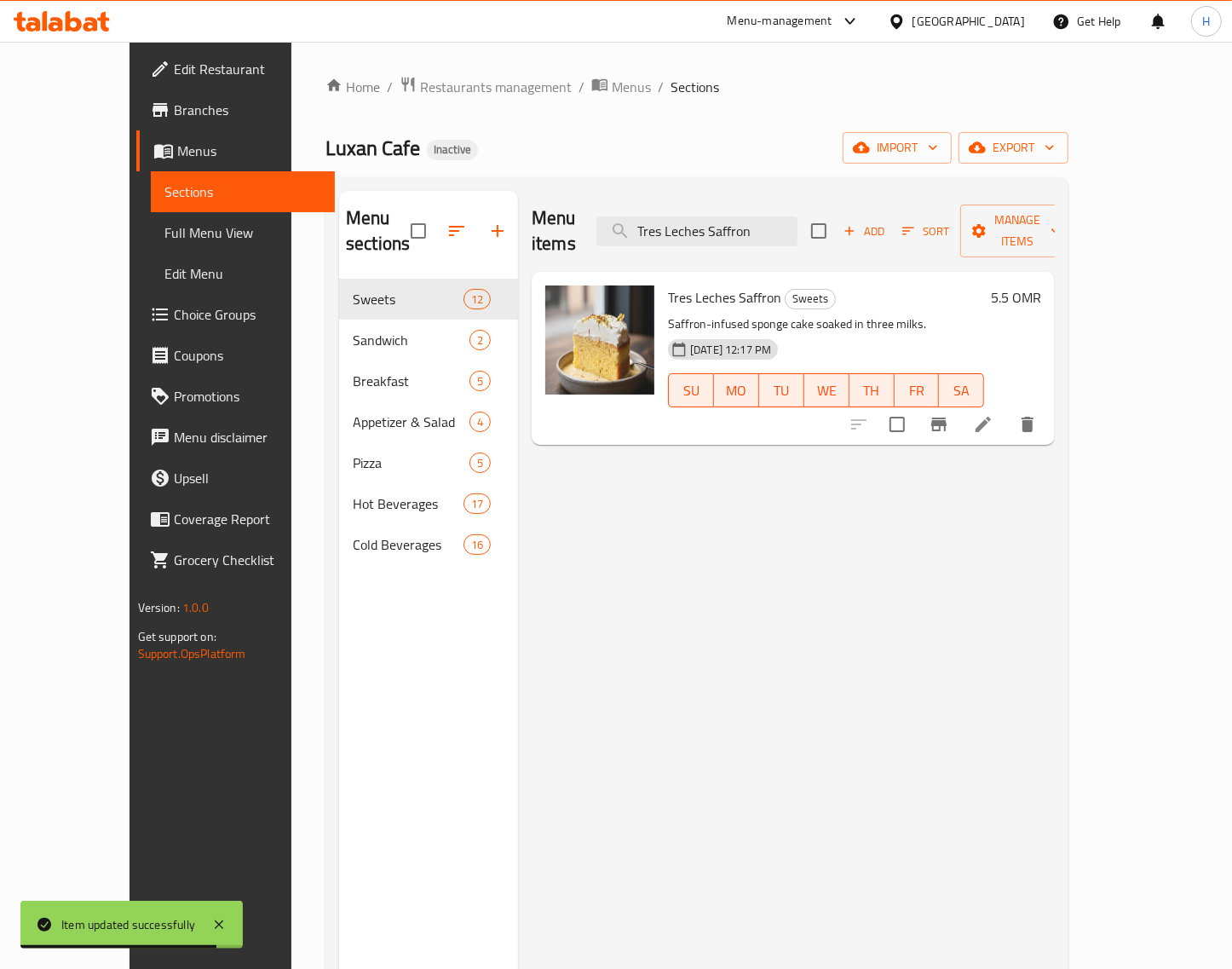
type input "Tres Leches Saffron"
click at [994, 414] on icon at bounding box center [983, 424] width 21 height 21
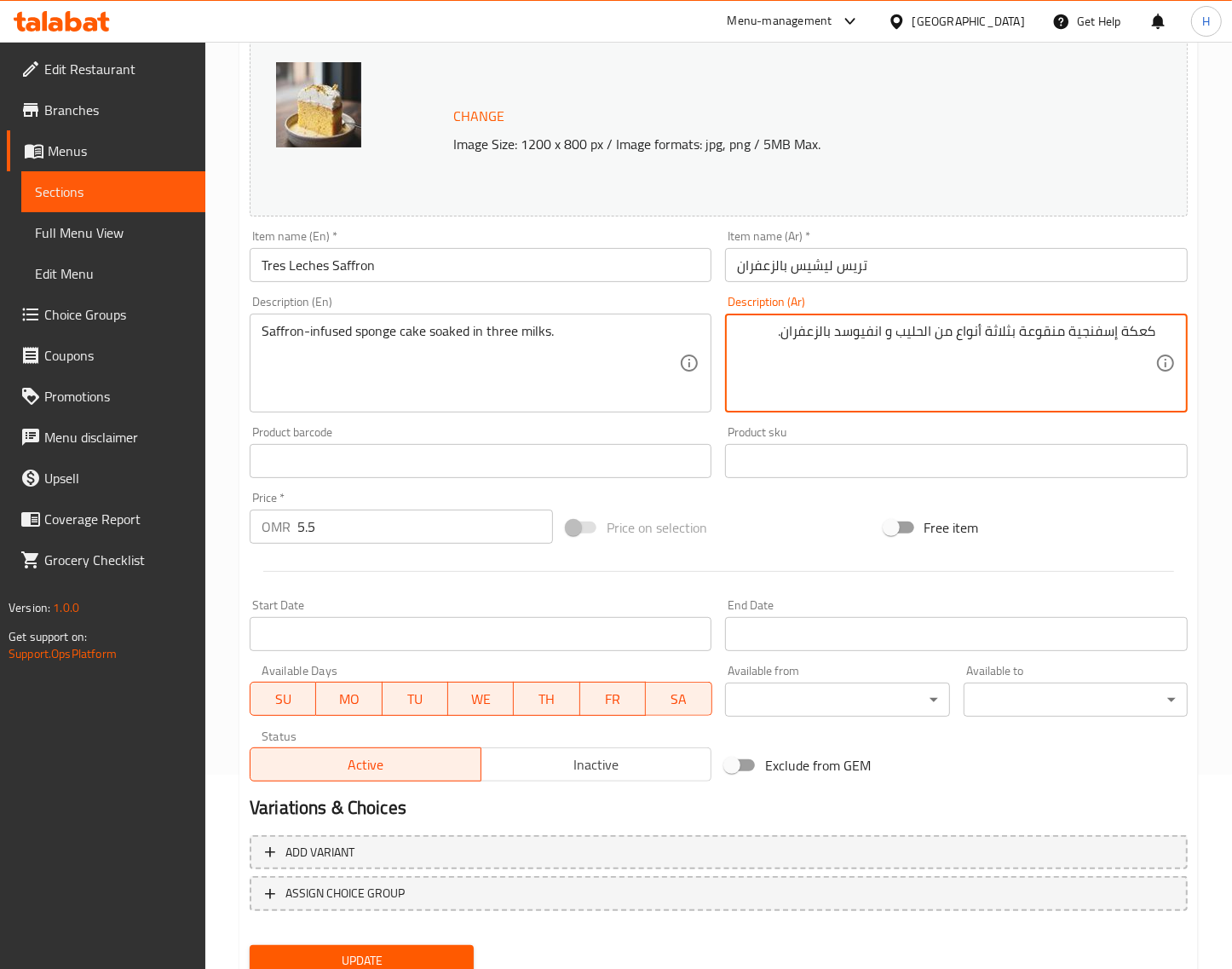
scroll to position [257, 0]
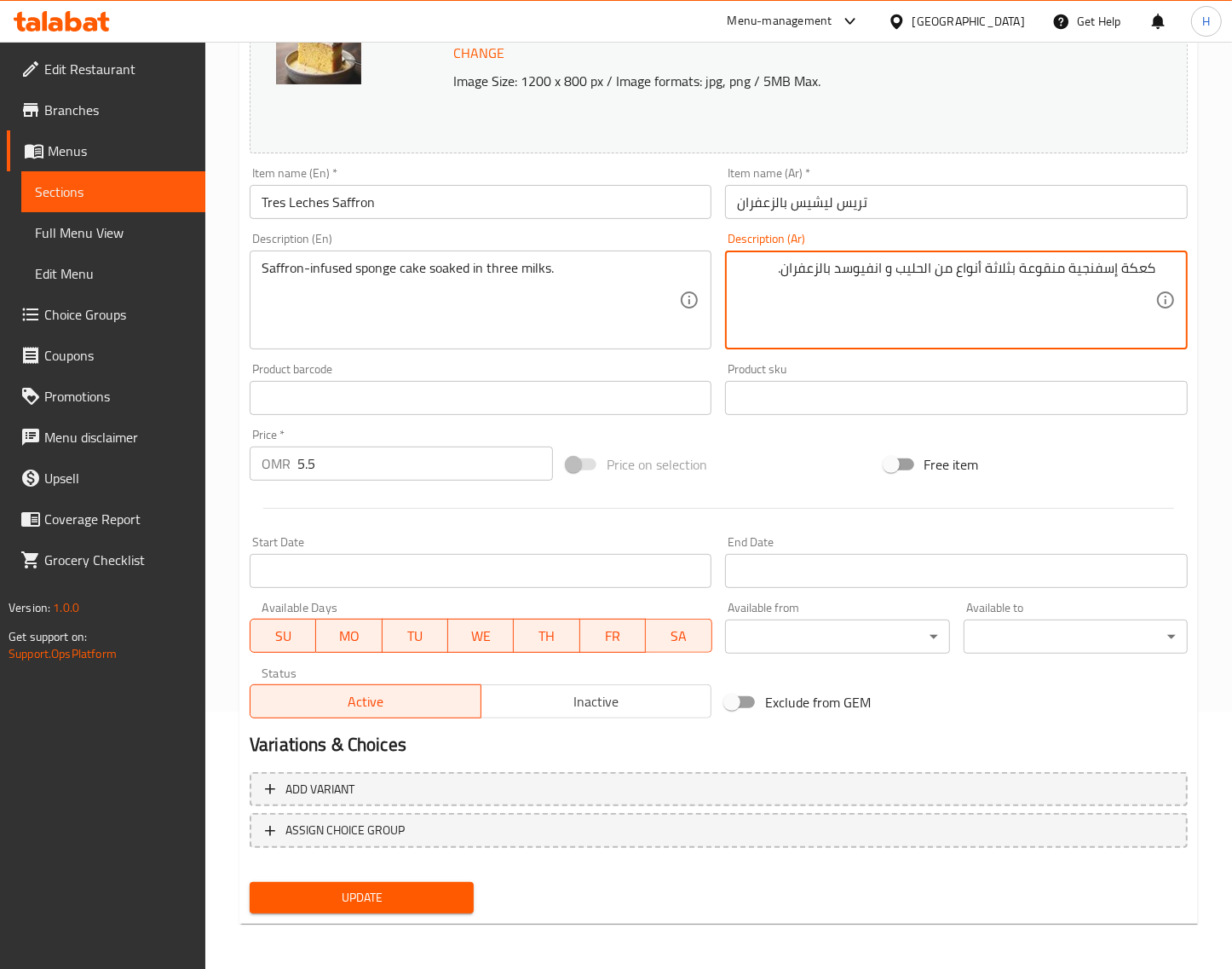
type textarea "كعكة إسفنجية منقوعة بثلاثة أنواع من الحليب و انفيوسد بالزعفران."
click at [454, 883] on button "Update" at bounding box center [361, 897] width 224 height 31
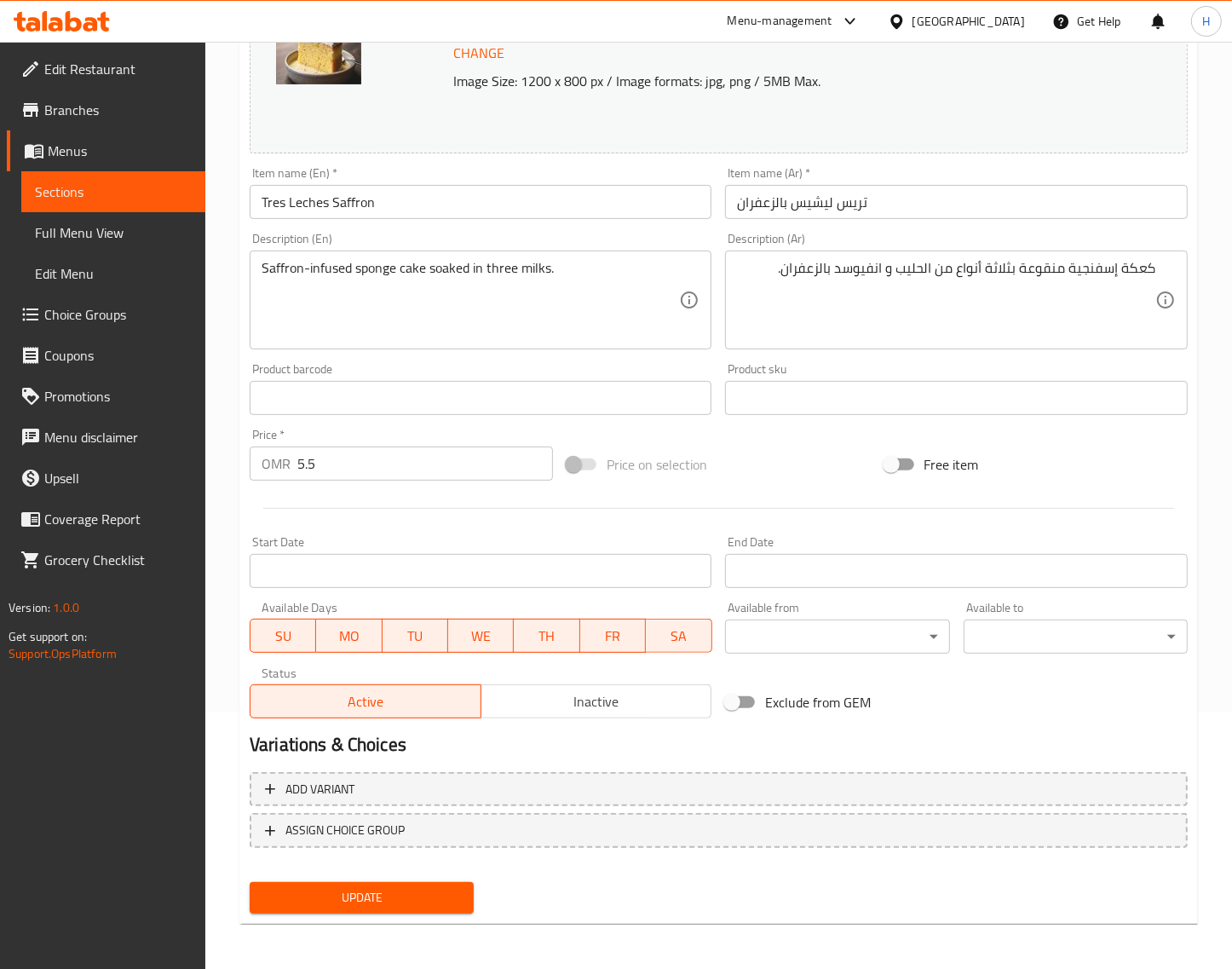
click at [427, 891] on span "Update" at bounding box center [362, 898] width 197 height 22
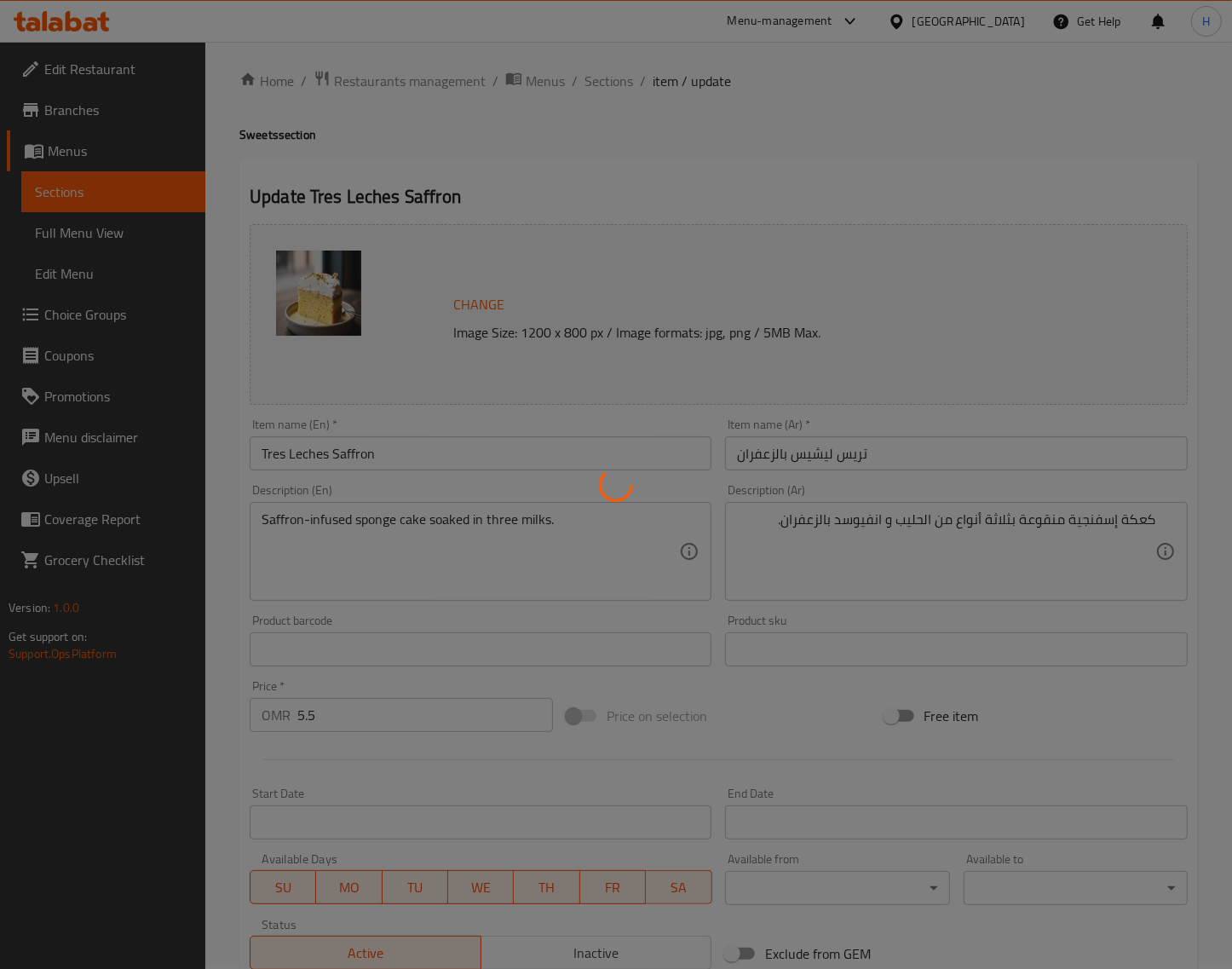
scroll to position [0, 0]
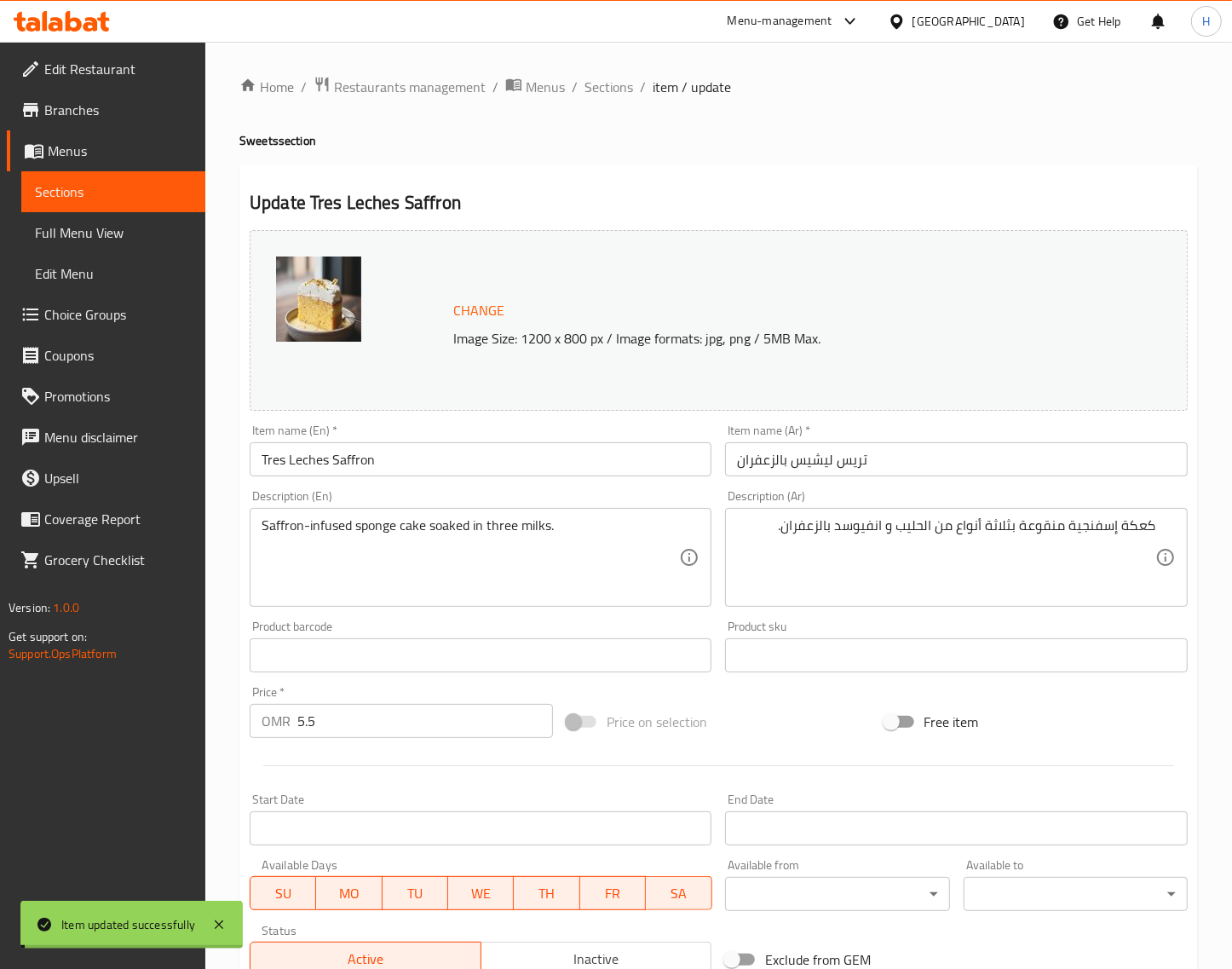
click at [623, 92] on span "Sections" at bounding box center [609, 86] width 49 height 21
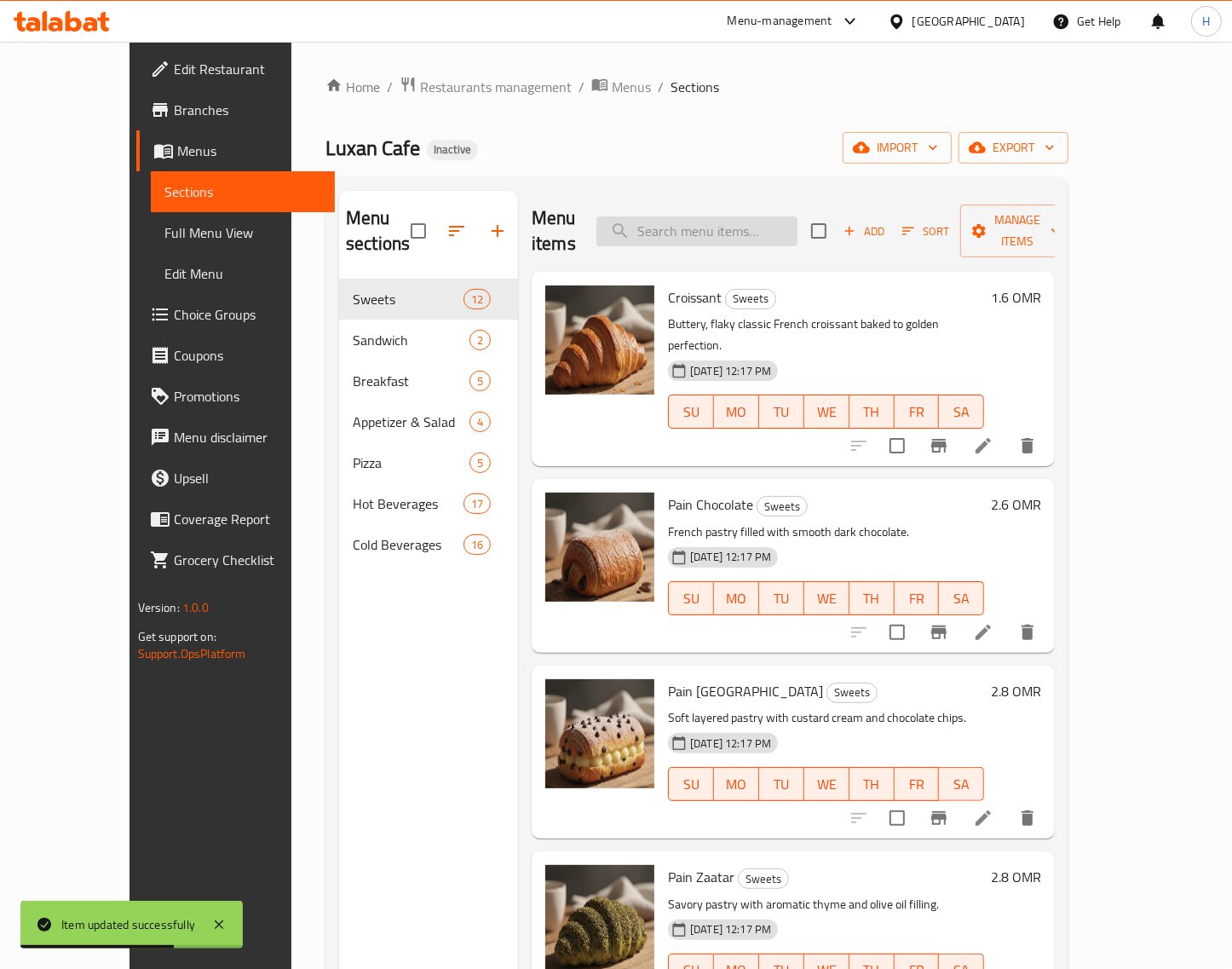
click at [750, 226] on input "search" at bounding box center [697, 231] width 201 height 30
paste input "Tres Leches Chocolate"
type input "Tres Leches Chocolate"
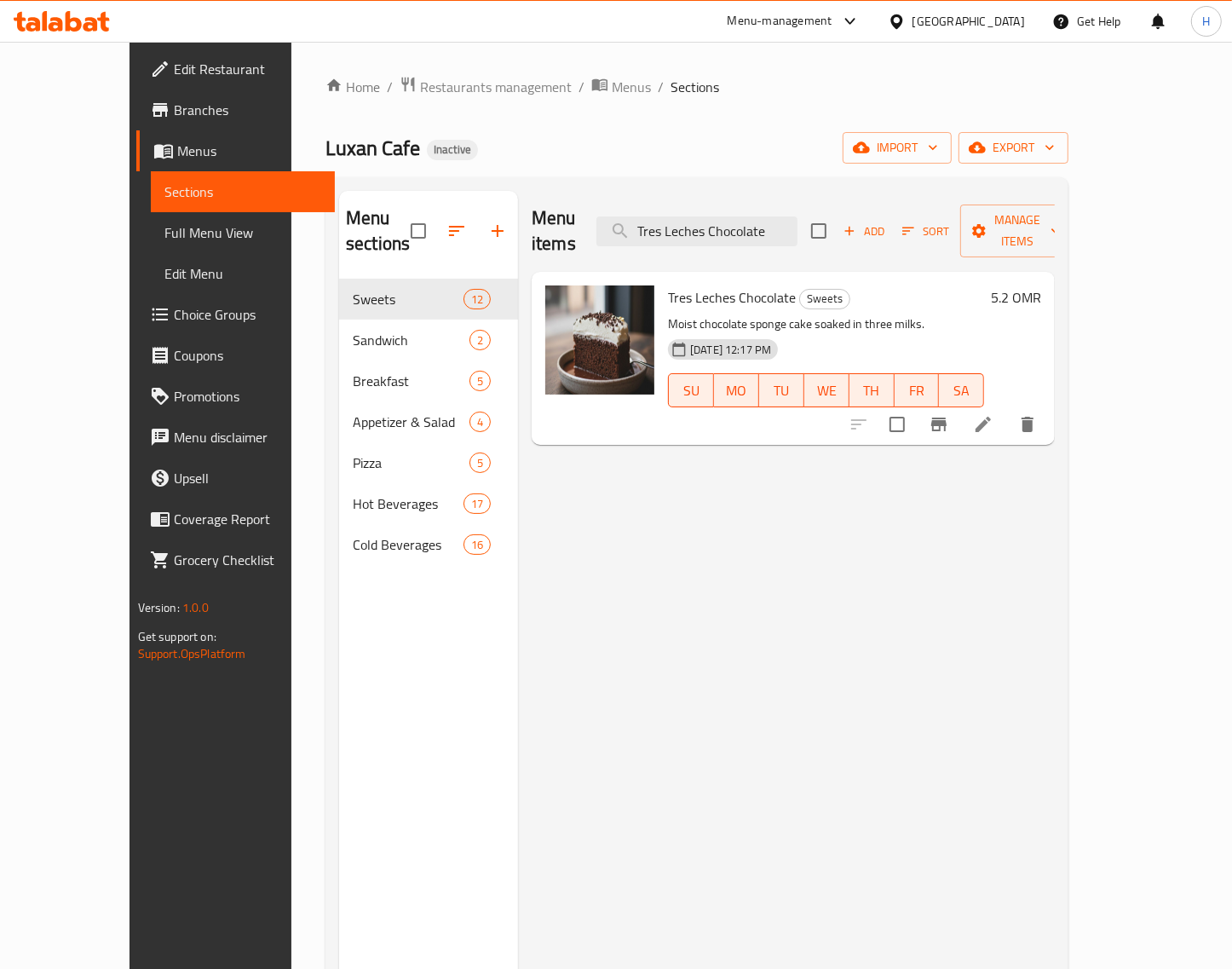
click at [1007, 409] on li at bounding box center [983, 425] width 48 height 31
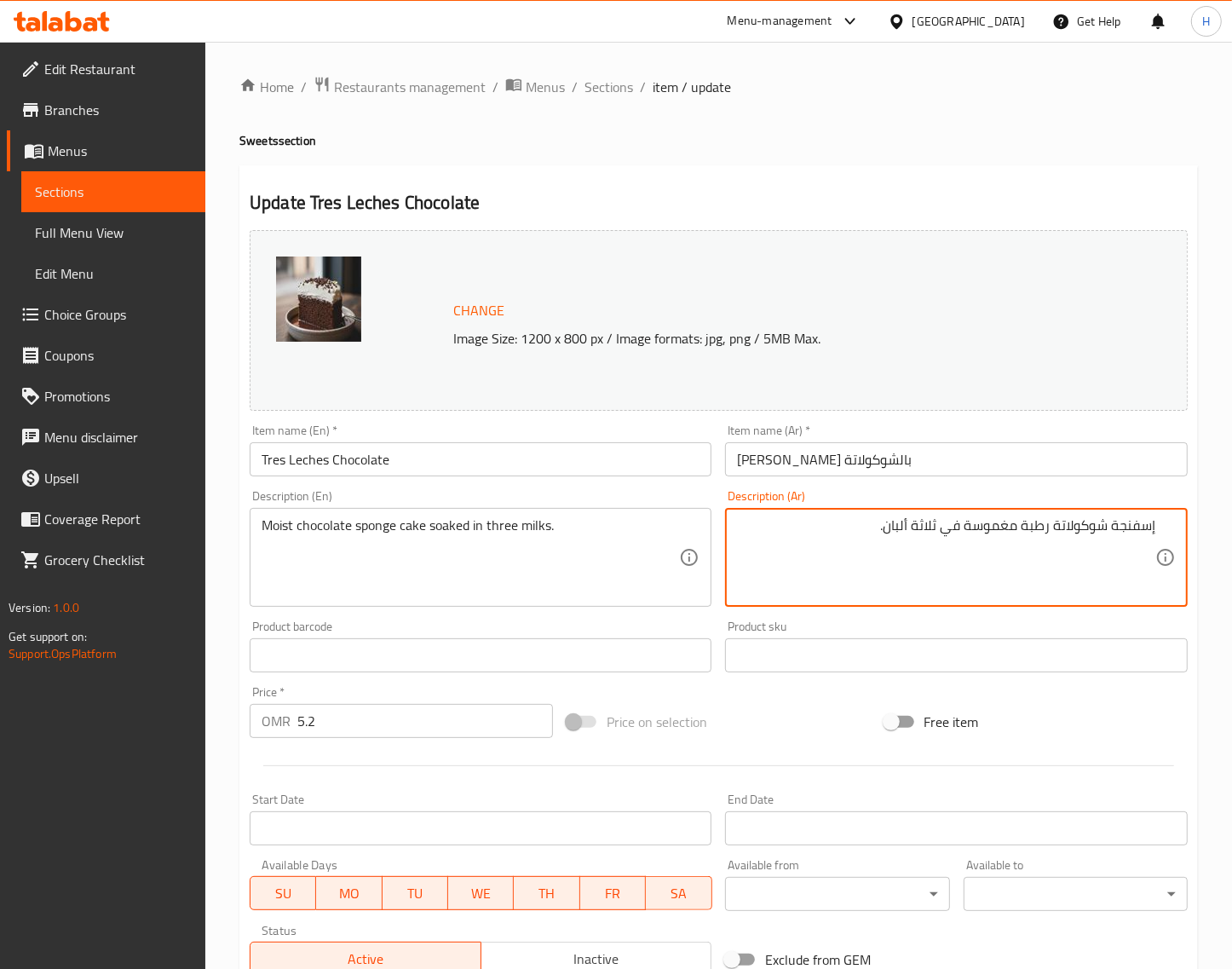
click at [454, 534] on textarea "Moist chocolate sponge cake soaked in three milks." at bounding box center [471, 558] width 418 height 81
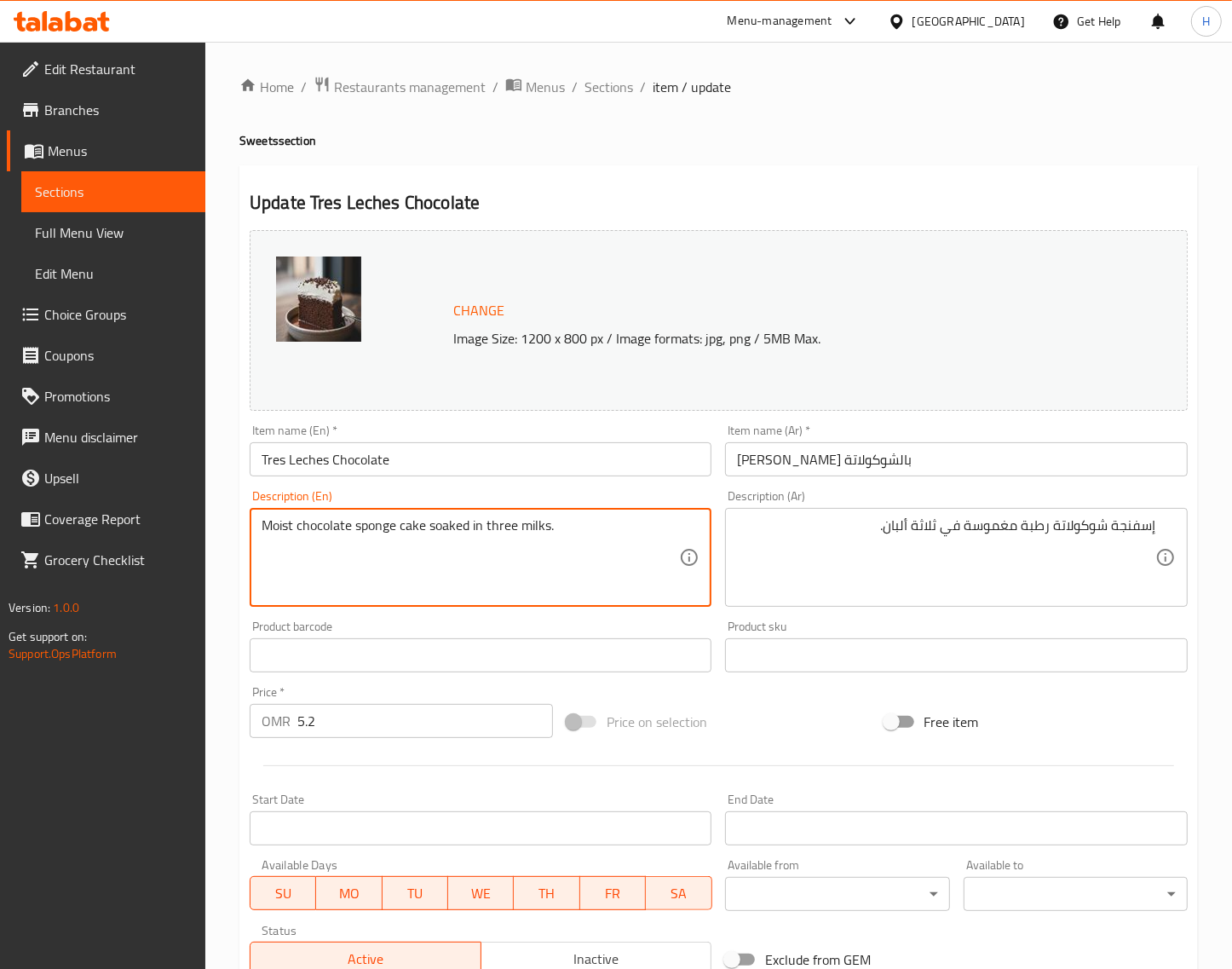
click at [454, 534] on textarea "Moist chocolate sponge cake soaked in three milks." at bounding box center [471, 558] width 418 height 81
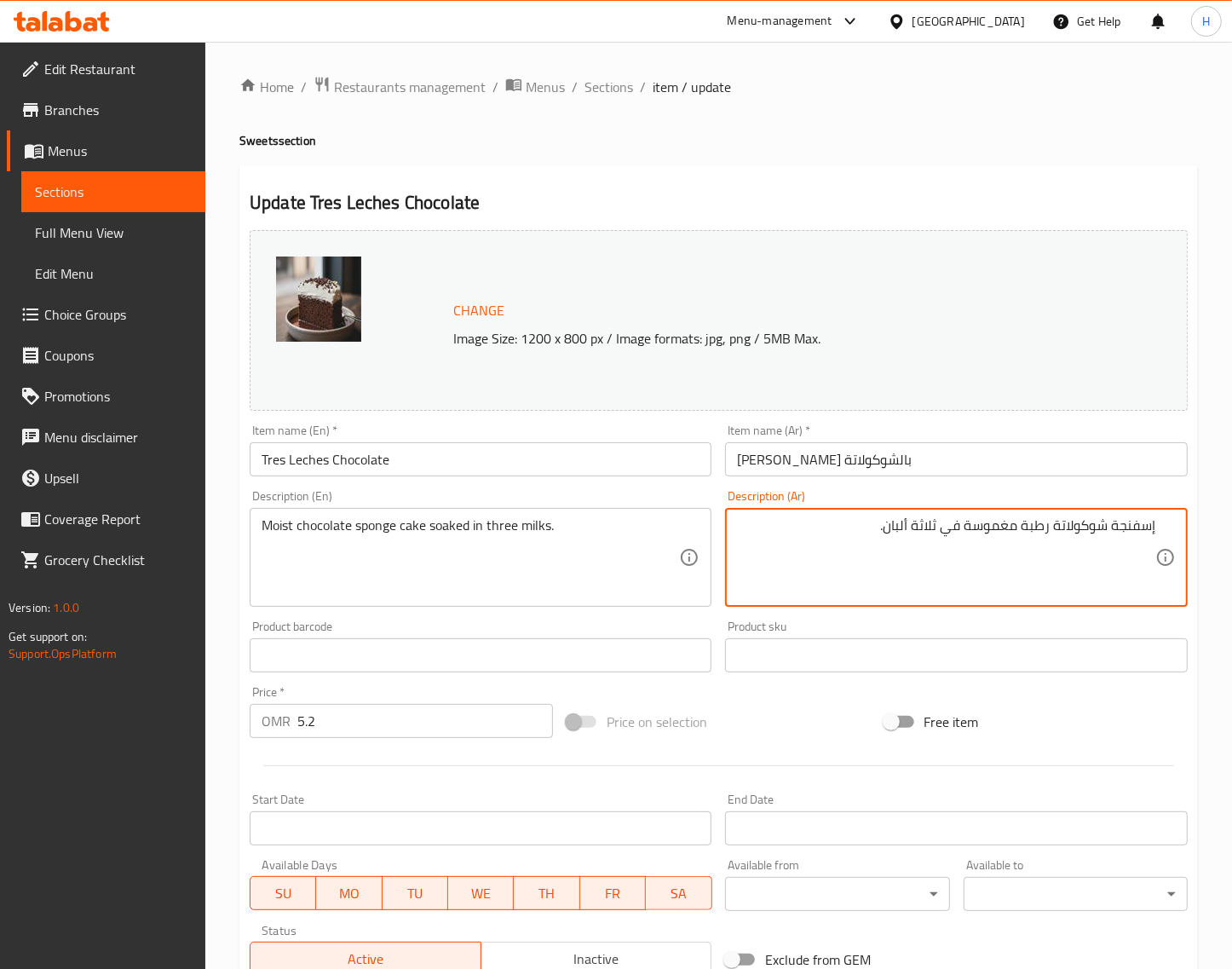
paste textarea "كعكة إسفنجية بالشوكولاتة الرطبة المنقوعة في ثلاثة أنواع من الحليب."
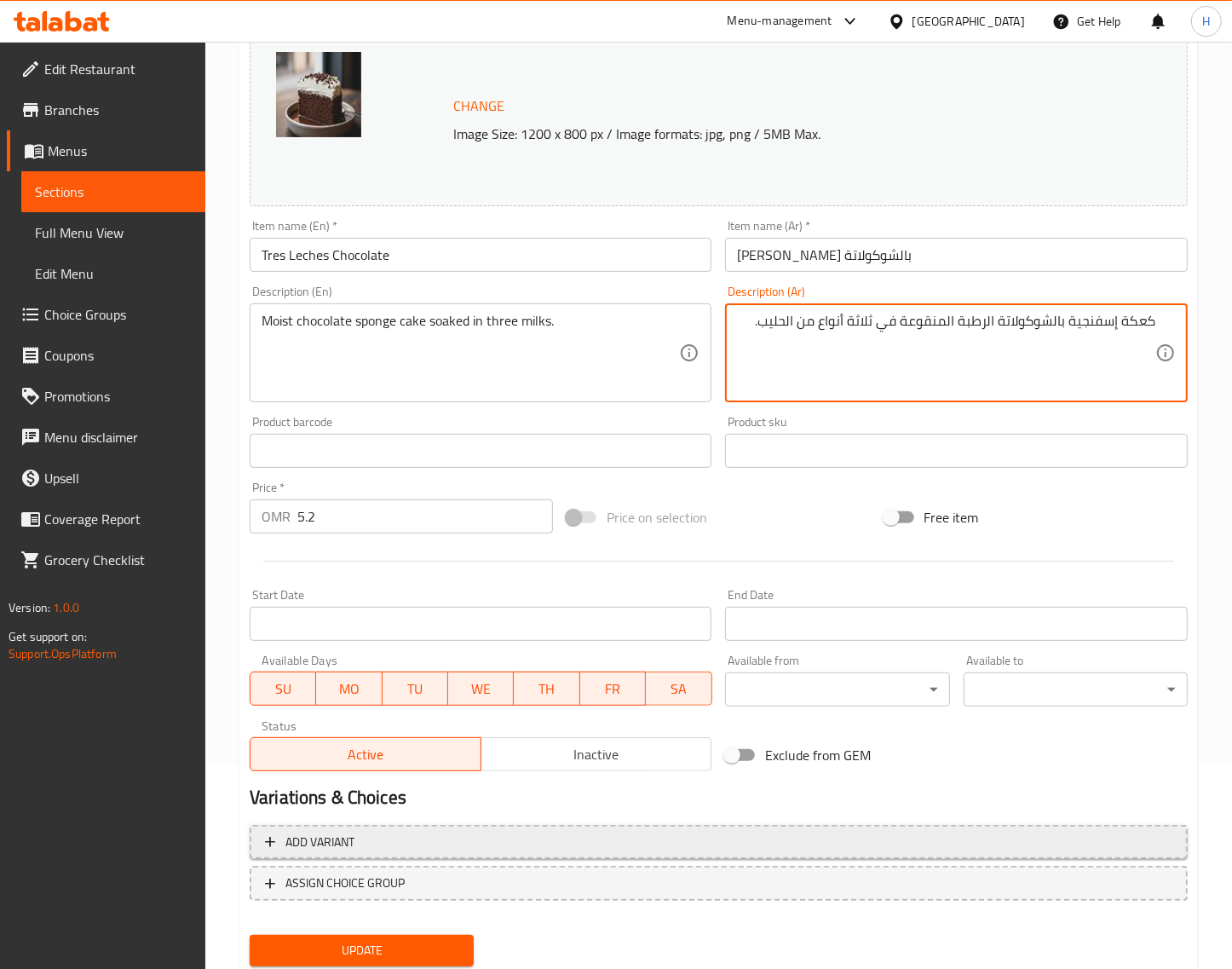
scroll to position [257, 0]
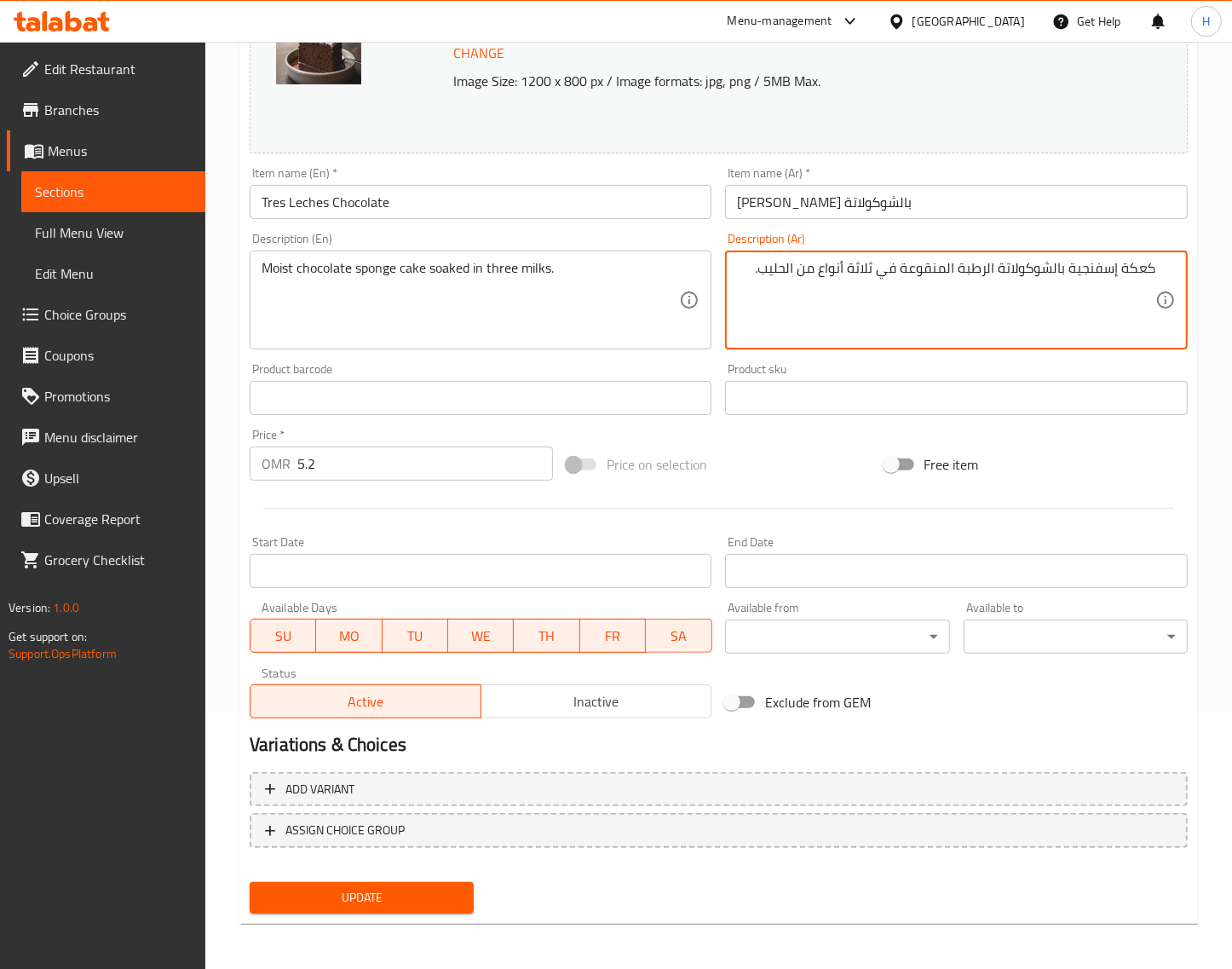
type textarea "كعكة إسفنجية بالشوكولاتة الرطبة المنقوعة في ثلاثة أنواع من الحليب."
click at [436, 882] on button "Update" at bounding box center [361, 897] width 224 height 31
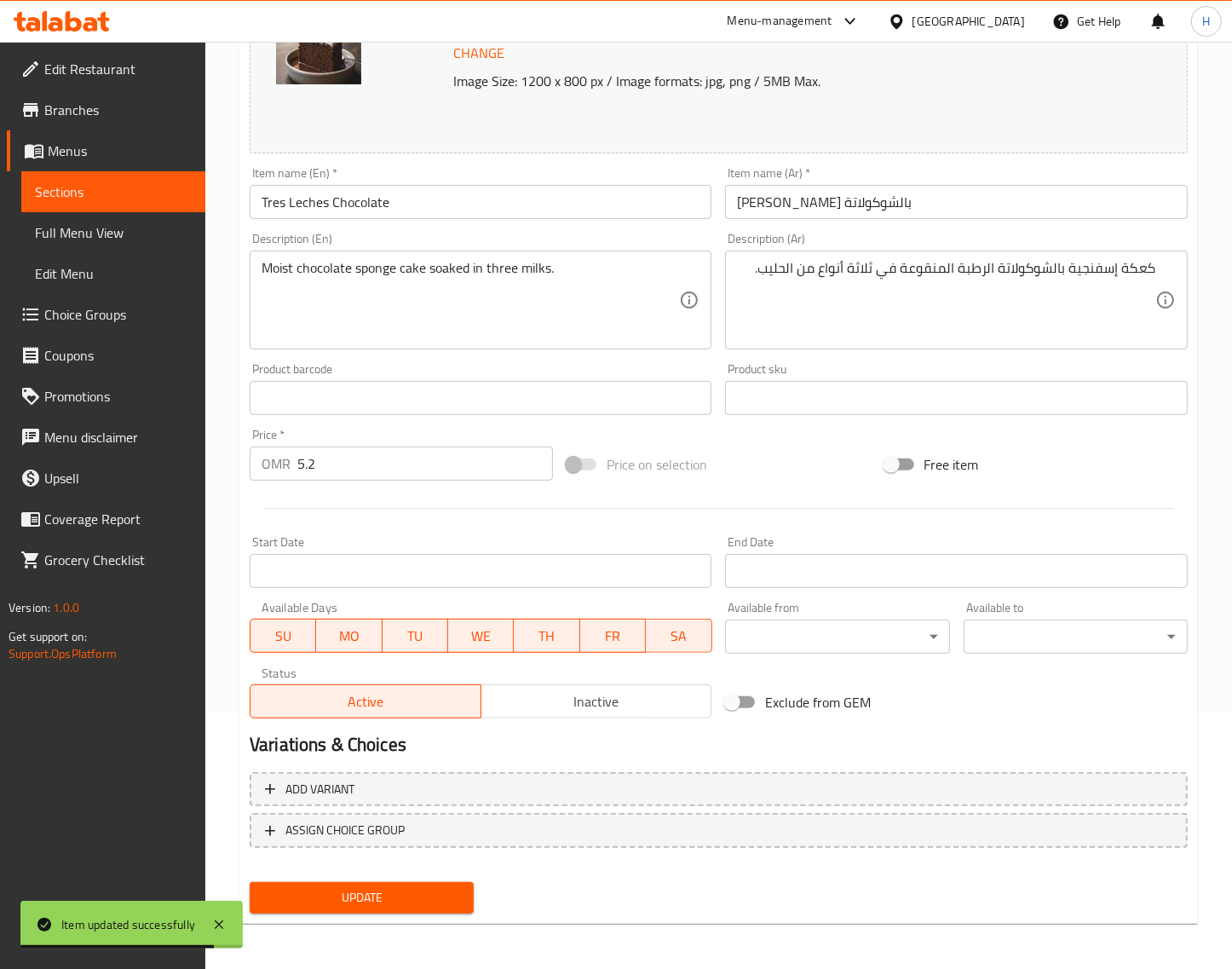
click at [418, 893] on span "Update" at bounding box center [362, 898] width 197 height 22
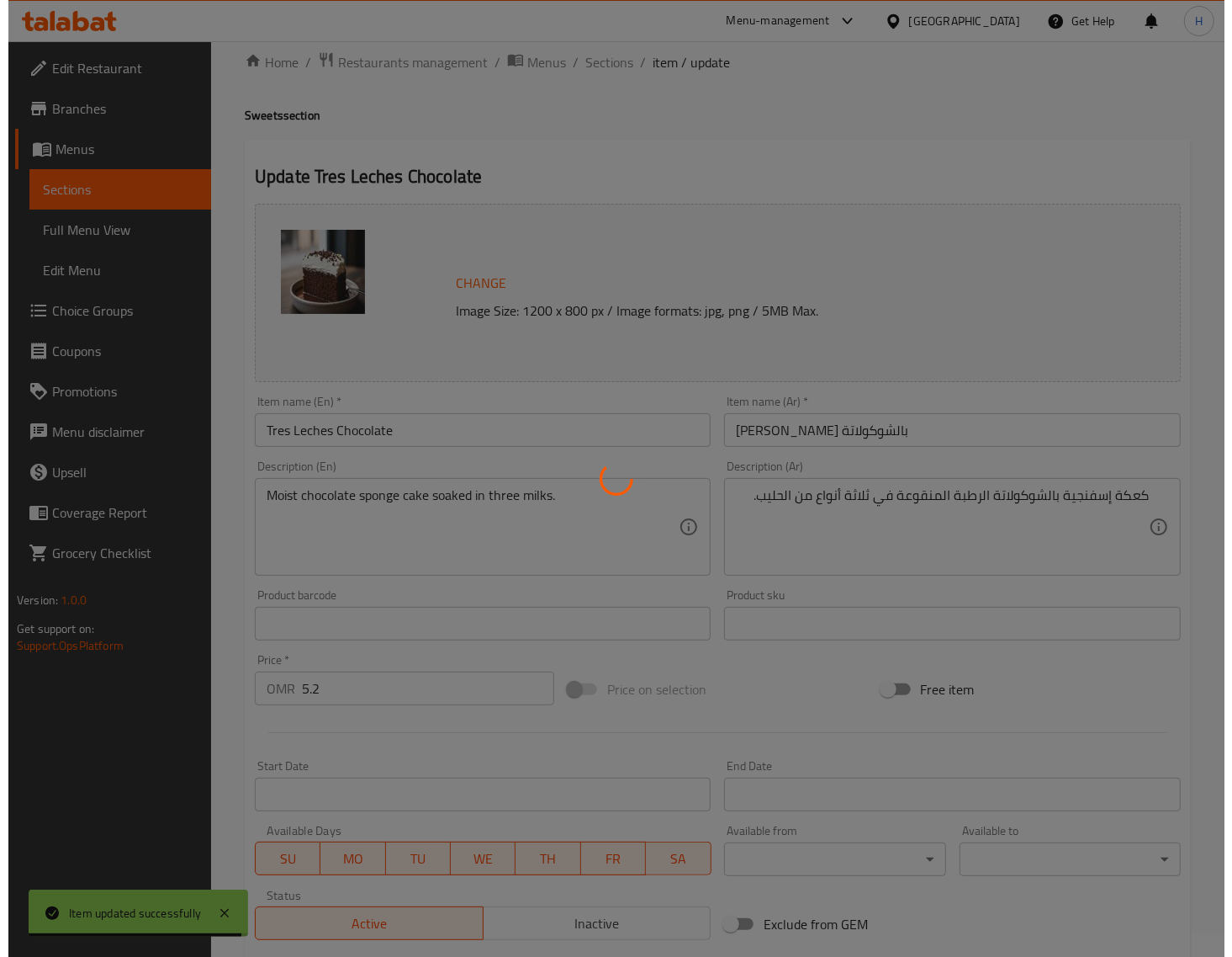
scroll to position [0, 0]
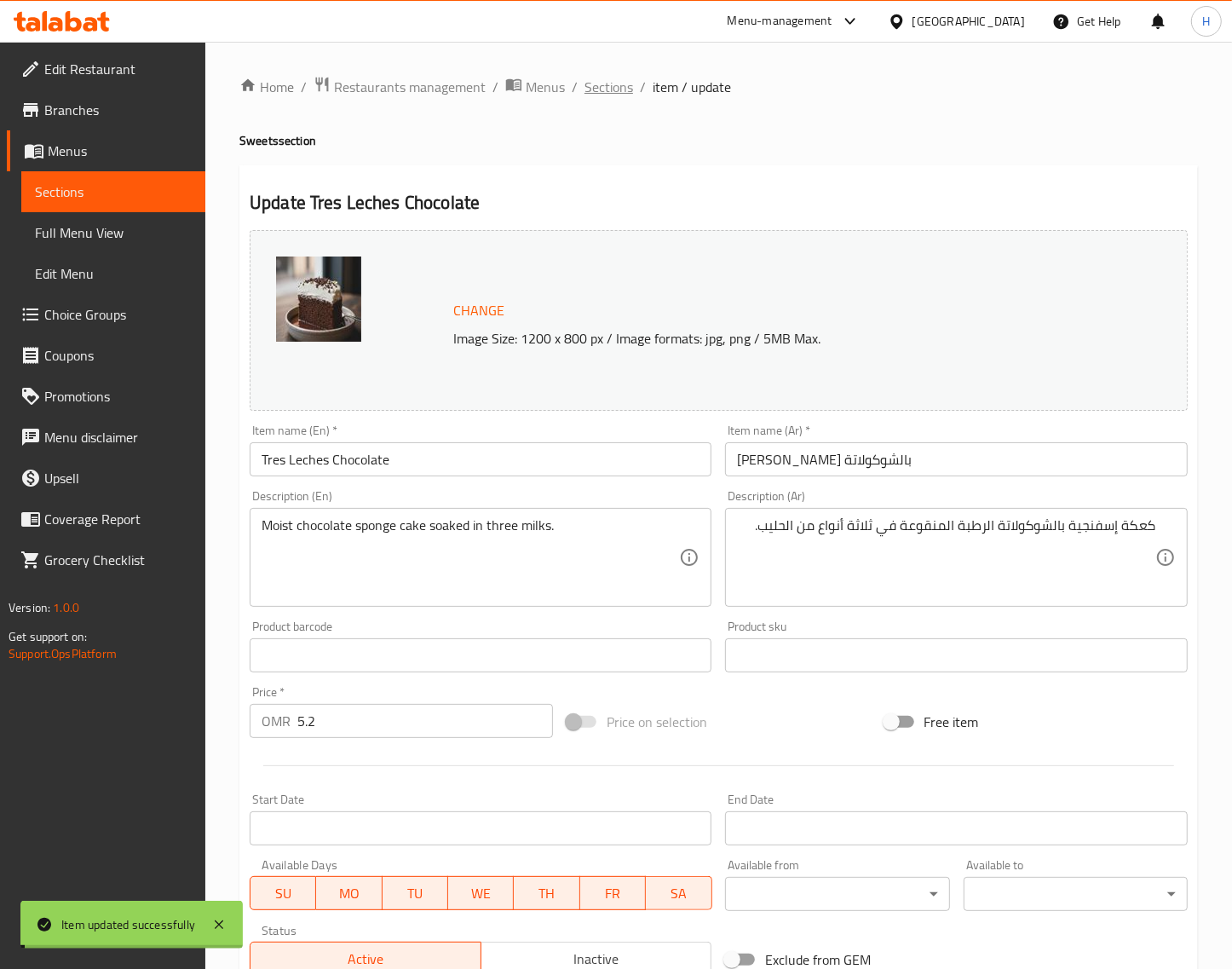
click at [618, 87] on span "Sections" at bounding box center [609, 86] width 49 height 21
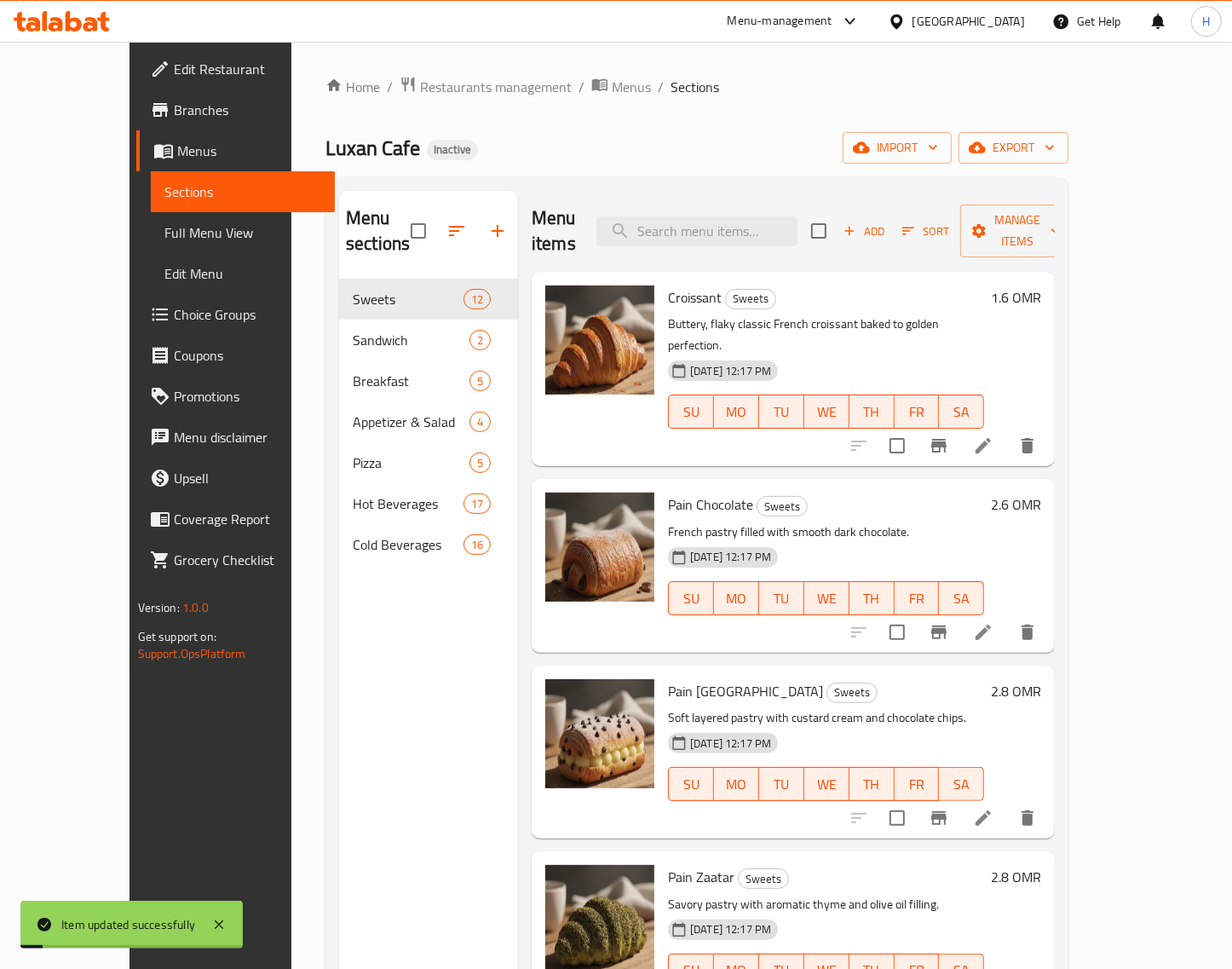
click at [165, 235] on span "Full Menu View" at bounding box center [243, 232] width 157 height 21
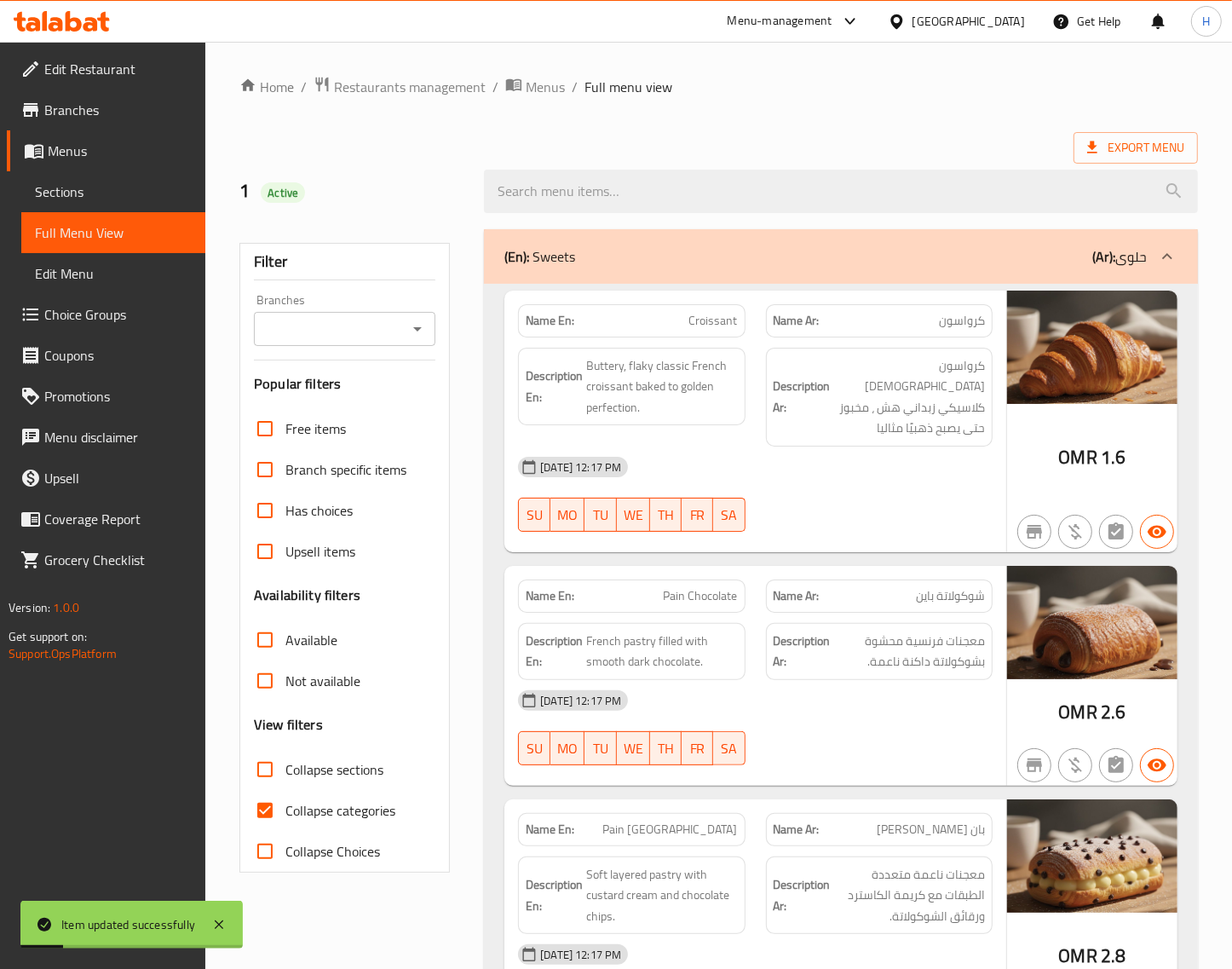
click at [296, 767] on span "Collapse sections" at bounding box center [334, 769] width 98 height 21
click at [285, 767] on input "Collapse sections" at bounding box center [265, 768] width 40 height 40
checkbox input "true"
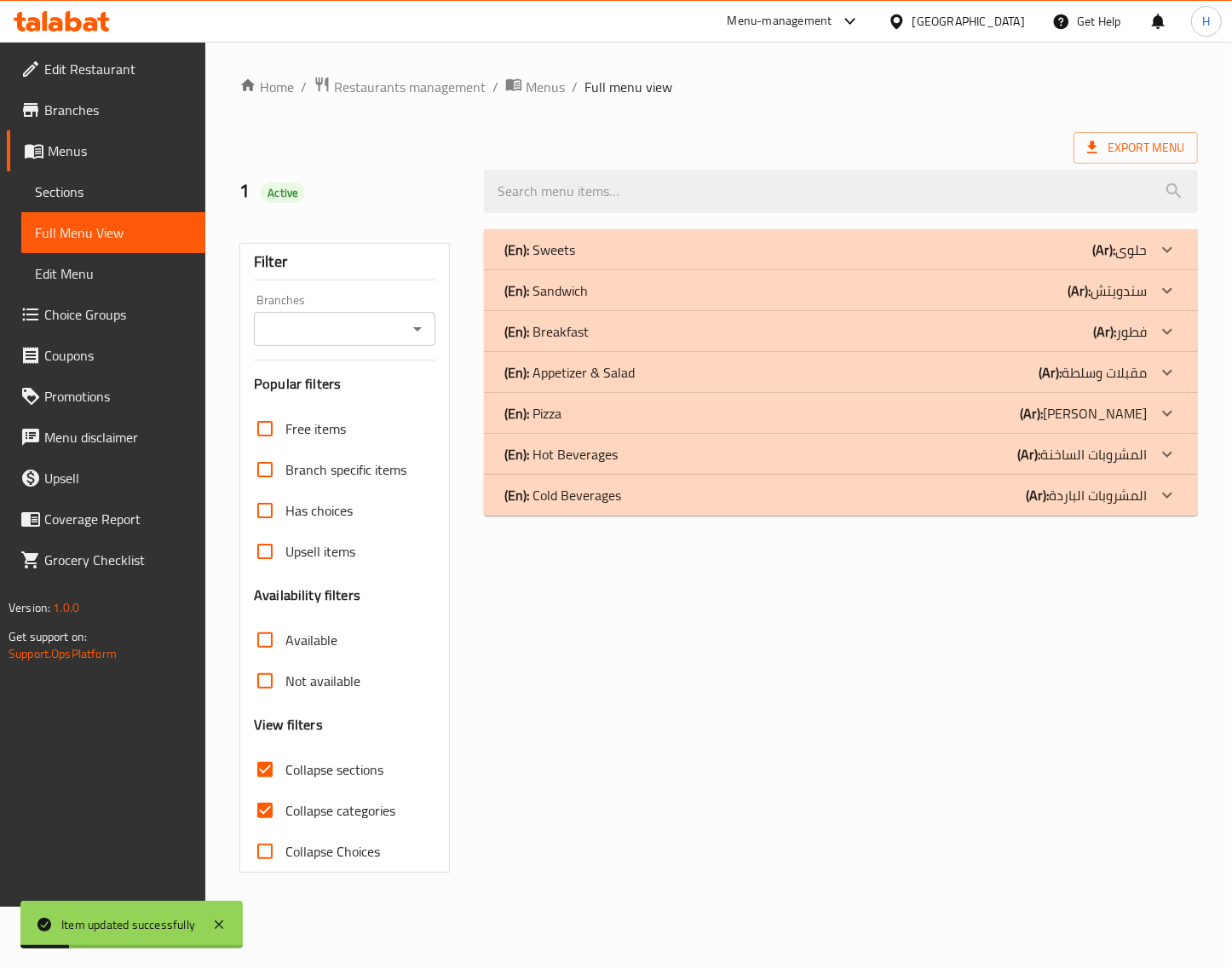
click at [307, 802] on span "Collapse categories" at bounding box center [340, 810] width 110 height 21
click at [285, 802] on input "Collapse categories" at bounding box center [265, 810] width 40 height 40
checkbox input "false"
click at [760, 258] on div "(En): Sweets (Ar): حلوى" at bounding box center [836, 249] width 652 height 21
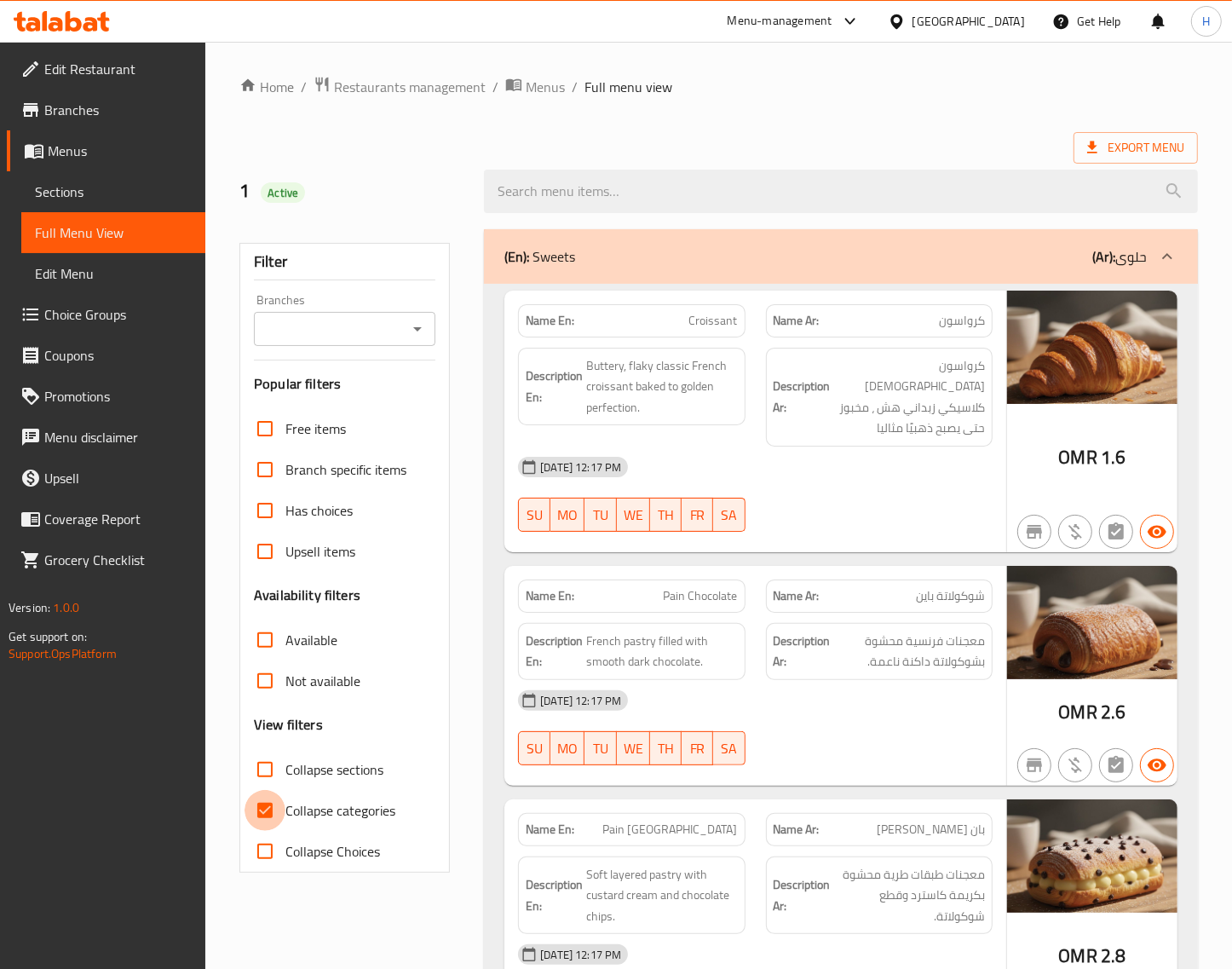
click at [282, 813] on input "Collapse categories" at bounding box center [265, 810] width 40 height 40
checkbox input "false"
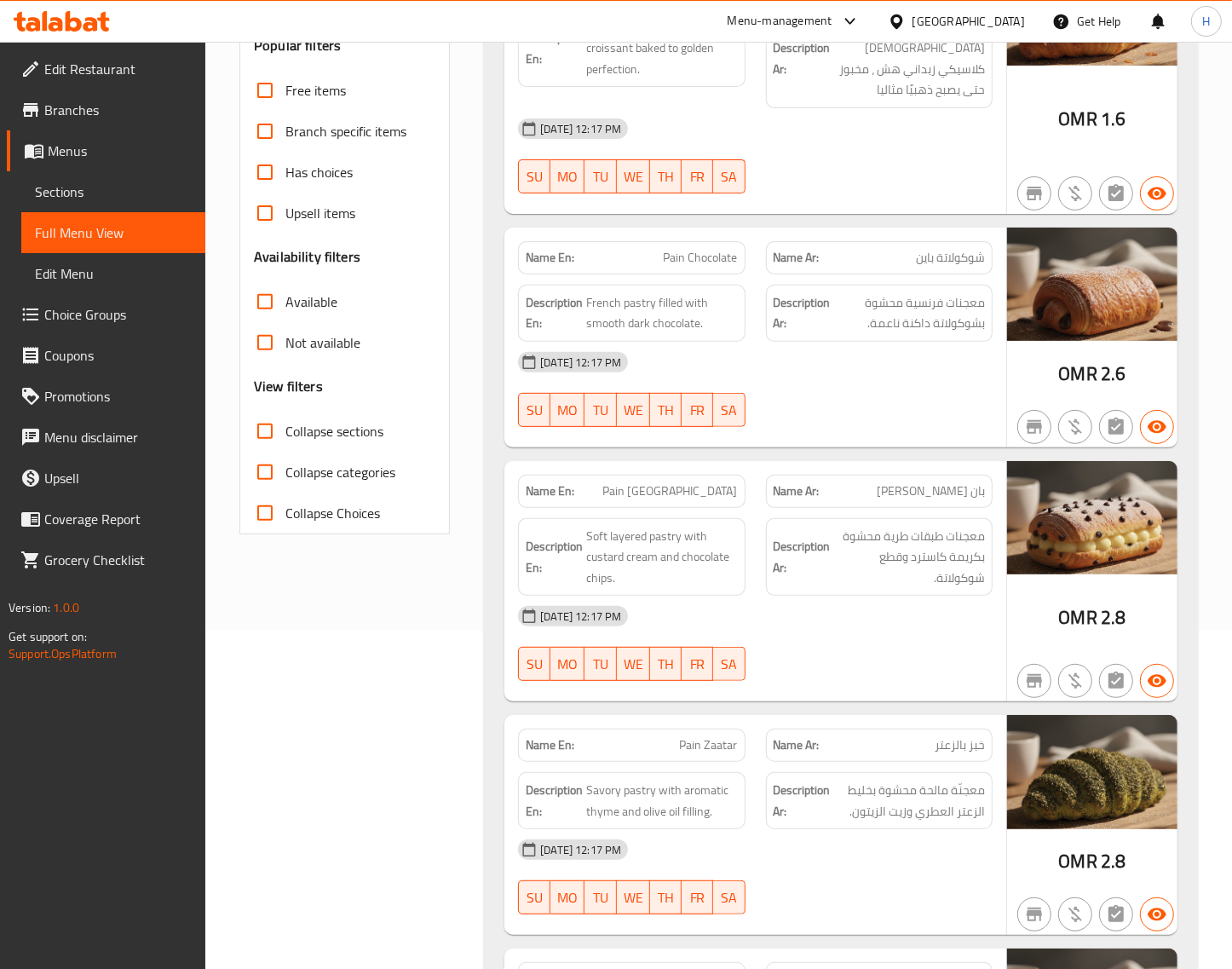
scroll to position [354, 0]
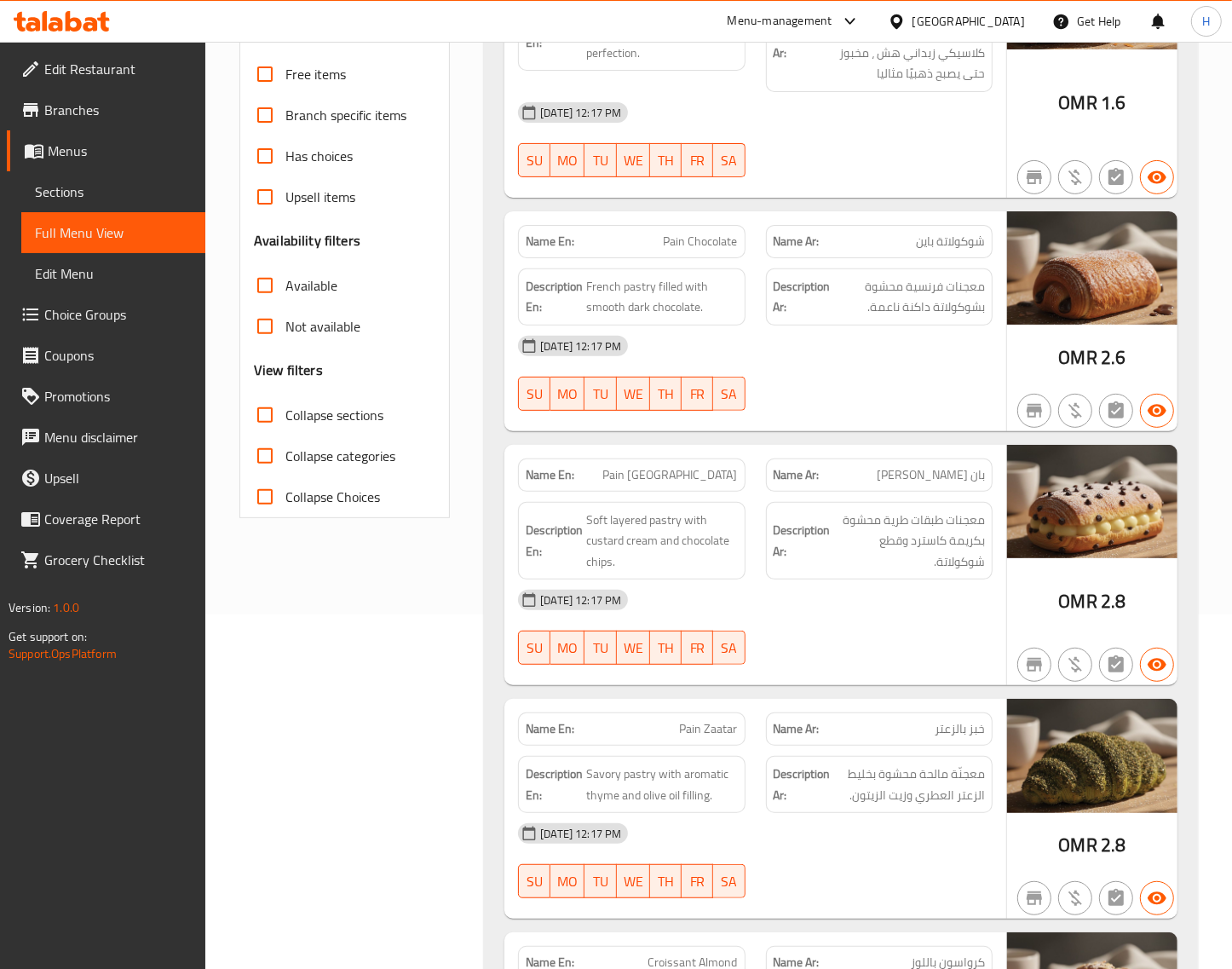
click at [708, 466] on span "Pain [GEOGRAPHIC_DATA]" at bounding box center [670, 475] width 135 height 18
copy span "Pain [GEOGRAPHIC_DATA]"
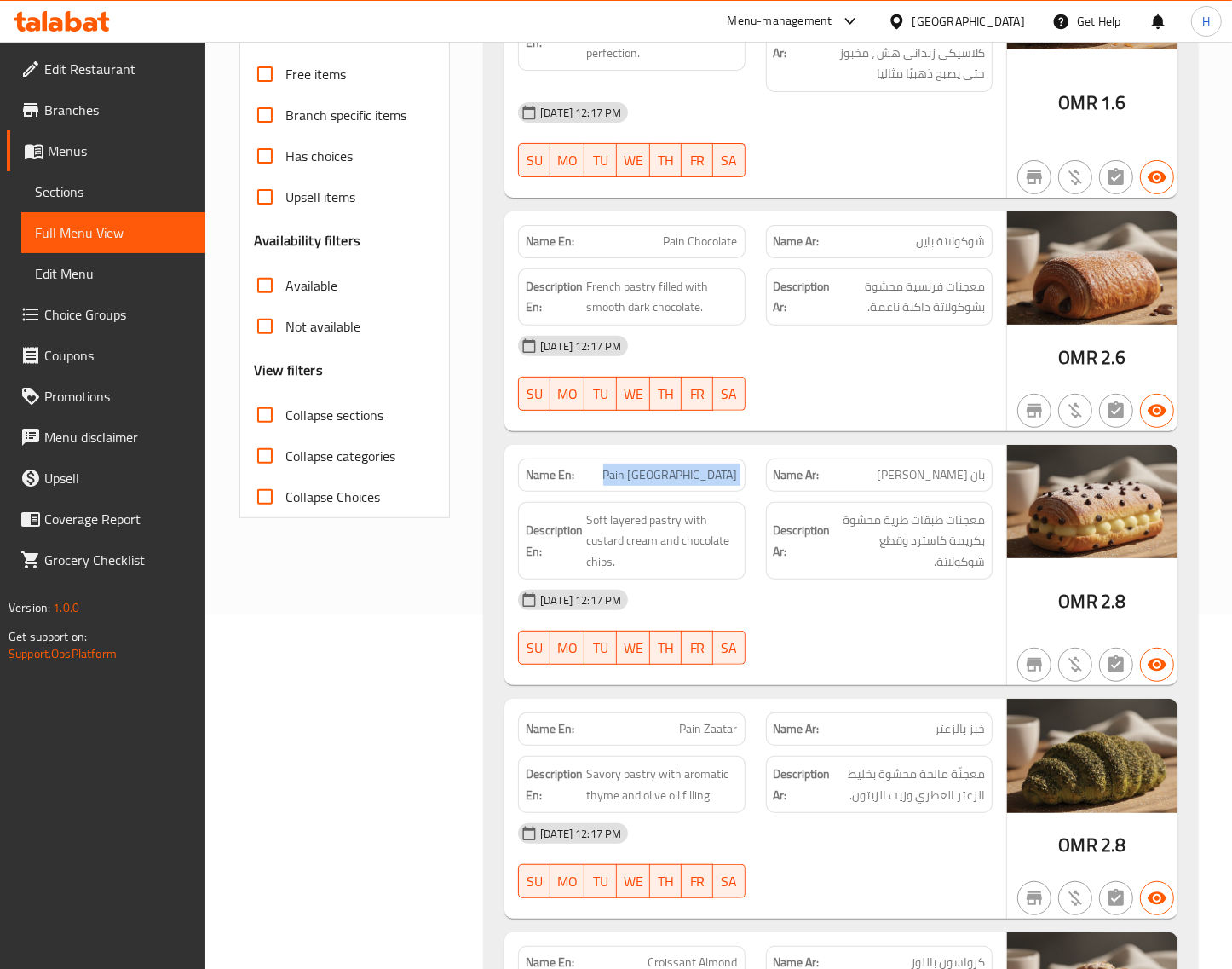
copy span "Pain [GEOGRAPHIC_DATA]"
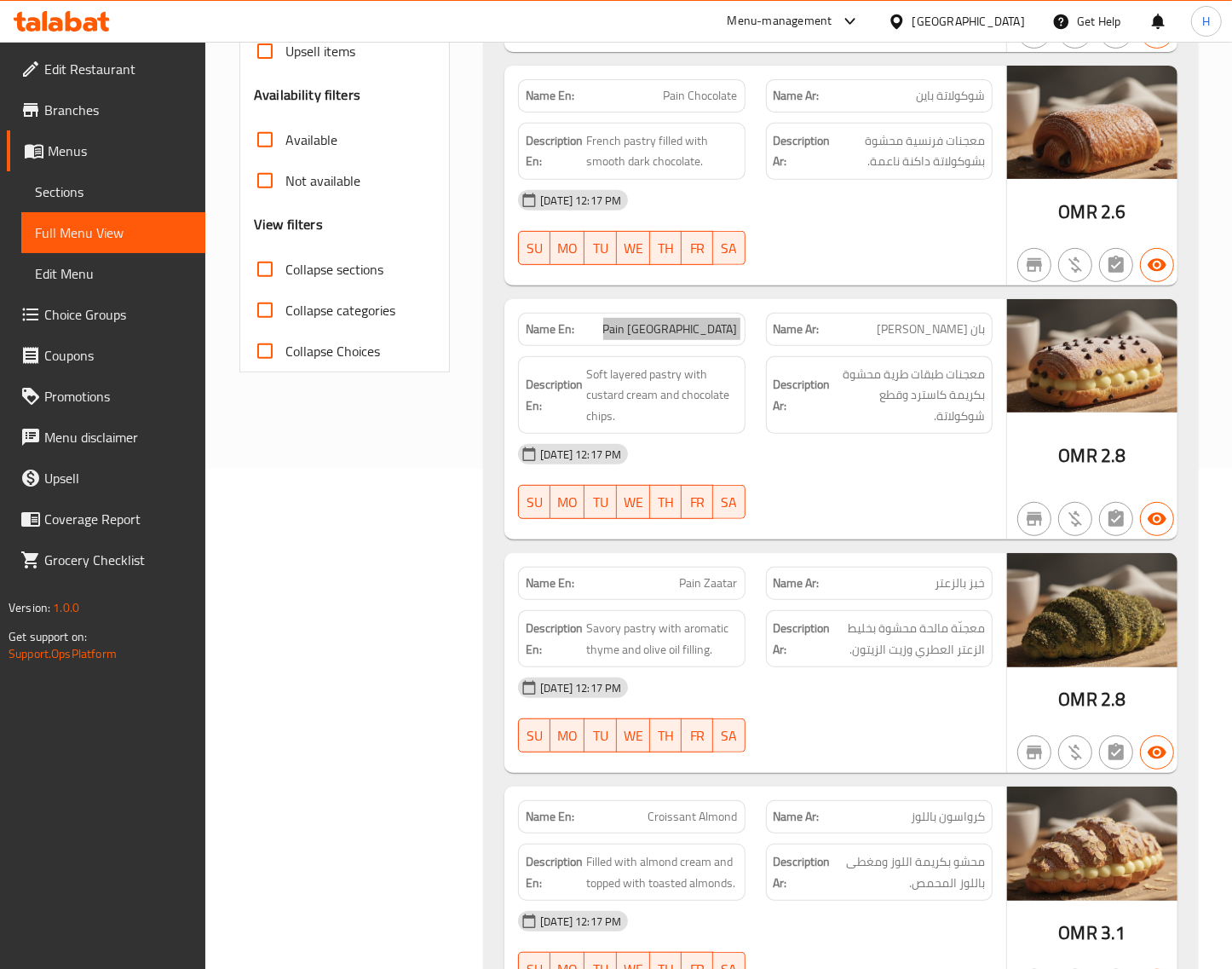
scroll to position [568, 0]
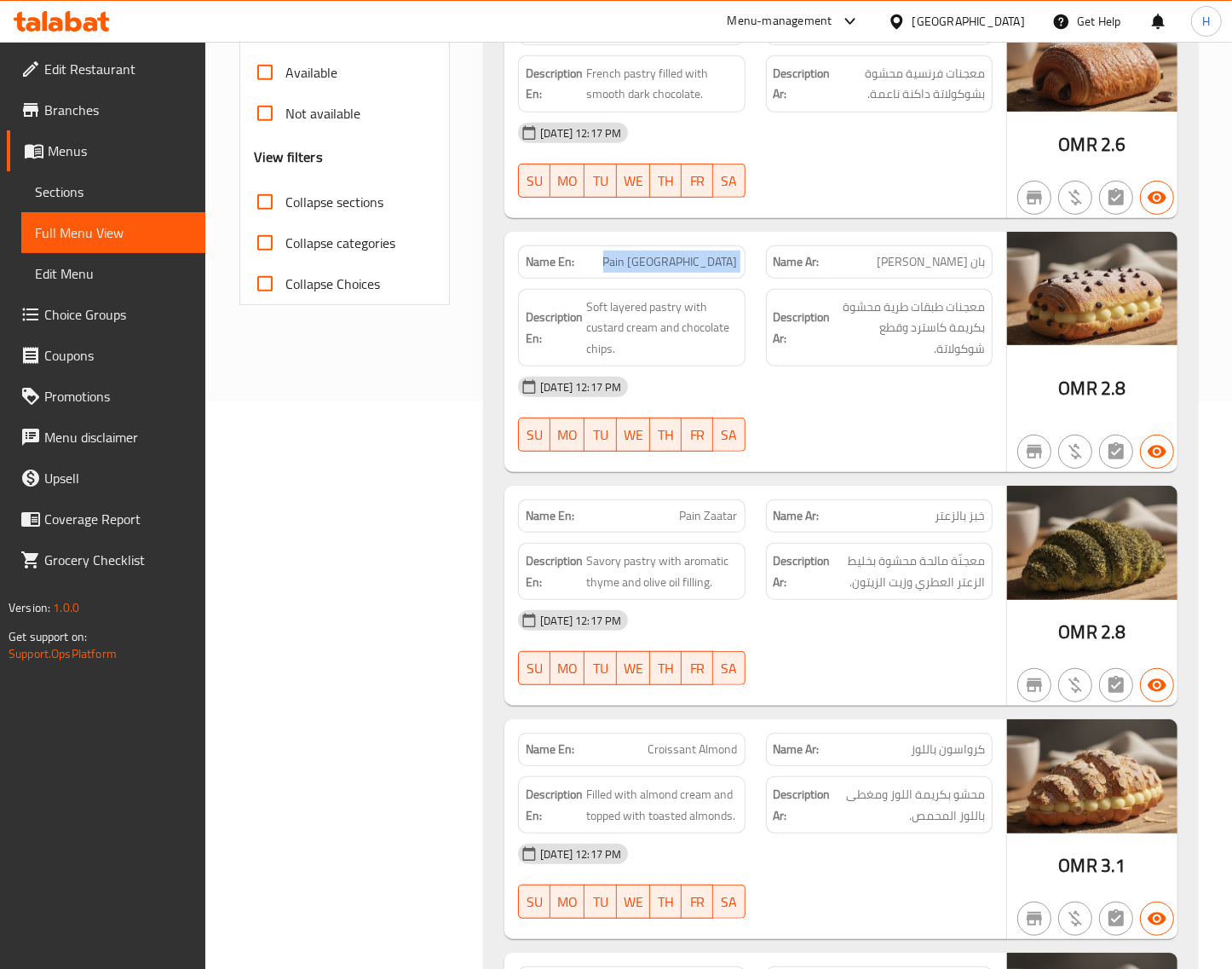
click at [707, 507] on span "Pain Zaatar" at bounding box center [709, 516] width 58 height 18
copy span "Pain Zaatar"
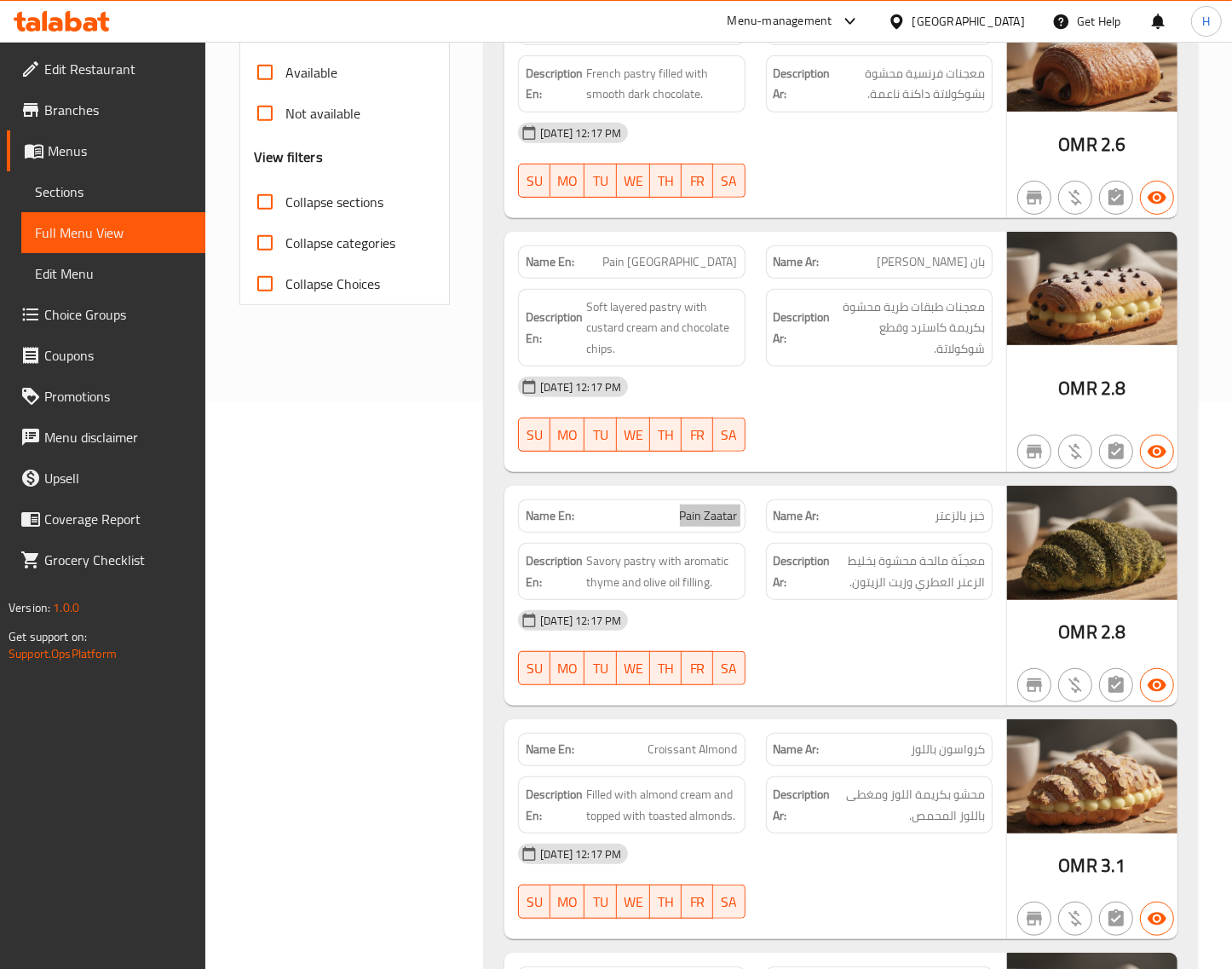
scroll to position [639, 0]
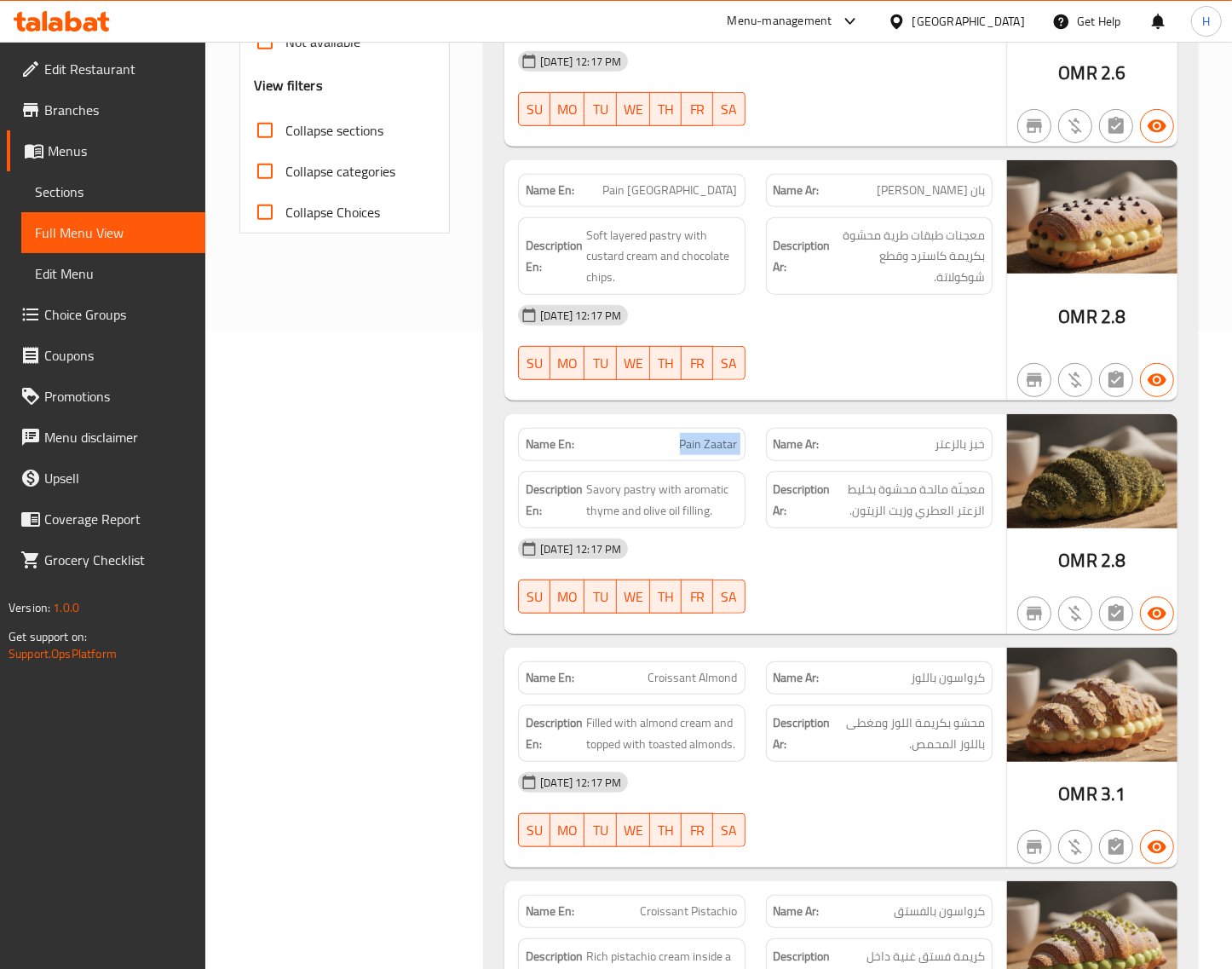
drag, startPoint x: 358, startPoint y: 560, endPoint x: 377, endPoint y: 560, distance: 19.0
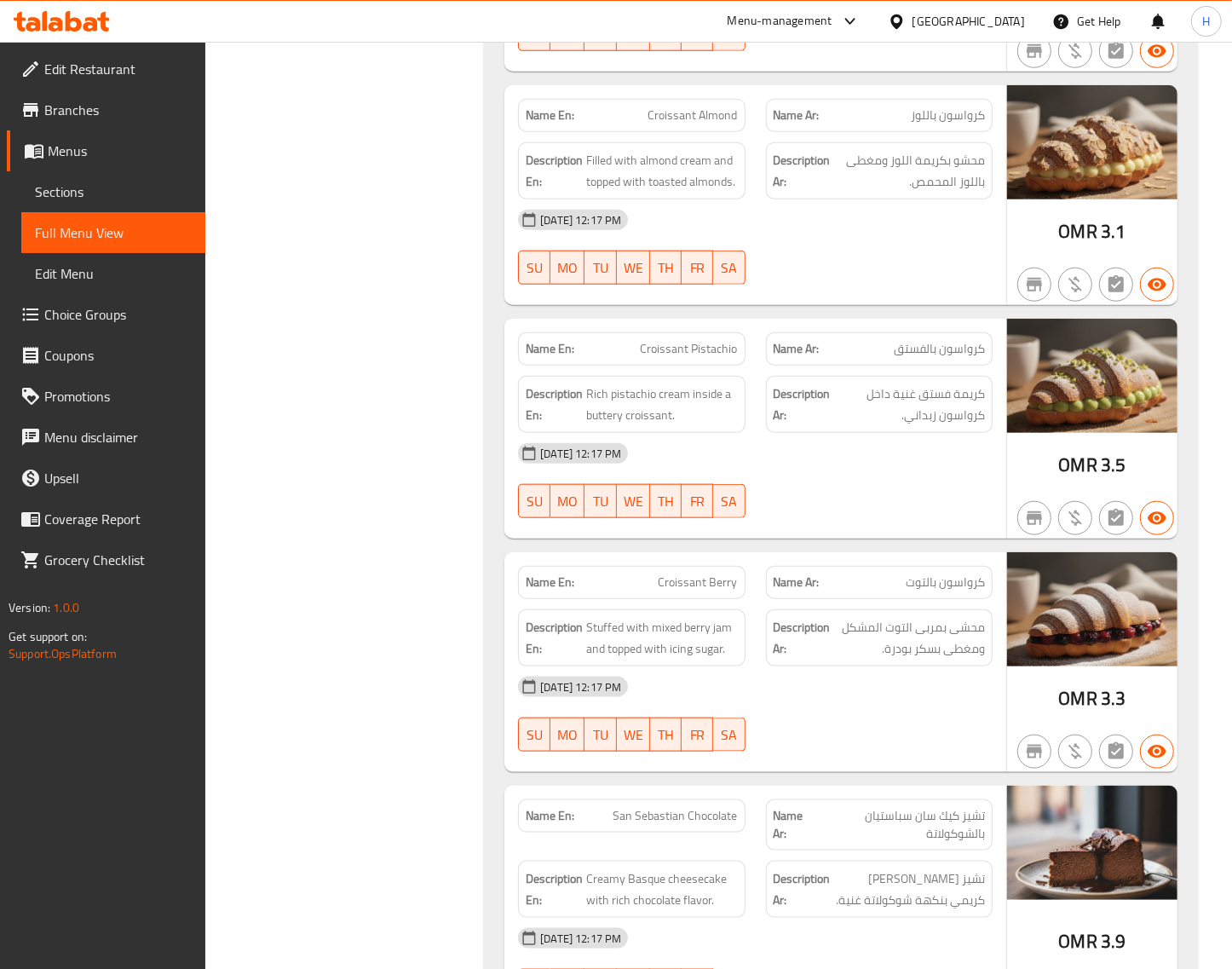
scroll to position [1279, 0]
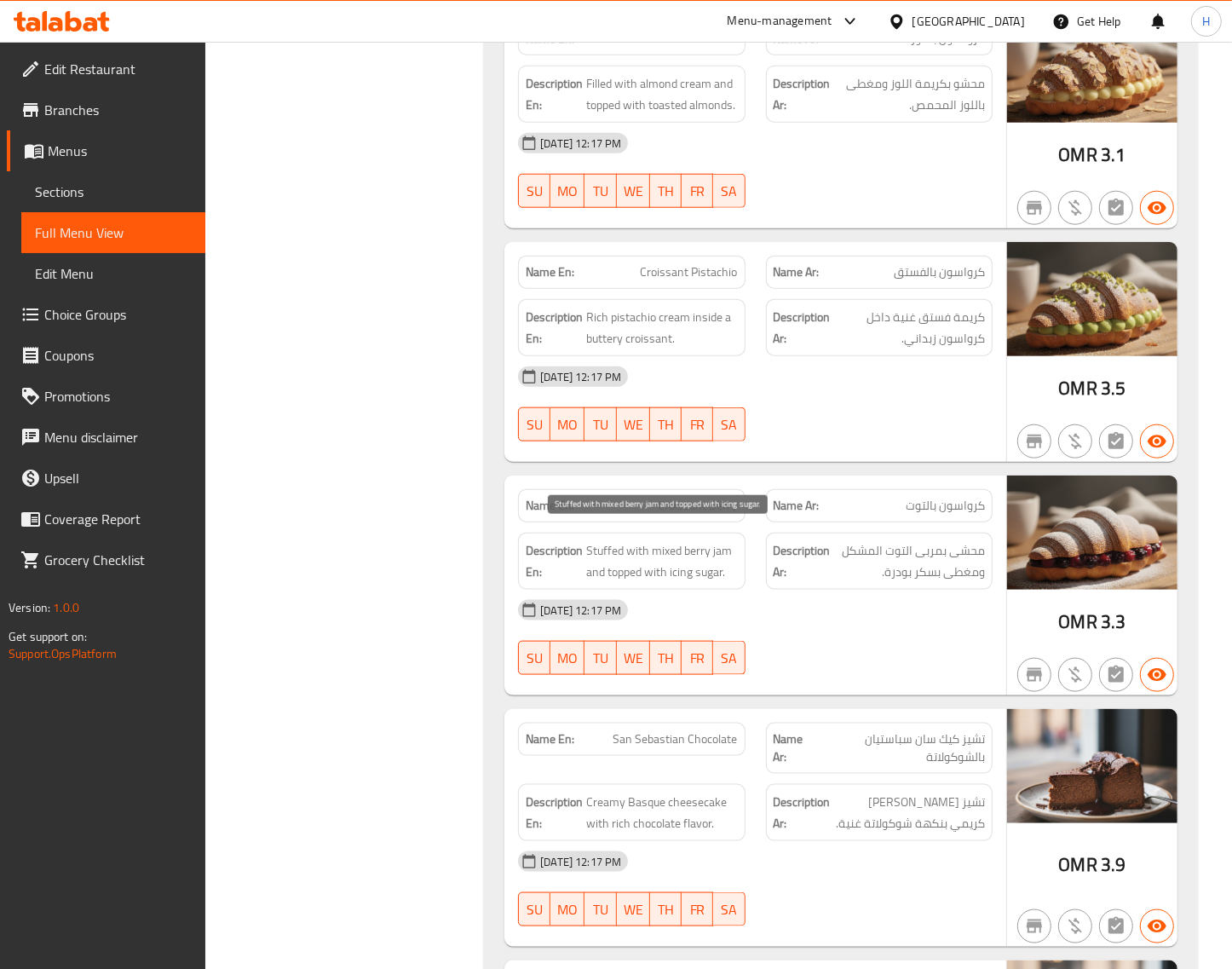
click at [670, 554] on span "Stuffed with mixed berry jam and topped with icing sugar." at bounding box center [662, 561] width 151 height 41
click at [683, 497] on span "Croissant Berry" at bounding box center [698, 506] width 79 height 18
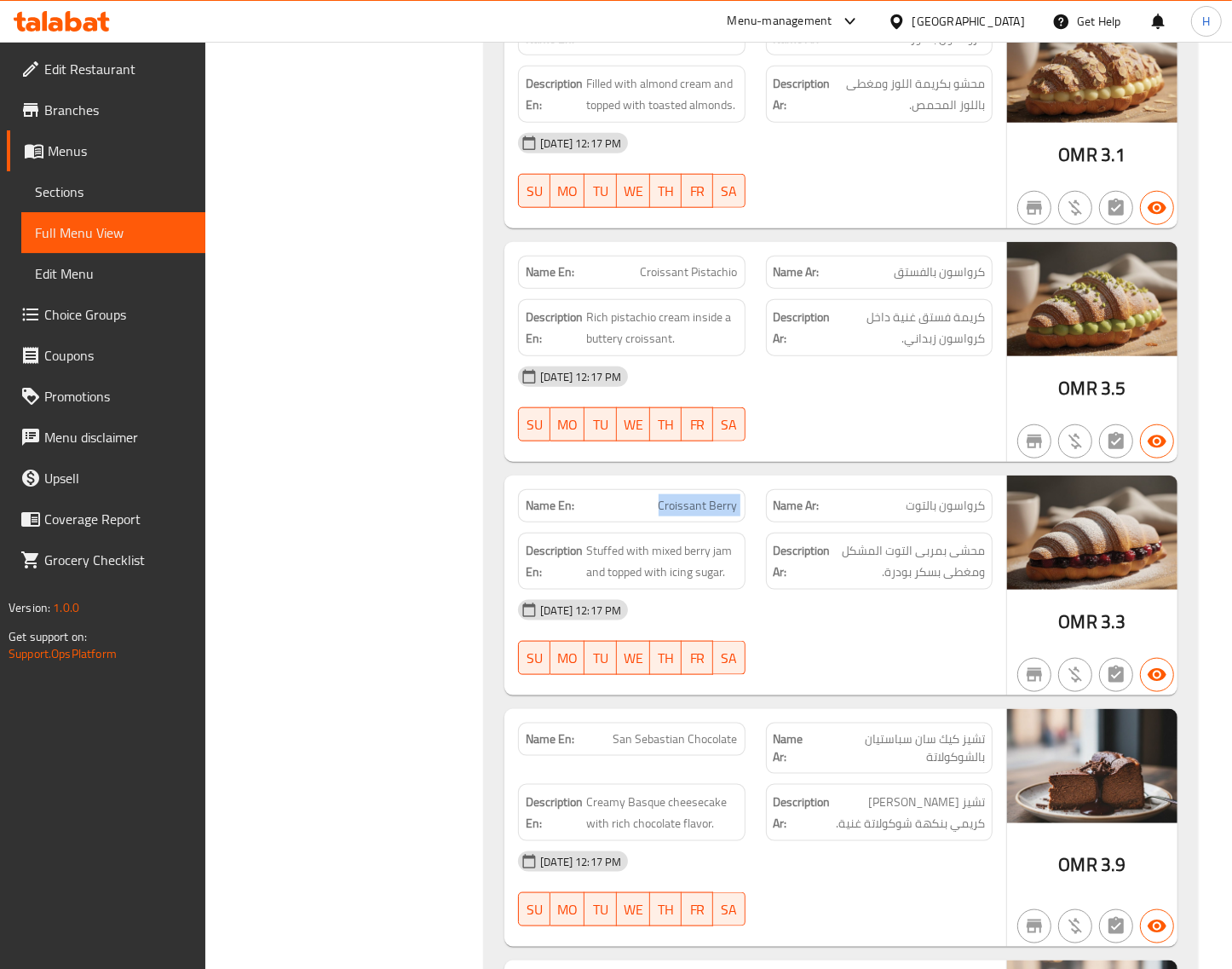
click at [683, 497] on span "Croissant Berry" at bounding box center [698, 506] width 79 height 18
copy span "Croissant Berry"
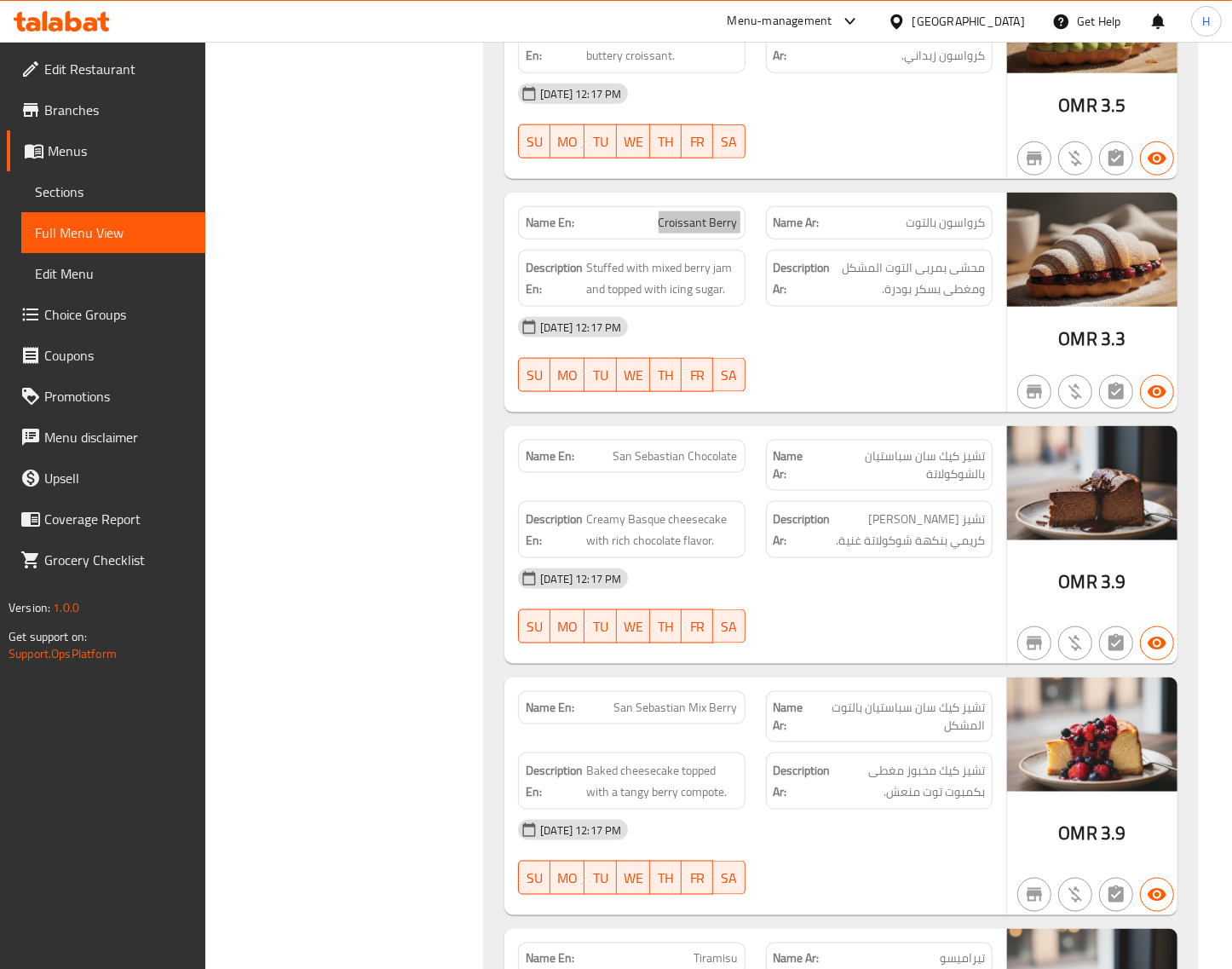
scroll to position [1562, 0]
drag, startPoint x: 939, startPoint y: 436, endPoint x: 993, endPoint y: 435, distance: 54.0
click at [993, 439] on div "Name Ar: تشيز كيك سان سباستيان بالشوكولاتة" at bounding box center [879, 464] width 227 height 51
copy span "تشيز كيك"
click at [683, 450] on div "Name En: San Sebastian Chocolate" at bounding box center [632, 455] width 227 height 33
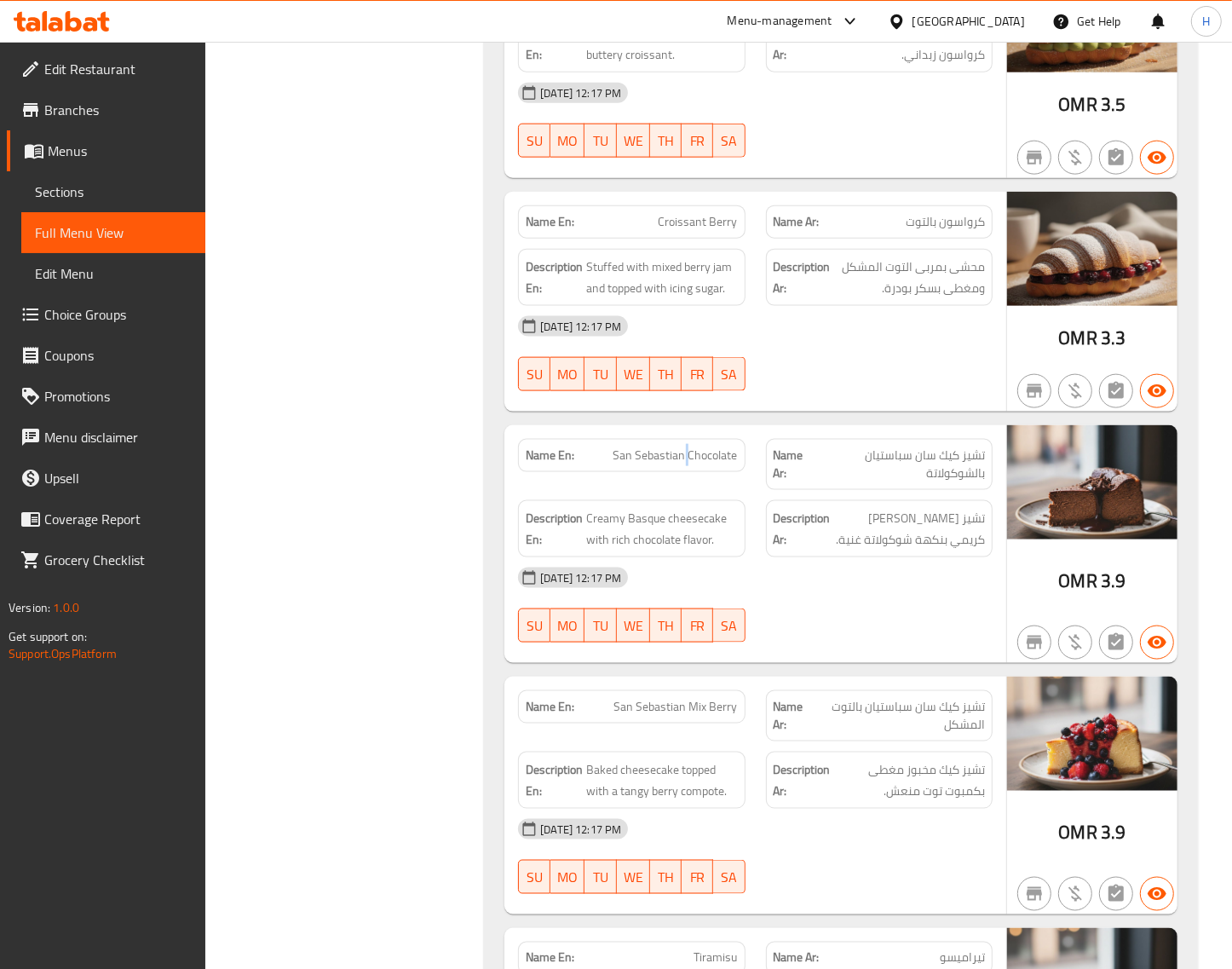
click at [683, 450] on div "Name En: San Sebastian Chocolate" at bounding box center [632, 455] width 227 height 33
click at [683, 448] on span "San Sebastian Chocolate" at bounding box center [676, 455] width 124 height 18
copy span "San Sebastian Chocolate"
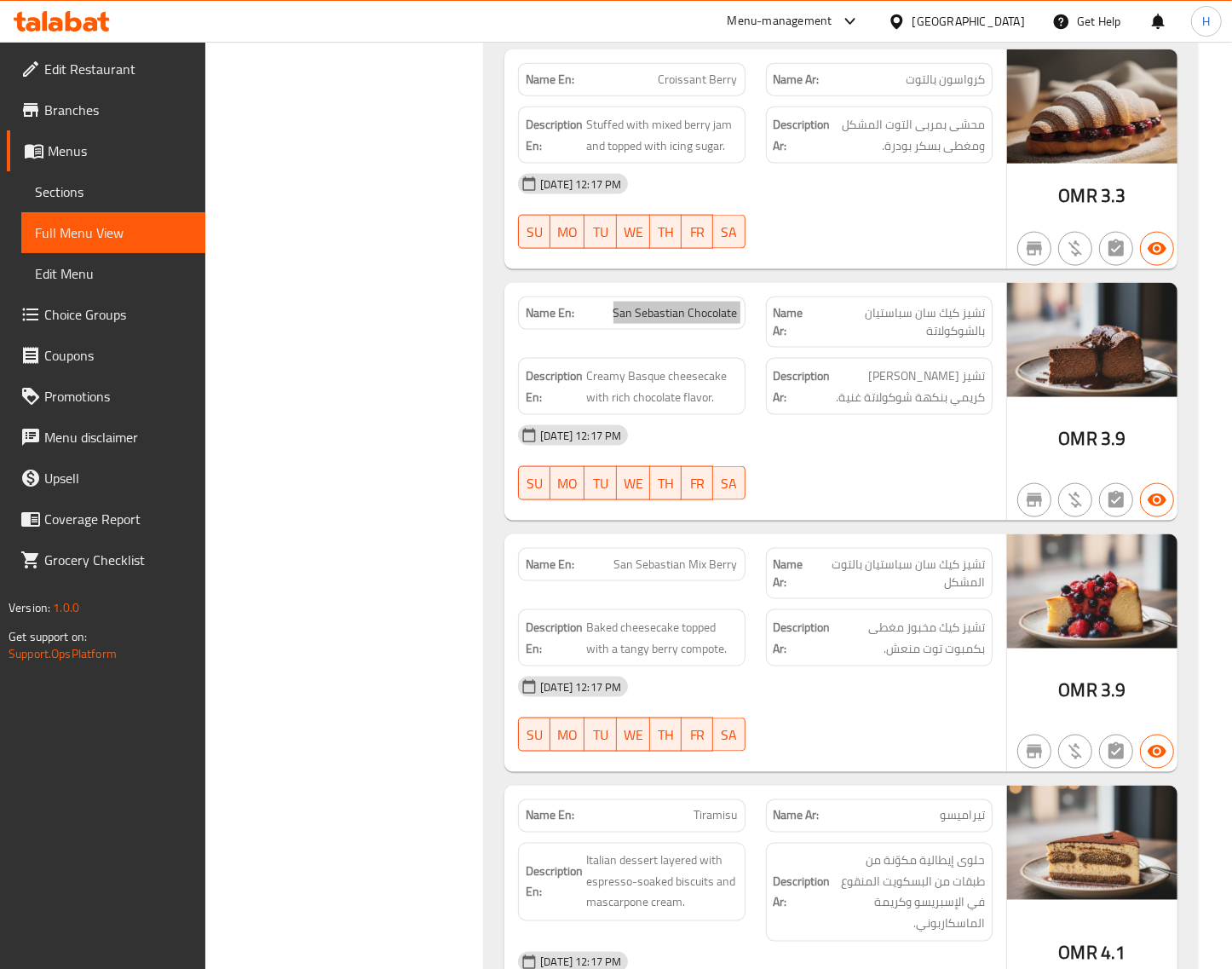
scroll to position [1775, 0]
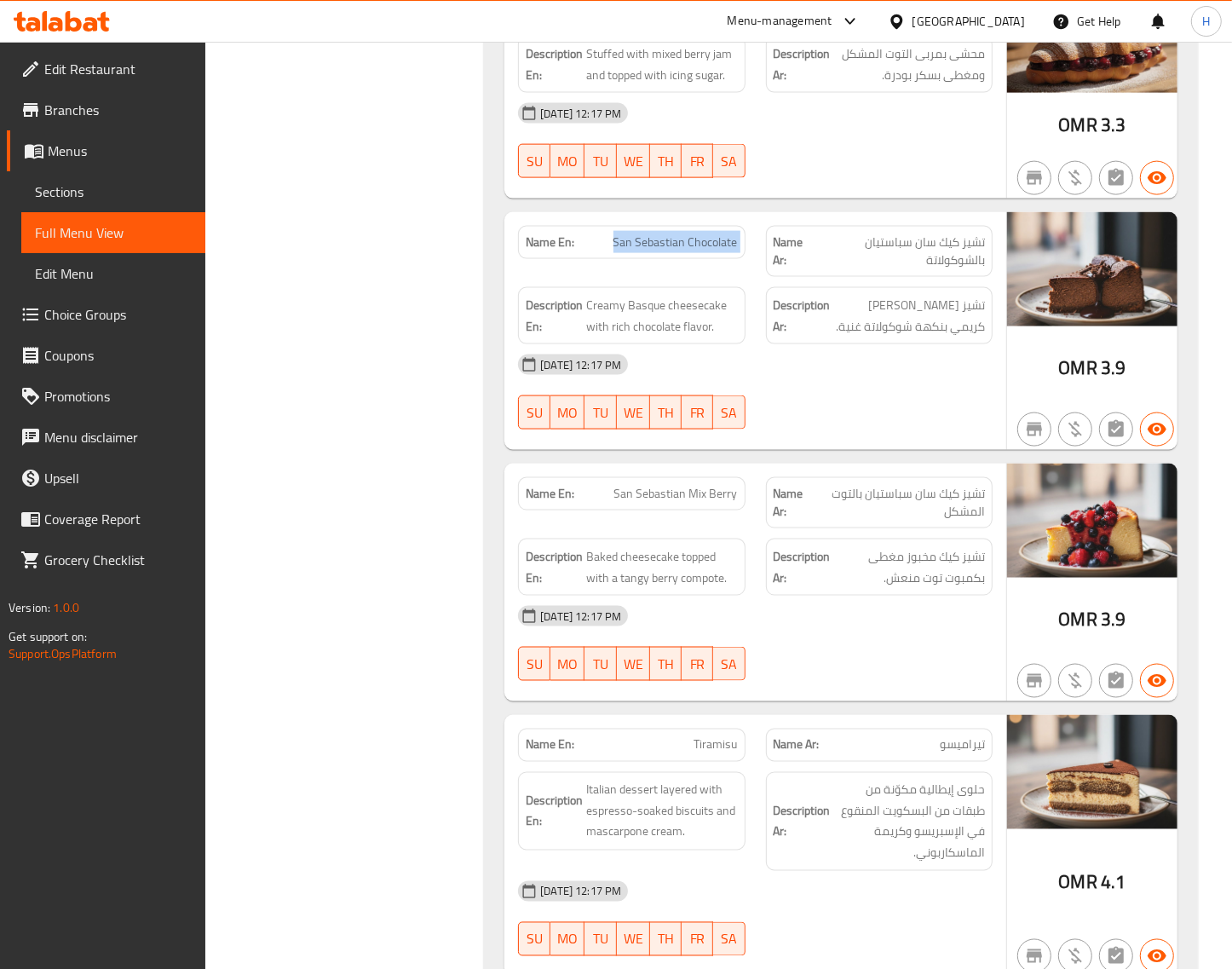
click at [661, 487] on span "San Sebastian Mix Berry" at bounding box center [676, 494] width 123 height 18
copy span "San Sebastian Mix Berry"
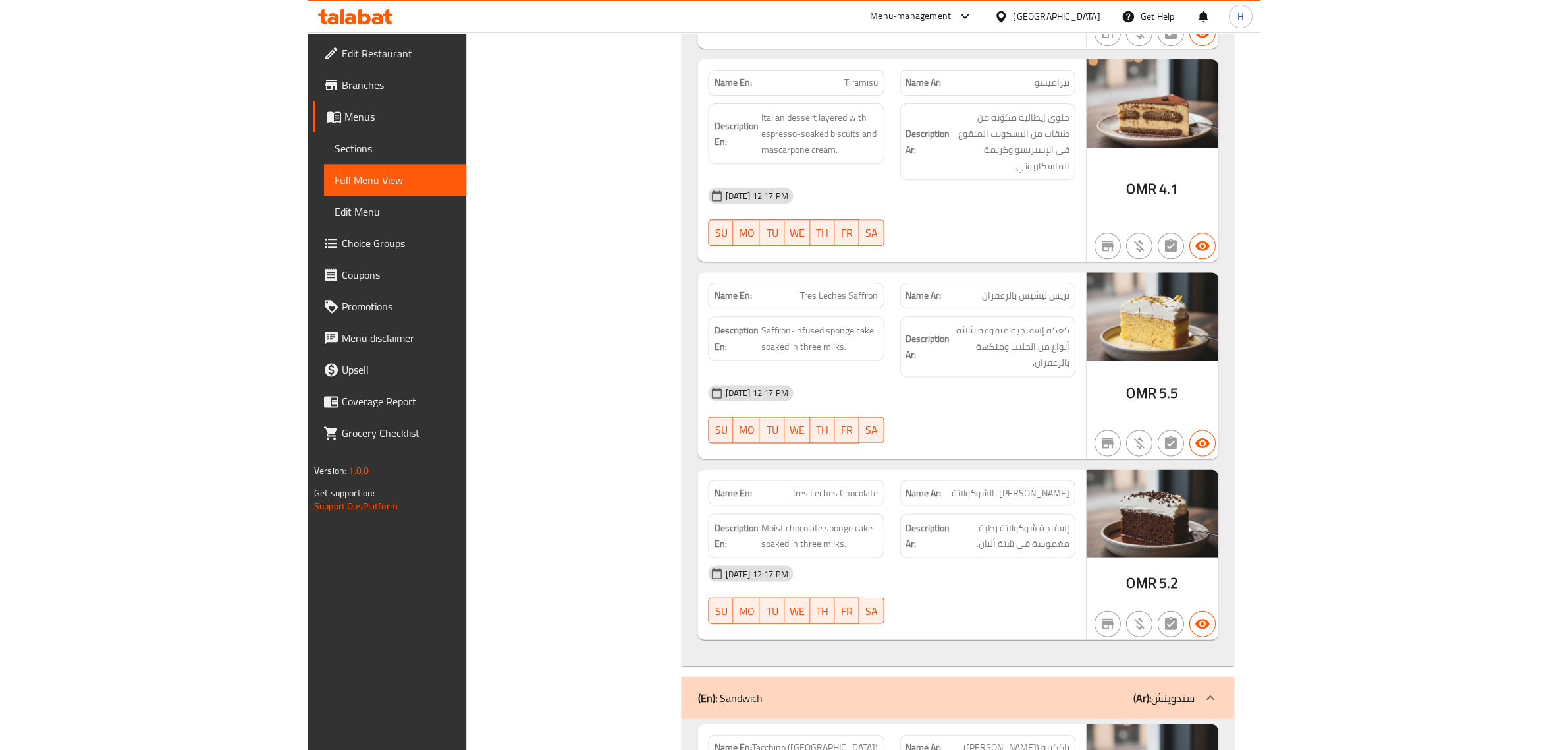
scroll to position [1867, 0]
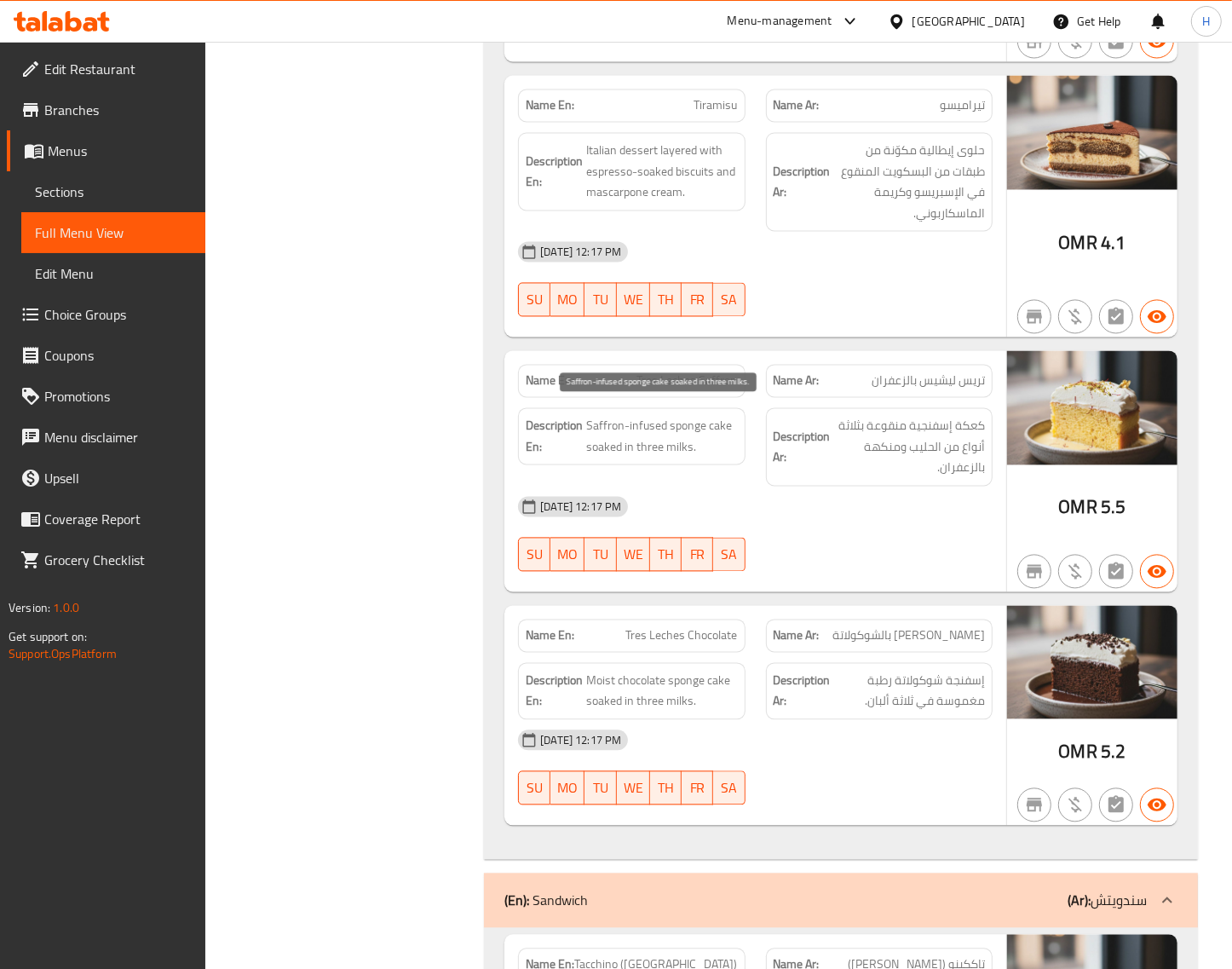
click at [635, 416] on span "Saffron-infused sponge cake soaked in three milks." at bounding box center [662, 436] width 151 height 41
click at [673, 372] on span "Tres Leches Saffron" at bounding box center [688, 381] width 101 height 18
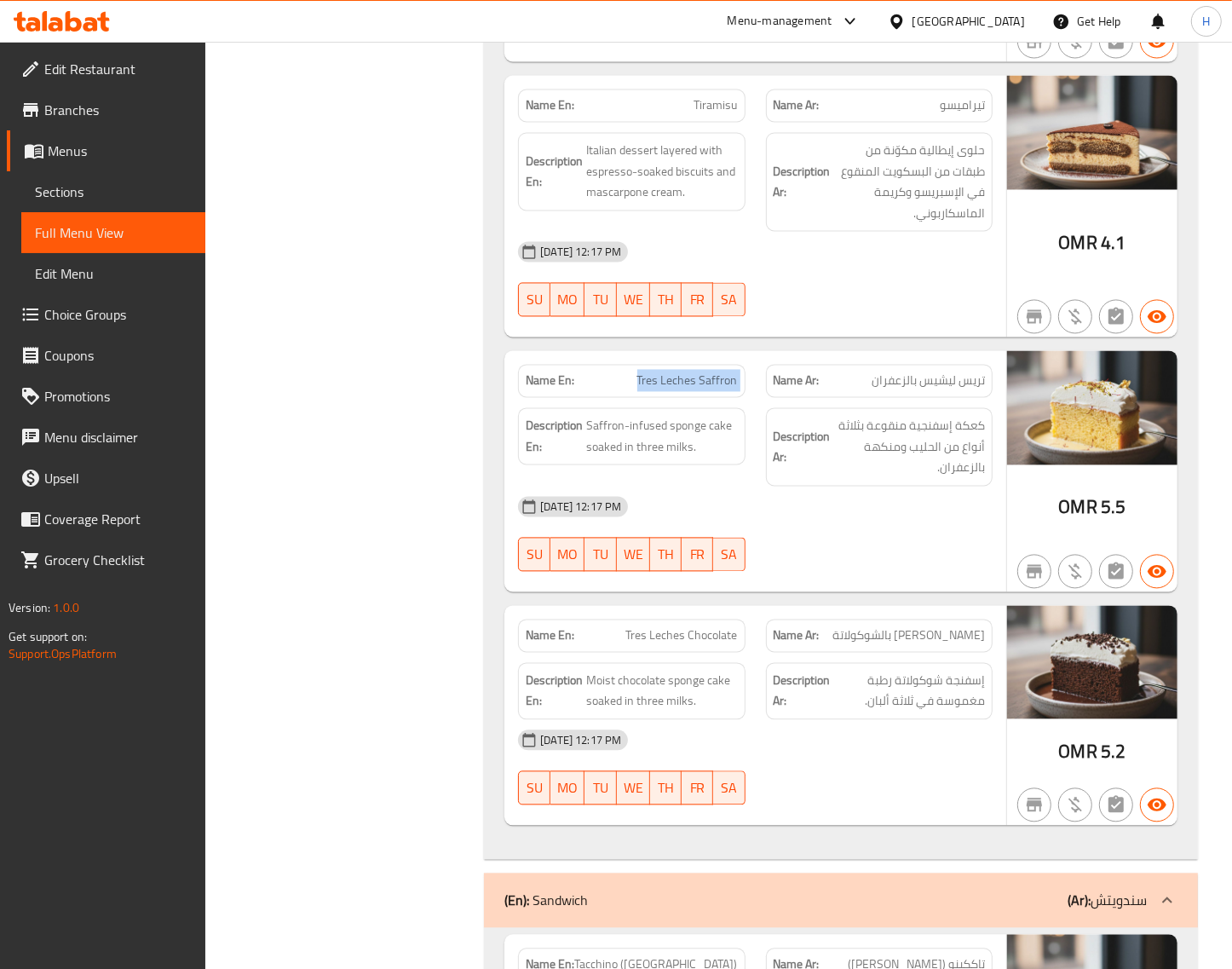
click at [673, 372] on span "Tres Leches Saffron" at bounding box center [688, 381] width 101 height 18
click at [717, 671] on span "Moist chocolate sponge cake soaked in three milks." at bounding box center [662, 691] width 151 height 41
click at [716, 627] on span "Tres Leches Chocolate" at bounding box center [682, 636] width 112 height 18
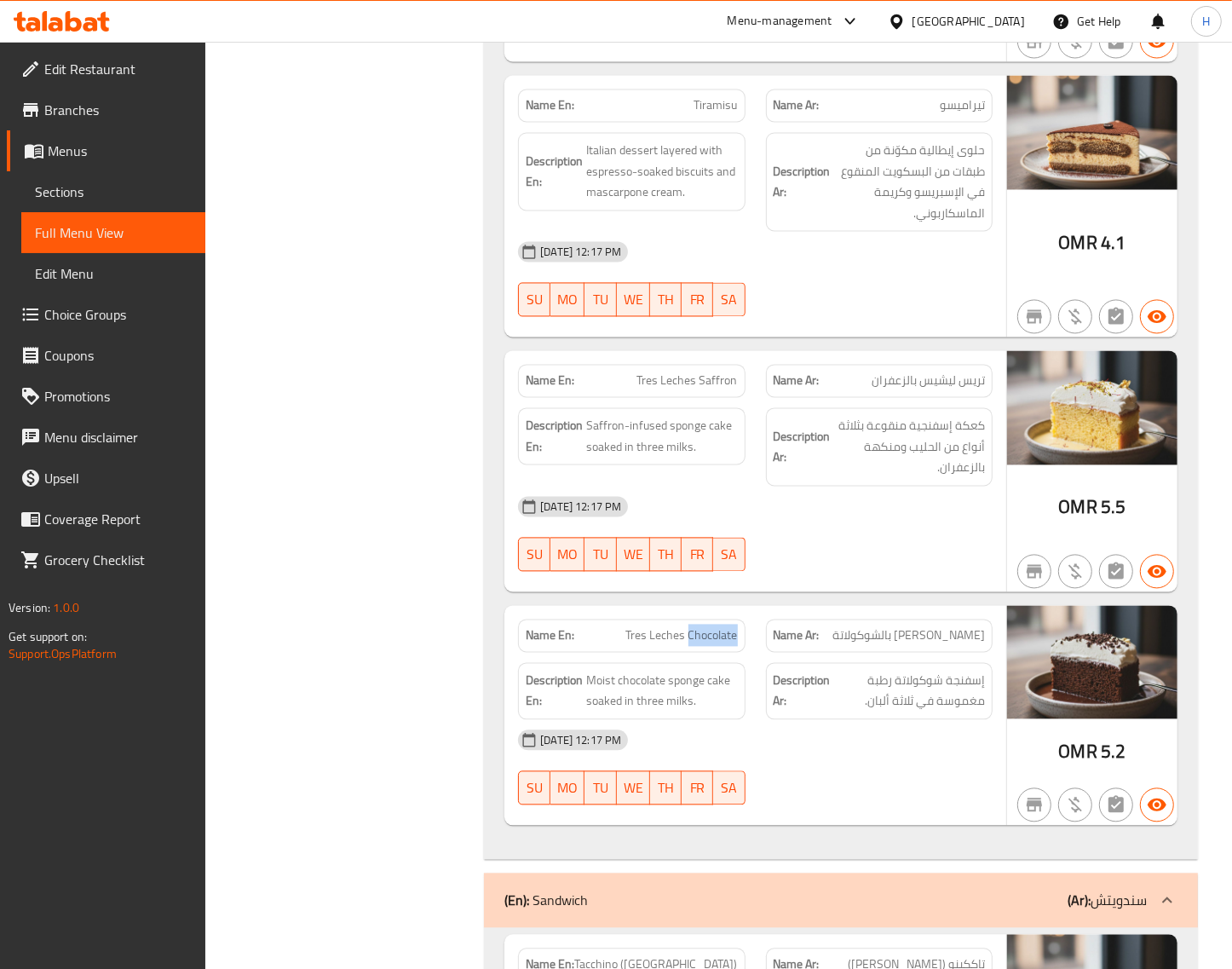
click at [717, 627] on span "Tres Leches Chocolate" at bounding box center [682, 636] width 112 height 18
click at [684, 631] on span "Tres Leches Chocolate" at bounding box center [682, 636] width 112 height 18
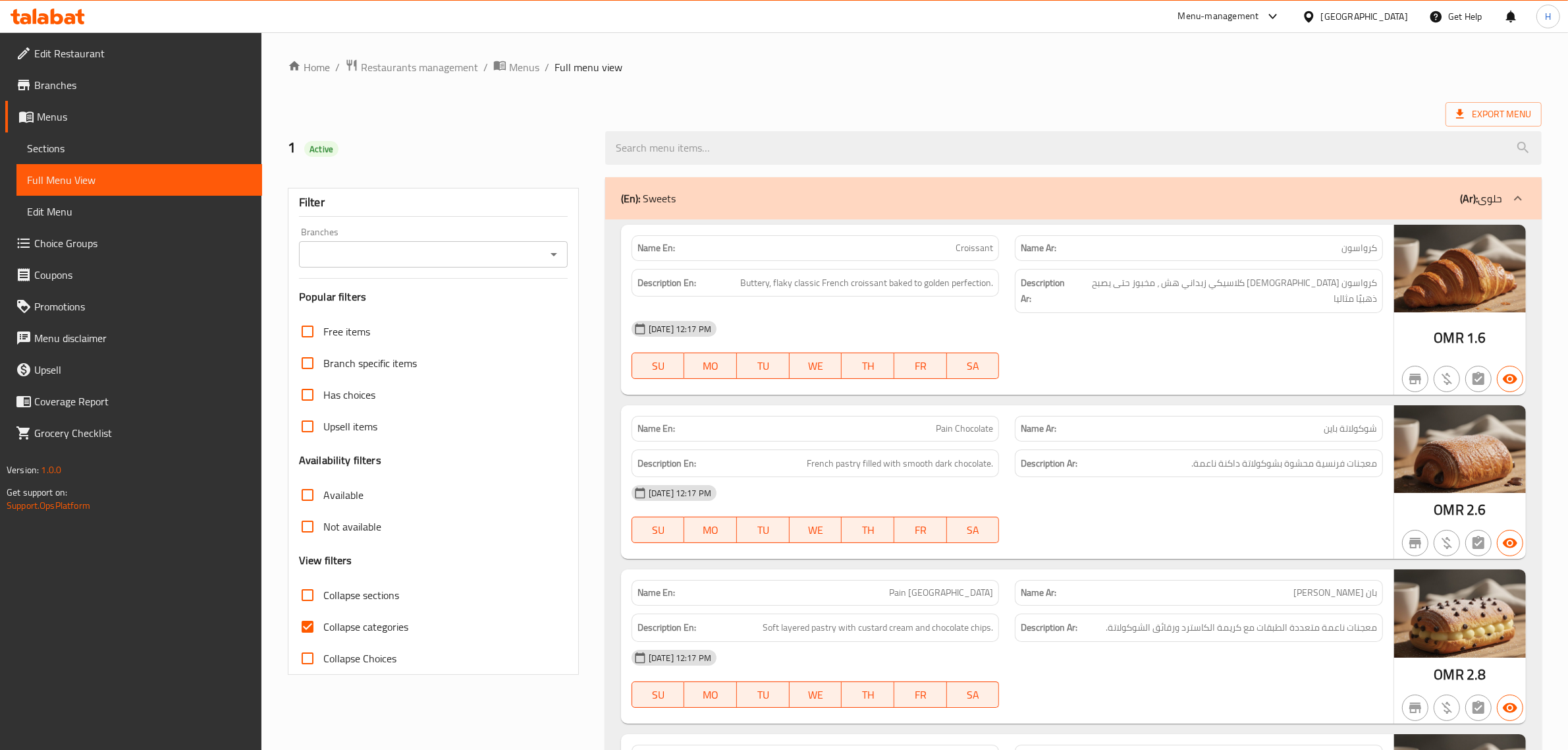
click at [318, 623] on input "Collapse categories" at bounding box center [307, 626] width 31 height 31
checkbox input "false"
click at [354, 587] on span "Collapse sections" at bounding box center [361, 595] width 76 height 16
click at [323, 587] on input "Collapse sections" at bounding box center [307, 594] width 31 height 31
checkbox input "true"
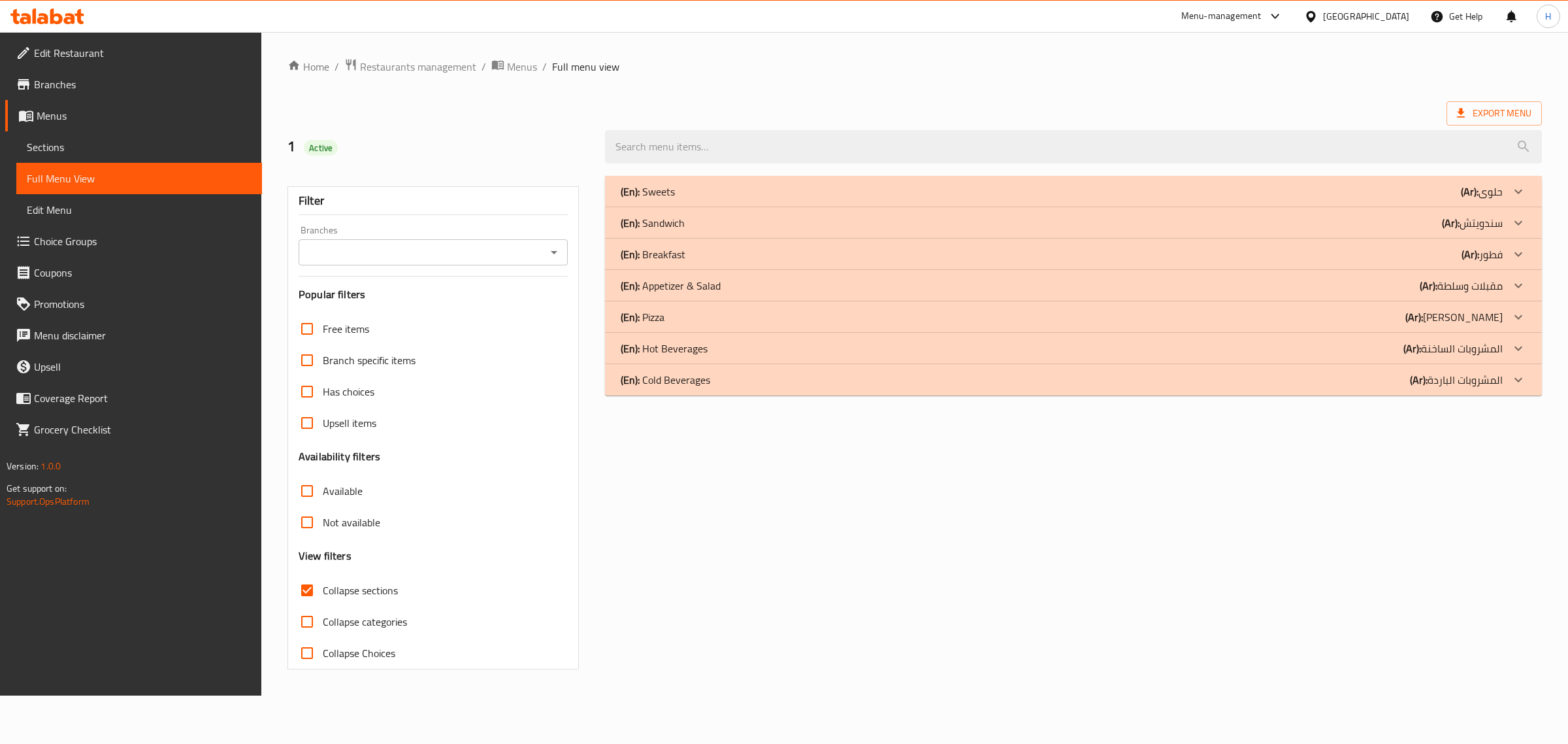
click at [762, 190] on div "(En): Sweets (Ar): حلوى" at bounding box center [1062, 191] width 882 height 16
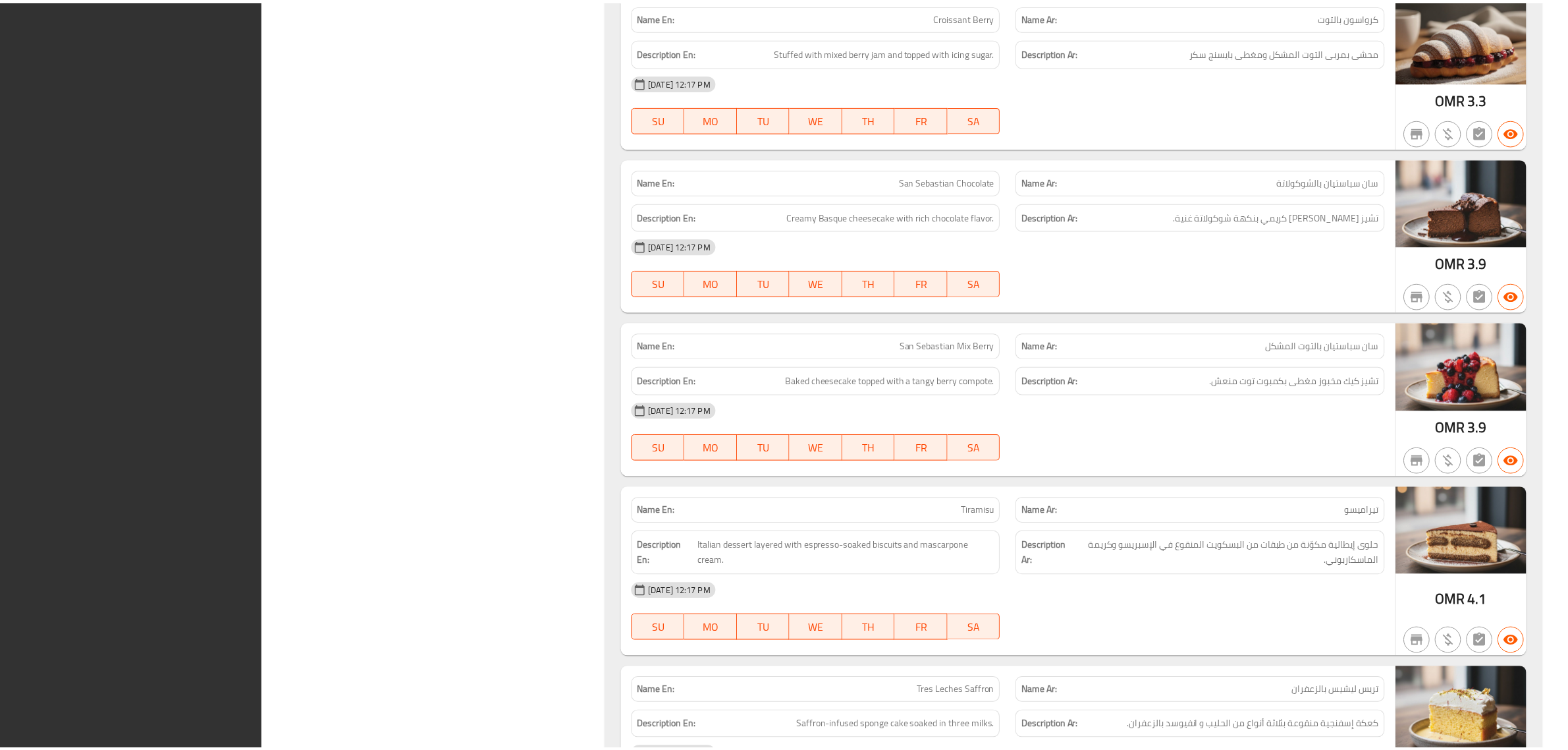
scroll to position [1713, 0]
